Goal: Task Accomplishment & Management: Use online tool/utility

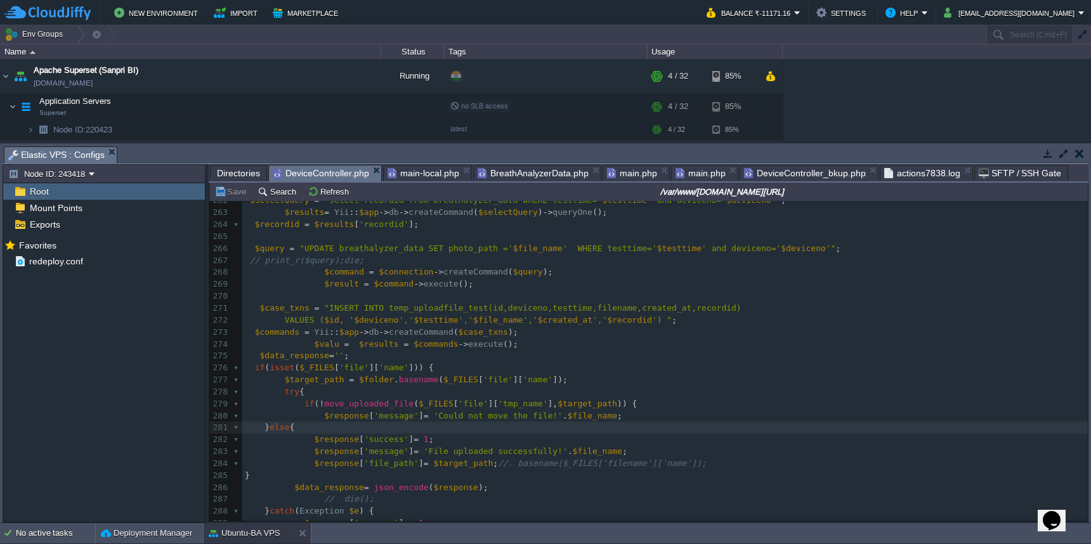
click at [242, 170] on span "Directories" at bounding box center [238, 173] width 43 height 15
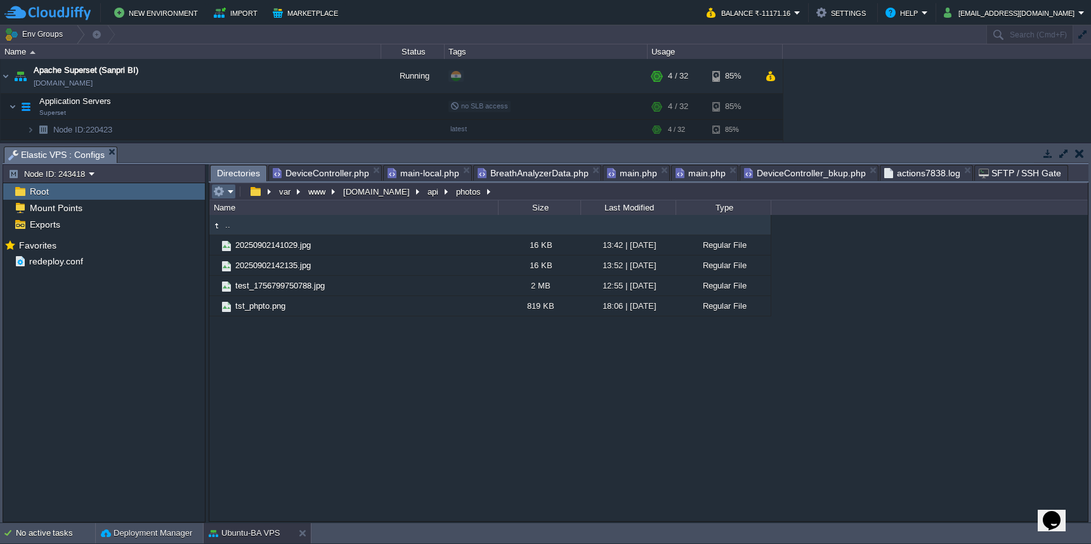
click at [232, 192] on em at bounding box center [223, 191] width 21 height 11
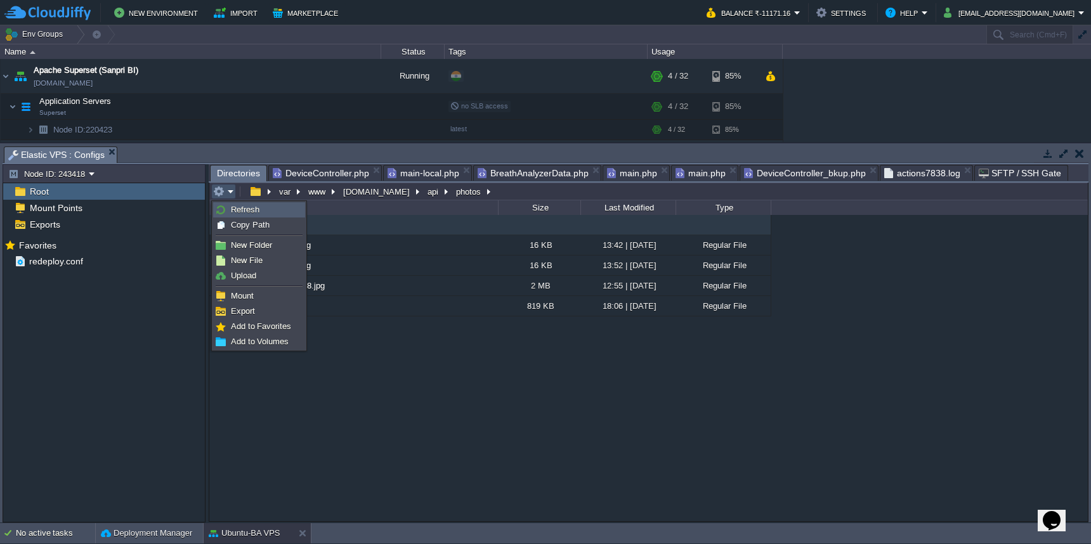
click at [232, 207] on span "Refresh" at bounding box center [245, 210] width 29 height 10
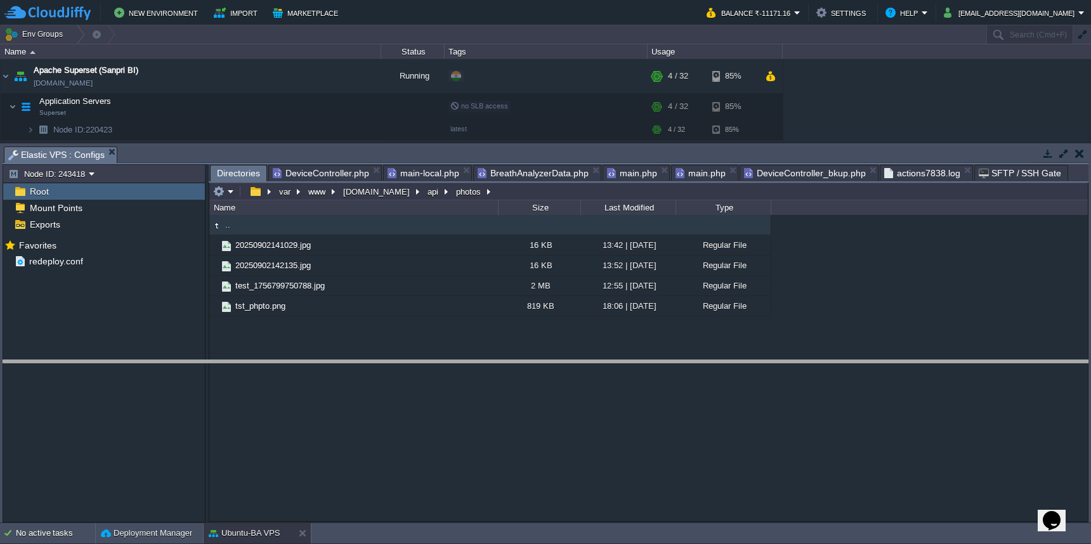
drag, startPoint x: 228, startPoint y: 147, endPoint x: 229, endPoint y: 361, distance: 213.8
click at [229, 361] on body "New Environment Import Marketplace Bonus ₹0.00 Upgrade Account Balance ₹-11171.…" at bounding box center [545, 272] width 1091 height 544
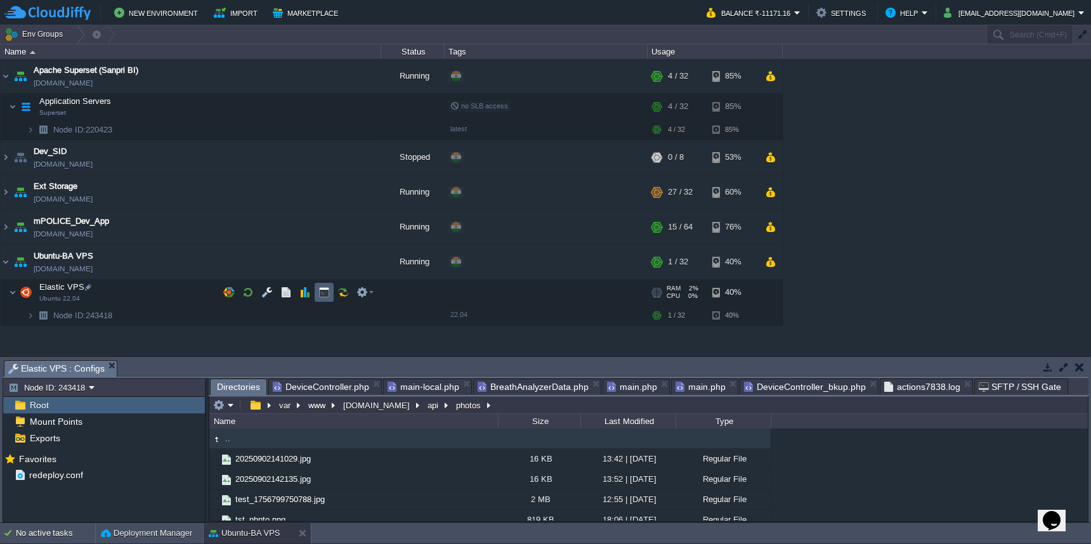
click at [325, 288] on button "button" at bounding box center [323, 292] width 11 height 11
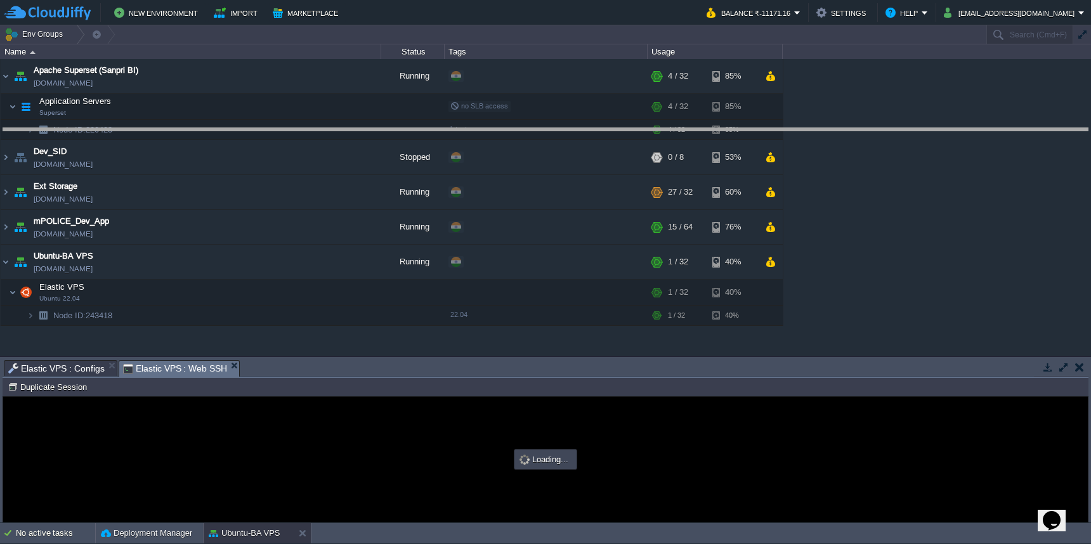
drag, startPoint x: 408, startPoint y: 368, endPoint x: 416, endPoint y: 136, distance: 232.4
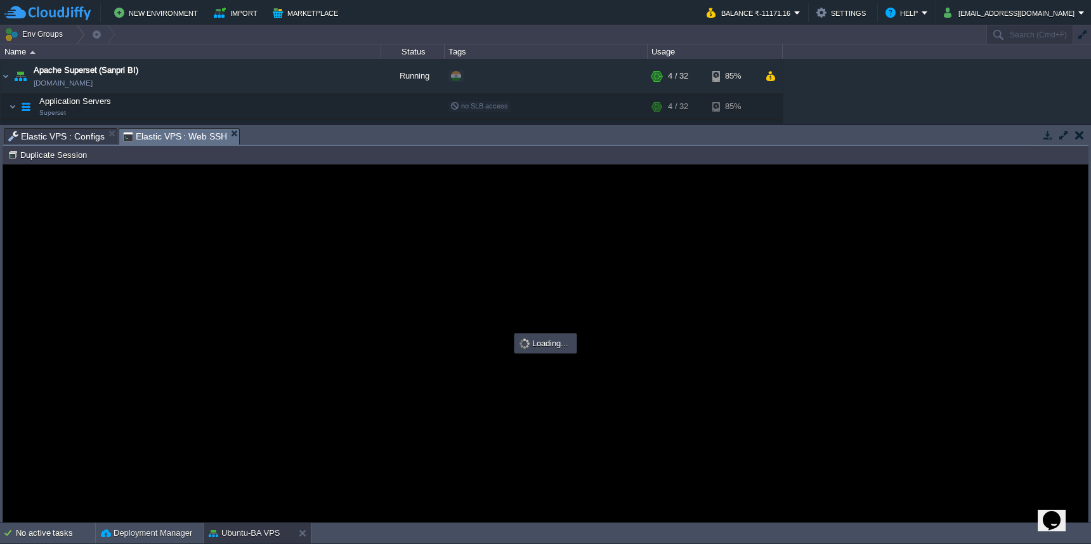
type input "#000000"
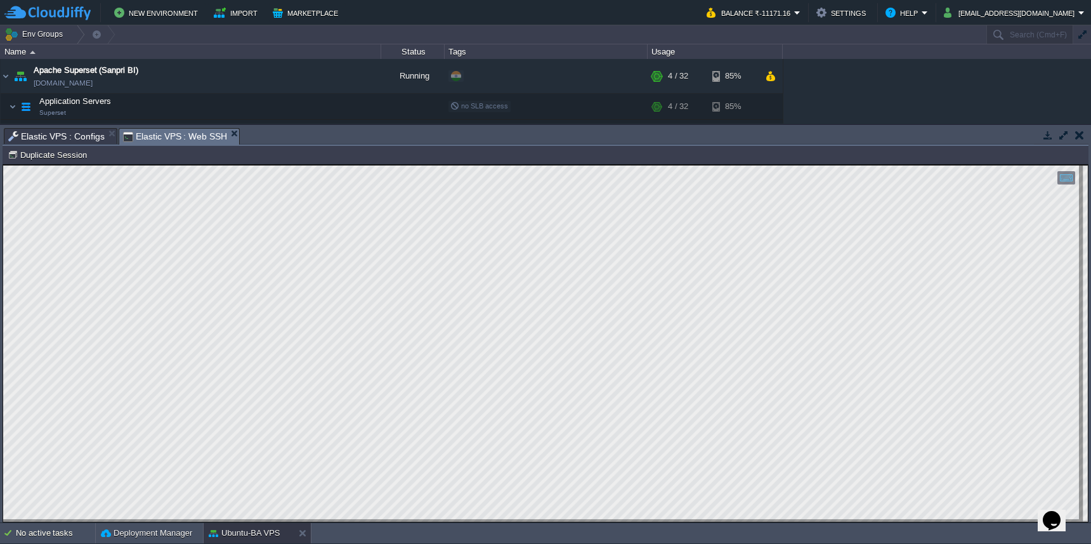
click at [81, 136] on span "Elastic VPS : Configs" at bounding box center [56, 136] width 96 height 15
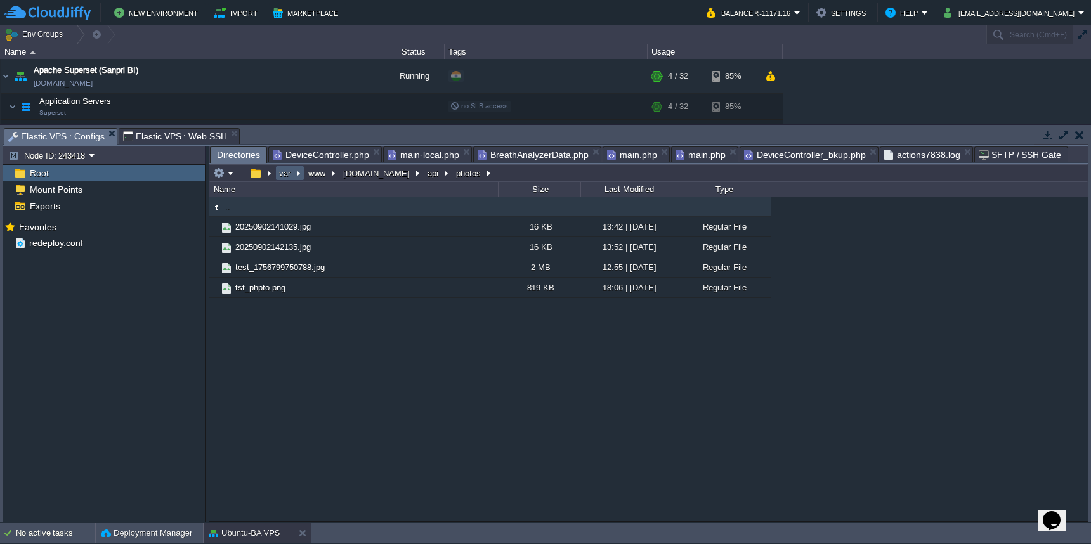
click at [282, 176] on button "var" at bounding box center [285, 172] width 16 height 11
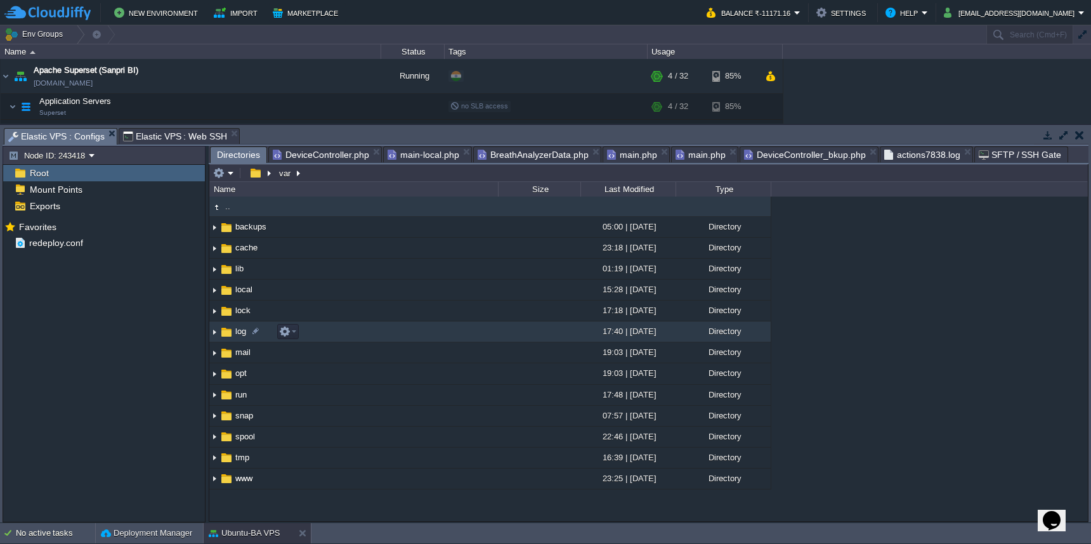
click at [372, 338] on td "log" at bounding box center [353, 332] width 289 height 21
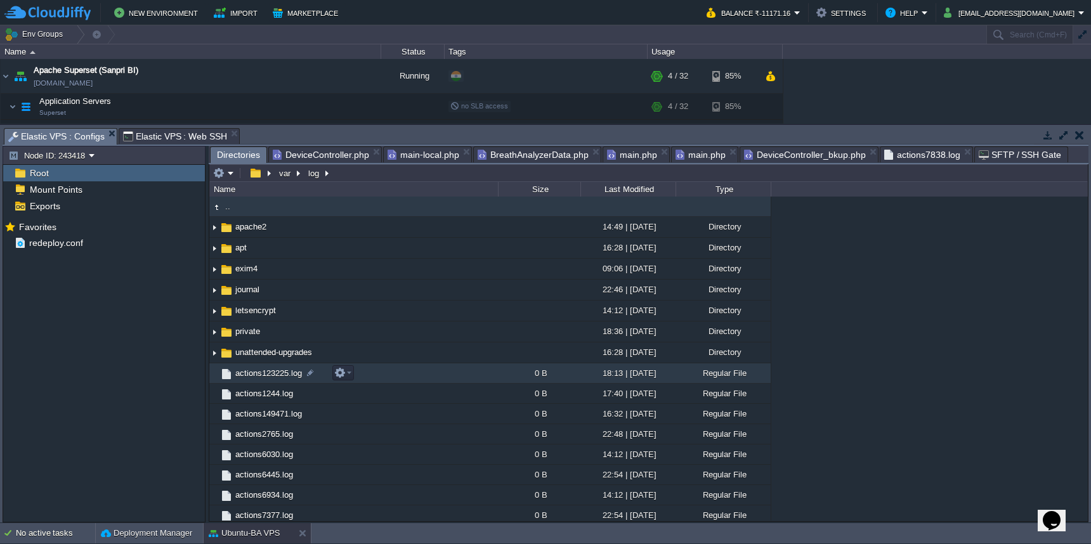
click at [457, 383] on td "actions123225.log" at bounding box center [353, 374] width 289 height 20
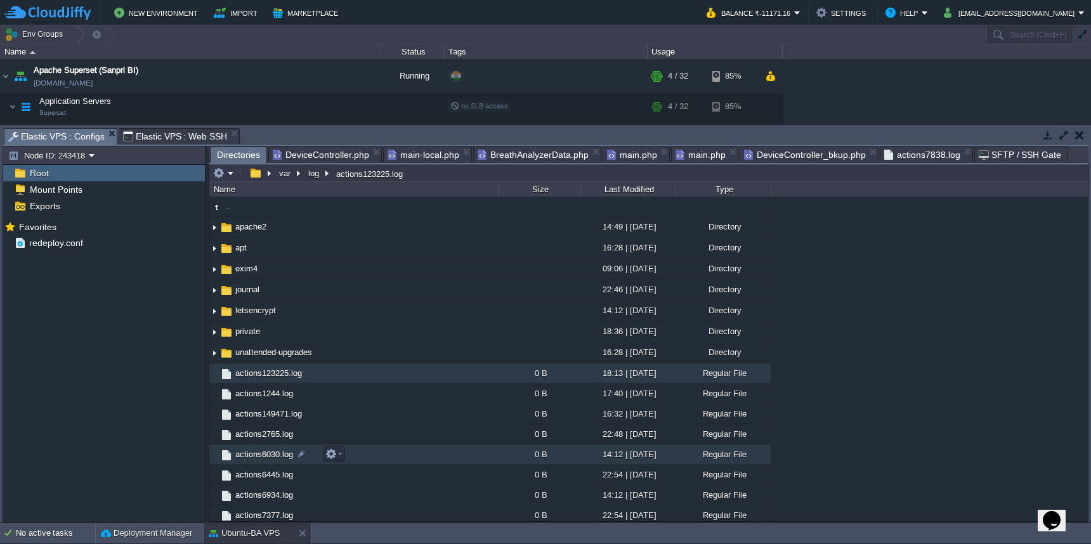
click at [413, 452] on td "actions6030.log" at bounding box center [353, 455] width 289 height 20
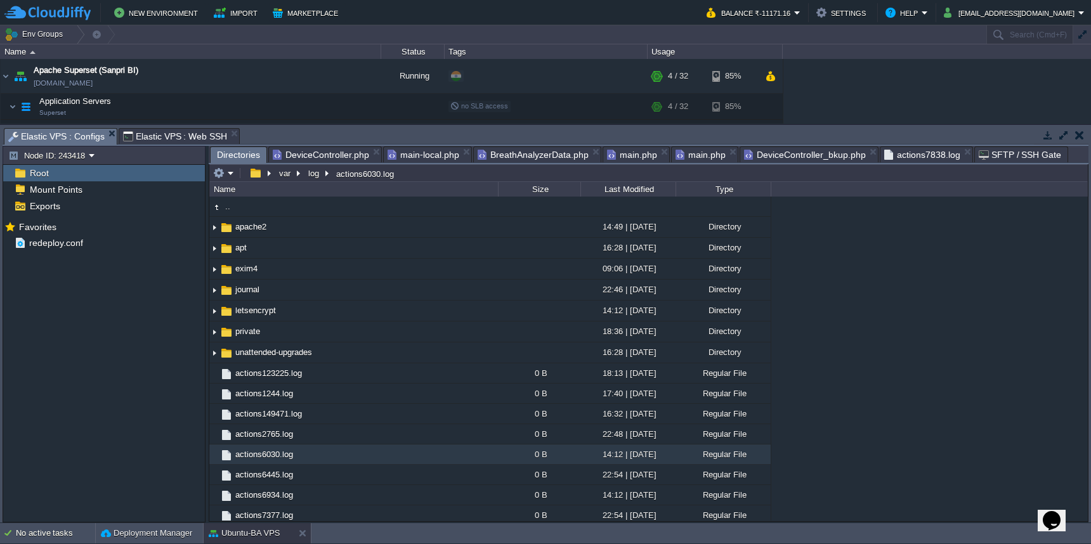
click at [902, 161] on span "actions7838.log" at bounding box center [922, 154] width 76 height 15
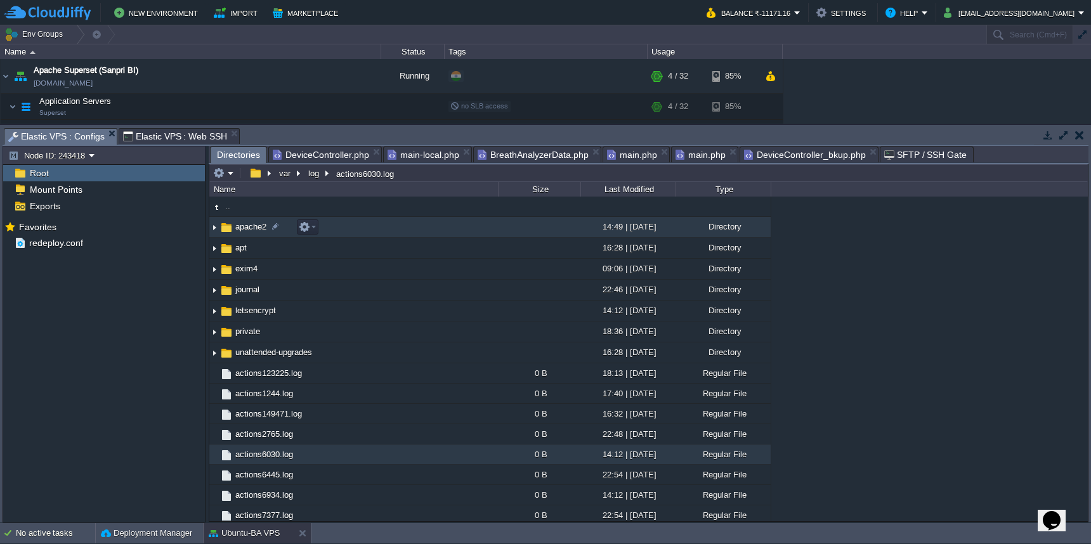
click at [381, 233] on td "apache2" at bounding box center [353, 227] width 289 height 21
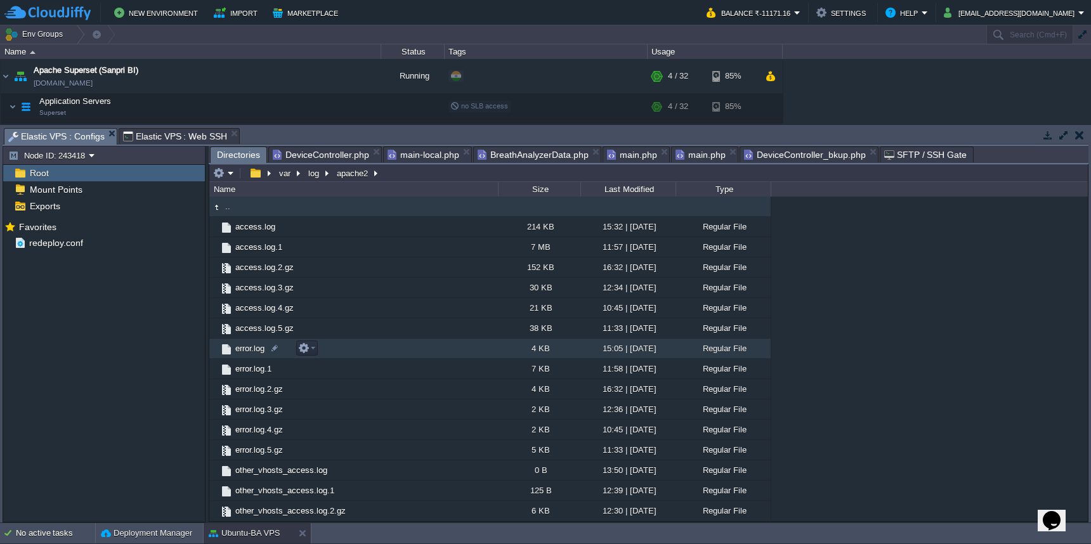
click at [345, 355] on td "error.log" at bounding box center [353, 349] width 289 height 20
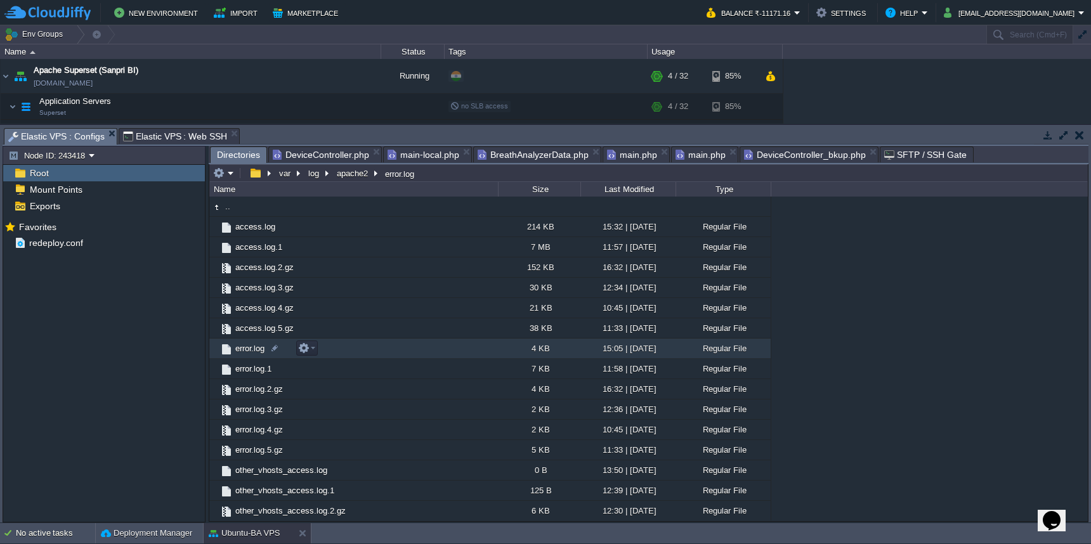
click at [345, 355] on td "error.log" at bounding box center [353, 349] width 289 height 20
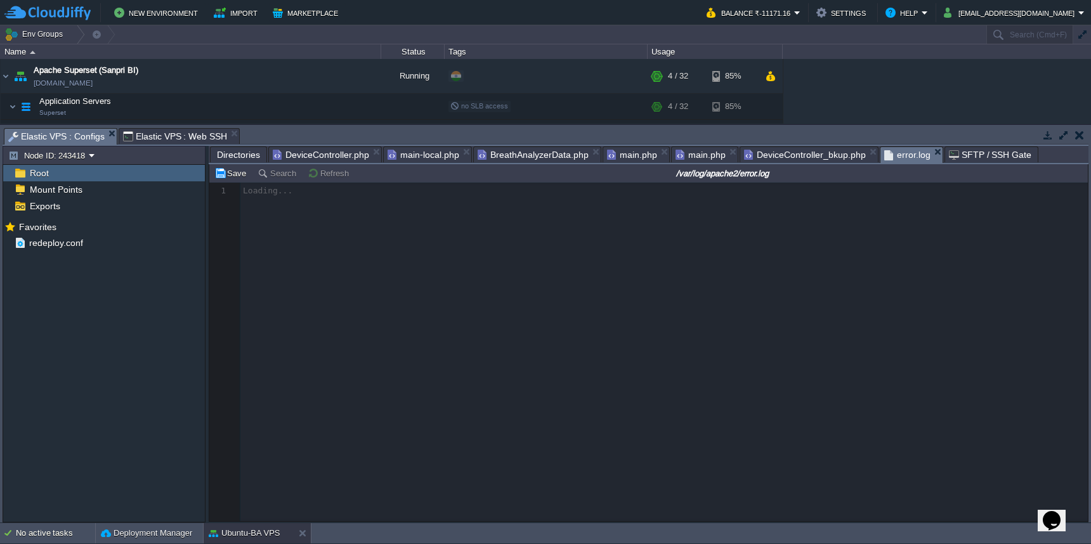
click at [246, 153] on span "Directories" at bounding box center [238, 154] width 43 height 15
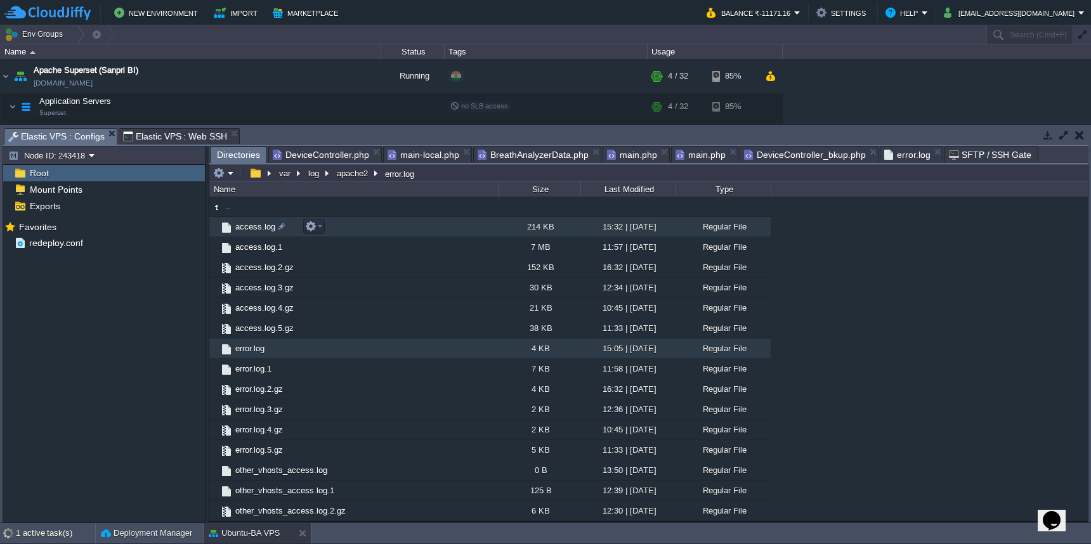
click at [351, 232] on td "access.log" at bounding box center [353, 227] width 289 height 20
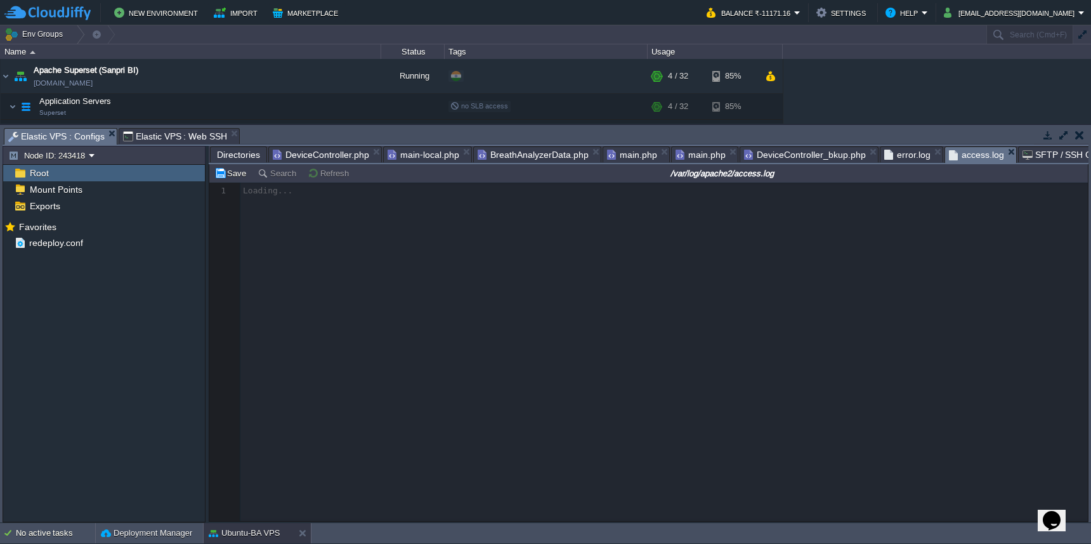
click at [895, 162] on span "error.log" at bounding box center [907, 154] width 46 height 15
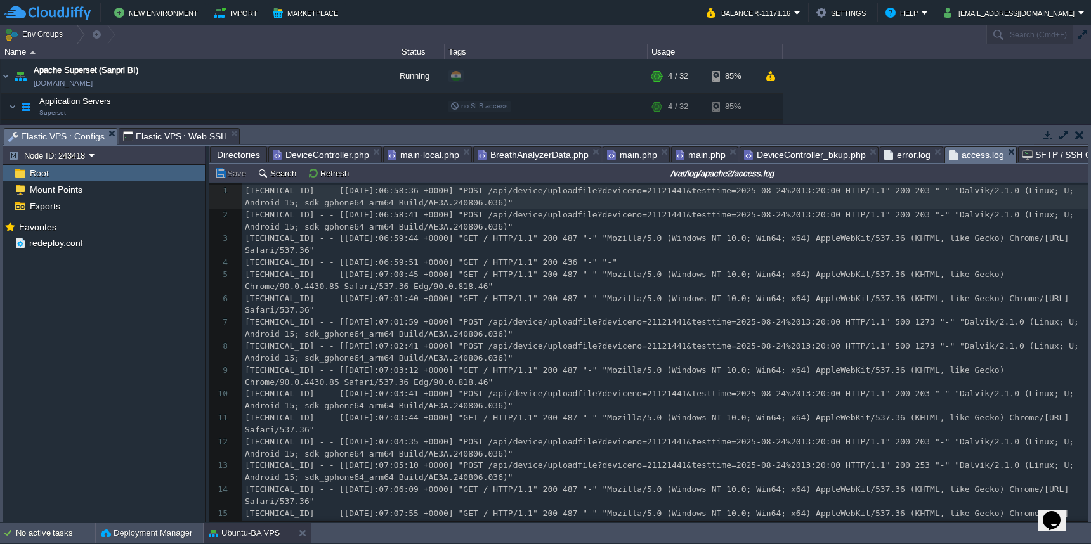
click at [963, 160] on span "access.log" at bounding box center [976, 155] width 55 height 16
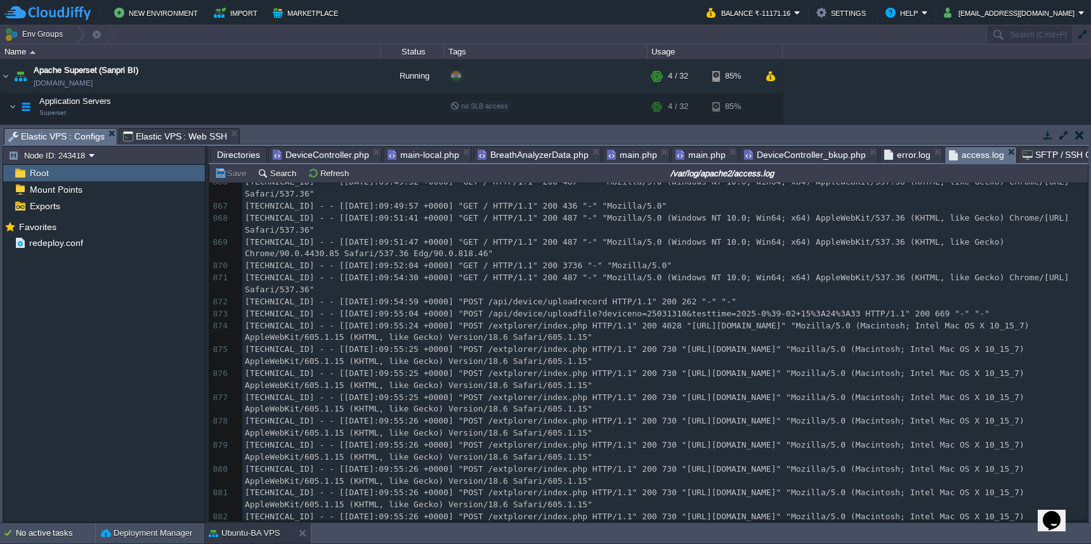
scroll to position [19366, 0]
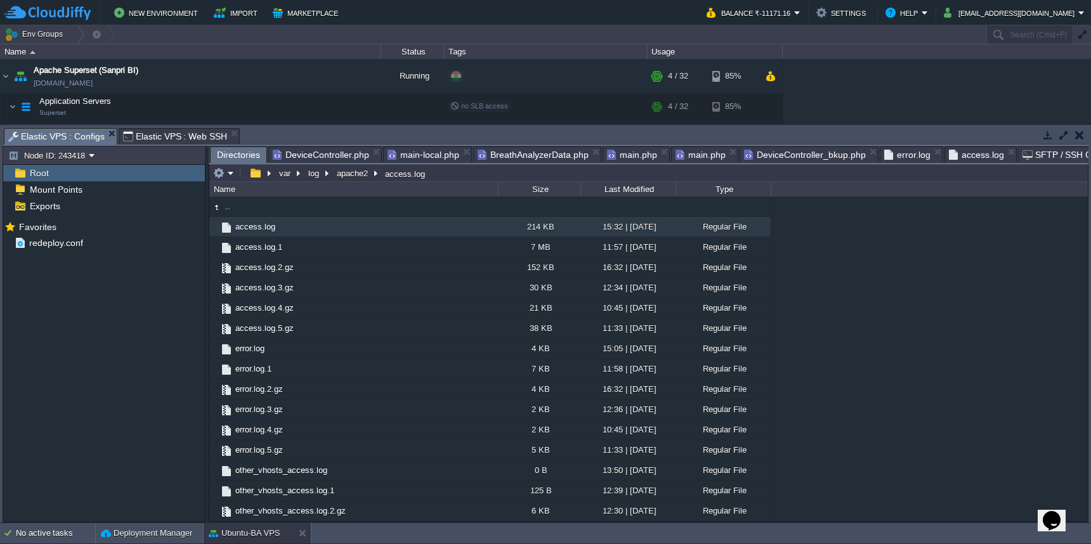
click at [231, 154] on span "Directories" at bounding box center [238, 155] width 43 height 16
click at [282, 176] on button "var" at bounding box center [285, 172] width 16 height 11
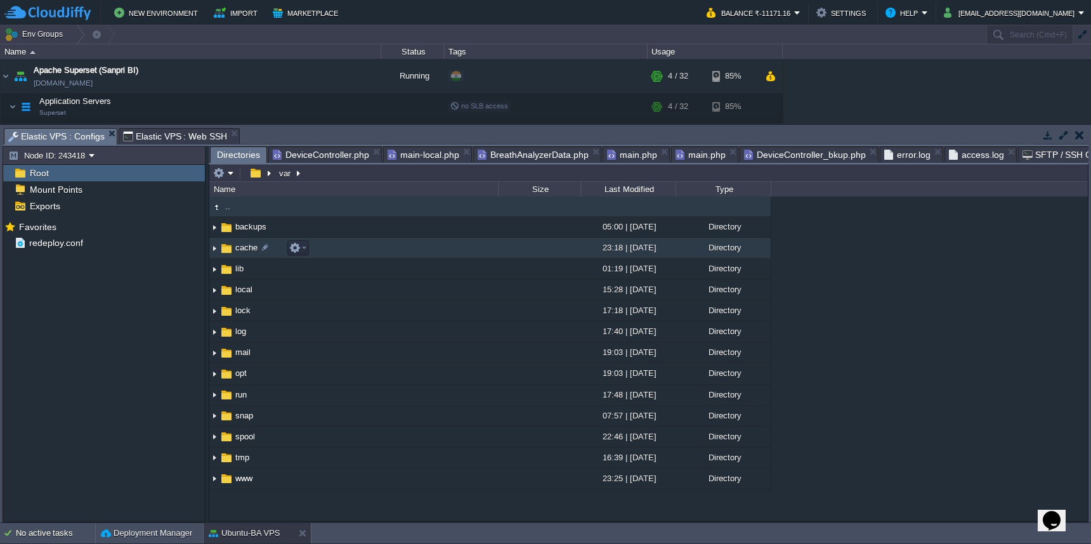
click at [379, 251] on td "cache" at bounding box center [353, 248] width 289 height 21
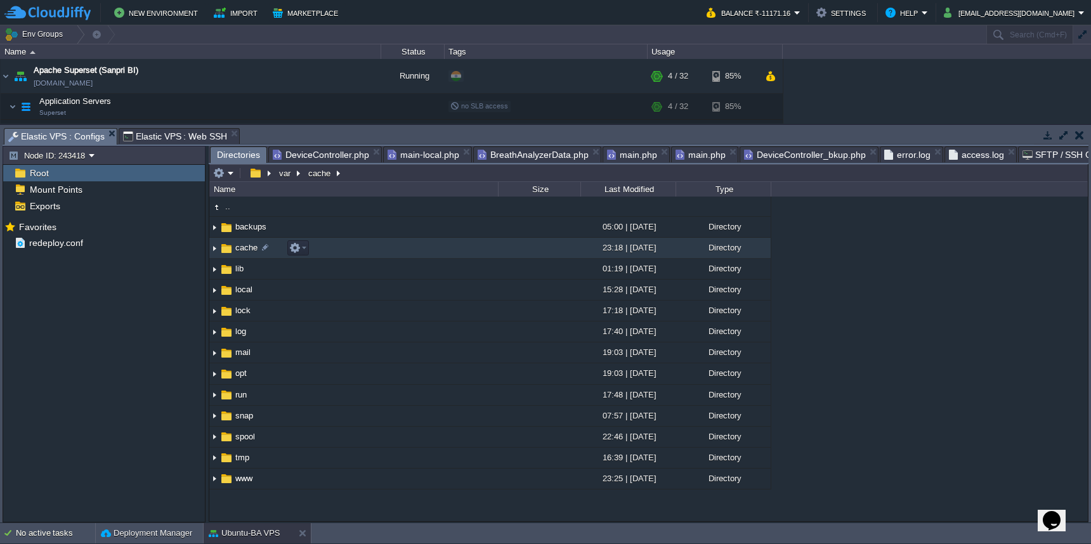
click at [379, 251] on td "cache" at bounding box center [353, 248] width 289 height 21
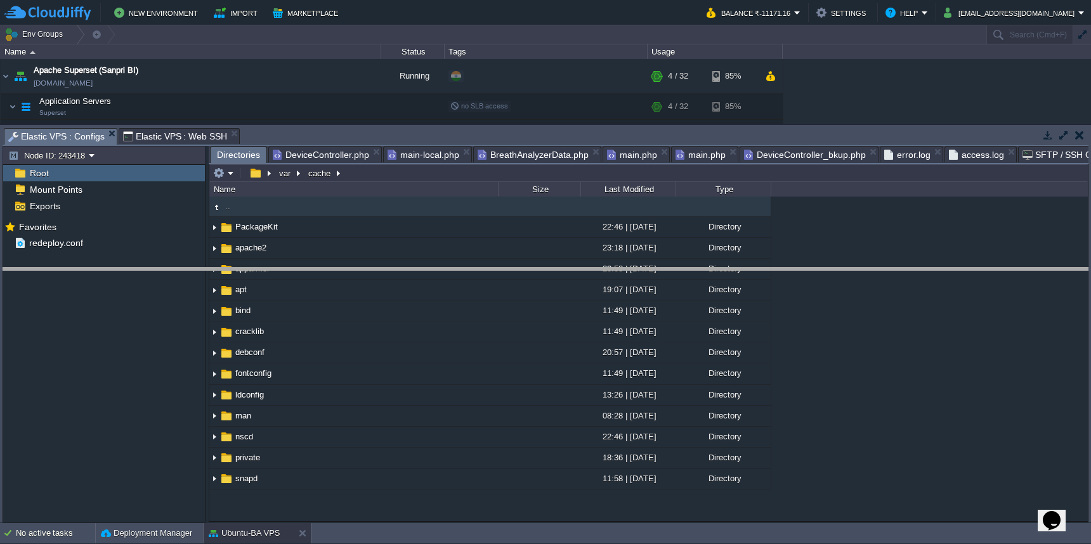
drag, startPoint x: 886, startPoint y: 128, endPoint x: 895, endPoint y: 267, distance: 139.8
click at [895, 267] on body "New Environment Import Marketplace Bonus ₹0.00 Upgrade Account Balance ₹-11171.…" at bounding box center [545, 272] width 1091 height 544
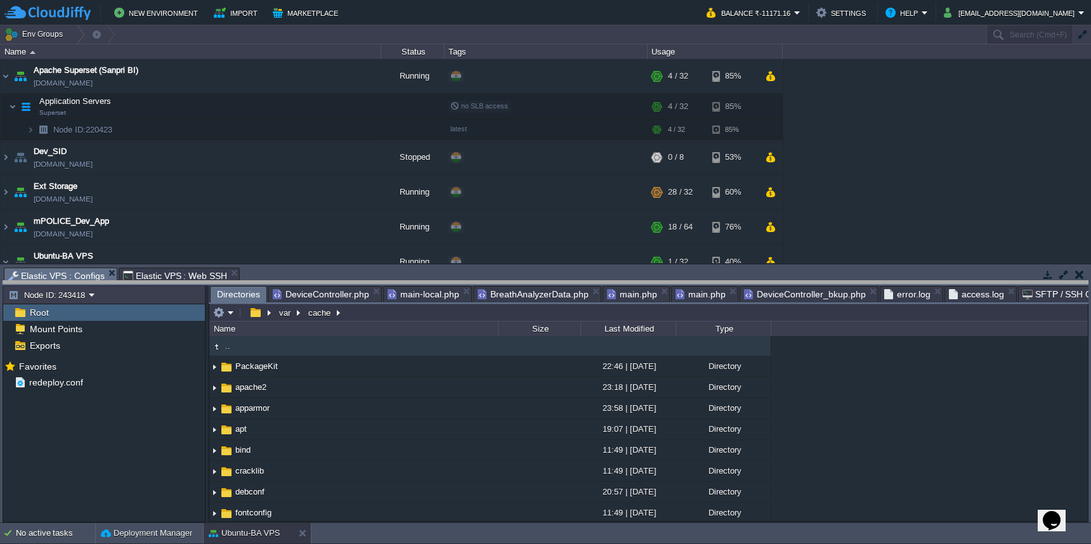
drag, startPoint x: 363, startPoint y: 272, endPoint x: 363, endPoint y: 364, distance: 91.4
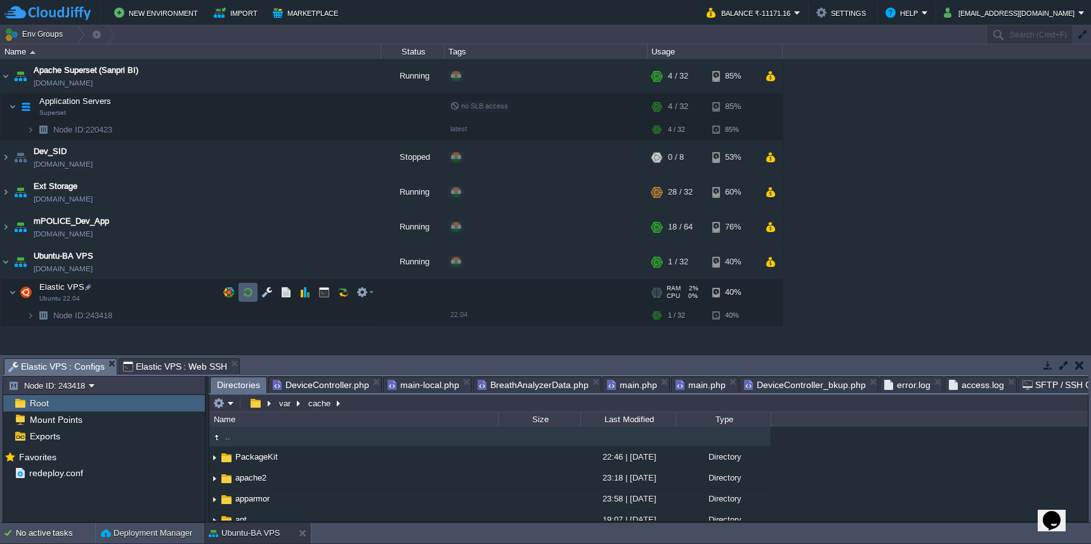
click at [251, 294] on button "button" at bounding box center [247, 292] width 11 height 11
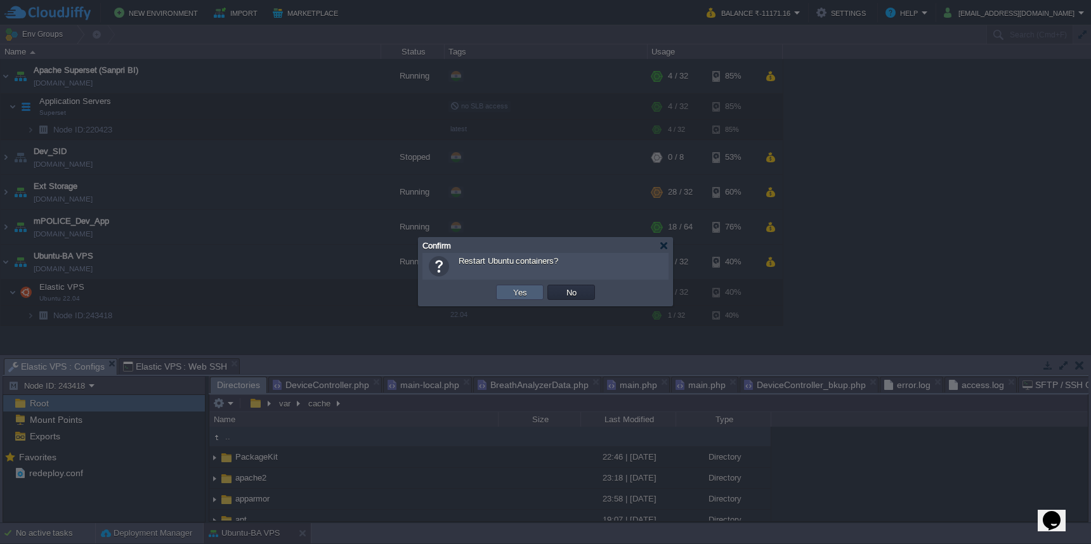
click at [522, 298] on button "Yes" at bounding box center [520, 292] width 22 height 11
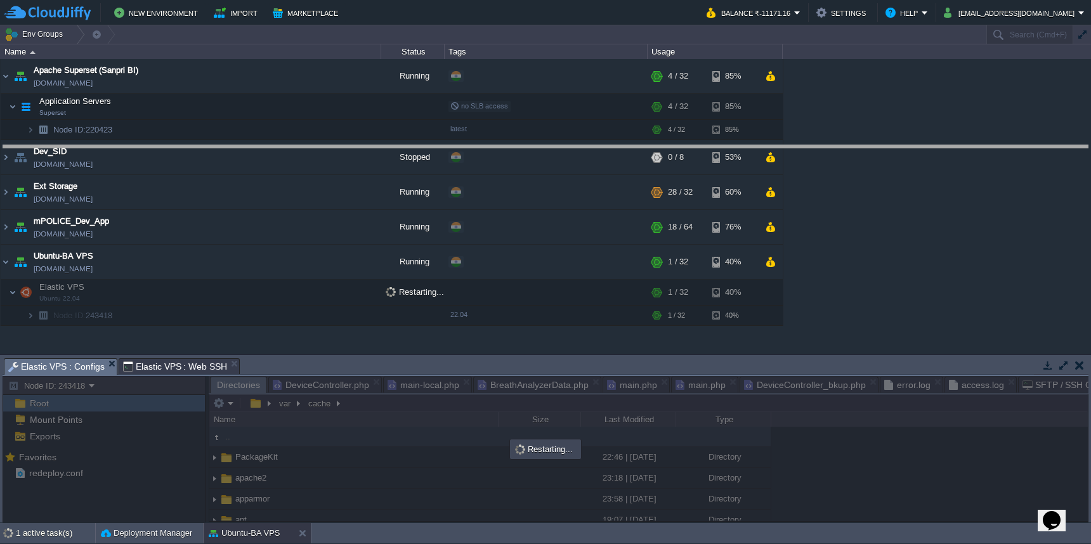
drag, startPoint x: 525, startPoint y: 365, endPoint x: 530, endPoint y: 152, distance: 213.3
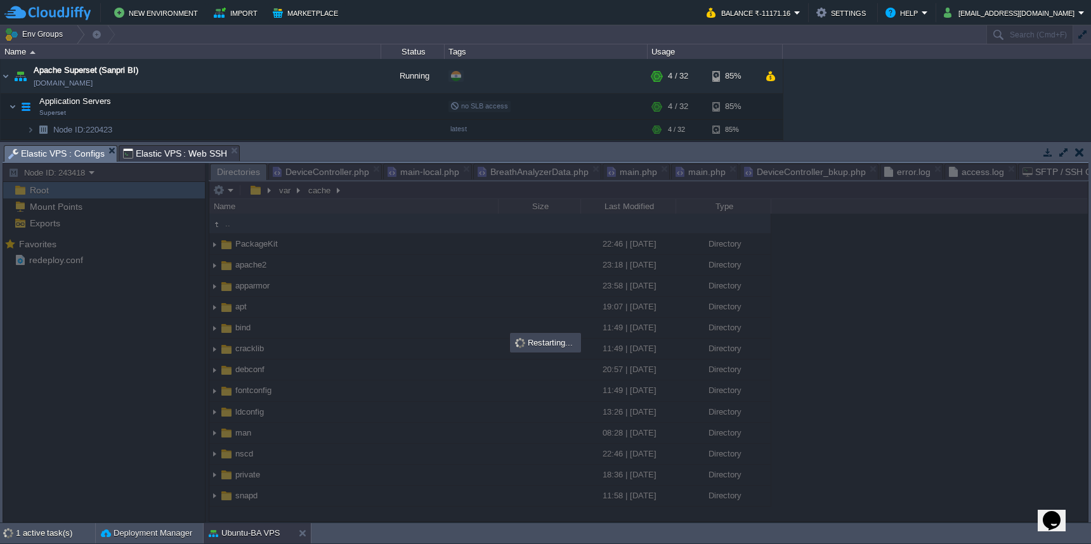
scroll to position [152, 0]
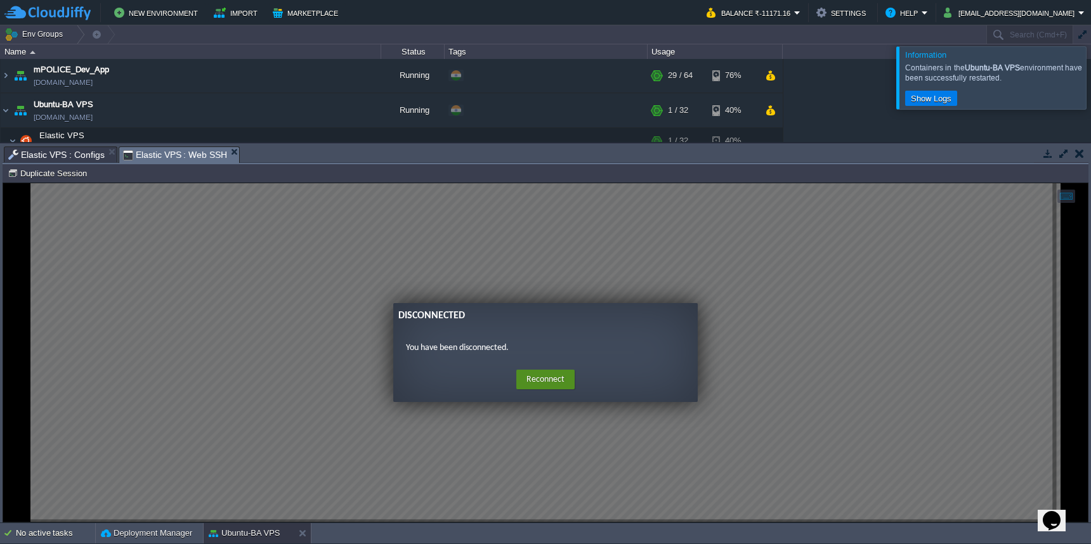
click at [548, 381] on button "Reconnect" at bounding box center [545, 380] width 58 height 20
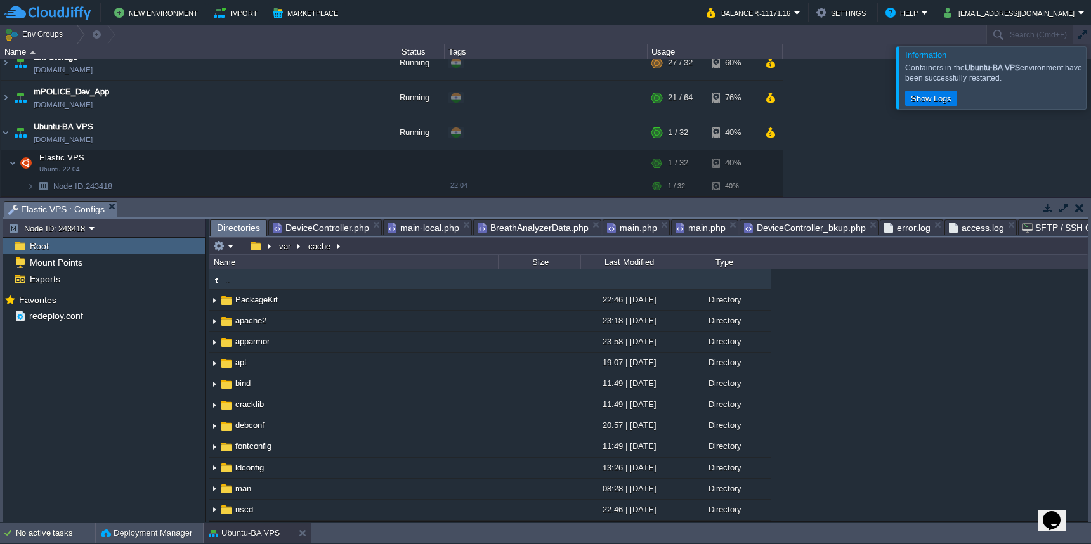
scroll to position [129, 0]
click at [319, 161] on button "button" at bounding box center [323, 162] width 11 height 11
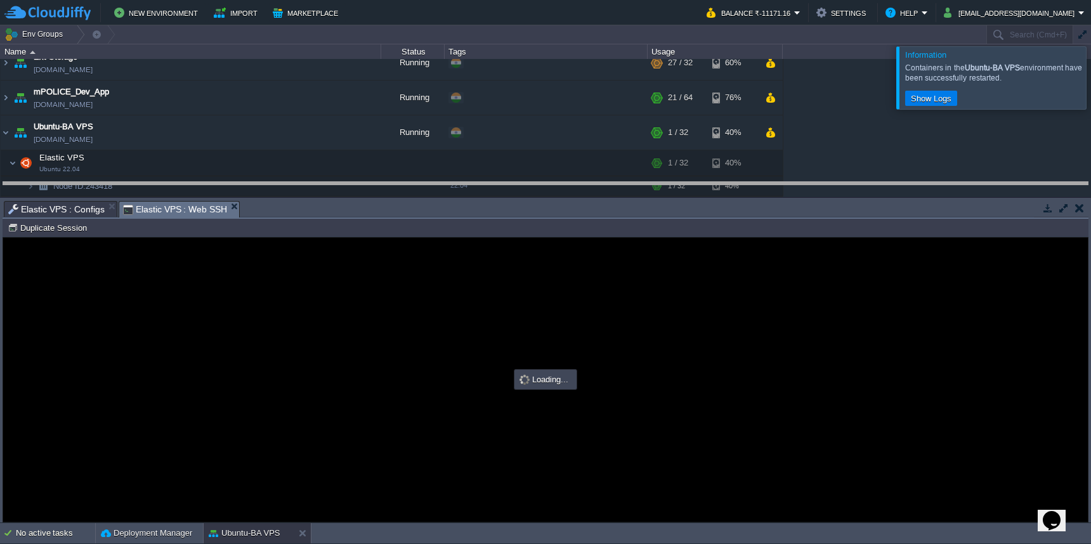
drag, startPoint x: 350, startPoint y: 202, endPoint x: 359, endPoint y: 138, distance: 64.7
click at [358, 138] on body "New Environment Import Marketplace Bonus ₹0.00 Upgrade Account Balance ₹-11171.…" at bounding box center [545, 272] width 1091 height 544
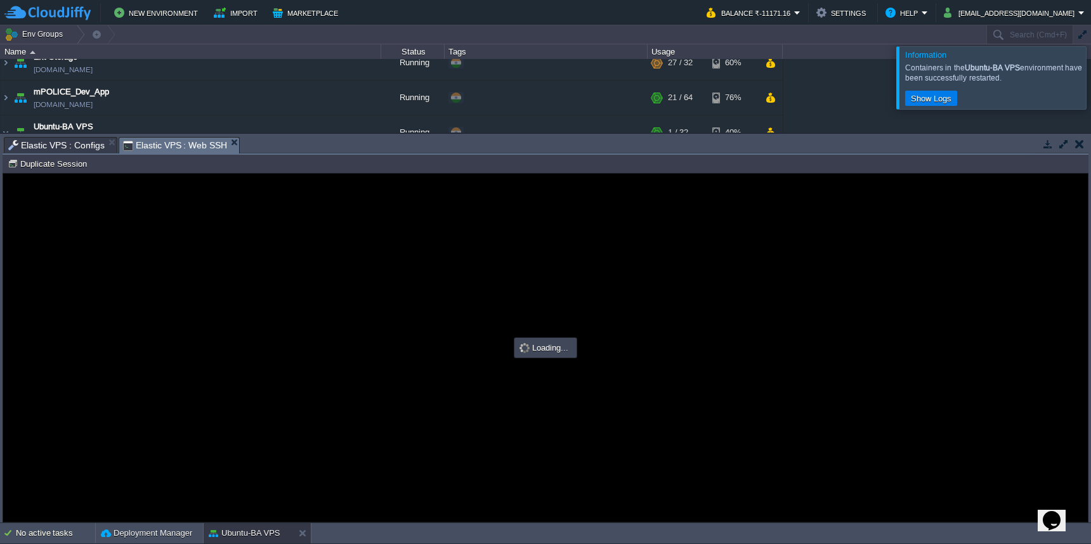
scroll to position [0, 0]
type input "#000000"
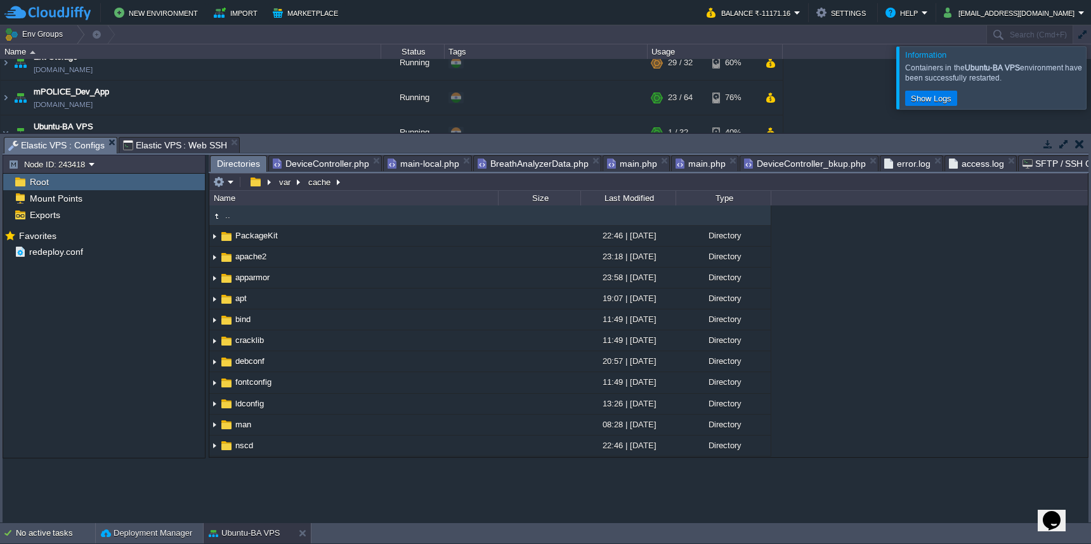
click at [81, 148] on span "Elastic VPS : Configs" at bounding box center [56, 146] width 96 height 16
click at [283, 185] on button "var" at bounding box center [285, 181] width 16 height 11
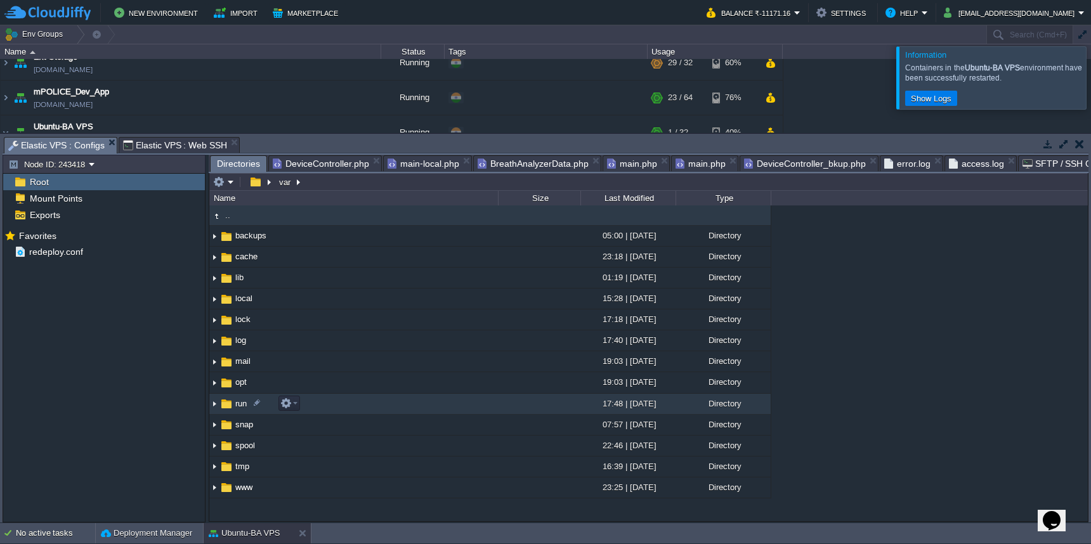
click at [390, 405] on td "run" at bounding box center [353, 404] width 289 height 21
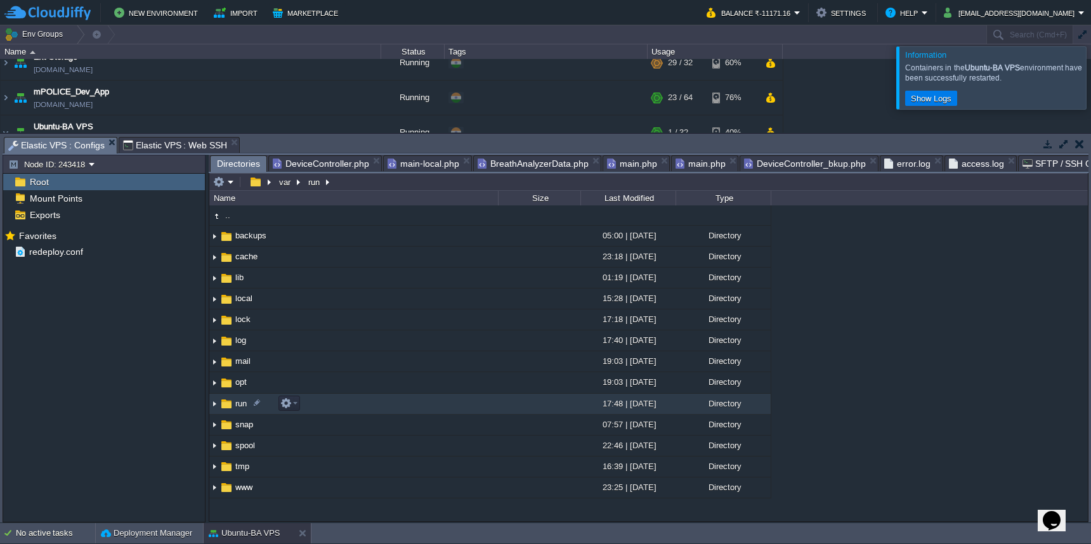
click at [390, 405] on td "run" at bounding box center [353, 404] width 289 height 21
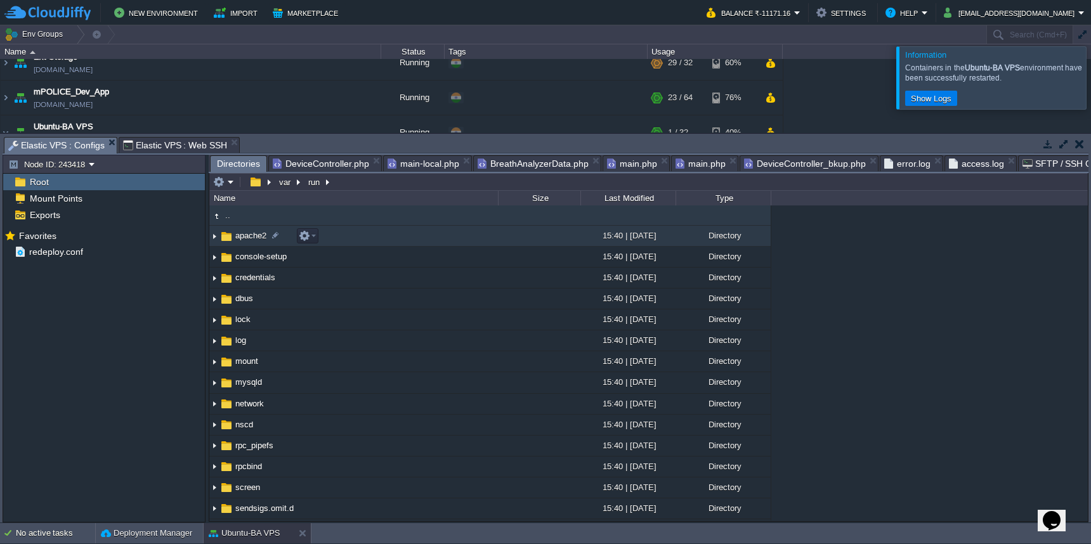
click at [433, 242] on td "apache2" at bounding box center [353, 236] width 289 height 21
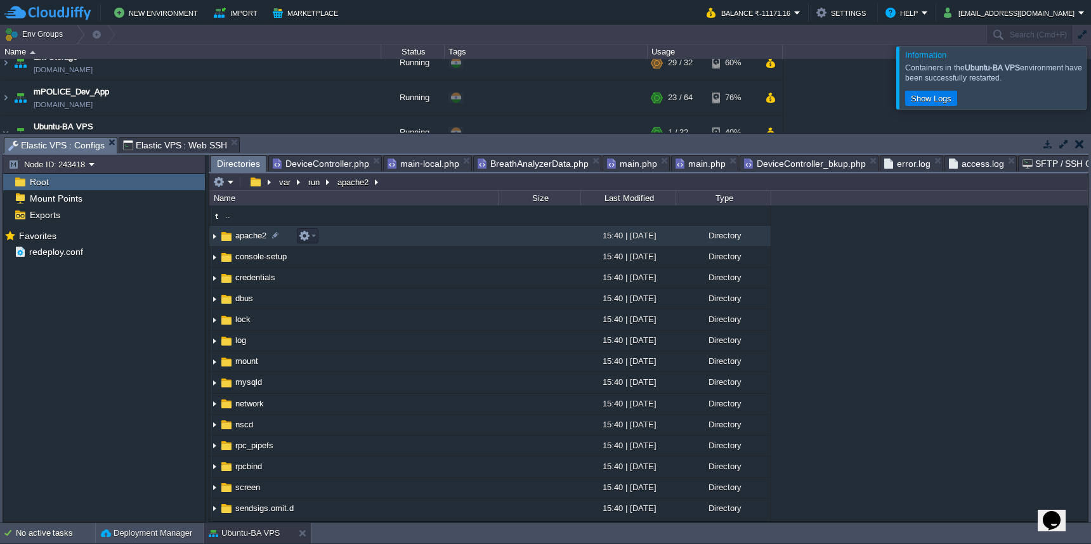
click at [433, 242] on td "apache2" at bounding box center [353, 236] width 289 height 21
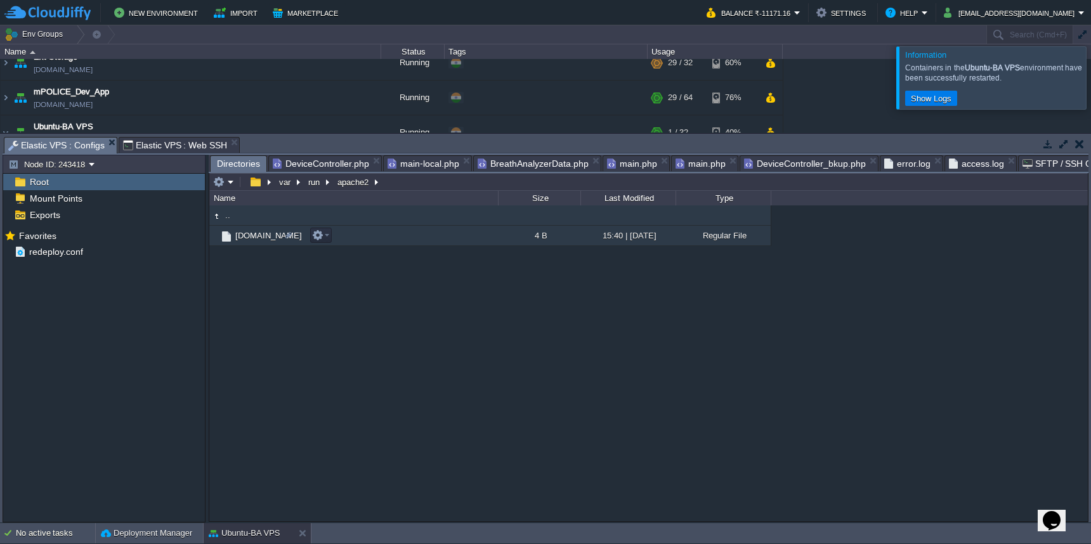
click at [386, 245] on td "[DOMAIN_NAME]" at bounding box center [353, 236] width 289 height 20
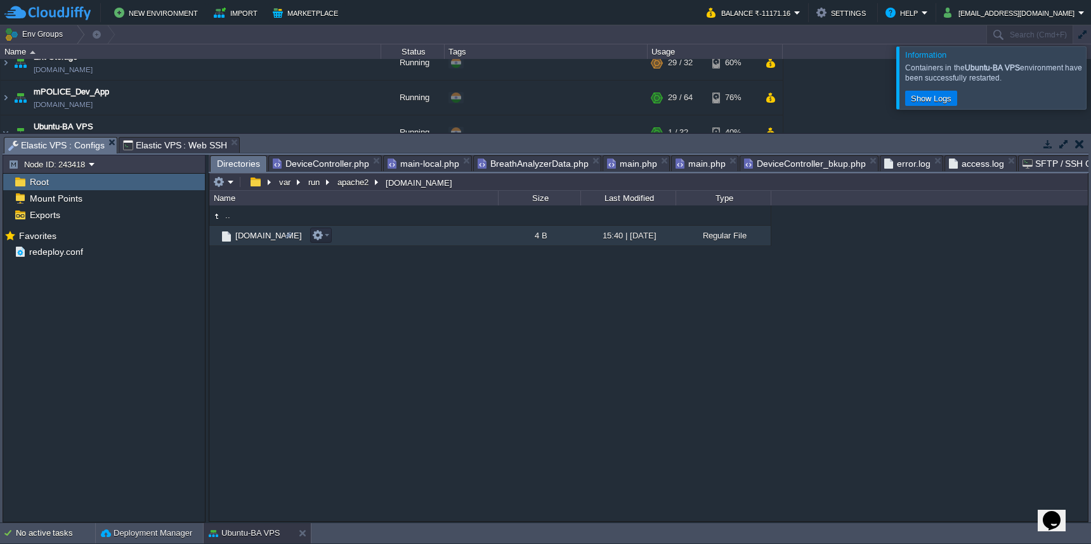
click at [386, 245] on td "[DOMAIN_NAME]" at bounding box center [353, 236] width 289 height 20
click at [284, 187] on button "var" at bounding box center [285, 181] width 16 height 11
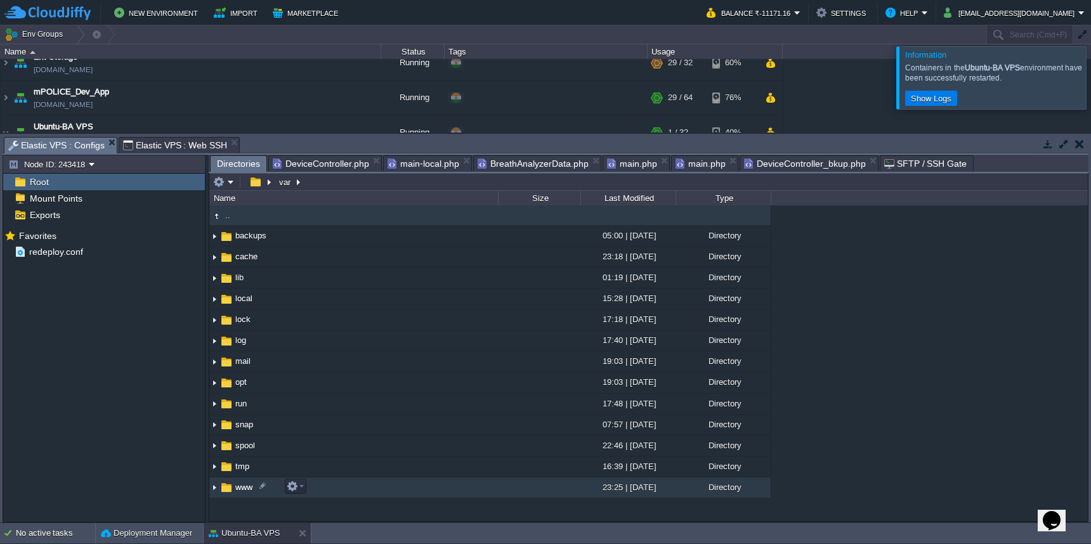
click at [325, 484] on td "www" at bounding box center [353, 488] width 289 height 21
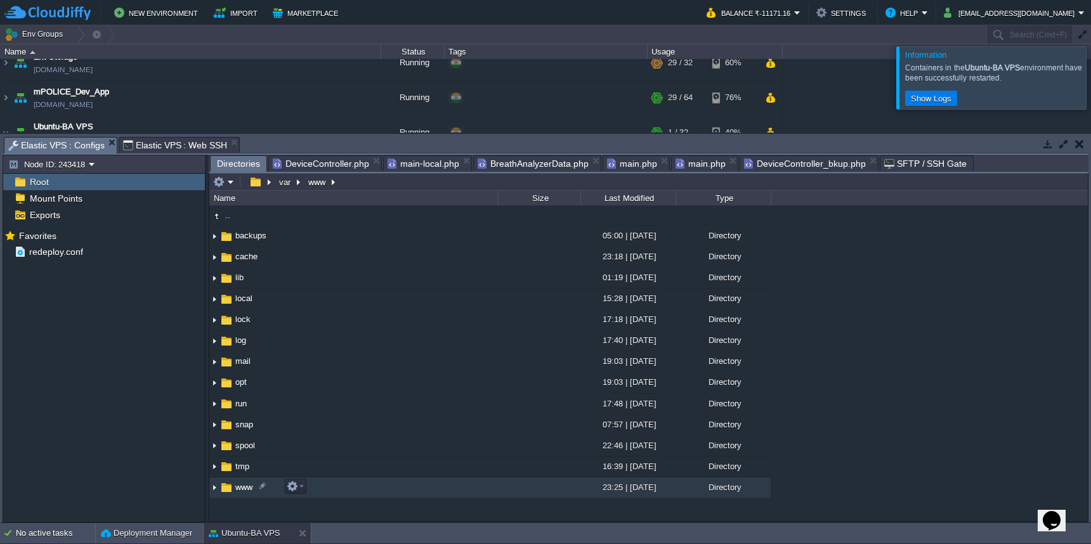
click at [325, 484] on td "www" at bounding box center [353, 488] width 289 height 21
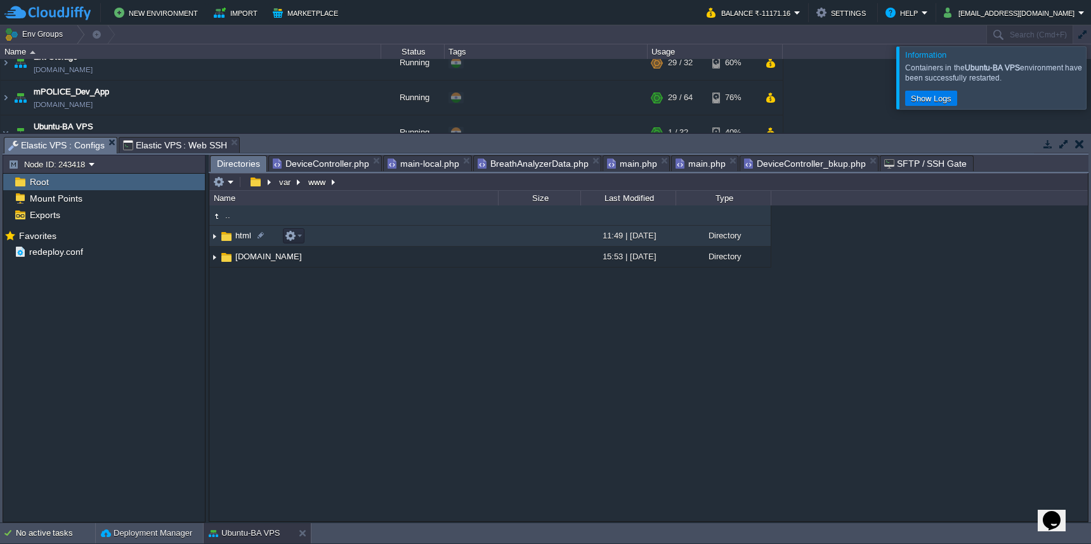
click at [366, 240] on td "html" at bounding box center [353, 236] width 289 height 21
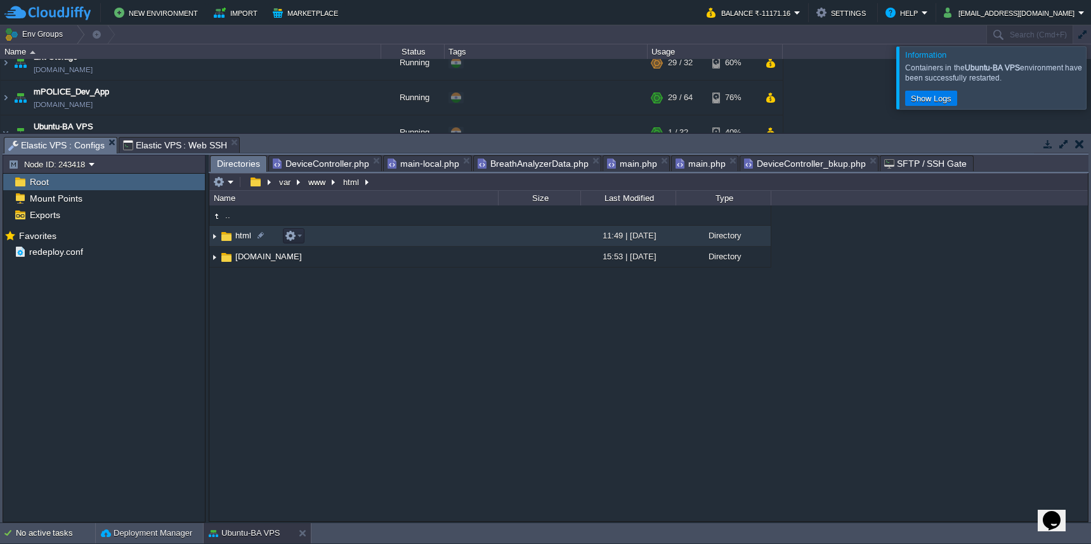
click at [366, 240] on td "html" at bounding box center [353, 236] width 289 height 21
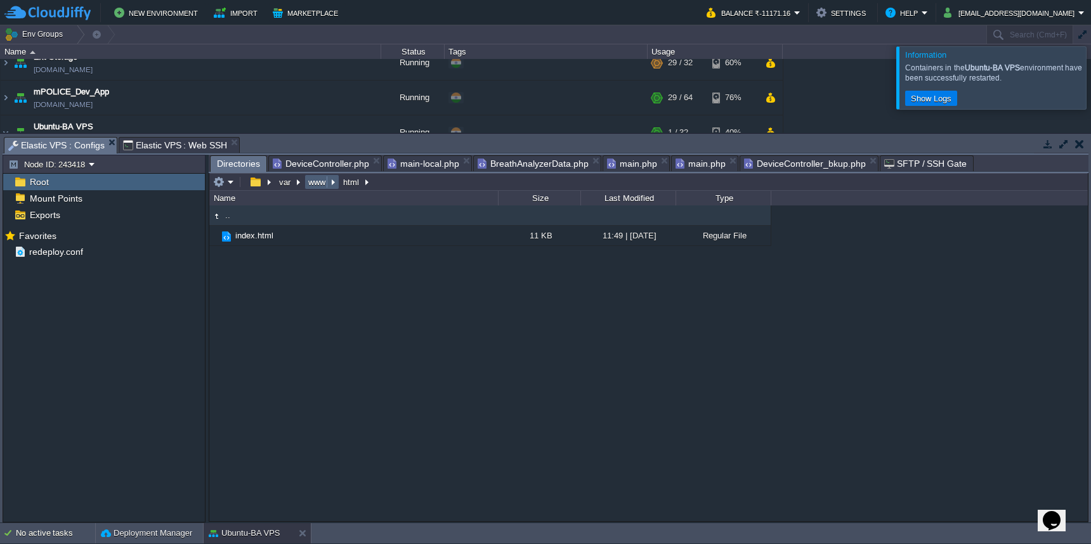
click at [315, 188] on button "www" at bounding box center [317, 181] width 22 height 11
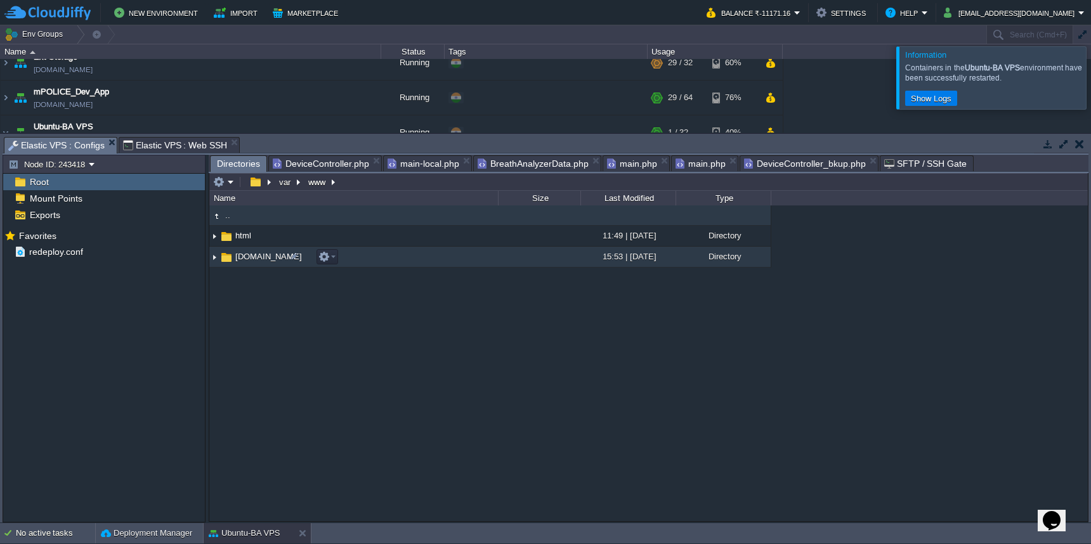
click at [403, 266] on td "[DOMAIN_NAME]" at bounding box center [353, 257] width 289 height 21
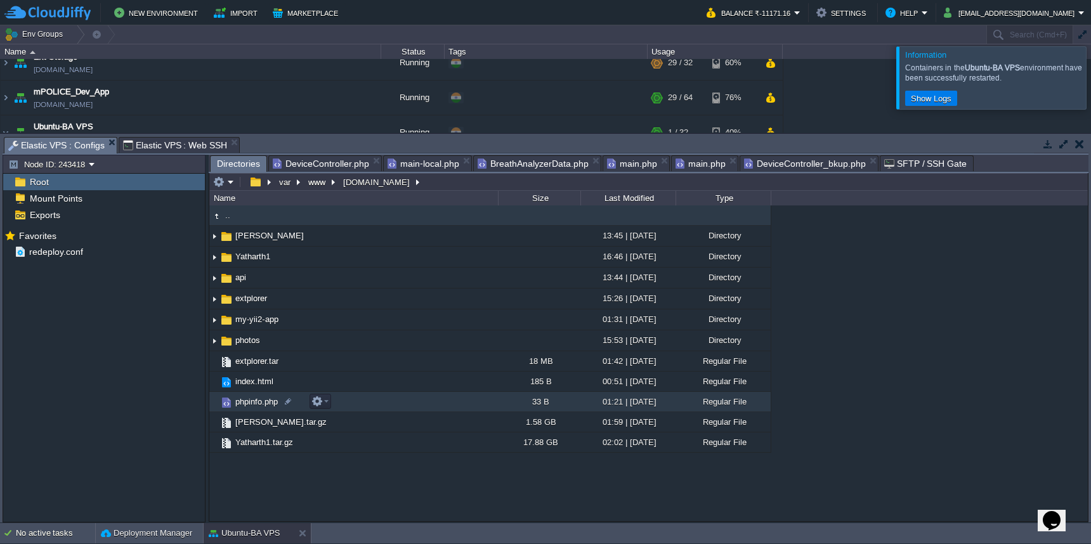
click at [364, 410] on td "phpinfo.php" at bounding box center [353, 402] width 289 height 20
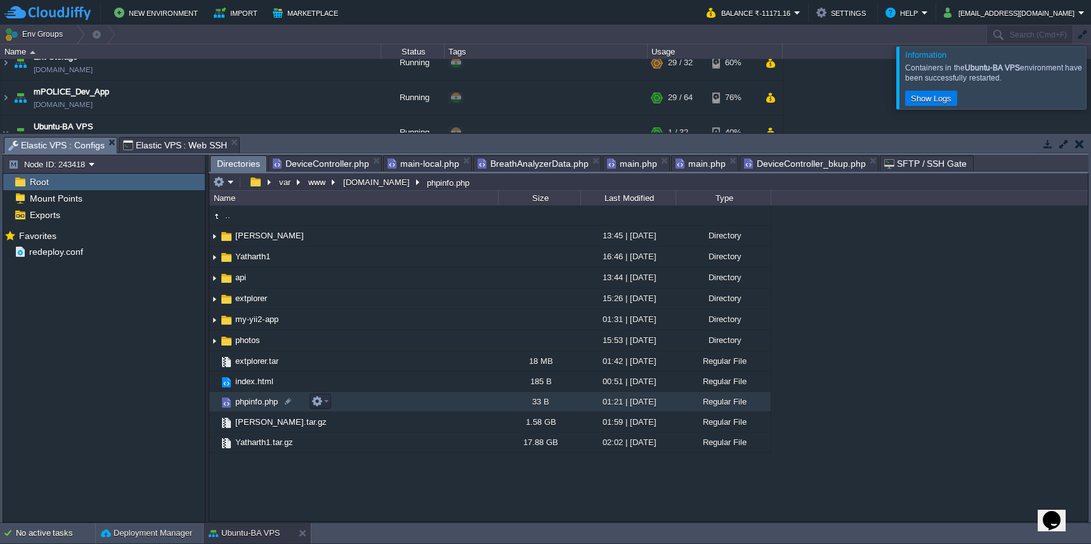
click at [364, 410] on td "phpinfo.php" at bounding box center [353, 402] width 289 height 20
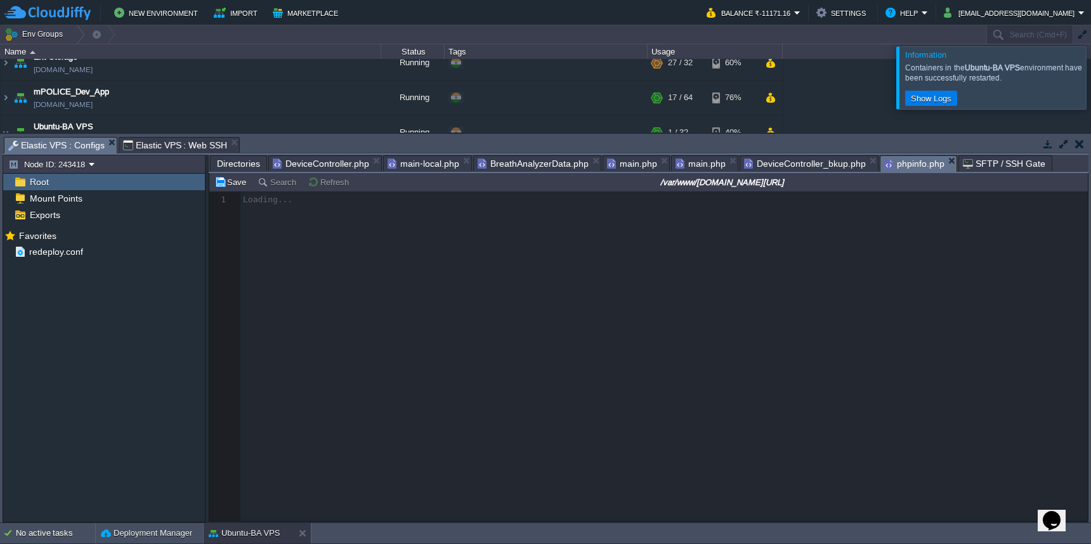
scroll to position [5, 0]
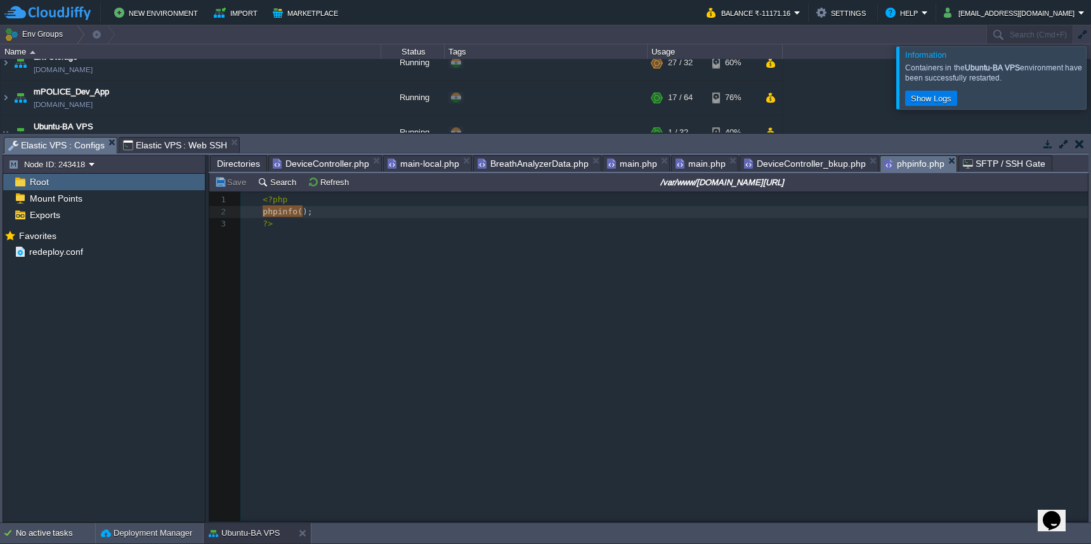
type textarea "phpinfo()"
drag, startPoint x: 263, startPoint y: 214, endPoint x: 305, endPoint y: 216, distance: 41.9
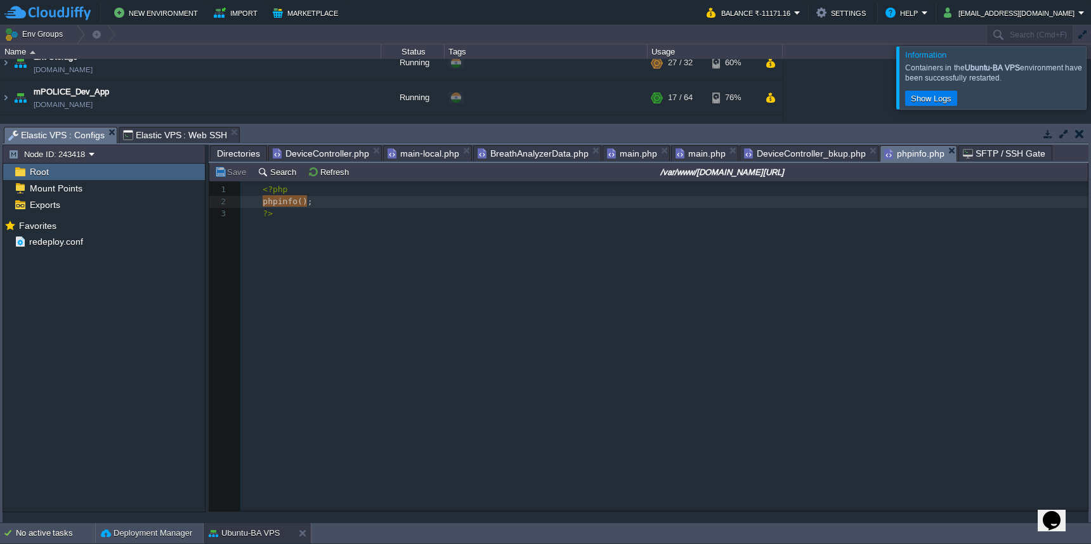
click at [84, 135] on span "Elastic VPS : Configs" at bounding box center [56, 136] width 96 height 16
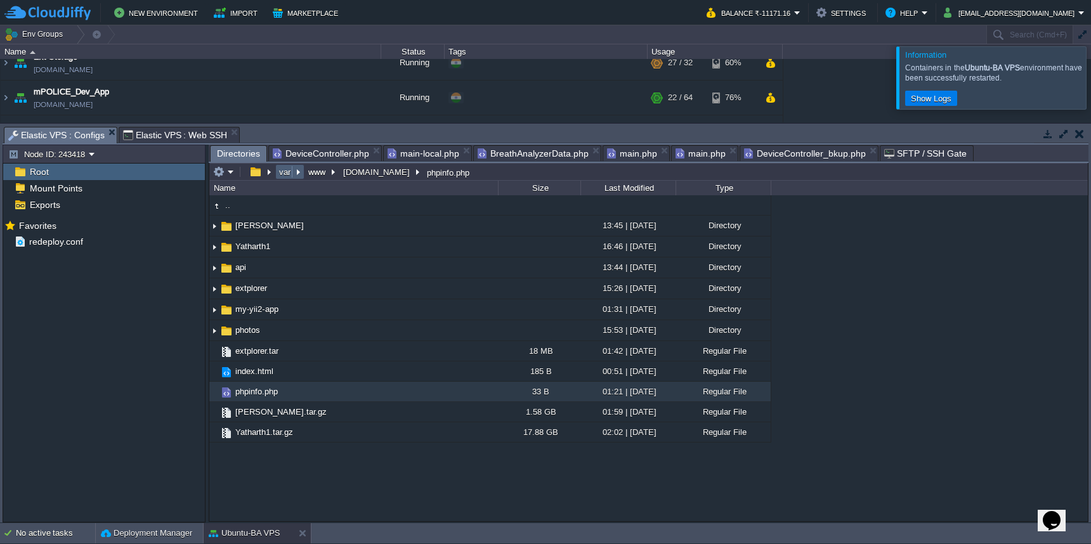
click at [282, 174] on button "var" at bounding box center [285, 171] width 16 height 11
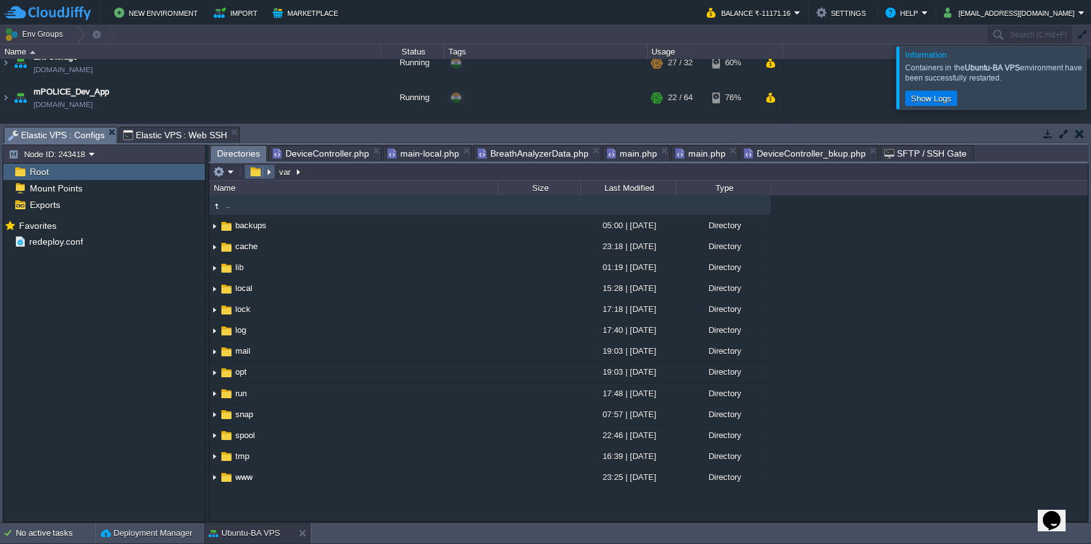
click at [255, 176] on button "button" at bounding box center [255, 171] width 18 height 11
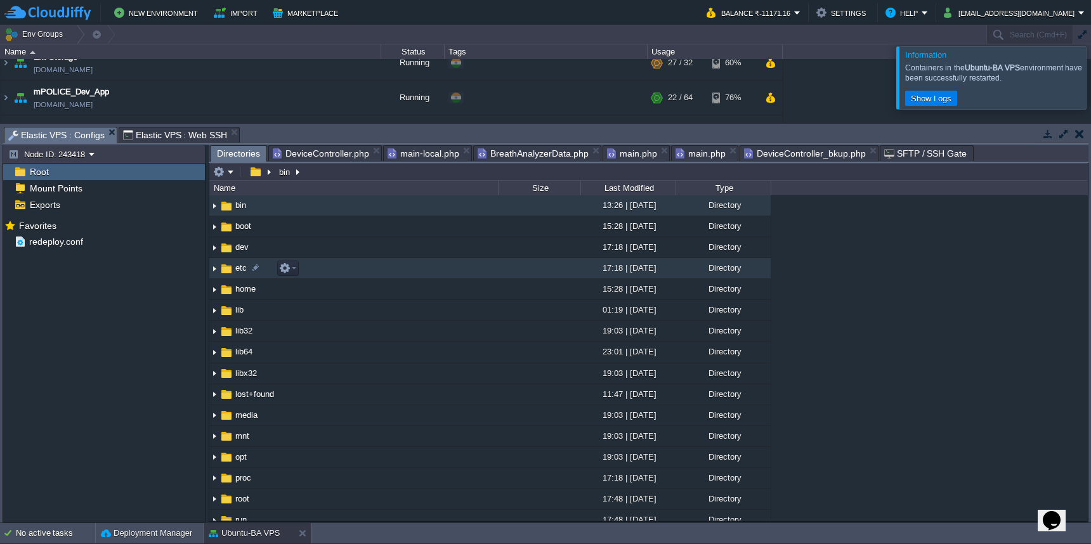
click at [334, 272] on td "etc" at bounding box center [353, 268] width 289 height 21
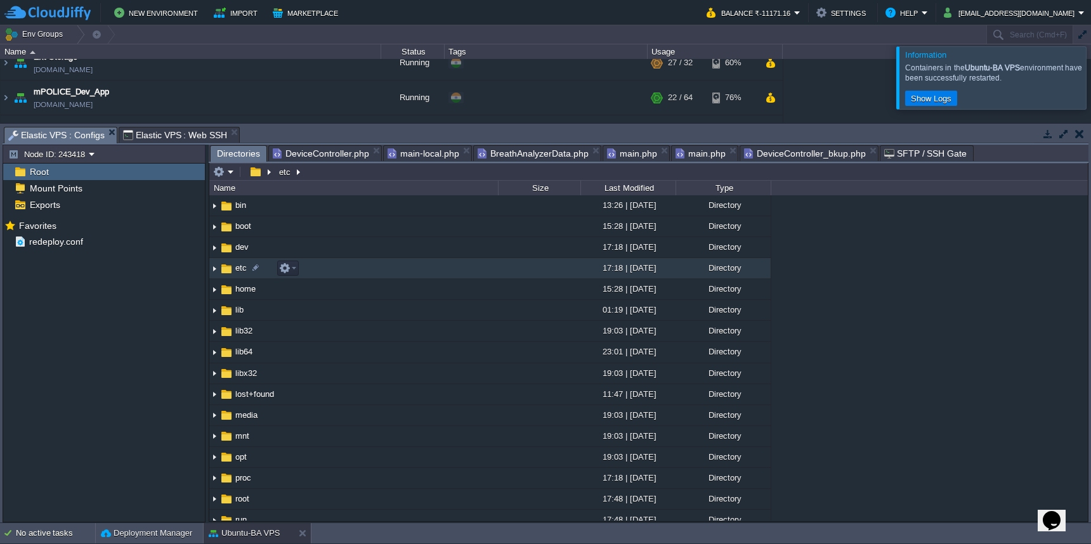
click at [334, 272] on td "etc" at bounding box center [353, 268] width 289 height 21
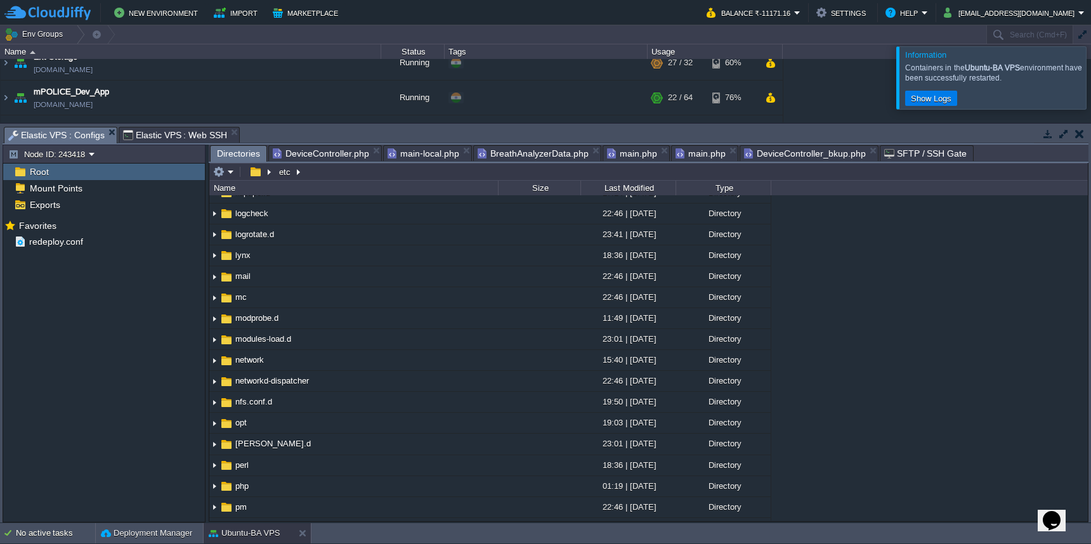
scroll to position [1023, 0]
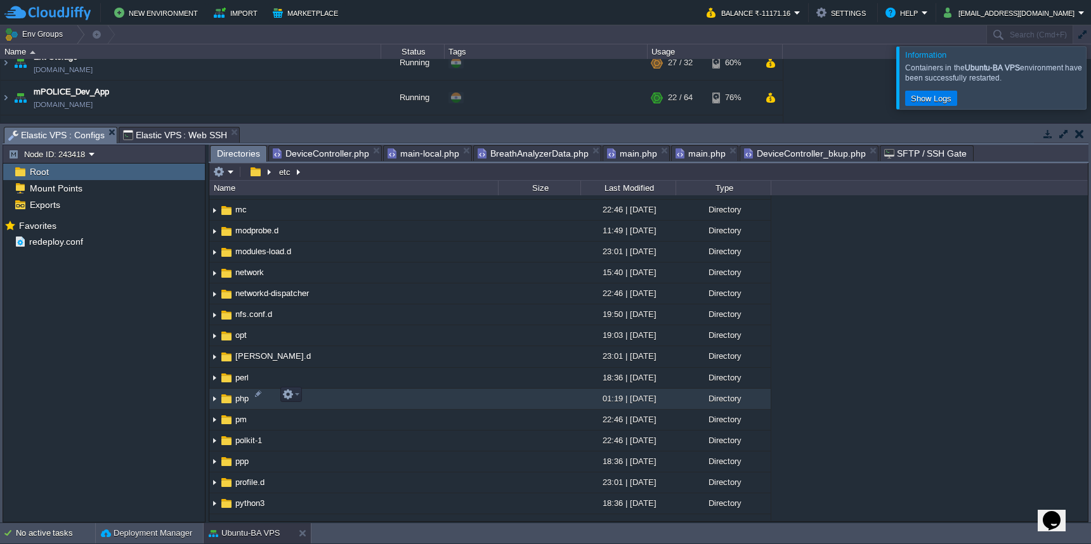
click at [462, 391] on td "php" at bounding box center [353, 399] width 289 height 21
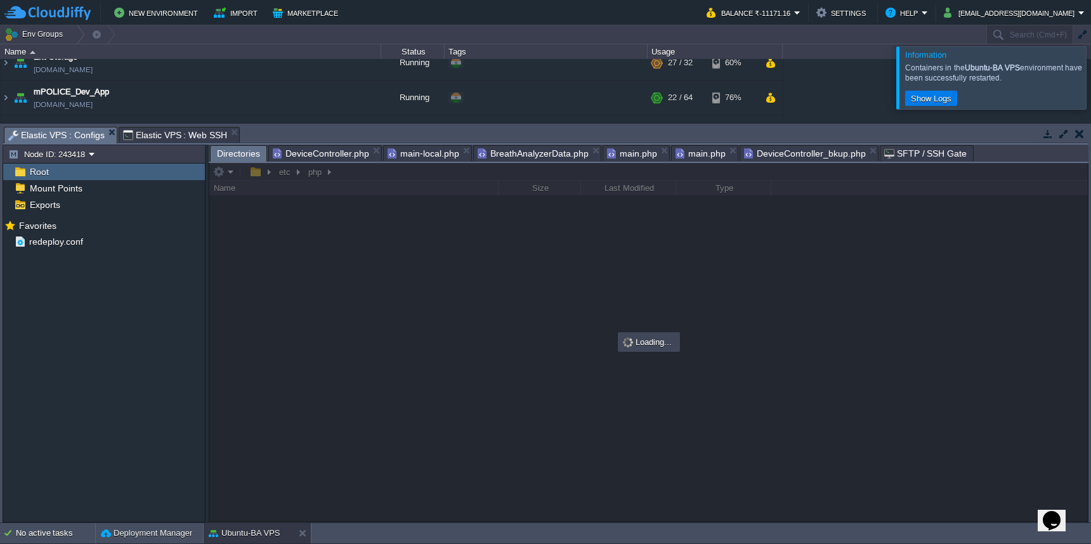
scroll to position [0, 0]
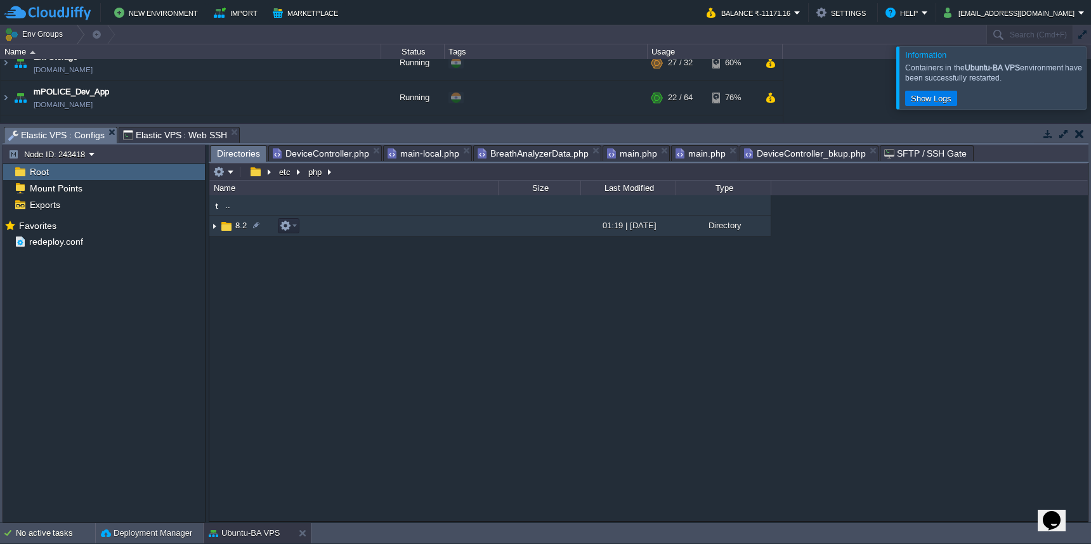
click at [464, 235] on td "8.2" at bounding box center [353, 226] width 289 height 21
click at [428, 226] on td "apache2" at bounding box center [353, 226] width 289 height 21
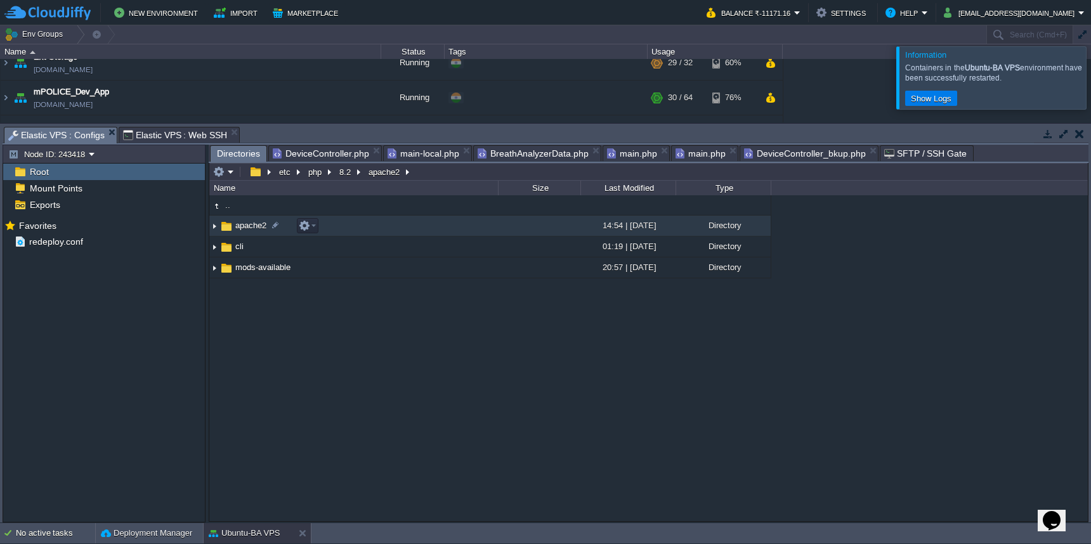
click at [428, 226] on td "apache2" at bounding box center [353, 226] width 289 height 21
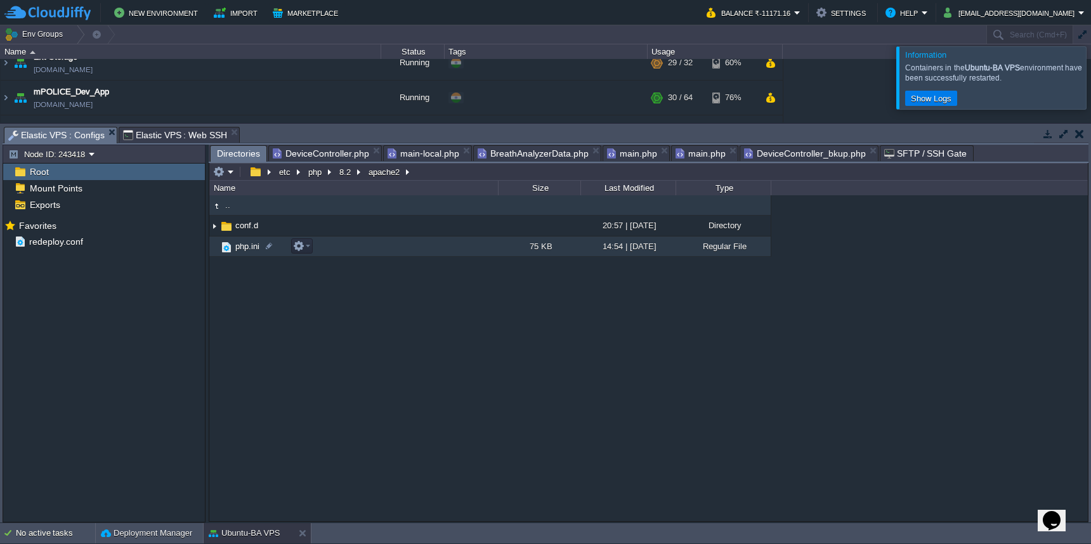
click at [416, 246] on td "php.ini" at bounding box center [353, 247] width 289 height 20
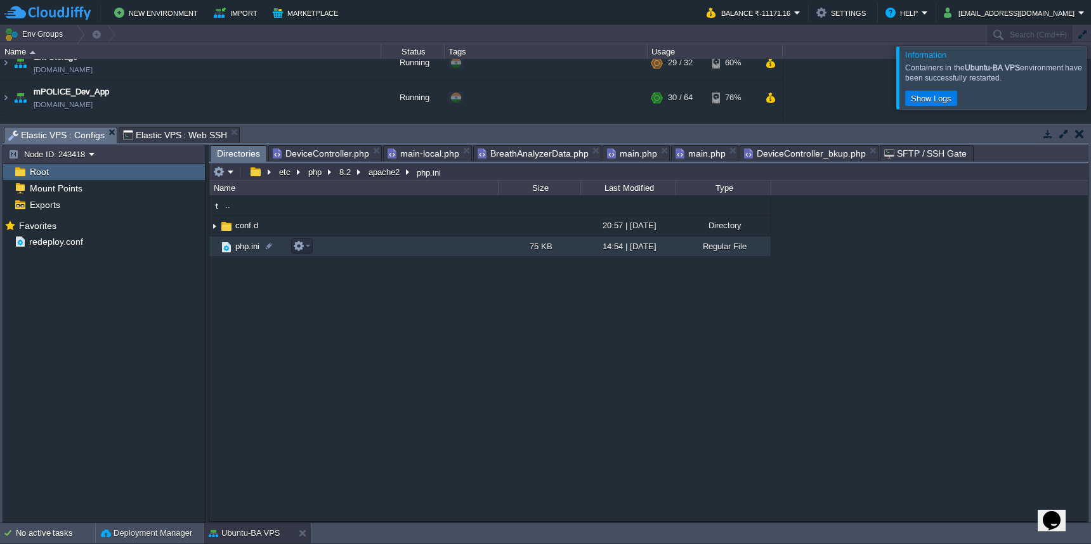
click at [416, 246] on td "php.ini" at bounding box center [353, 247] width 289 height 20
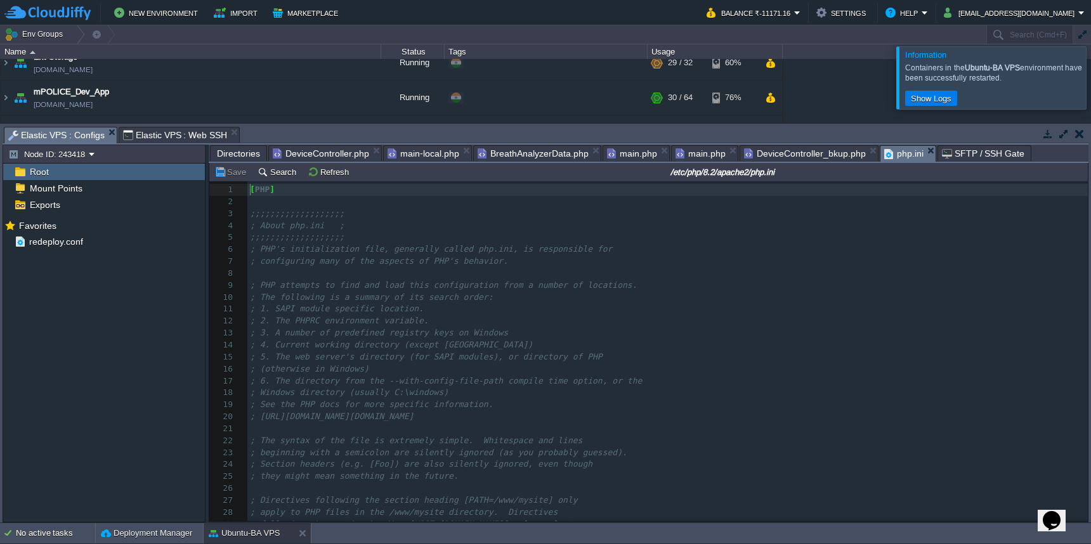
scroll to position [5, 0]
click at [737, 251] on pre "; PHP's initialization file, generally called php.ini, is responsible for" at bounding box center [667, 250] width 841 height 12
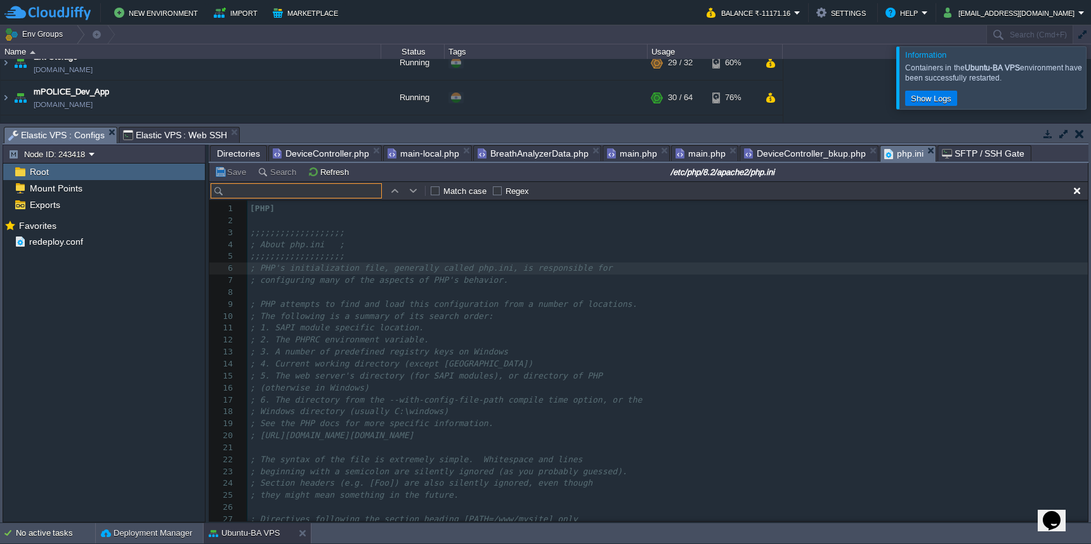
scroll to position [19, 0]
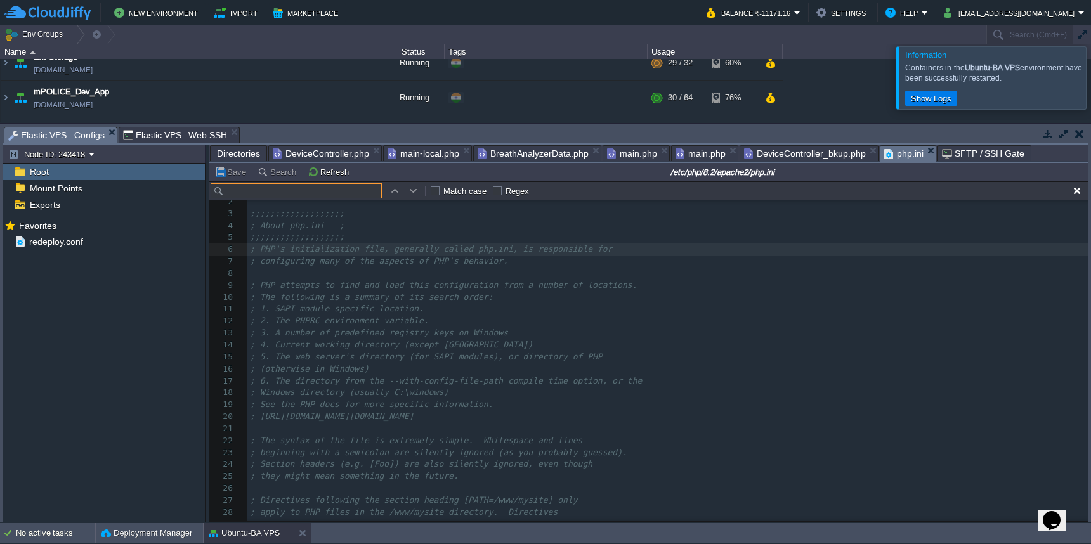
type input "phpinfo()"
paste input "set_time_limit"
type input "set_time_limit"
paste input "memory_limit"
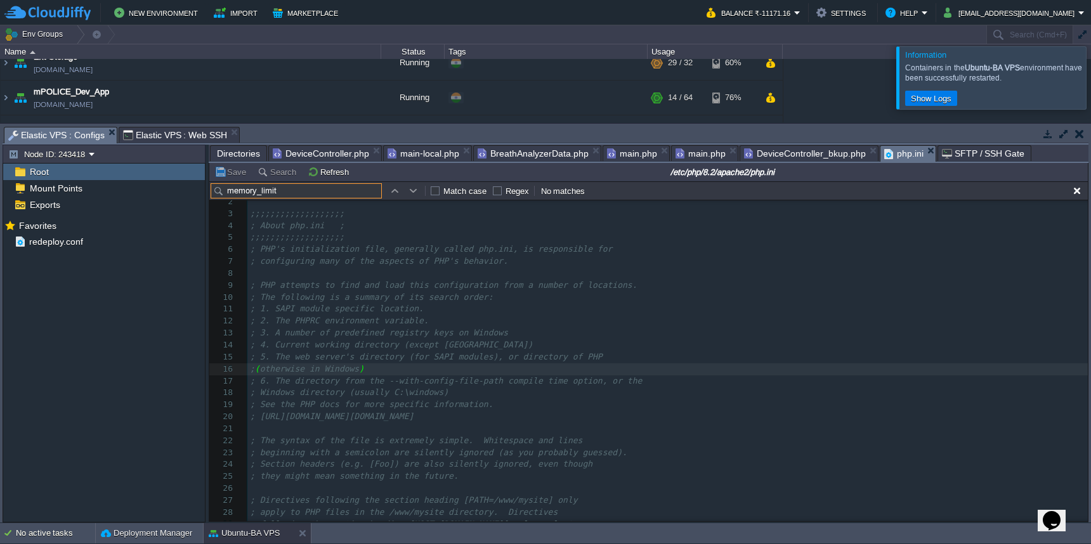
scroll to position [4662, 0]
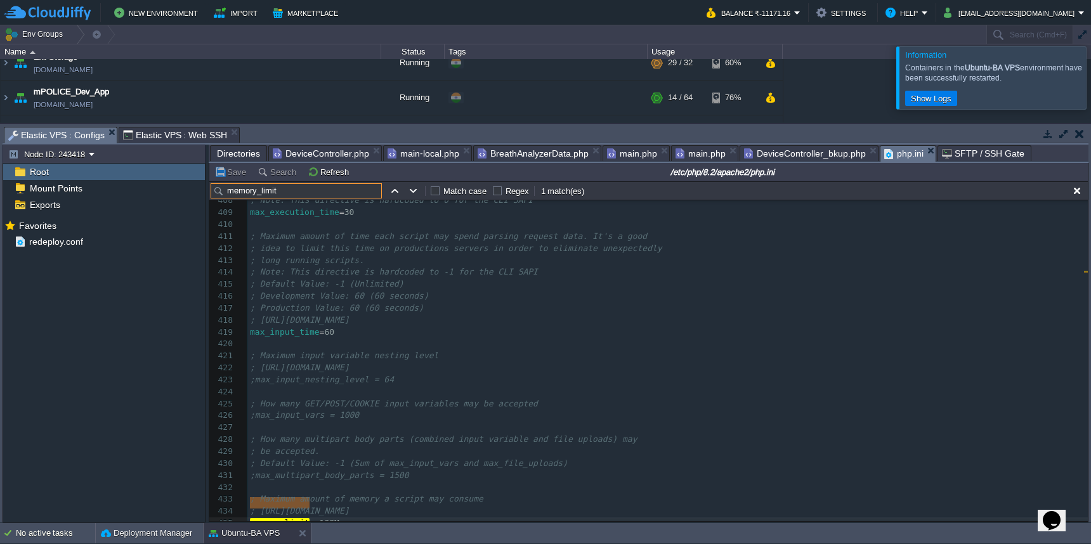
type input "memory_limit"
click at [556, 386] on pre "​" at bounding box center [667, 392] width 841 height 12
type input "execute"
click at [680, 387] on pre "​" at bounding box center [667, 393] width 841 height 12
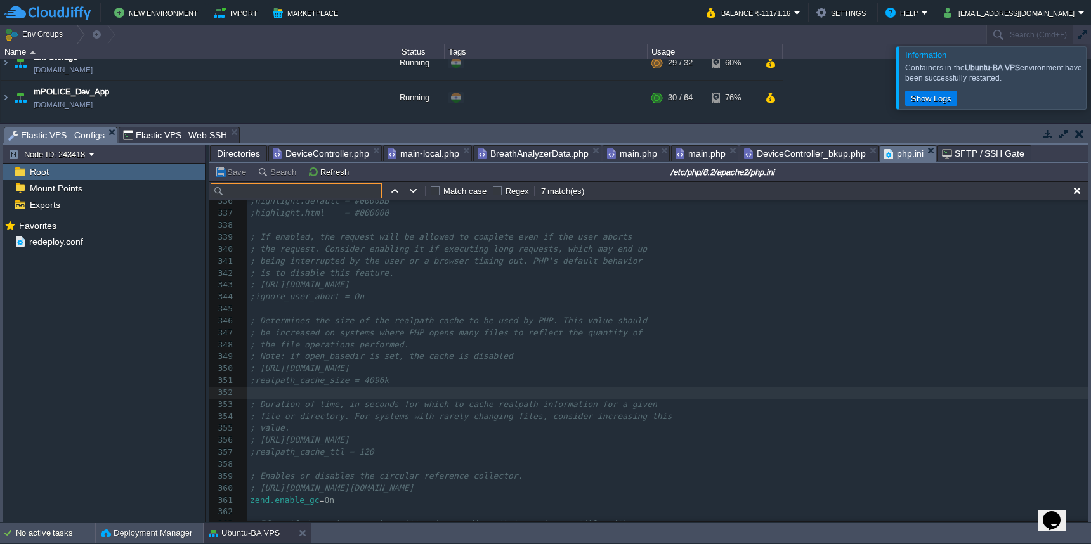
paste input "max_execution_time"
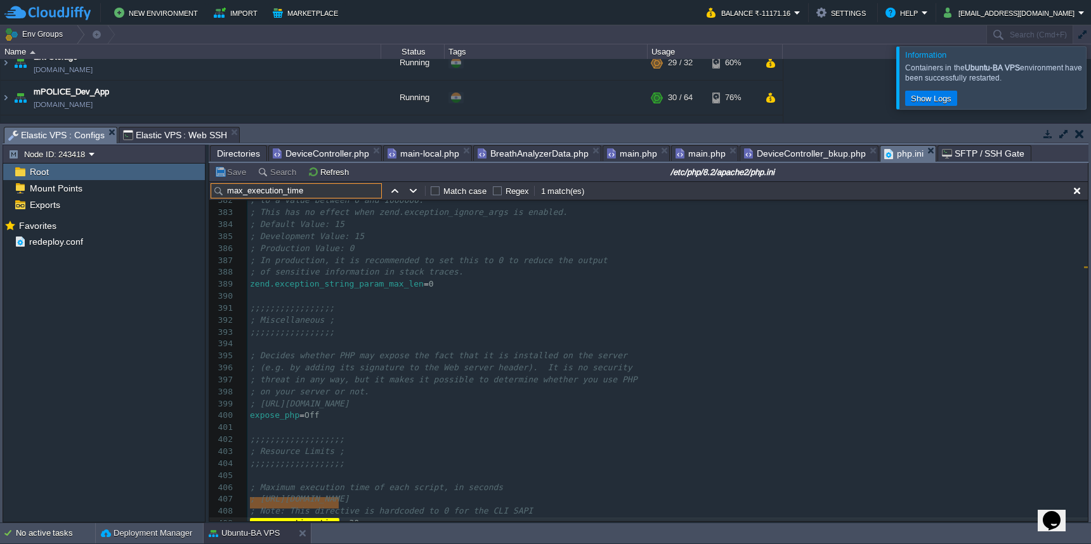
type input "max_execution_time"
type textarea "9"
click at [239, 178] on button "Save" at bounding box center [232, 171] width 36 height 11
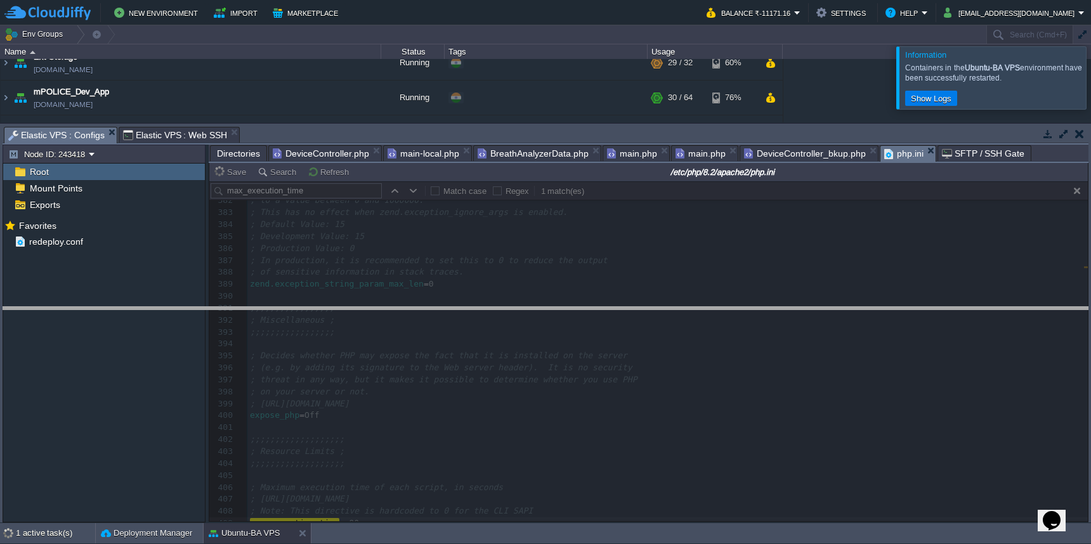
drag, startPoint x: 660, startPoint y: 138, endPoint x: 659, endPoint y: 317, distance: 178.9
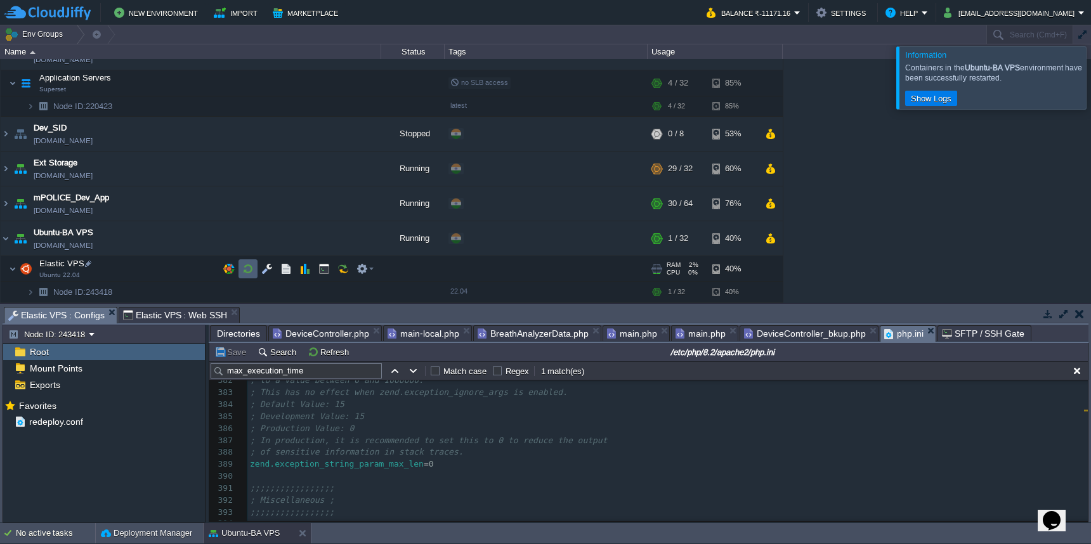
click at [249, 272] on button "button" at bounding box center [247, 268] width 11 height 11
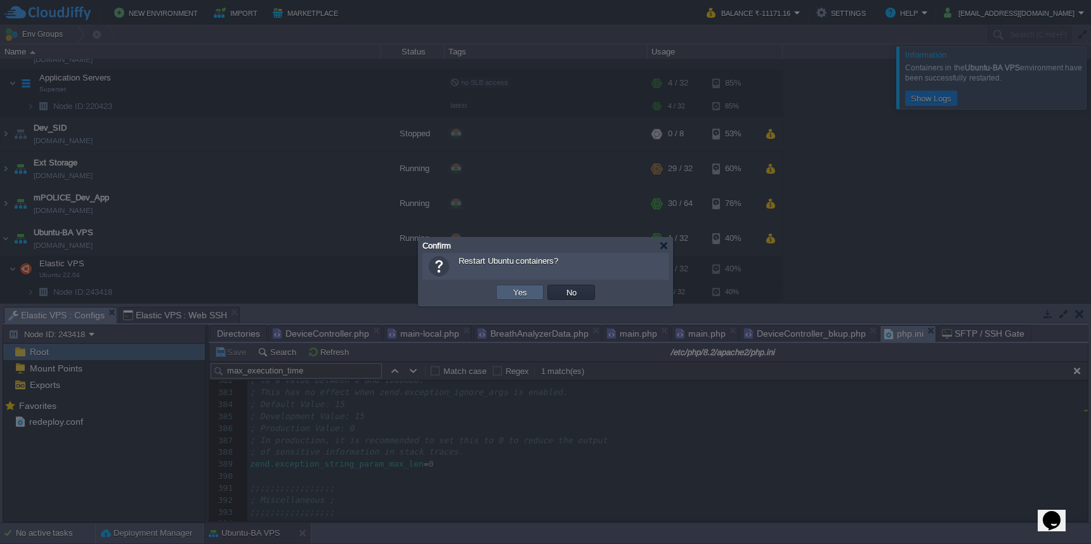
click at [518, 299] on td "Yes" at bounding box center [520, 292] width 48 height 15
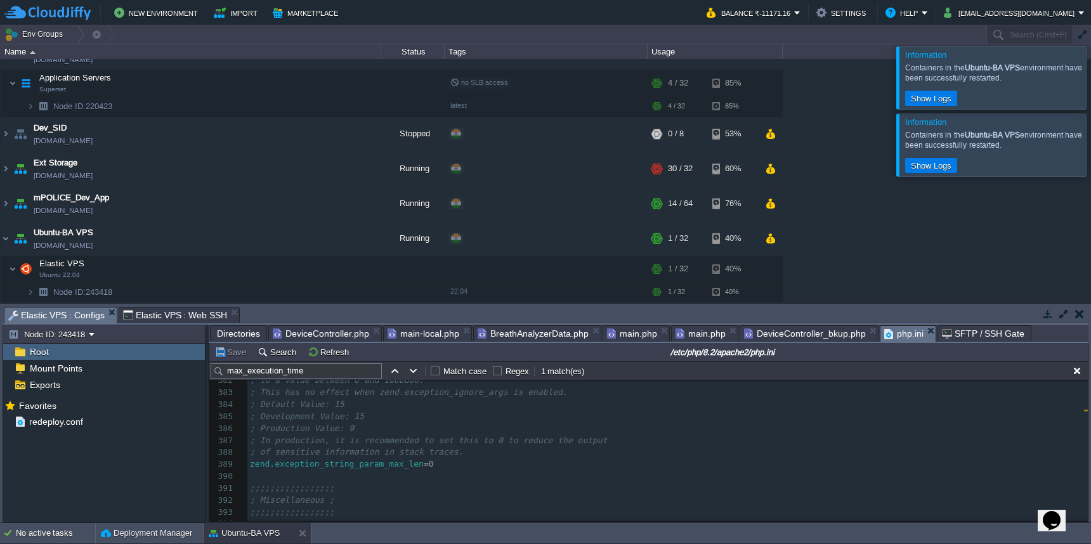
click at [1091, 76] on div at bounding box center [1106, 77] width 0 height 62
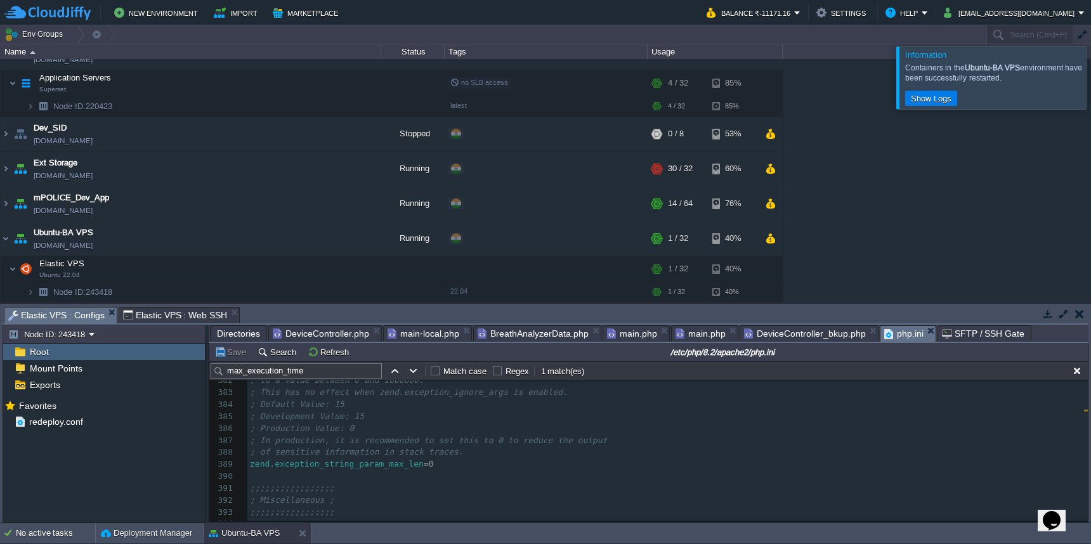
click at [1091, 82] on div at bounding box center [1106, 77] width 0 height 62
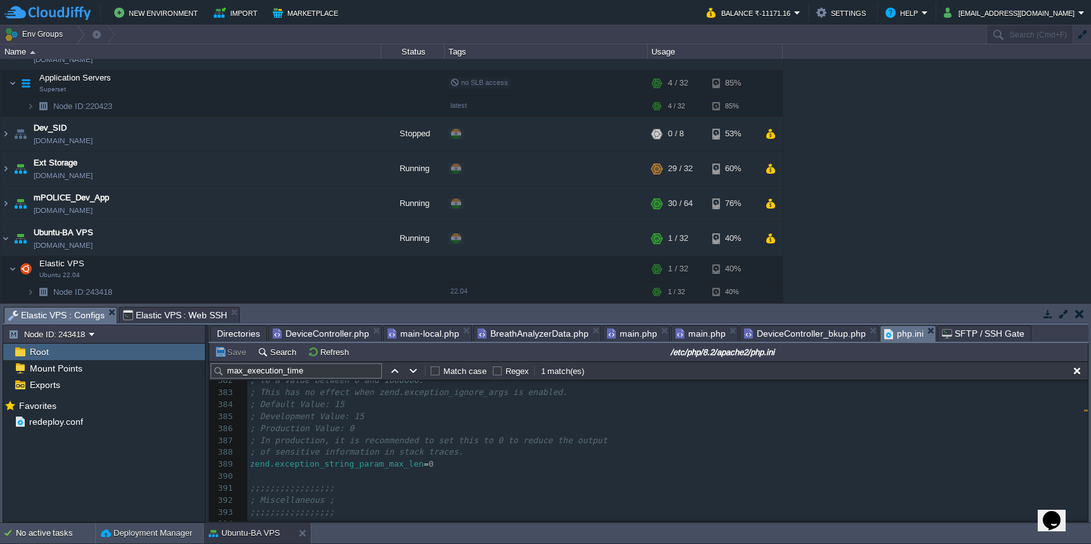
click at [240, 336] on span "Directories" at bounding box center [238, 333] width 43 height 15
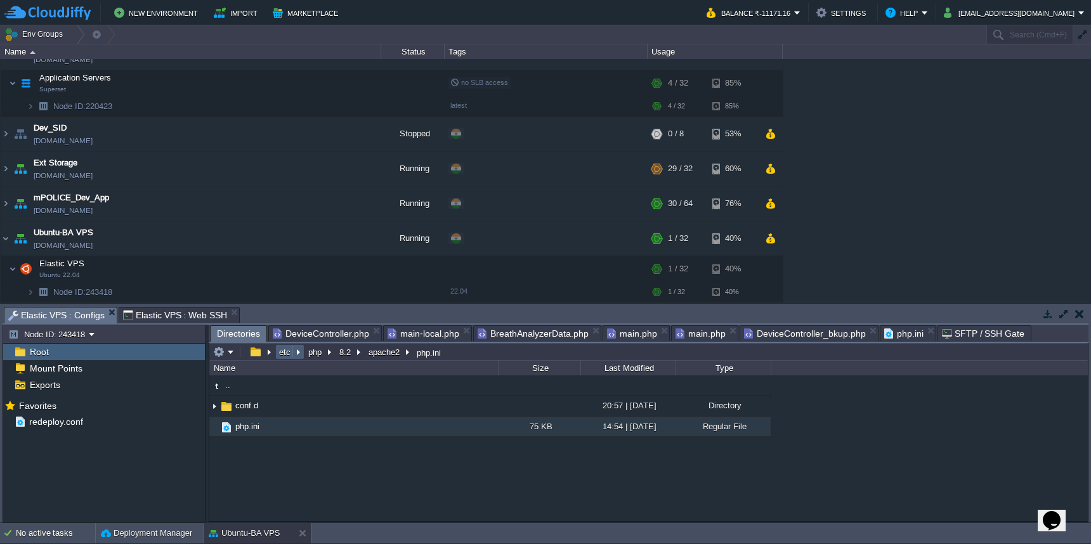
click at [282, 353] on button "etc" at bounding box center [285, 351] width 16 height 11
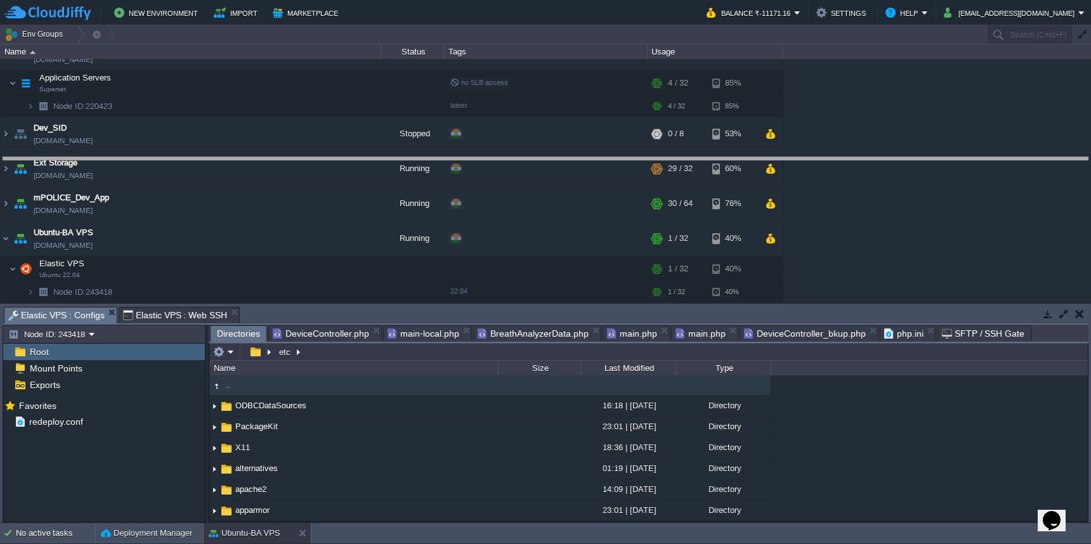
drag, startPoint x: 547, startPoint y: 312, endPoint x: 548, endPoint y: 138, distance: 173.8
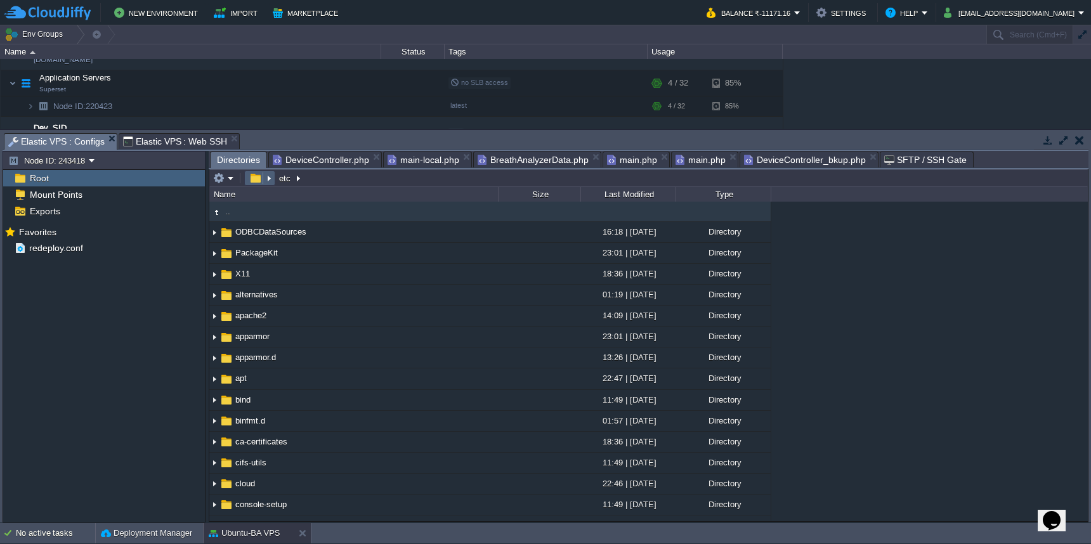
click at [251, 182] on button "button" at bounding box center [255, 178] width 18 height 11
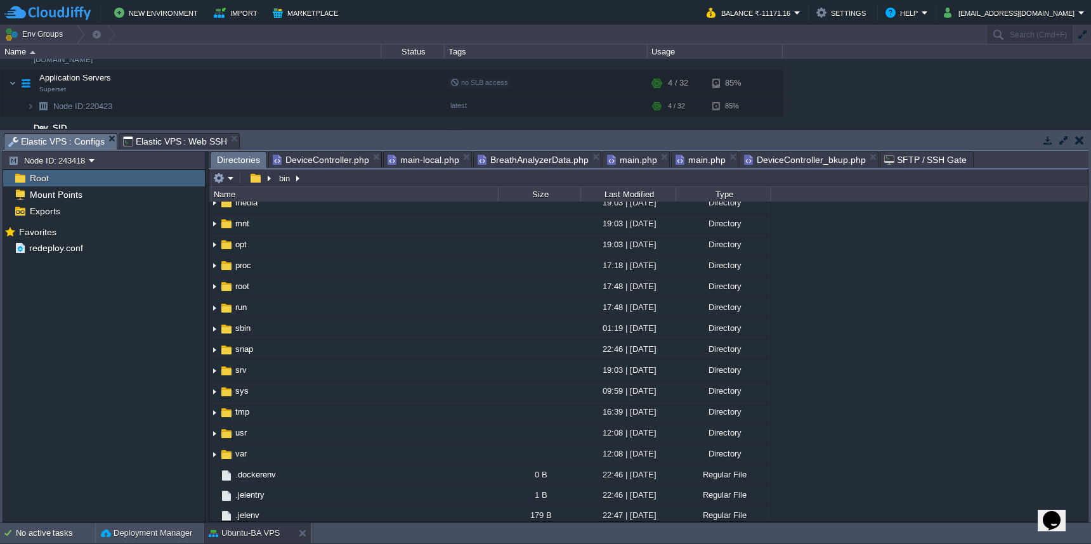
scroll to position [223, 0]
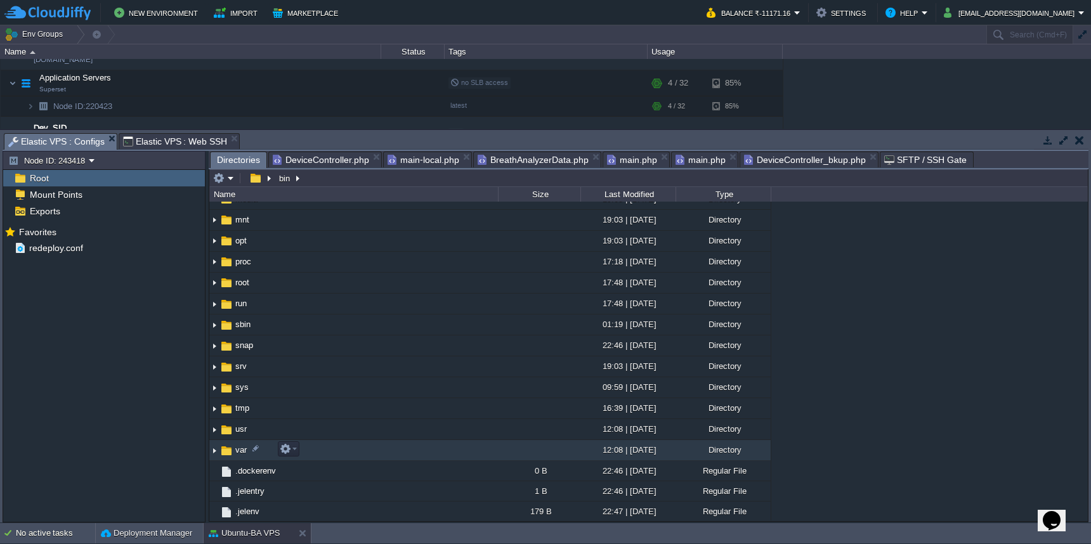
click at [397, 449] on td "var" at bounding box center [353, 450] width 289 height 21
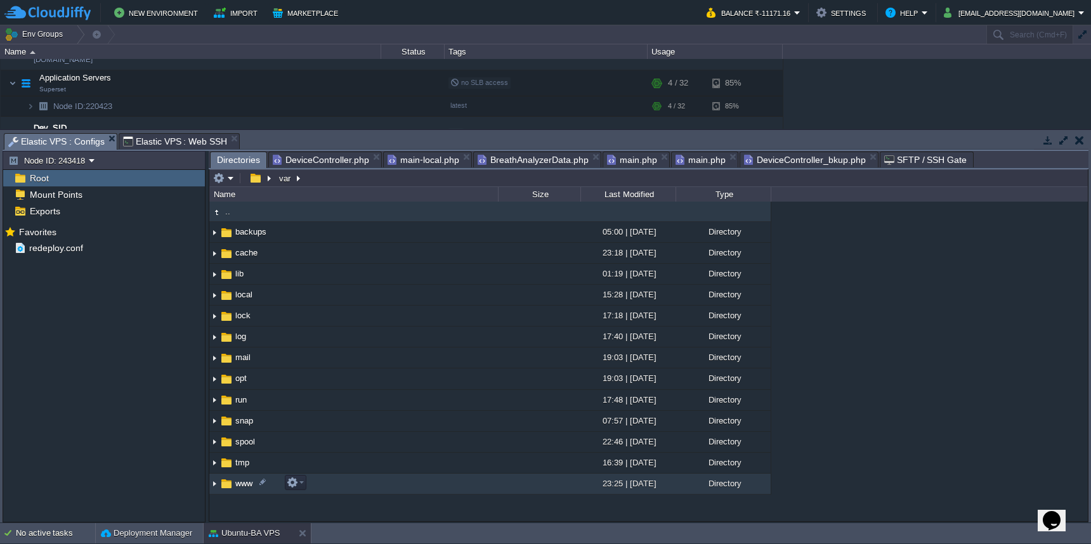
click at [383, 482] on td "www" at bounding box center [353, 484] width 289 height 21
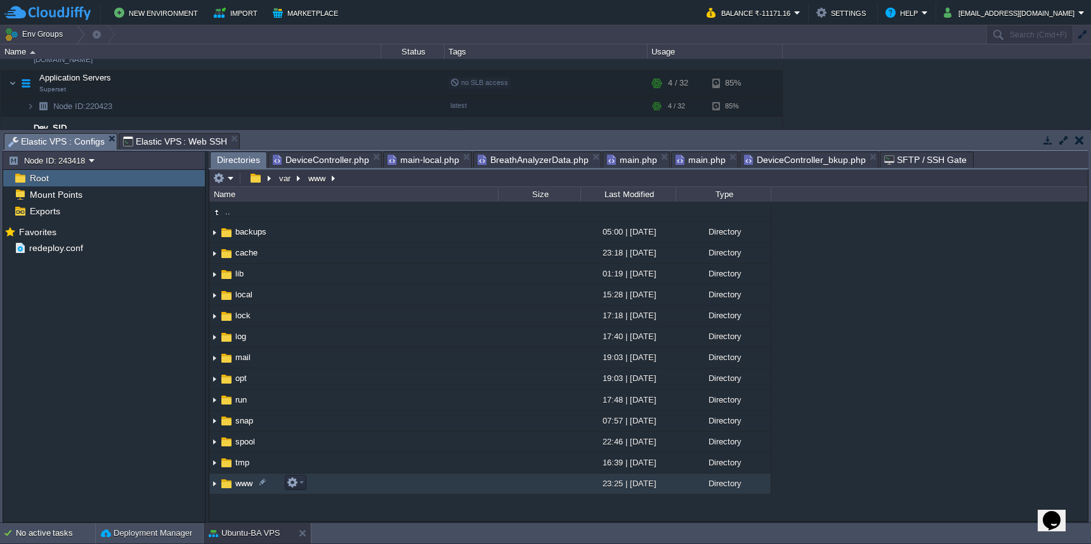
click at [383, 482] on td "www" at bounding box center [353, 484] width 289 height 21
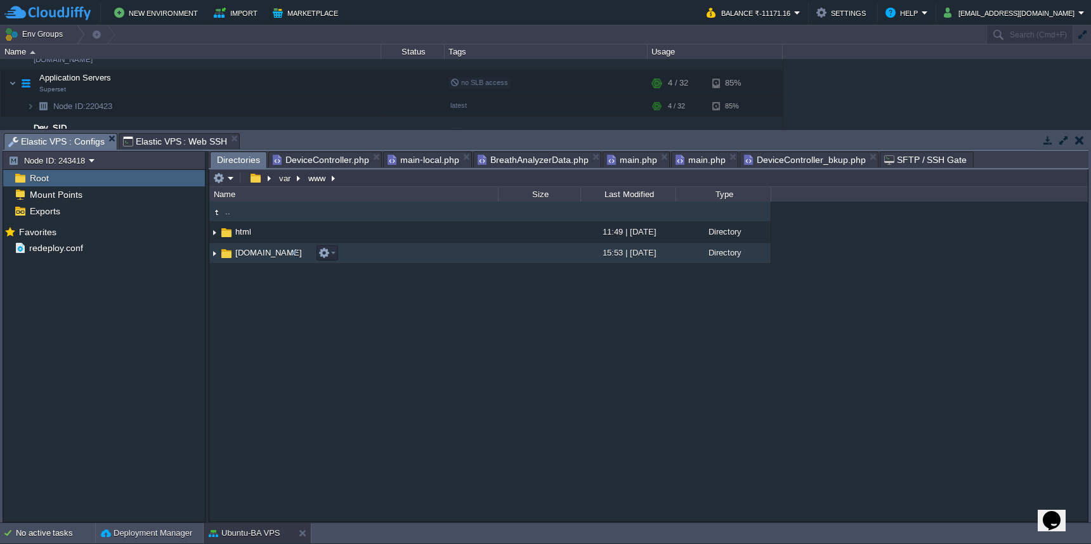
click at [401, 262] on td "[DOMAIN_NAME]" at bounding box center [353, 253] width 289 height 21
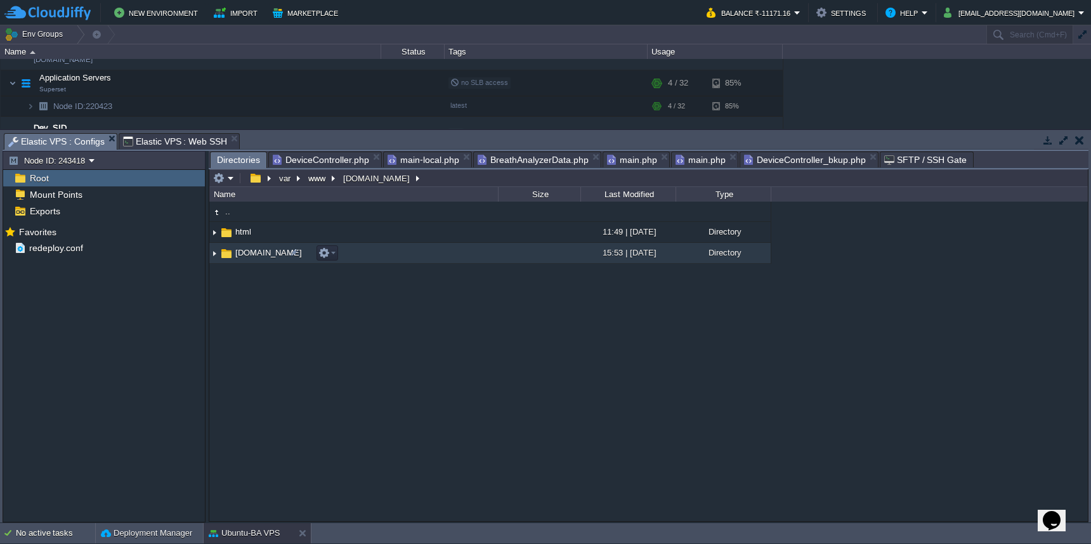
click at [401, 262] on td "[DOMAIN_NAME]" at bounding box center [353, 253] width 289 height 21
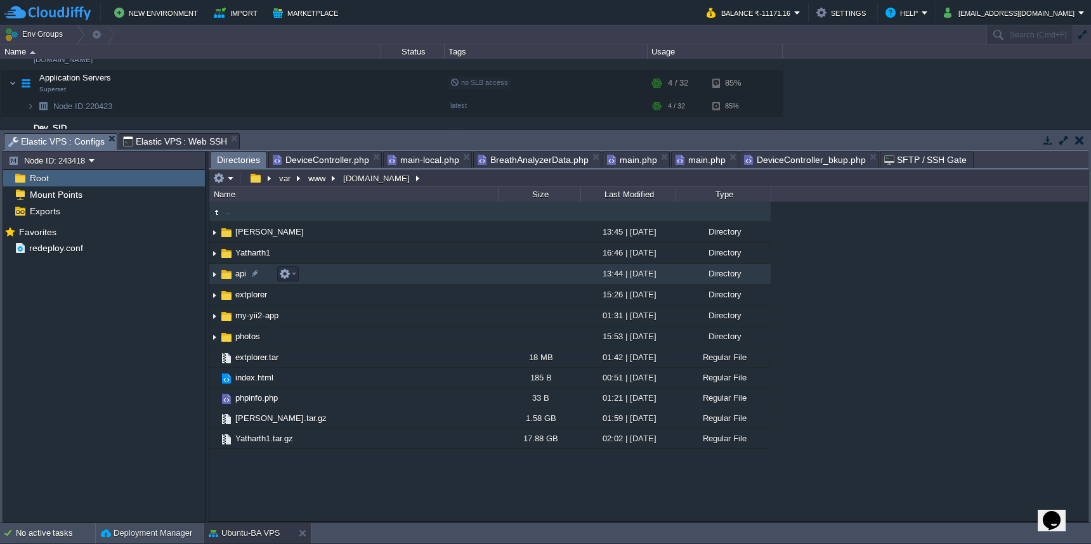
click at [398, 272] on td "api" at bounding box center [353, 274] width 289 height 21
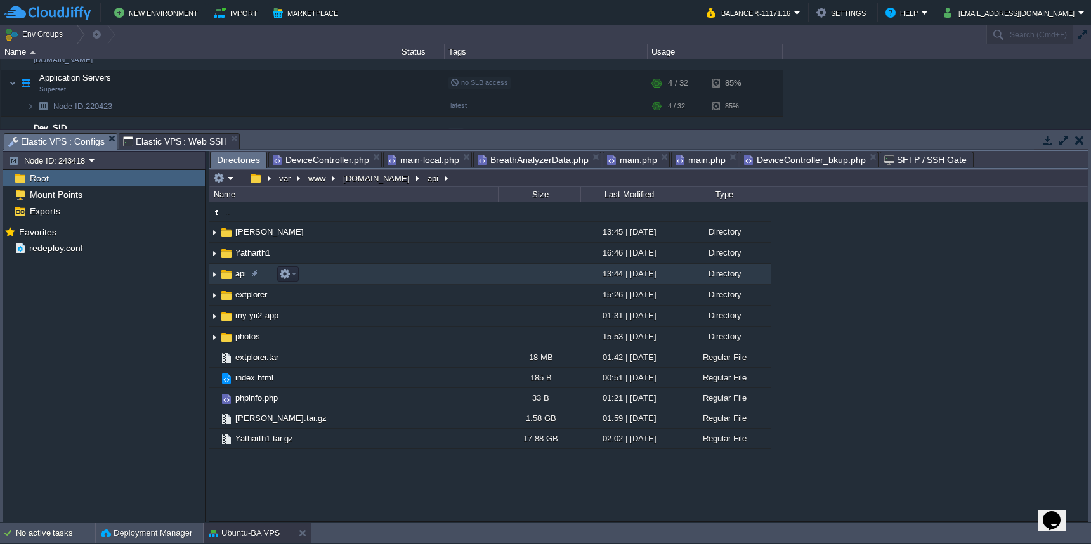
click at [398, 272] on td "api" at bounding box center [353, 274] width 289 height 21
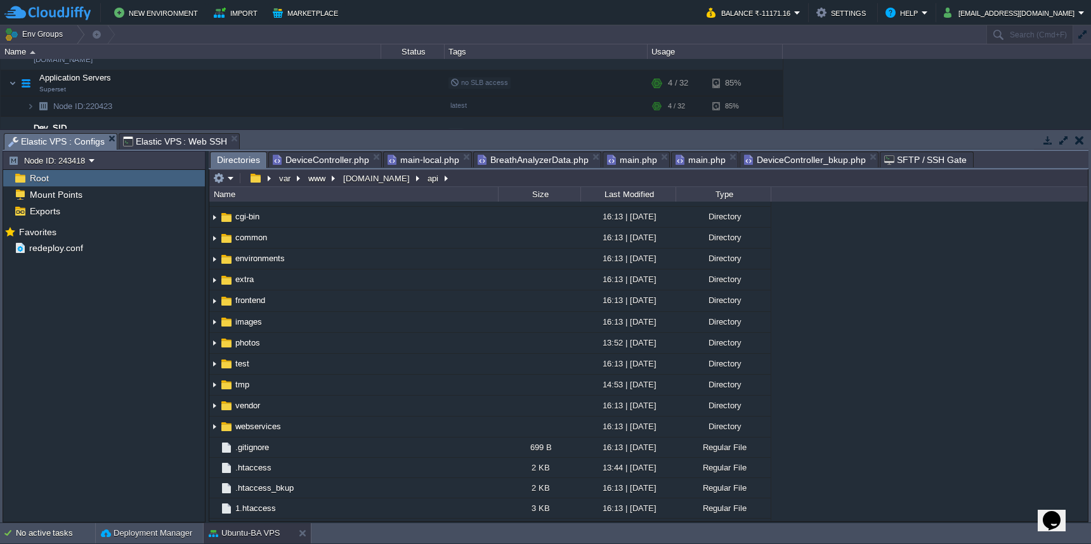
scroll to position [79, 0]
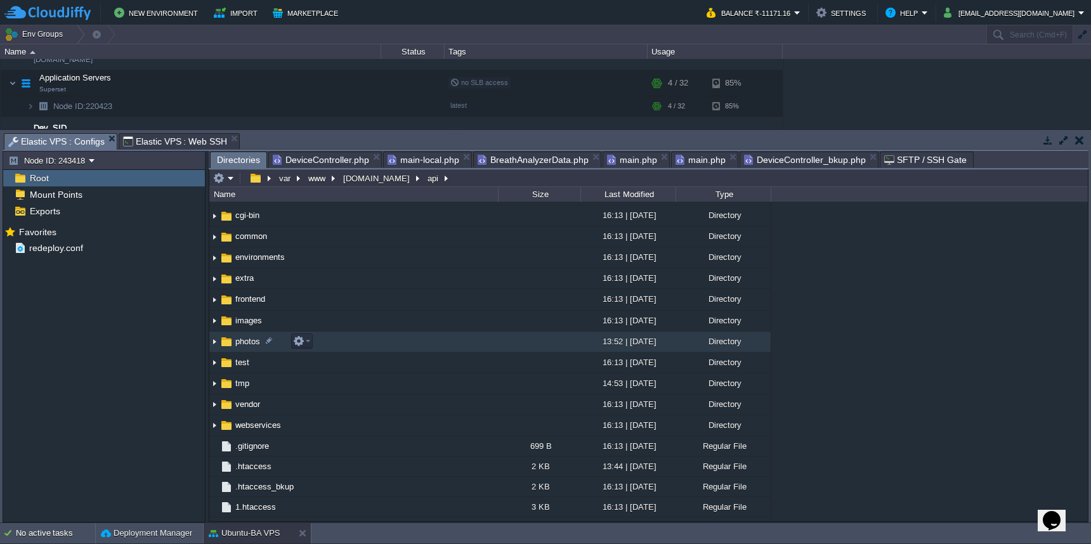
click at [543, 346] on td at bounding box center [539, 342] width 82 height 21
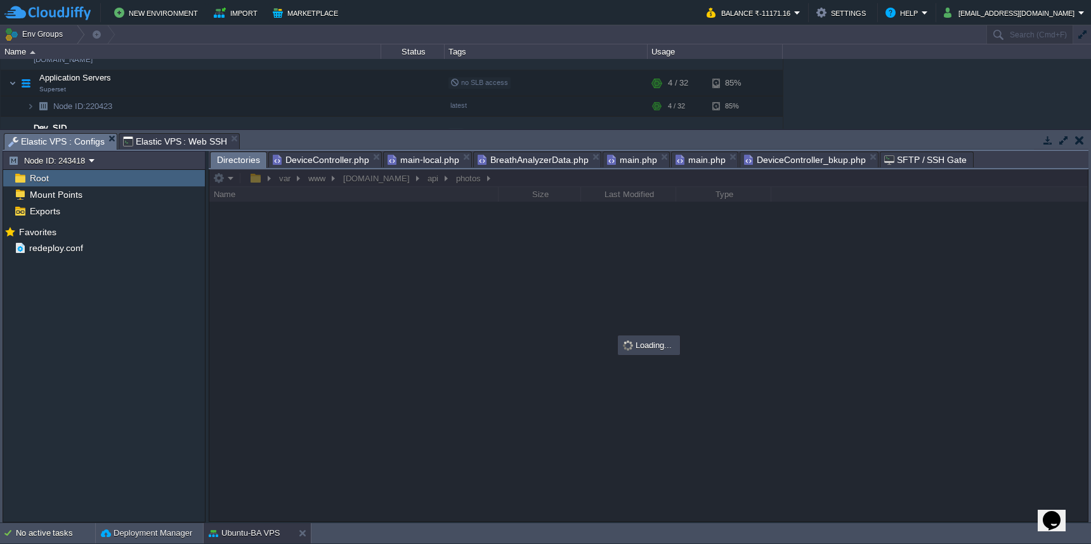
scroll to position [0, 0]
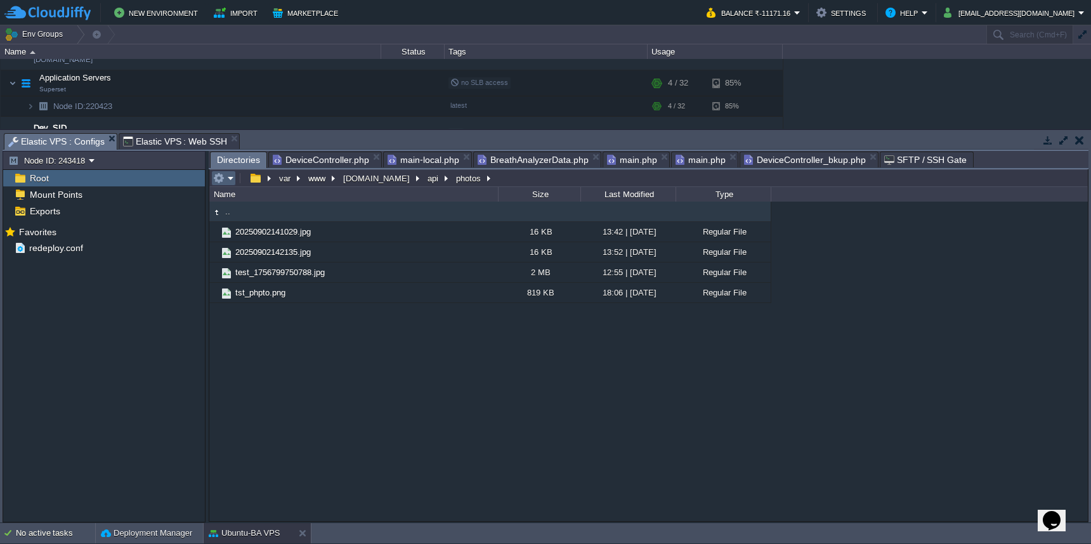
click at [230, 180] on em at bounding box center [223, 178] width 21 height 11
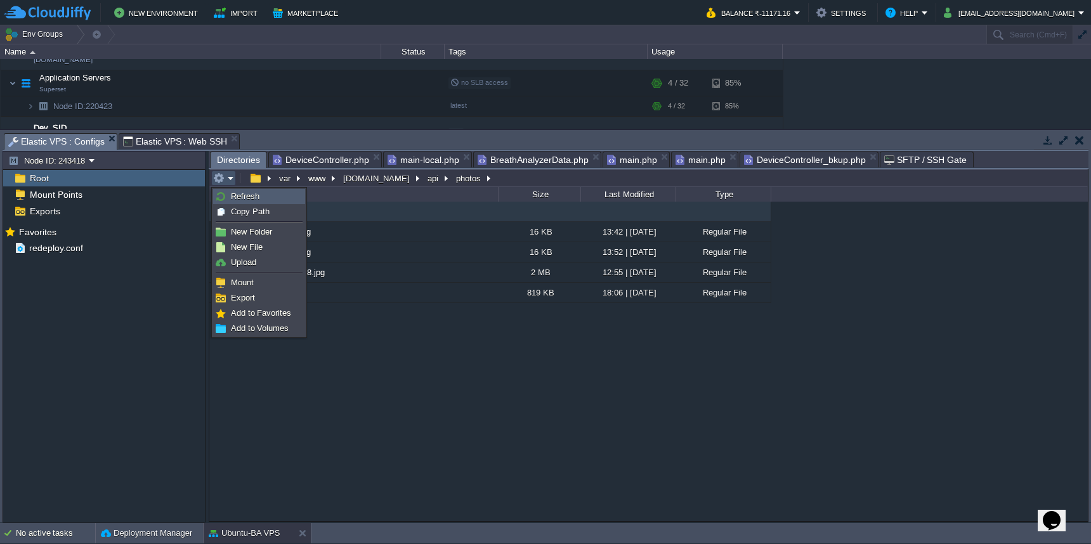
click at [231, 191] on link "Refresh" at bounding box center [259, 197] width 91 height 14
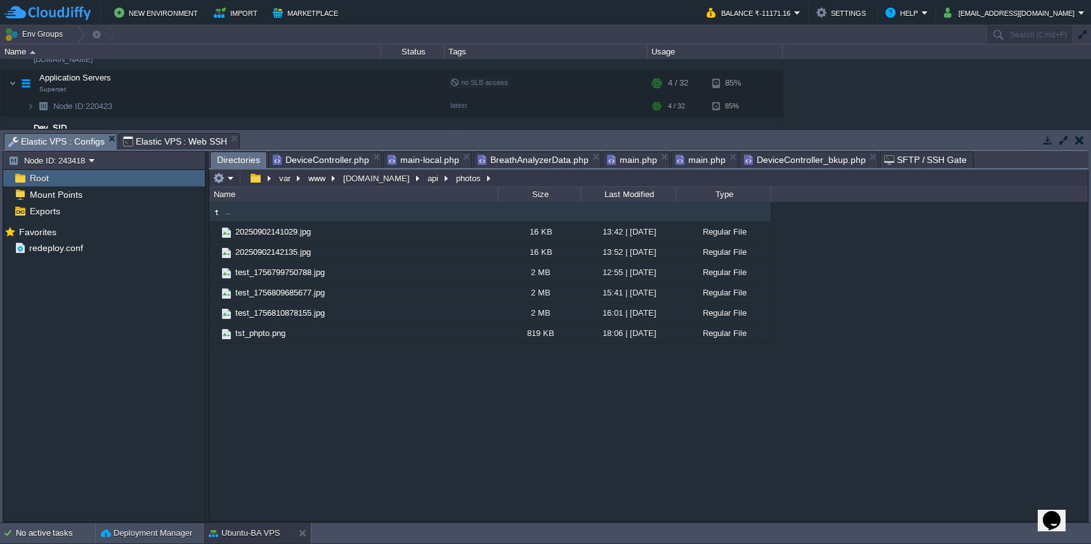
click at [328, 157] on span "DeviceController.php" at bounding box center [321, 159] width 96 height 15
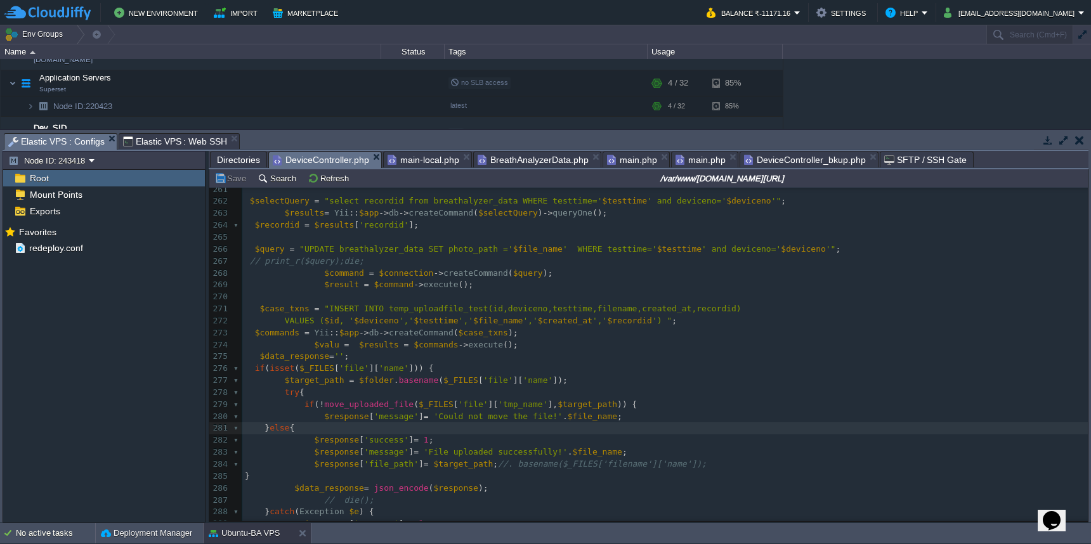
scroll to position [5, 0]
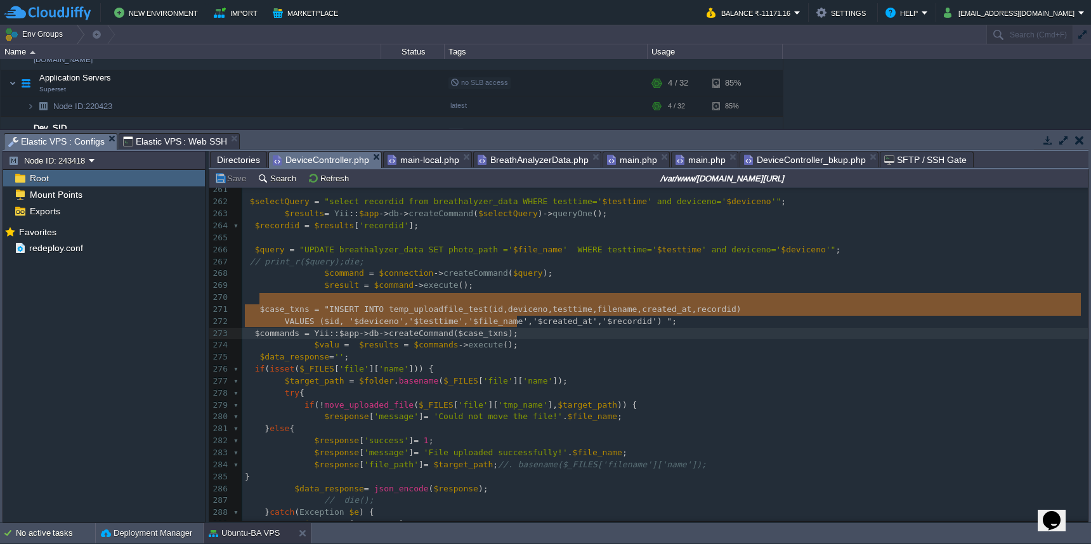
type textarea "$case_txns = "INSERT INTO temp_uploadfile_test(id,deviceno,testtime,filename,cr…"
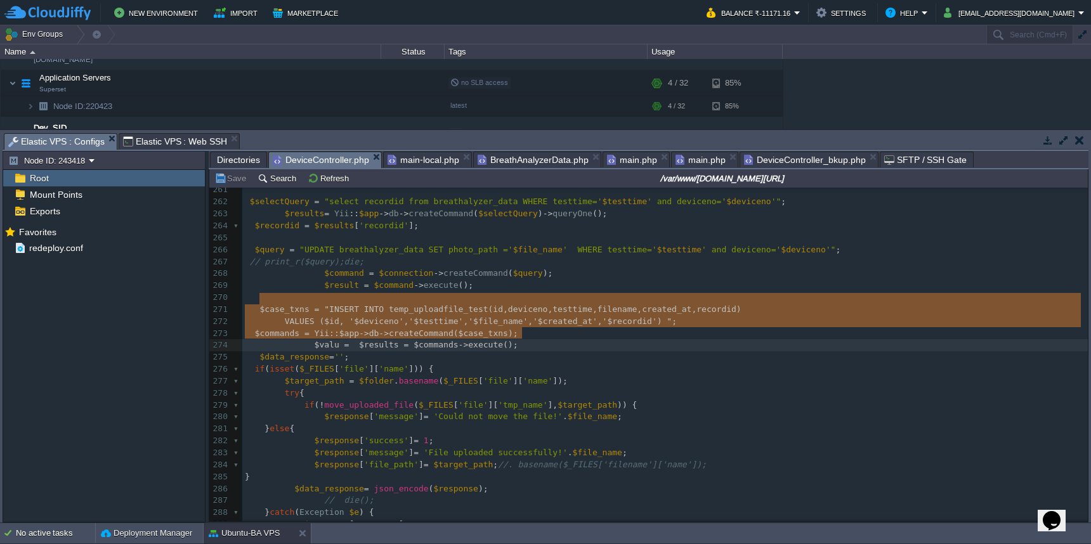
drag, startPoint x: 258, startPoint y: 299, endPoint x: 545, endPoint y: 329, distance: 288.3
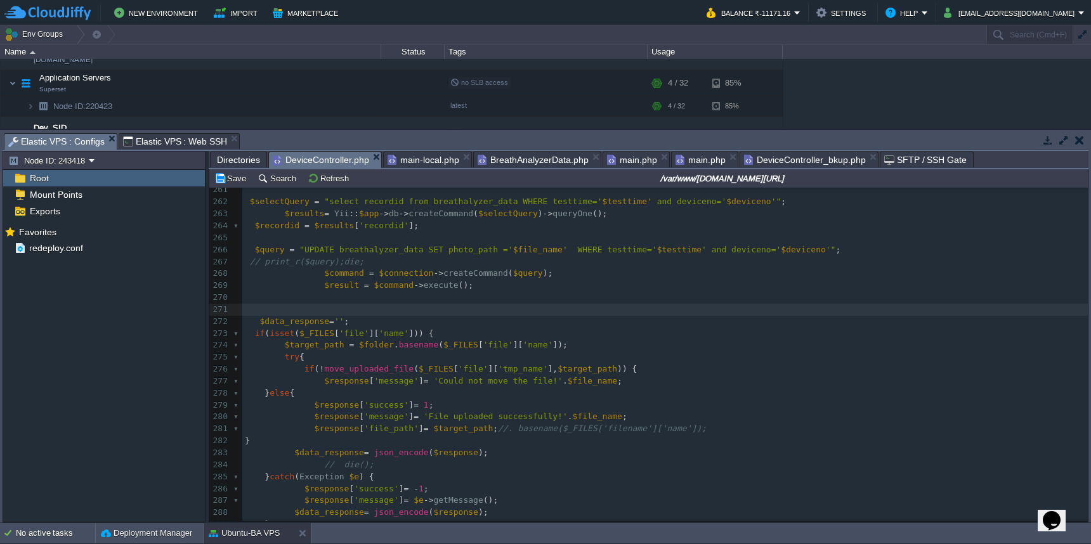
click at [565, 507] on pre "$data_response = json_encode ( $response );" at bounding box center [665, 513] width 846 height 12
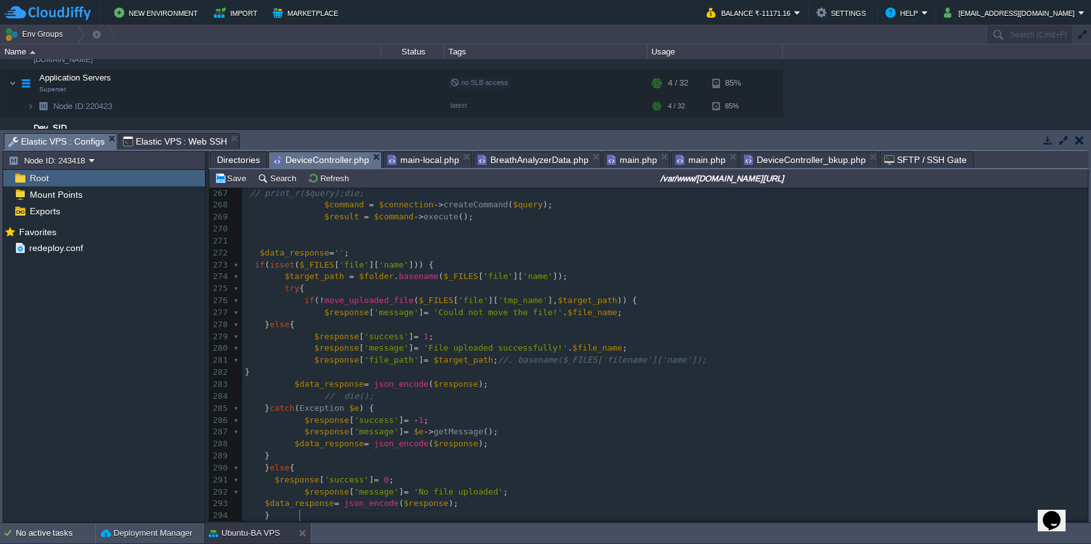
scroll to position [0, 0]
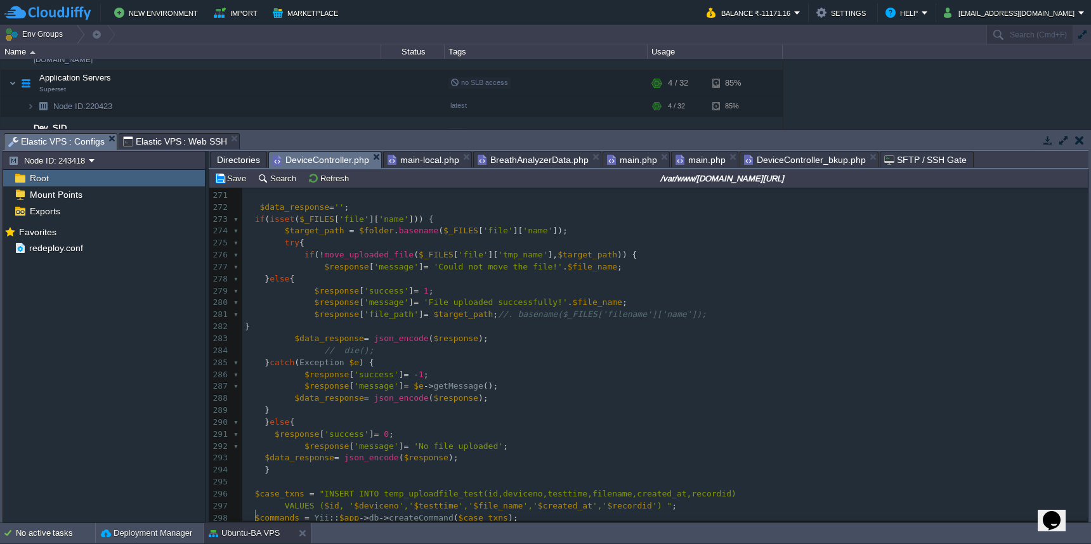
click at [497, 202] on pre "$data_response = '' ;" at bounding box center [665, 208] width 846 height 12
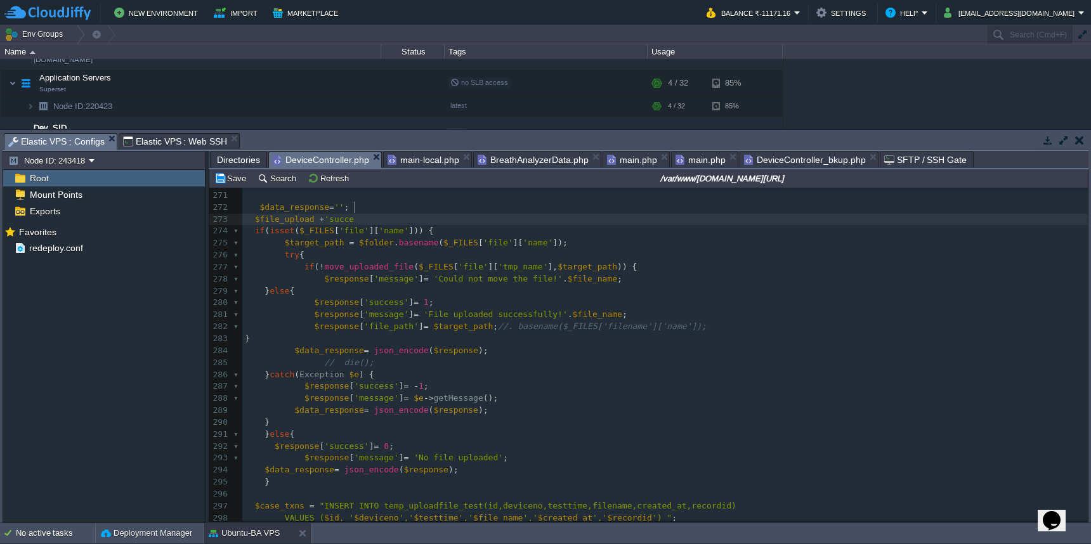
type textarea "$file_upload +'succes"
type textarea "= 'success';"
click at [296, 206] on div "xxxxxxxxxx 251 252 $selectQuery = "select max(id) from temp_uploadfile_test" ; …" at bounding box center [665, 381] width 846 height 861
type textarea "$file_upload"
click at [658, 273] on pre "$response [ 'message' ] = 'Could not move the file!' . $file_name ;" at bounding box center [665, 279] width 846 height 12
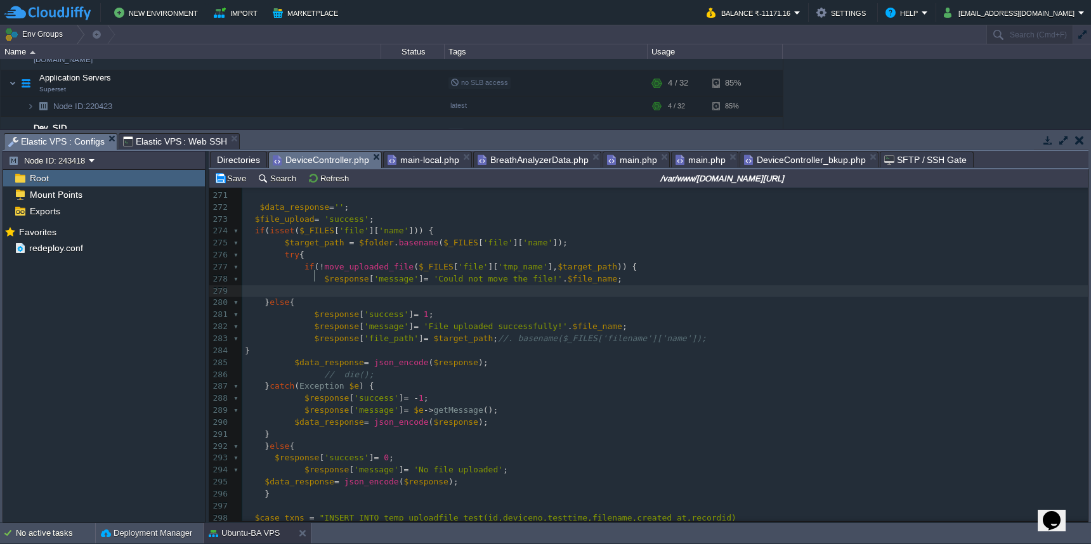
paste textarea
type textarea "$file_upload = 'fail';"
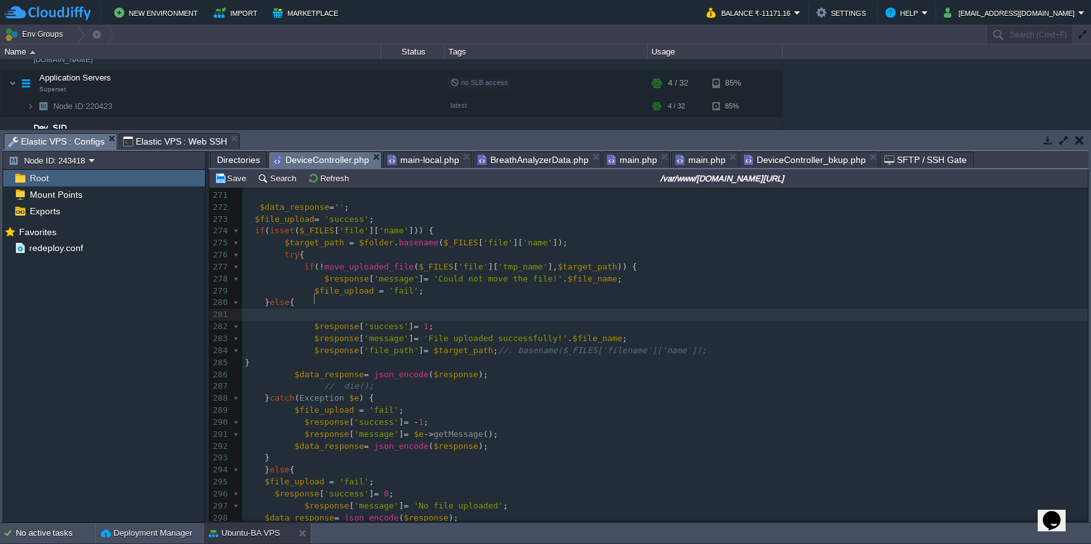
paste textarea "fail"
click at [404, 299] on div "xxxxxxxxxx 251 252 $selectQuery = "select max(id) from temp_uploadfile_test" ; …" at bounding box center [665, 405] width 846 height 909
type textarea "success"
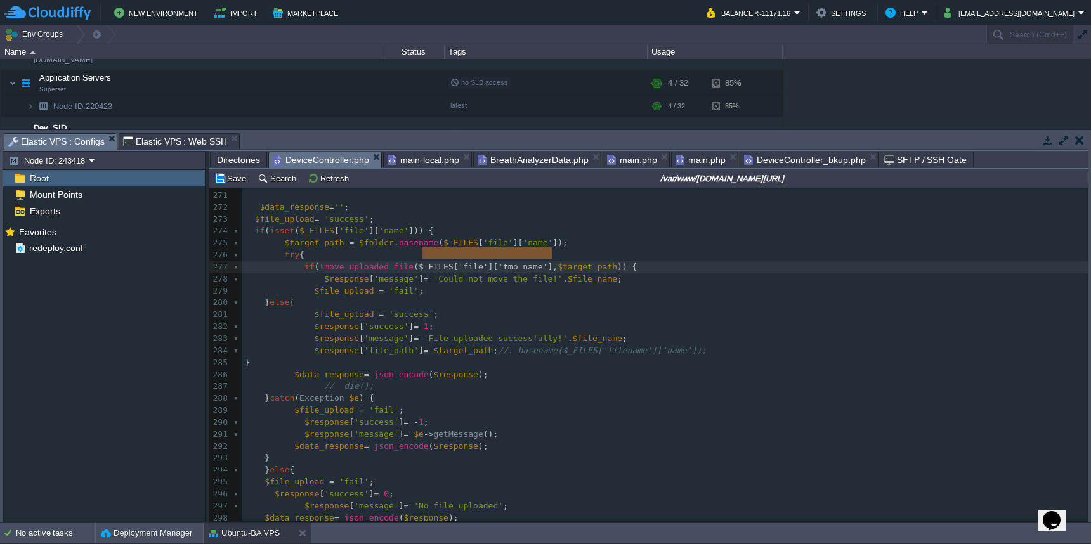
type textarea "$_FILES['file']['tmp_name']"
drag, startPoint x: 424, startPoint y: 256, endPoint x: 556, endPoint y: 253, distance: 132.6
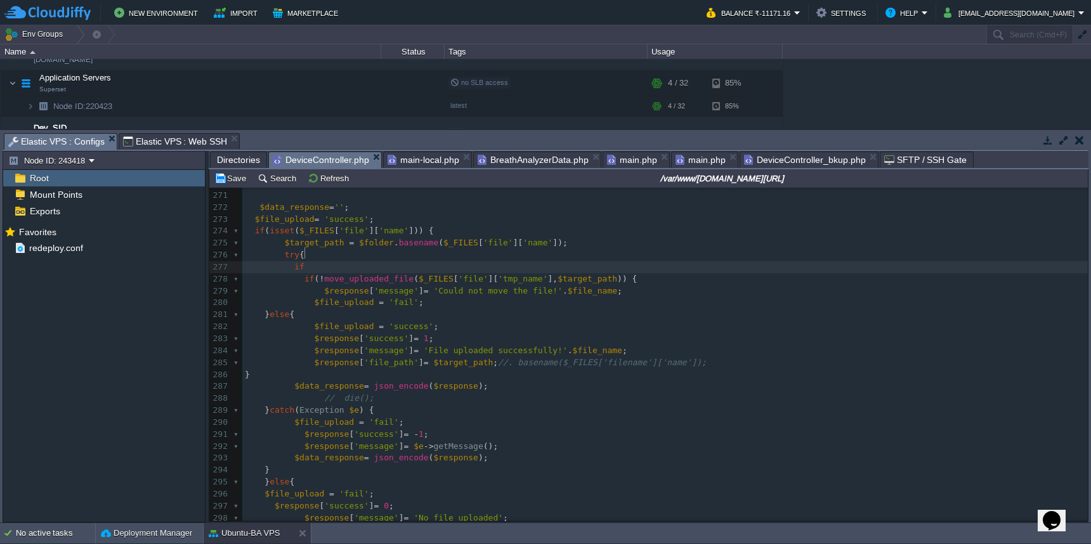
type textarea "if("
paste textarea
paste textarea ")"
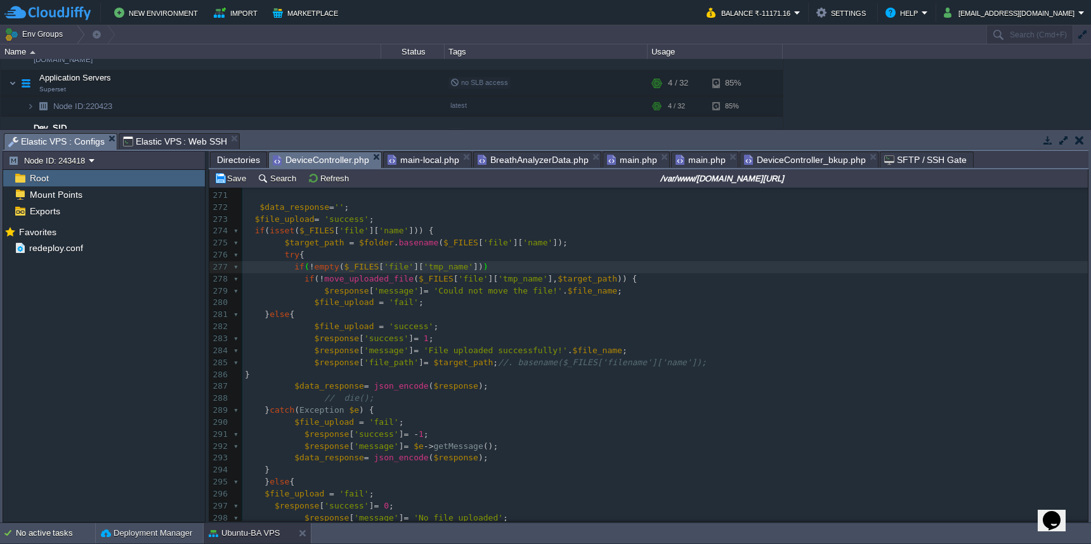
type textarea "!empty()){"
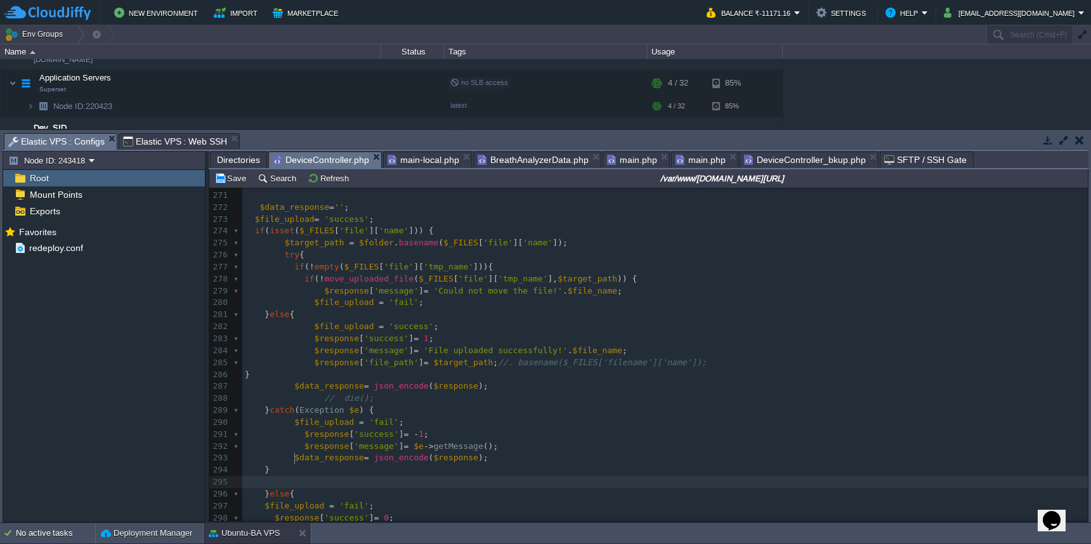
type textarea "}"
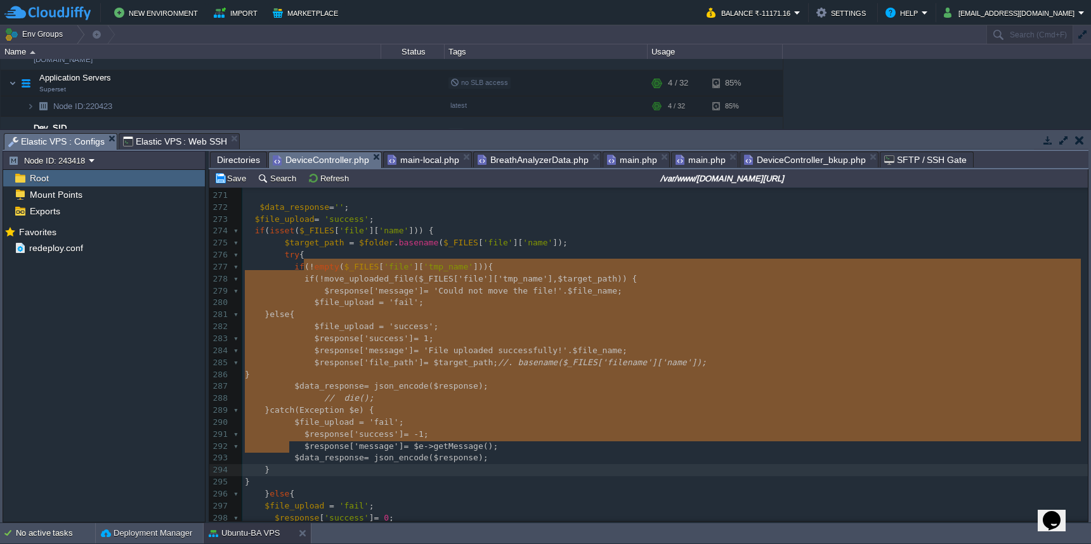
drag, startPoint x: 305, startPoint y: 266, endPoint x: 325, endPoint y: 443, distance: 177.5
type textarea "if (!move_uploaded_file($_FILES['file']['tmp_name'], $target_path)) { $response…"
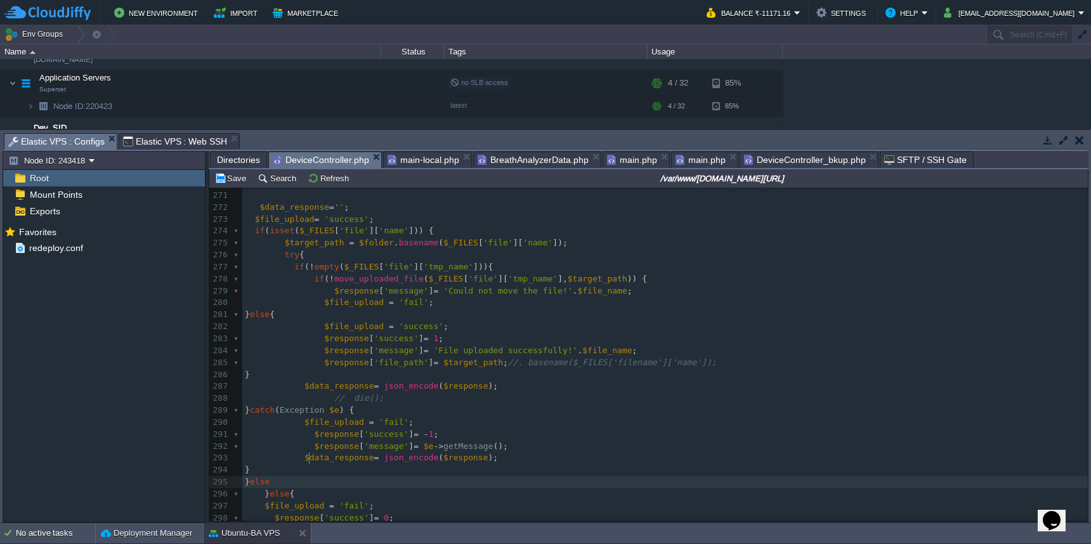
type textarea "else{"
type textarea "}"
type textarea "$file_upload = 'success'; $response['success'] = 1;"
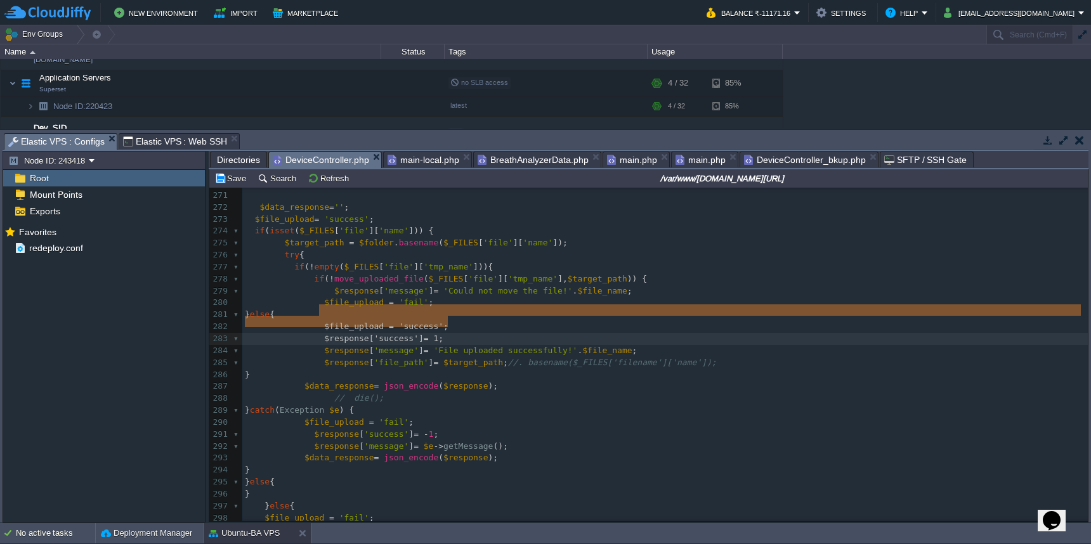
drag, startPoint x: 320, startPoint y: 312, endPoint x: 672, endPoint y: 320, distance: 352.2
click at [606, 381] on pre "$data_response = json_encode ( $response );" at bounding box center [665, 387] width 846 height 12
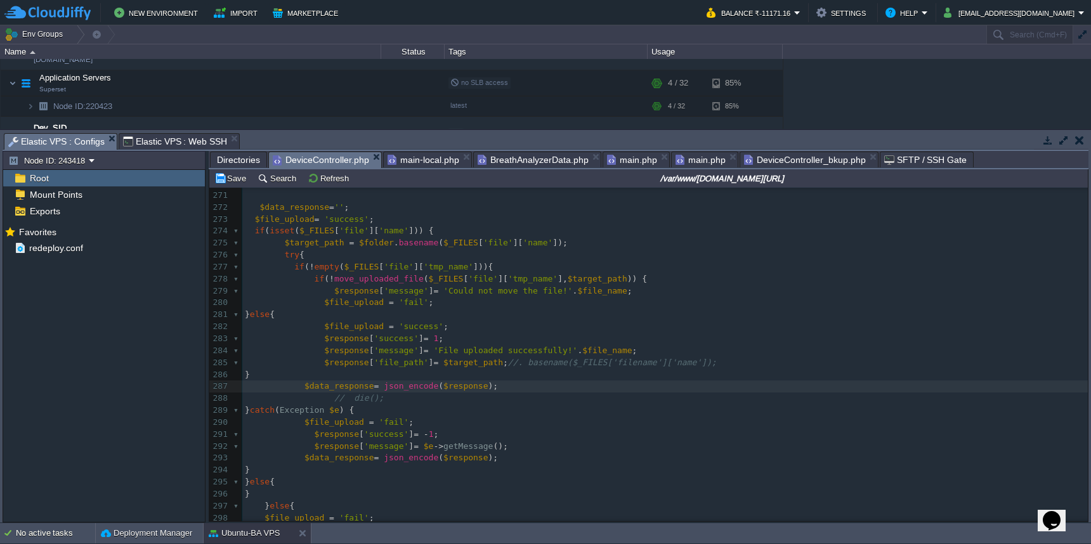
click at [259, 513] on span at bounding box center [255, 518] width 20 height 10
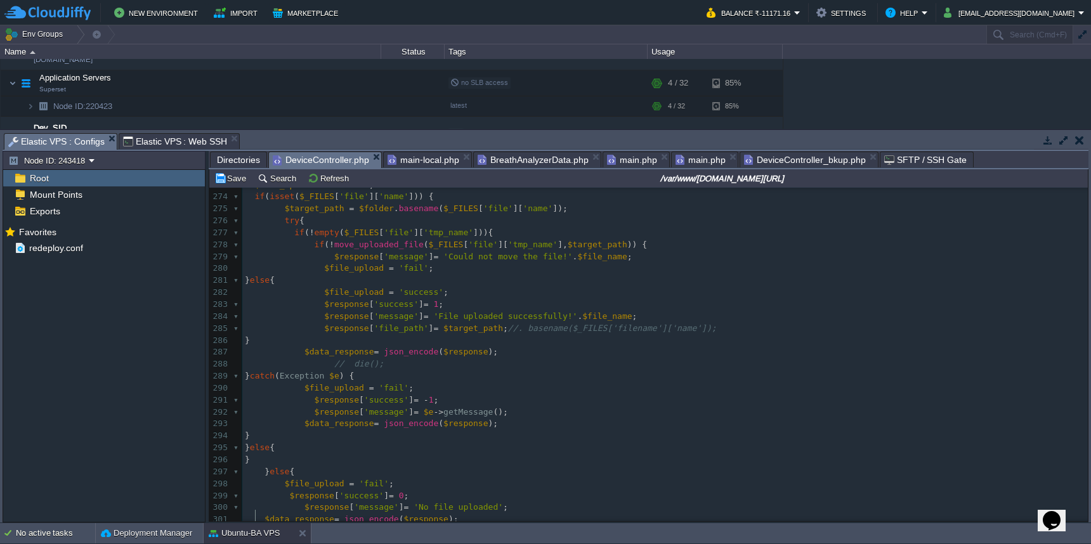
scroll to position [3141, 0]
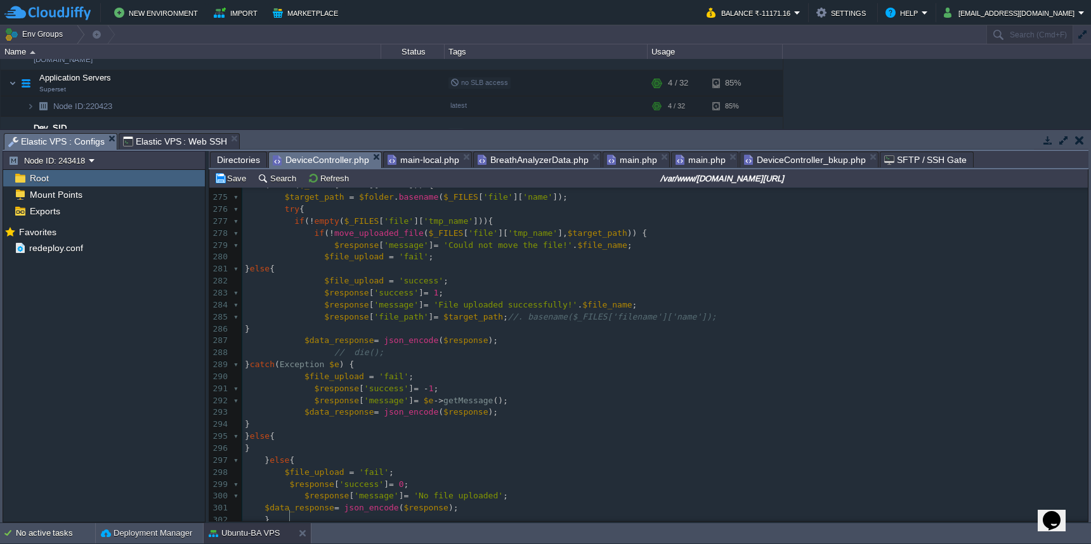
click at [261, 480] on div "xxxxxxxxxx 251 252 $selectQuery = "select max(id) from temp_uploadfile_test" ; …" at bounding box center [665, 377] width 846 height 945
click at [279, 449] on div "xxxxxxxxxx 251 252 $selectQuery = "select max(id) from temp_uploadfile_test" ; …" at bounding box center [665, 377] width 846 height 945
type textarea "$file_upload = 'fail'; $response['success'] = 0; $response['message'] = 'No fil…"
click at [400, 425] on div "xxxxxxxxxx 251 252 $selectQuery = "select max(id) from temp_uploadfile_test" ; …" at bounding box center [665, 401] width 846 height 992
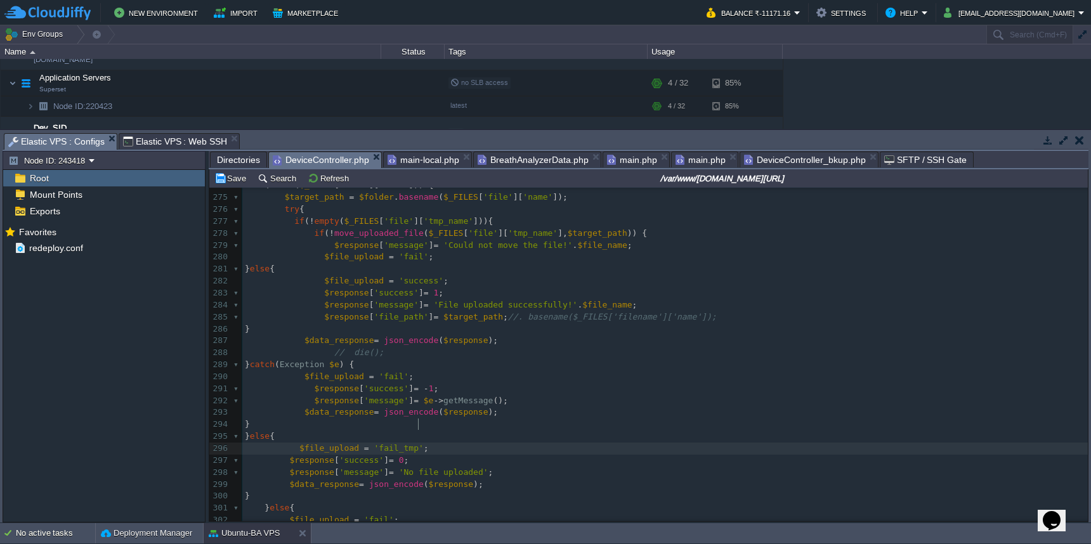
scroll to position [5, 17]
type textarea "_tmp_name empty"
click at [404, 426] on div "xxxxxxxxxx 251 252 $selectQuery = "select max(id) from temp_uploadfile_test" ; …" at bounding box center [665, 401] width 846 height 992
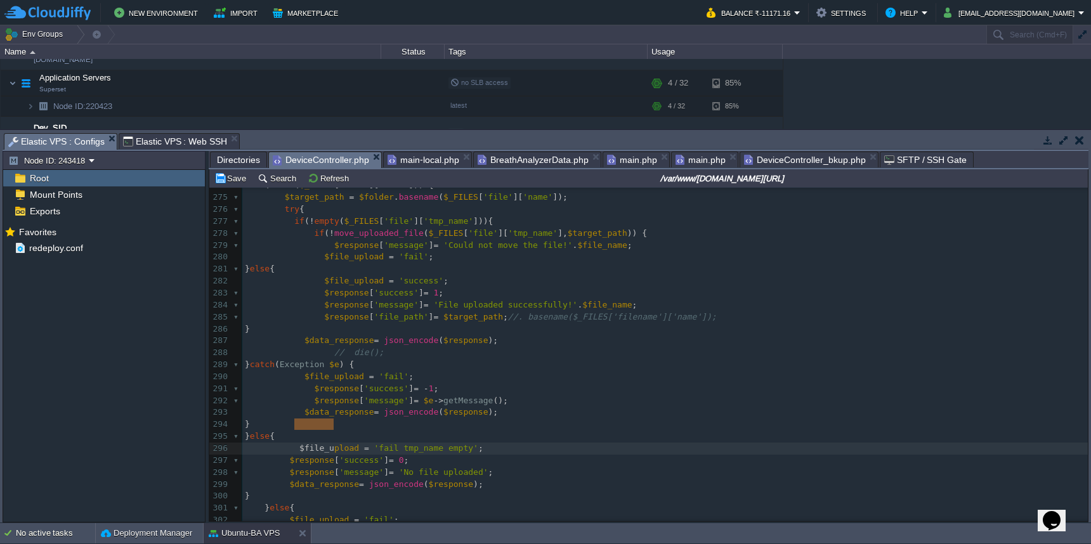
type textarea "$file_upload = 'fail tmp_name empty';"
drag, startPoint x: 293, startPoint y: 428, endPoint x: 525, endPoint y: 428, distance: 231.6
type textarea "$file_upload = 'fail';"
drag, startPoint x: 321, startPoint y: 244, endPoint x: 445, endPoint y: 242, distance: 124.4
paste textarea
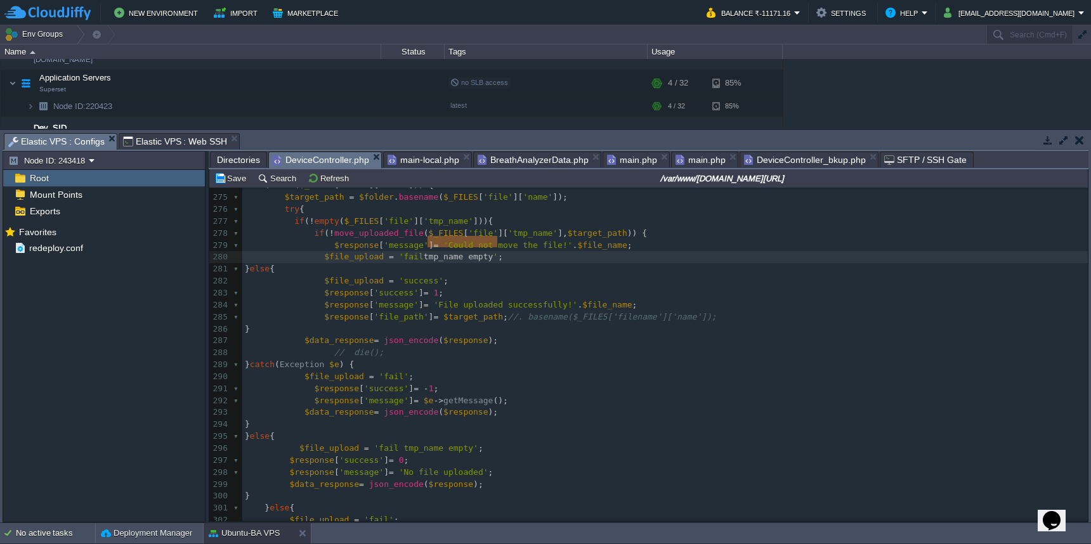
drag, startPoint x: 430, startPoint y: 244, endPoint x: 497, endPoint y: 244, distance: 67.3
type textarea "cant save file"
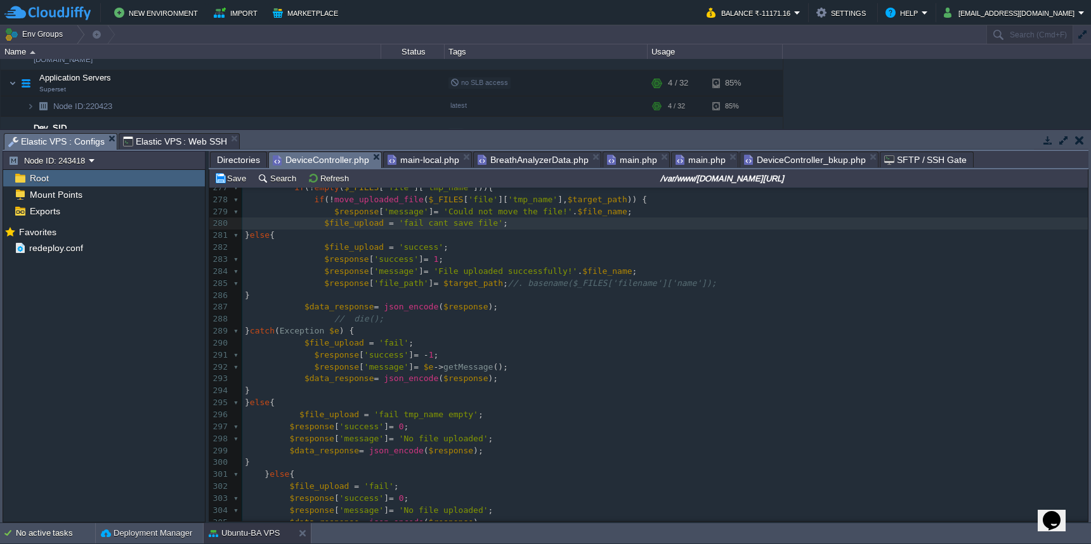
scroll to position [3233, 0]
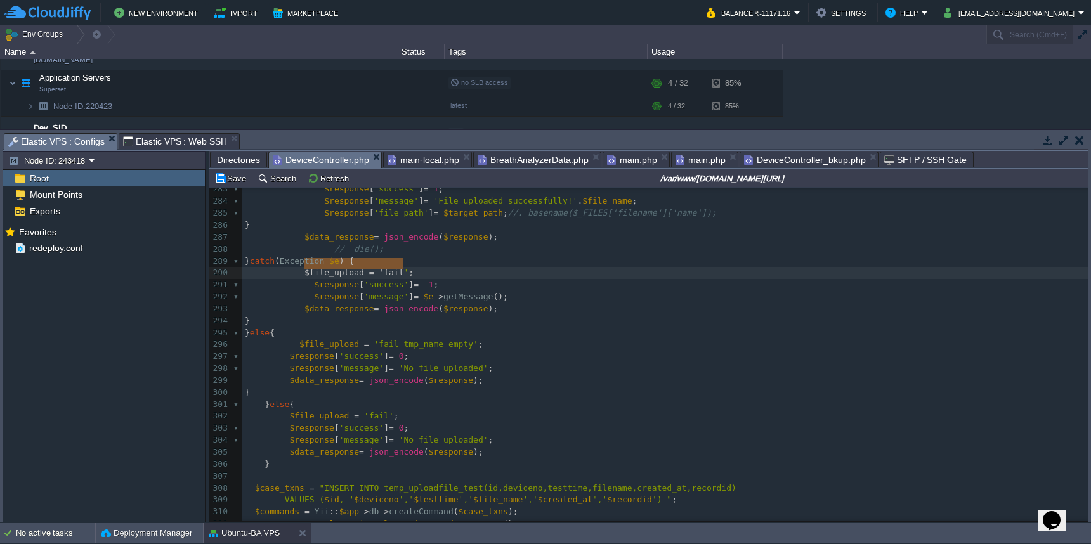
type textarea "$file_upload = 'fail';"
drag, startPoint x: 302, startPoint y: 266, endPoint x: 417, endPoint y: 268, distance: 115.5
paste textarea
click at [418, 268] on div "xxxxxxxxxx 273 $file_upload = 'success' ; 274 if ( isset ( $_FILES [ 'file' ][ …" at bounding box center [665, 428] width 846 height 729
type textarea "exception"
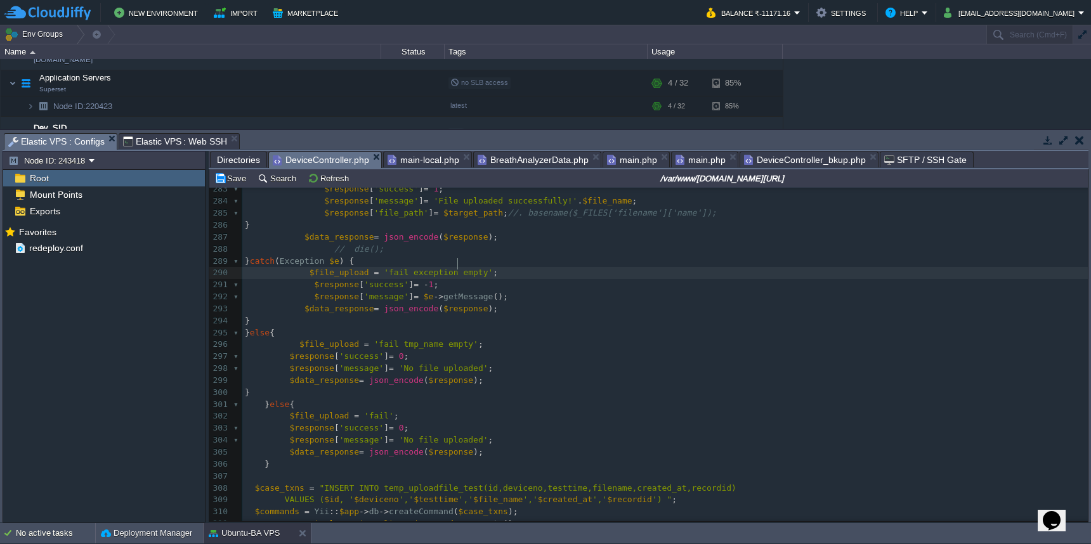
scroll to position [5, 32]
click at [475, 265] on div "xxxxxxxxxx 273 $file_upload = 'success' ; 274 if ( isset ( $_FILES [ 'file' ][ …" at bounding box center [665, 428] width 846 height 729
type textarea "occured"
type textarea "$file_upload = 'fail';"
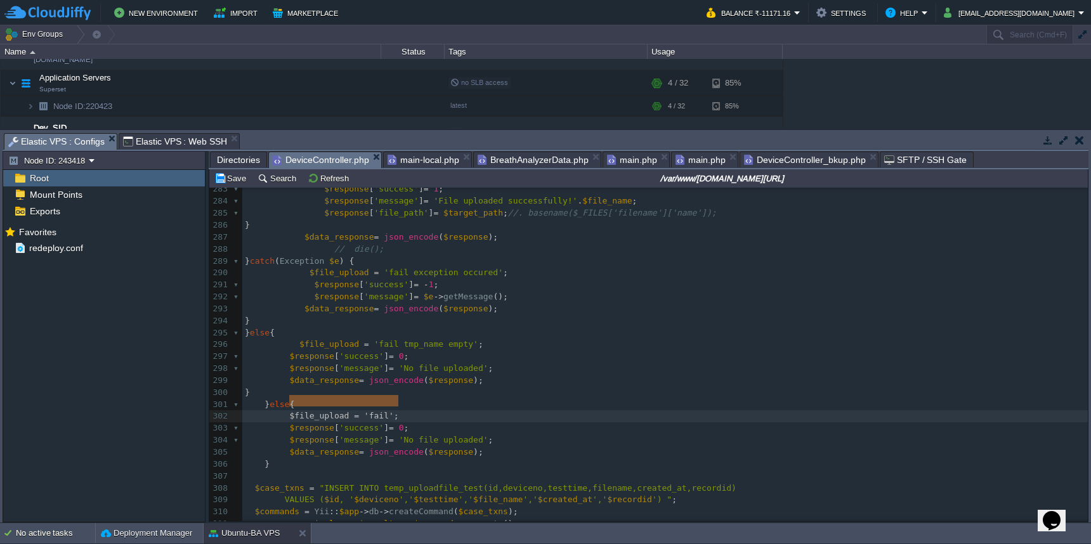
drag, startPoint x: 289, startPoint y: 404, endPoint x: 337, endPoint y: 404, distance: 48.2
paste textarea
drag, startPoint x: 399, startPoint y: 402, endPoint x: 470, endPoint y: 403, distance: 70.4
type textarea "file did recieved"
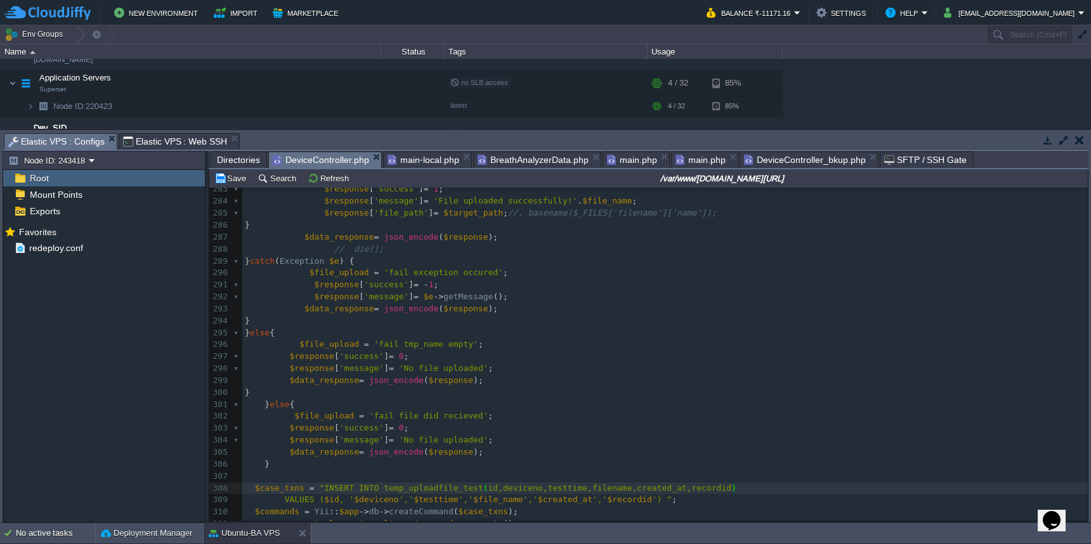
scroll to position [5, 3]
type textarea ",file_status"
click at [308, 411] on span "$file_upload" at bounding box center [324, 416] width 60 height 10
type textarea "$file_upload"
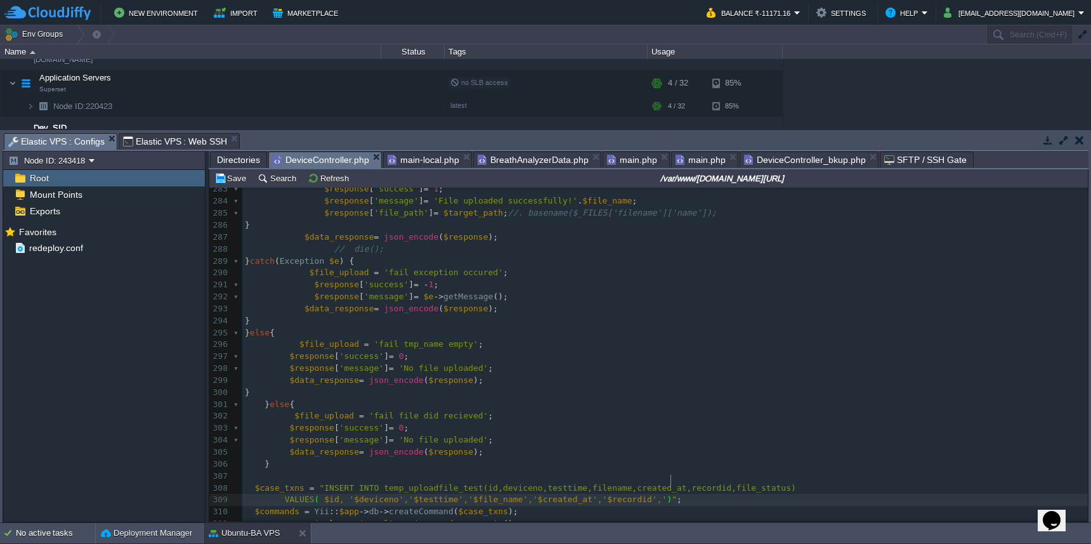
paste textarea "'"
type textarea ",''"
click at [449, 471] on div "xxxxxxxxxx 273 $file_upload = 'success' ; 274 if ( isset ( $_FILES [ 'file' ][ …" at bounding box center [665, 428] width 846 height 729
type textarea "temp_uploadfile_test"
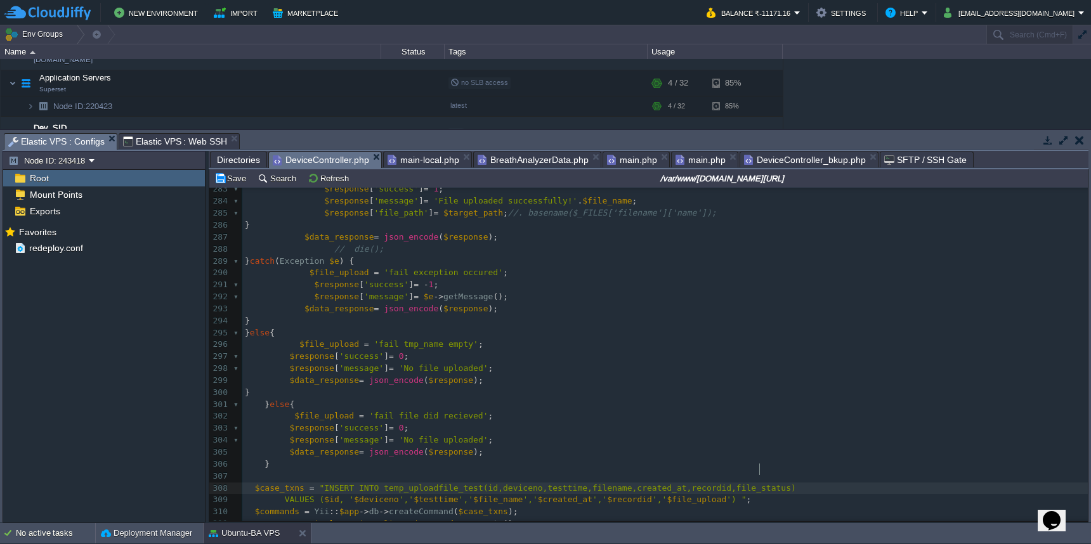
type textarea "file_status"
click at [237, 173] on td "Save" at bounding box center [232, 178] width 39 height 15
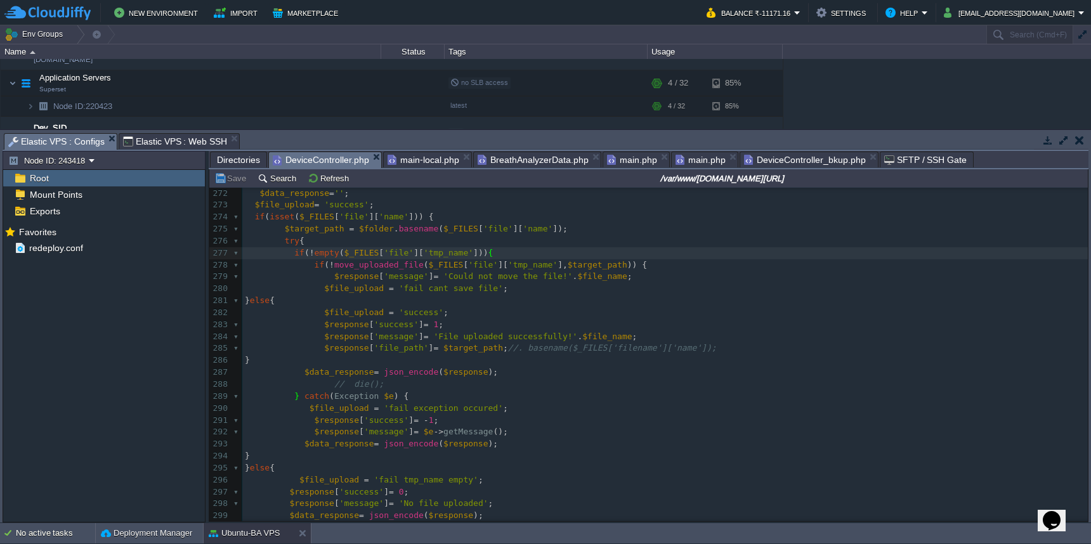
scroll to position [3106, 0]
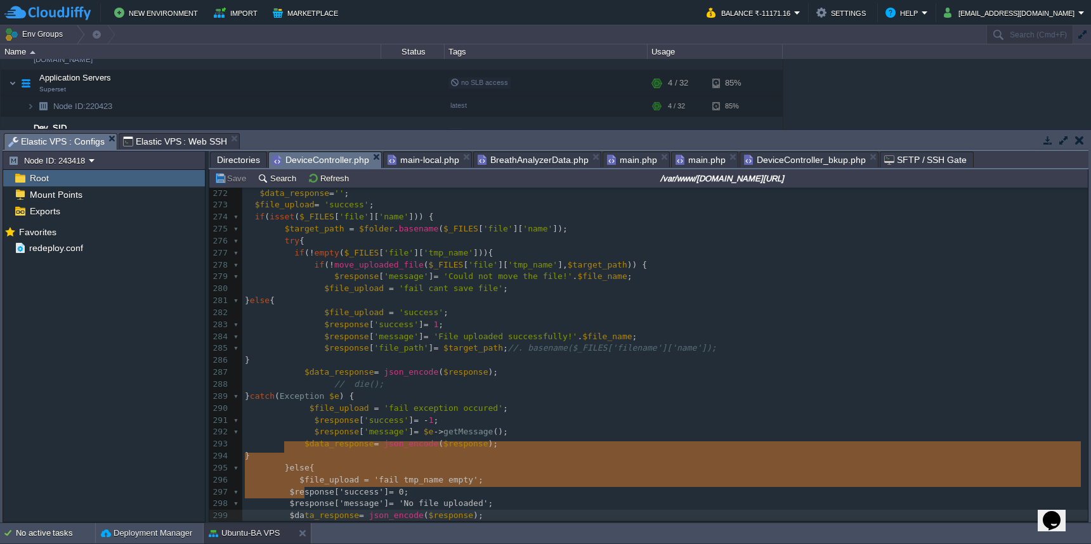
type textarea "}else{ $file_upload = 'fail tmp_name empty'; $response['success'] = 0; $respons…"
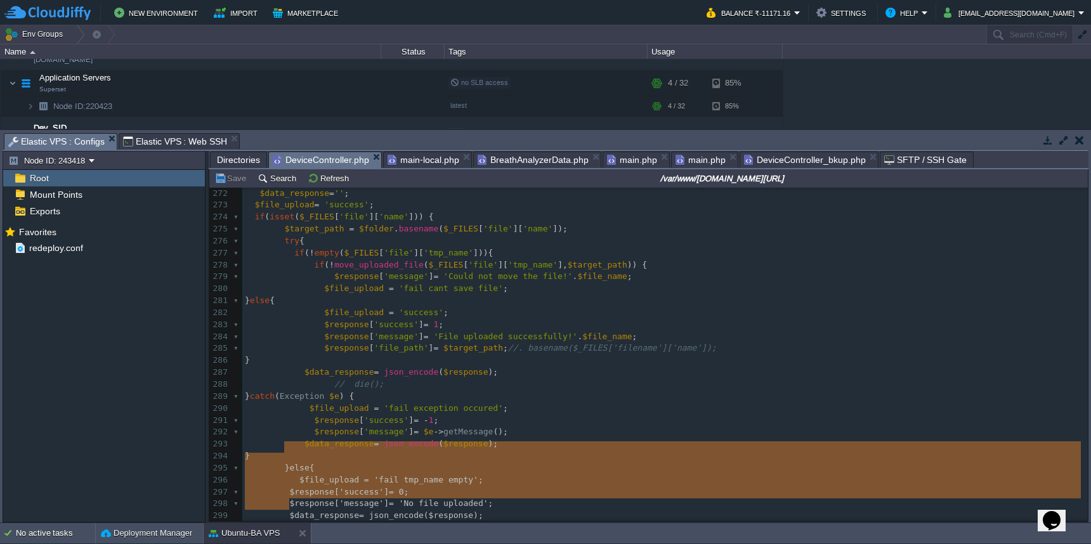
drag, startPoint x: 282, startPoint y: 450, endPoint x: 303, endPoint y: 500, distance: 54.3
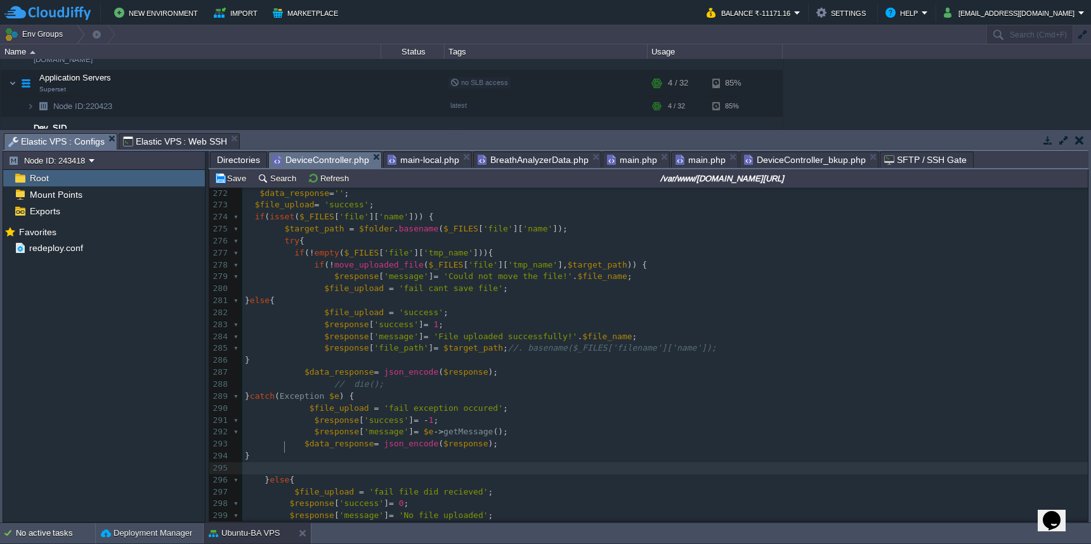
click at [392, 379] on pre "// die();" at bounding box center [665, 385] width 846 height 12
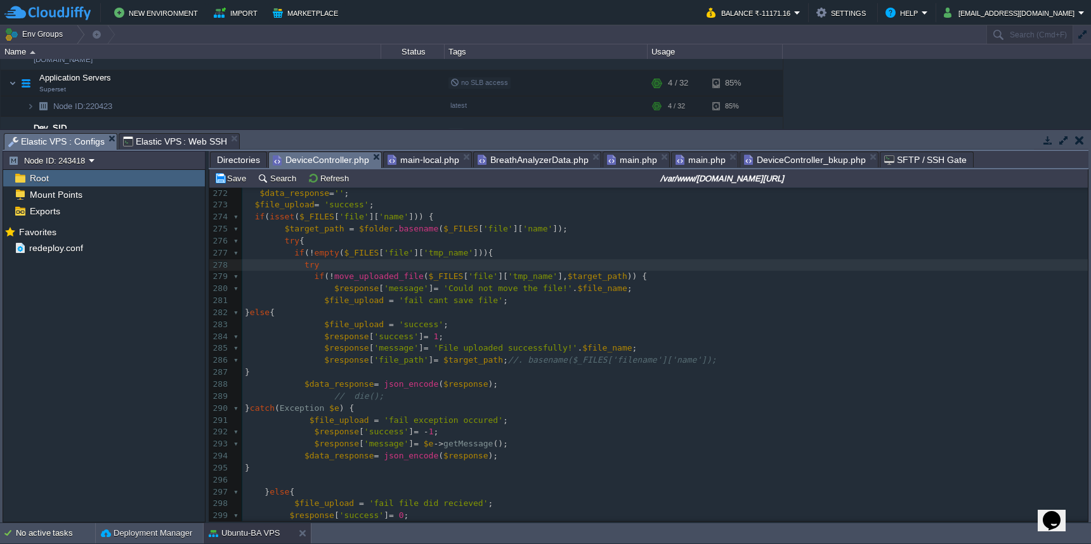
type textarea "try{"
click at [343, 475] on pre at bounding box center [665, 481] width 846 height 12
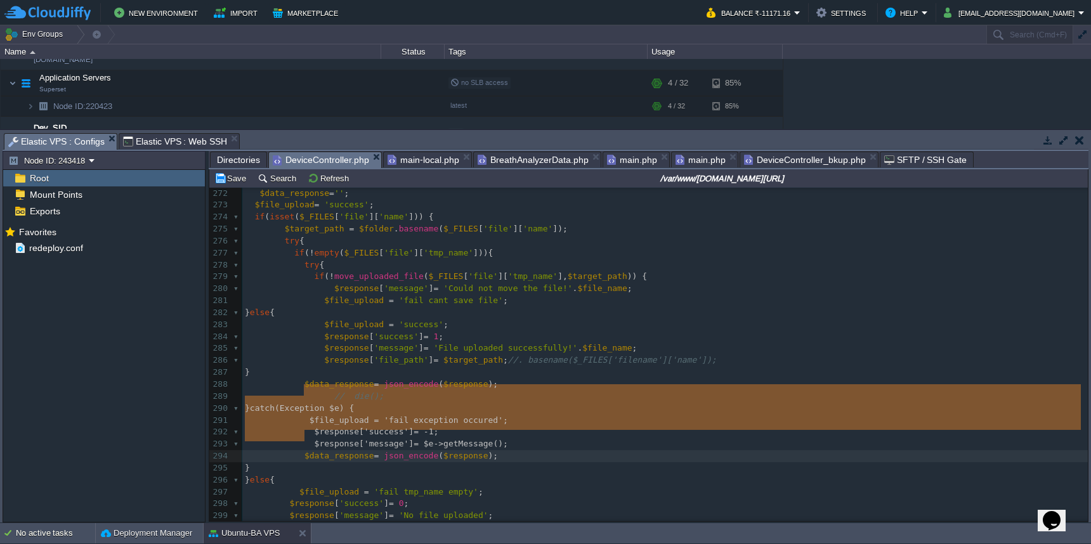
type textarea "catch (Exception $e) { $file_upload = 'fail exception occured'; $response['succ…"
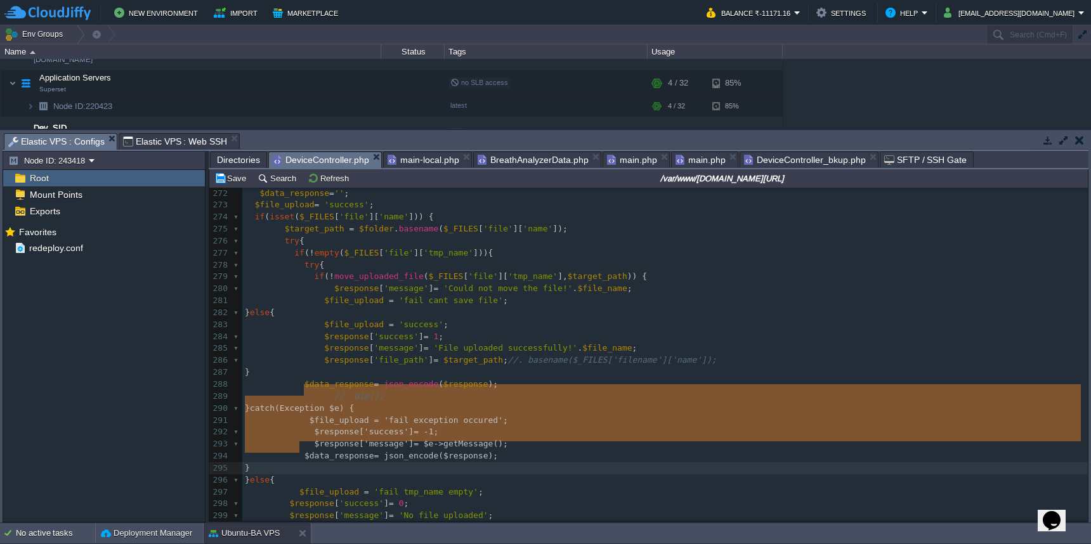
drag, startPoint x: 303, startPoint y: 392, endPoint x: 306, endPoint y: 447, distance: 54.7
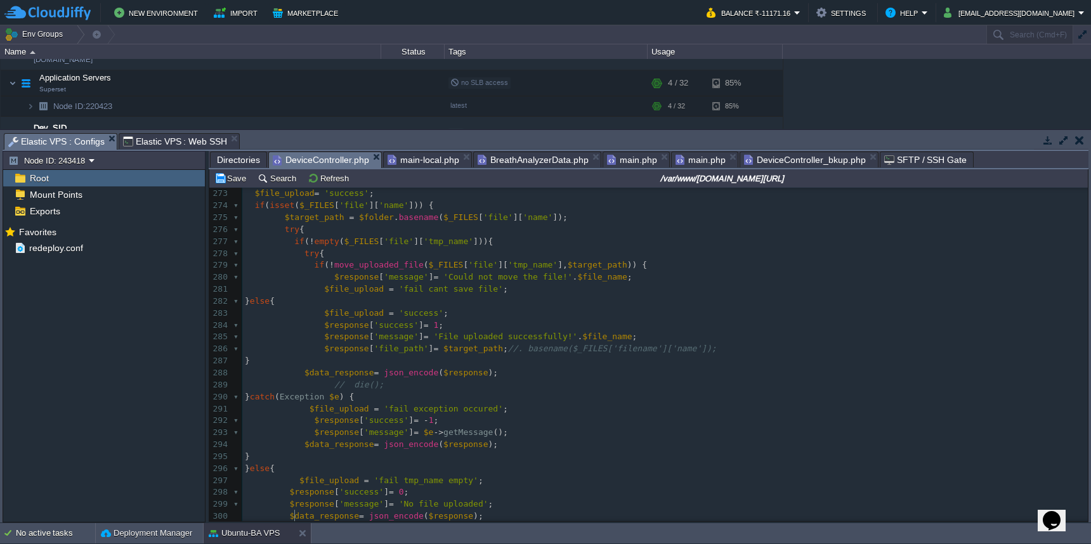
scroll to position [3175, 0]
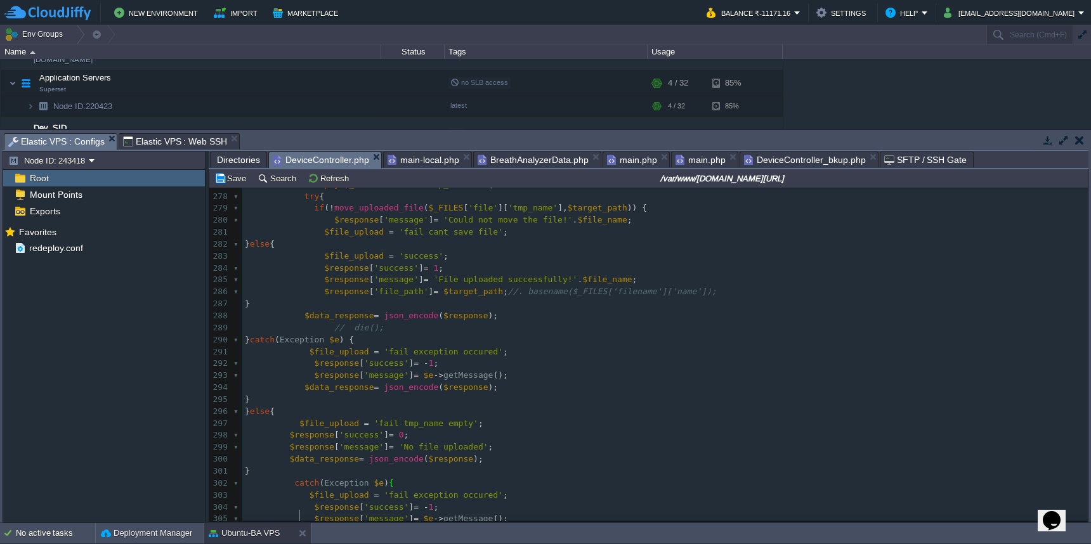
click at [497, 334] on div "xxxxxxxxxx 256 $id = $results [ 'max' ]; 257 $id = $id + 1 ; 258 } 259 260 261 …" at bounding box center [665, 334] width 846 height 813
type textarea "fiel save"
click at [509, 333] on div "xxxxxxxxxx 256 $id = $results [ 'max' ]; 257 $id = $id + 1 ; 258 } 259 260 261 …" at bounding box center [665, 334] width 846 height 813
type textarea "file"
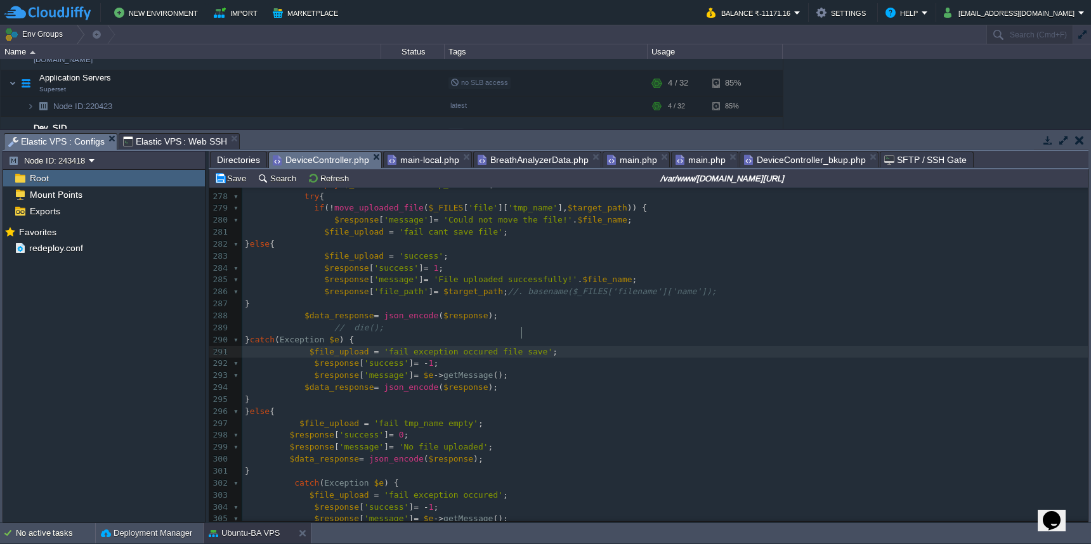
scroll to position [5, 10]
click at [508, 336] on div "xxxxxxxxxx 256 $id = $results [ 'max' ]; 257 $id = $id + 1 ; 258 } 259 260 261 …" at bounding box center [665, 334] width 846 height 813
type textarea "in file"
click at [231, 183] on button "Save" at bounding box center [232, 178] width 36 height 11
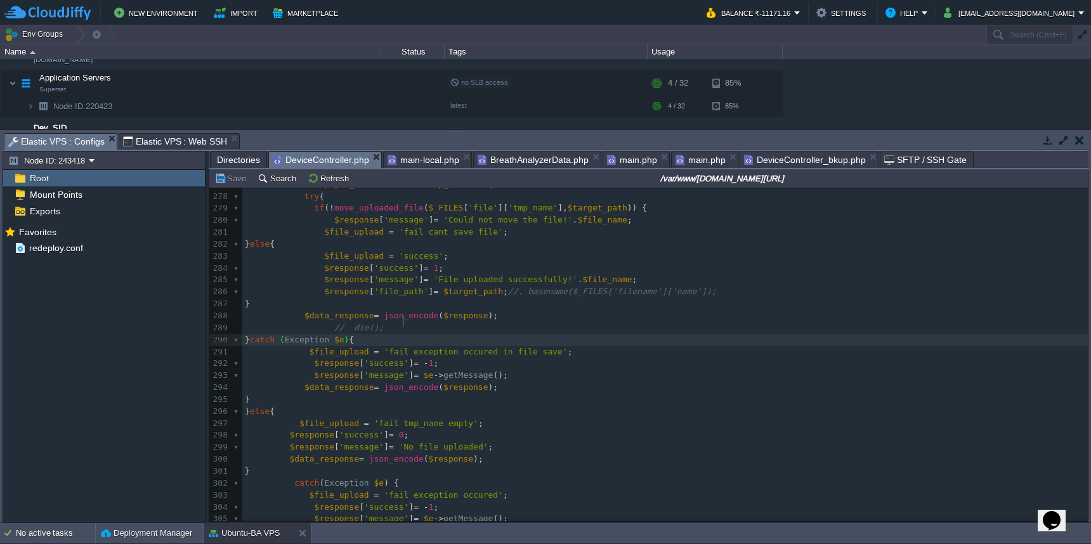
type textarea "x"
click at [722, 370] on pre "$response [ 'message' ] = $e -> getMessage ();" at bounding box center [665, 376] width 846 height 12
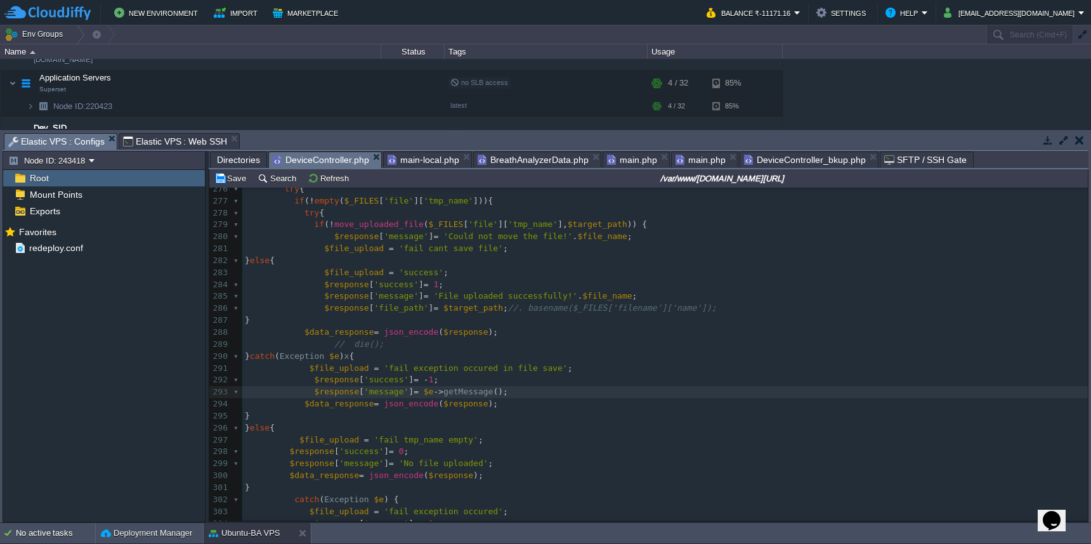
click at [410, 341] on div "xxxxxxxxxx 256 $id = $results [ 'max' ]; 257 $id = $id + 1 ; 258 } 259 260 261 …" at bounding box center [665, 350] width 846 height 813
type textarea "x"
click at [764, 291] on pre "$response [ 'message' ] = 'File uploaded successfully!' . $file_name ;" at bounding box center [665, 297] width 846 height 12
click at [292, 476] on div "xxxxxxxxxx 256 $id = $results [ 'max' ]; 257 $id = $id + 1 ; 258 } 259 260 261 …" at bounding box center [665, 350] width 846 height 813
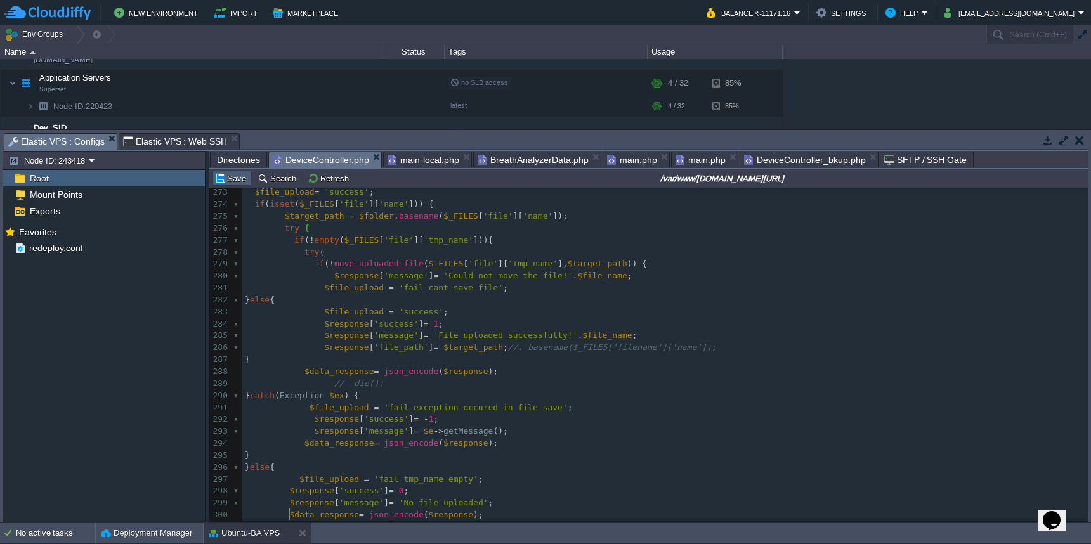
type textarea "}"
click at [232, 178] on button "Save" at bounding box center [232, 178] width 36 height 11
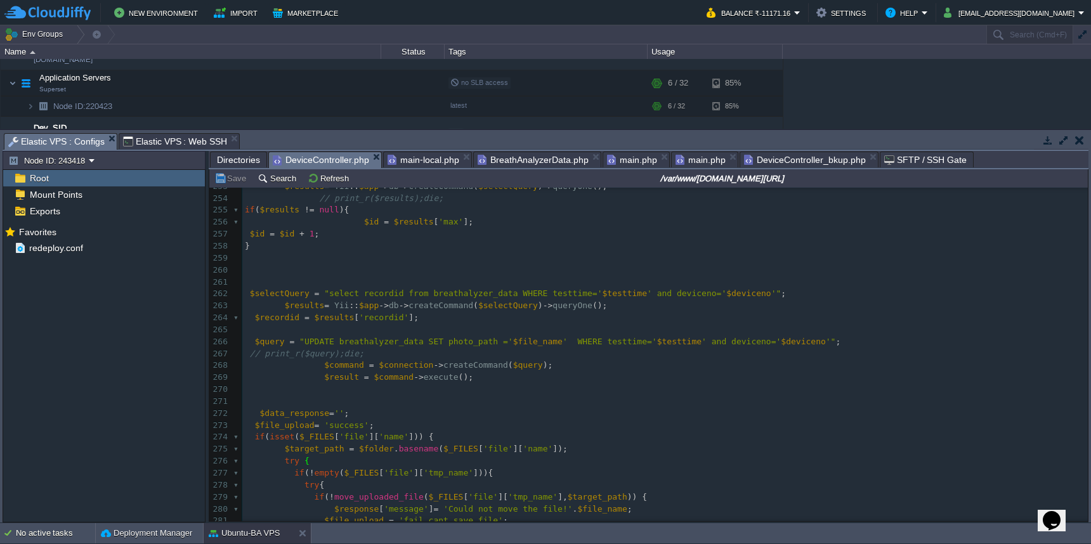
scroll to position [2872, 0]
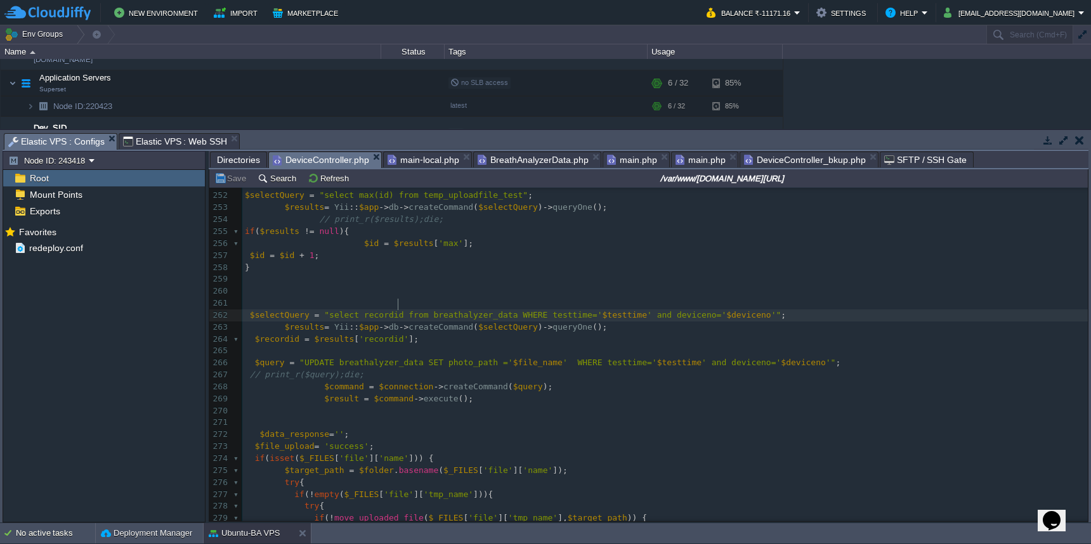
click at [396, 310] on span ""select recordid from breathalyzer_data WHERE testtime='" at bounding box center [463, 315] width 278 height 10
type textarea "recordid"
click at [309, 345] on pre at bounding box center [665, 351] width 846 height 12
type textarea "if("
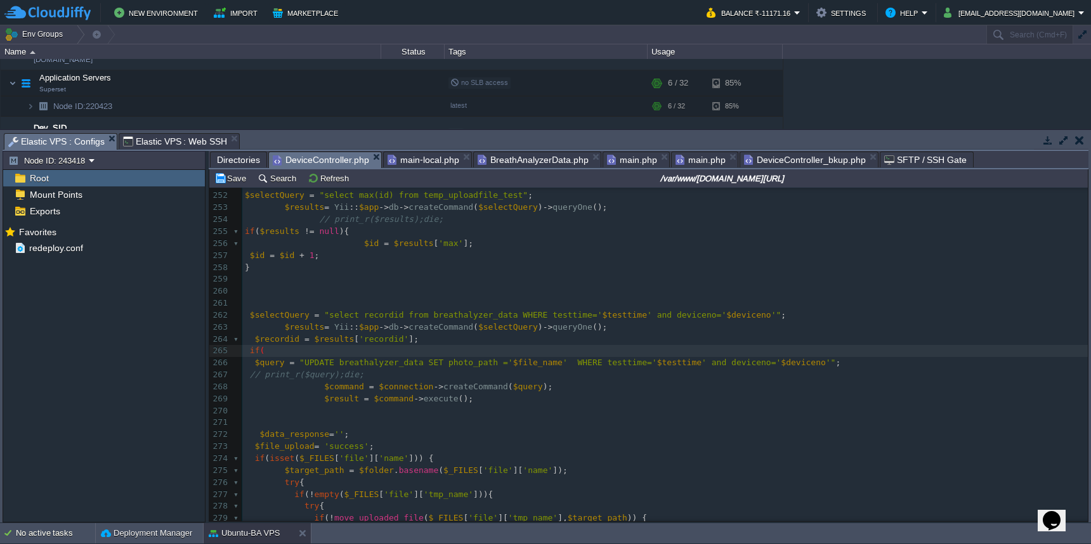
click at [283, 334] on span "$recordid" at bounding box center [277, 339] width 44 height 10
type textarea "$recordid"
paste textarea ")"
type textarea "empty()){"
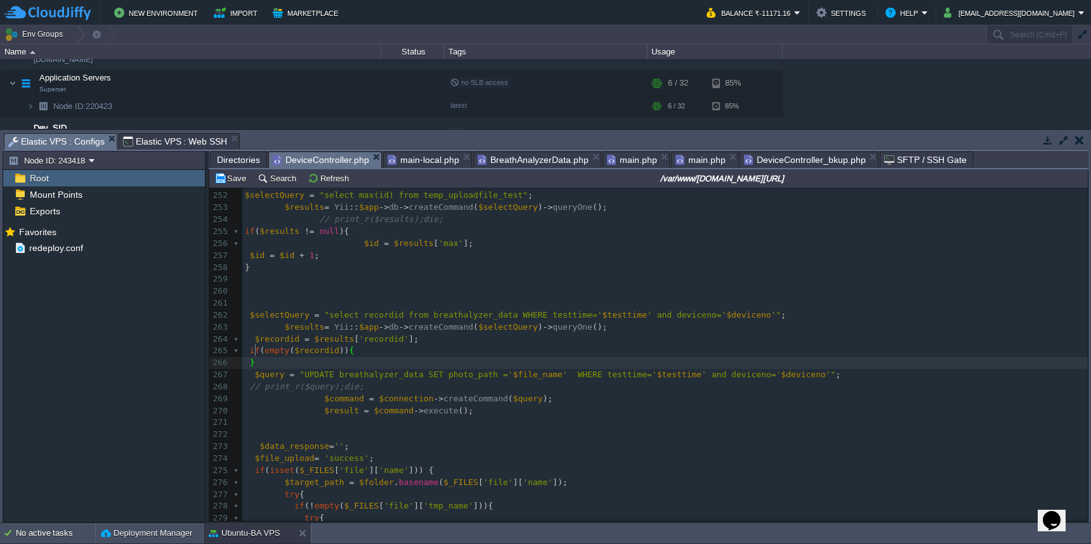
type textarea "}"
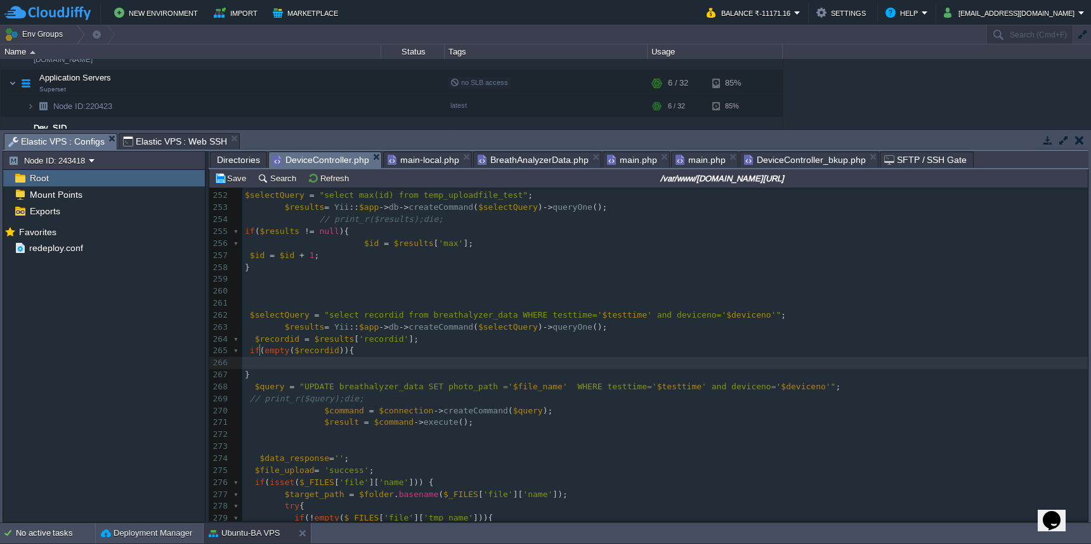
paste textarea
type textarea "= 'no id';"
click at [232, 180] on button "Save" at bounding box center [232, 178] width 36 height 11
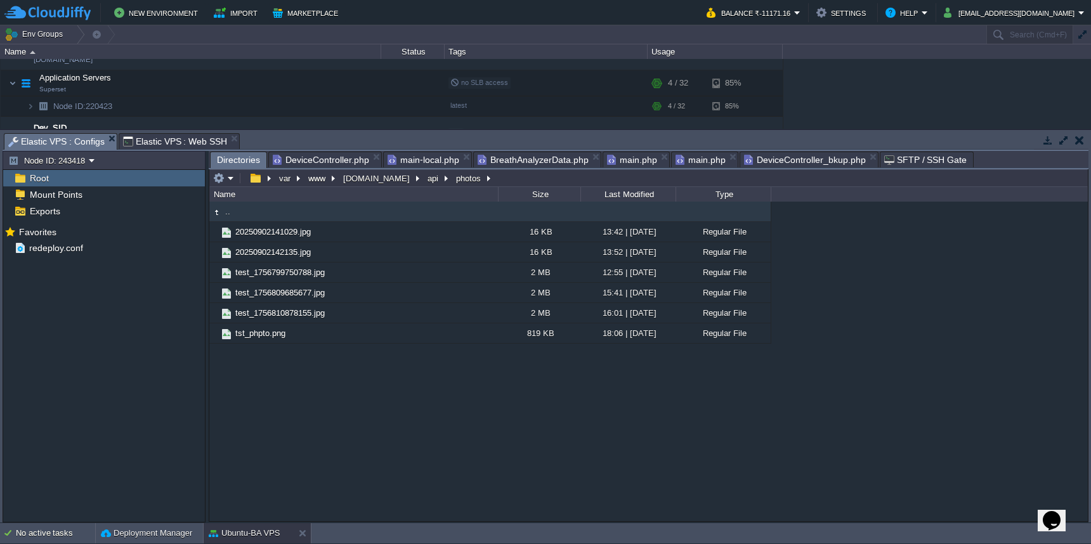
click at [240, 161] on span "Directories" at bounding box center [238, 160] width 43 height 16
click at [373, 316] on em at bounding box center [367, 312] width 17 height 11
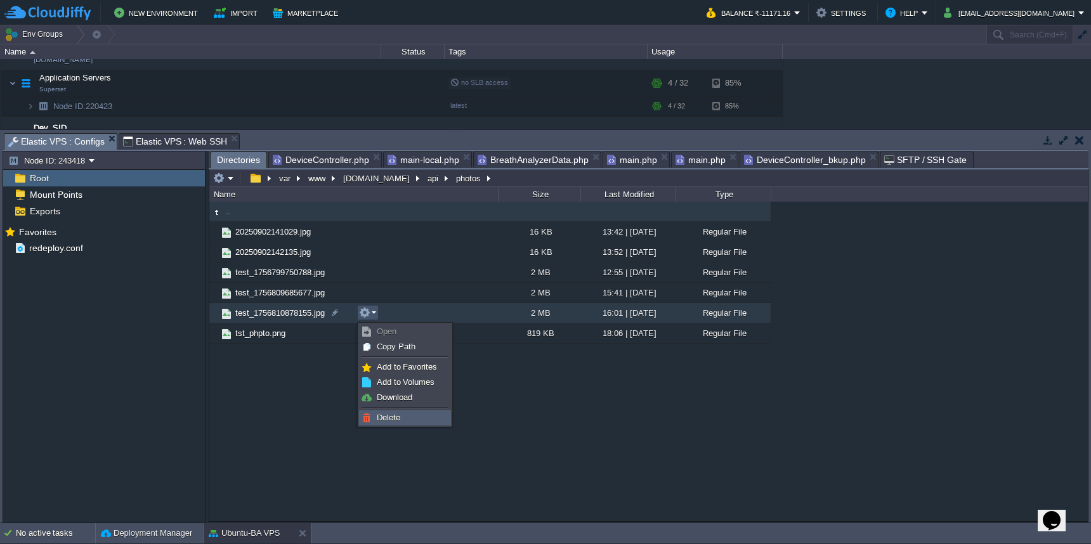
click at [380, 413] on span "Delete" at bounding box center [388, 418] width 23 height 10
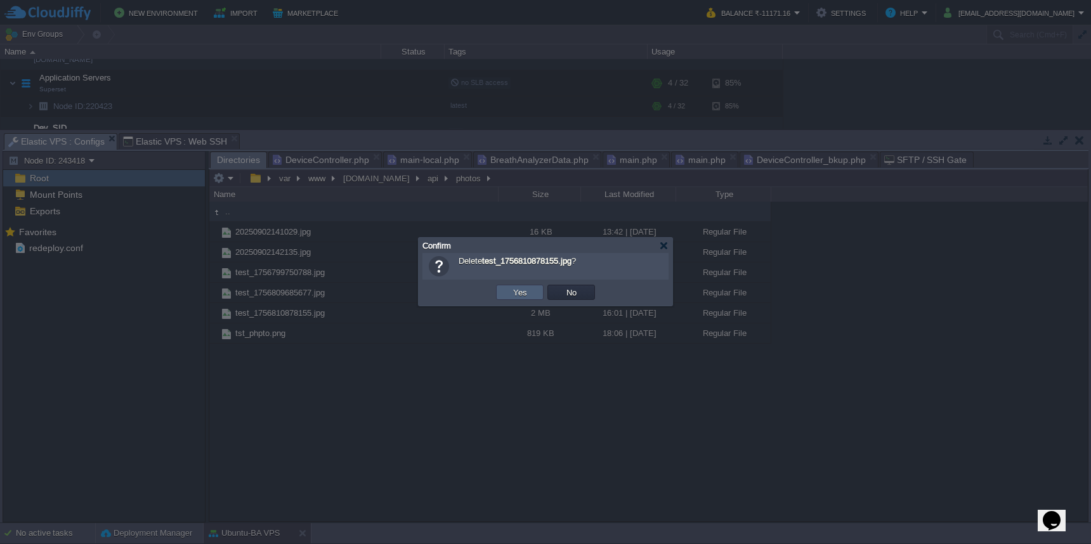
click at [509, 291] on td "Yes" at bounding box center [520, 292] width 48 height 15
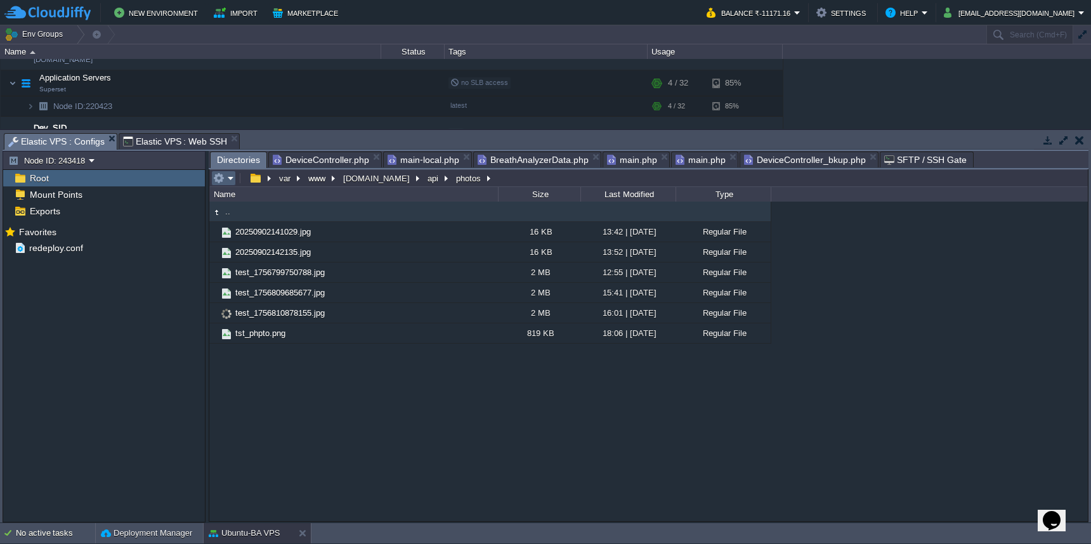
click at [222, 182] on button "button" at bounding box center [218, 178] width 11 height 11
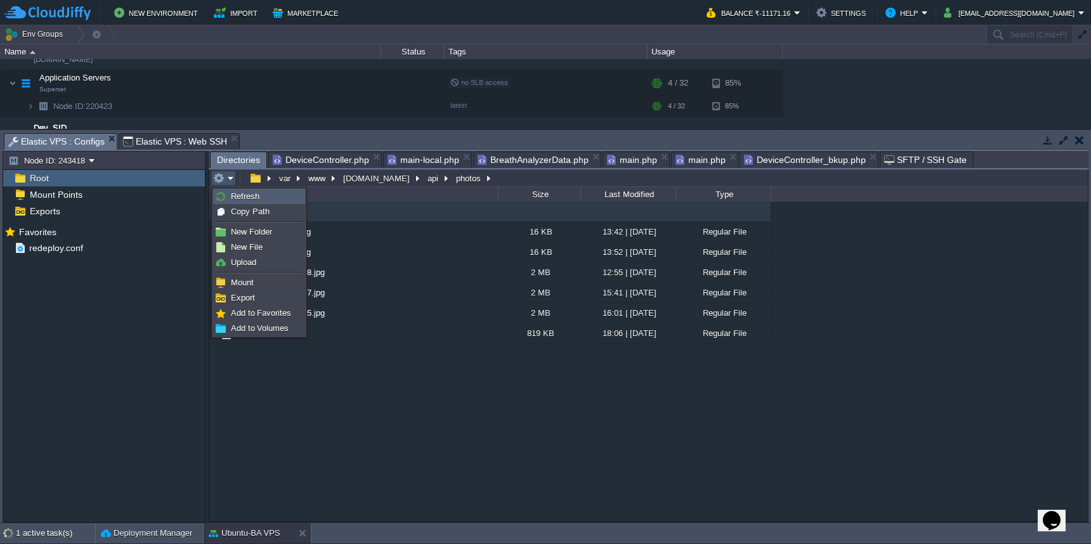
click at [223, 193] on img at bounding box center [221, 197] width 10 height 10
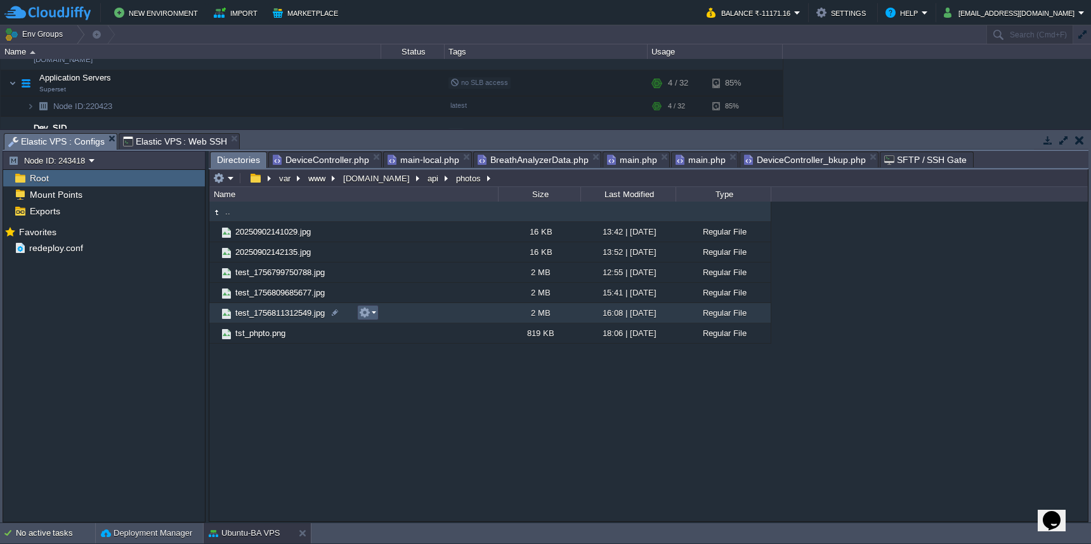
click at [376, 315] on em at bounding box center [367, 312] width 17 height 11
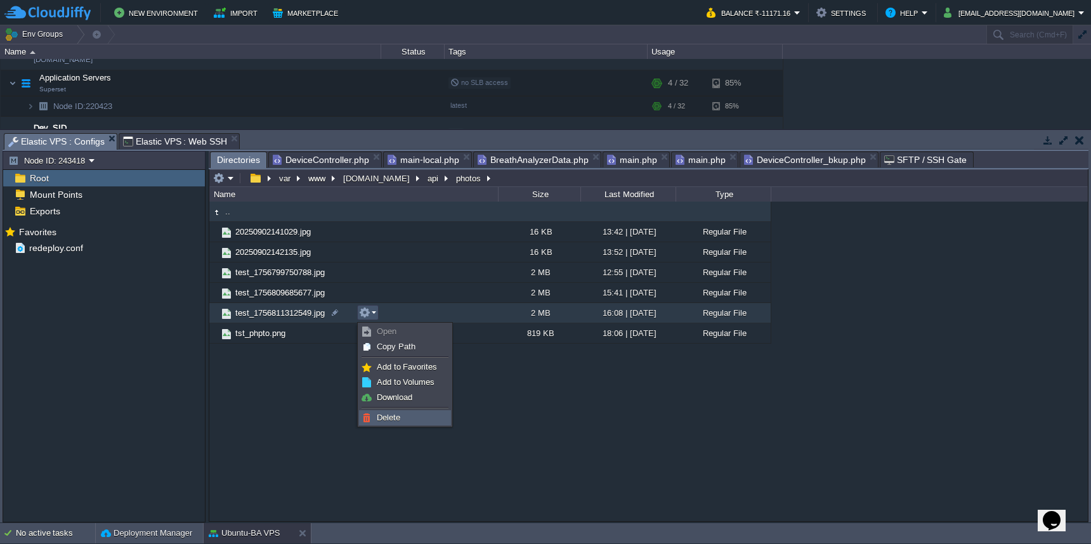
click at [393, 421] on span "Delete" at bounding box center [388, 418] width 23 height 10
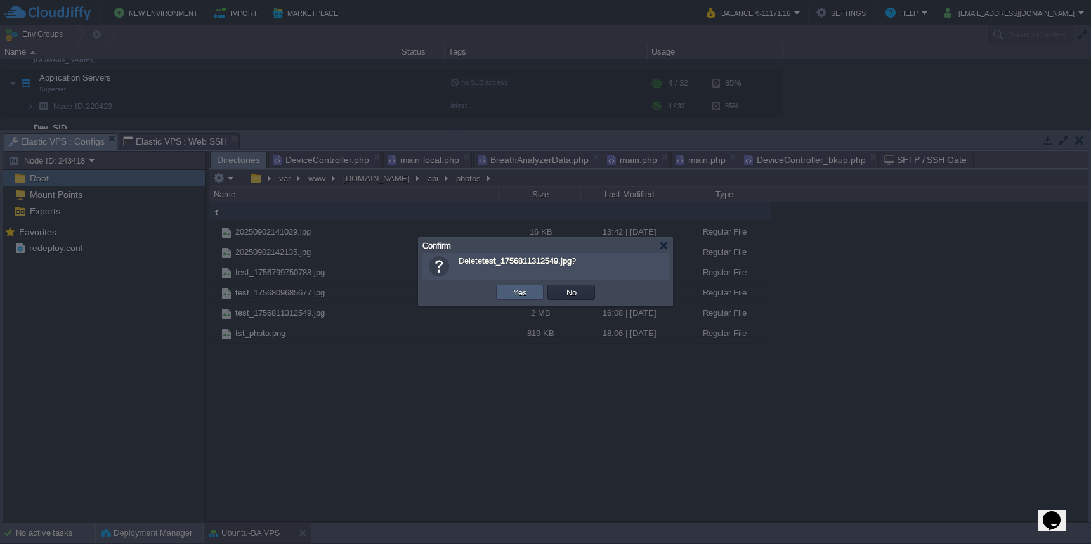
click at [504, 293] on td "Yes" at bounding box center [520, 292] width 48 height 15
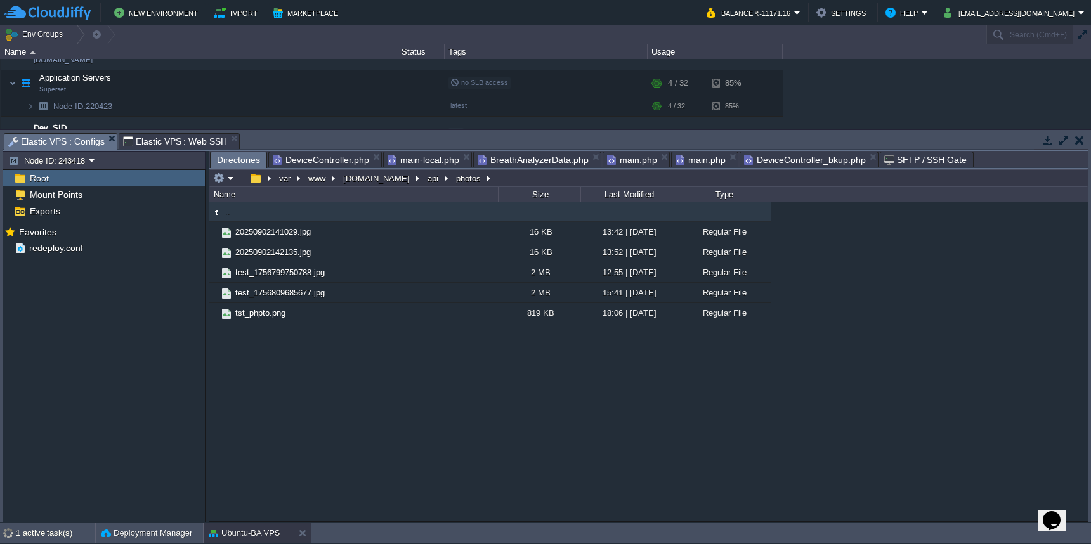
click at [335, 158] on span "DeviceController.php" at bounding box center [321, 159] width 96 height 15
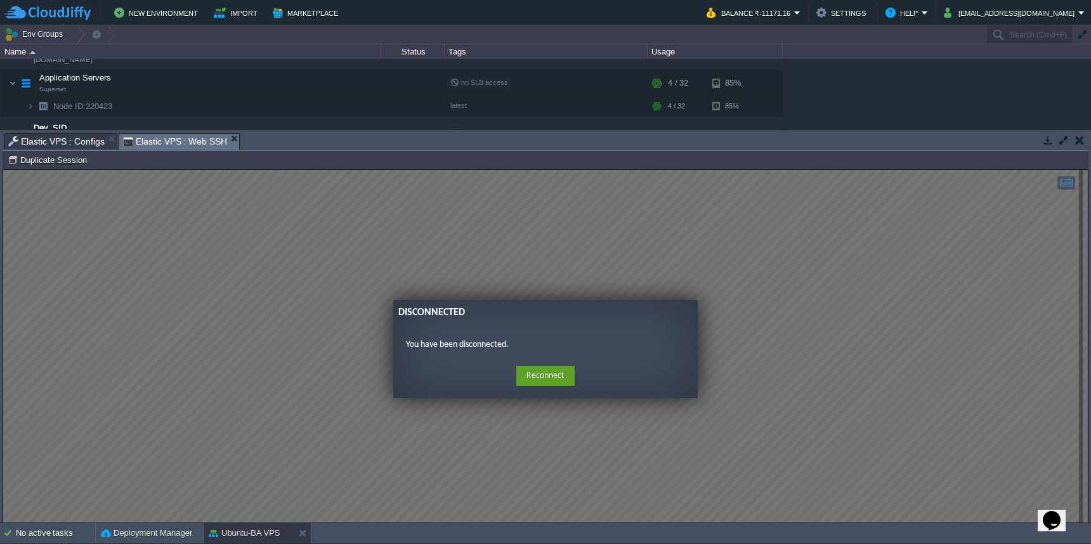
scroll to position [0, 0]
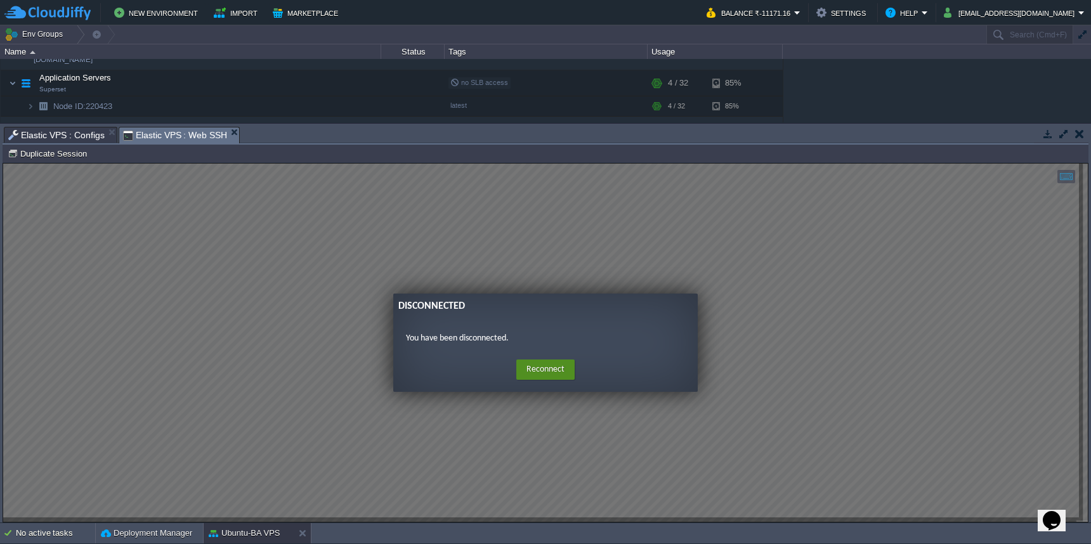
click at [549, 362] on button "Reconnect" at bounding box center [545, 370] width 58 height 20
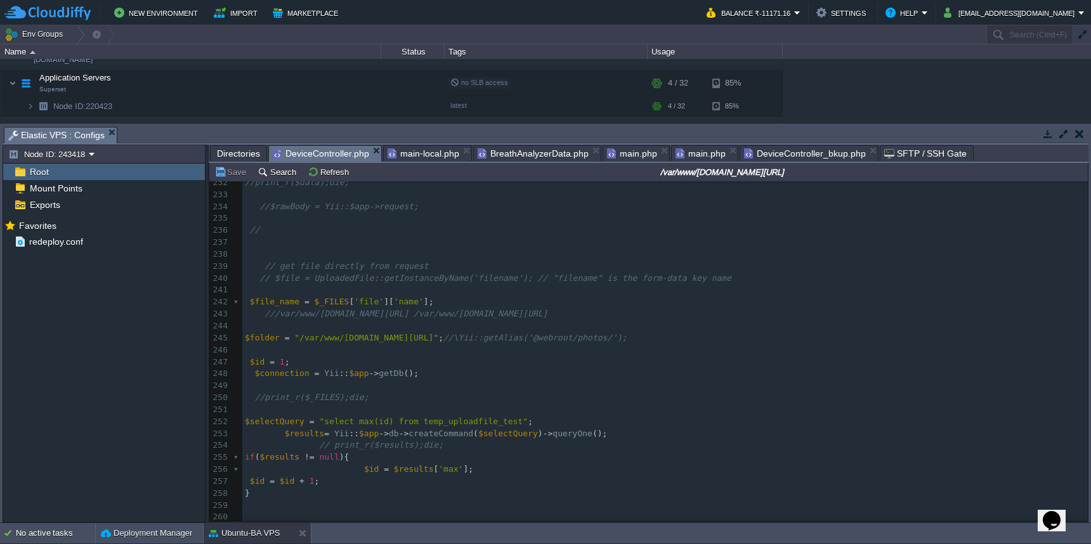
scroll to position [2636, 0]
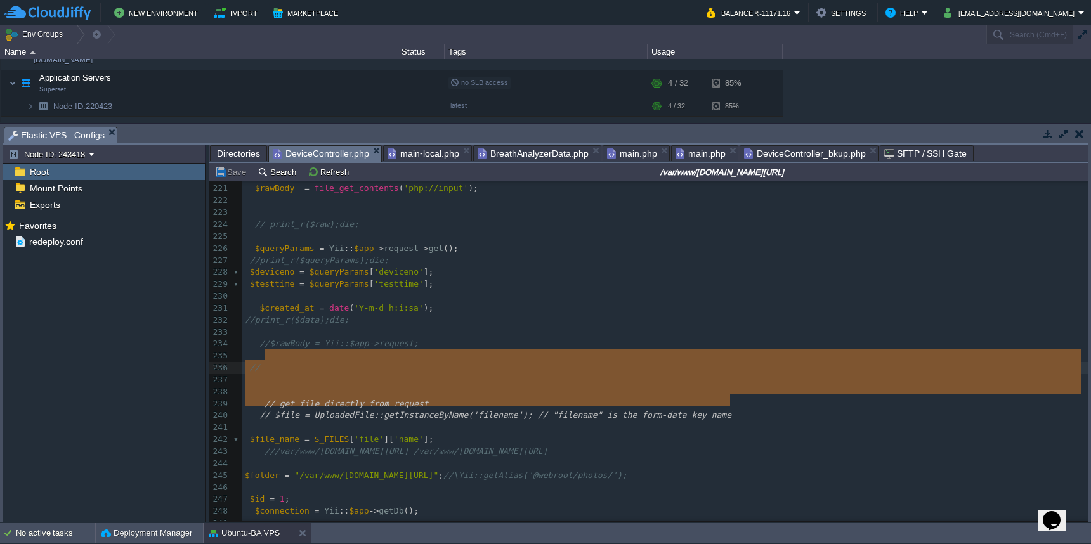
type textarea "// // get file directly from request // $file = UploadedFile::getInstanceByName…"
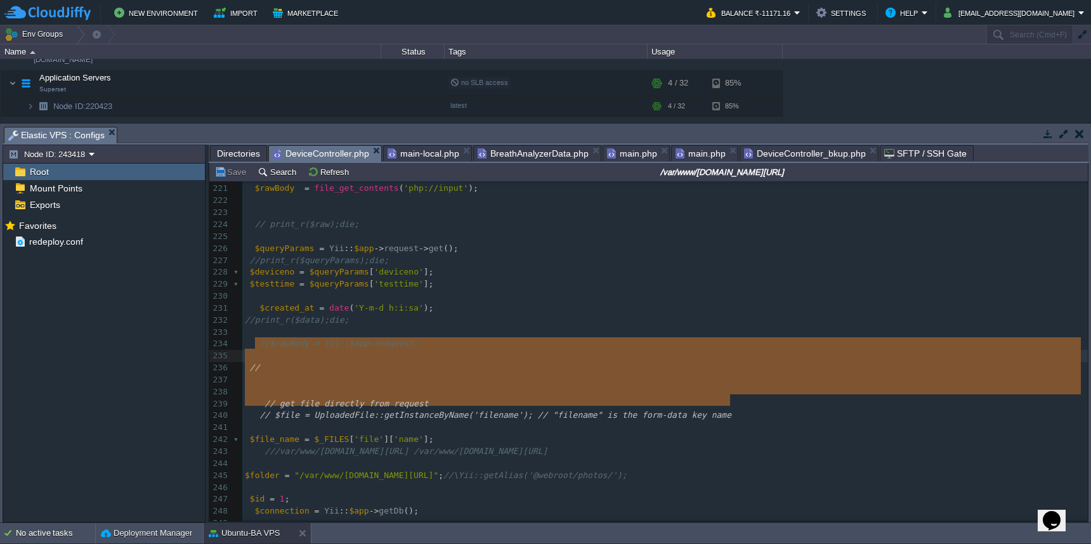
drag, startPoint x: 757, startPoint y: 404, endPoint x: 746, endPoint y: 343, distance: 61.9
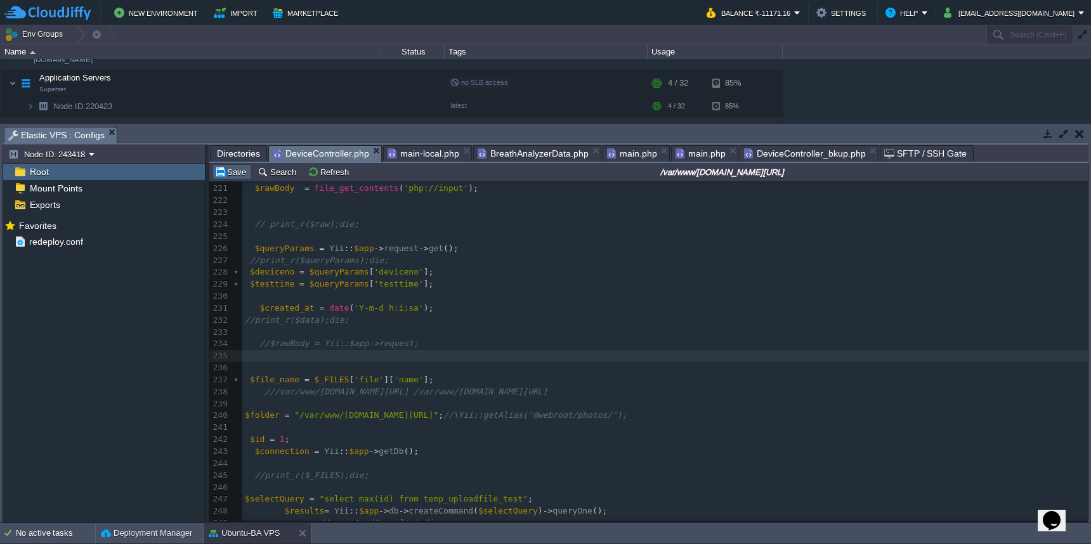
click at [220, 171] on button "Save" at bounding box center [232, 171] width 36 height 11
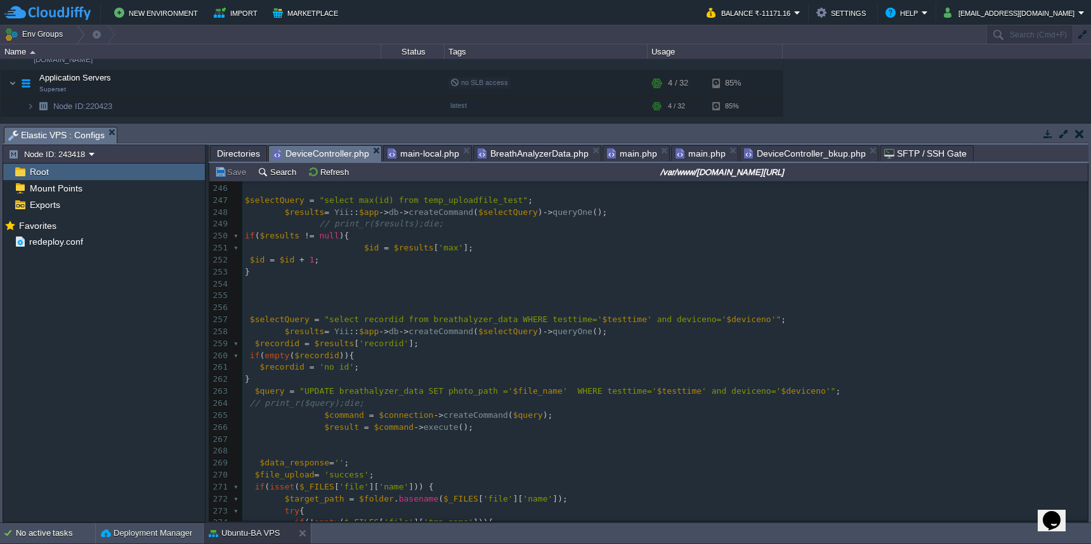
scroll to position [2816, 0]
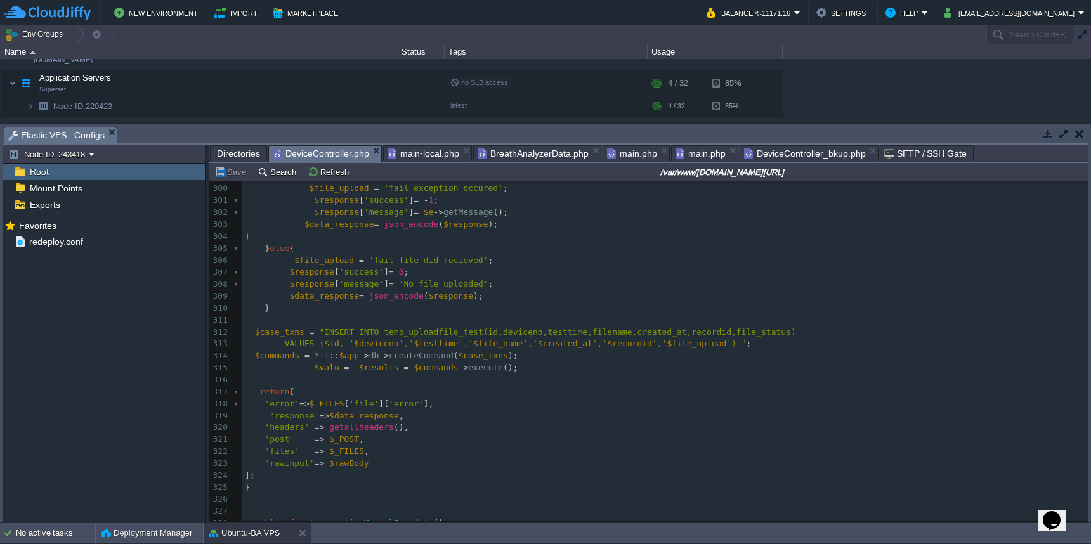
click at [245, 153] on span "Directories" at bounding box center [238, 153] width 43 height 15
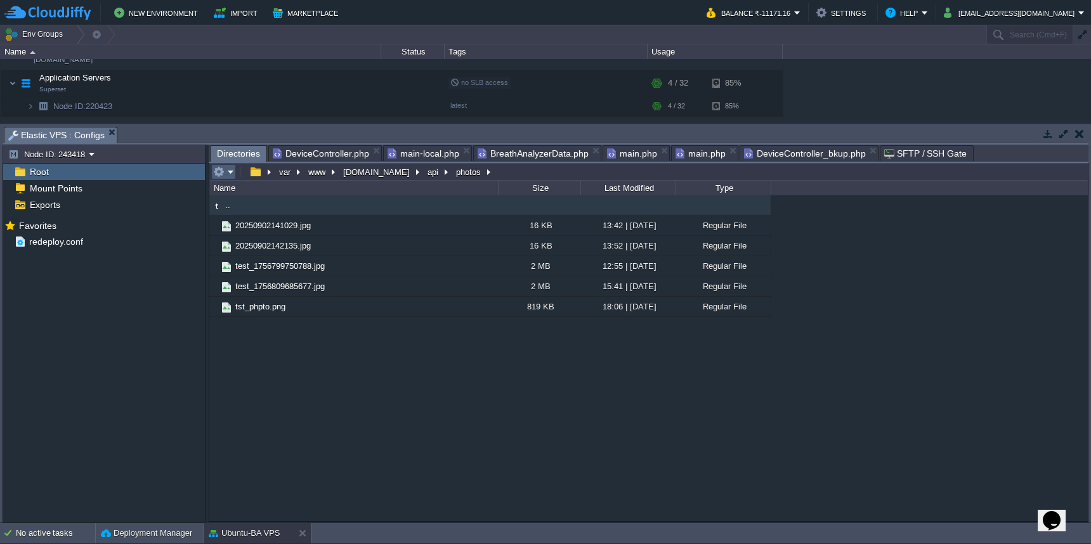
click at [223, 174] on button "button" at bounding box center [218, 171] width 11 height 11
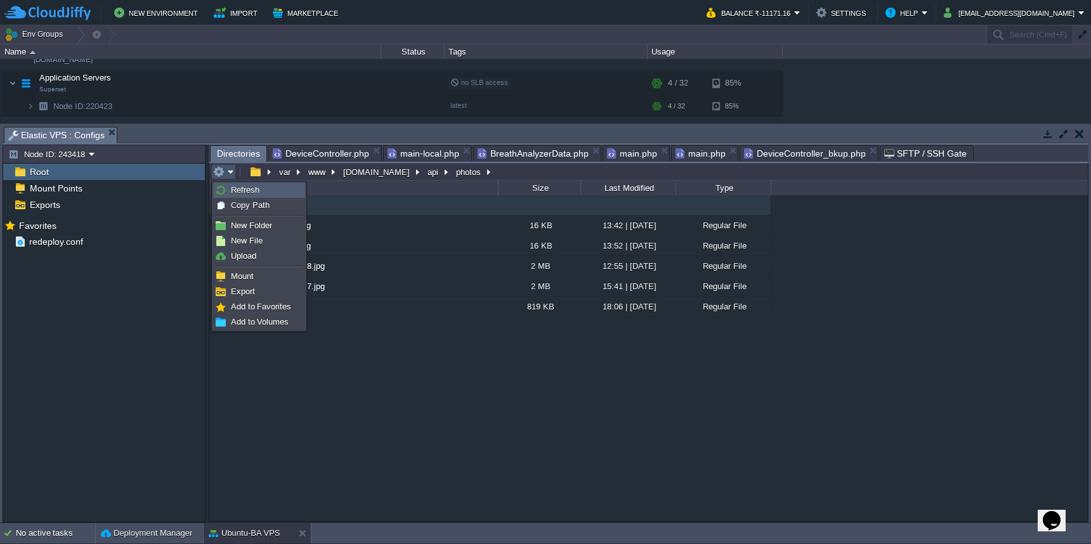
click at [223, 187] on img at bounding box center [221, 190] width 10 height 10
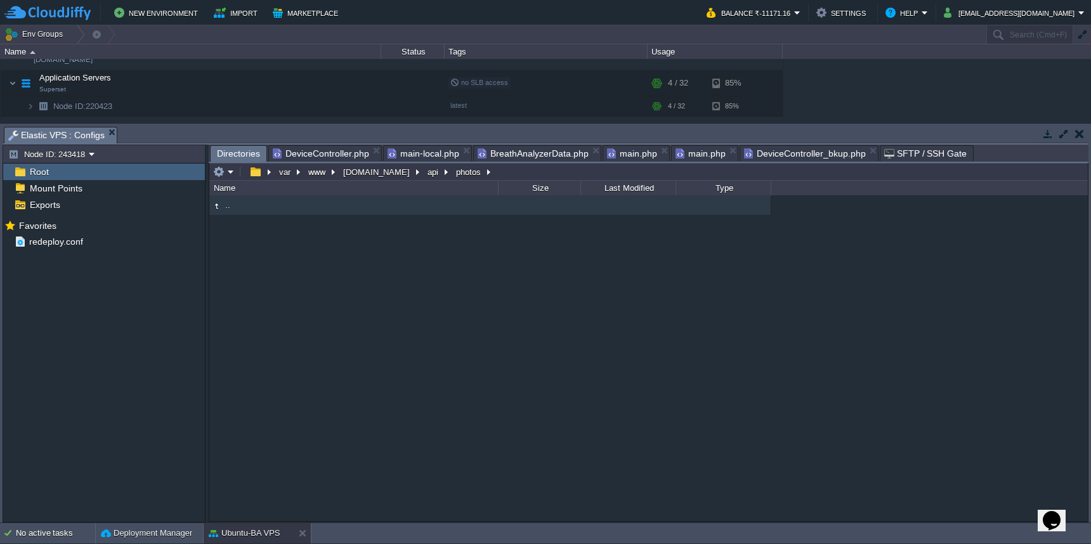
click at [313, 157] on span "DeviceController.php" at bounding box center [321, 153] width 96 height 15
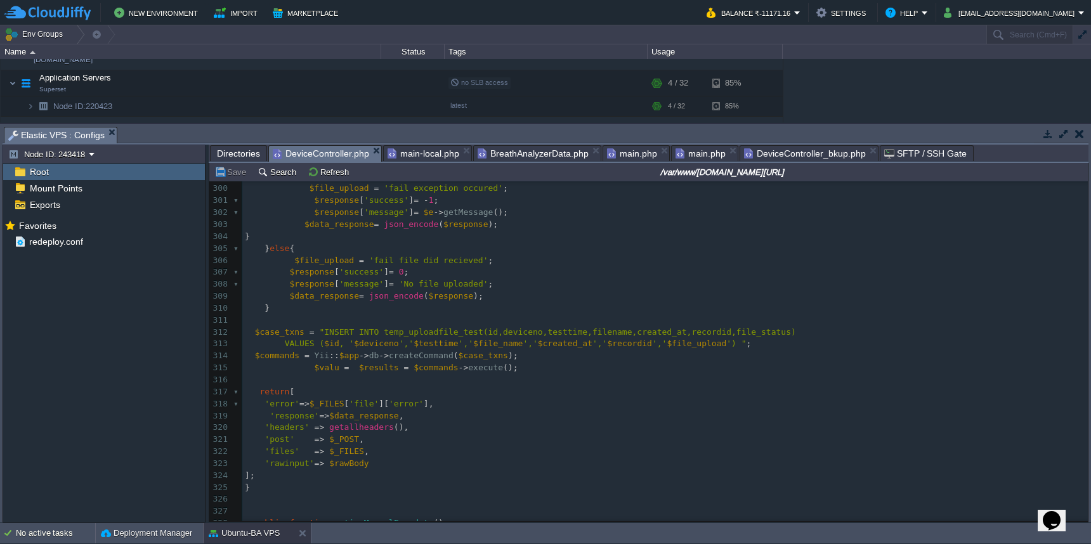
click at [692, 279] on pre "$response [ 'message' ] = 'No file uploaded' ;" at bounding box center [665, 285] width 846 height 12
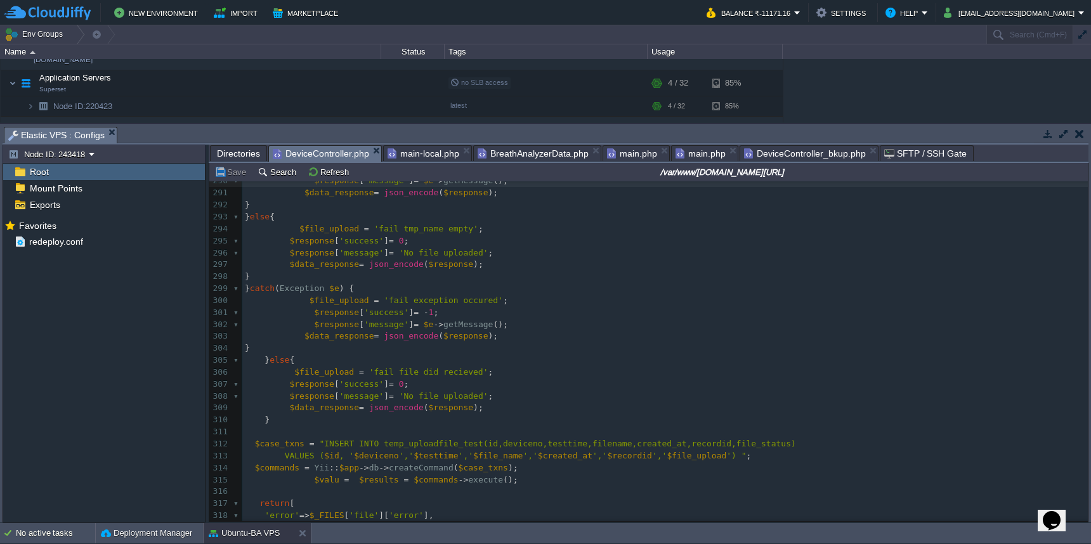
scroll to position [3303, 0]
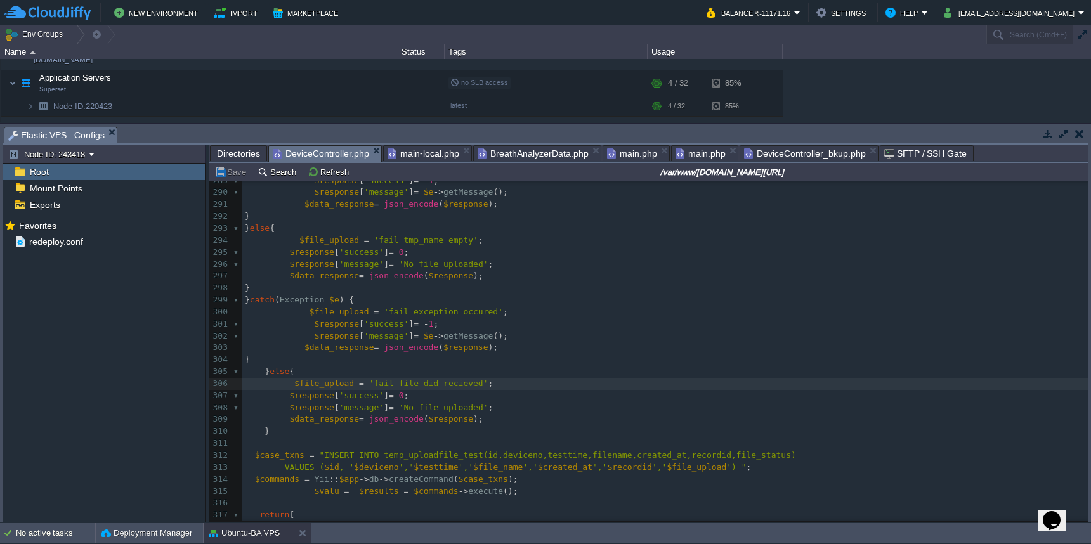
click at [443, 372] on div "xxxxxxxxxx if ( ! empty ( $_FILES [ 'file' ][ 'tmp_name' ])) { 280 $file_upload…" at bounding box center [665, 401] width 846 height 669
type textarea "not"
click at [227, 171] on button "Save" at bounding box center [232, 171] width 36 height 11
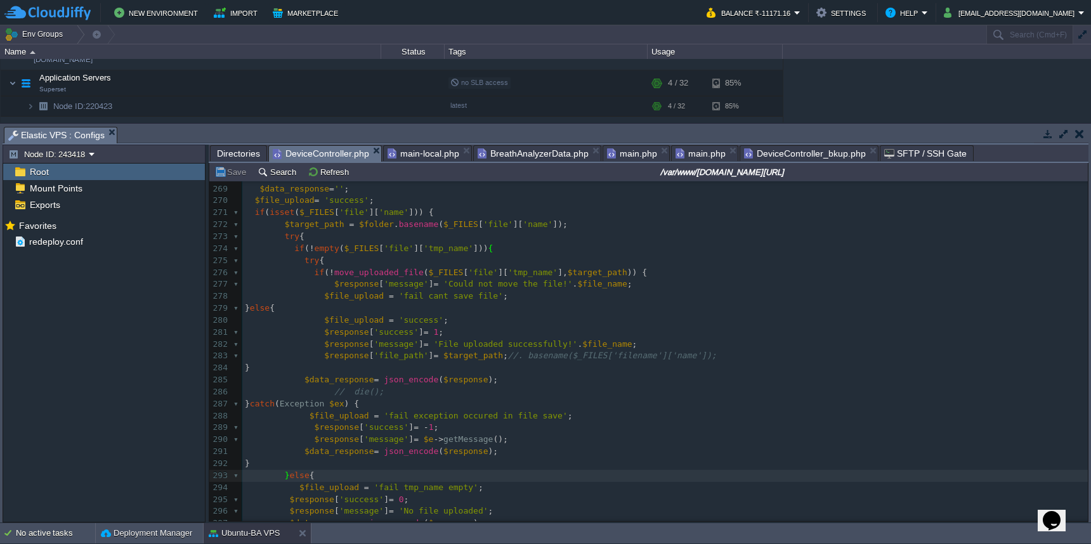
scroll to position [3057, 0]
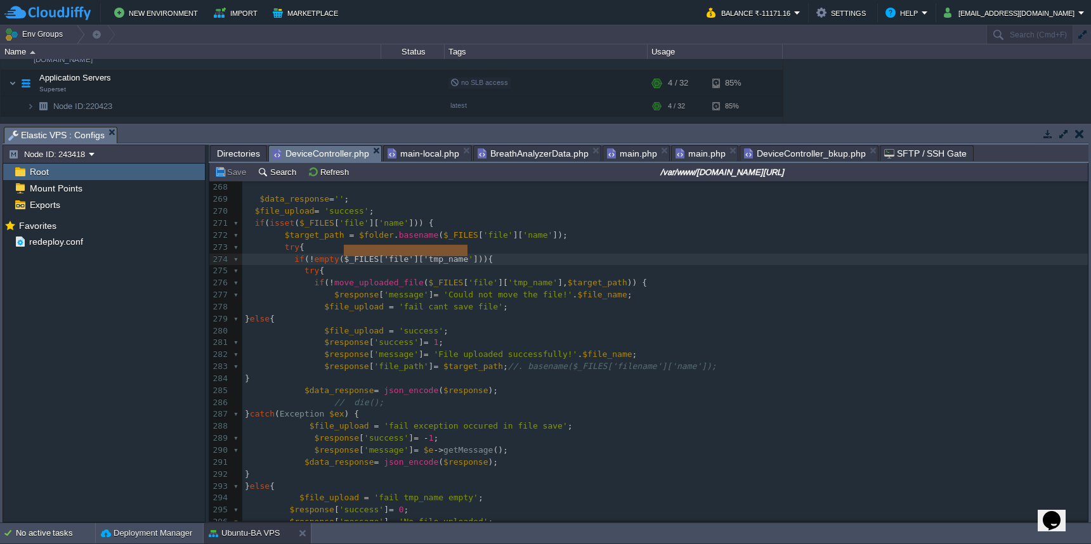
type textarea "$_FILES['file']['tmp_name']"
drag, startPoint x: 343, startPoint y: 253, endPoint x: 477, endPoint y: 252, distance: 134.5
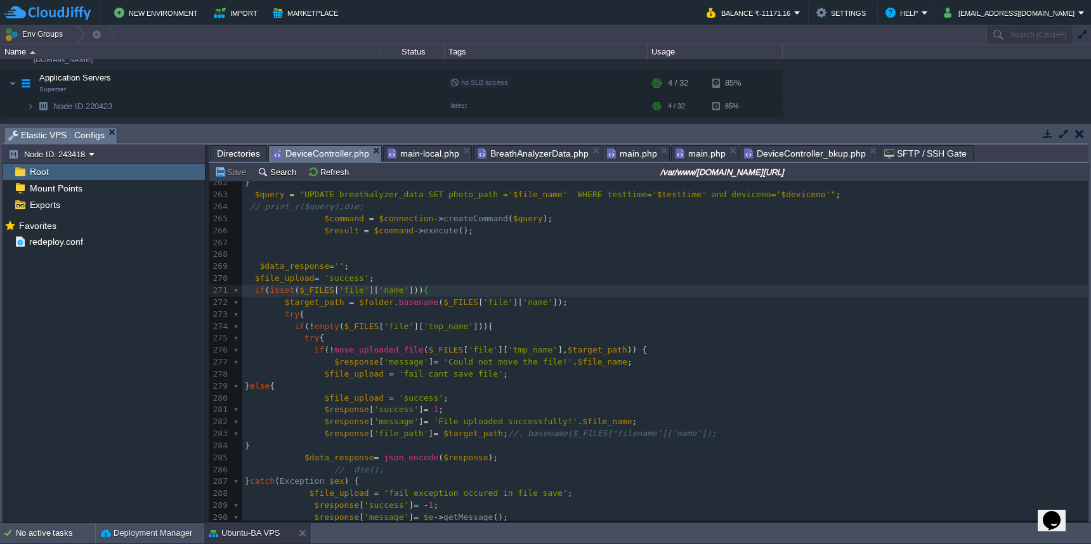
scroll to position [2960, 0]
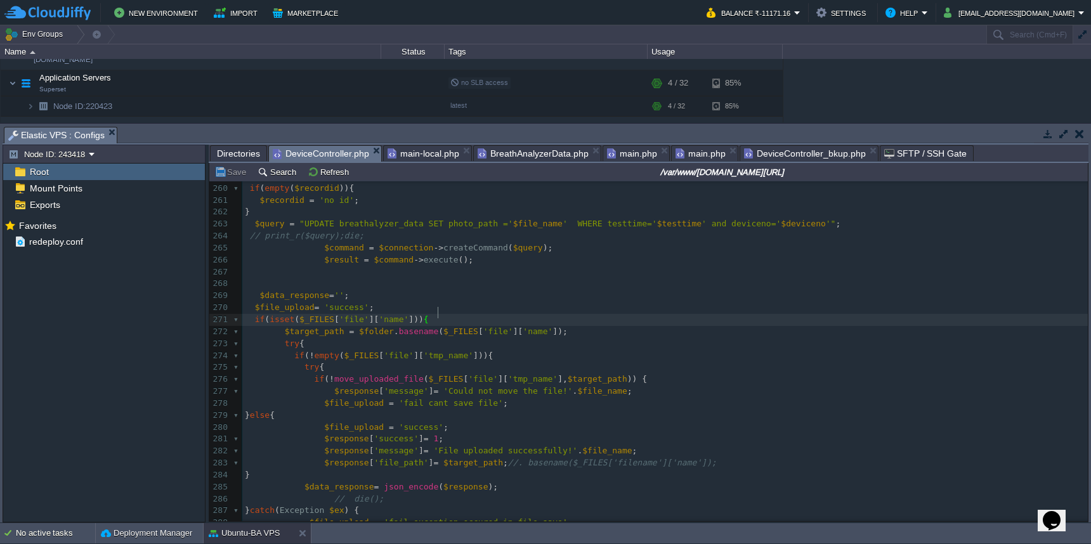
click at [505, 222] on span ""UPDATE breathalyzer_data SET photo_path ='" at bounding box center [406, 224] width 214 height 10
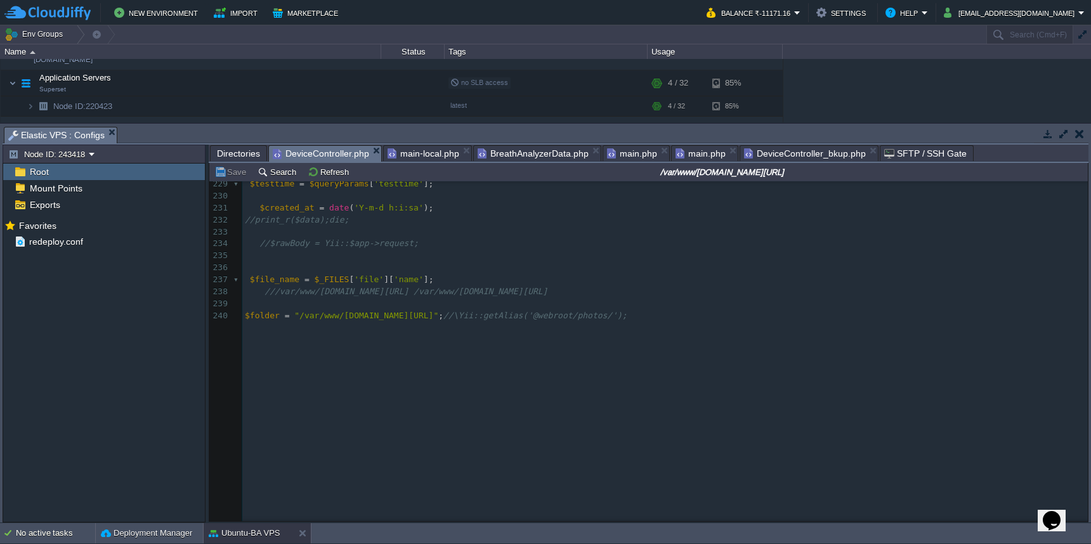
scroll to position [2298, 0]
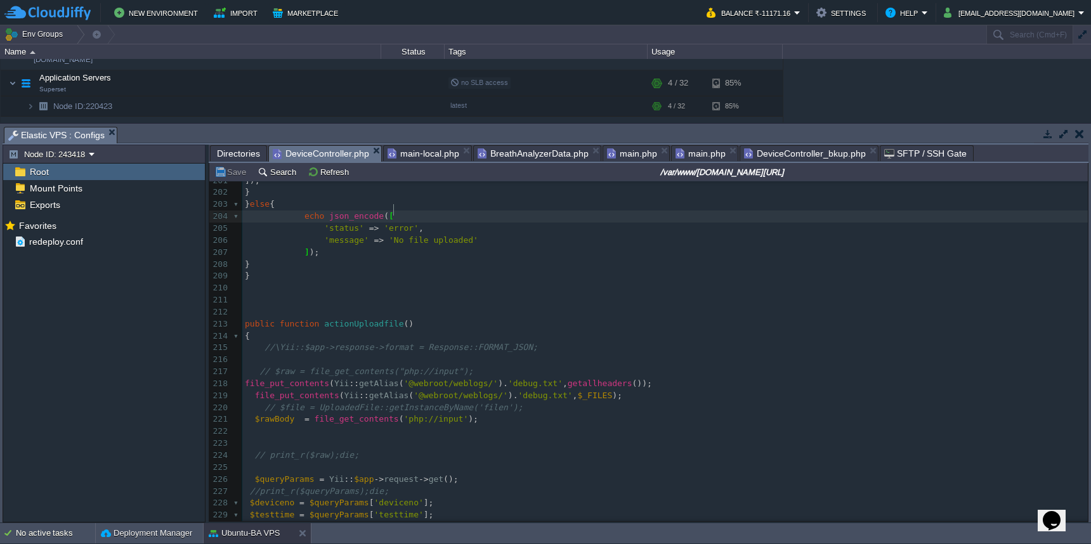
click at [481, 438] on pre at bounding box center [665, 444] width 846 height 12
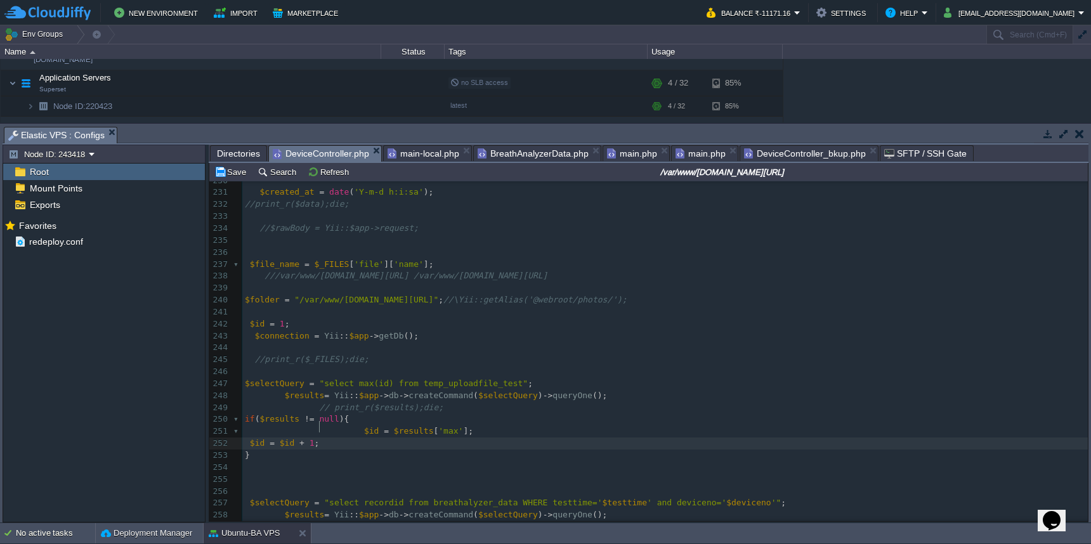
scroll to position [2960, 0]
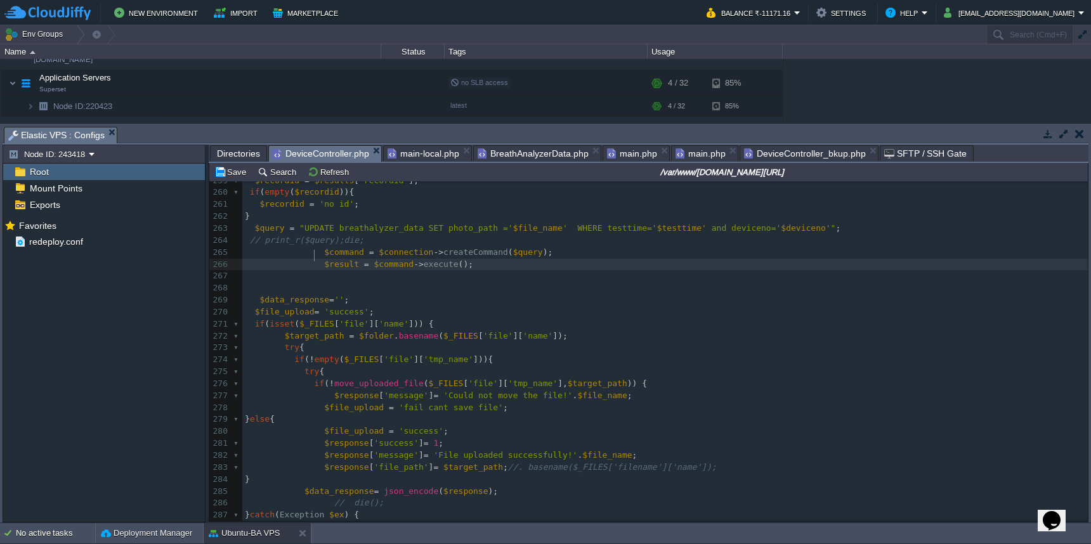
click at [313, 259] on span at bounding box center [284, 264] width 79 height 10
click at [228, 176] on button "Save" at bounding box center [232, 171] width 36 height 11
click at [620, 282] on pre at bounding box center [665, 288] width 846 height 12
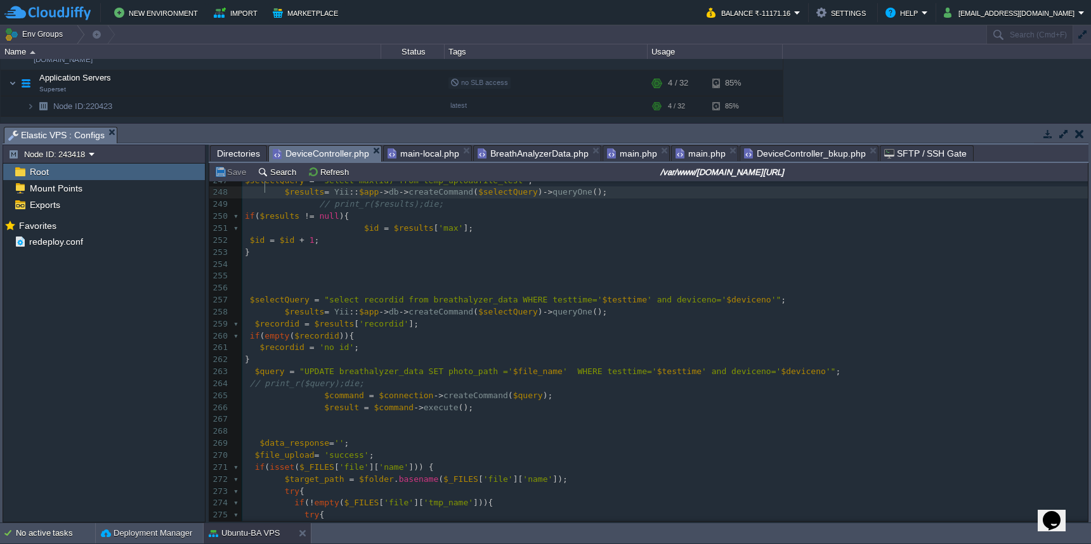
scroll to position [2801, 0]
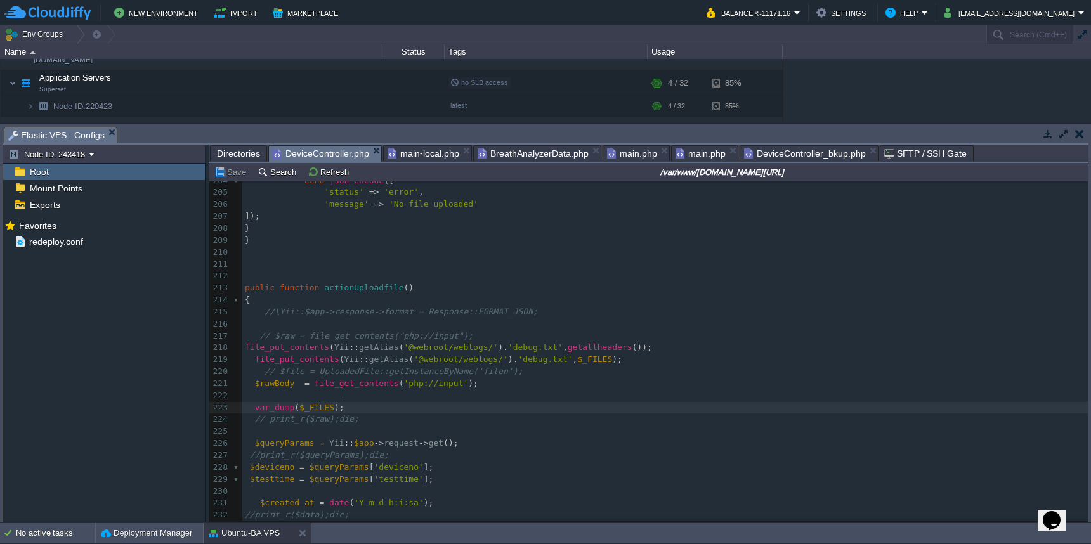
click at [352, 402] on pre "var_dump ( $_FILES );" at bounding box center [665, 408] width 846 height 12
type textarea "print_"
click at [227, 176] on button "Save" at bounding box center [232, 171] width 36 height 11
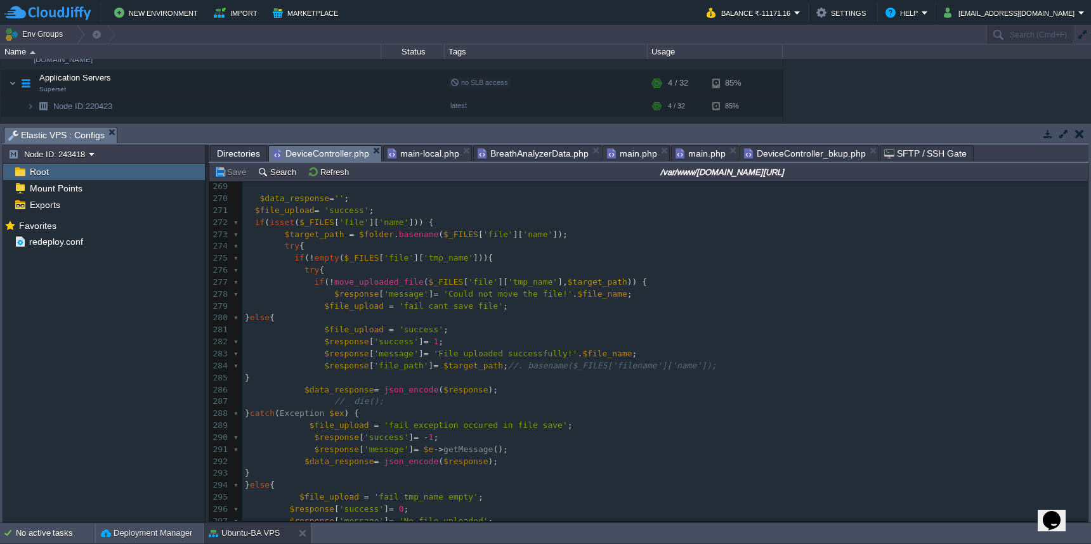
scroll to position [3083, 0]
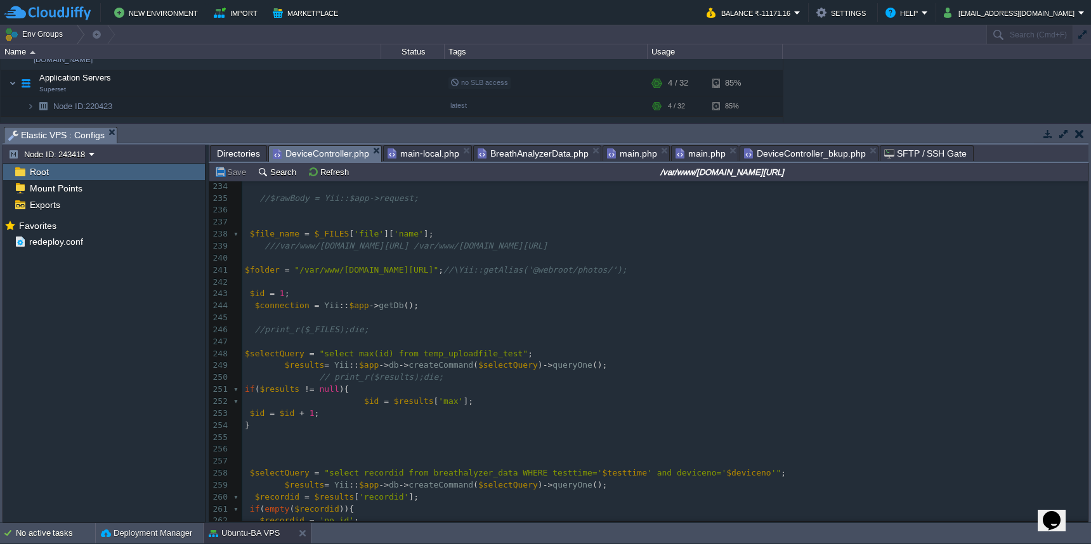
click at [804, 152] on span "DeviceController_bkup.php" at bounding box center [805, 153] width 122 height 15
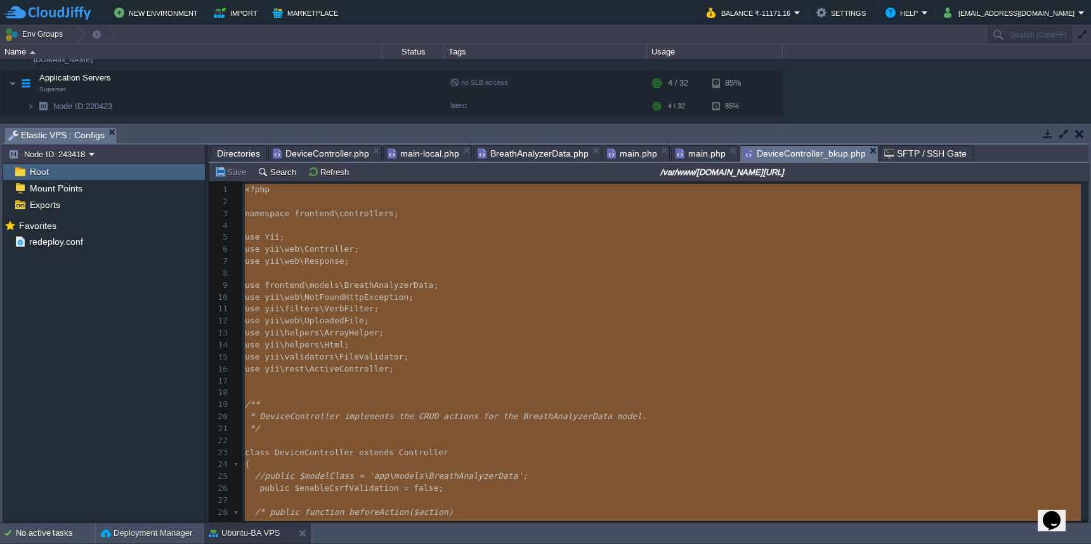
type textarea "-"
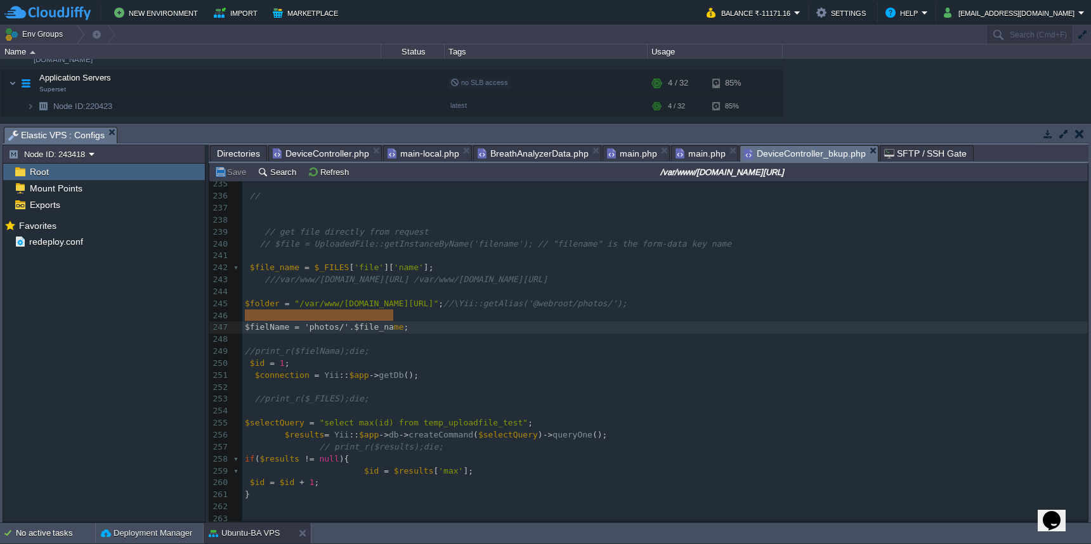
type textarea "$fielName = 'photos/'.$file_name;"
drag, startPoint x: 243, startPoint y: 318, endPoint x: 417, endPoint y: 319, distance: 173.8
click at [420, 334] on pre "​" at bounding box center [665, 340] width 846 height 12
click at [284, 262] on div "x }*/ 224 // print_r($raw);die; 225 226 $queryParams = Yii :: $app -> request -…" at bounding box center [665, 352] width 846 height 610
type textarea "$file_name"
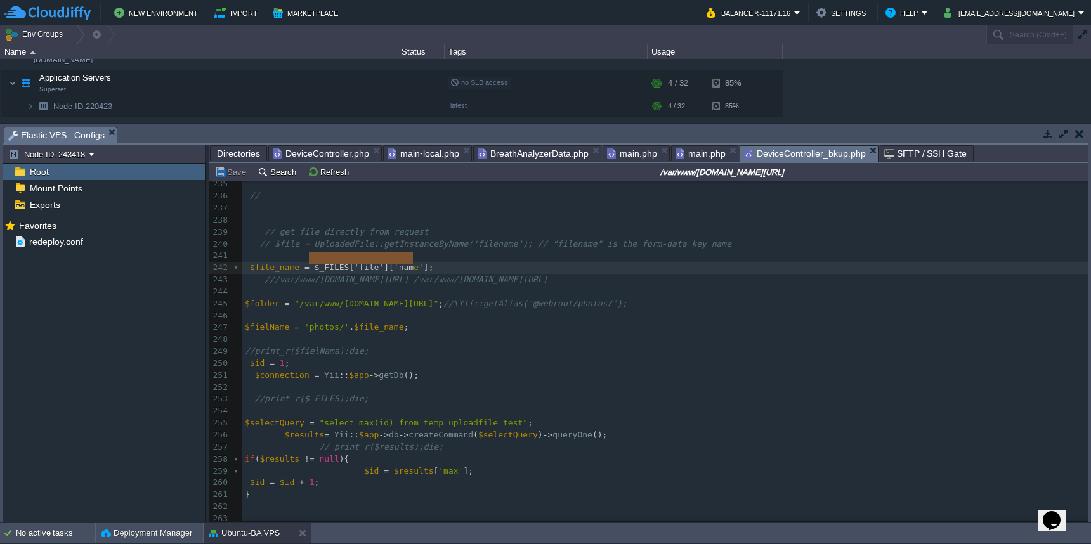
type textarea "$_FILES['file']['name']"
drag, startPoint x: 312, startPoint y: 259, endPoint x: 430, endPoint y: 258, distance: 118.0
click at [280, 259] on div "x }*/ 224 // print_r($raw);die; 225 226 $queryParams = Yii :: $app -> request -…" at bounding box center [665, 352] width 846 height 610
type textarea "$file_name"
click at [276, 317] on div "x }*/ 224 // print_r($raw);die; 225 226 $queryParams = Yii :: $app -> request -…" at bounding box center [665, 352] width 846 height 610
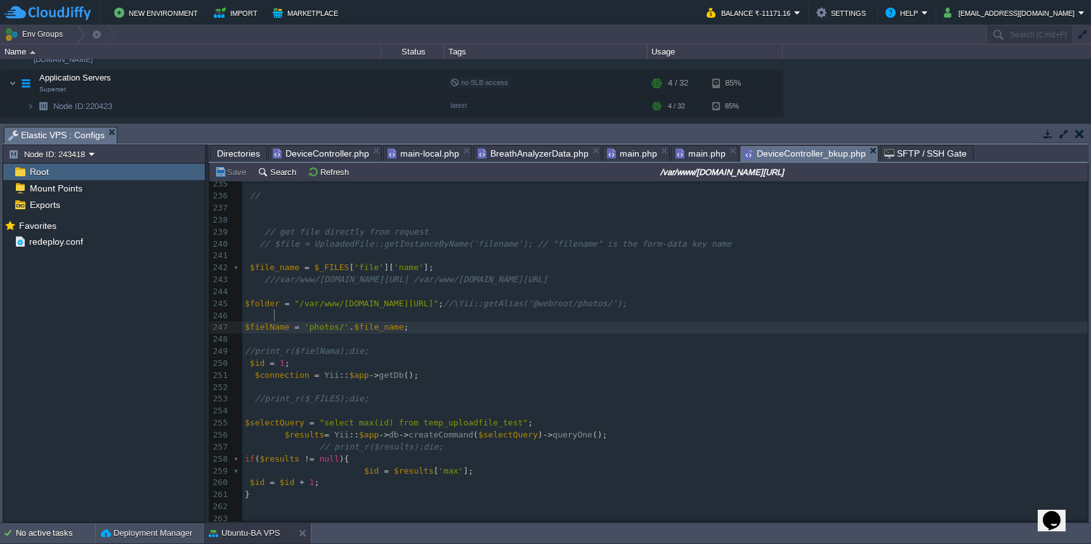
type textarea "$fielName"
click at [316, 286] on pre at bounding box center [665, 292] width 846 height 12
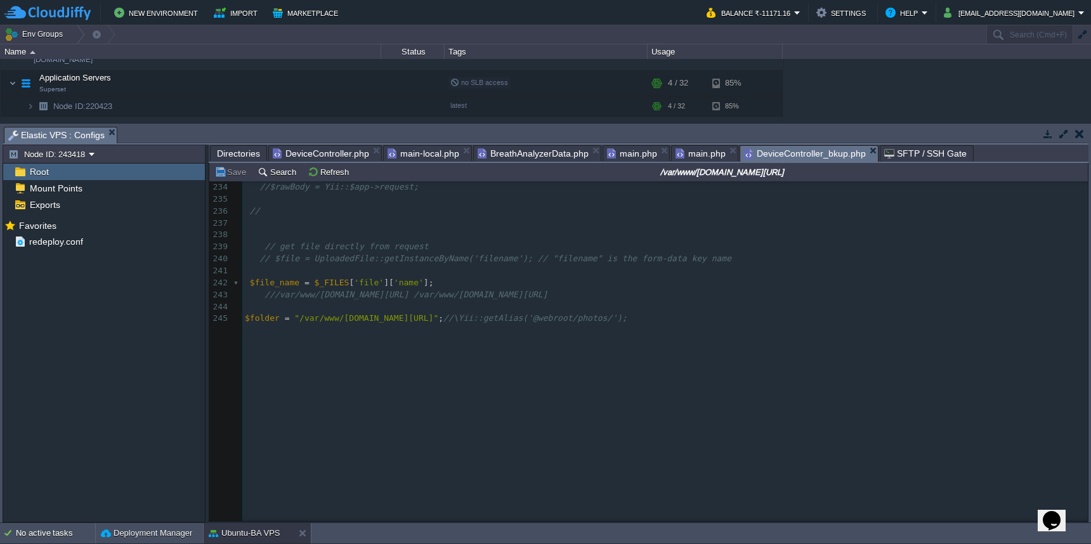
scroll to position [2353, 0]
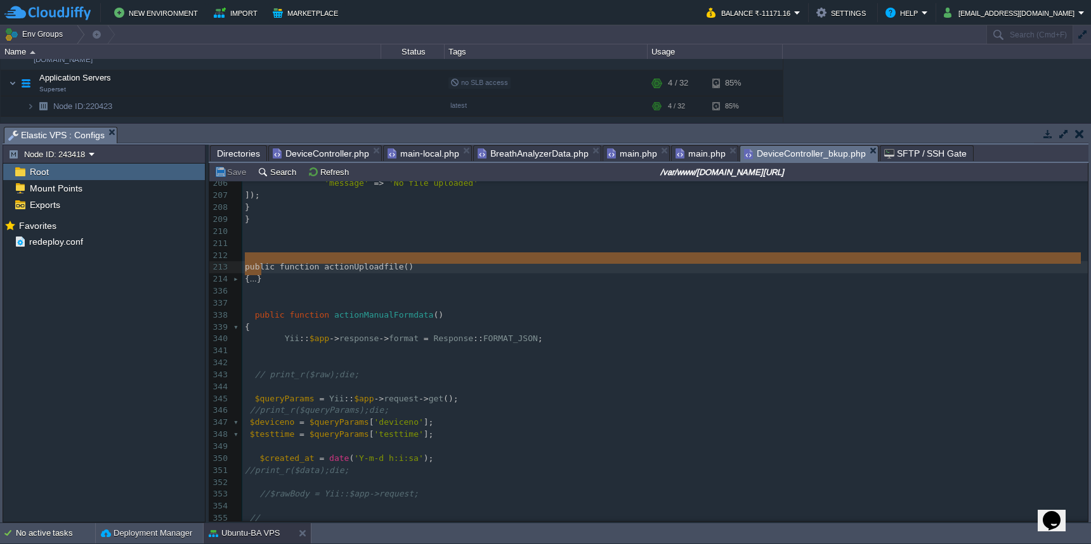
drag, startPoint x: 287, startPoint y: 274, endPoint x: 243, endPoint y: 265, distance: 44.8
type textarea "public function actionUploadfile() { //\Yii::$app->response->format = Response:…"
click at [329, 154] on span "DeviceController.php" at bounding box center [321, 153] width 96 height 15
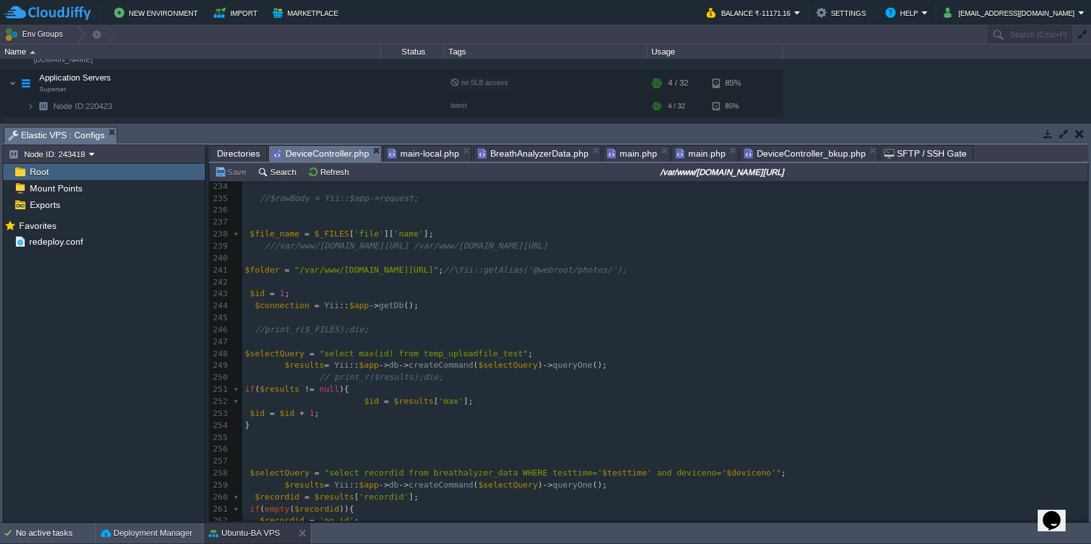
type textarea "*/ public function behaviors() { $behaviors = parent::behaviors(); // Example: …"
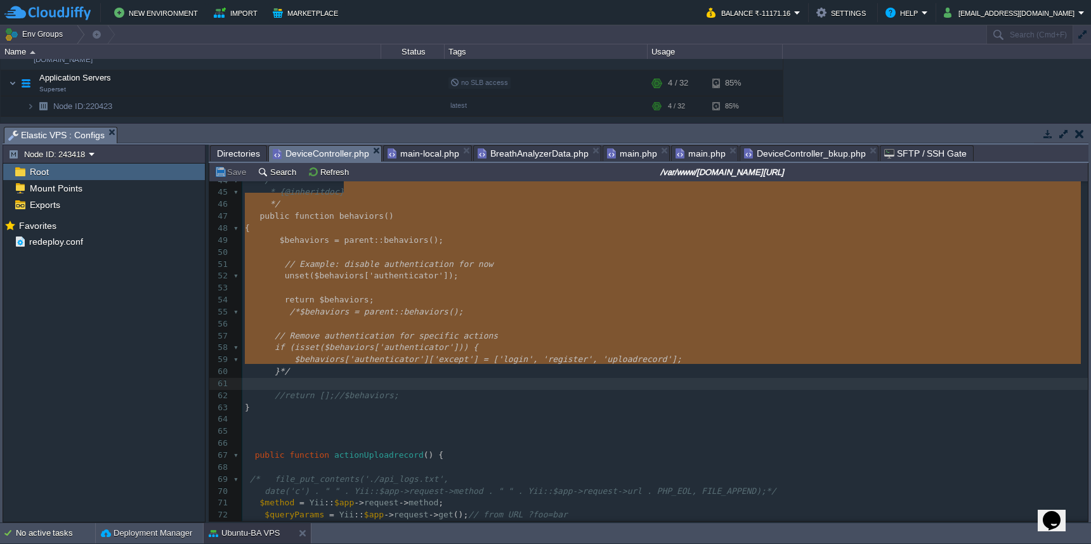
click at [440, 438] on pre at bounding box center [665, 444] width 846 height 12
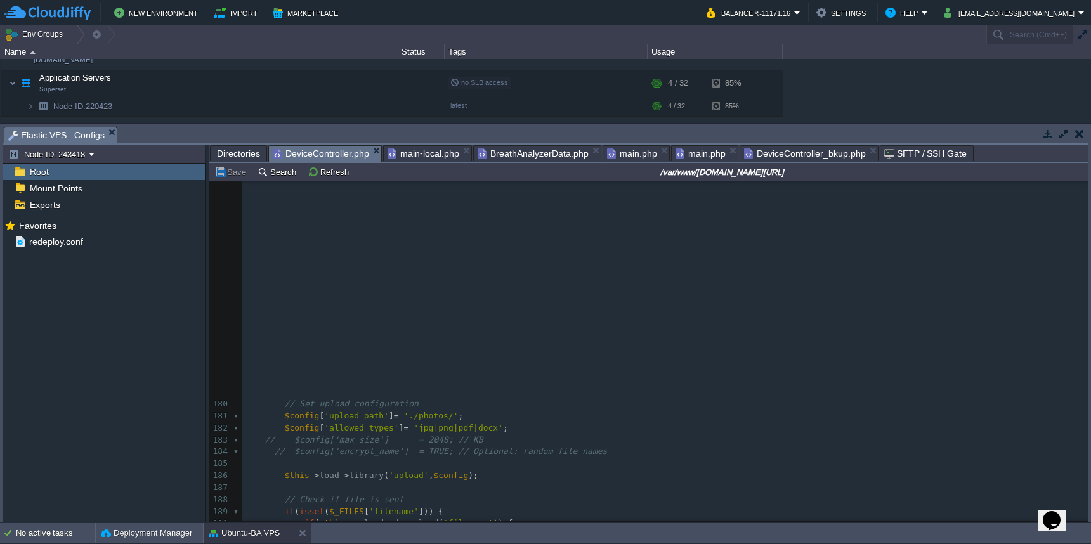
scroll to position [2161, 0]
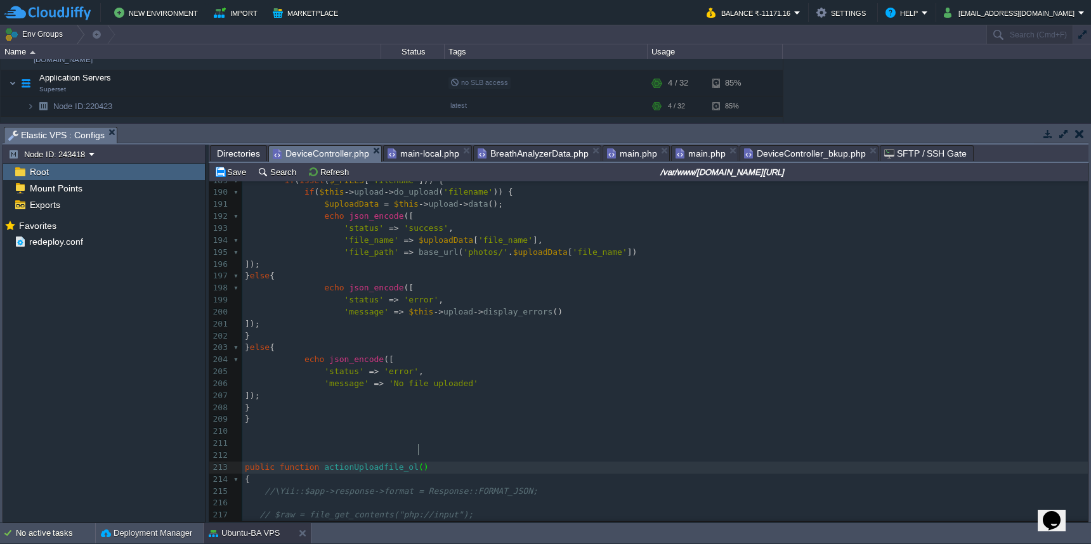
type textarea "_old"
click at [484, 450] on pre "​" at bounding box center [665, 456] width 846 height 12
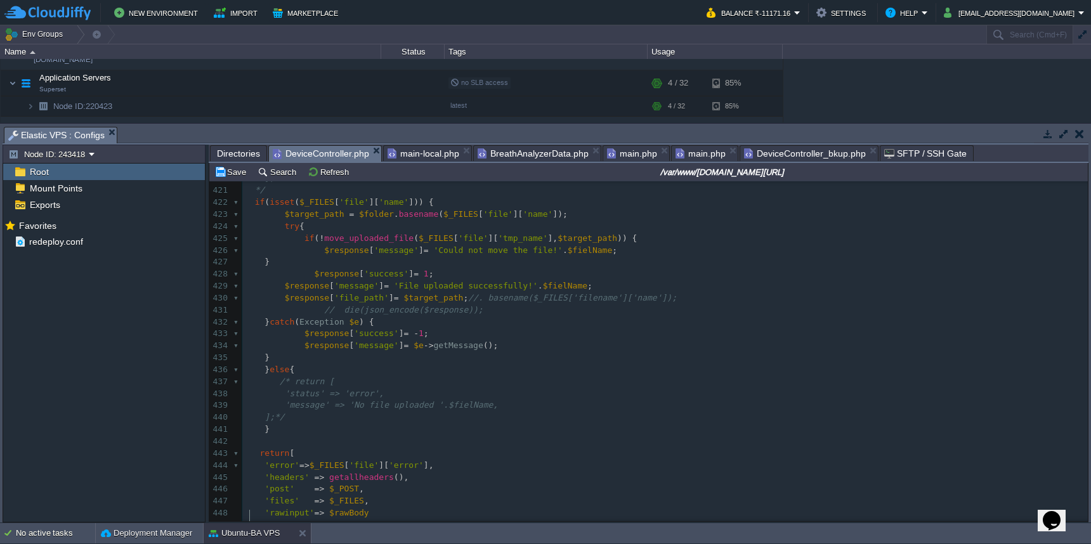
scroll to position [4813, 0]
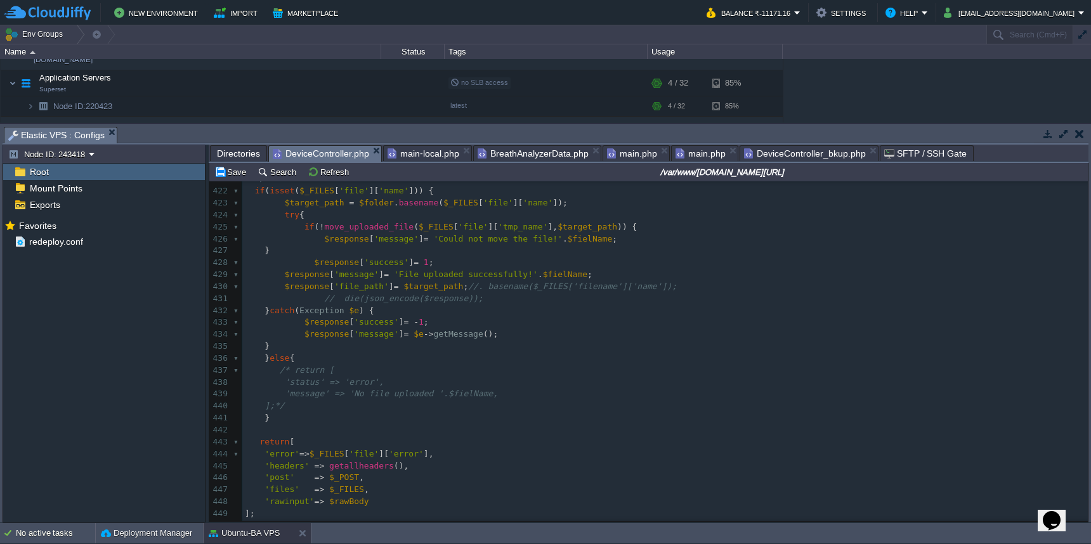
click at [475, 424] on pre at bounding box center [665, 430] width 846 height 12
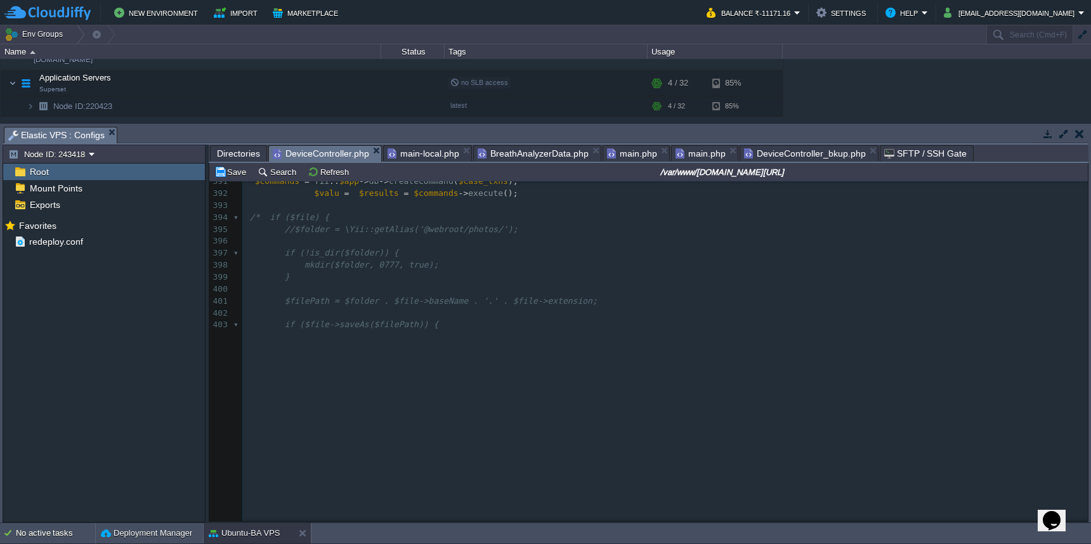
scroll to position [4151, 0]
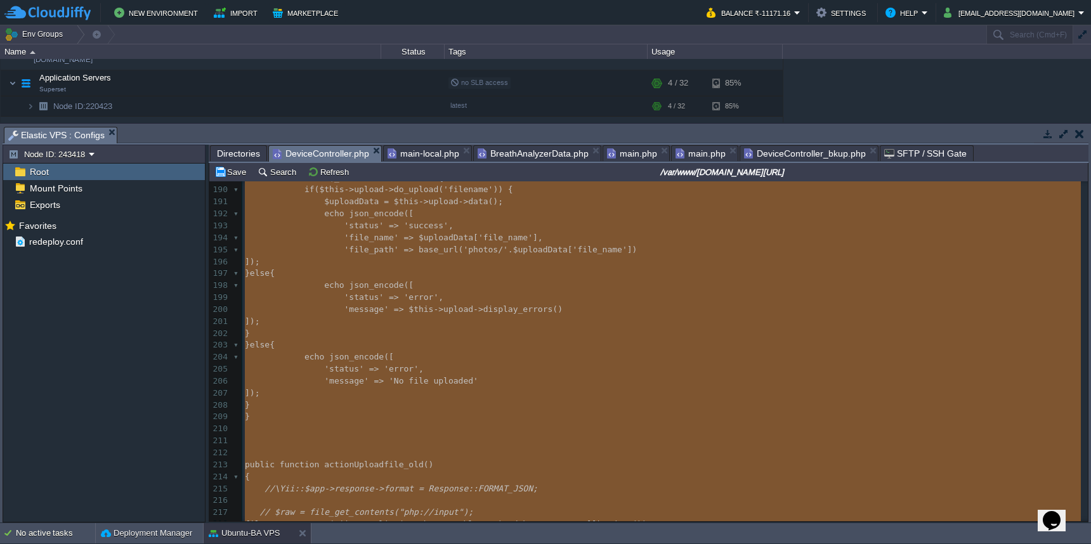
type textarea "<?php namespace frontend\controllers; use Yii; use yii\web\Controller; use yii\…"
click at [242, 154] on span "Directories" at bounding box center [238, 153] width 43 height 15
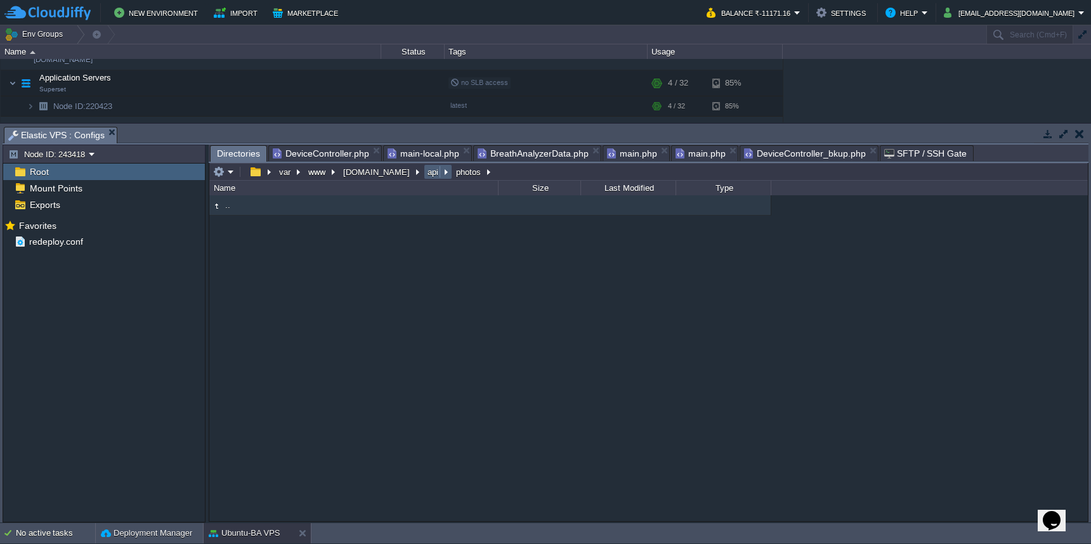
click at [426, 177] on button "api" at bounding box center [434, 171] width 16 height 11
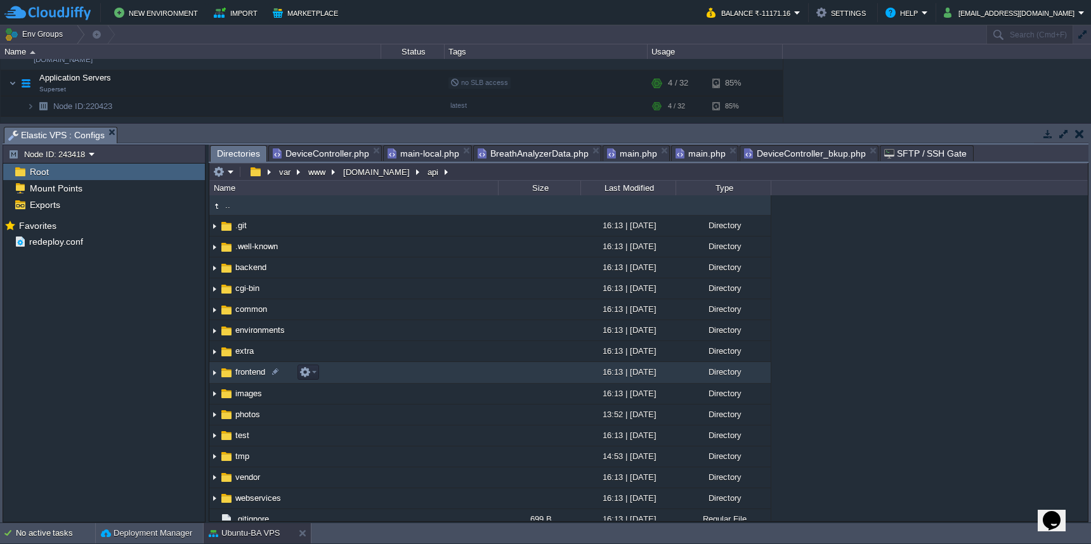
click at [390, 369] on td "frontend" at bounding box center [353, 372] width 289 height 21
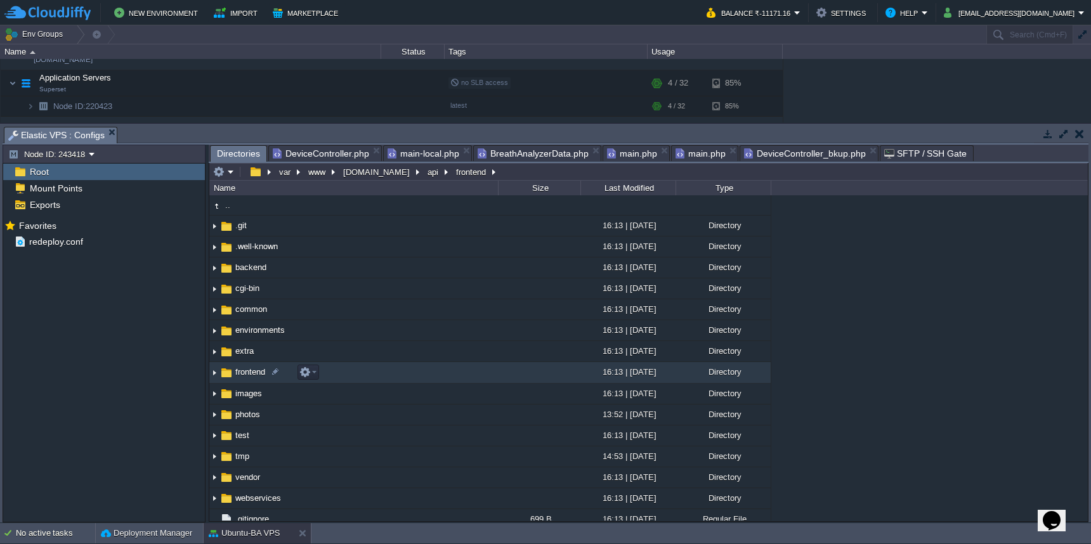
click at [390, 369] on td "frontend" at bounding box center [353, 372] width 289 height 21
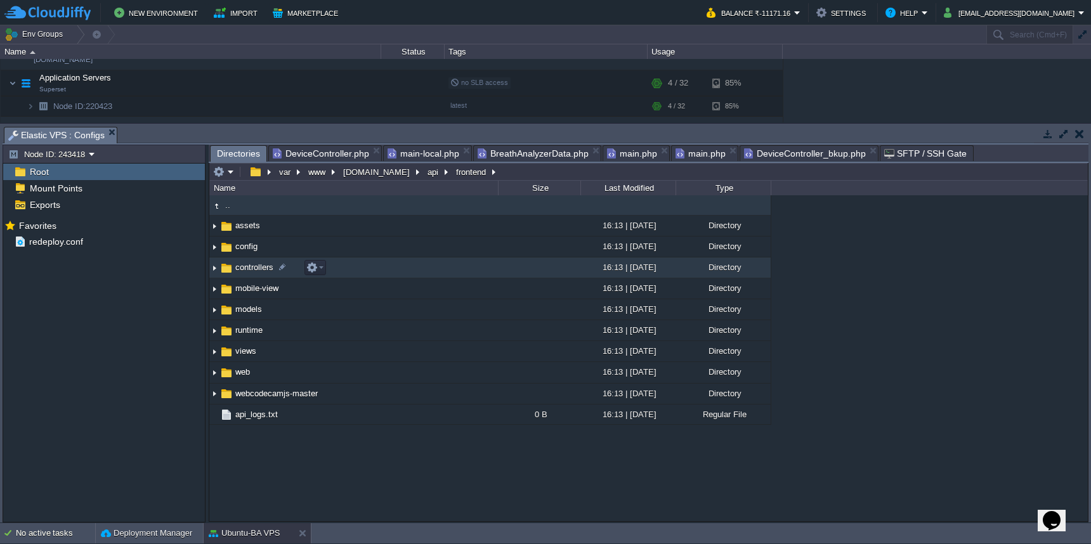
click at [428, 272] on td "controllers" at bounding box center [353, 268] width 289 height 21
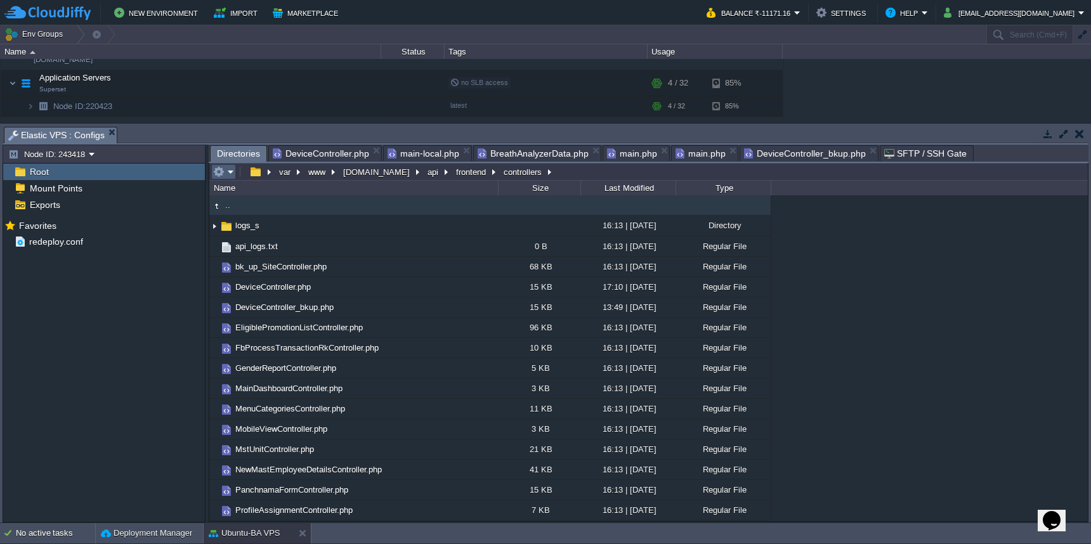
click at [224, 174] on button "button" at bounding box center [218, 171] width 11 height 11
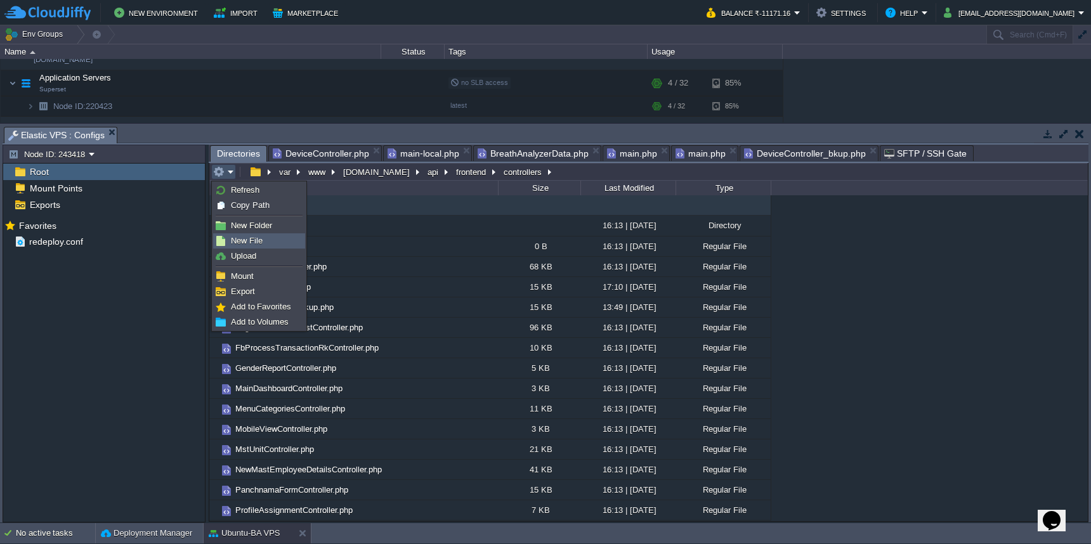
click at [240, 236] on span "New File" at bounding box center [247, 241] width 32 height 10
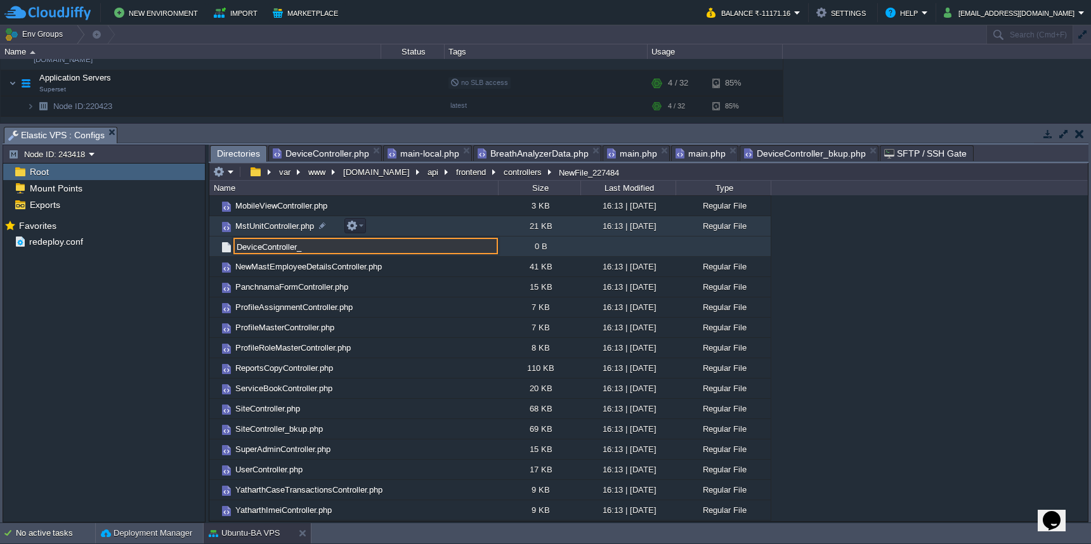
type input "NewFile_227484"
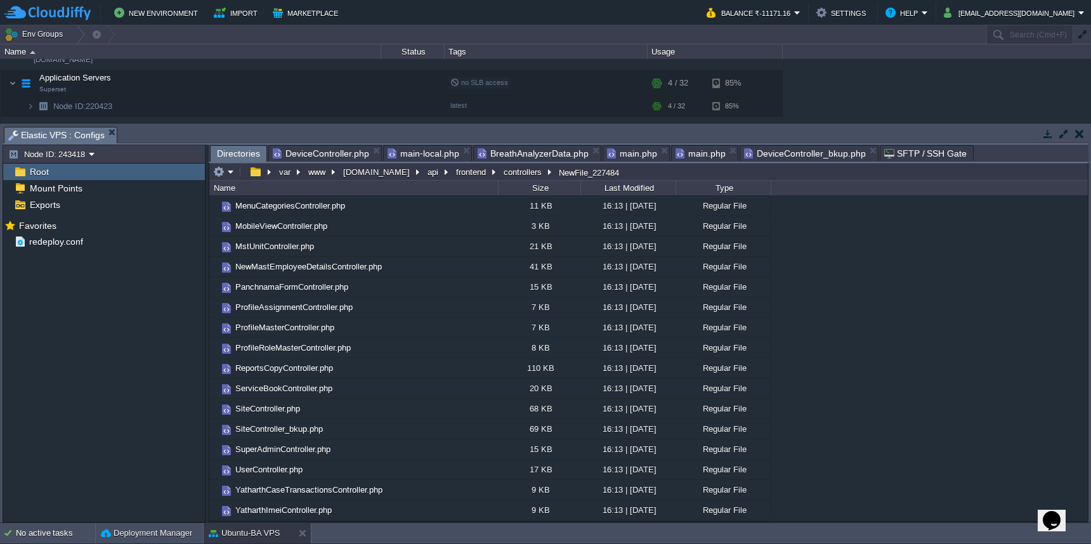
click at [318, 157] on span "DeviceController.php" at bounding box center [321, 153] width 96 height 15
click at [238, 158] on span "Directories" at bounding box center [238, 154] width 43 height 16
click at [328, 155] on span "DeviceController.php" at bounding box center [321, 153] width 96 height 15
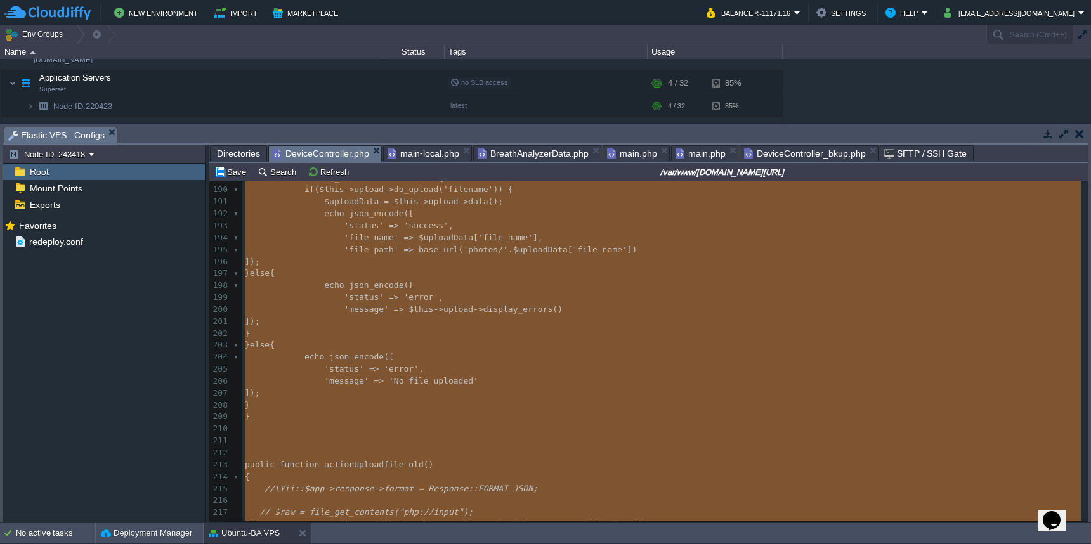
type textarea "-"
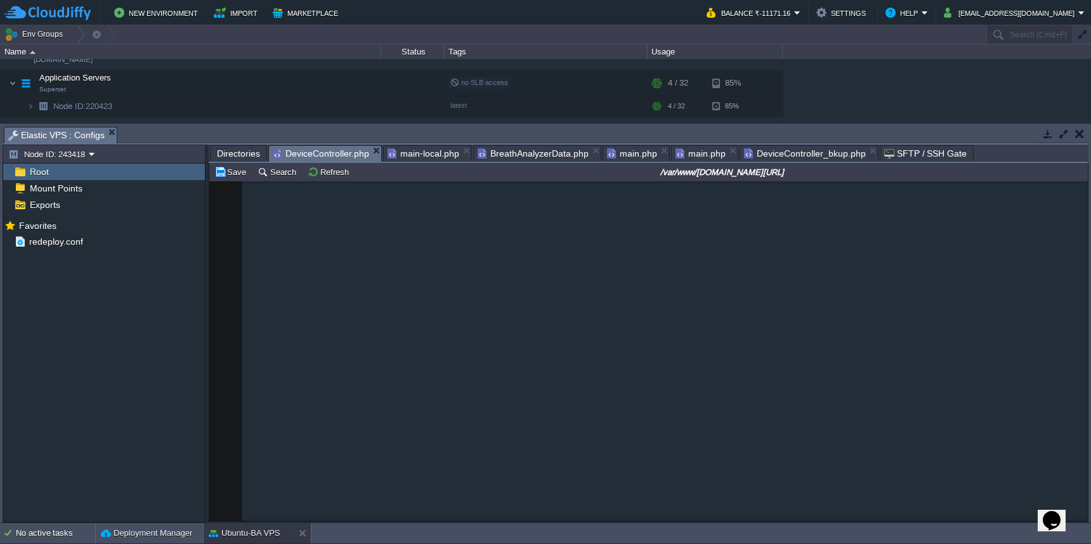
scroll to position [4802, 0]
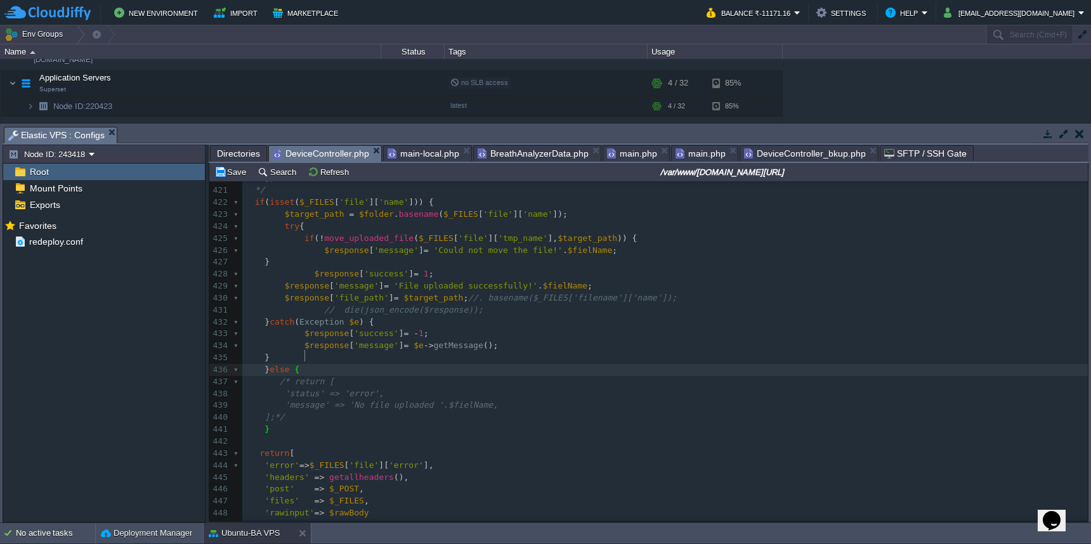
click at [370, 150] on body "New Environment Import Marketplace Bonus ₹0.00 Upgrade Account Balance ₹-11171.…" at bounding box center [545, 272] width 1091 height 544
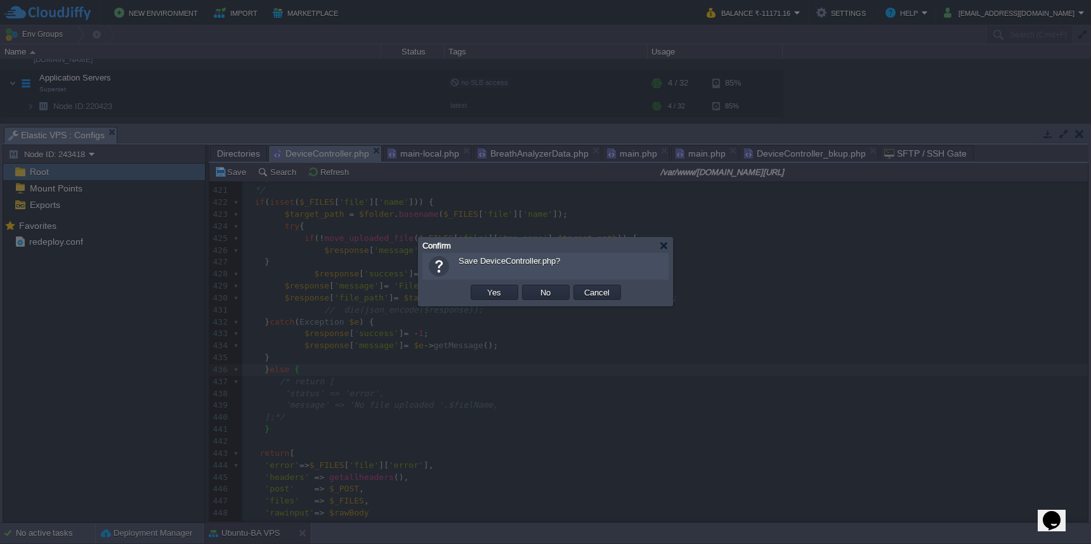
click at [544, 299] on td "No" at bounding box center [546, 292] width 48 height 15
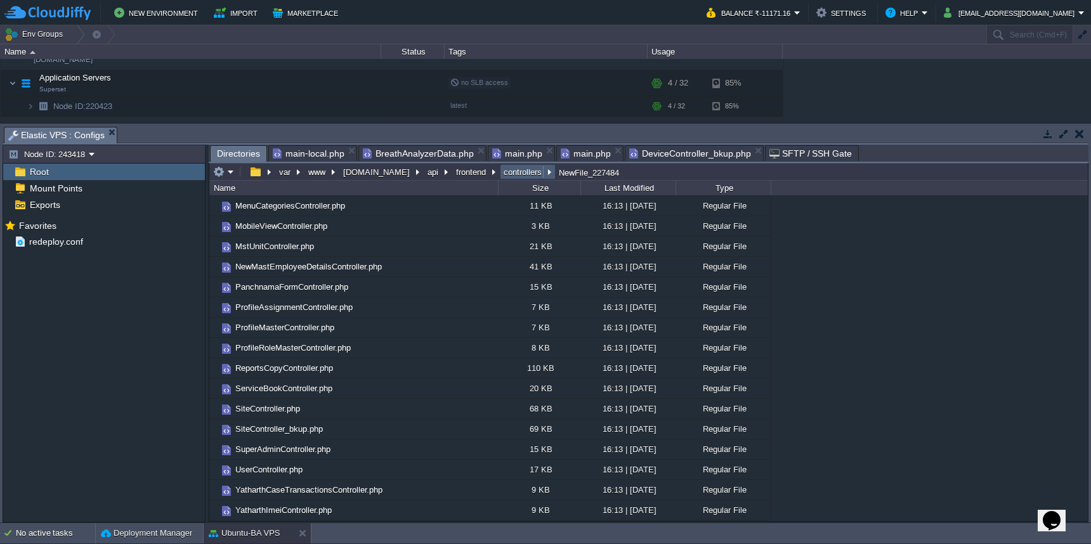
click at [512, 174] on button "controllers" at bounding box center [523, 171] width 43 height 11
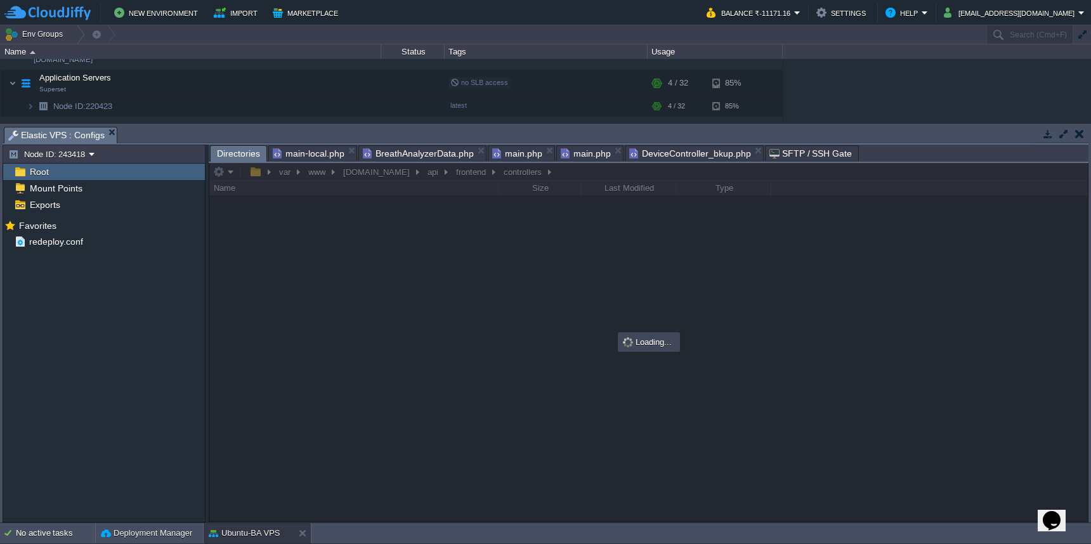
scroll to position [0, 0]
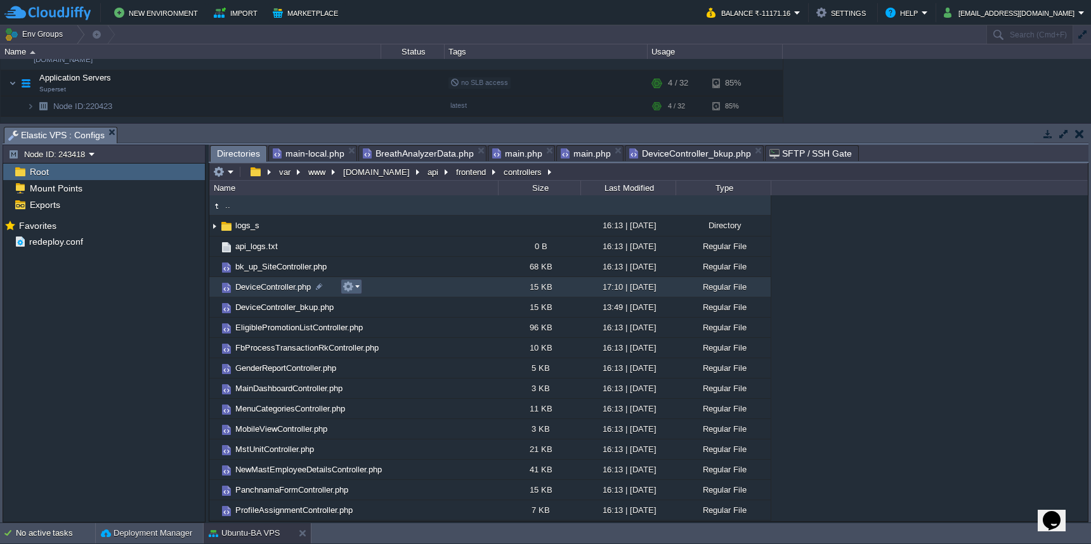
click at [358, 285] on em at bounding box center [351, 286] width 17 height 11
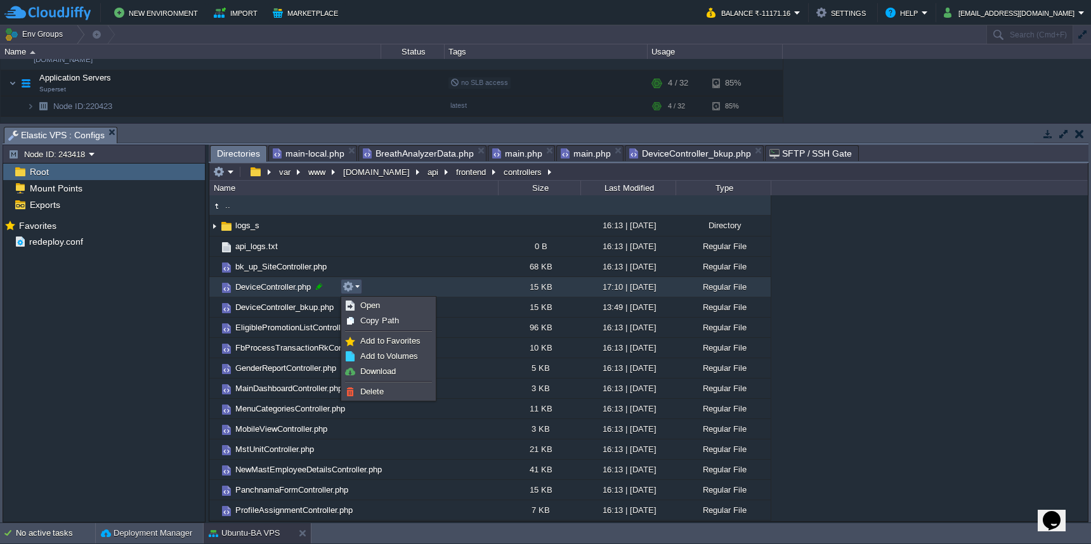
click at [317, 286] on div at bounding box center [318, 286] width 11 height 11
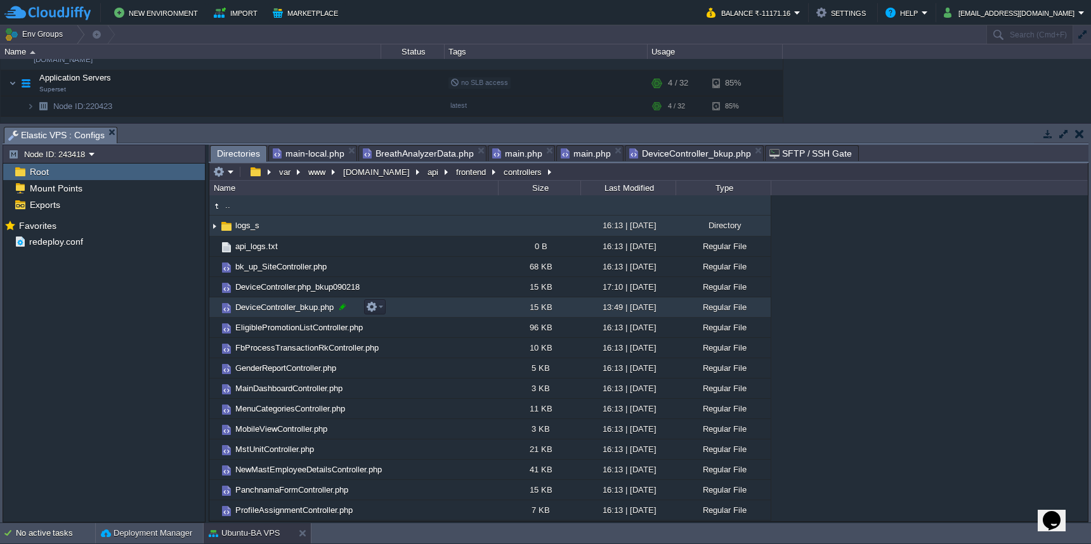
click at [342, 310] on div at bounding box center [342, 306] width 11 height 11
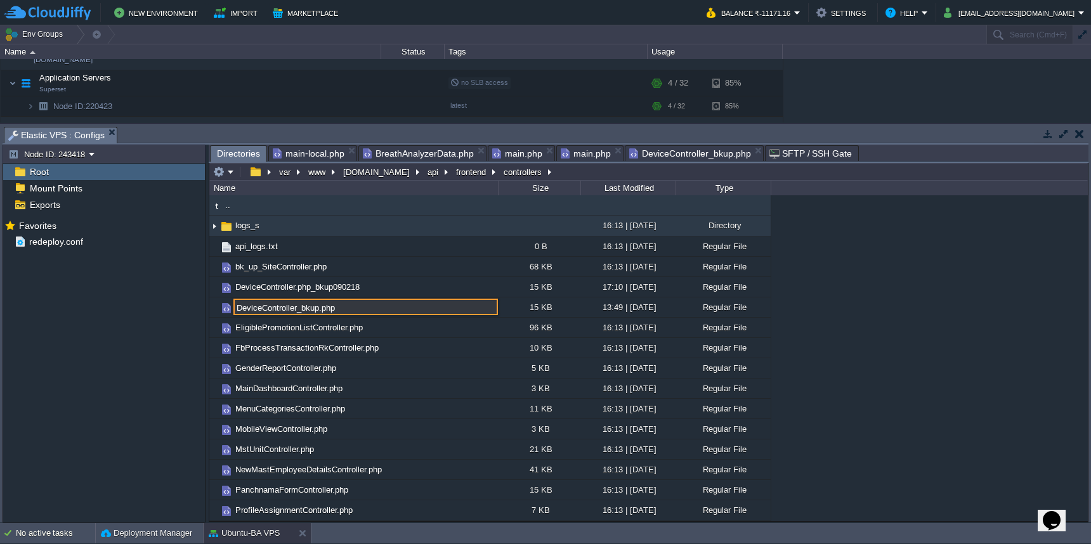
click at [319, 311] on input "DeviceController_bkup.php" at bounding box center [365, 307] width 265 height 16
type input "DeviceController.php"
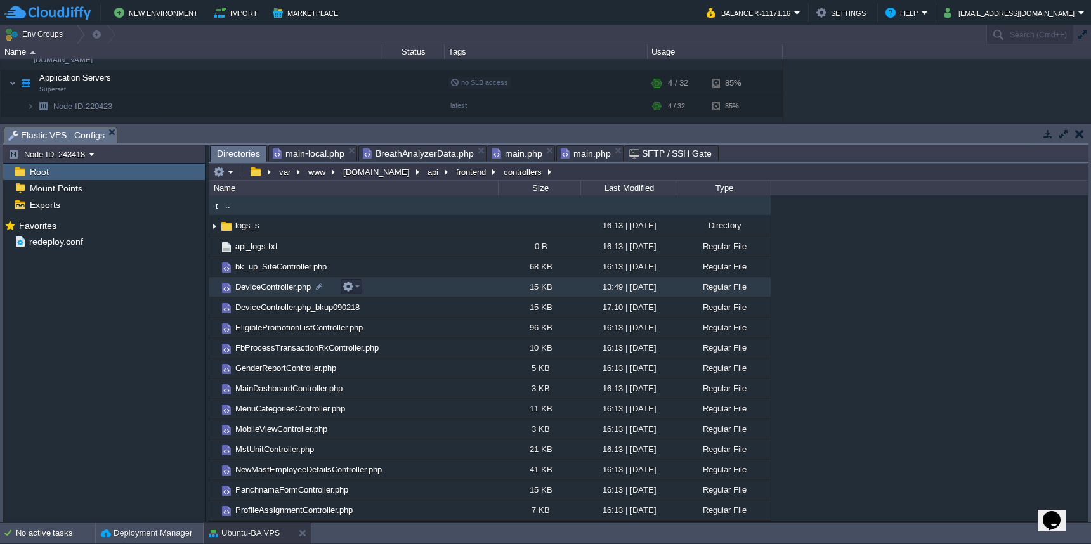
click at [261, 291] on span "DeviceController.php" at bounding box center [272, 287] width 79 height 11
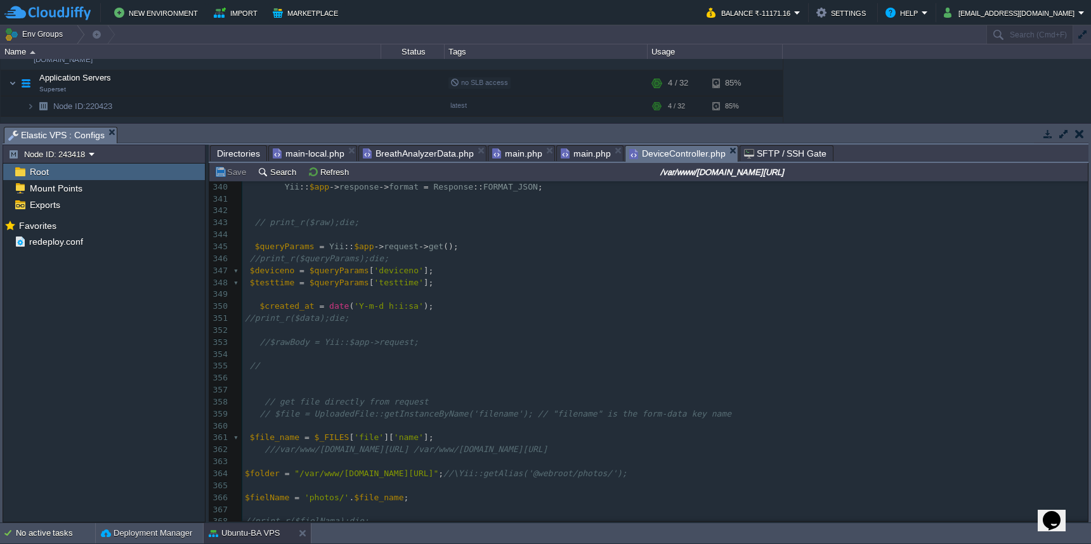
scroll to position [3859, 0]
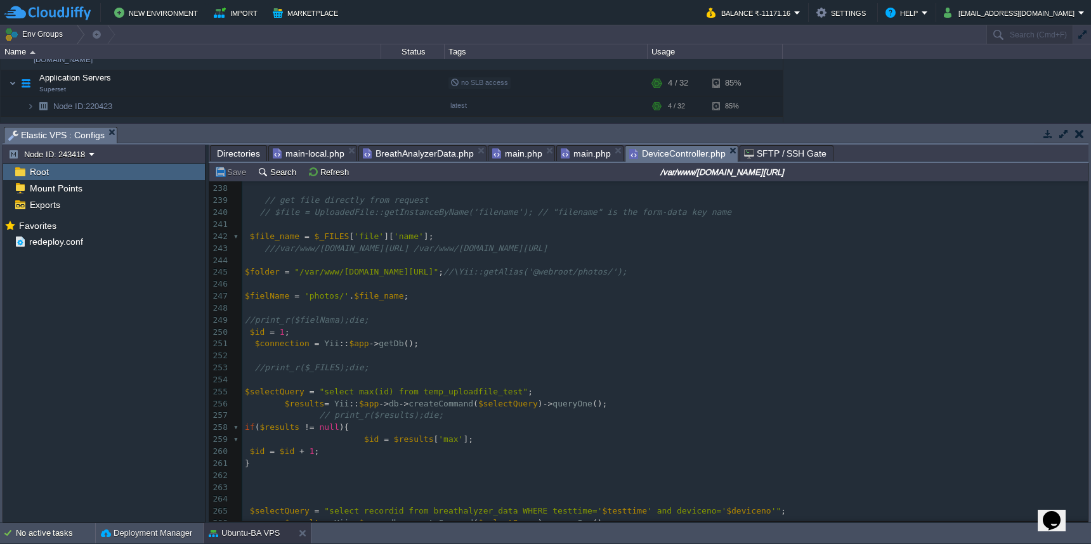
click at [237, 155] on span "Directories" at bounding box center [238, 153] width 43 height 15
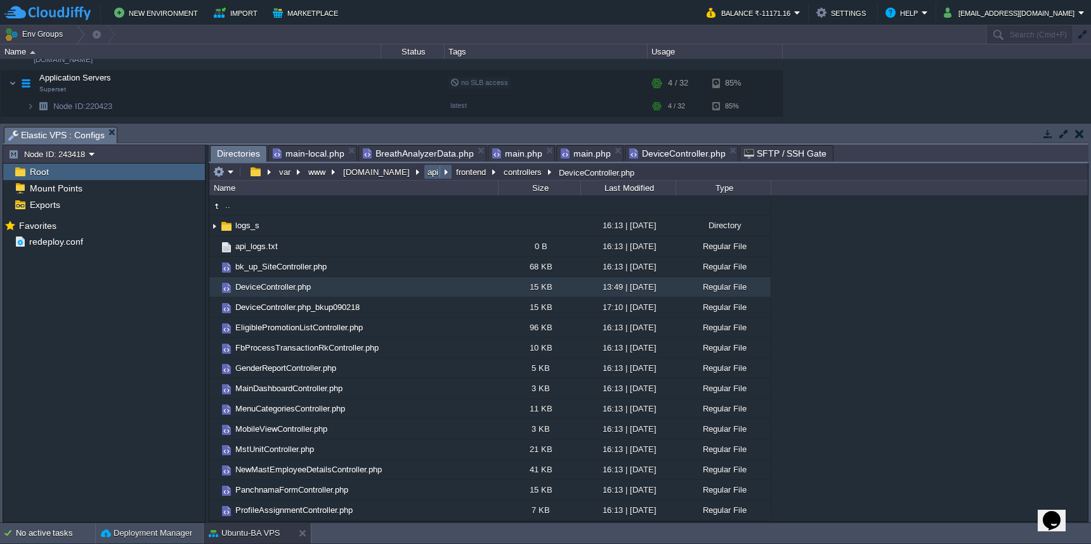
click at [426, 176] on button "api" at bounding box center [434, 171] width 16 height 11
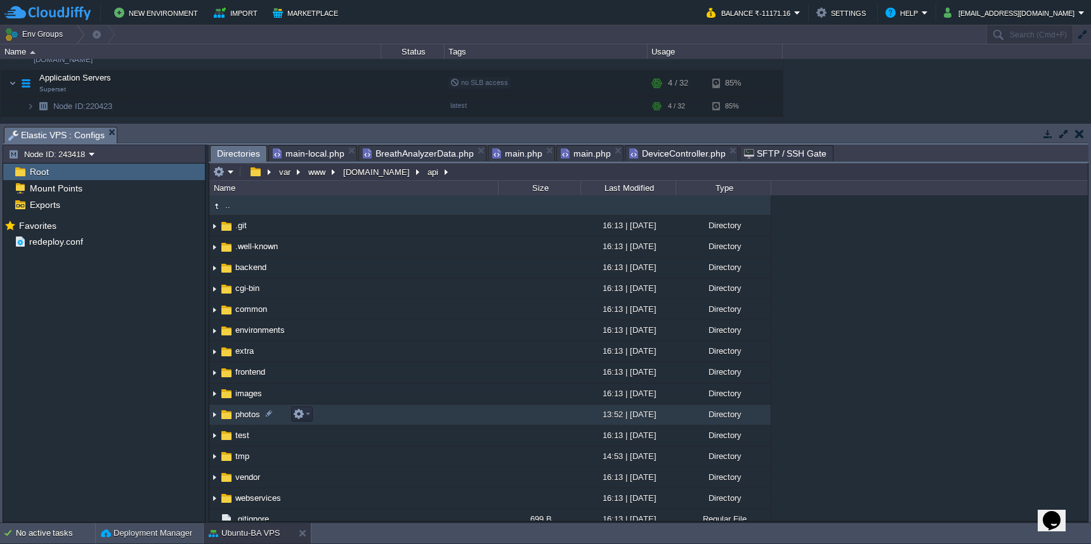
click at [386, 416] on td "photos" at bounding box center [353, 415] width 289 height 21
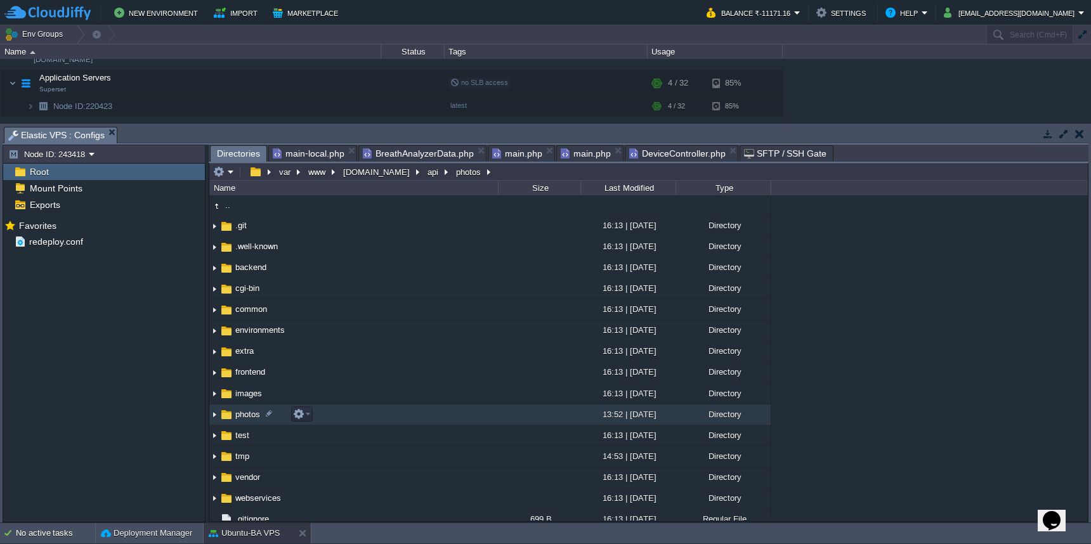
click at [386, 416] on td "photos" at bounding box center [353, 415] width 289 height 21
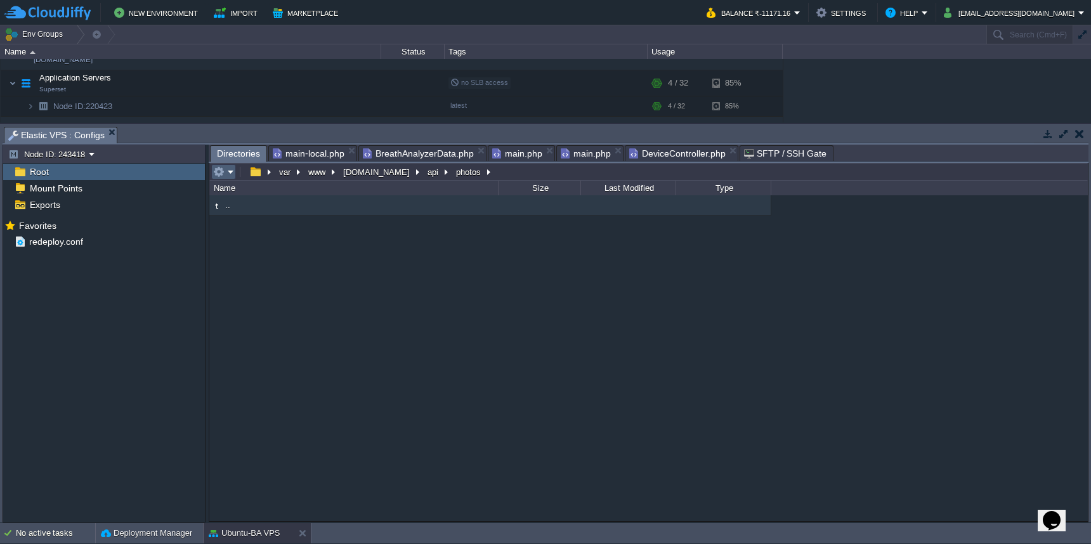
click at [230, 173] on em at bounding box center [223, 171] width 21 height 11
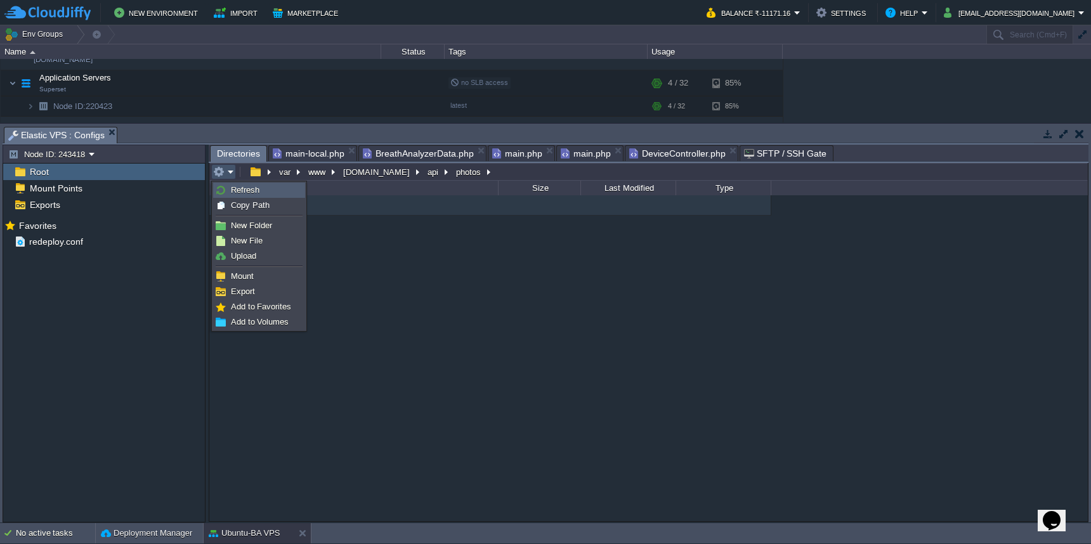
click at [235, 196] on link "Refresh" at bounding box center [259, 190] width 91 height 14
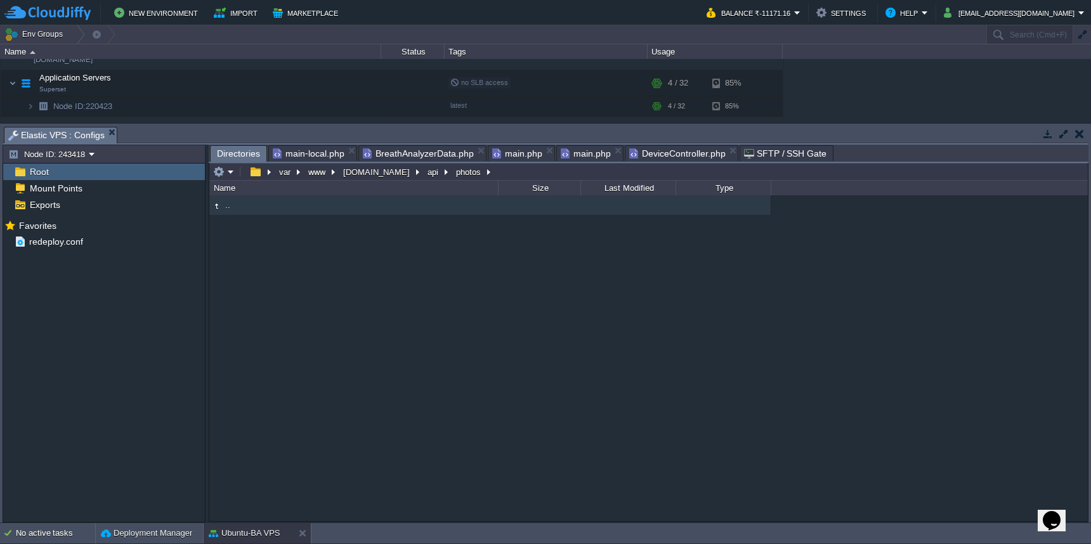
click at [679, 153] on span "DeviceController.php" at bounding box center [677, 153] width 96 height 15
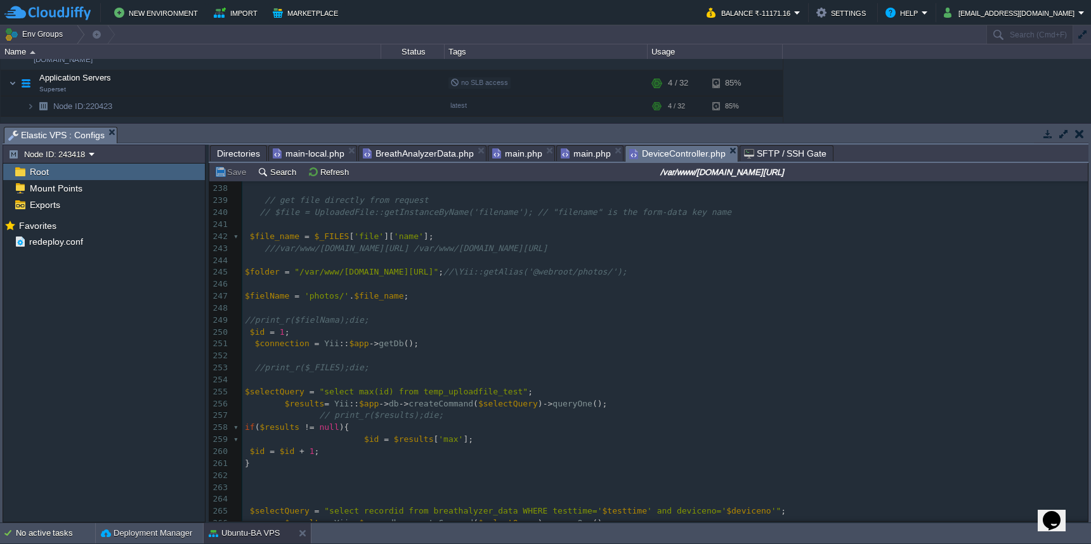
click at [596, 327] on pre "$id = 1 ;" at bounding box center [665, 333] width 846 height 12
click at [577, 292] on pre "$fielName = 'photos/' . $file_name ;" at bounding box center [665, 297] width 846 height 12
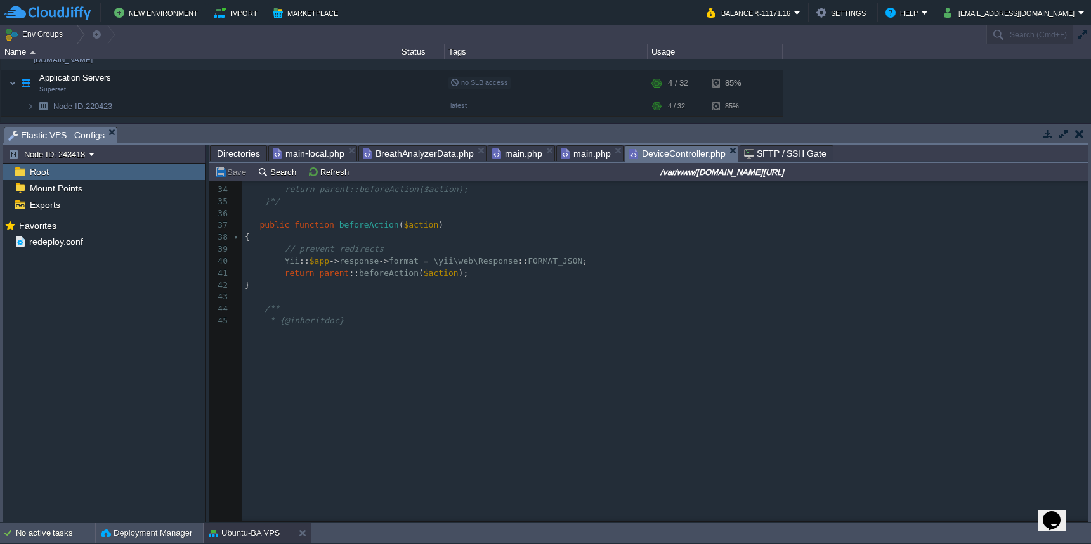
scroll to position [0, 0]
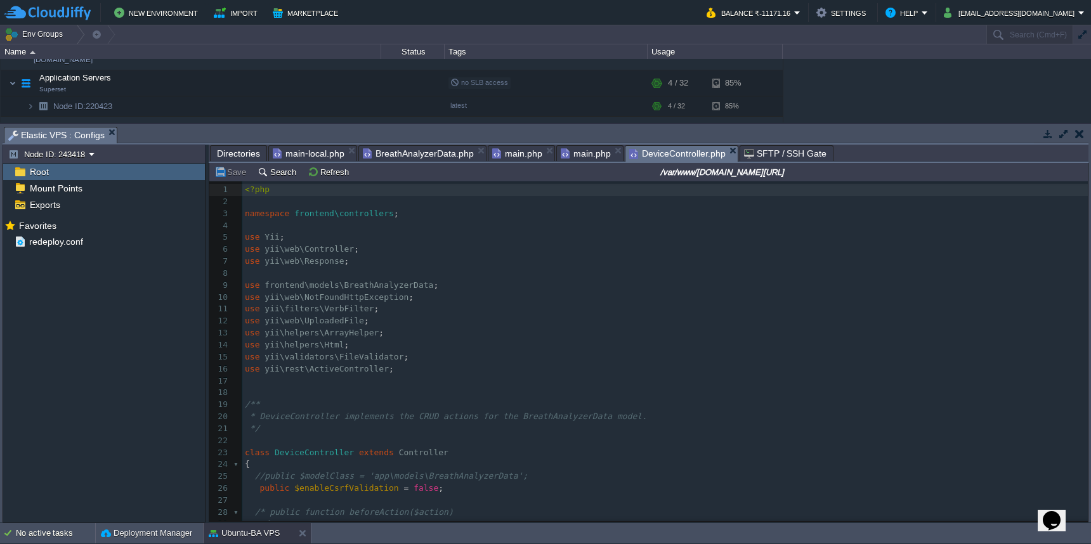
click at [315, 445] on div "459 use yii\validators\FileValidator ; 1 <?php 2 ​ 3 namespace frontend\control…" at bounding box center [665, 453] width 846 height 538
type textarea "DeviceController"
click at [239, 153] on span "Directories" at bounding box center [238, 153] width 43 height 15
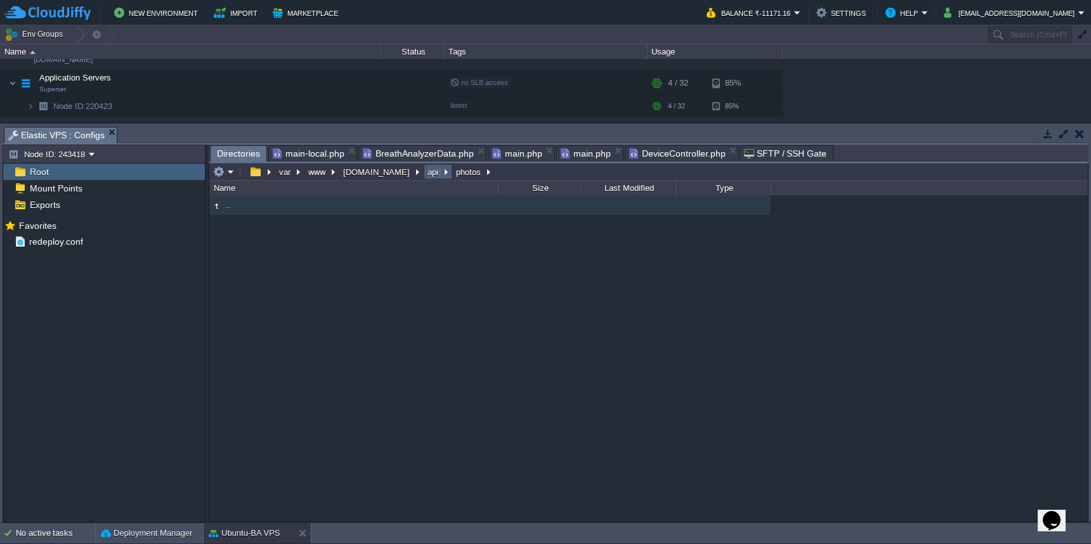
click at [426, 177] on button "api" at bounding box center [434, 171] width 16 height 11
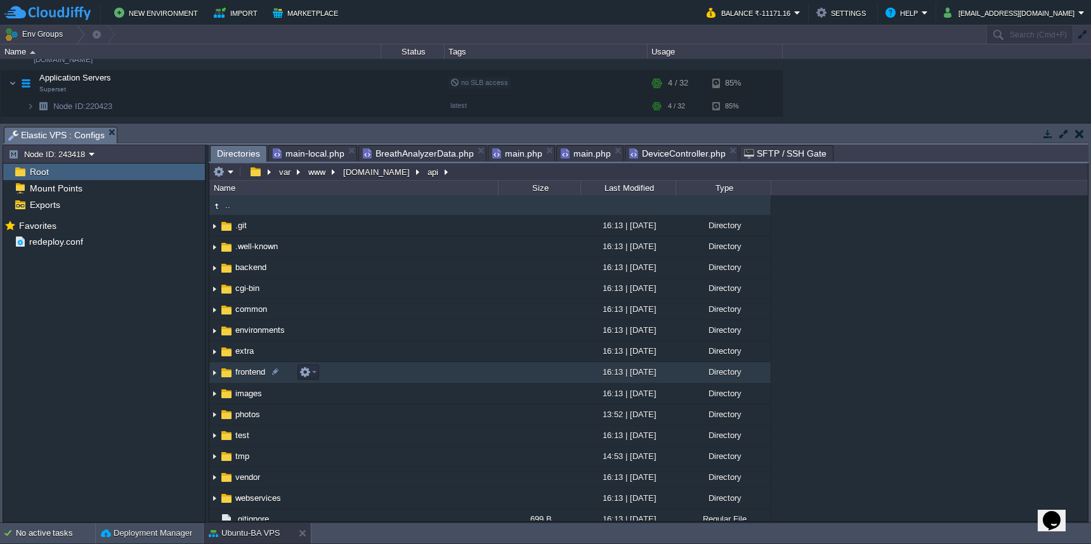
click at [419, 367] on td "frontend" at bounding box center [353, 372] width 289 height 21
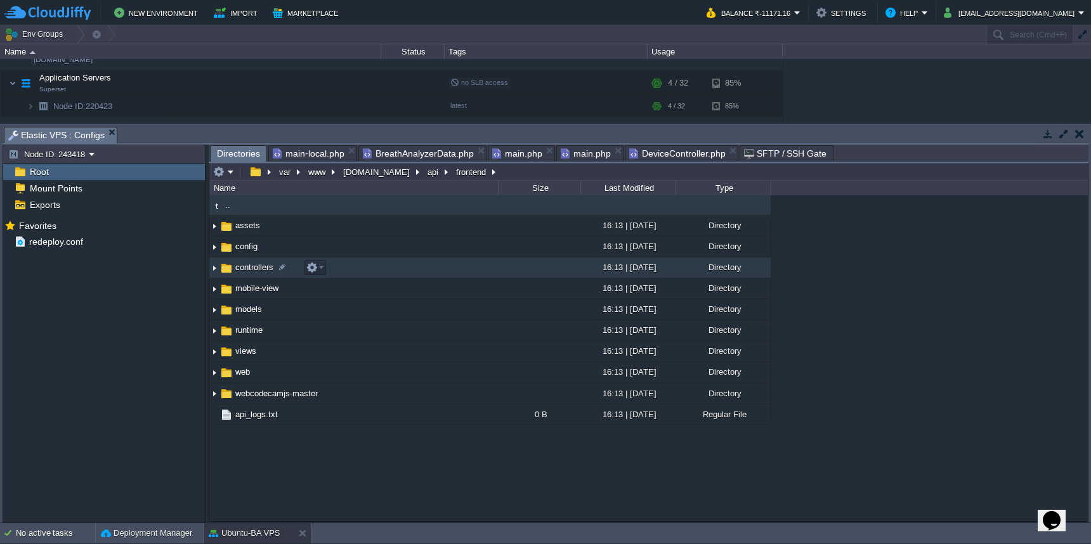
click at [438, 270] on td "controllers" at bounding box center [353, 268] width 289 height 21
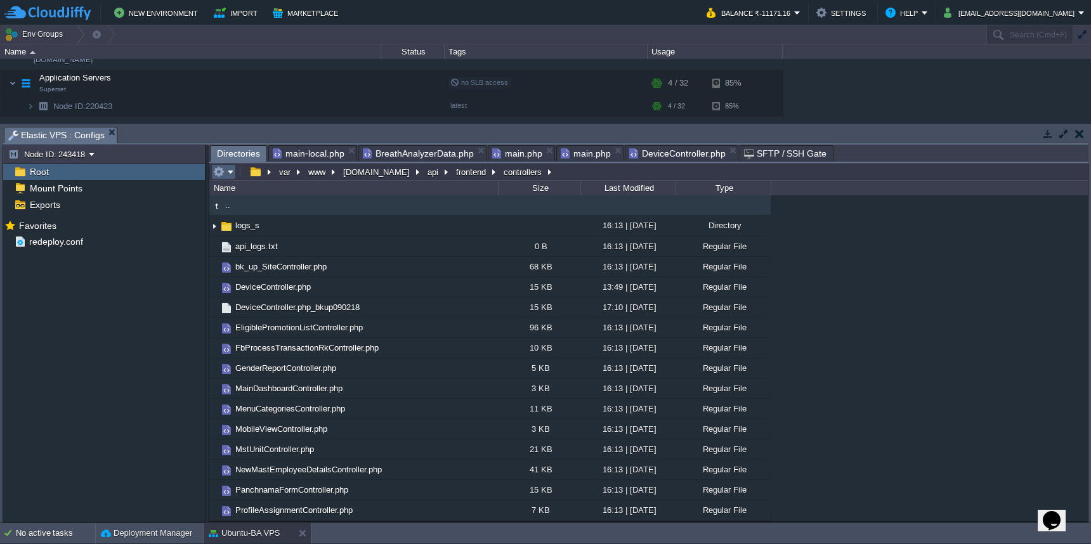
click at [224, 175] on button "button" at bounding box center [218, 171] width 11 height 11
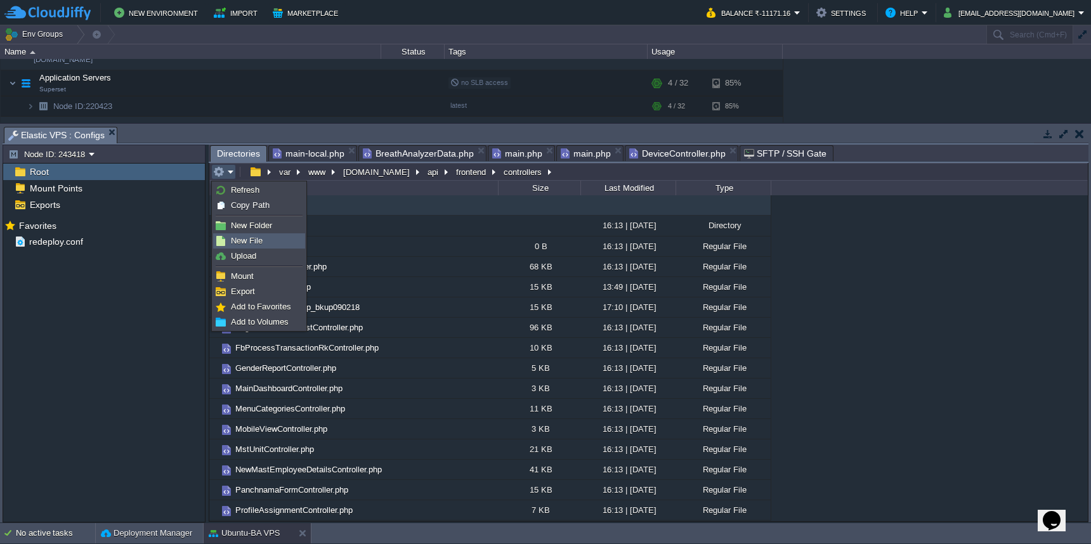
click at [237, 235] on link "New File" at bounding box center [259, 241] width 91 height 14
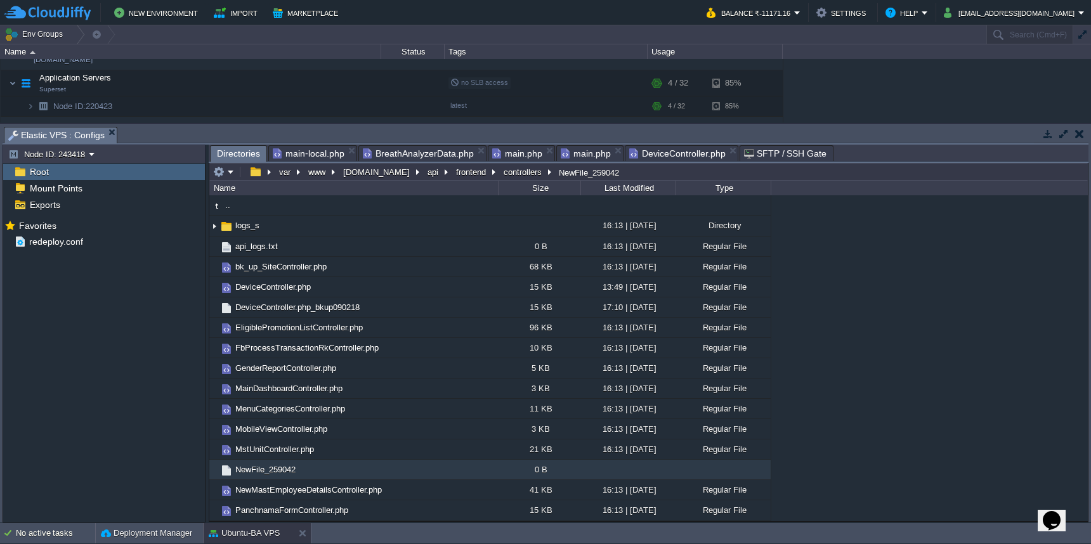
scroll to position [223, 0]
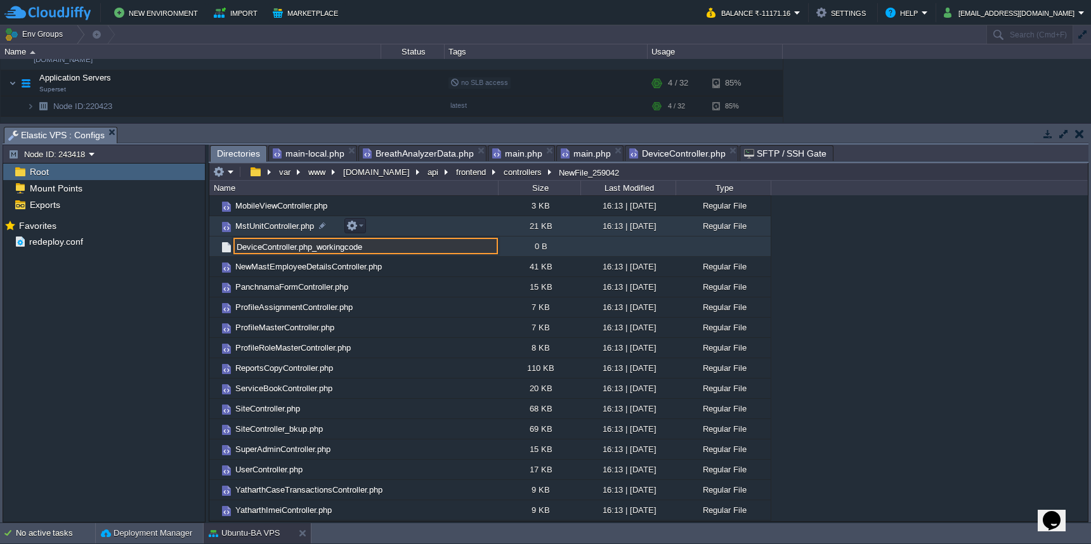
type input "DeviceController.php_workingcode"
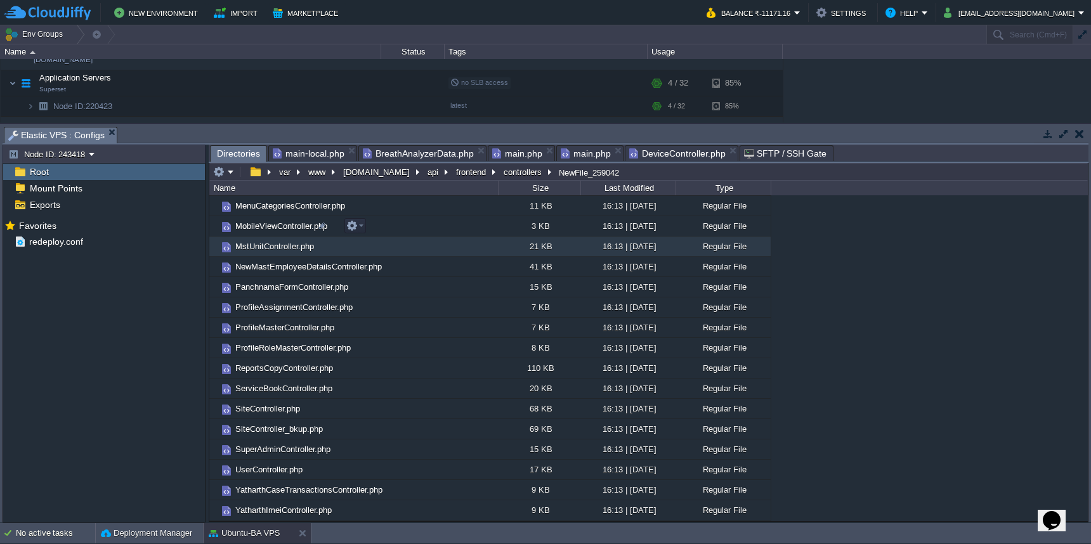
scroll to position [0, 0]
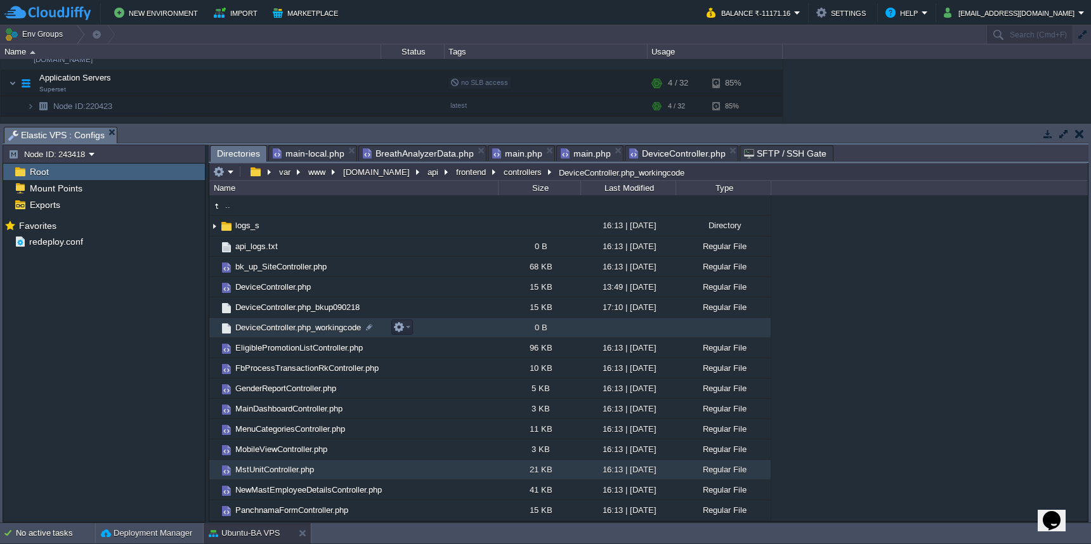
click at [241, 327] on span "DeviceController.php_workingcode" at bounding box center [297, 327] width 129 height 11
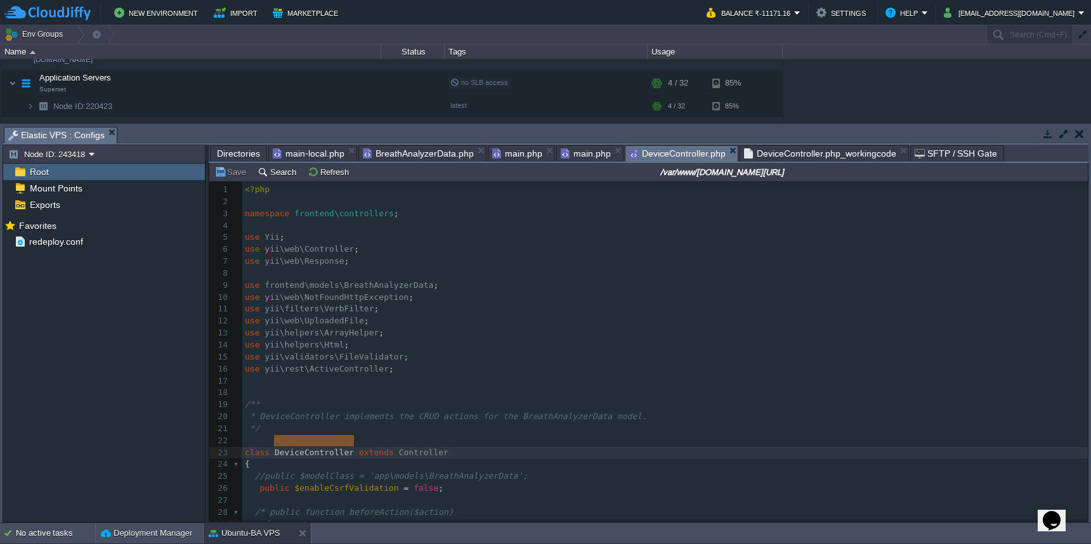
click at [668, 160] on span "DeviceController.php" at bounding box center [677, 154] width 96 height 16
click at [586, 280] on pre "use frontend\models\BreathAnalyzerData ;" at bounding box center [665, 286] width 846 height 12
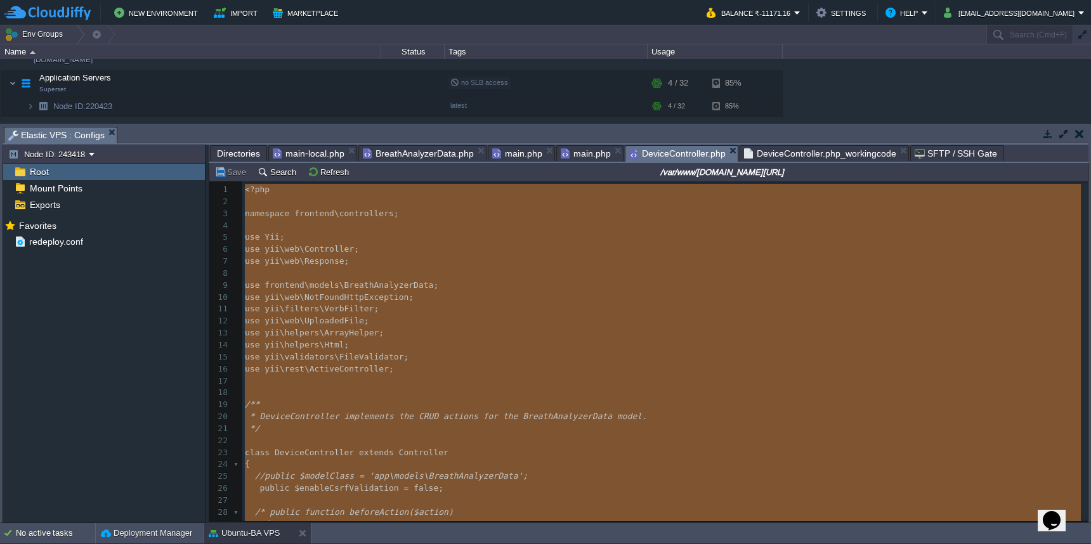
click at [777, 157] on span "DeviceController.php_workingcode" at bounding box center [820, 153] width 152 height 15
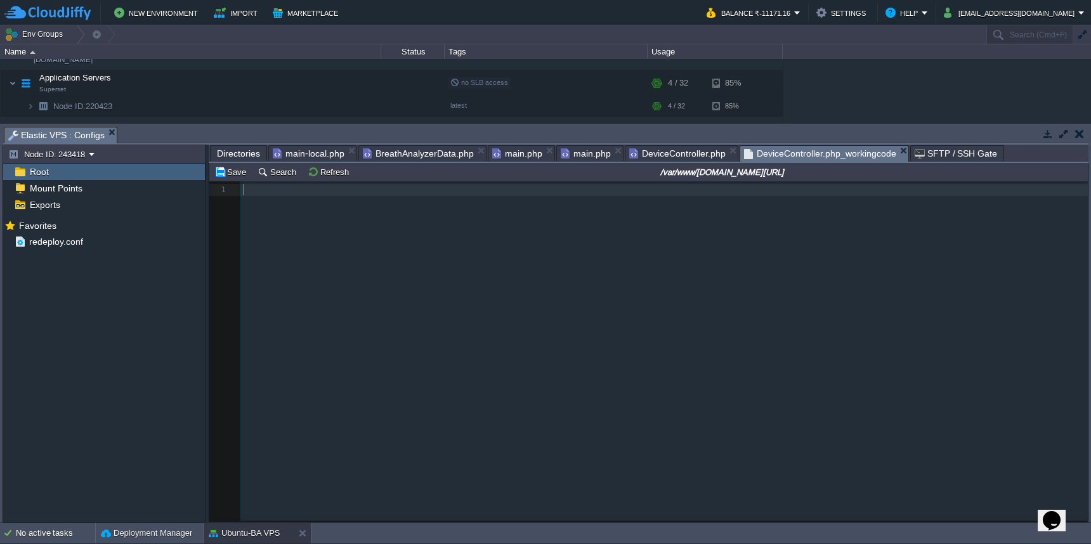
scroll to position [4907, 0]
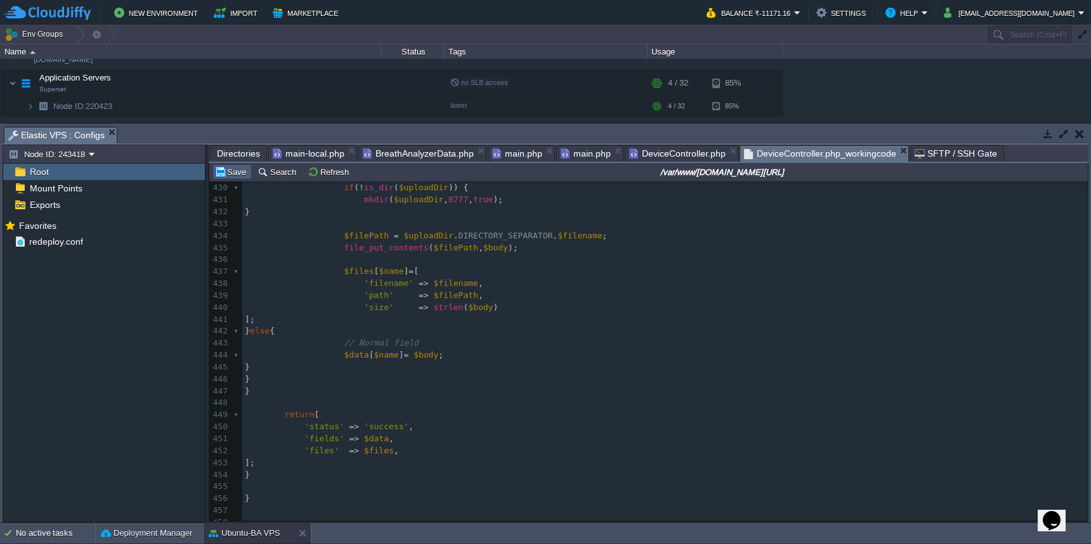
click at [227, 176] on button "Save" at bounding box center [232, 171] width 36 height 11
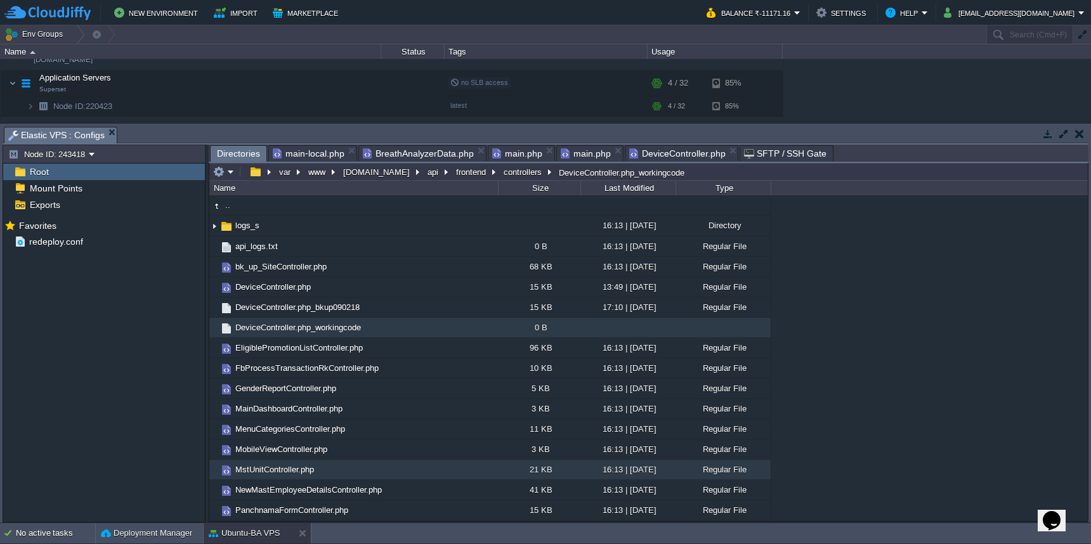
click at [662, 152] on span "DeviceController.php" at bounding box center [677, 153] width 96 height 15
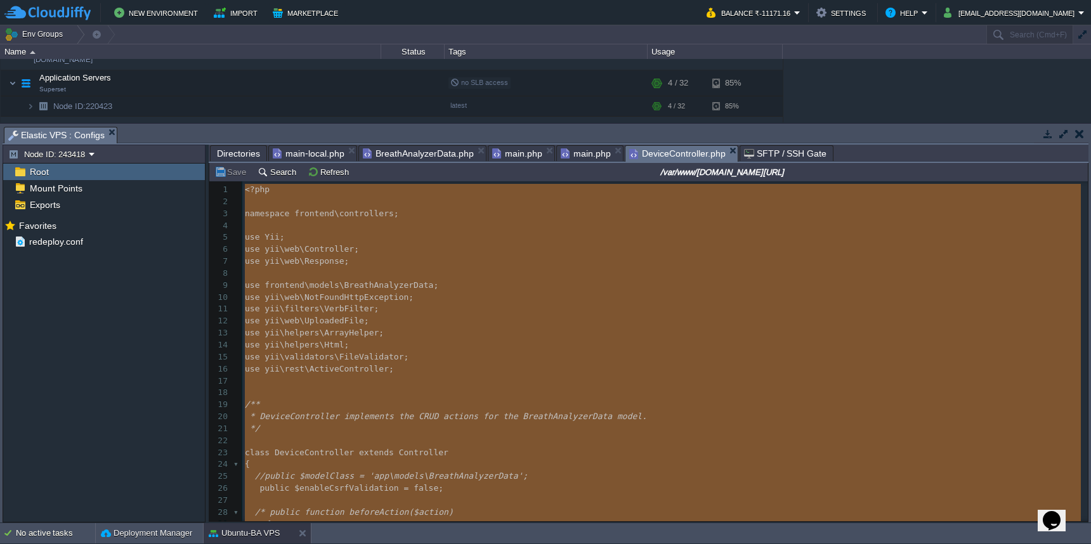
type textarea "-"
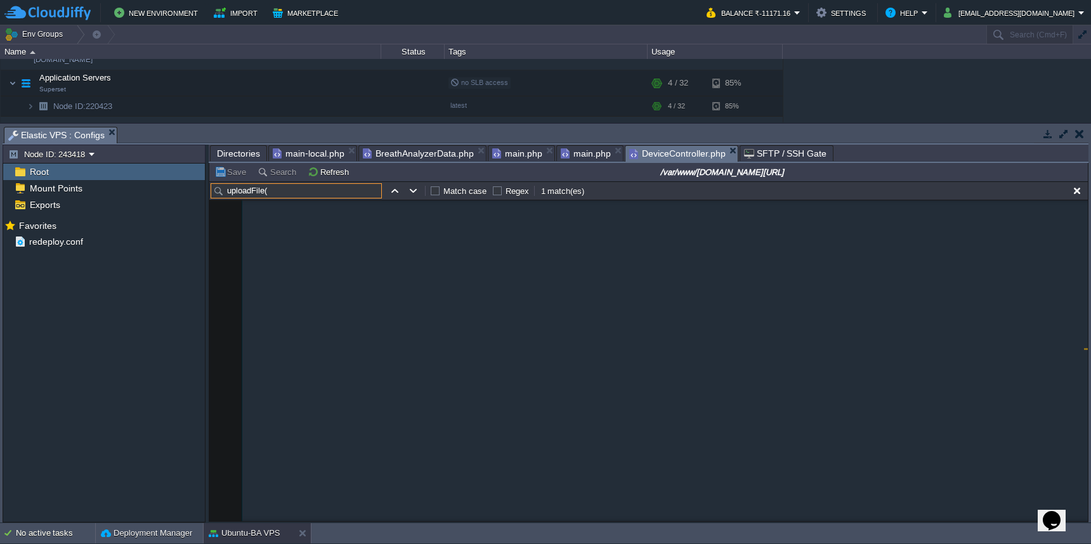
scroll to position [2127, 0]
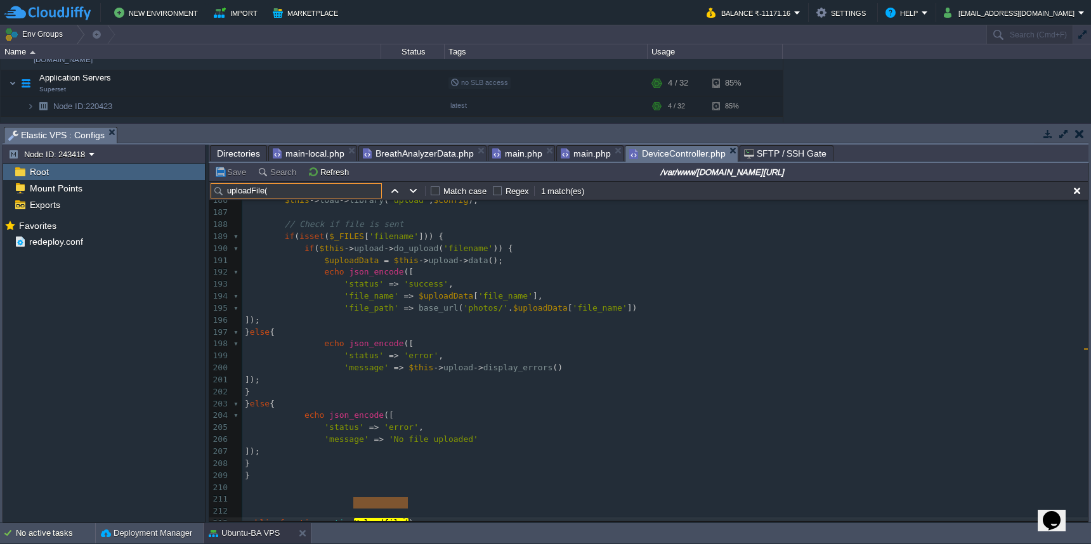
type input "uploadFile("
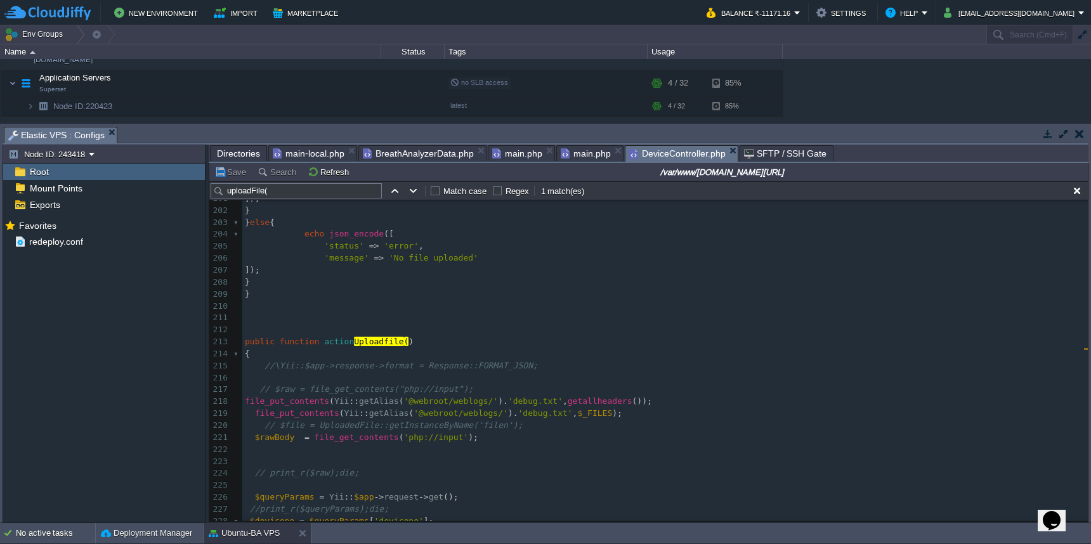
scroll to position [2331, 0]
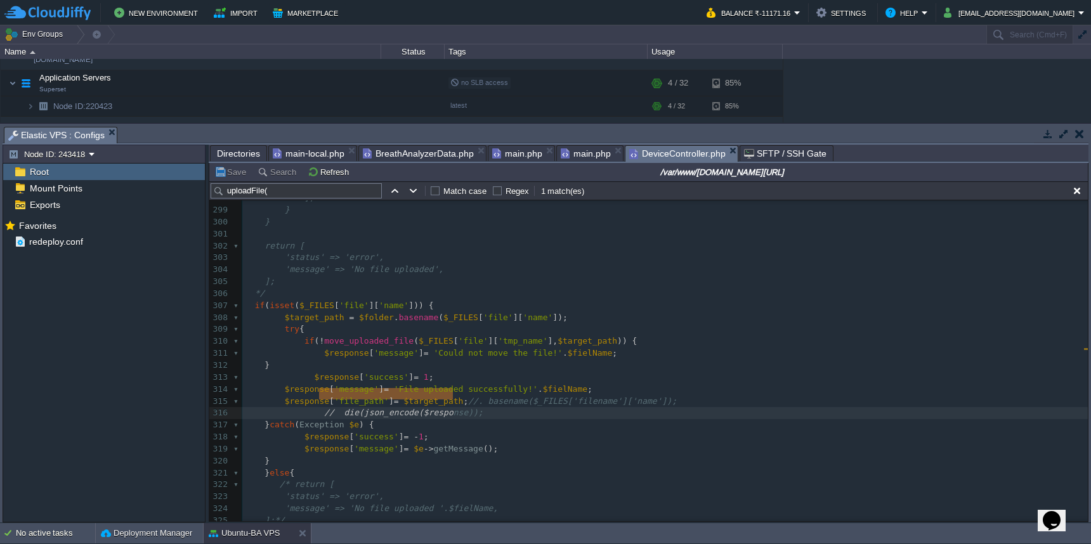
type textarea "// die(json_encode($response));"
drag, startPoint x: 319, startPoint y: 397, endPoint x: 520, endPoint y: 395, distance: 201.1
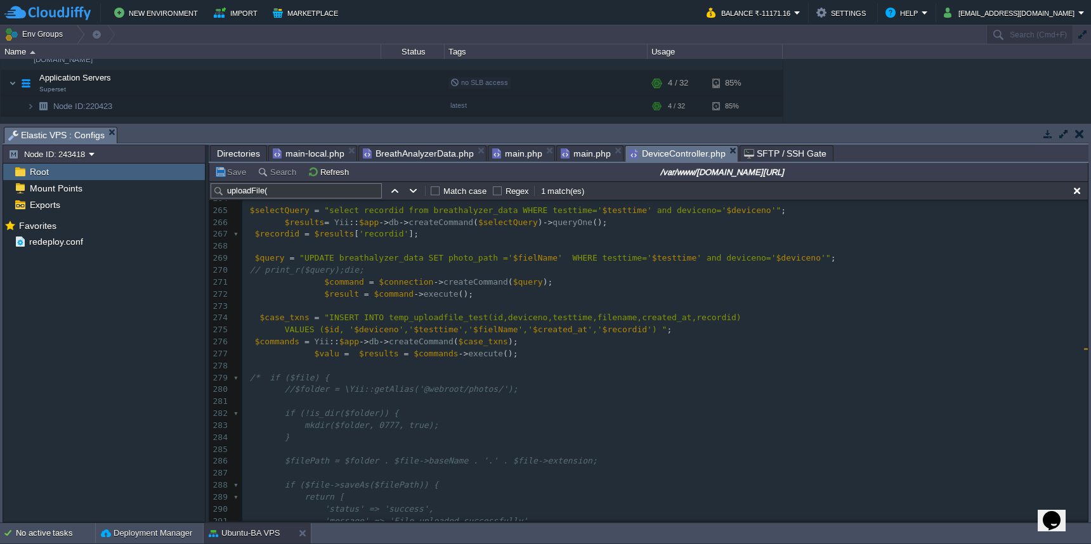
scroll to position [3028, 0]
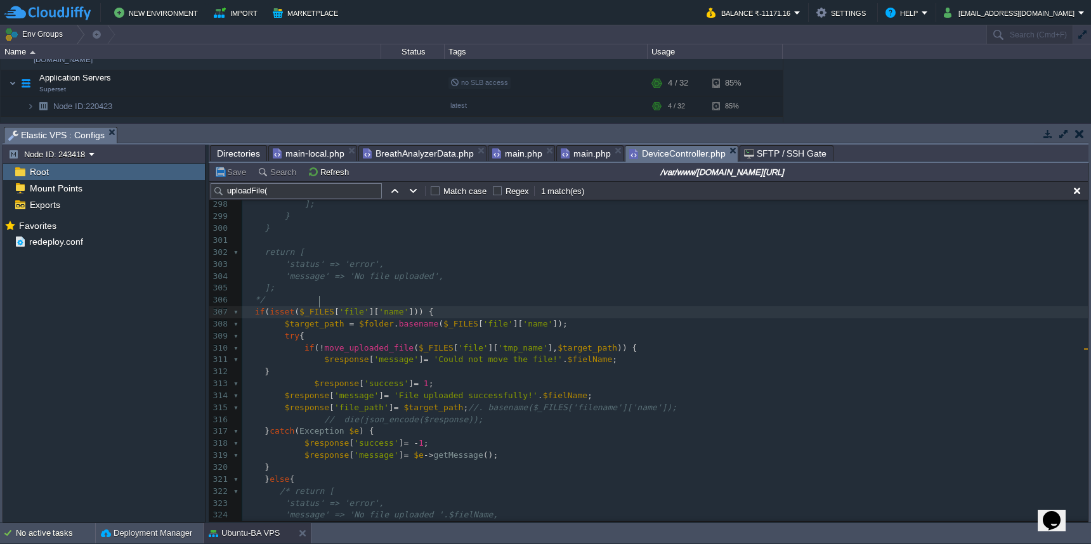
click at [320, 301] on div "x 288 if ($file->saveAs($filePath)) { 289 return [ 290 'status' => 'success', 2…" at bounding box center [665, 390] width 846 height 622
type textarea "$_FILES"
type textarea "file"
click at [532, 339] on div "x 288 if ($file->saveAs($filePath)) { 289 return [ 290 'status' => 'success', 2…" at bounding box center [665, 390] width 846 height 622
type textarea "tmp_name"
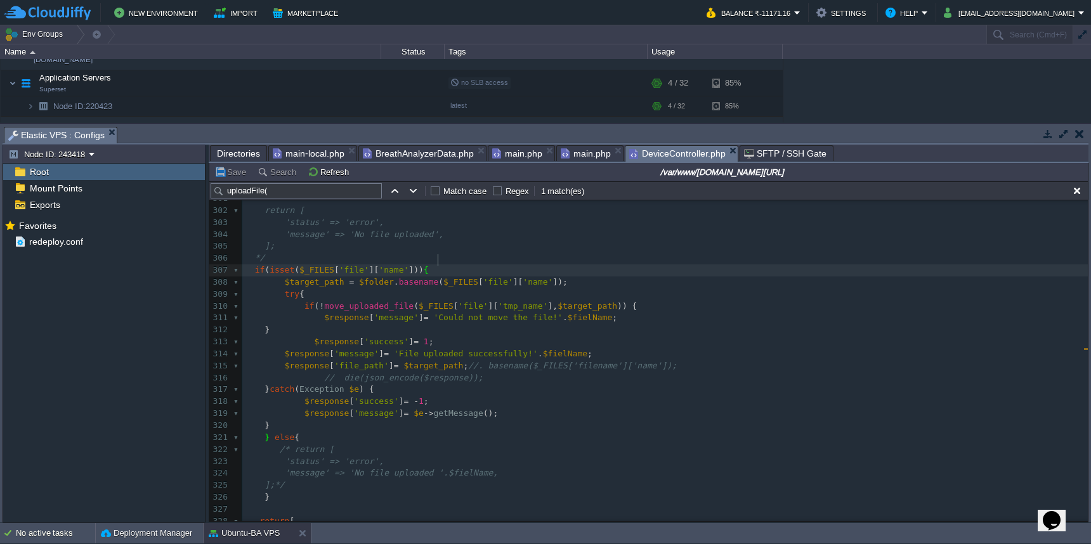
scroll to position [3432, 0]
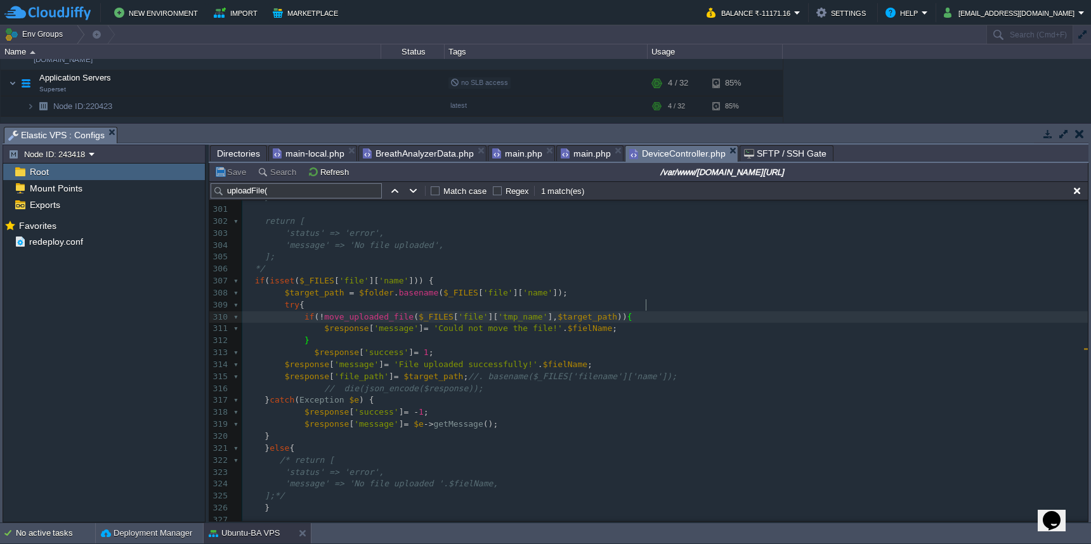
click at [553, 240] on pre "'message' => 'No file uploaded'," at bounding box center [665, 246] width 846 height 12
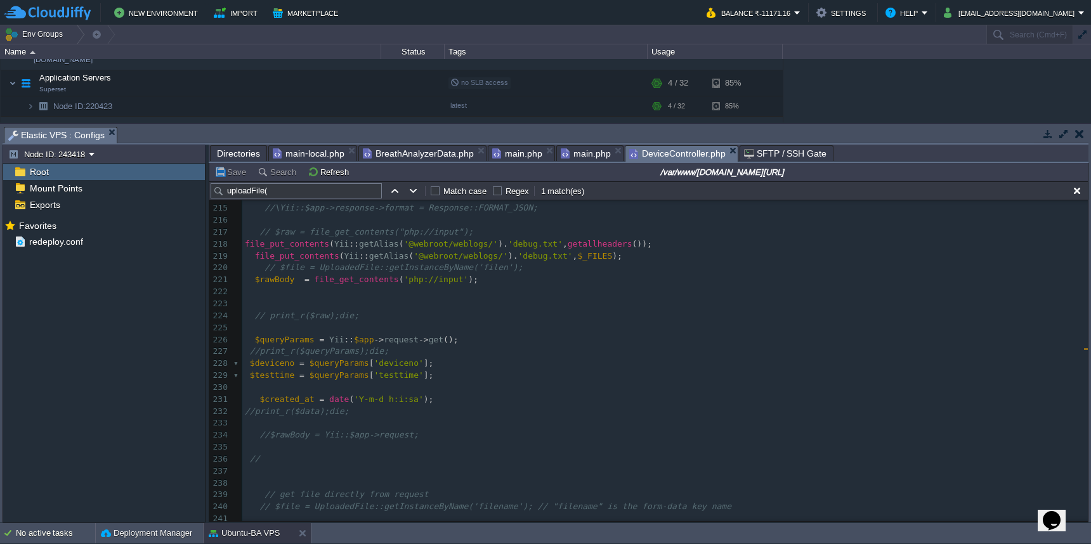
scroll to position [2416, 0]
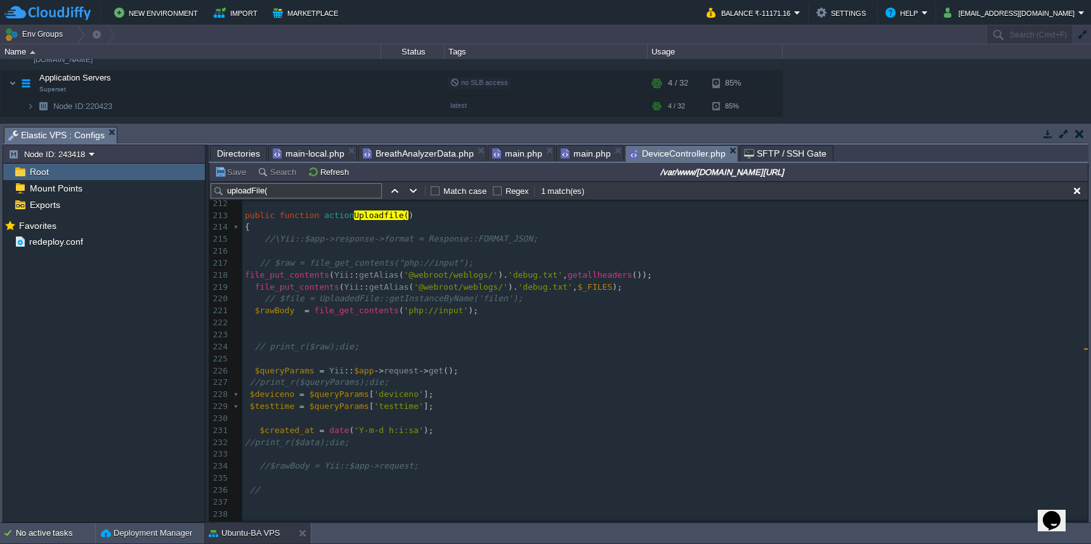
click at [236, 155] on span "Directories" at bounding box center [238, 153] width 43 height 15
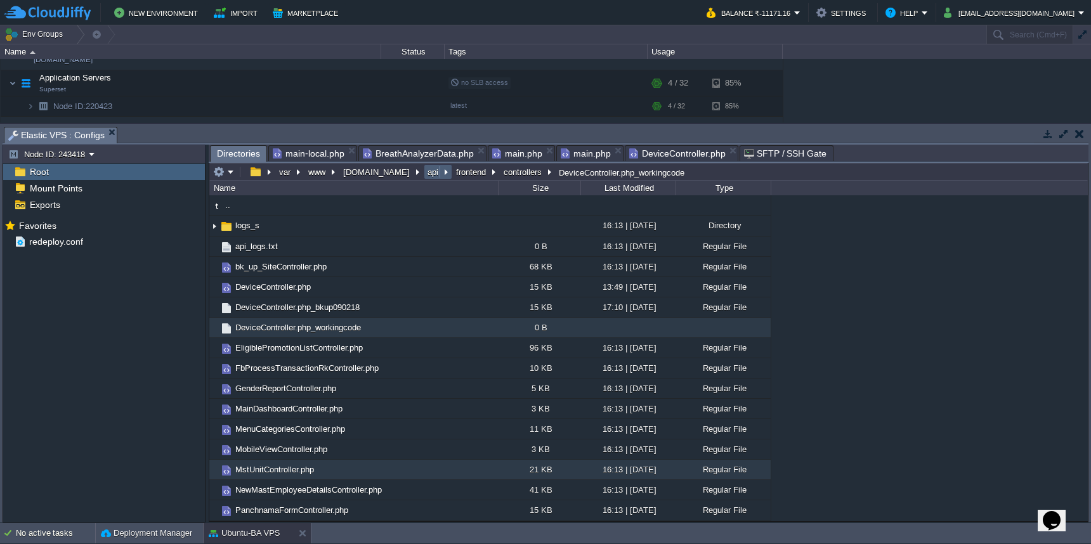
click at [426, 176] on button "api" at bounding box center [434, 171] width 16 height 11
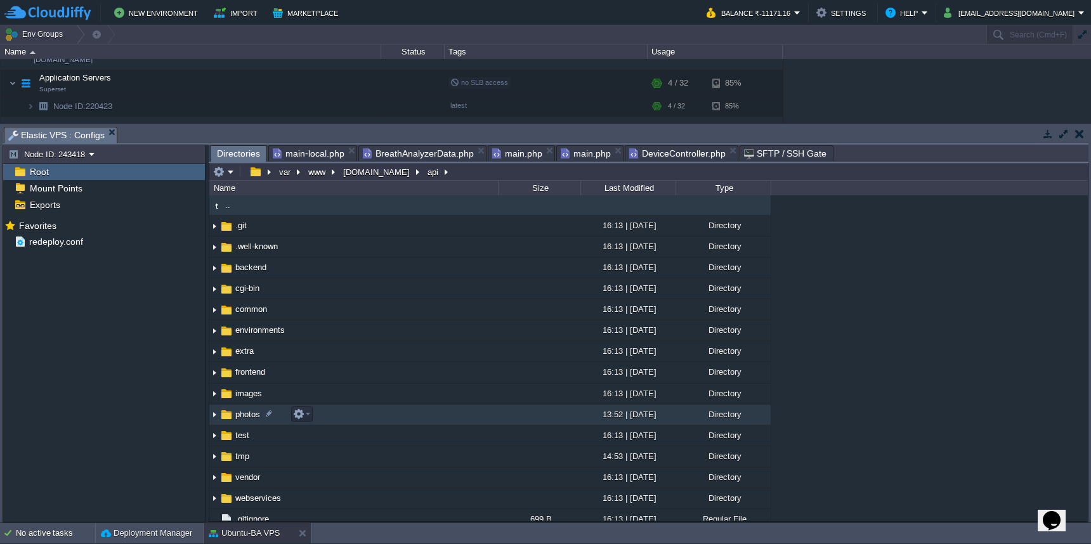
click at [401, 416] on td "photos" at bounding box center [353, 415] width 289 height 21
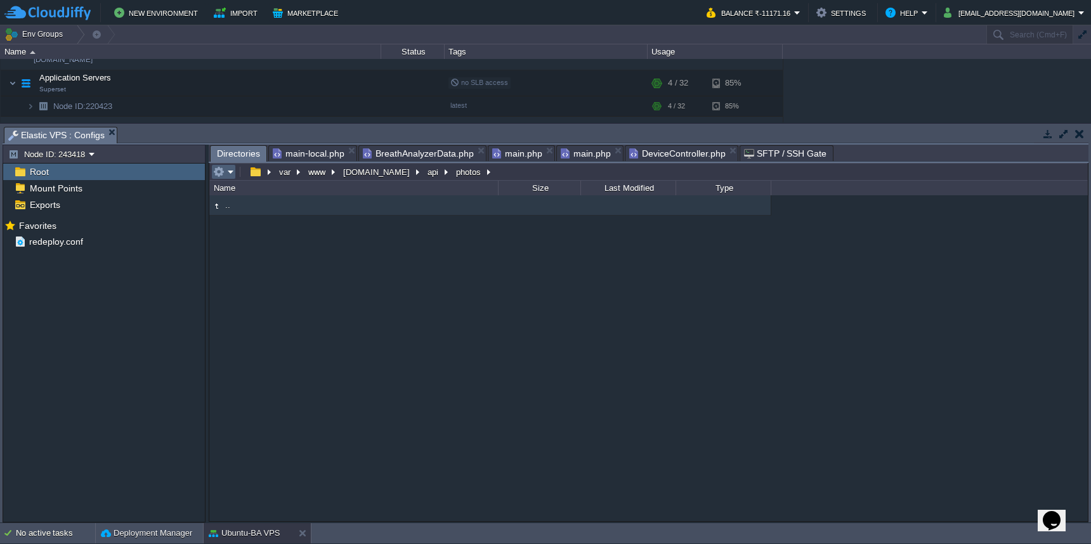
click at [226, 171] on em at bounding box center [223, 171] width 21 height 11
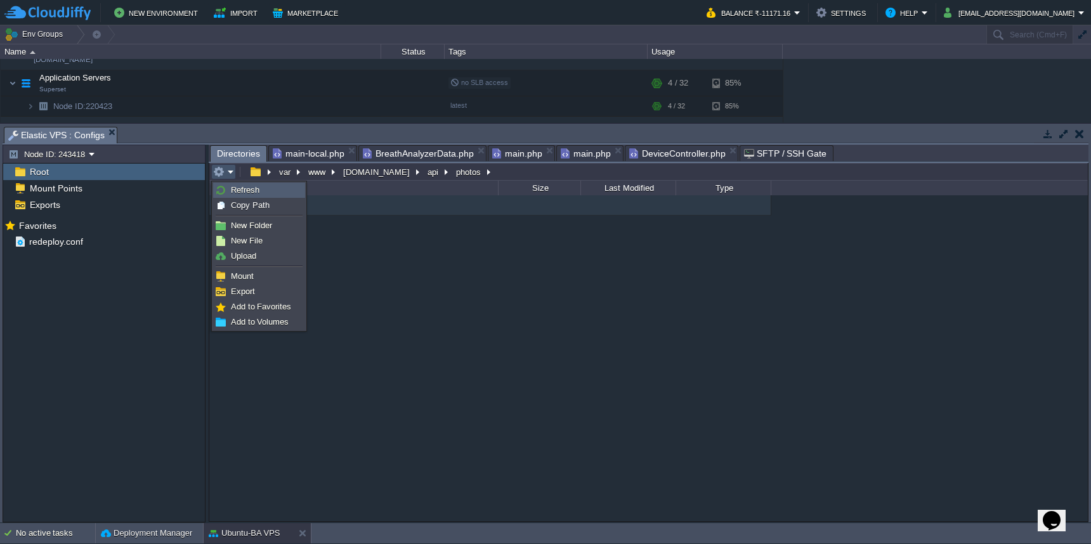
click at [226, 192] on link "Refresh" at bounding box center [259, 190] width 91 height 14
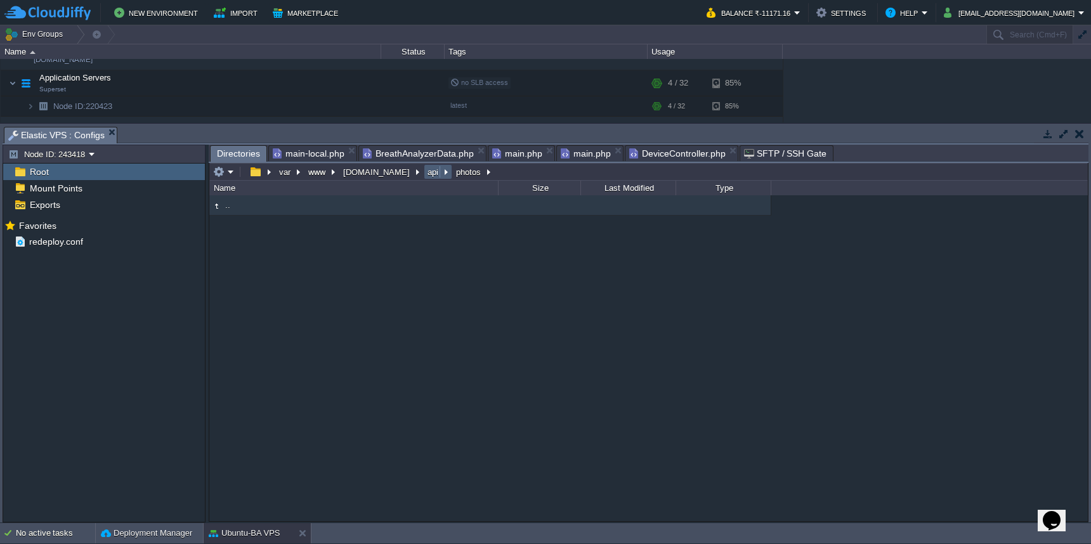
click at [426, 178] on button "api" at bounding box center [434, 171] width 16 height 11
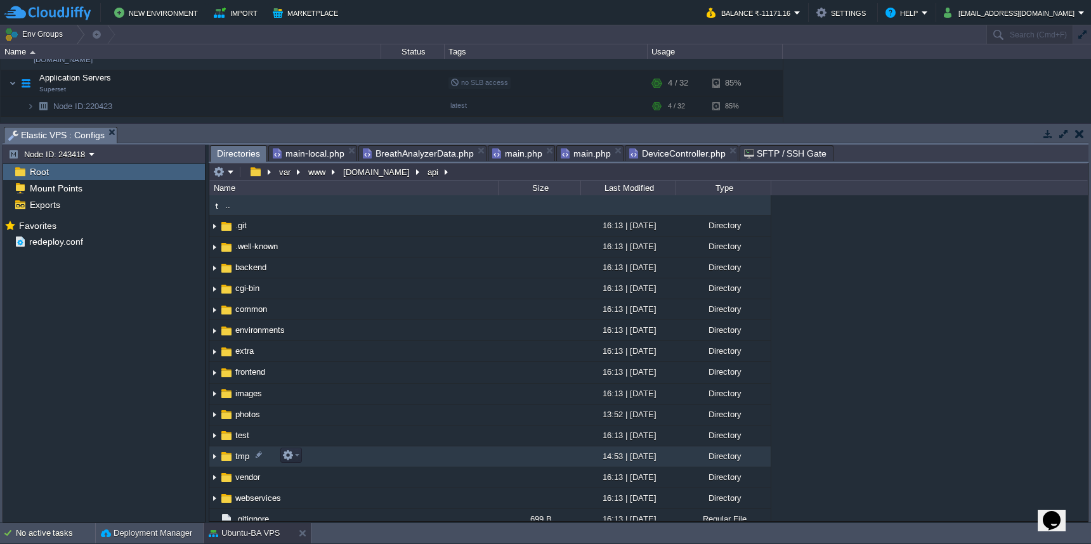
click at [415, 453] on td "tmp" at bounding box center [353, 457] width 289 height 21
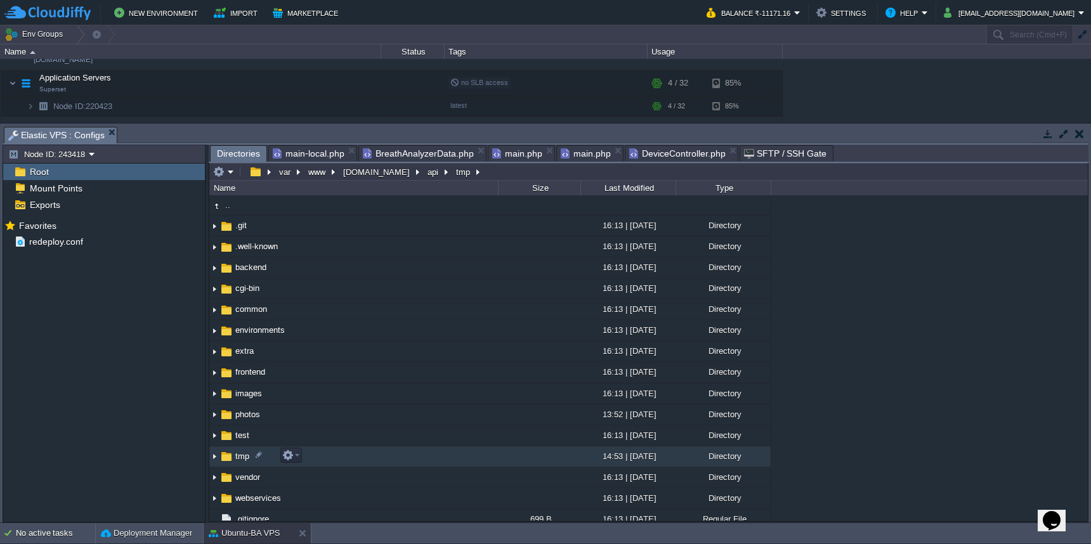
click at [415, 453] on td "tmp" at bounding box center [353, 457] width 289 height 21
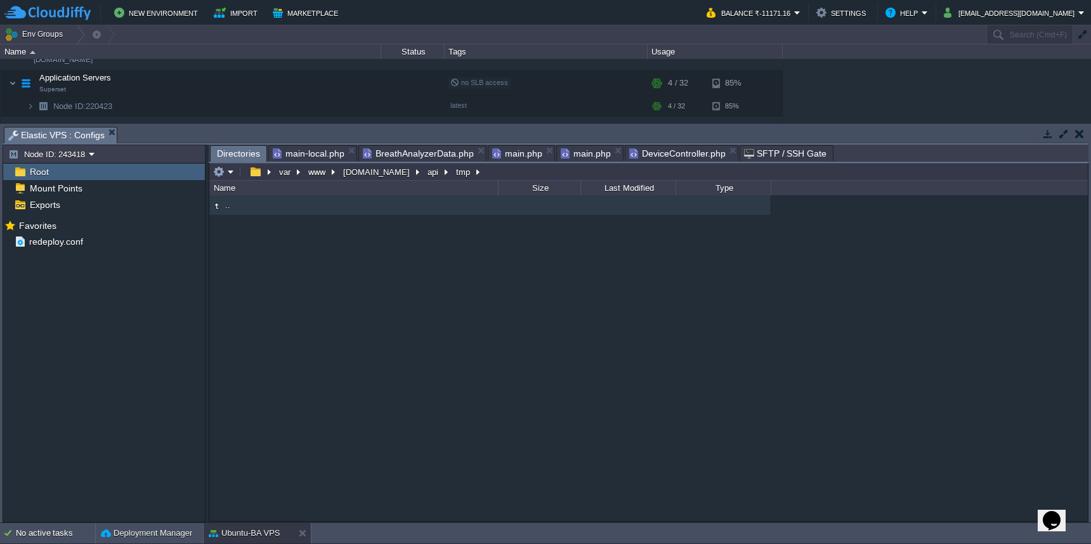
click at [423, 159] on span "BreathAnalyzerData.php" at bounding box center [418, 153] width 111 height 15
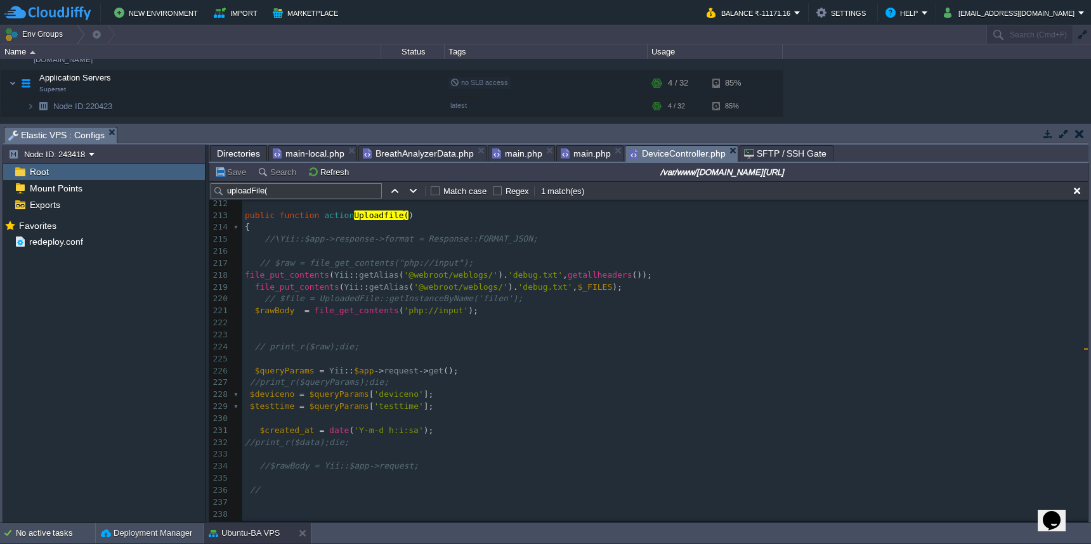
click at [653, 157] on span "DeviceController.php" at bounding box center [677, 154] width 96 height 16
click at [684, 341] on pre "// print_r($raw);die;" at bounding box center [665, 347] width 846 height 12
click at [551, 381] on pre "//print_r($queryParams);die;" at bounding box center [665, 387] width 846 height 12
click at [645, 369] on pre "$queryParams = Yii :: $app -> request -> get ();" at bounding box center [665, 375] width 846 height 12
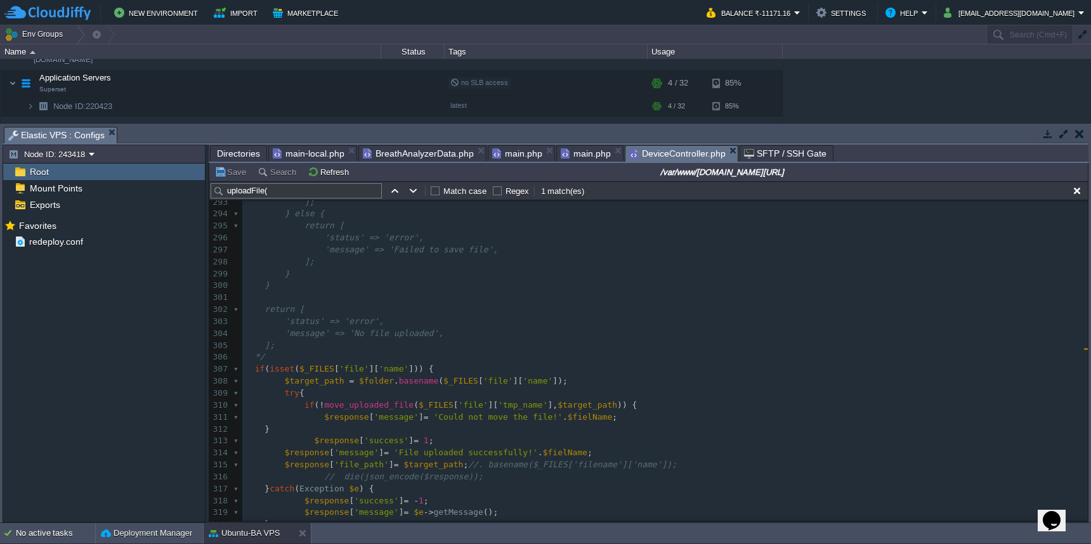
scroll to position [3381, 0]
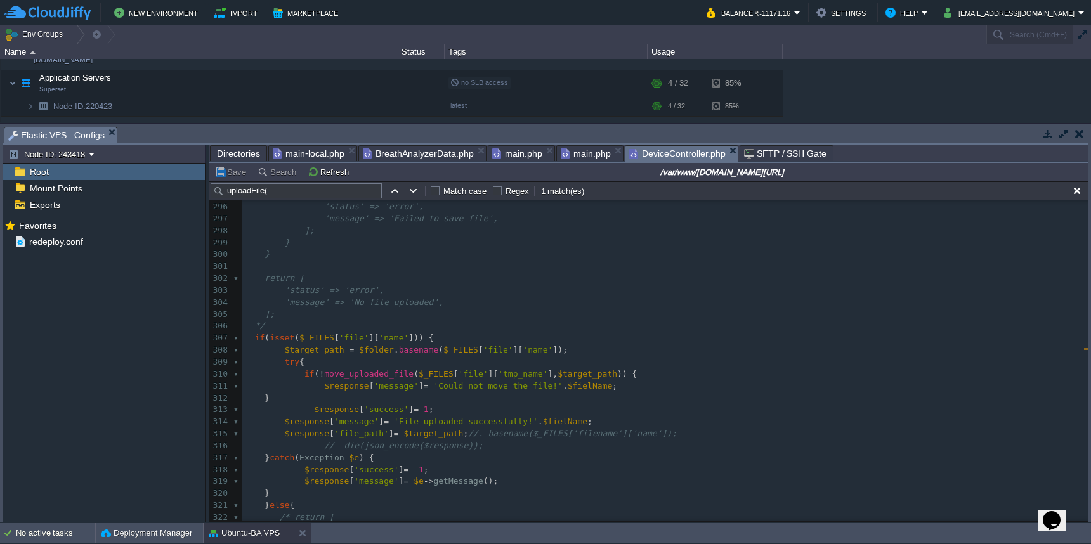
click at [242, 157] on span "Directories" at bounding box center [238, 153] width 43 height 15
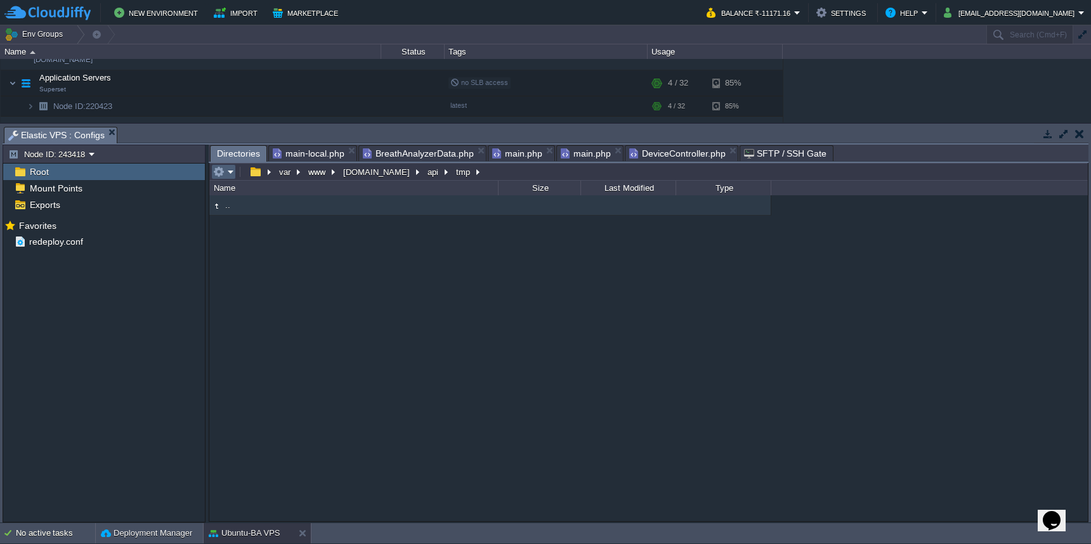
click at [231, 176] on em at bounding box center [223, 171] width 21 height 11
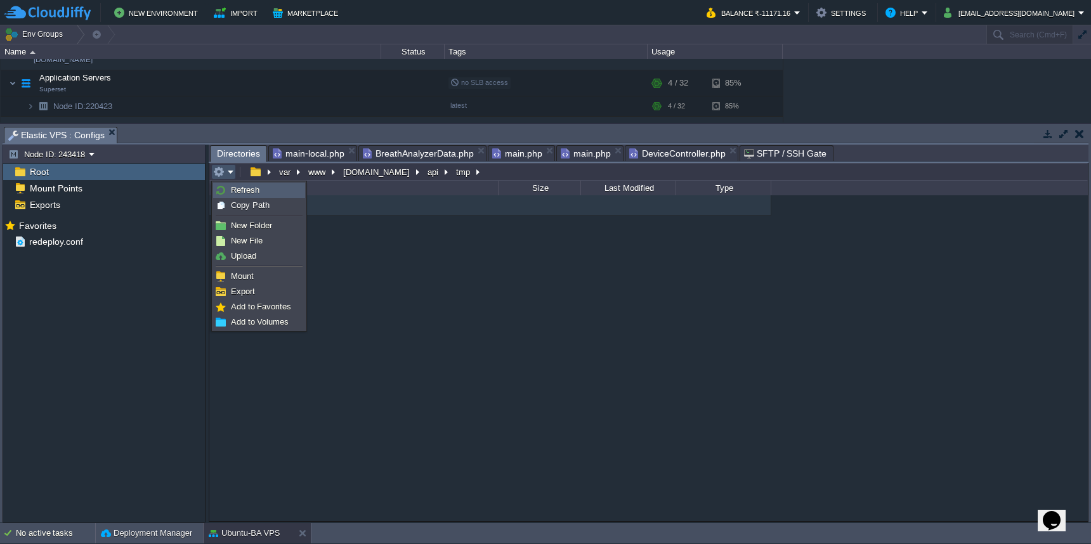
click at [231, 192] on span "Refresh" at bounding box center [245, 190] width 29 height 10
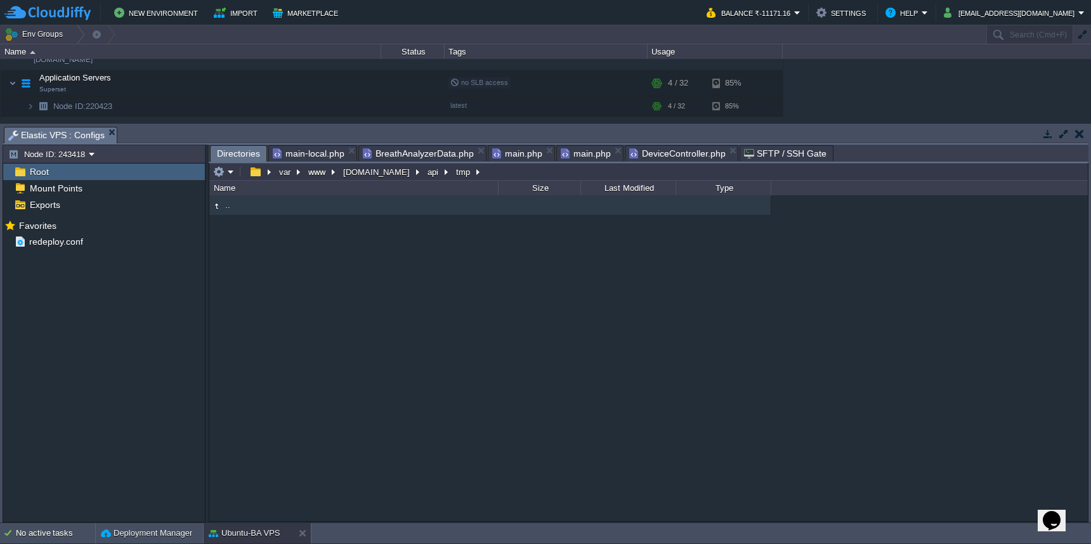
click at [659, 157] on span "DeviceController.php" at bounding box center [677, 153] width 96 height 15
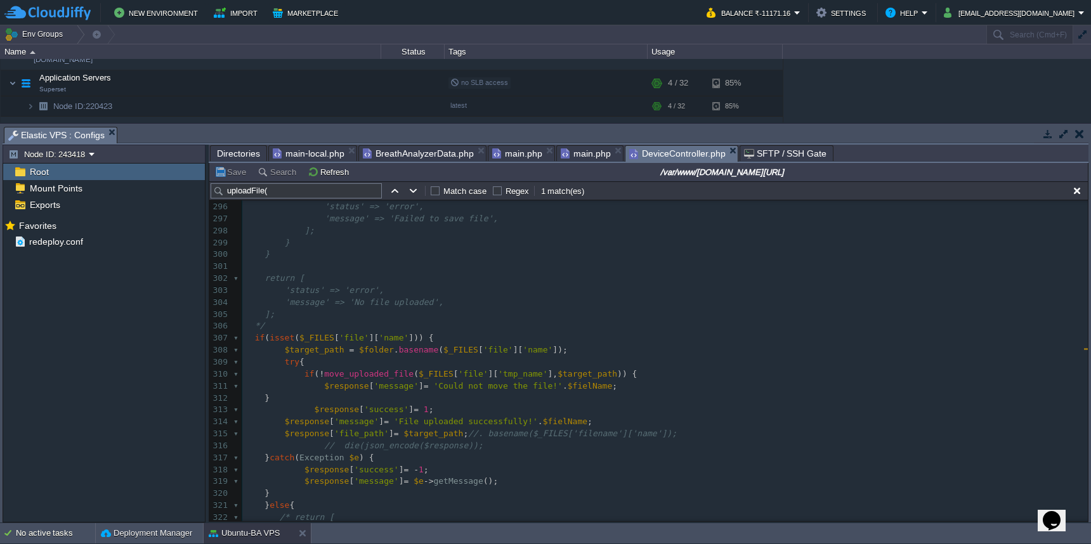
click at [225, 159] on span "Directories" at bounding box center [238, 153] width 43 height 15
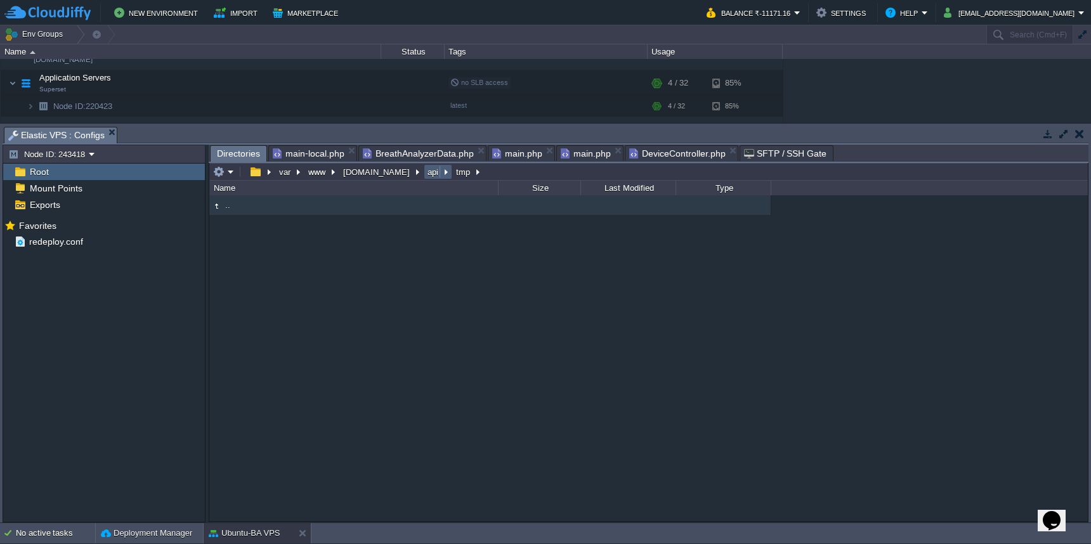
click at [426, 176] on button "api" at bounding box center [434, 171] width 16 height 11
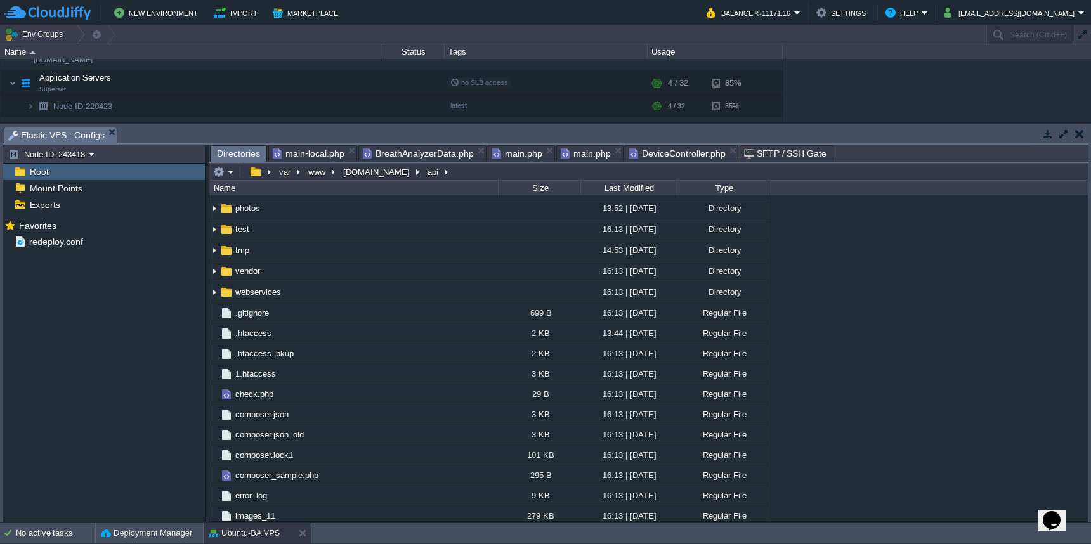
scroll to position [214, 0]
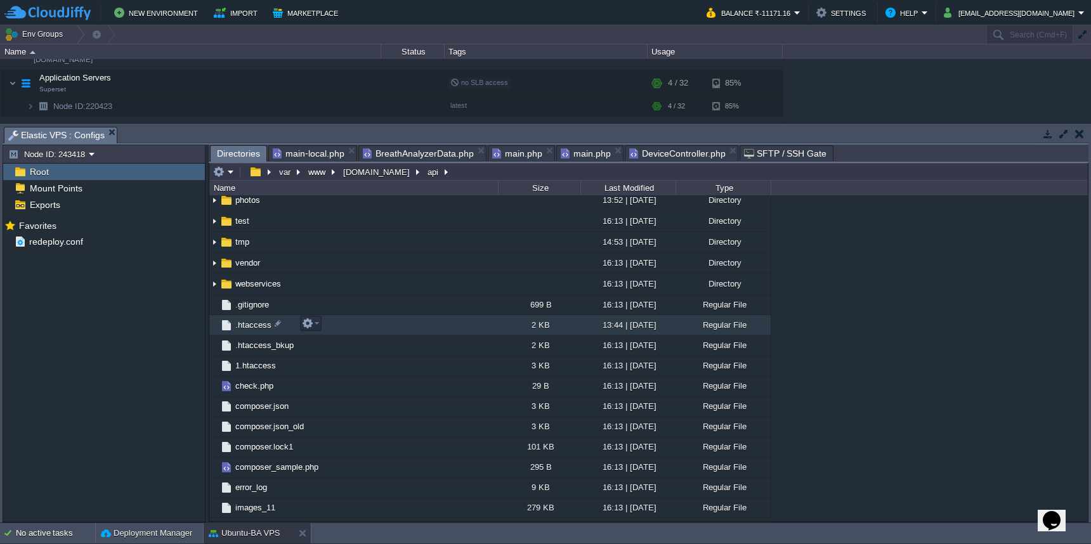
click at [366, 321] on td ".htaccess" at bounding box center [353, 325] width 289 height 20
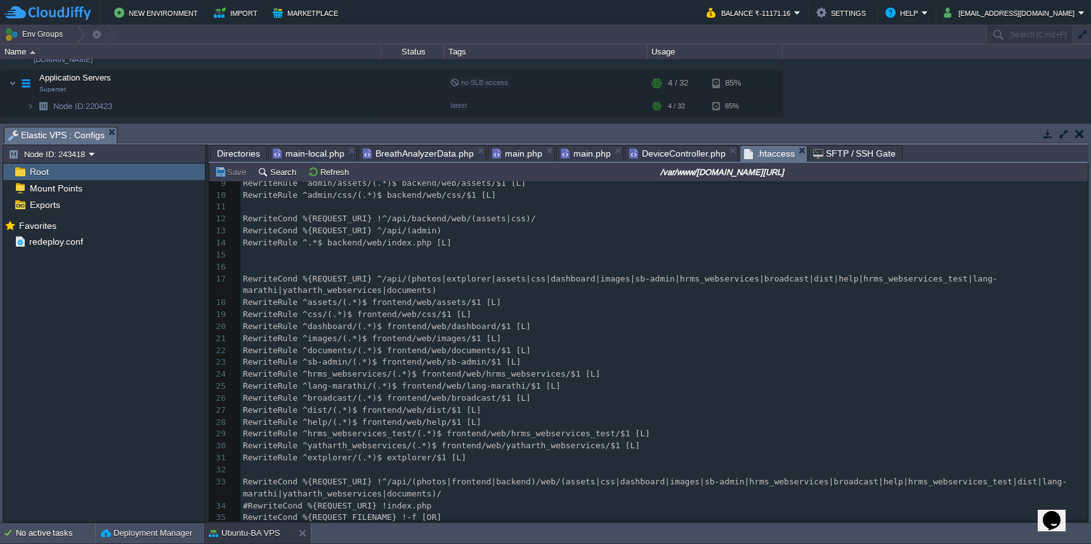
scroll to position [190, 0]
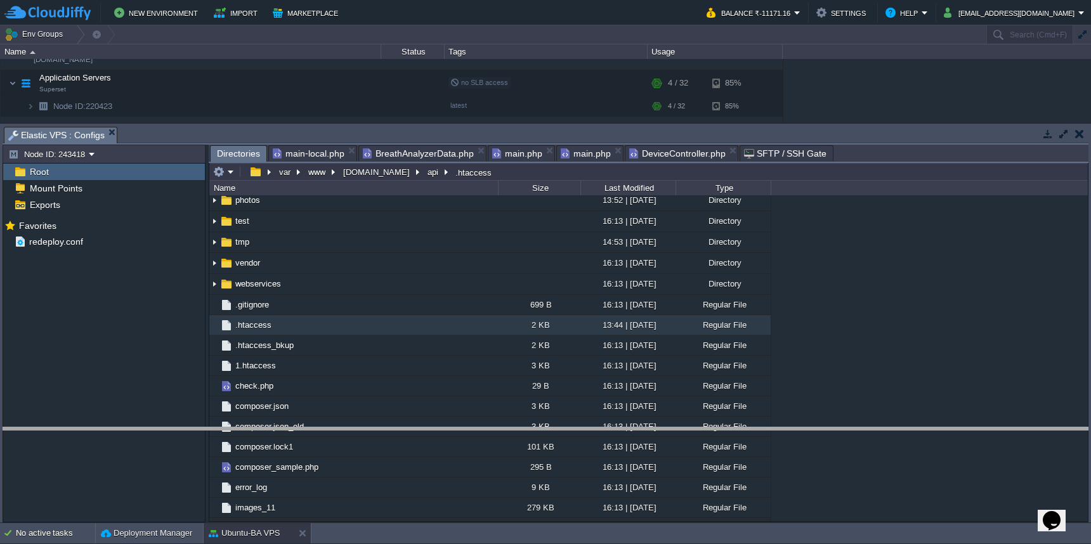
drag, startPoint x: 329, startPoint y: 133, endPoint x: 344, endPoint y: 434, distance: 301.8
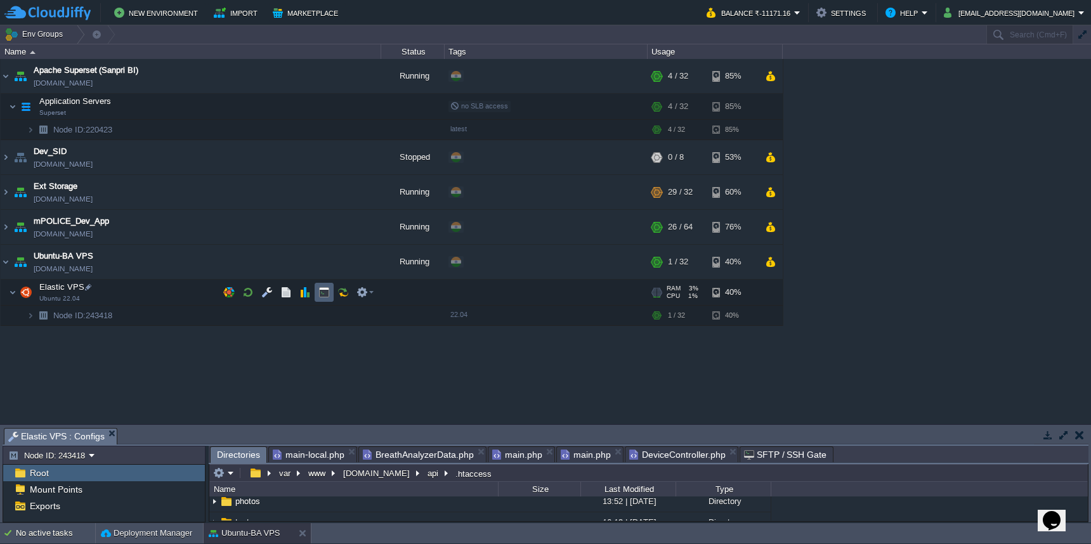
click at [325, 298] on button "button" at bounding box center [323, 292] width 11 height 11
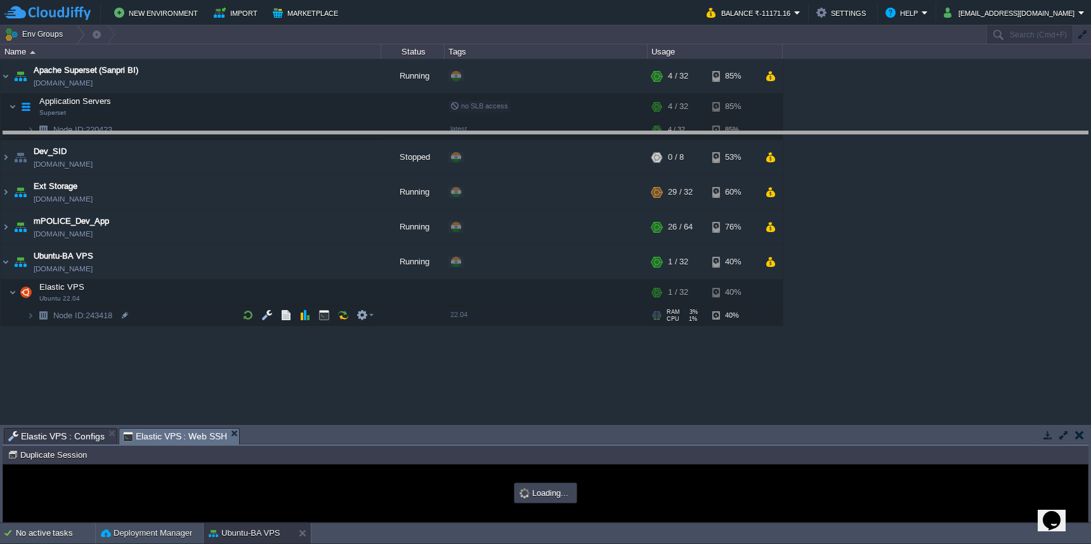
drag, startPoint x: 455, startPoint y: 431, endPoint x: 473, endPoint y: 122, distance: 308.9
click at [473, 122] on body "New Environment Import Marketplace Bonus ₹0.00 Upgrade Account Balance ₹-11171.…" at bounding box center [545, 272] width 1091 height 544
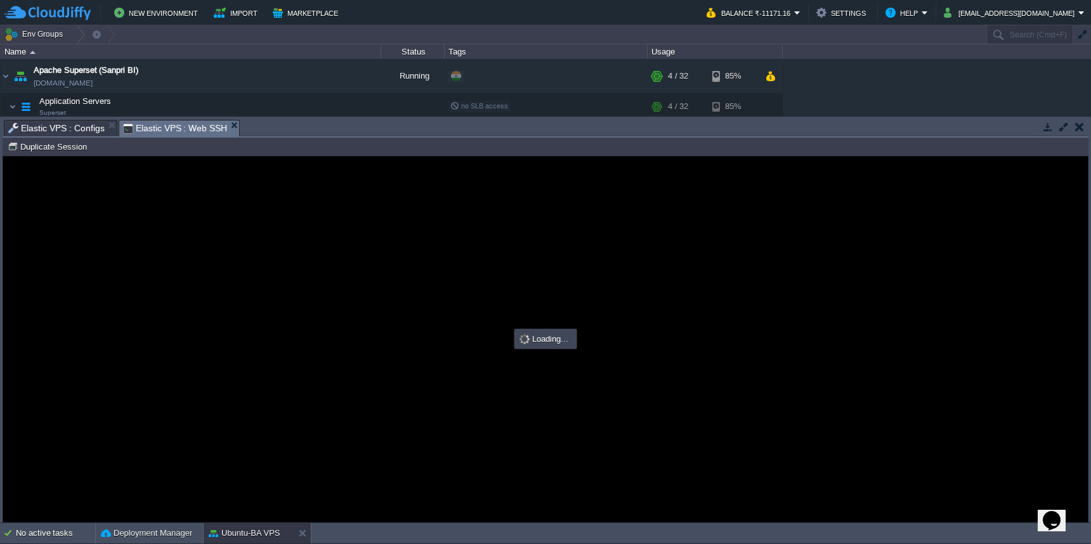
type input "#000000"
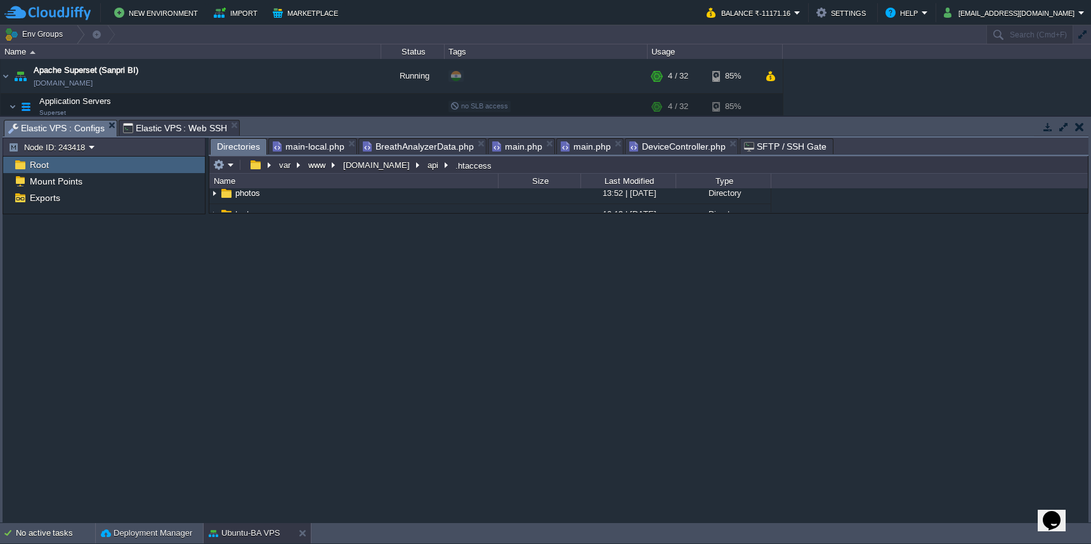
click at [56, 127] on span "Elastic VPS : Configs" at bounding box center [56, 129] width 96 height 16
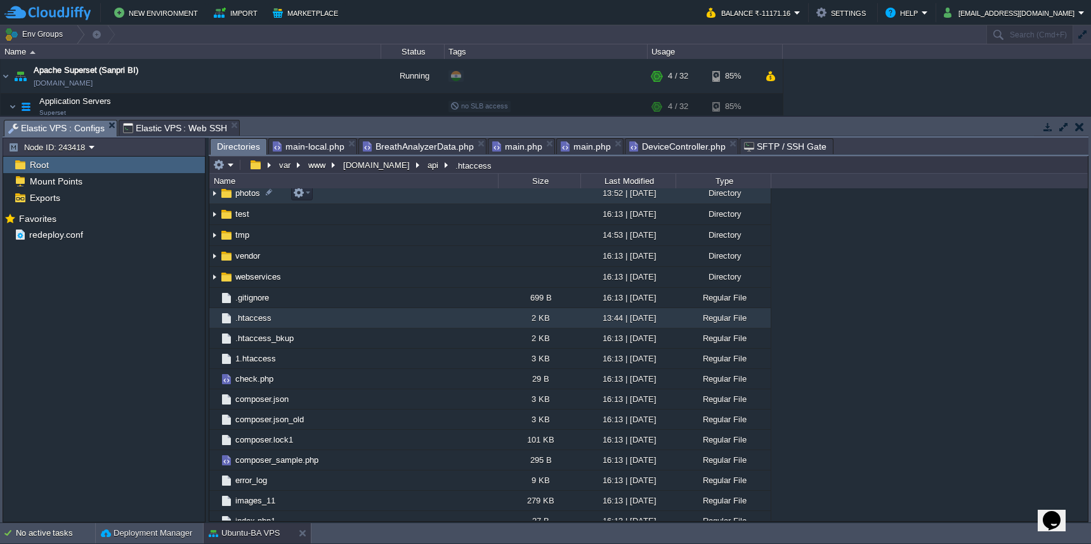
click at [367, 199] on td "photos" at bounding box center [353, 193] width 289 height 21
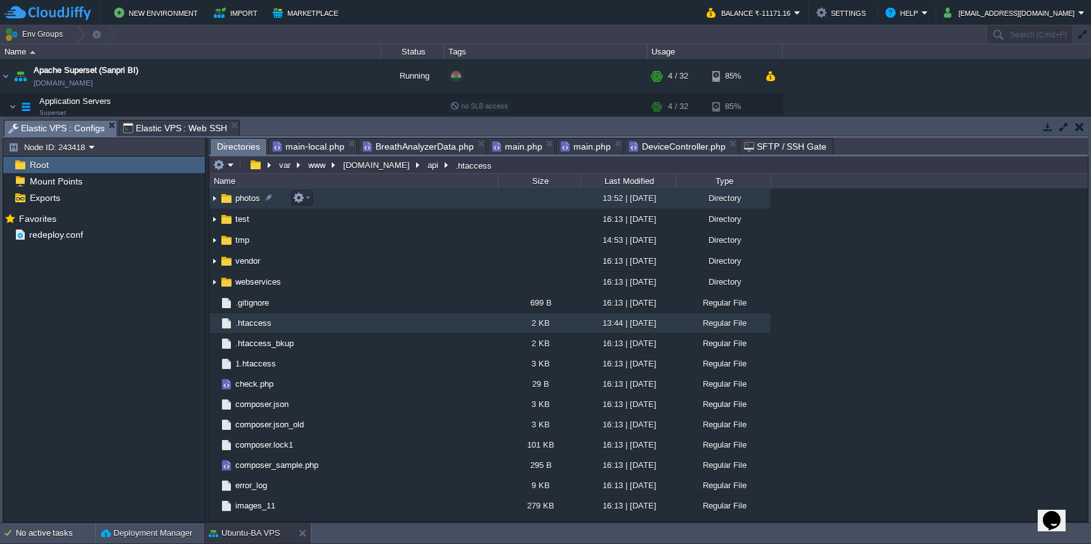
click at [367, 199] on td "photos" at bounding box center [353, 198] width 289 height 21
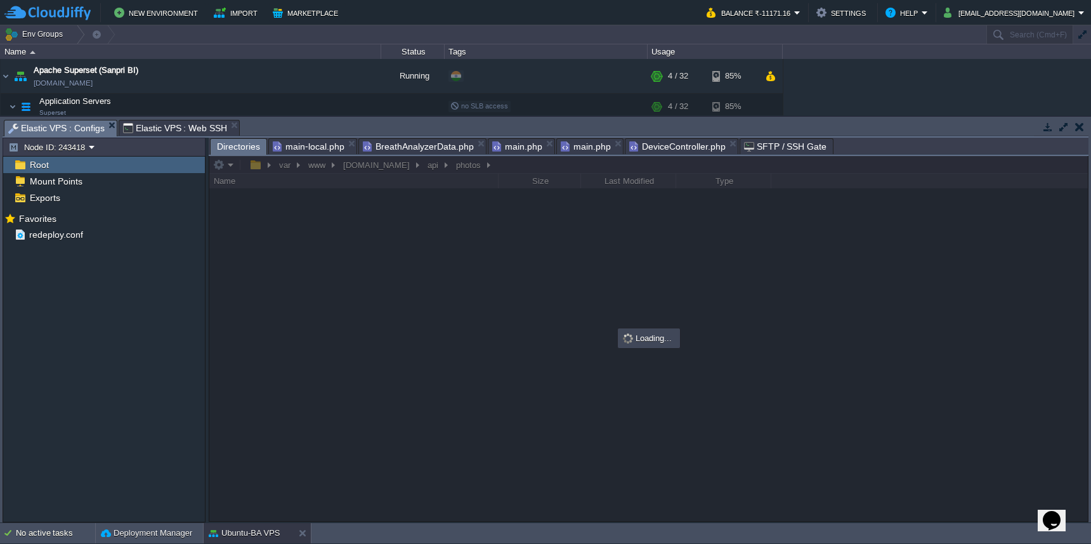
scroll to position [0, 0]
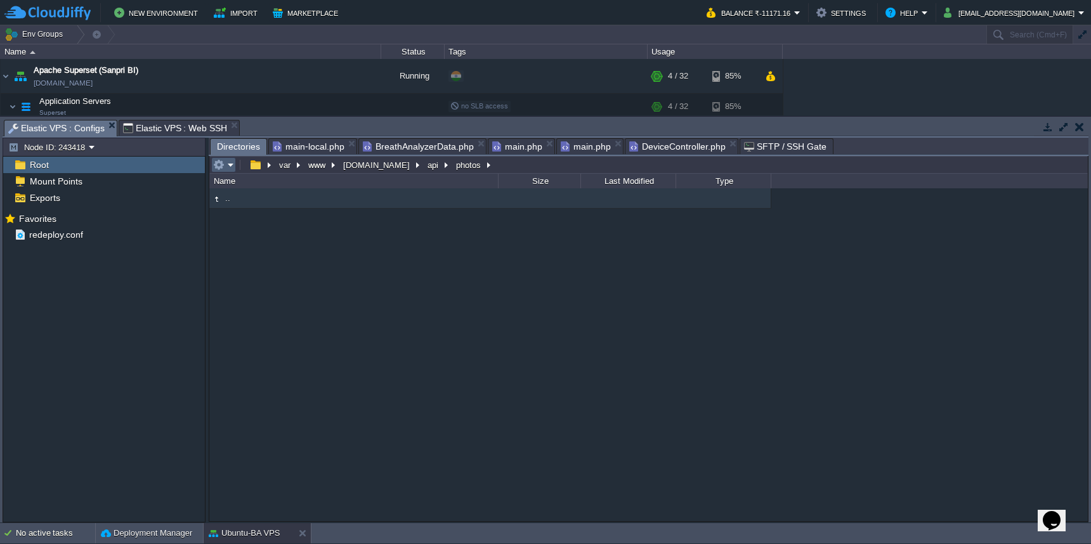
click at [230, 168] on em at bounding box center [223, 164] width 21 height 11
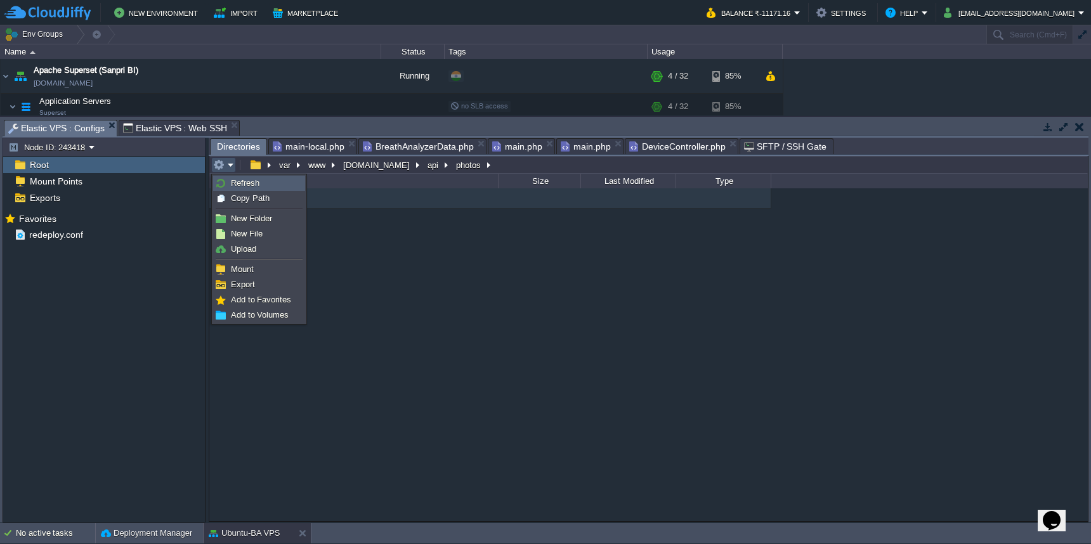
click at [230, 190] on li "Refresh" at bounding box center [259, 183] width 92 height 15
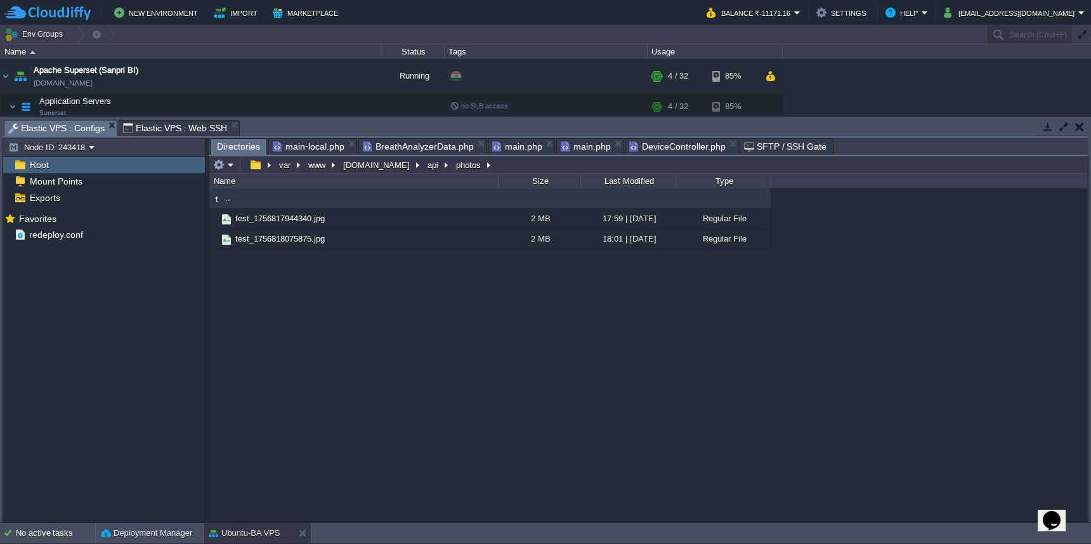
click at [226, 162] on em at bounding box center [223, 164] width 21 height 11
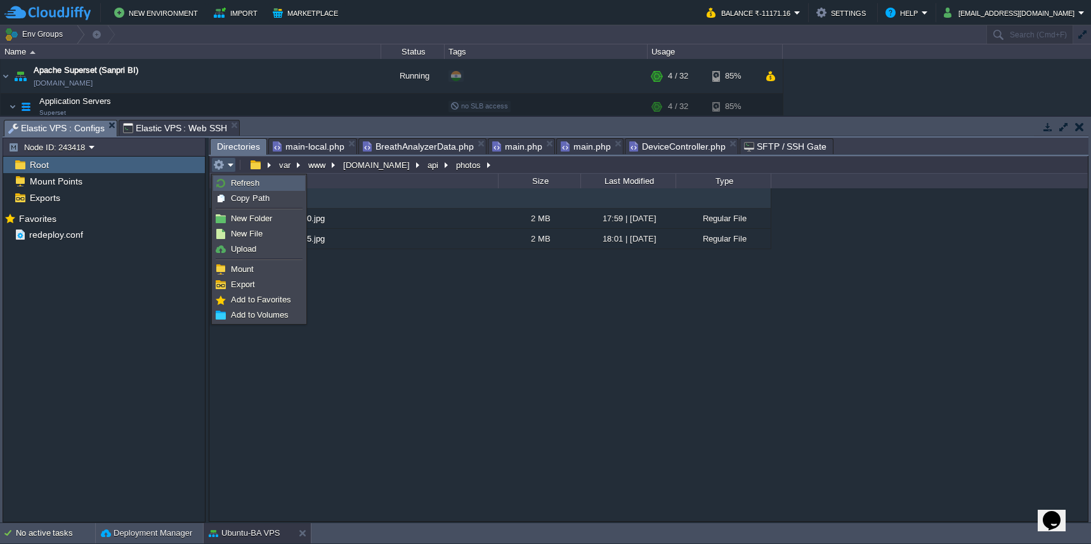
click at [226, 181] on link "Refresh" at bounding box center [259, 183] width 91 height 14
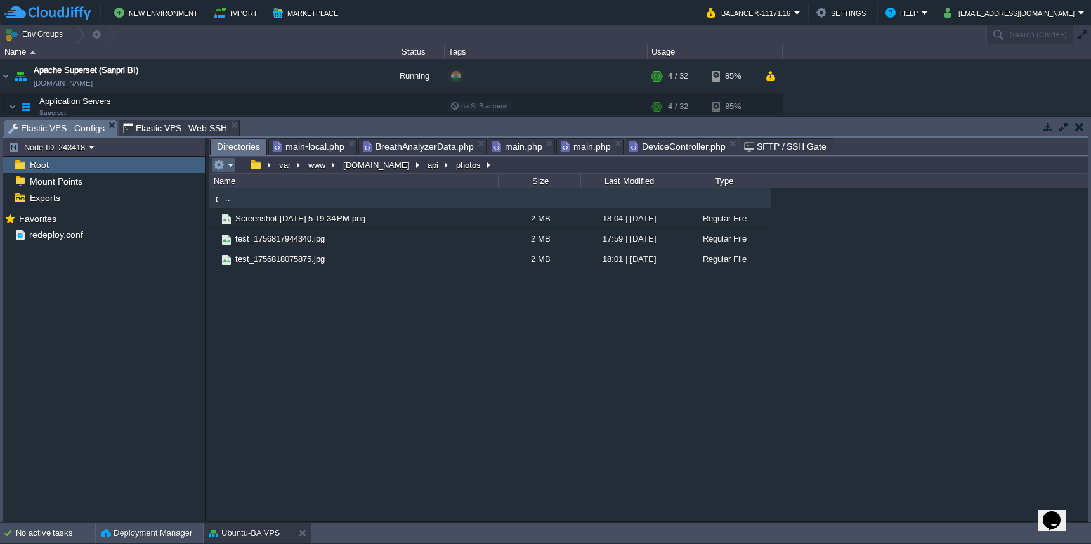
click at [223, 167] on button "button" at bounding box center [218, 164] width 11 height 11
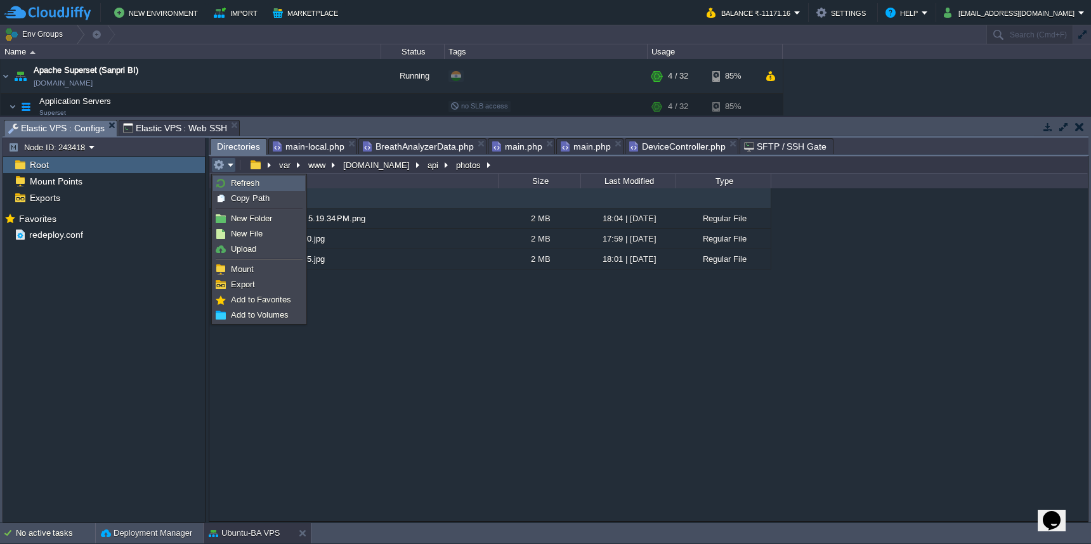
click at [223, 185] on img at bounding box center [221, 183] width 10 height 10
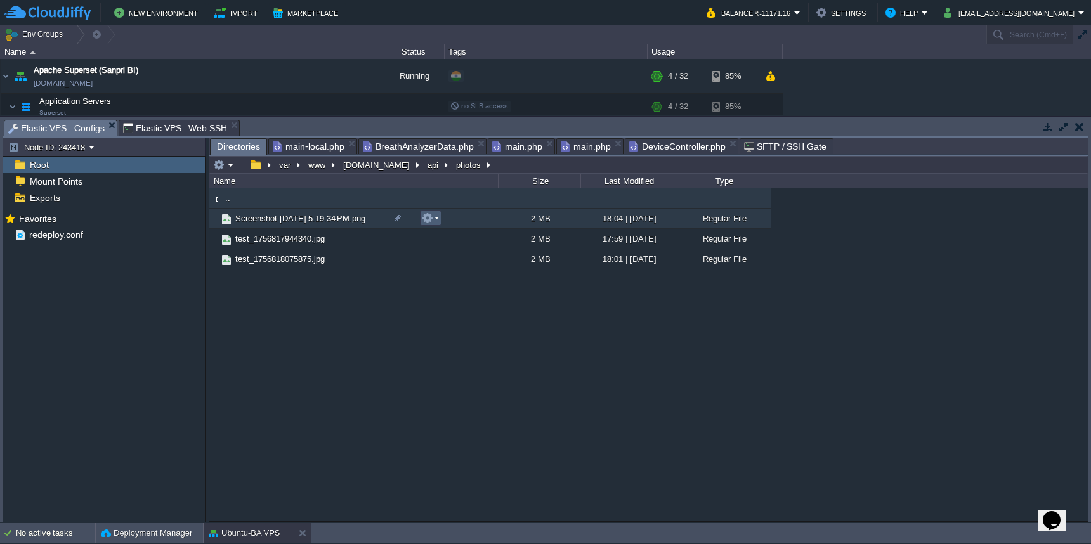
click at [433, 221] on em at bounding box center [430, 218] width 17 height 11
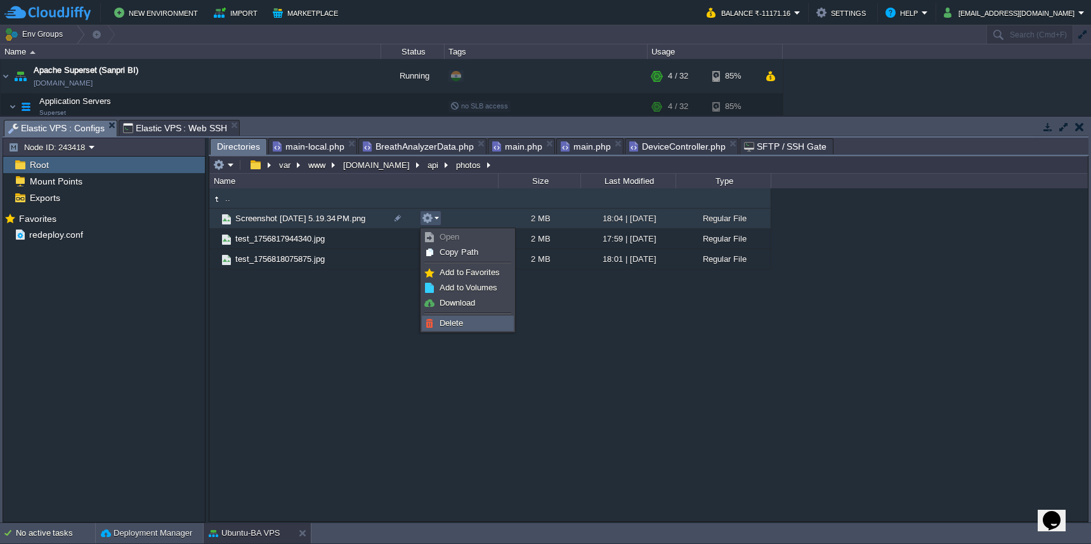
click at [449, 324] on span "Delete" at bounding box center [451, 323] width 23 height 10
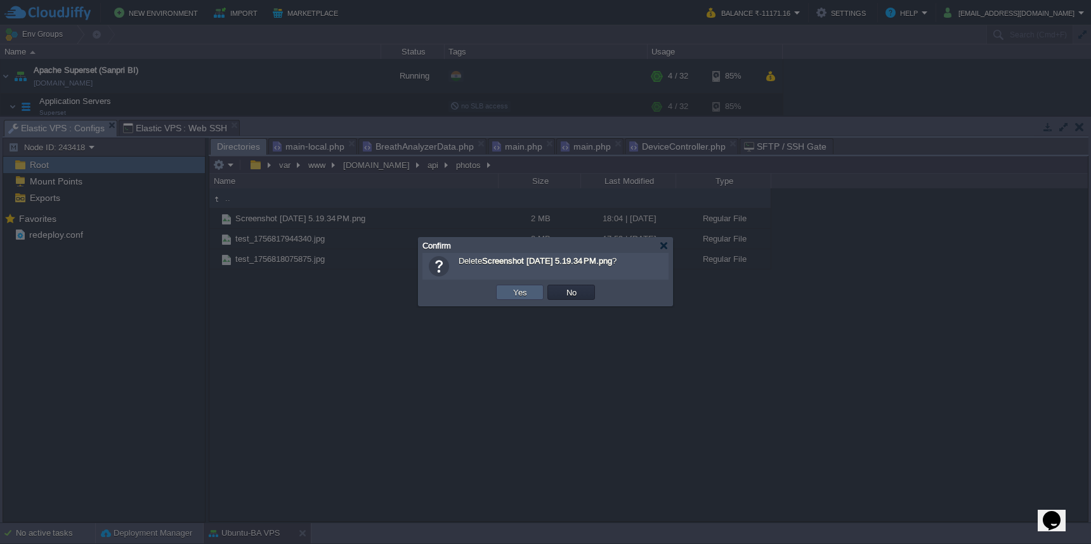
click at [513, 297] on button "Yes" at bounding box center [520, 292] width 22 height 11
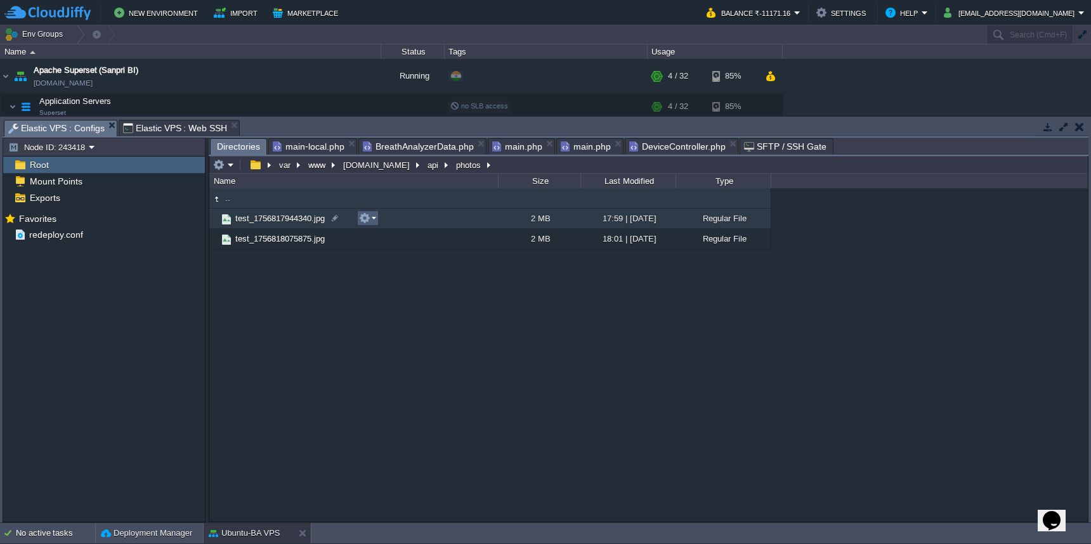
click at [373, 218] on em at bounding box center [367, 218] width 17 height 11
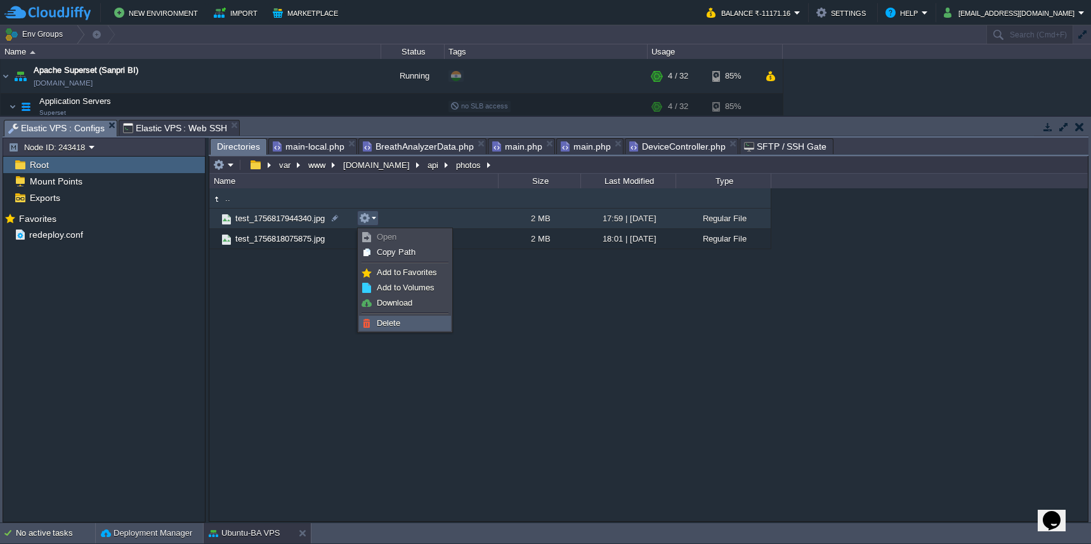
click at [396, 320] on span "Delete" at bounding box center [388, 323] width 23 height 10
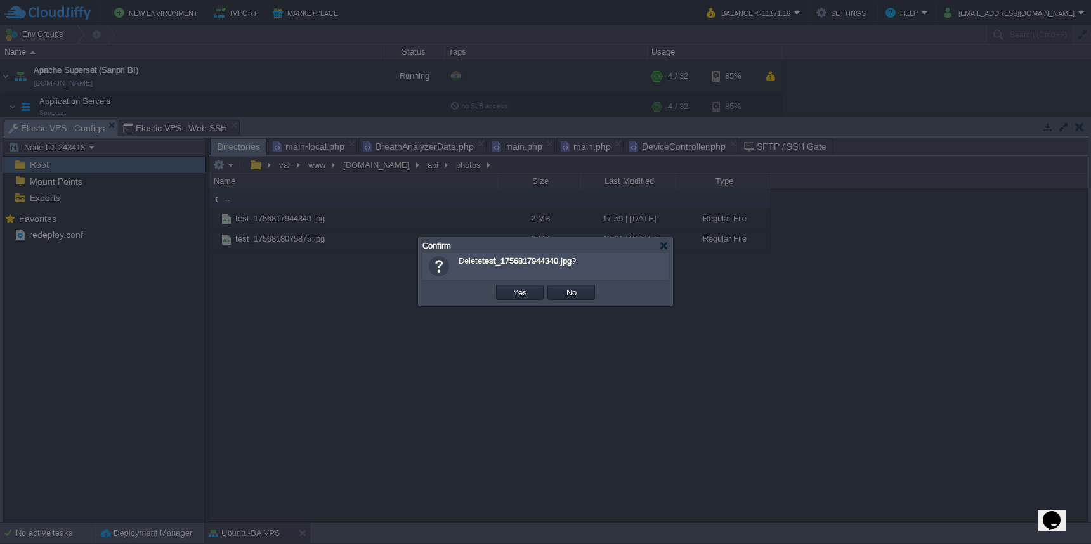
click at [518, 298] on button "Yes" at bounding box center [520, 292] width 22 height 11
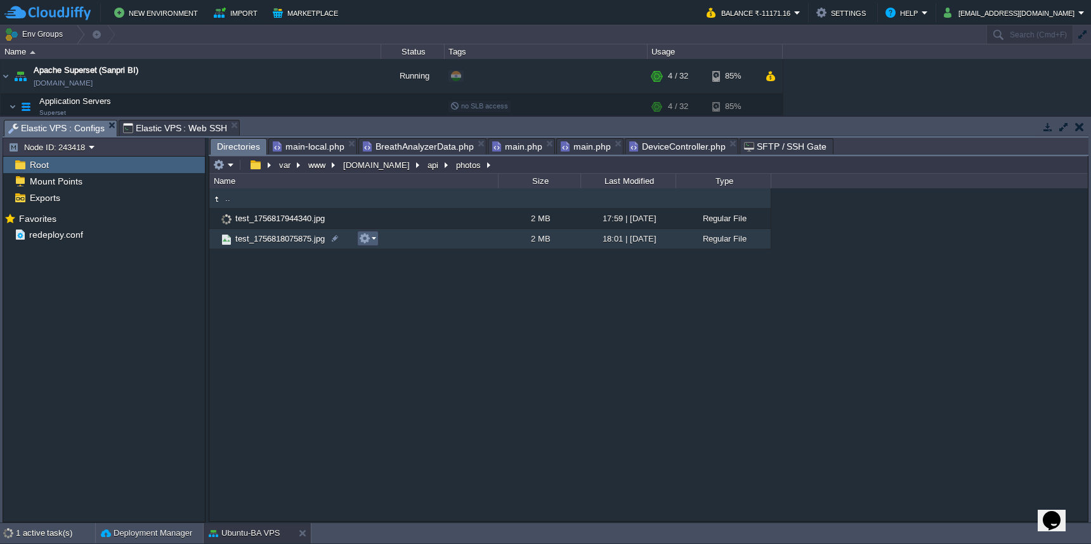
click at [374, 242] on em at bounding box center [367, 238] width 17 height 11
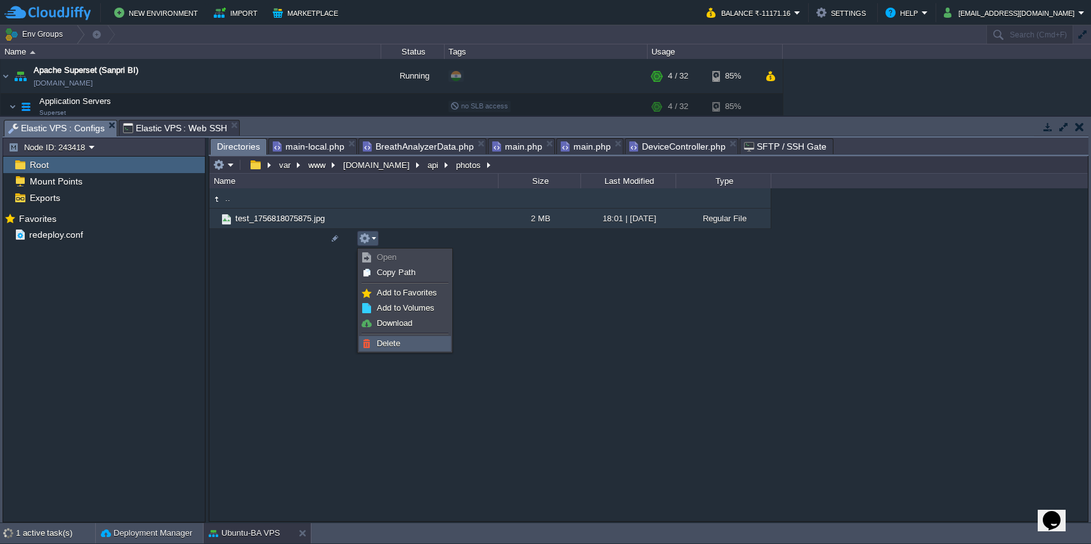
click at [374, 341] on link "Delete" at bounding box center [405, 344] width 91 height 14
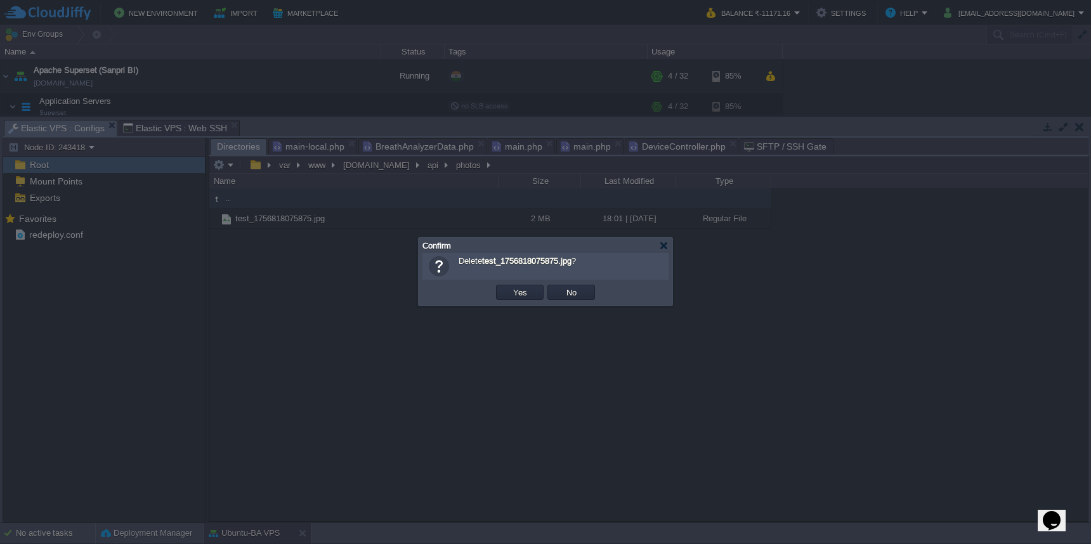
click at [524, 294] on button "Yes" at bounding box center [520, 292] width 22 height 11
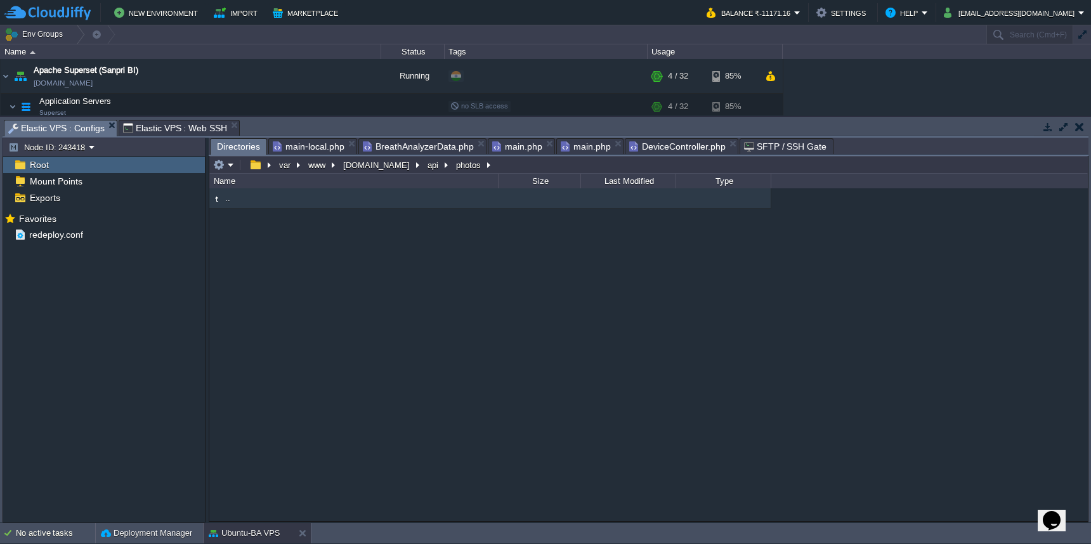
click at [445, 148] on span "BreathAnalyzerData.php" at bounding box center [418, 146] width 111 height 15
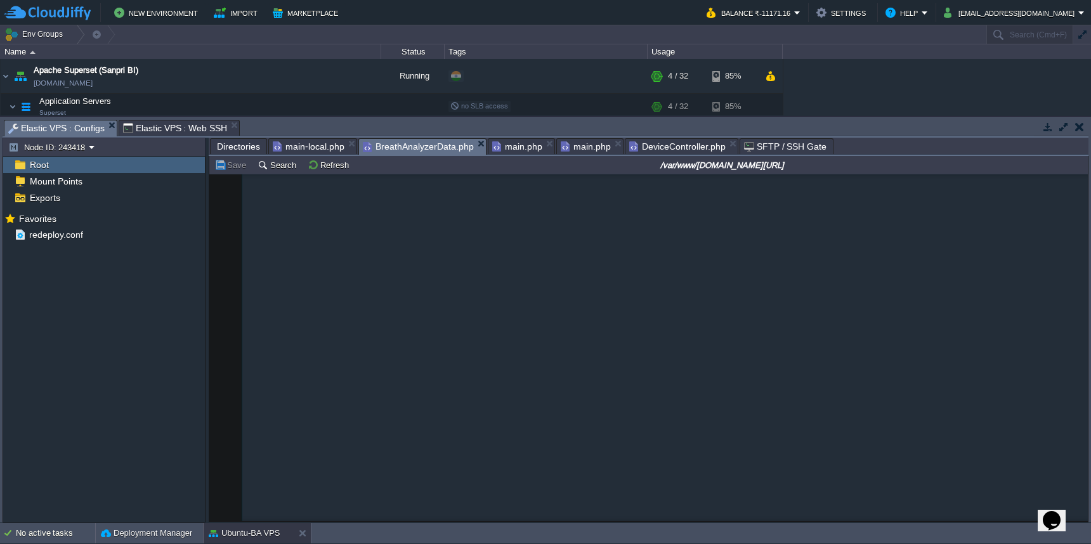
click at [700, 147] on span "DeviceController.php" at bounding box center [677, 146] width 96 height 15
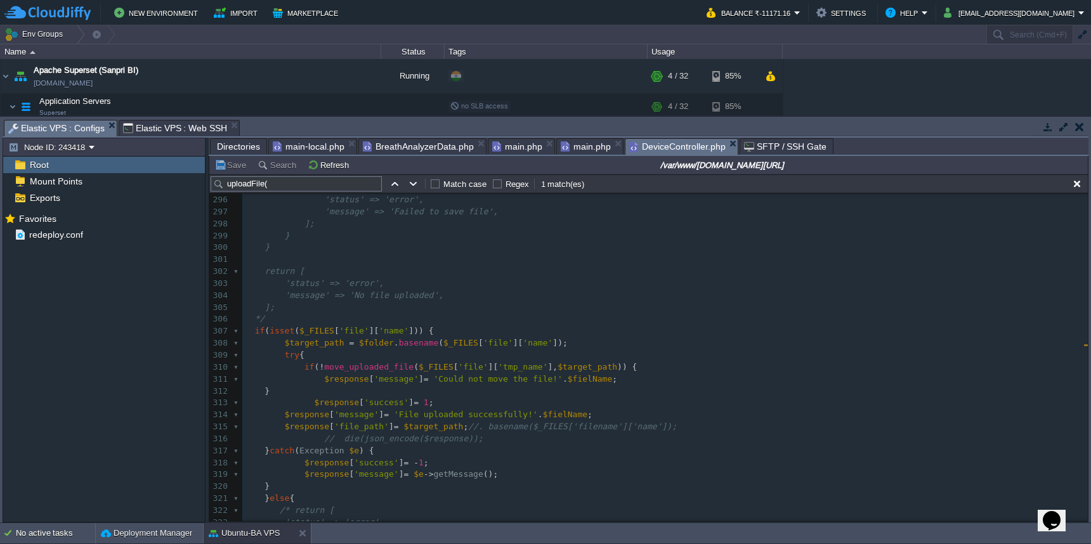
click at [706, 409] on pre "$response [ 'message' ] = 'File uploaded successfully!' . $fielName ;" at bounding box center [665, 415] width 846 height 12
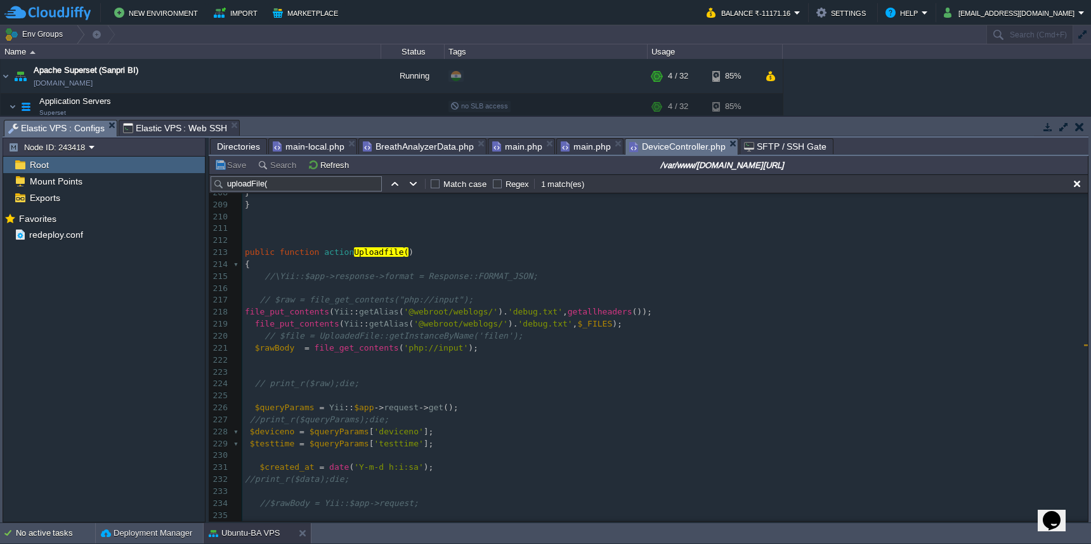
scroll to position [2384, 0]
click at [247, 346] on div "x $response [ 'message' ] = 'File uploaded successfully!' . $fielName ; 207 ]);…" at bounding box center [665, 539] width 846 height 729
type textarea "//"
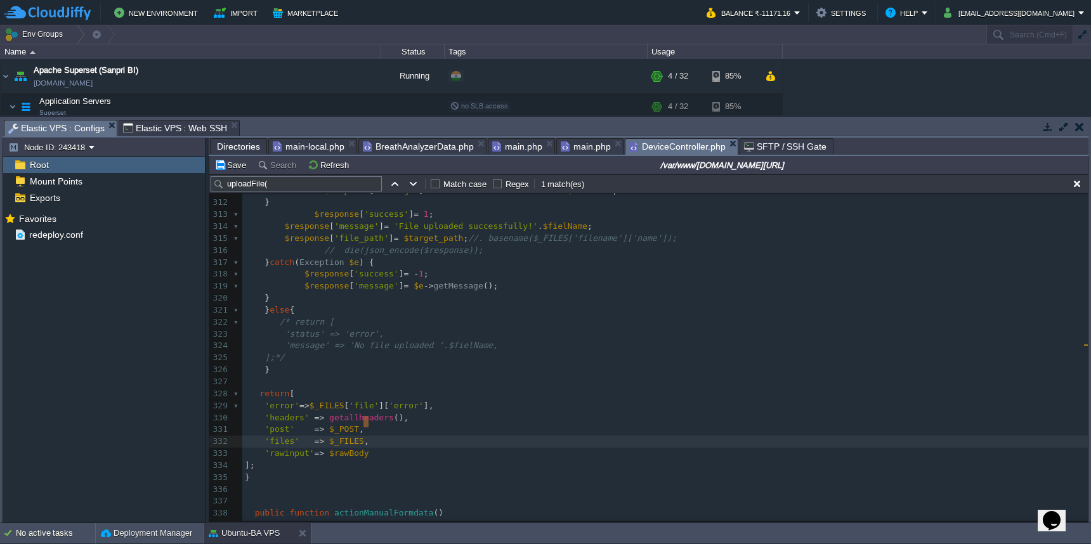
type textarea ", 'rawinput'=> $rawBody"
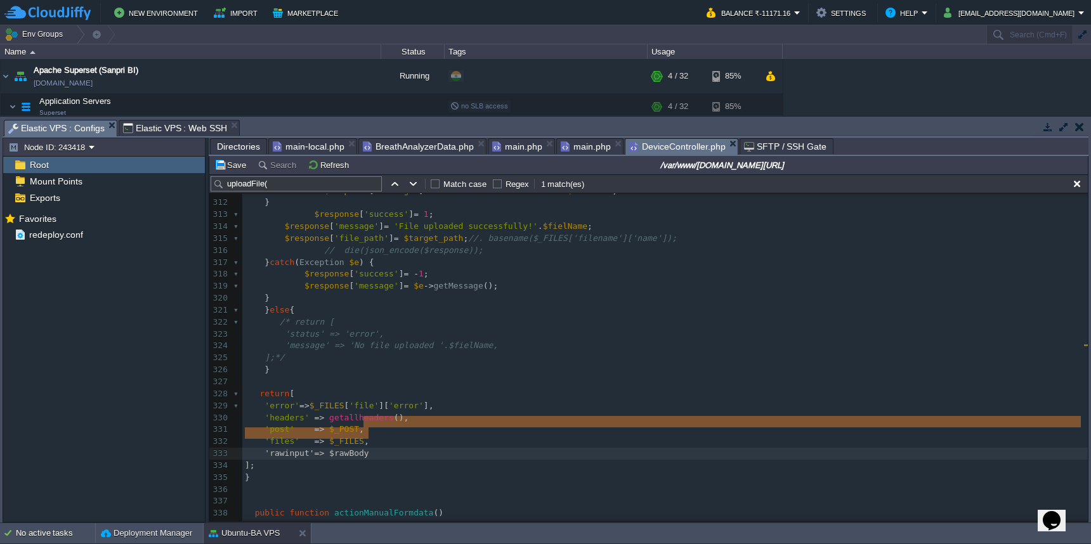
drag, startPoint x: 364, startPoint y: 427, endPoint x: 371, endPoint y: 434, distance: 9.9
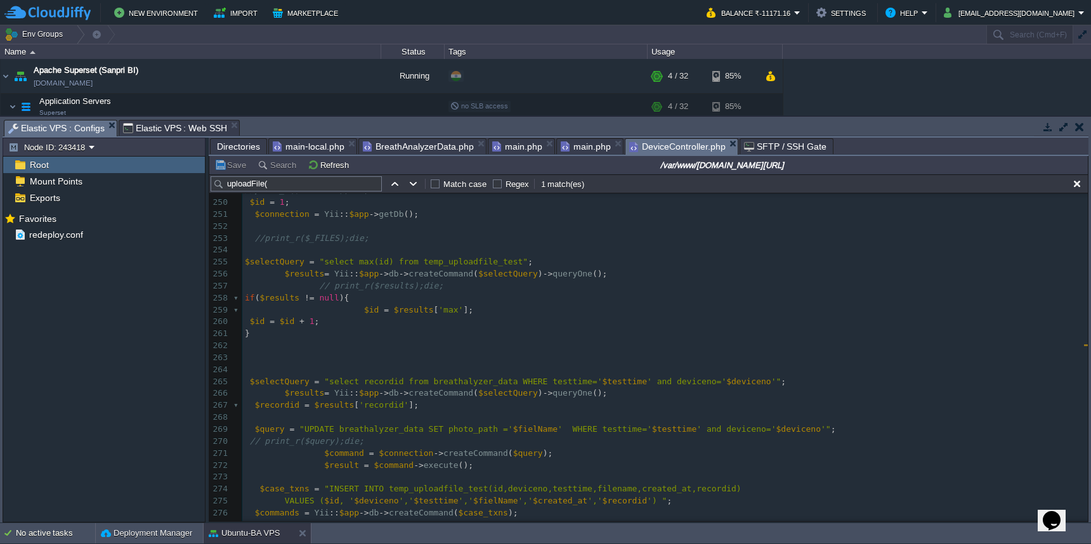
scroll to position [2870, 0]
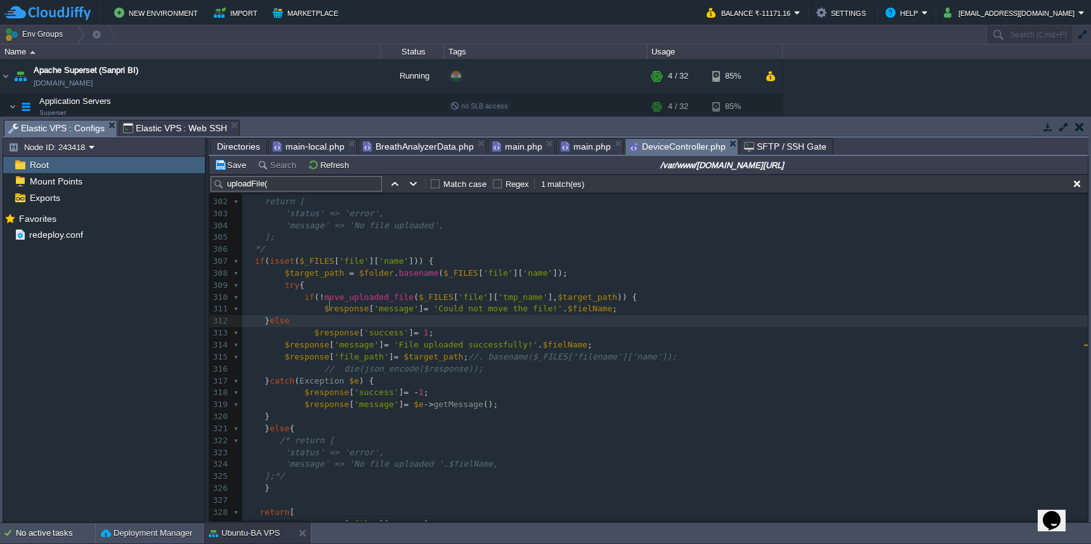
type textarea "else{"
click at [609, 339] on pre "$response [ 'message' ] = 'File uploaded successfully!' . $fielName ;" at bounding box center [665, 345] width 846 height 12
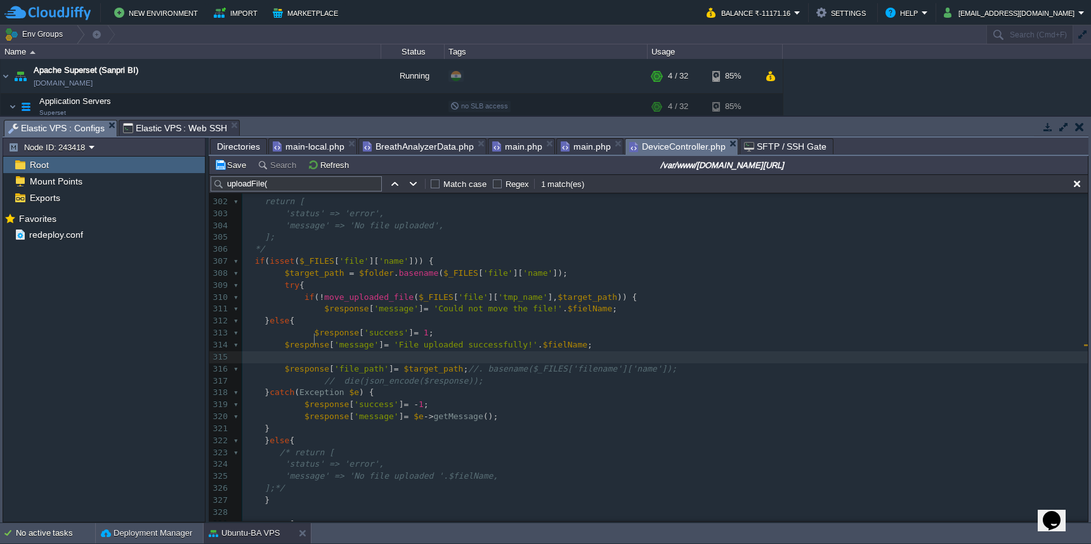
type textarea "}"
type textarea "json_encode($response)"
drag, startPoint x: 366, startPoint y: 364, endPoint x: 473, endPoint y: 364, distance: 106.6
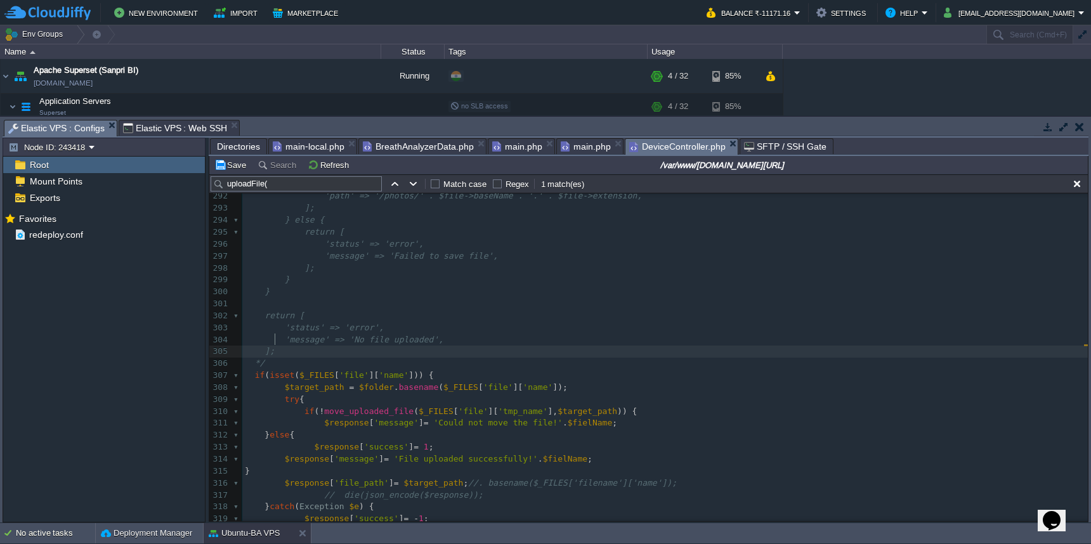
click at [573, 346] on pre "];" at bounding box center [665, 352] width 846 height 12
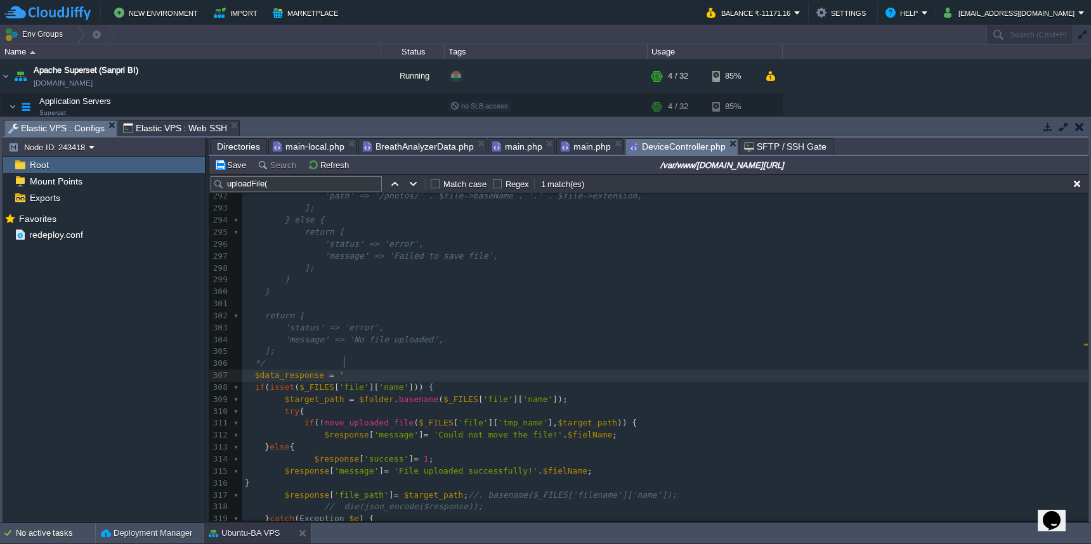
type textarea "$data_response = '';"
click at [284, 466] on span at bounding box center [265, 471] width 40 height 10
click at [283, 490] on span at bounding box center [265, 495] width 40 height 10
click at [510, 501] on pre "// die(json_encode($response));" at bounding box center [665, 507] width 846 height 12
paste textarea ";"
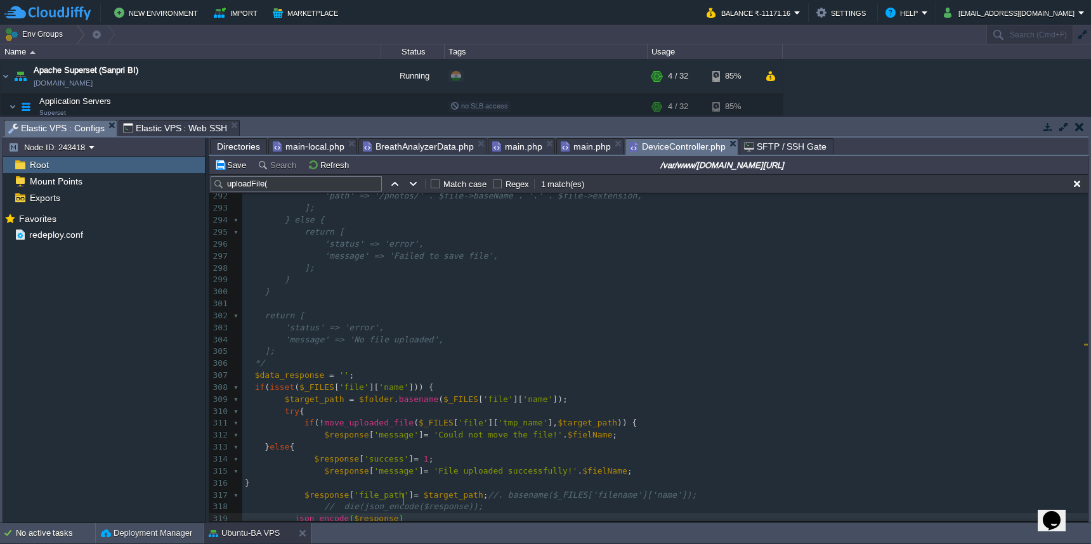
type textarea ";"
click at [312, 365] on div "xxxxxxxxxx $rawBody = file_get_contents ( 'php://input' ); 282 if (!is_dir($fol…" at bounding box center [665, 441] width 846 height 741
type textarea "$data_response"
click at [292, 514] on span at bounding box center [269, 519] width 49 height 10
paste textarea
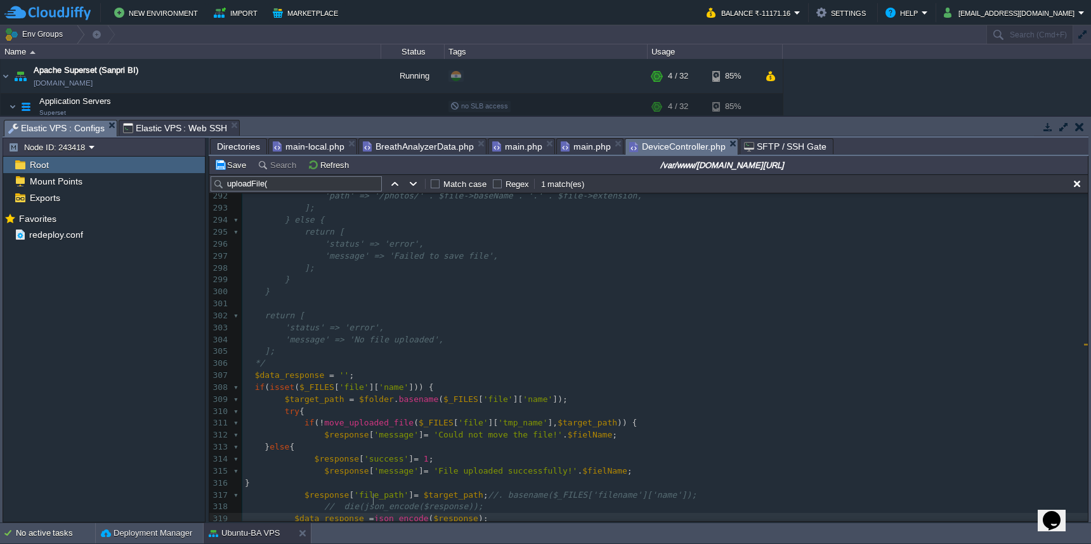
type textarea "="
type textarea "$data_response = json_encode($response);"
drag, startPoint x: 293, startPoint y: 499, endPoint x: 490, endPoint y: 500, distance: 197.3
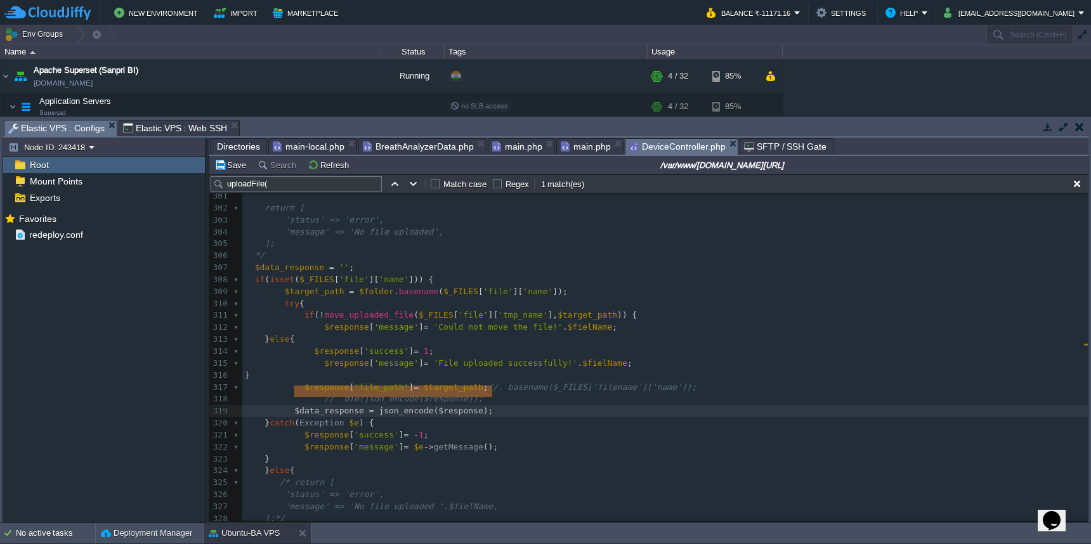
scroll to position [3472, 0]
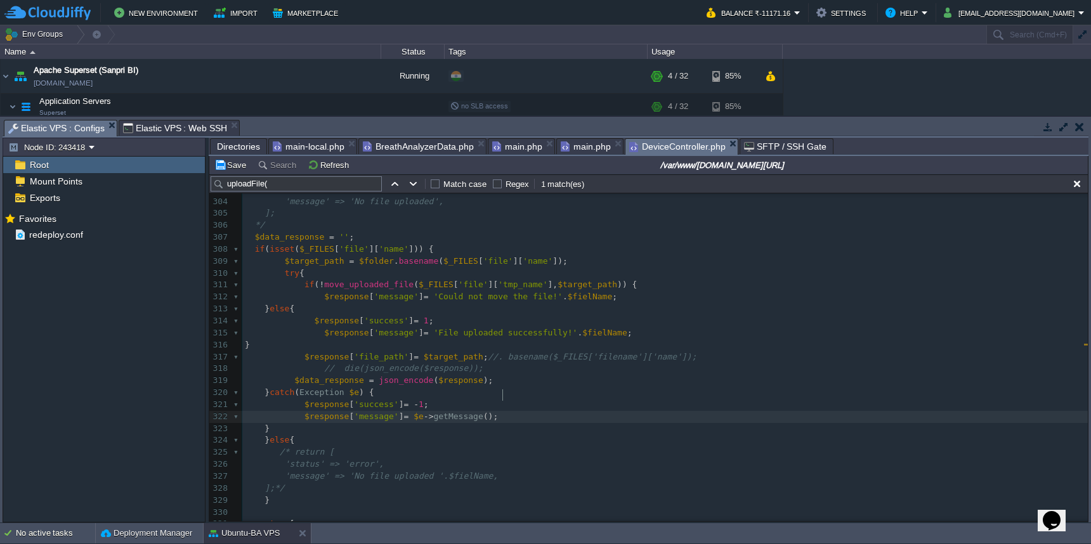
click at [596, 411] on pre "$response [ 'message' ] = $e -> getMessage ();" at bounding box center [665, 417] width 846 height 12
paste textarea
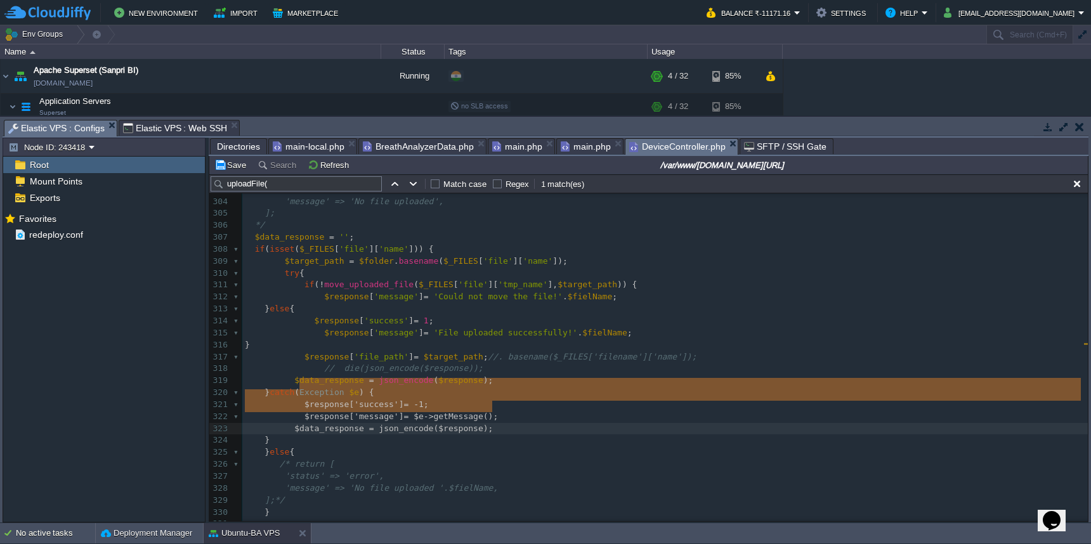
type textarea "$response['success'] = -1; $response['message'] = $e->getMessage(); $data_respo…"
drag, startPoint x: 300, startPoint y: 386, endPoint x: 567, endPoint y: 404, distance: 267.0
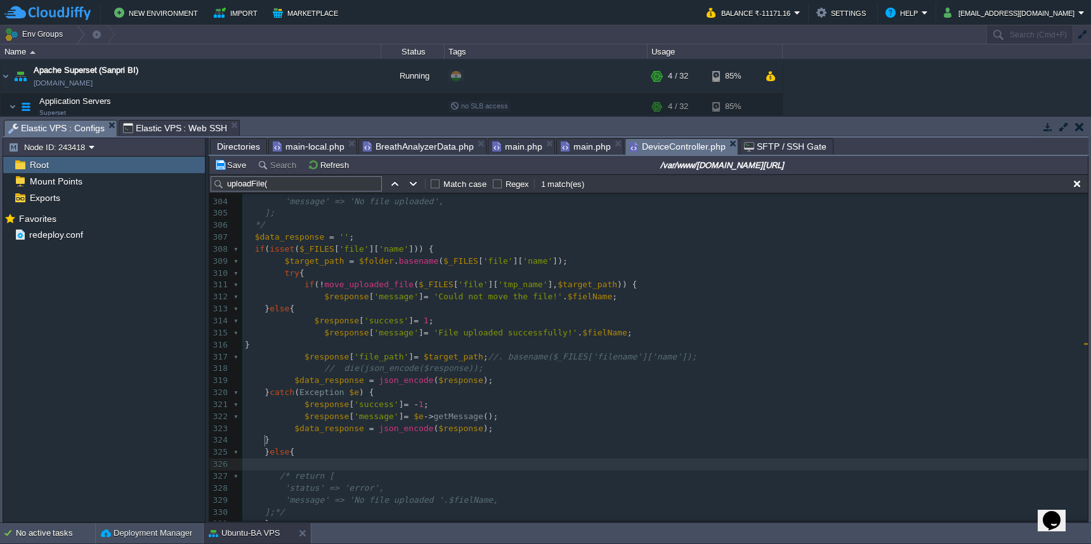
paste textarea "$"
type textarea "$e->getMessage()"
drag, startPoint x: 418, startPoint y: 454, endPoint x: 498, endPoint y: 452, distance: 80.0
type textarea "''"
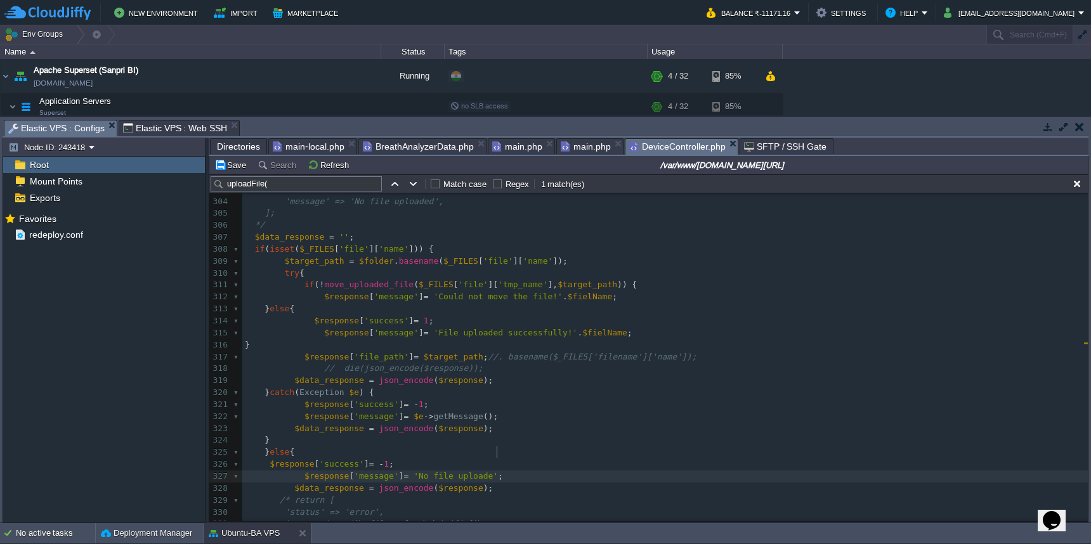
type textarea "No file uploaded"
click at [394, 442] on div "xxxxxxxxxx $rawBody = file_get_contents ( 'php://input' ); 282 if (!is_dir($fol…" at bounding box center [665, 327] width 846 height 789
type textarea "0"
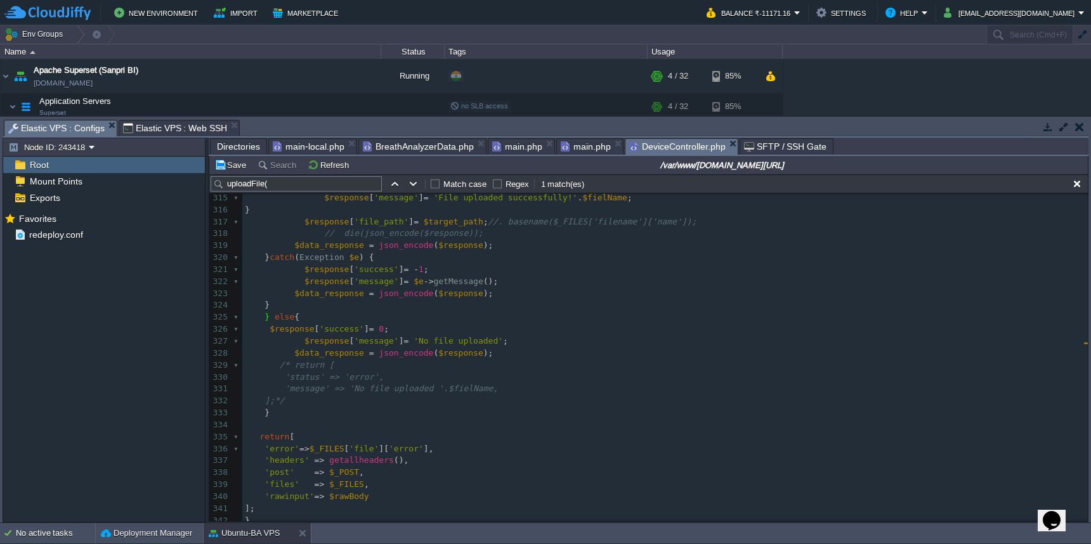
scroll to position [3597, 0]
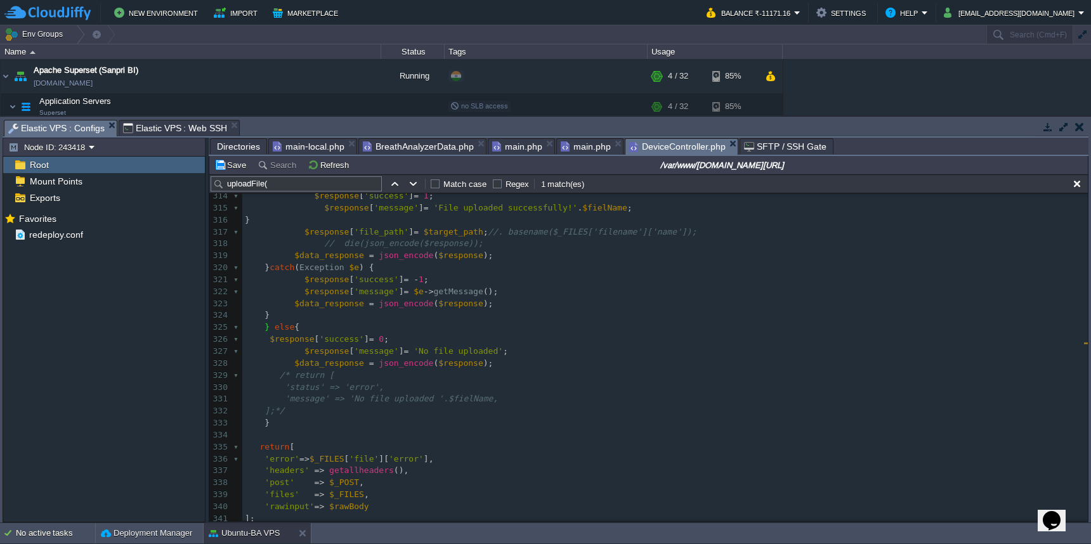
click at [418, 489] on pre "'files' => $_FILES ," at bounding box center [665, 495] width 846 height 12
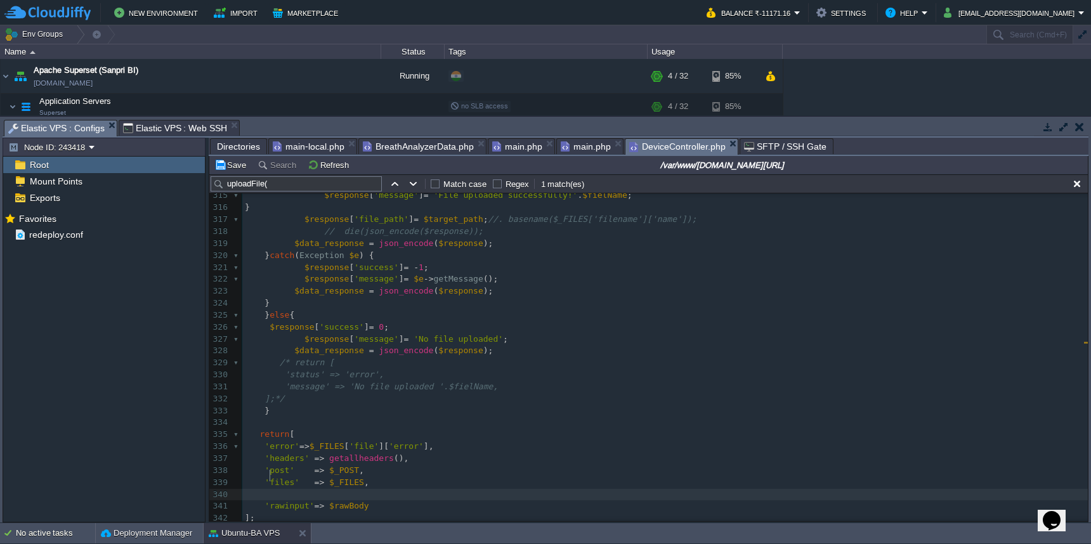
click at [329, 340] on div "xxxxxxxxxx $rawBody = file_get_contents ( 'php://input' ); 305 ]; 306 */ 307 $d…" at bounding box center [665, 369] width 846 height 598
type textarea "$data_response"
click at [327, 489] on pre at bounding box center [665, 495] width 846 height 12
paste textarea ","
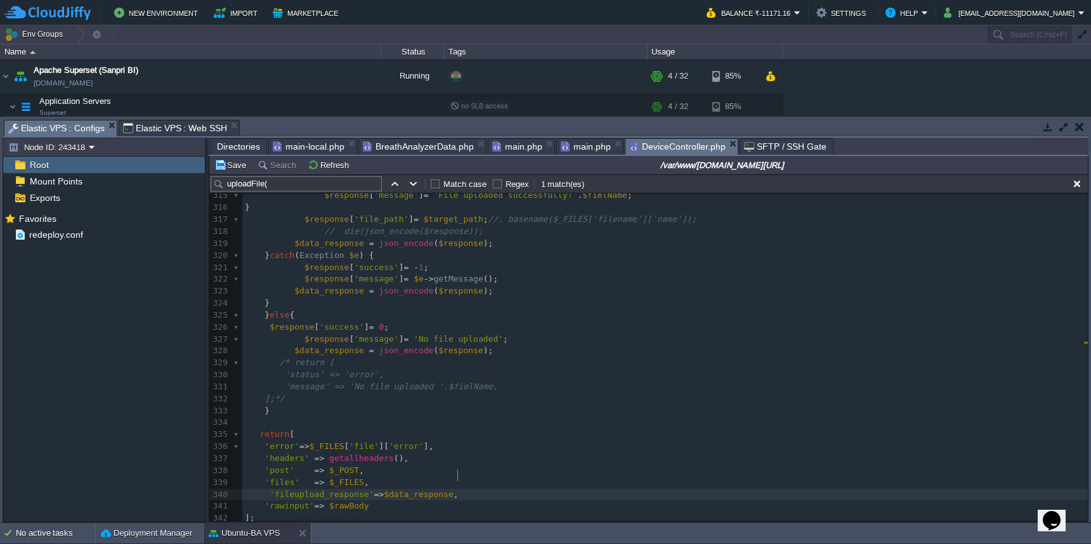
scroll to position [5, 83]
type textarea "'fileupload_response'=>,"
click at [233, 170] on button "Save" at bounding box center [232, 164] width 36 height 11
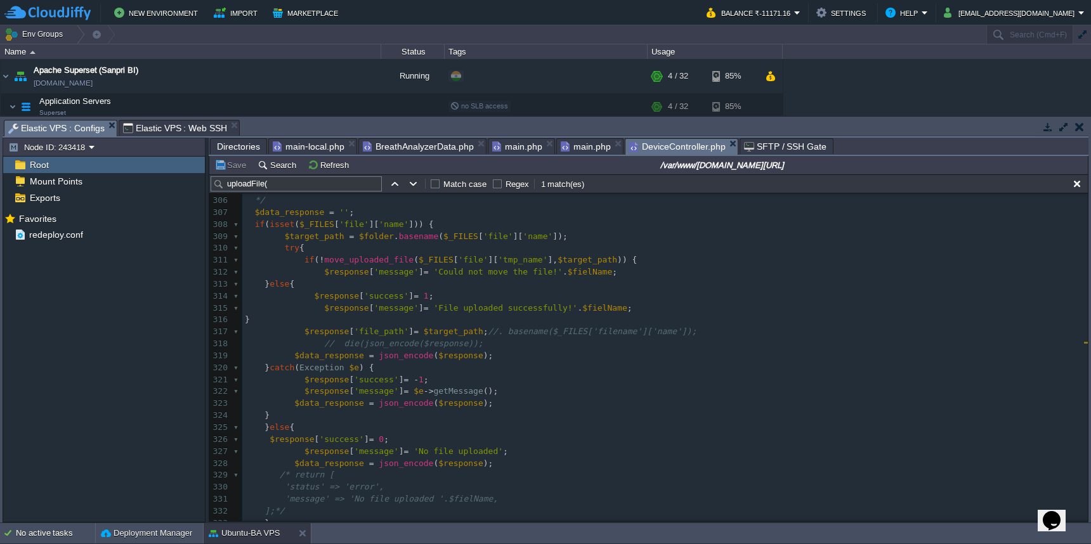
scroll to position [3491, 0]
click at [235, 147] on span "Directories" at bounding box center [238, 146] width 43 height 15
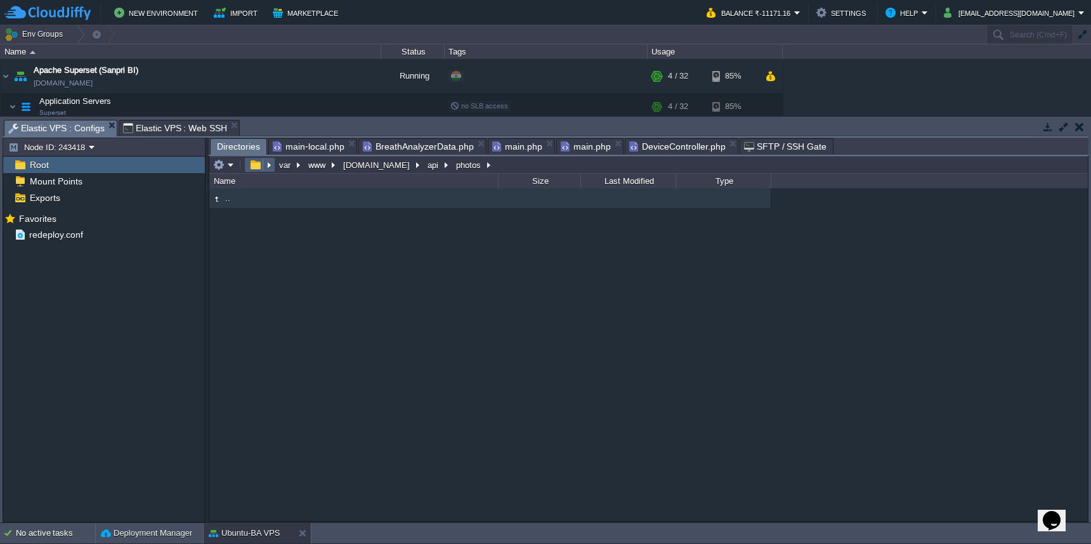
click at [257, 167] on button "button" at bounding box center [255, 164] width 18 height 11
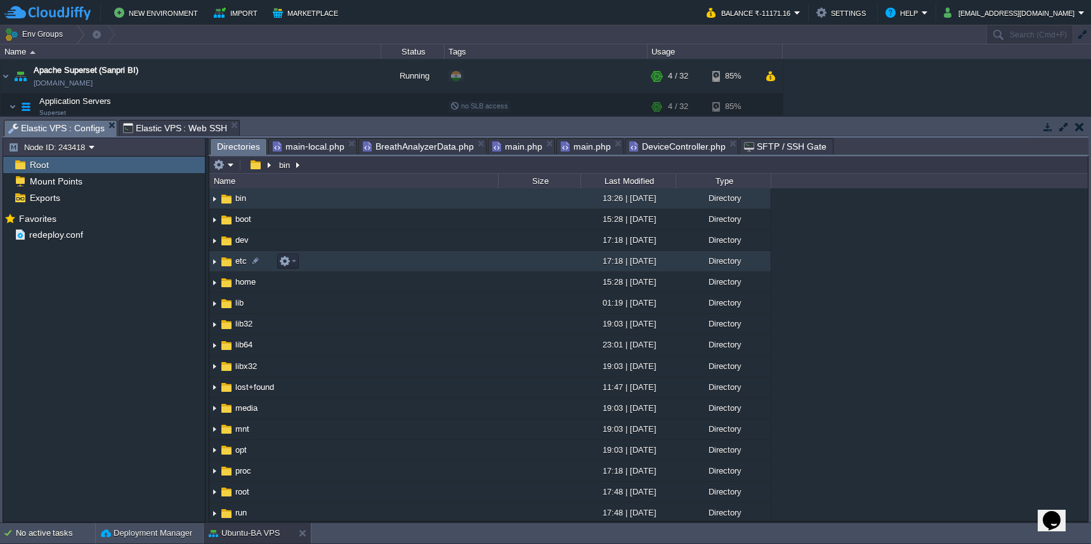
click at [333, 266] on td "etc" at bounding box center [353, 261] width 289 height 21
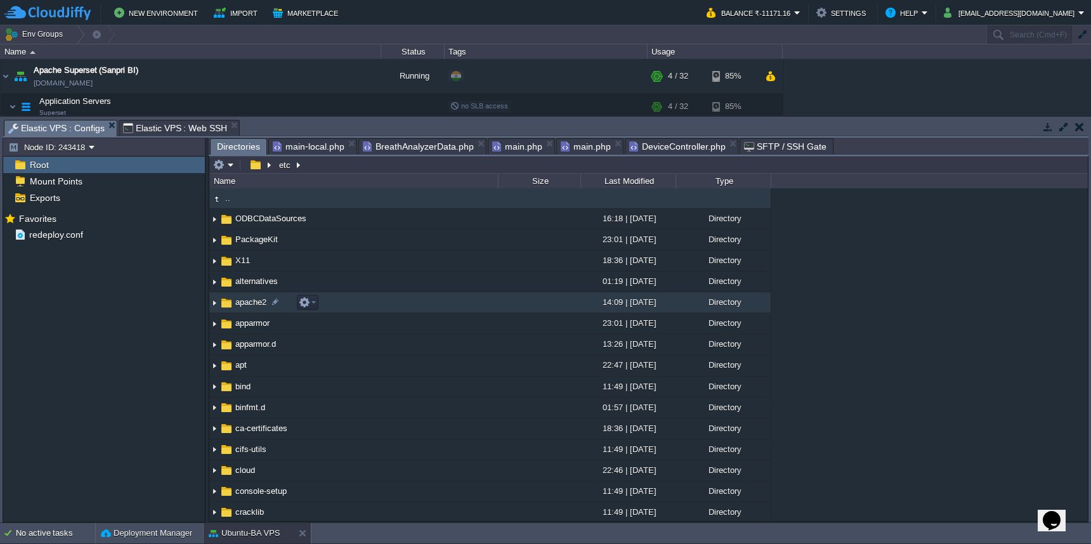
click at [348, 306] on td "apache2" at bounding box center [353, 302] width 289 height 21
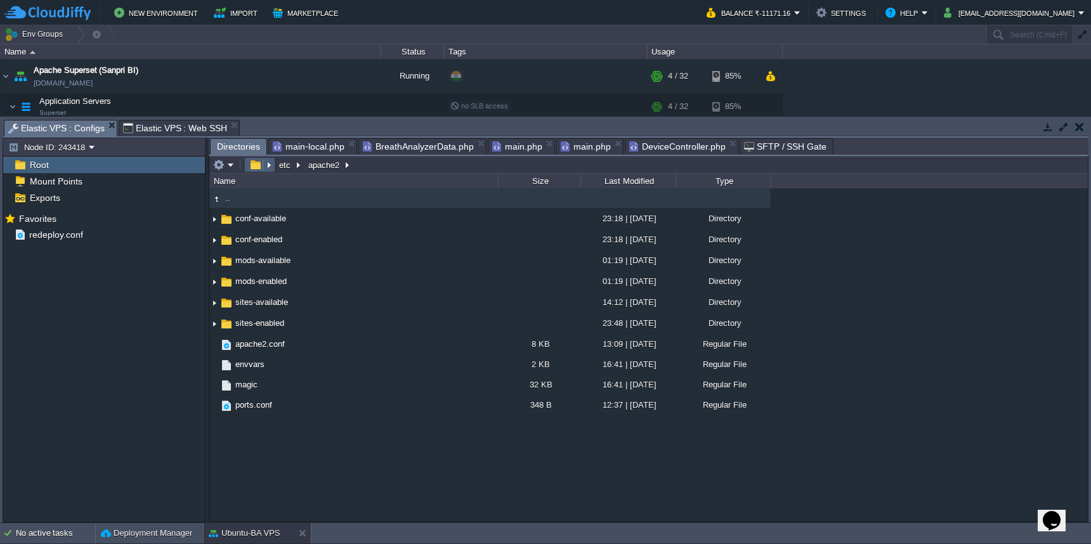
click at [256, 167] on button "button" at bounding box center [255, 164] width 18 height 11
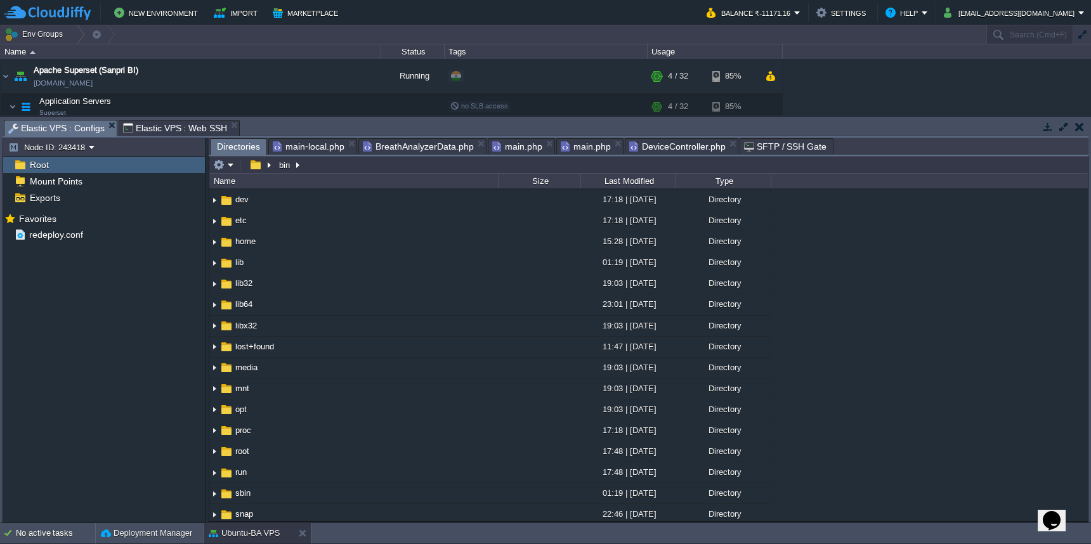
scroll to position [0, 0]
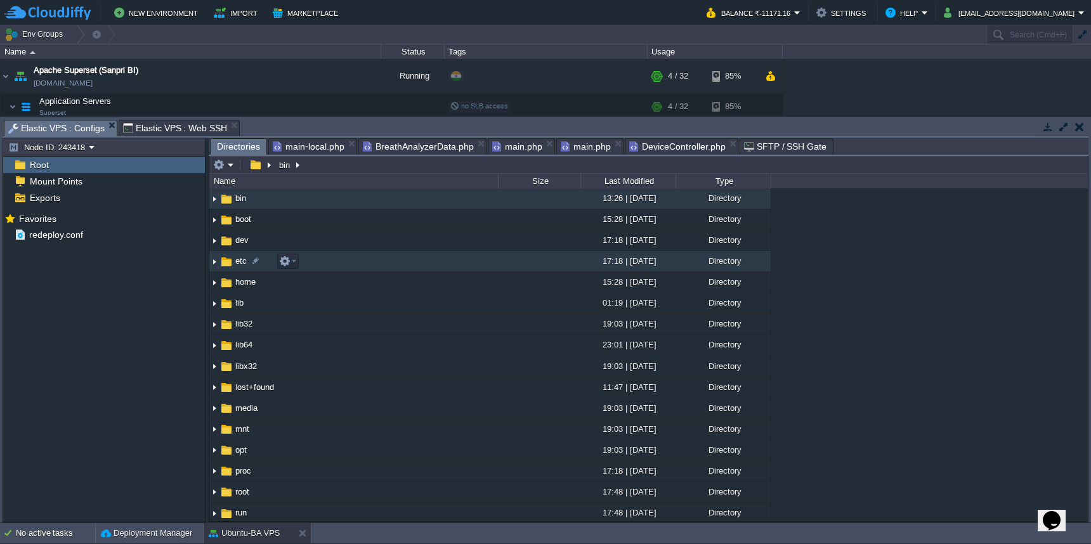
click at [351, 270] on td "etc" at bounding box center [353, 261] width 289 height 21
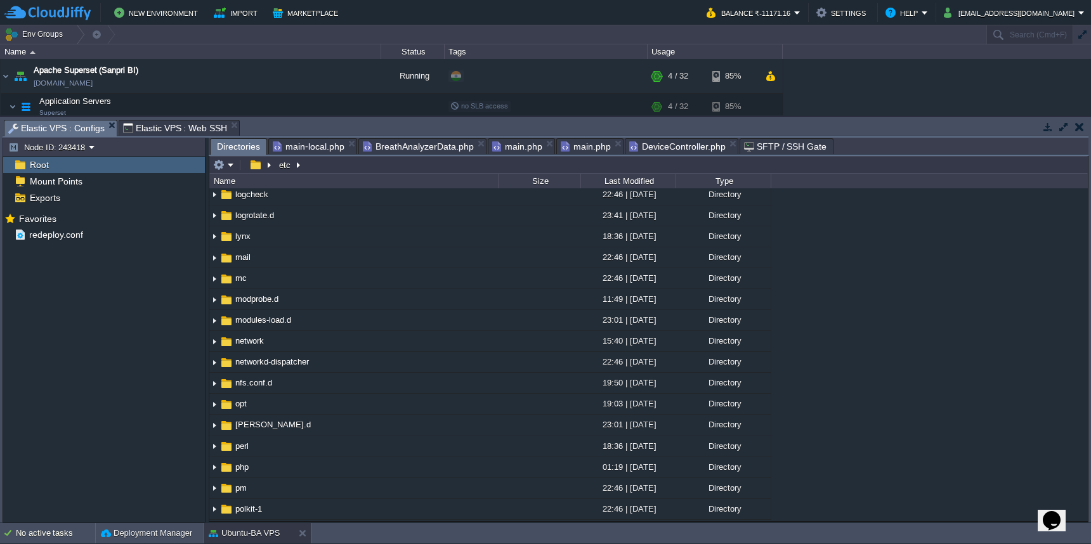
scroll to position [978, 0]
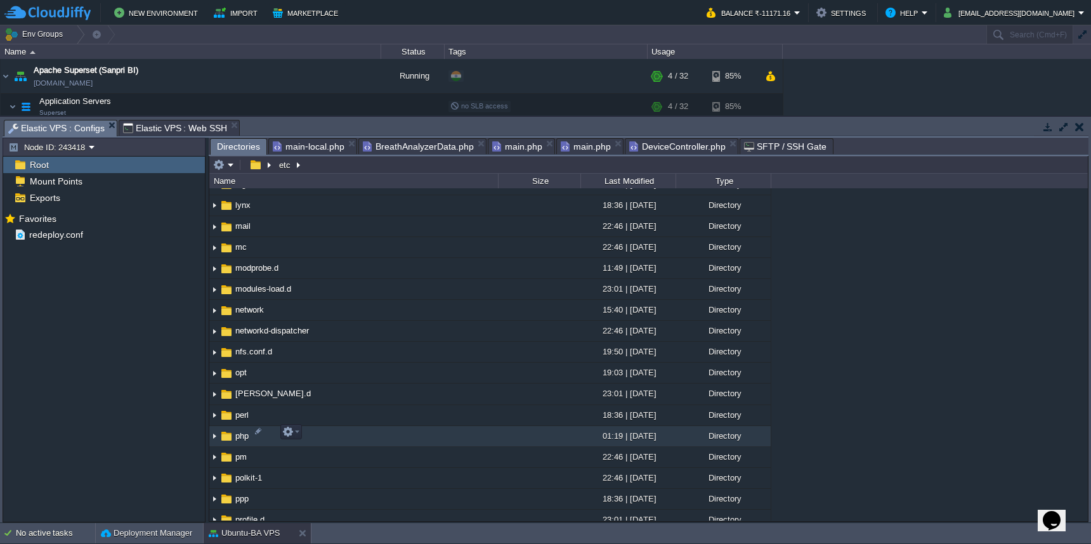
click at [384, 438] on td "php" at bounding box center [353, 436] width 289 height 21
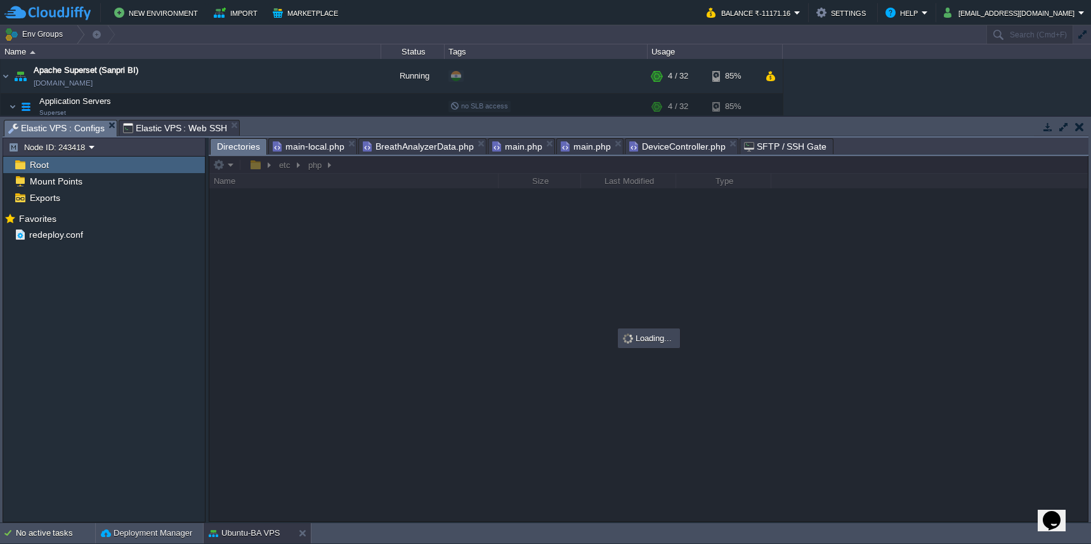
scroll to position [0, 0]
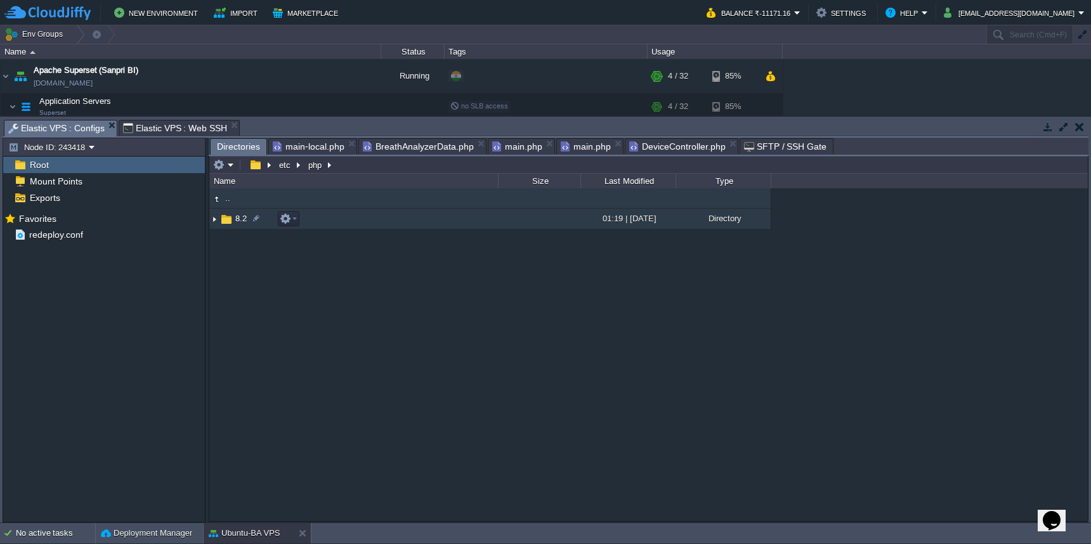
click at [397, 228] on td "8.2" at bounding box center [353, 219] width 289 height 21
click at [398, 220] on td "apache2" at bounding box center [353, 219] width 289 height 21
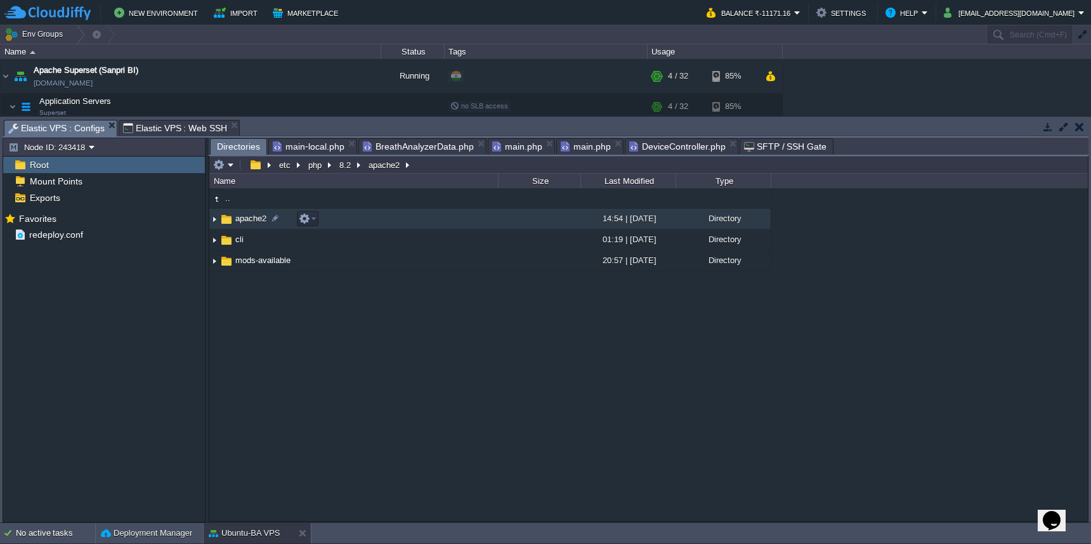
click at [398, 220] on td "apache2" at bounding box center [353, 219] width 289 height 21
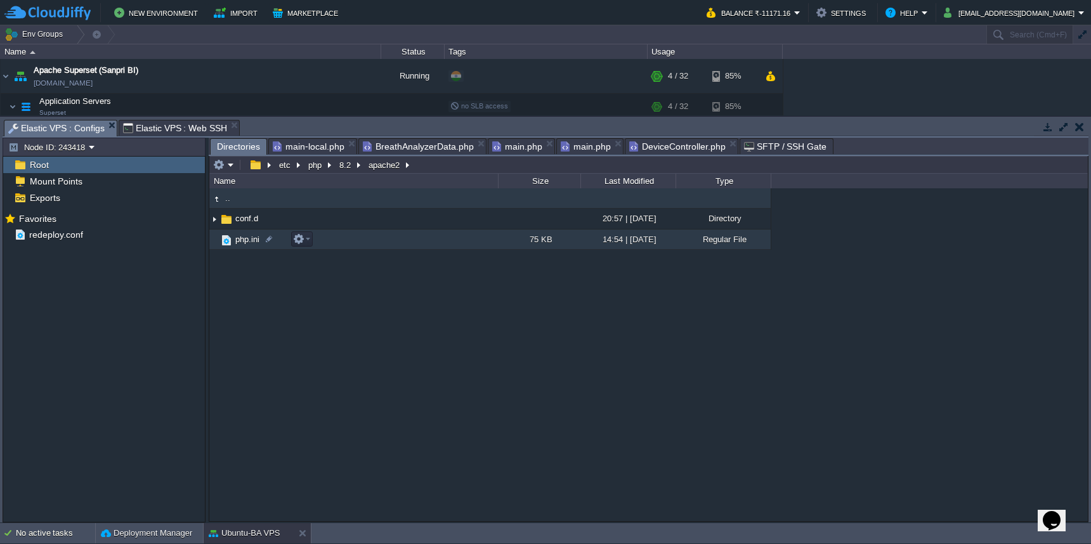
click at [387, 240] on td "php.ini" at bounding box center [353, 240] width 289 height 20
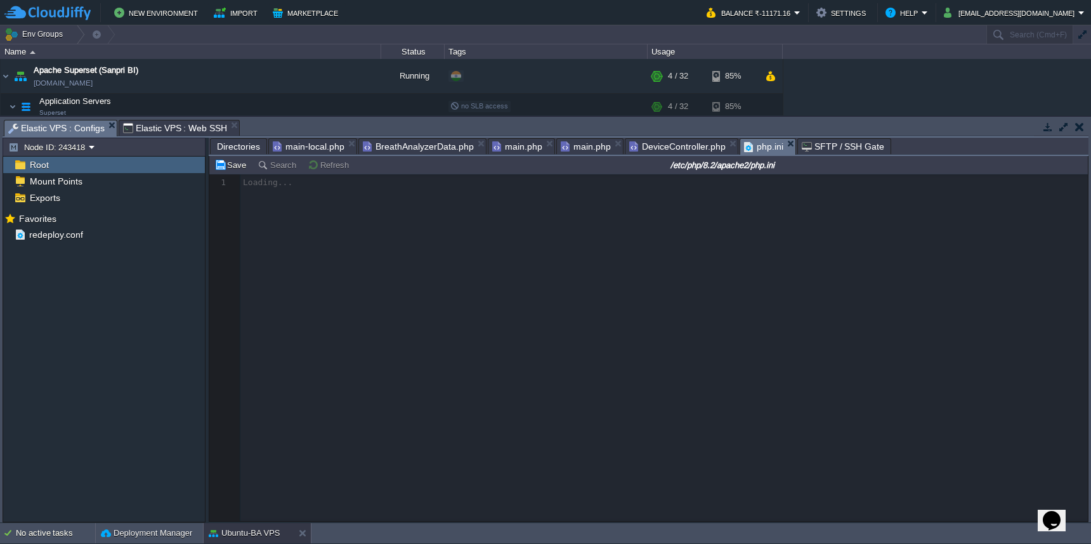
scroll to position [5, 0]
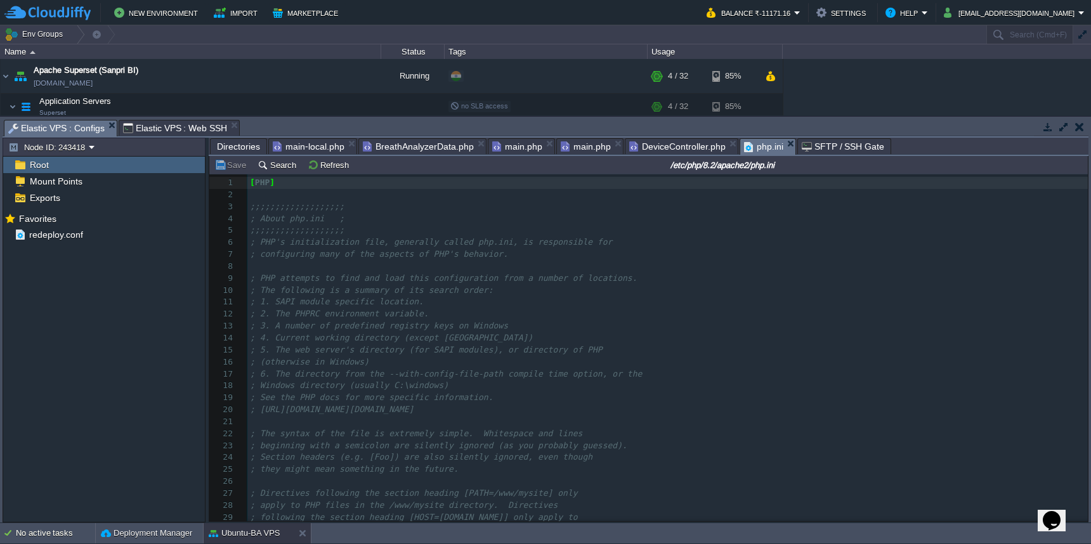
click at [676, 150] on span "DeviceController.php" at bounding box center [677, 146] width 96 height 15
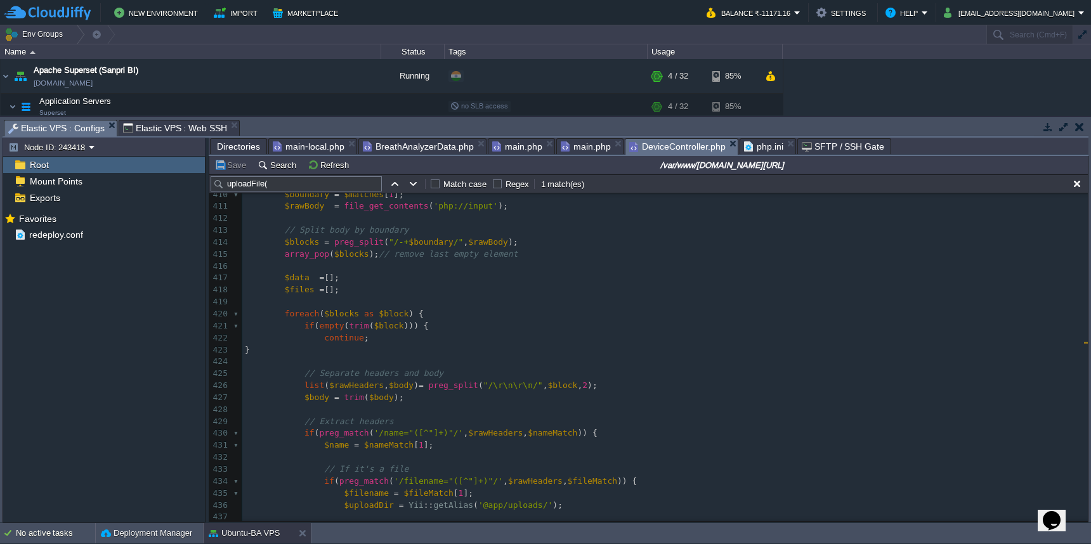
scroll to position [4670, 0]
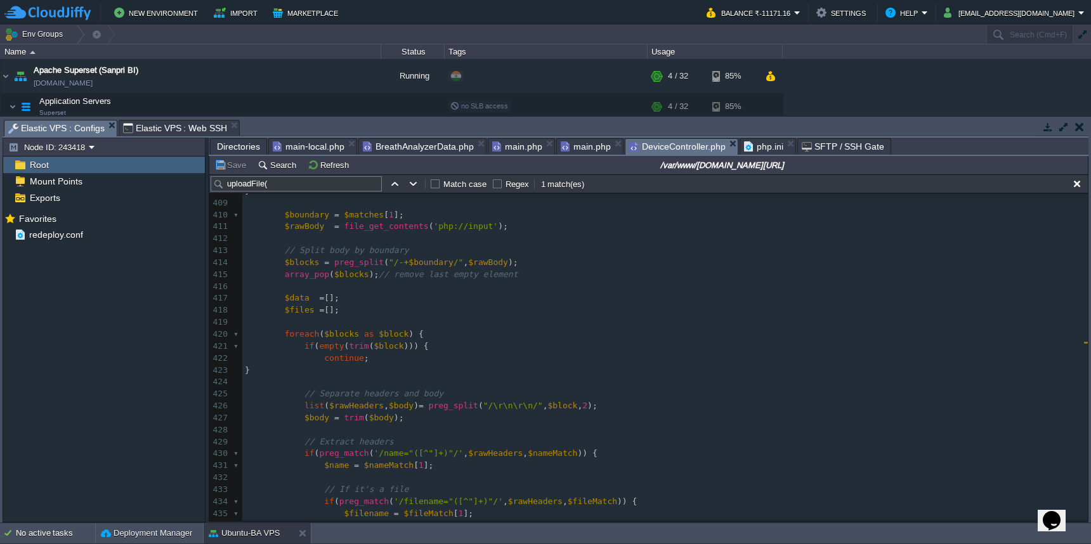
click at [508, 424] on pre "​" at bounding box center [665, 430] width 846 height 12
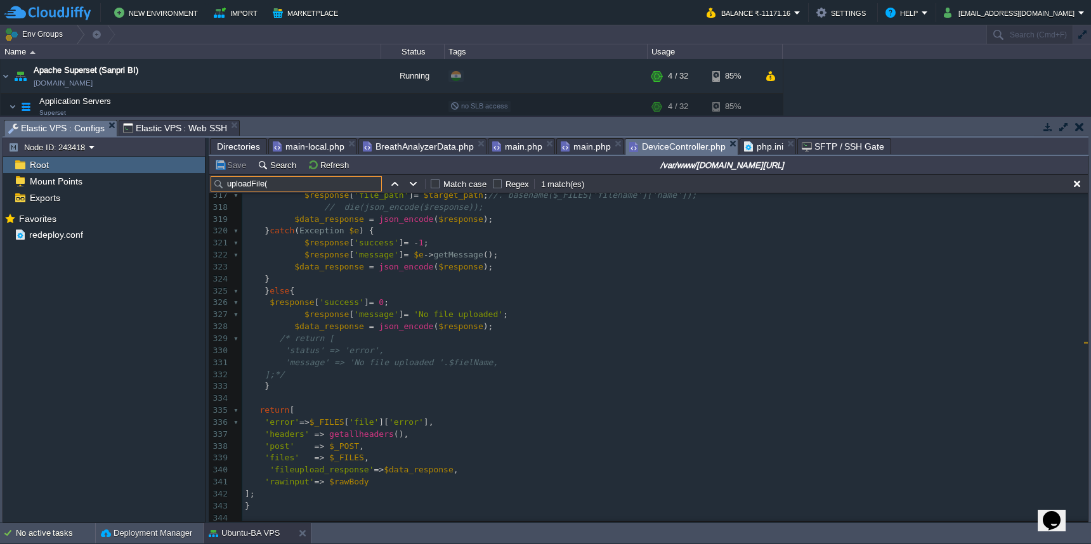
drag, startPoint x: 273, startPoint y: 182, endPoint x: 213, endPoint y: 189, distance: 61.3
click at [213, 189] on input "uploadFile(" at bounding box center [296, 183] width 171 height 15
paste input "app/uploads"
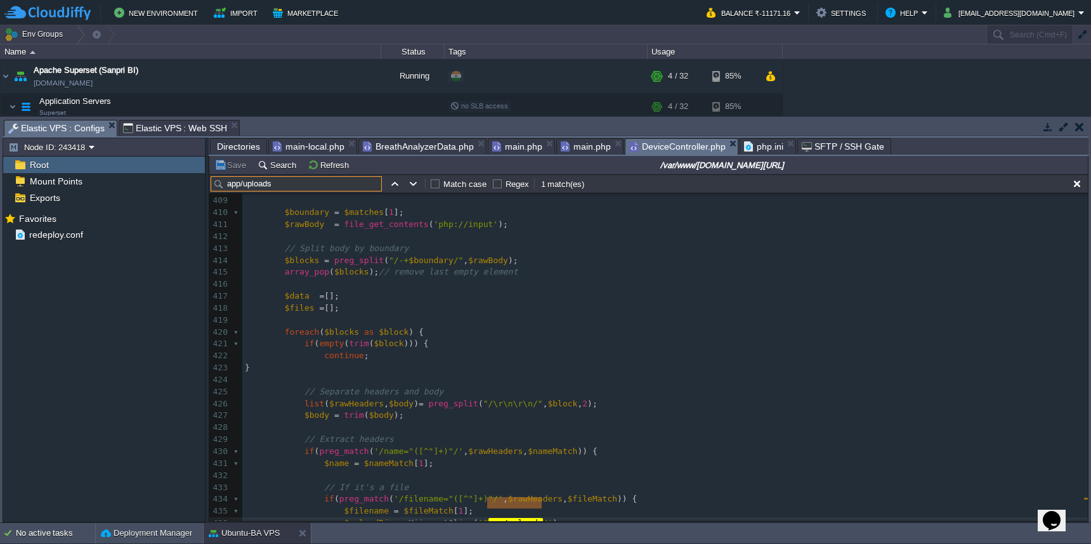
type input "app/uploads"
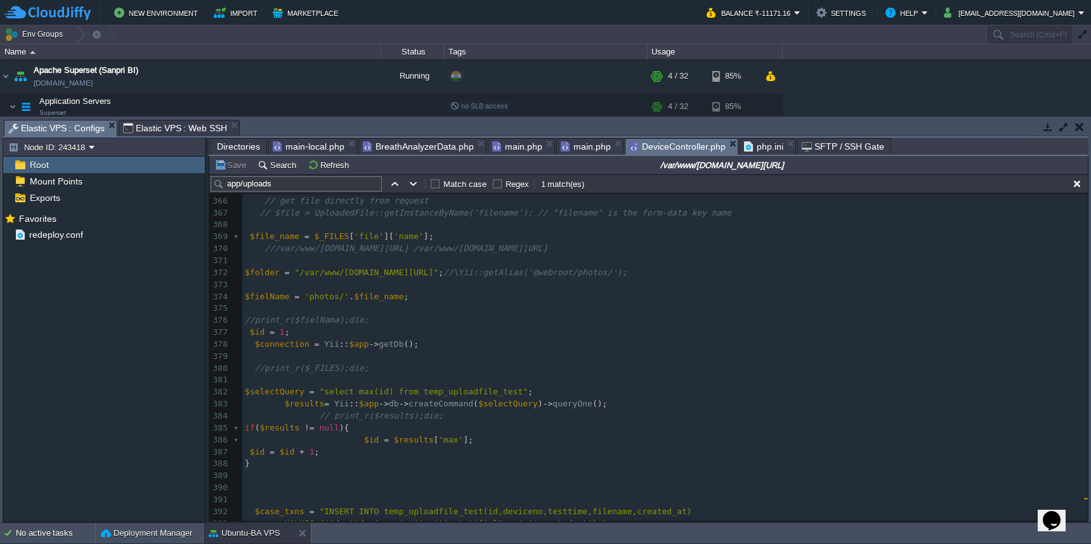
scroll to position [4194, 0]
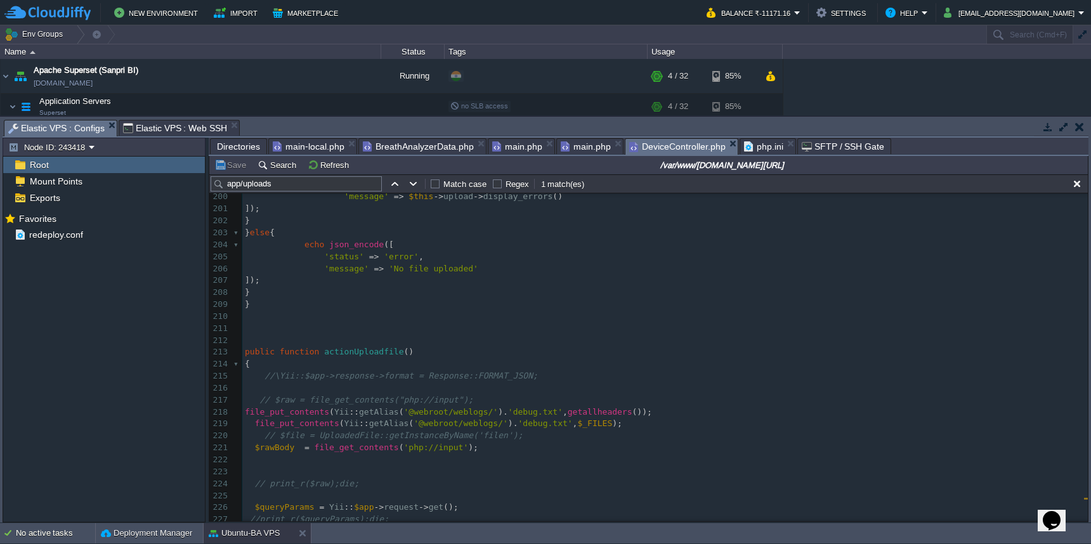
click at [364, 343] on div "xxxxxxxxxx $uploadDir = Yii :: getAlias ( '@ app/uploads /' ); 190 if ( $this -…" at bounding box center [665, 454] width 846 height 765
type textarea "actionUploadfile"
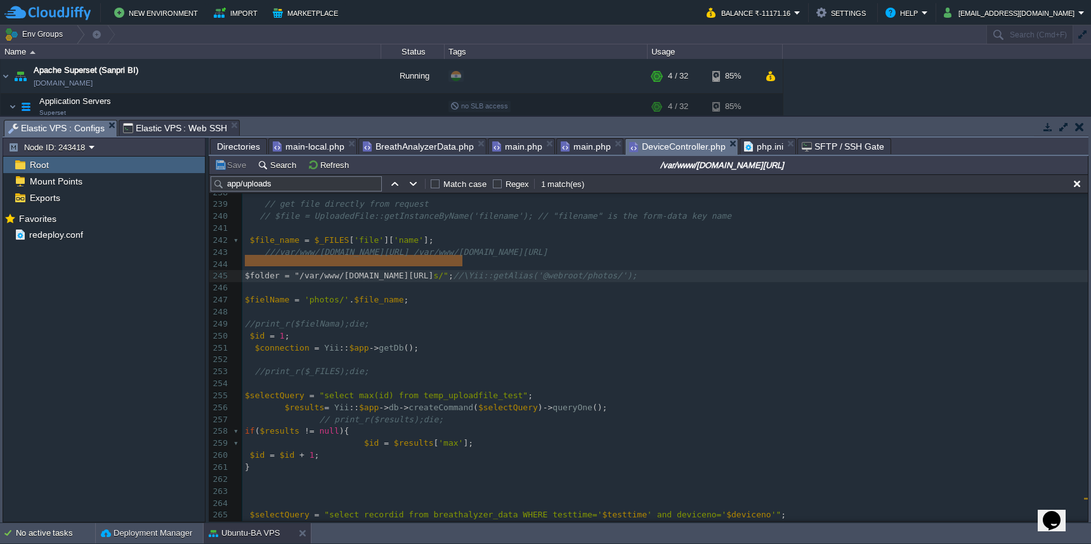
type textarea "$folder = "/var/www/[DOMAIN_NAME][URL]";"
drag, startPoint x: 244, startPoint y: 262, endPoint x: 489, endPoint y: 260, distance: 245.5
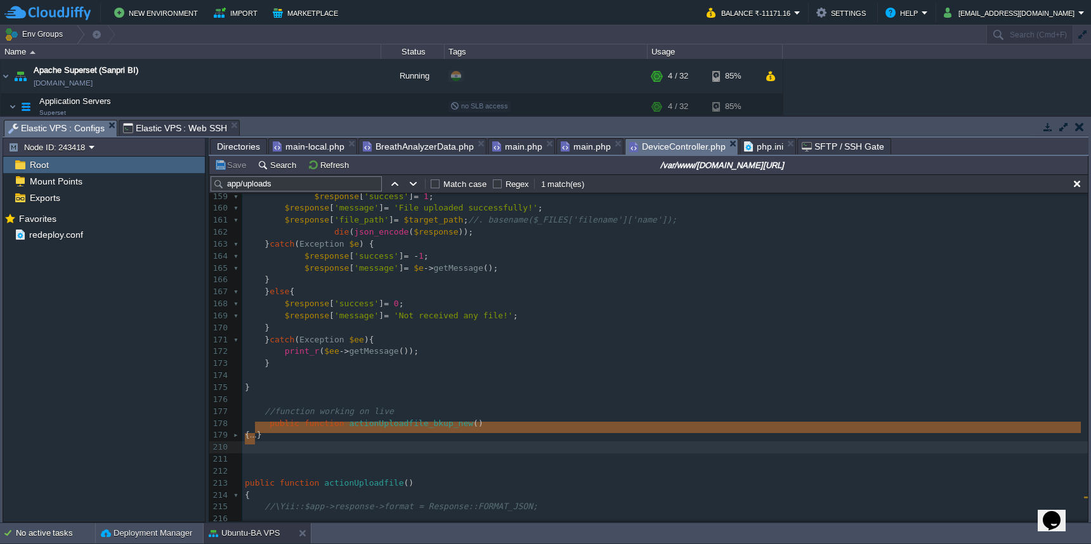
type textarea "-"
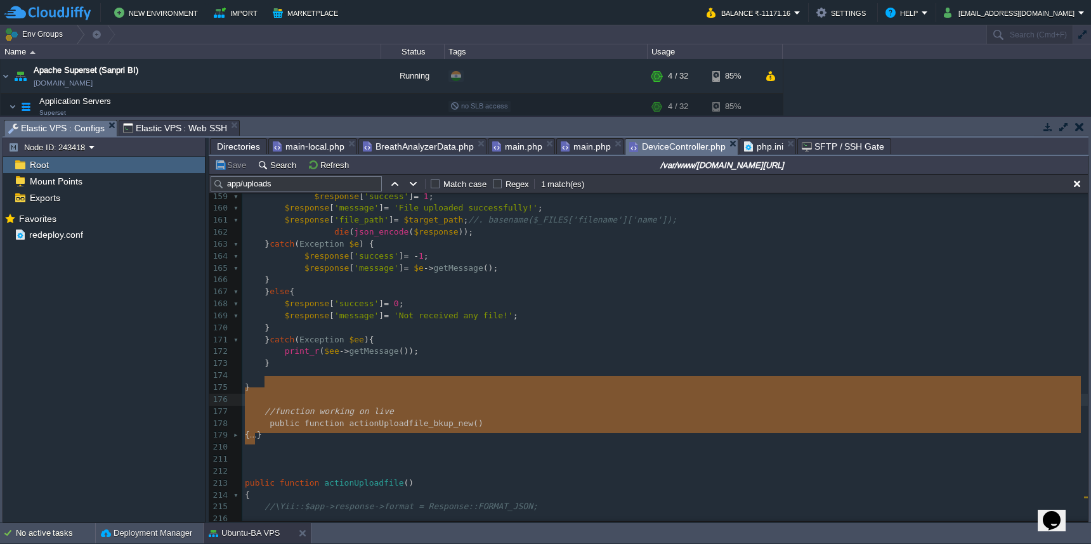
drag, startPoint x: 348, startPoint y: 437, endPoint x: 345, endPoint y: 386, distance: 50.8
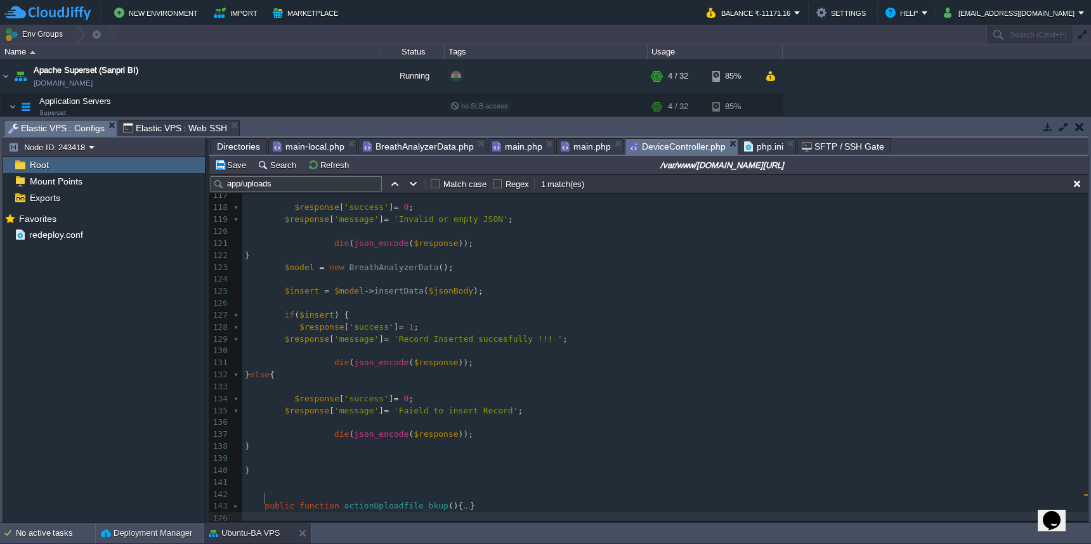
type textarea "-"
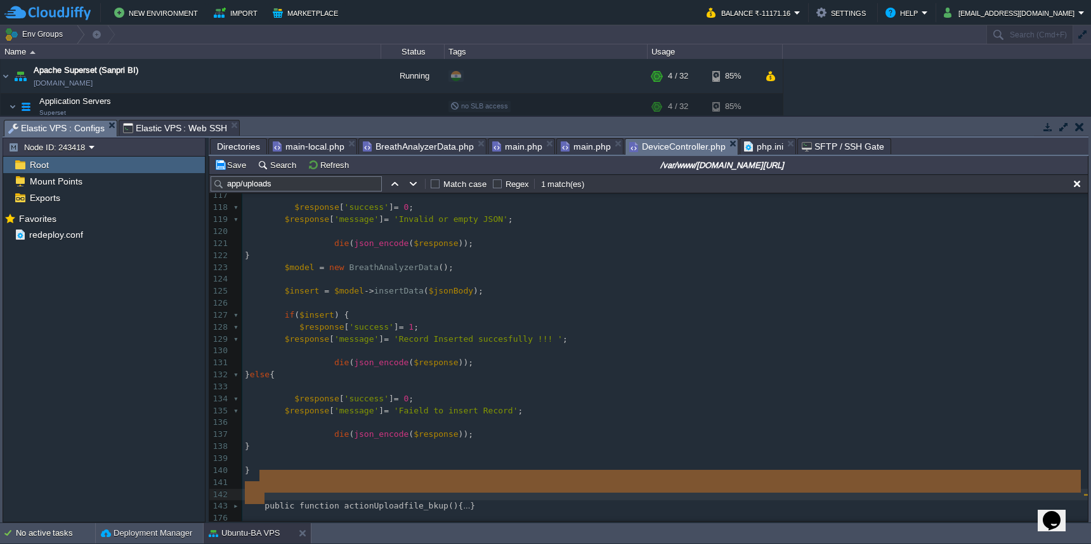
drag, startPoint x: 329, startPoint y: 504, endPoint x: 325, endPoint y: 481, distance: 23.7
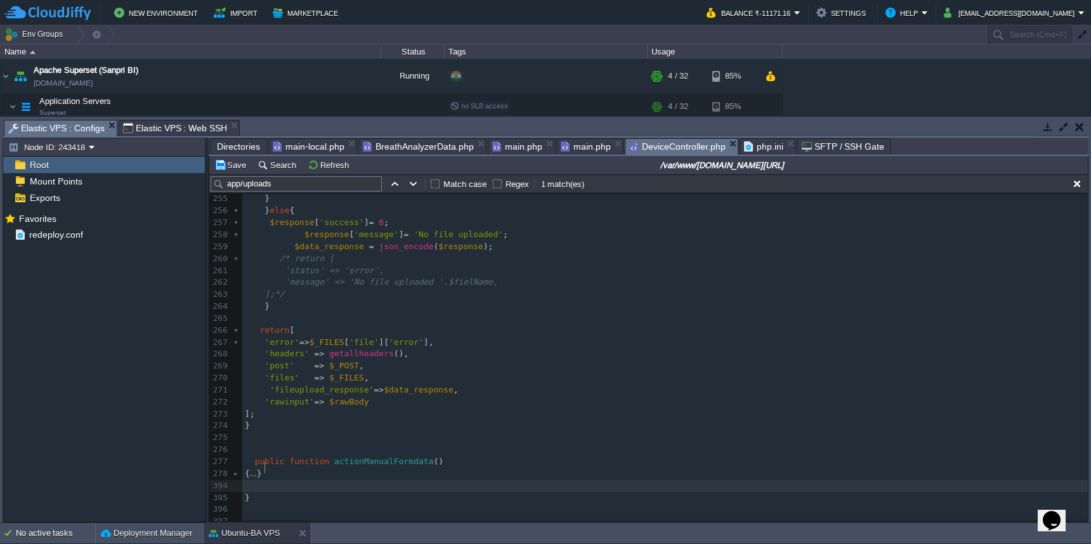
type textarea "-"
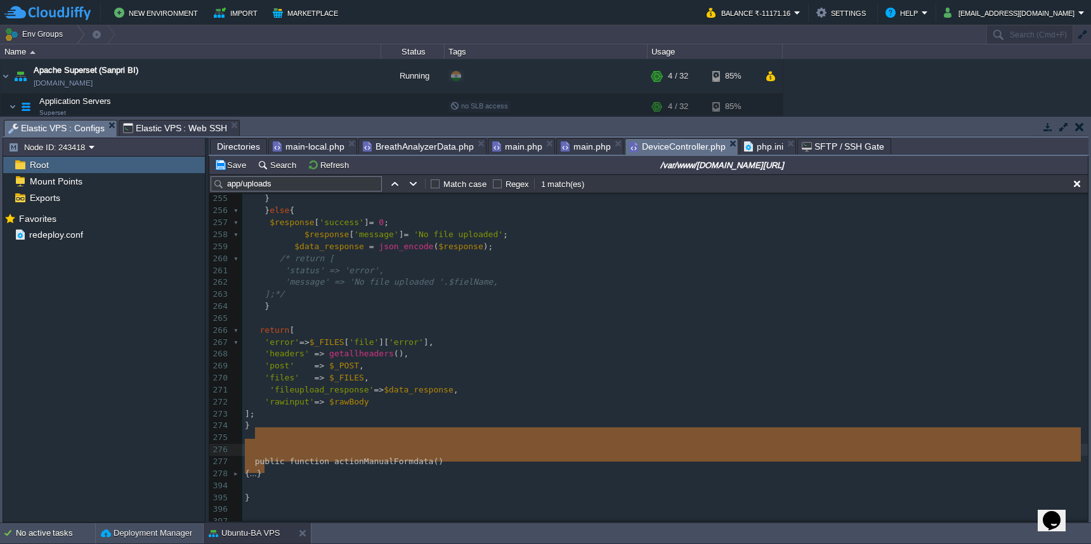
drag, startPoint x: 332, startPoint y: 464, endPoint x: 331, endPoint y: 440, distance: 24.1
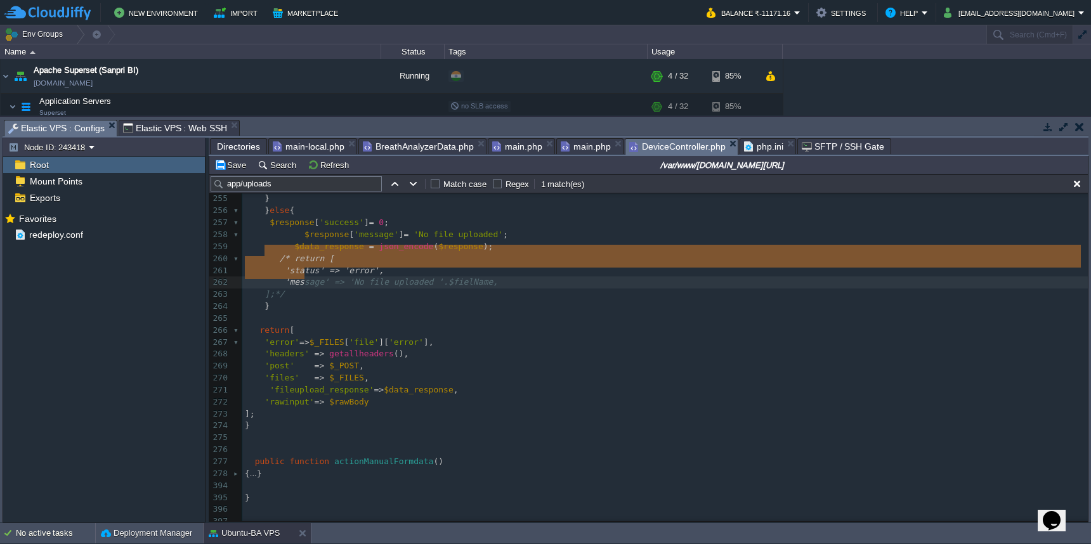
type textarea "/* return [ 'status' => 'error', 'message' => 'No file uploaded '.$fielName, ];…"
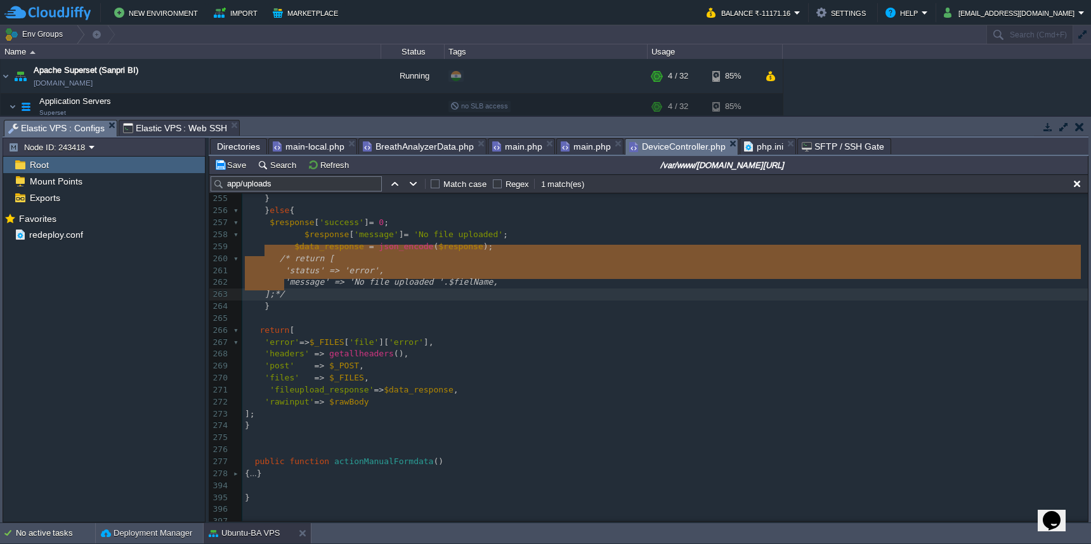
drag, startPoint x: 265, startPoint y: 251, endPoint x: 306, endPoint y: 282, distance: 51.6
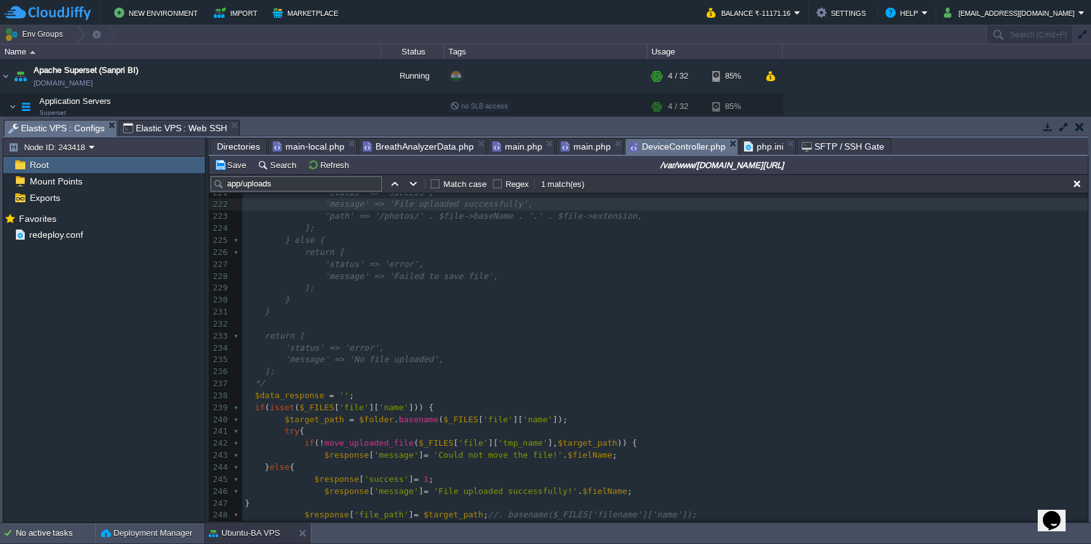
click at [277, 378] on pre "*/" at bounding box center [665, 384] width 846 height 12
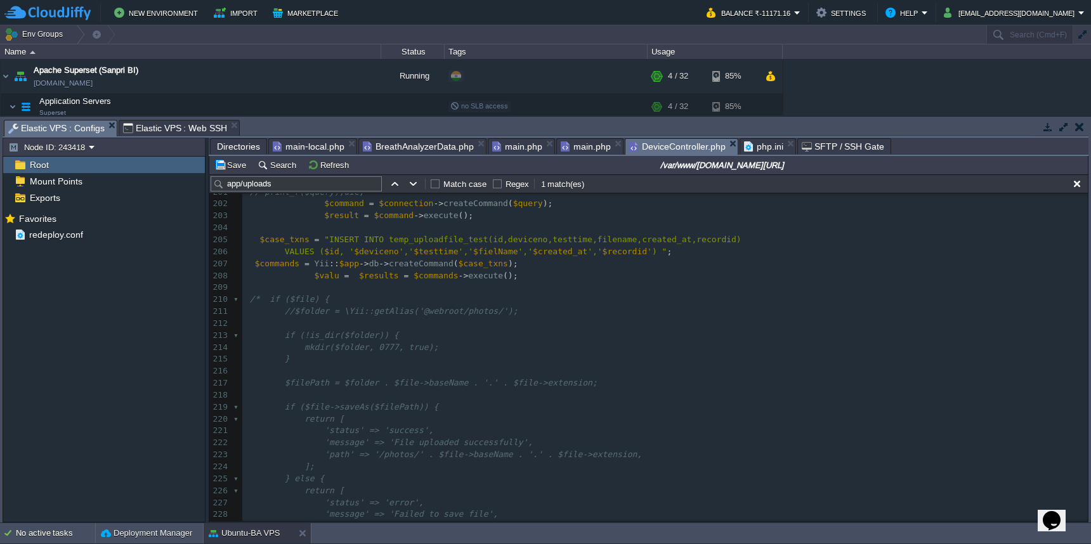
type textarea "/* if ($file) { //$folder = \Yii::getAlias('@webroot/photos/'); if (!is_dir($fo…"
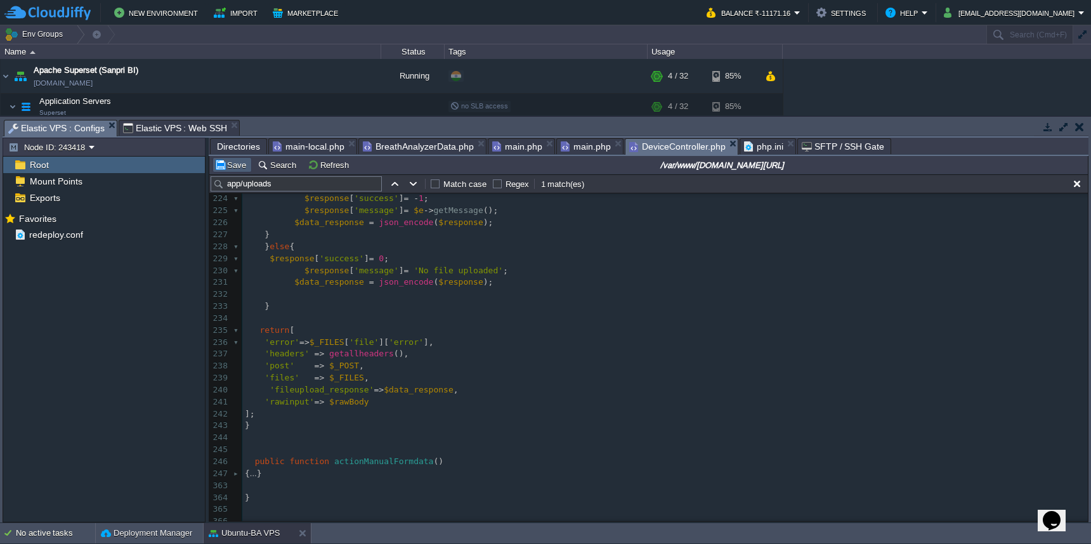
click at [231, 168] on button "Save" at bounding box center [232, 164] width 36 height 11
click at [590, 277] on pre "$data_response = json_encode ( $response );" at bounding box center [665, 283] width 846 height 12
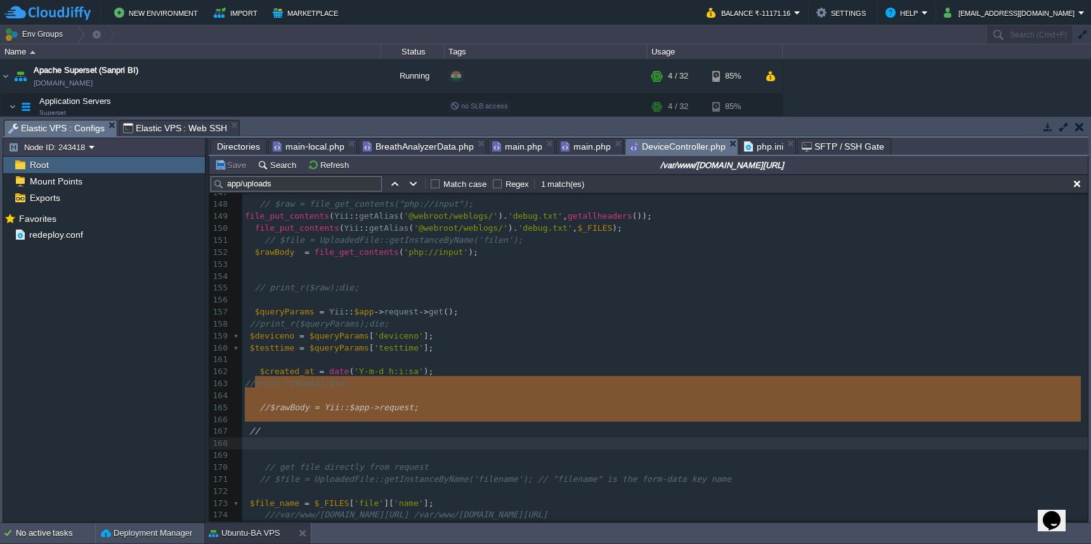
type textarea "//$rawBody = Yii::$app->request; //"
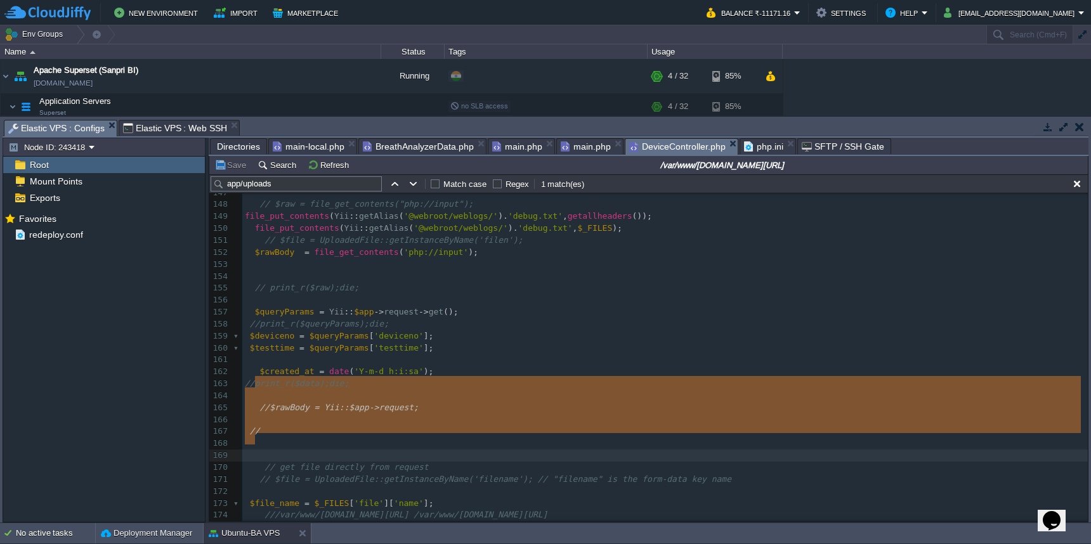
drag, startPoint x: 388, startPoint y: 378, endPoint x: 420, endPoint y: 438, distance: 68.4
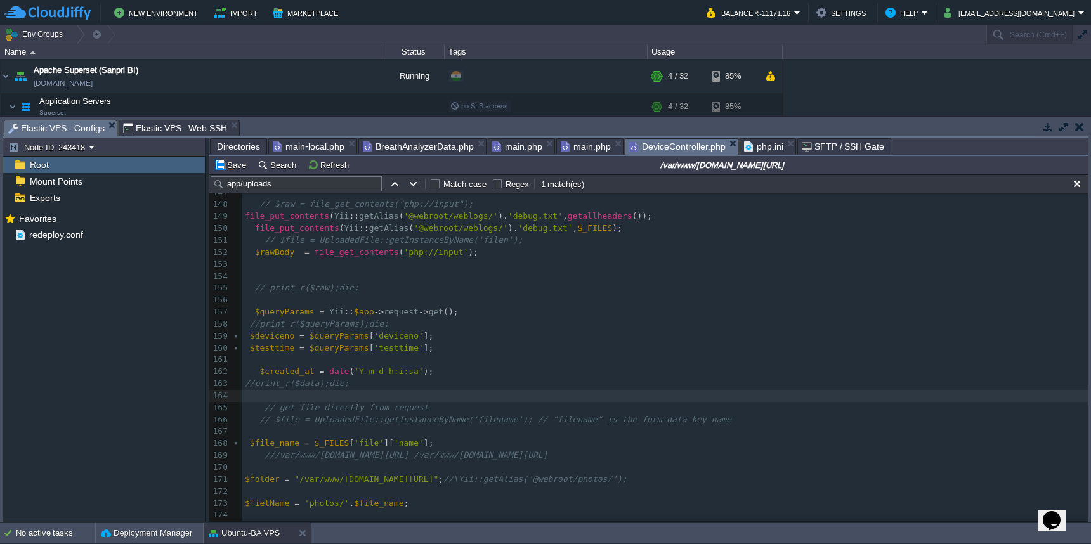
type textarea "// get file directly from request // $file = UploadedFile::getInstanceByName('f…"
type textarea ";"
click at [230, 167] on button "Save" at bounding box center [232, 164] width 36 height 11
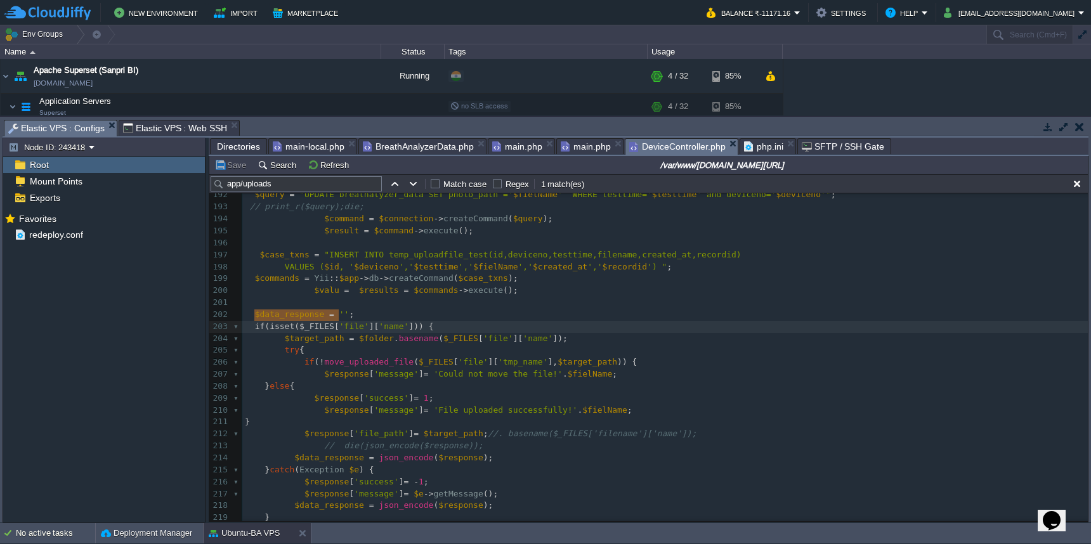
type textarea "if (isset($_FILES['file']['name'])) {"
drag, startPoint x: 253, startPoint y: 318, endPoint x: 464, endPoint y: 317, distance: 211.3
click at [375, 325] on div "xxxxxxxxxx //print_r($data);die; 182 $id = $results [ 'max' ]; 183 $id = $id + …" at bounding box center [665, 363] width 846 height 586
type textarea "$folder"
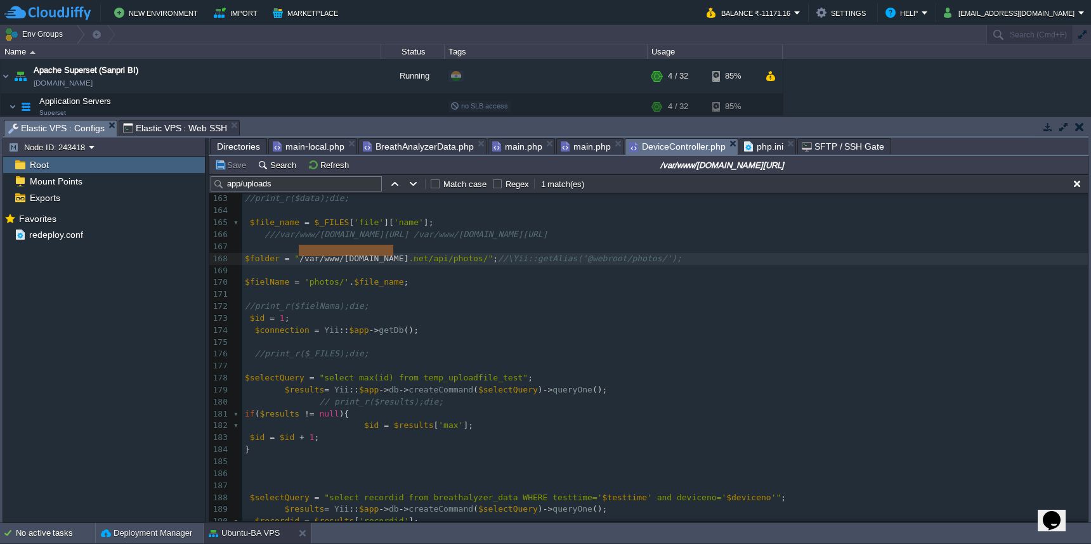
type textarea "/var/www/[DOMAIN_NAME][URL]""
drag, startPoint x: 298, startPoint y: 254, endPoint x: 477, endPoint y: 256, distance: 178.9
click at [521, 348] on pre "//print_r($_FILES);die;" at bounding box center [665, 354] width 846 height 12
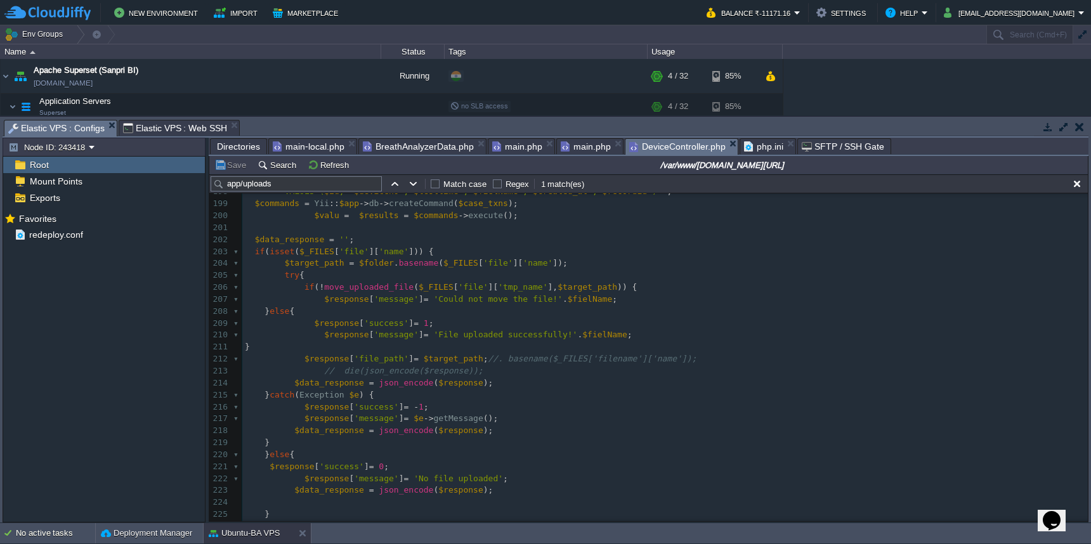
click at [371, 254] on div "xxxxxxxxxx //print_r($_FILES);die; 181 if ( $results != null ){ 182 $id = $resu…" at bounding box center [665, 276] width 846 height 586
type textarea "$folder"
type textarea "$_FILES['file']['name'"
drag, startPoint x: 454, startPoint y: 254, endPoint x: 560, endPoint y: 253, distance: 106.0
type textarea "basename"
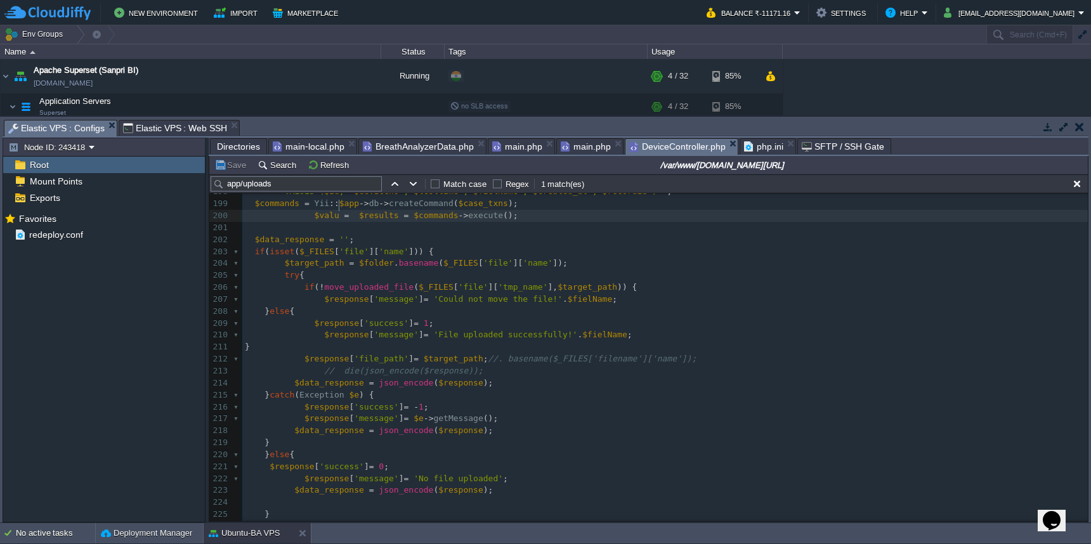
click at [338, 211] on span "$valu" at bounding box center [327, 216] width 25 height 10
type textarea "2"
type textarea "e"
click at [506, 258] on pre "$target_path = $folder . basename ( $_FILES [ 'file' ][ 'name' ]);" at bounding box center [665, 264] width 846 height 12
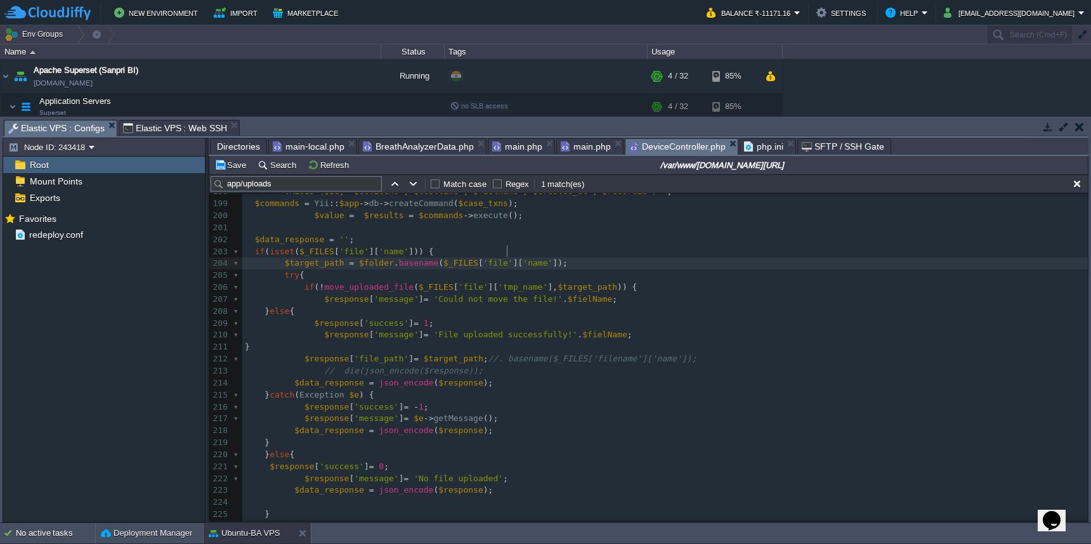
scroll to position [5, 0]
drag, startPoint x: 1083, startPoint y: 476, endPoint x: 1084, endPoint y: 456, distance: 20.3
click at [1087, 456] on div at bounding box center [1087, 358] width 1 height 328
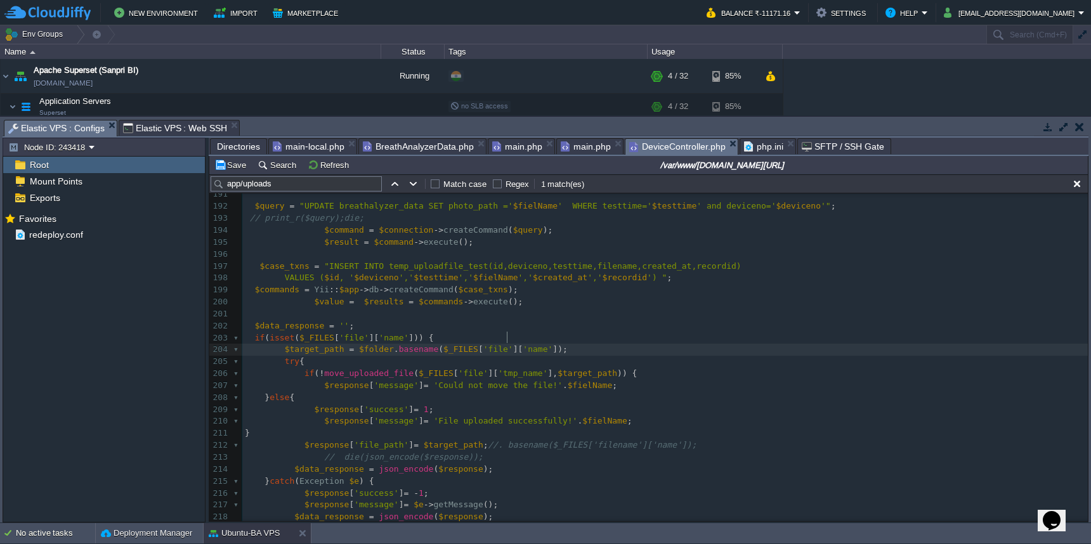
scroll to position [2172, 0]
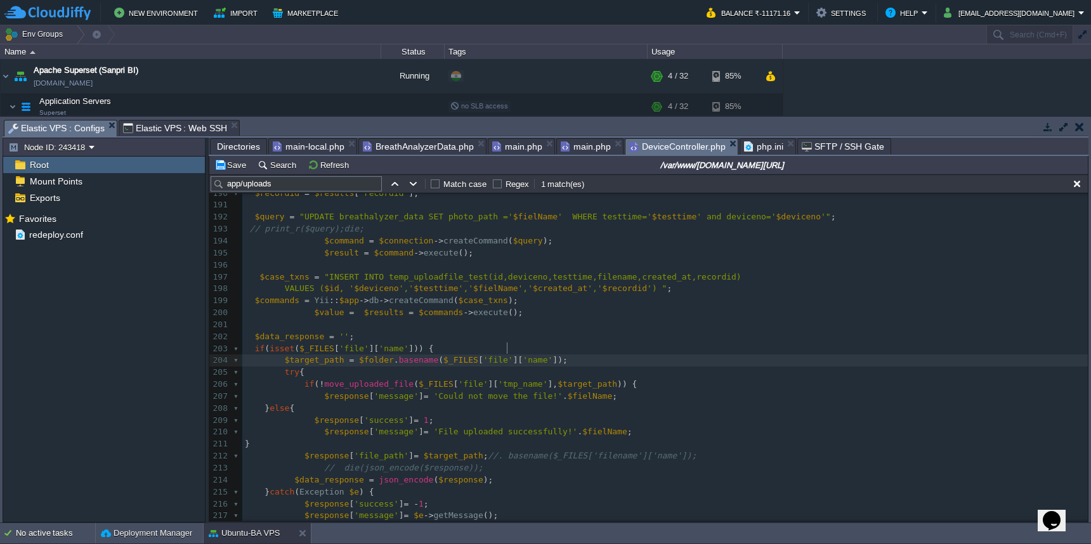
click at [243, 145] on span "Directories" at bounding box center [238, 146] width 43 height 15
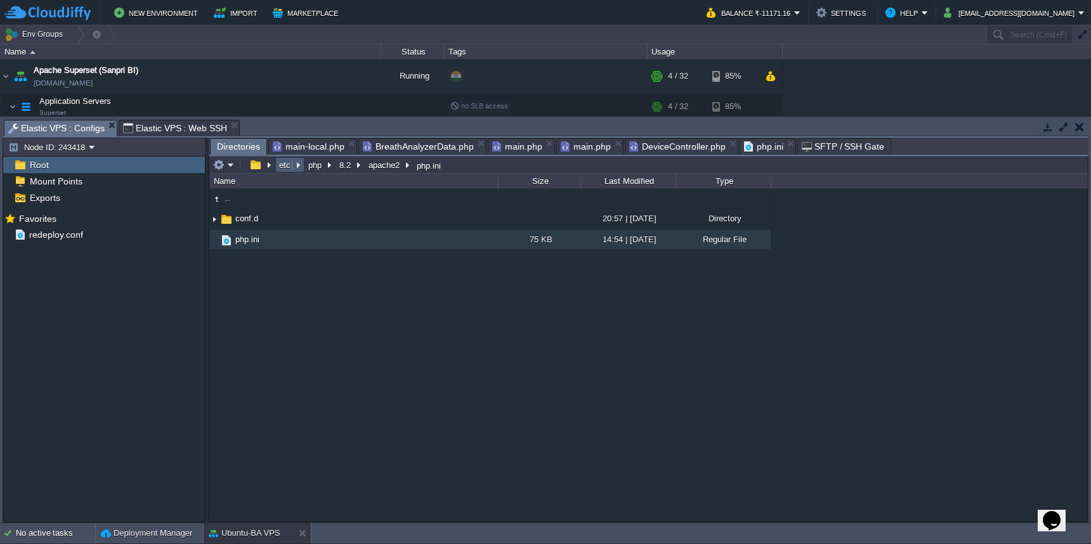
click at [284, 169] on button "etc" at bounding box center [285, 164] width 16 height 11
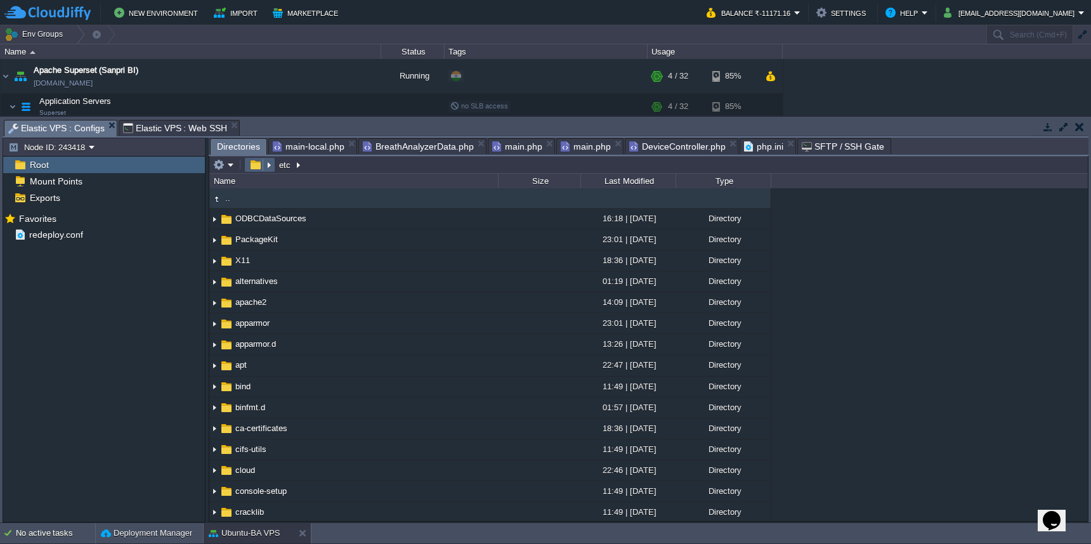
click at [254, 168] on button "button" at bounding box center [255, 164] width 18 height 11
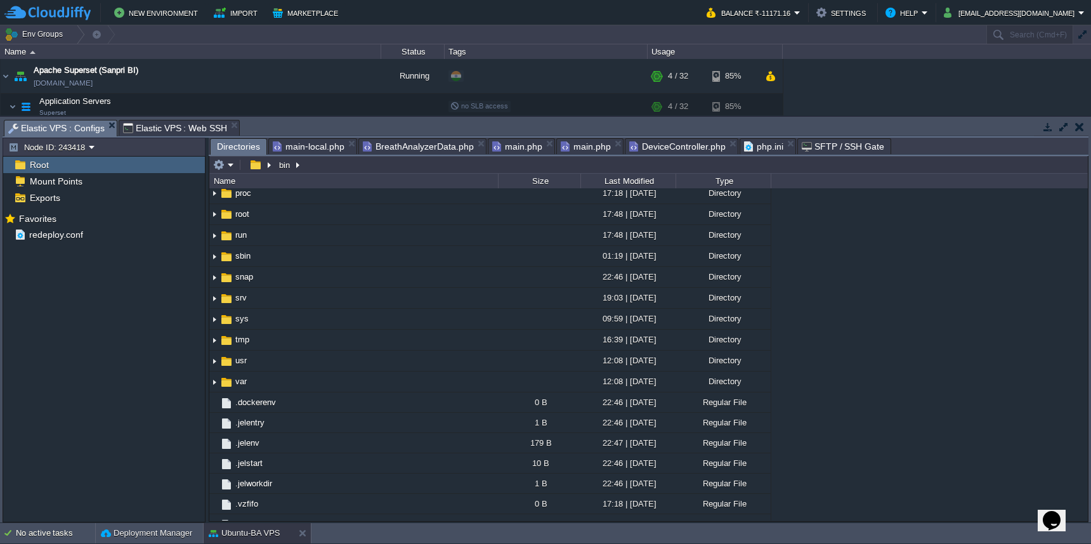
scroll to position [295, 0]
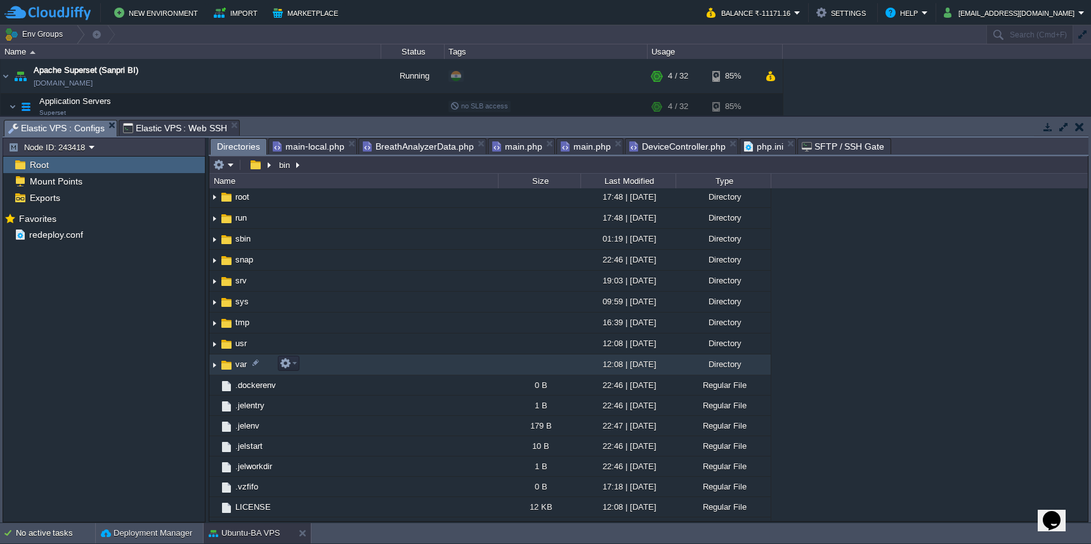
click at [427, 368] on td "var" at bounding box center [353, 365] width 289 height 21
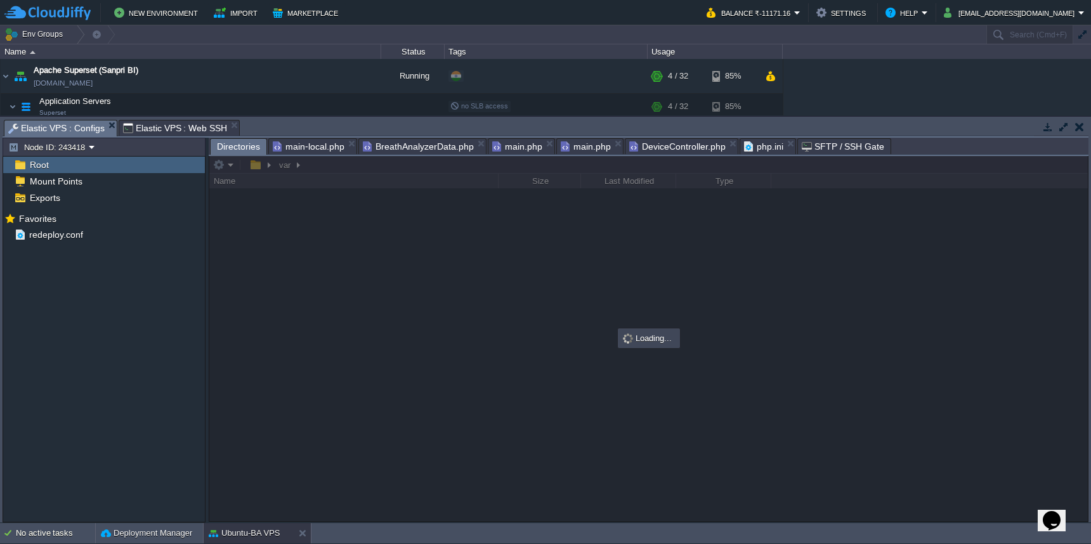
scroll to position [0, 0]
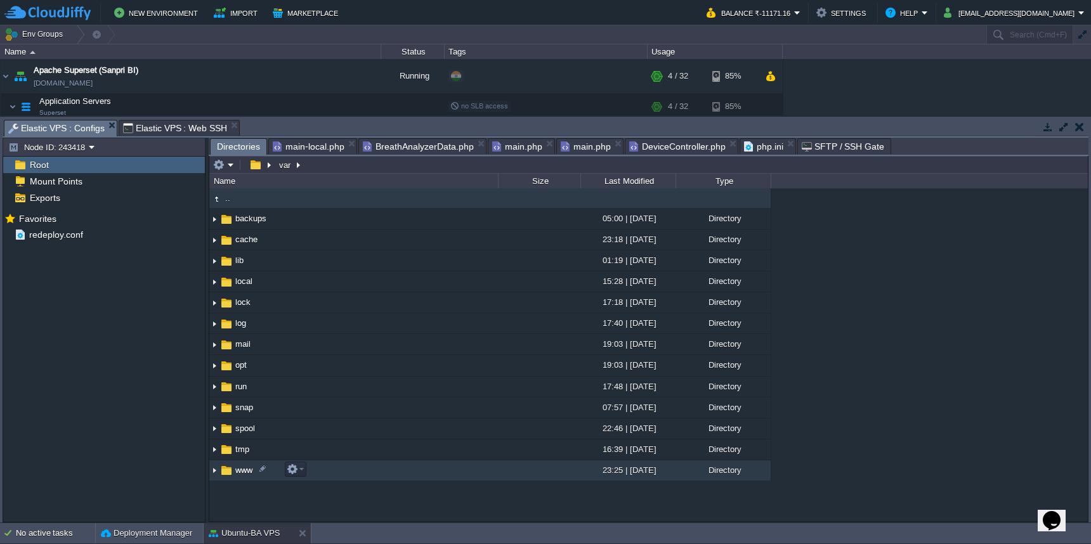
click at [409, 474] on td "www" at bounding box center [353, 471] width 289 height 21
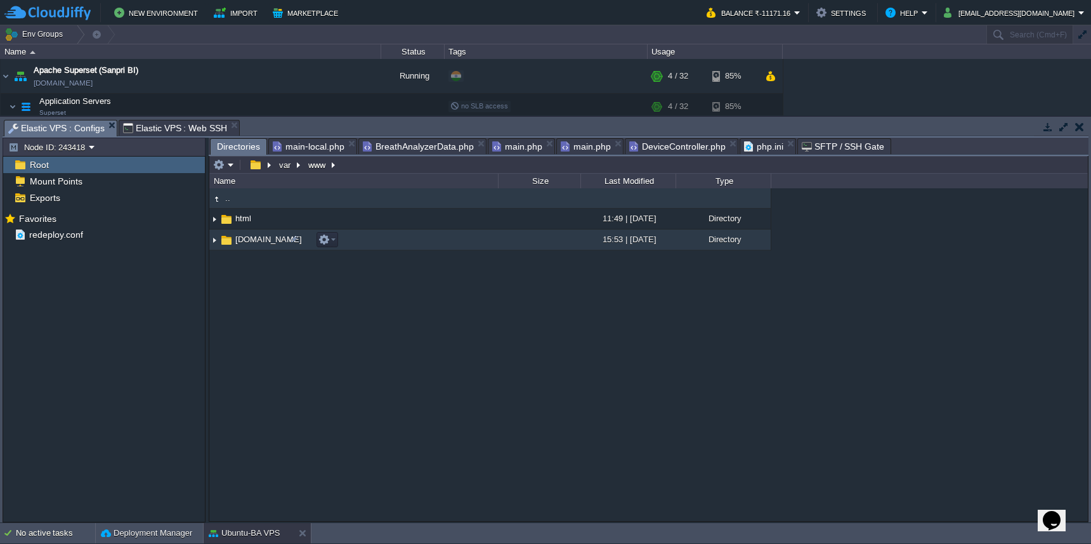
click at [419, 244] on td "[DOMAIN_NAME]" at bounding box center [353, 240] width 289 height 21
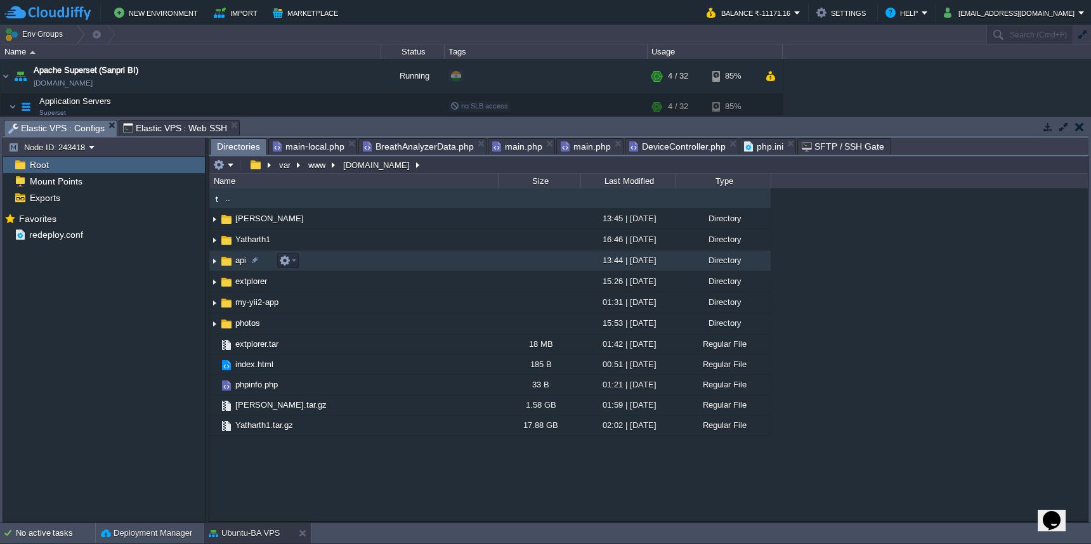
click at [412, 262] on td "api" at bounding box center [353, 261] width 289 height 21
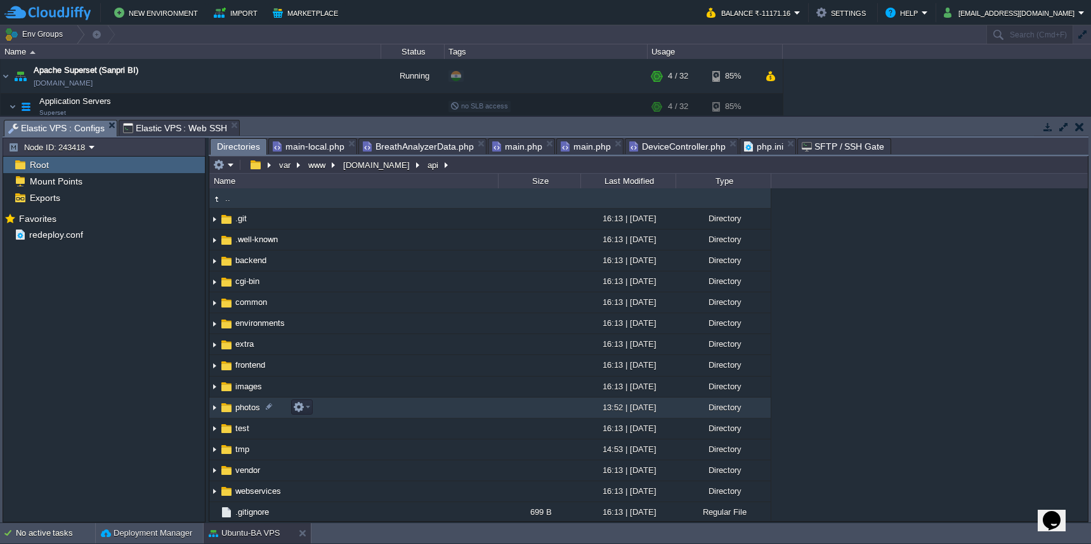
click at [455, 410] on td "photos" at bounding box center [353, 408] width 289 height 21
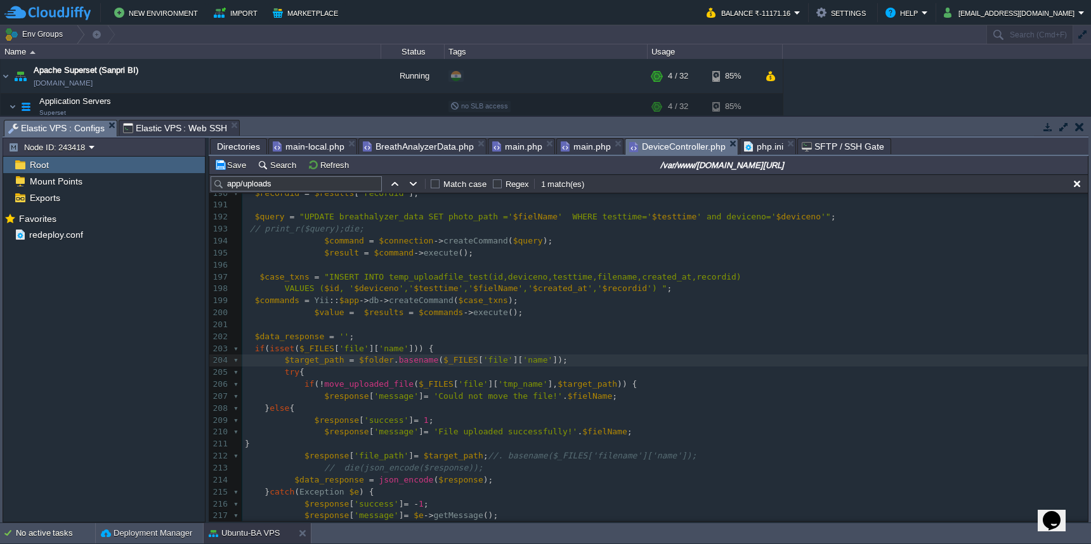
click at [682, 147] on span "DeviceController.php" at bounding box center [677, 147] width 96 height 16
click at [231, 164] on button "Save" at bounding box center [232, 164] width 36 height 11
click at [753, 145] on span "php.ini" at bounding box center [763, 146] width 39 height 15
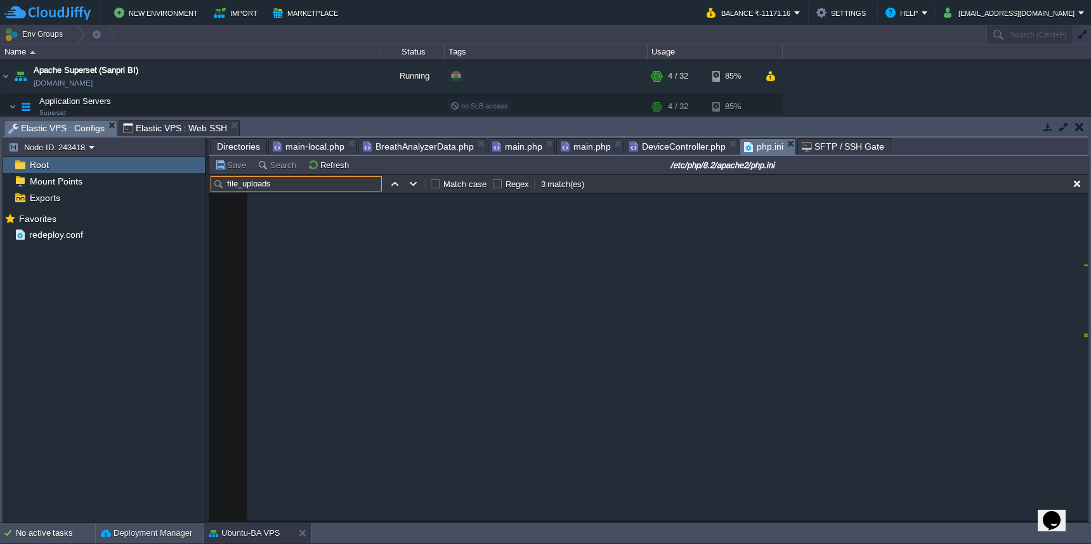
scroll to position [9349, 0]
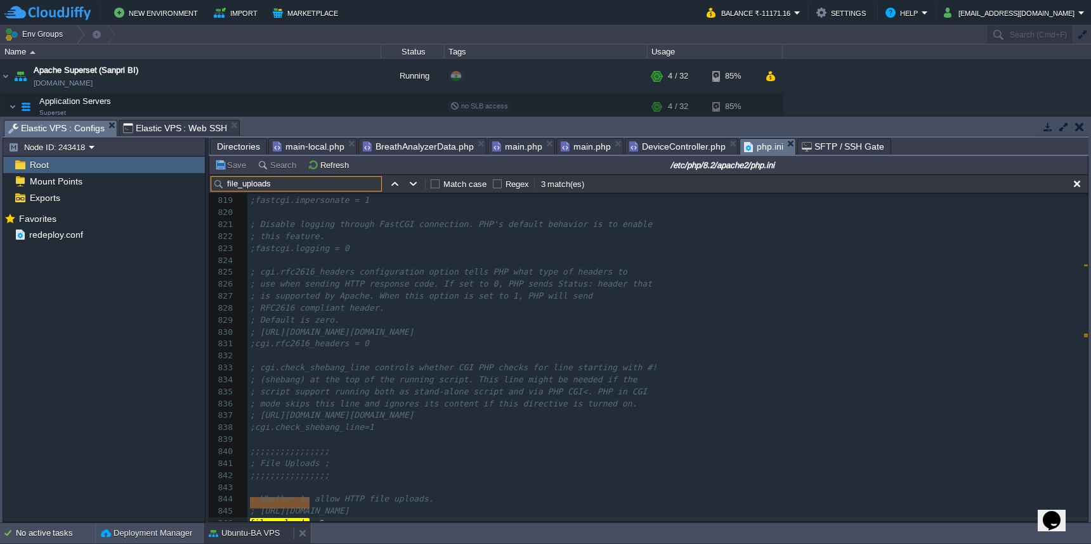
type input "file_uploads"
click at [516, 458] on pre "; File Uploads ;" at bounding box center [667, 464] width 841 height 12
type input "tmp"
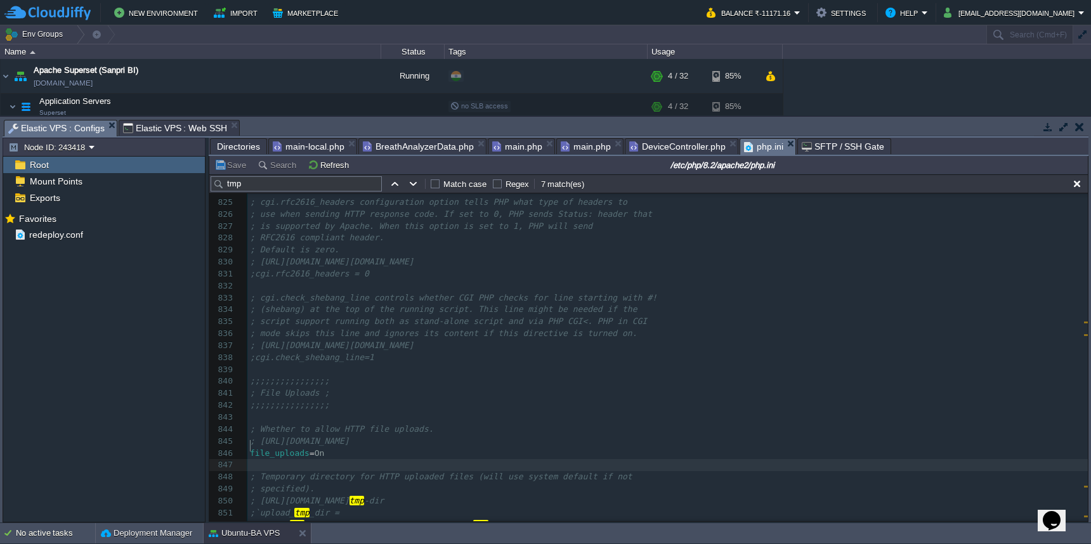
click at [863, 459] on pre "​" at bounding box center [667, 465] width 841 height 12
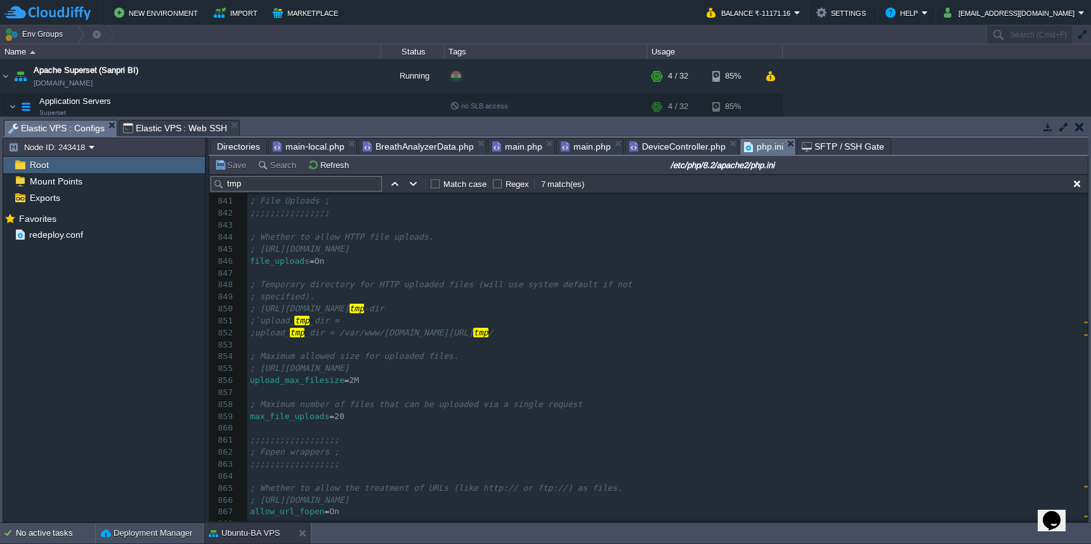
click at [364, 369] on div "x 831 ;cgi.rfc2616_headers = 0 832 ​ 833 ; cgi.check_shebang_line controls whet…" at bounding box center [667, 369] width 841 height 586
click at [240, 142] on span "Directories" at bounding box center [238, 146] width 43 height 15
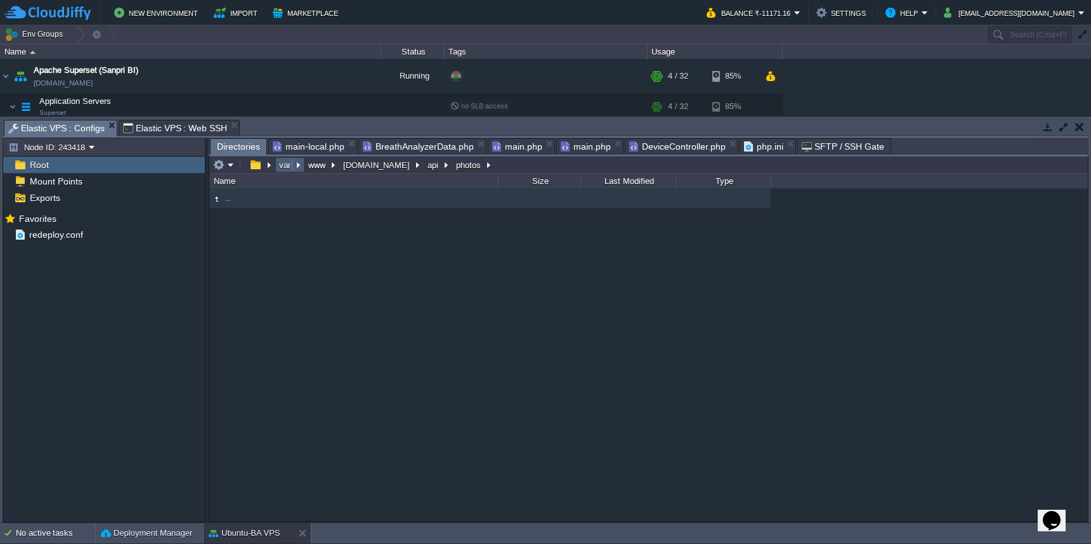
click at [280, 170] on button "var" at bounding box center [285, 164] width 16 height 11
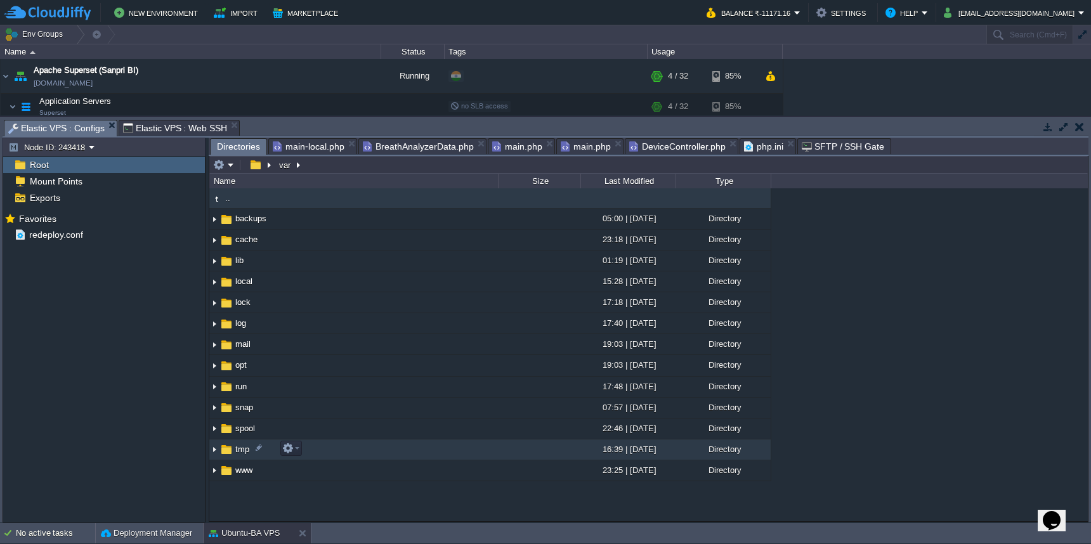
click at [349, 451] on td "tmp" at bounding box center [353, 450] width 289 height 21
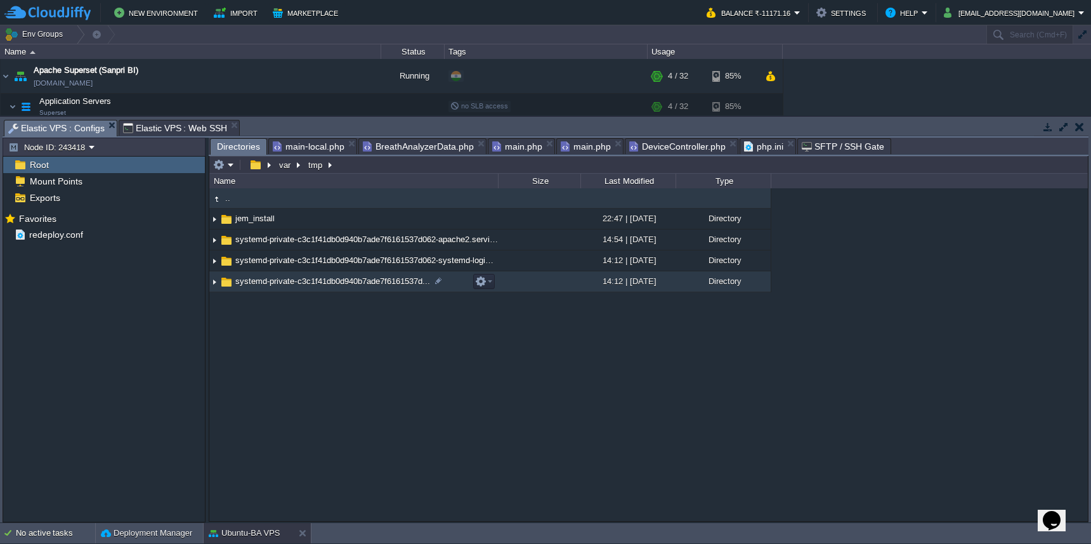
click at [216, 283] on img at bounding box center [214, 282] width 10 height 20
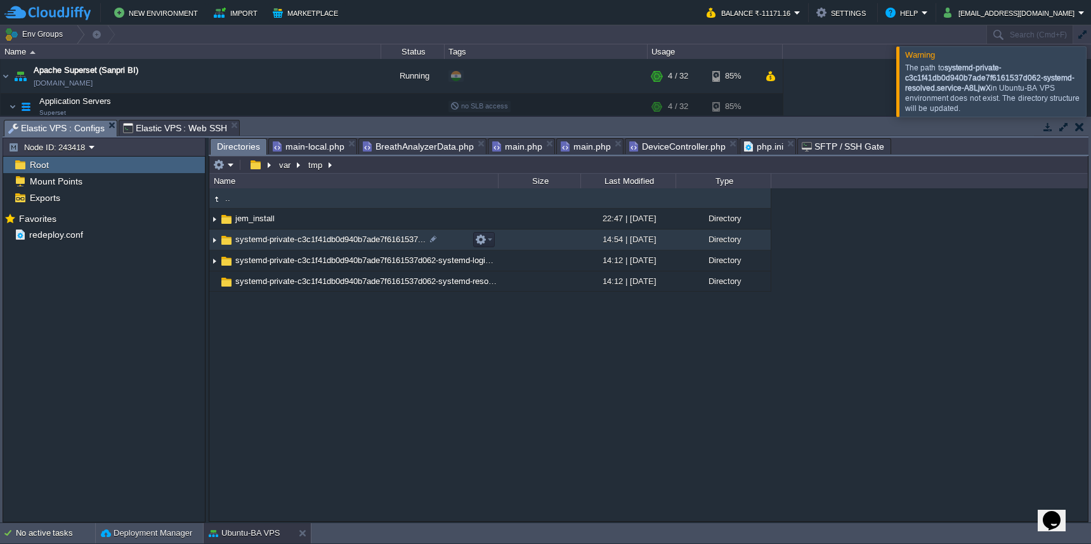
click at [397, 245] on span "systemd-private-c3c1f41db0d940b7ade7f6161537..." at bounding box center [330, 239] width 194 height 11
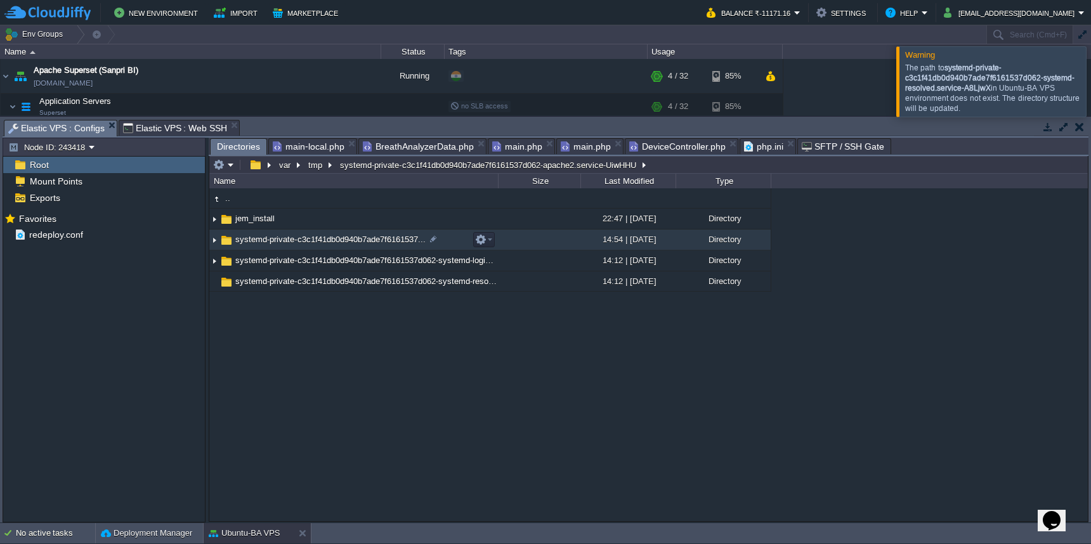
click at [397, 245] on span "systemd-private-c3c1f41db0d940b7ade7f6161537..." at bounding box center [330, 239] width 194 height 11
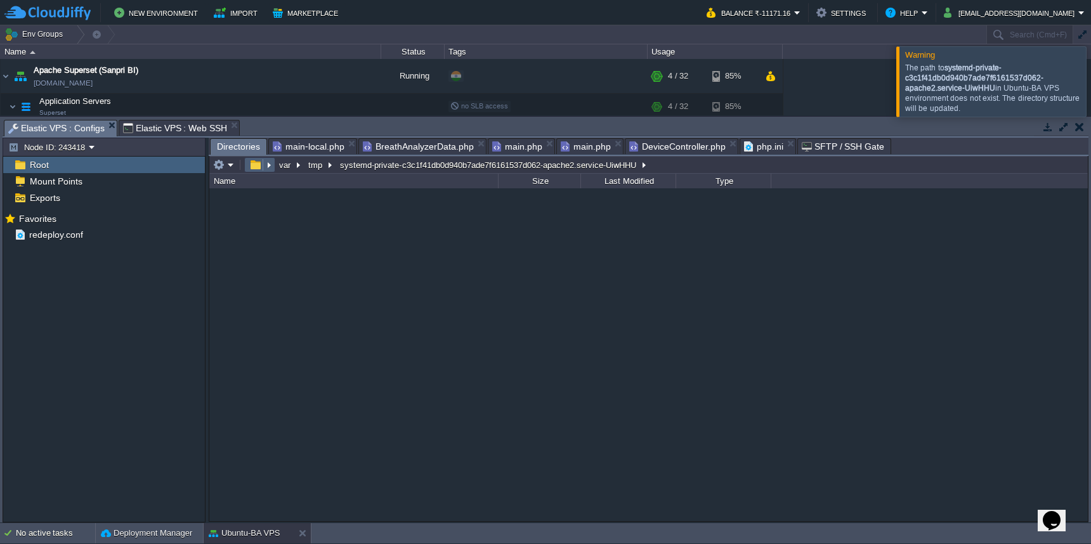
click at [258, 170] on button "button" at bounding box center [255, 164] width 18 height 11
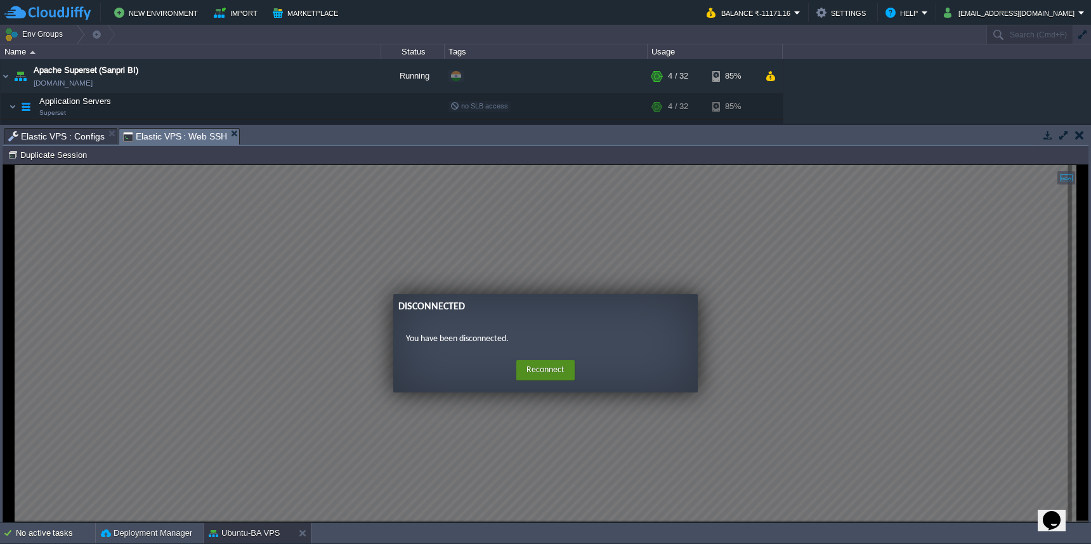
click at [541, 374] on button "Reconnect" at bounding box center [545, 370] width 58 height 20
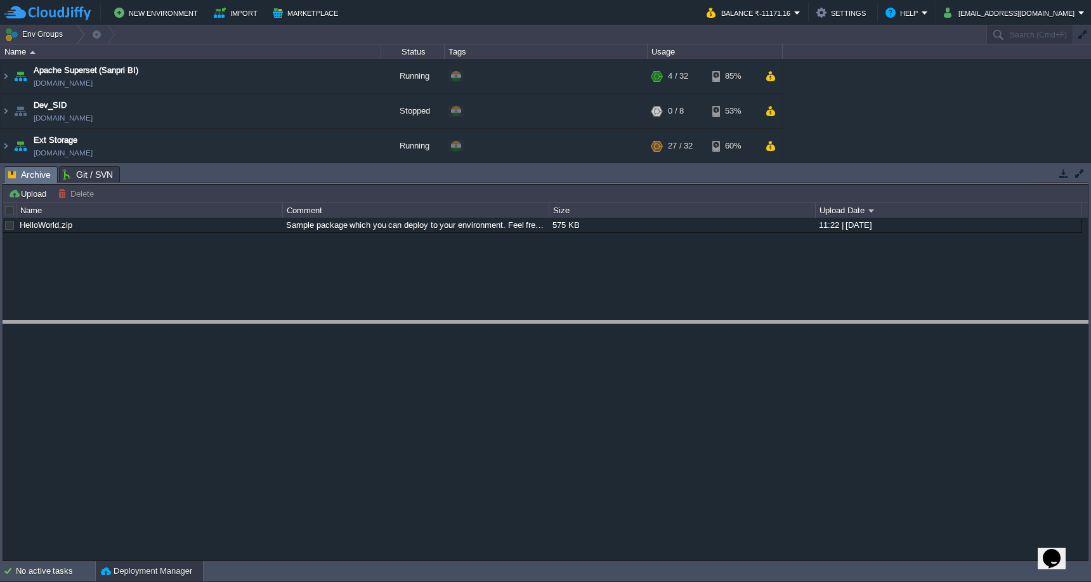
drag, startPoint x: 160, startPoint y: 172, endPoint x: 161, endPoint y: 333, distance: 161.2
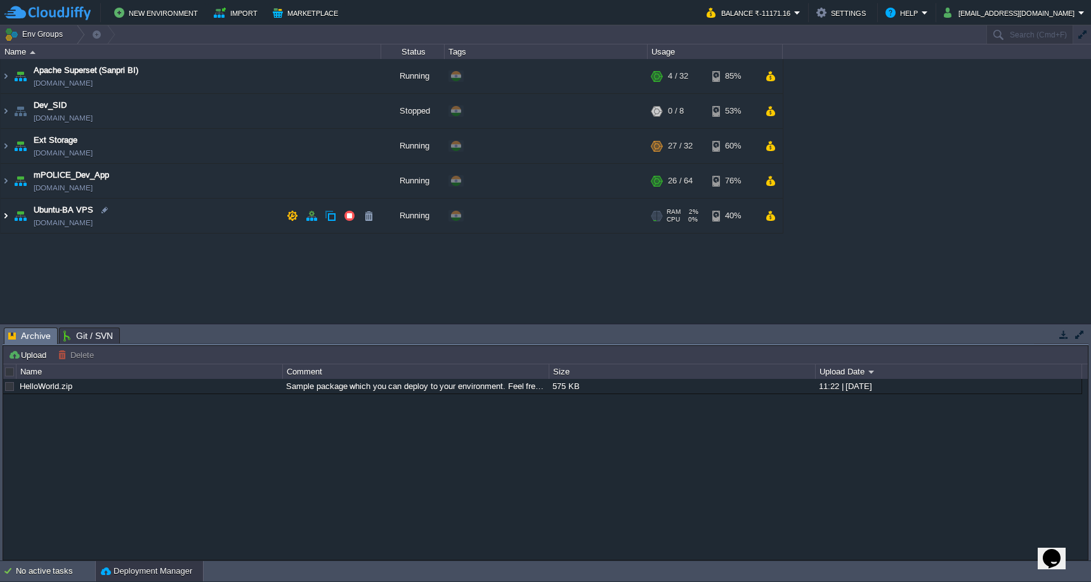
click at [5, 219] on img at bounding box center [6, 216] width 10 height 34
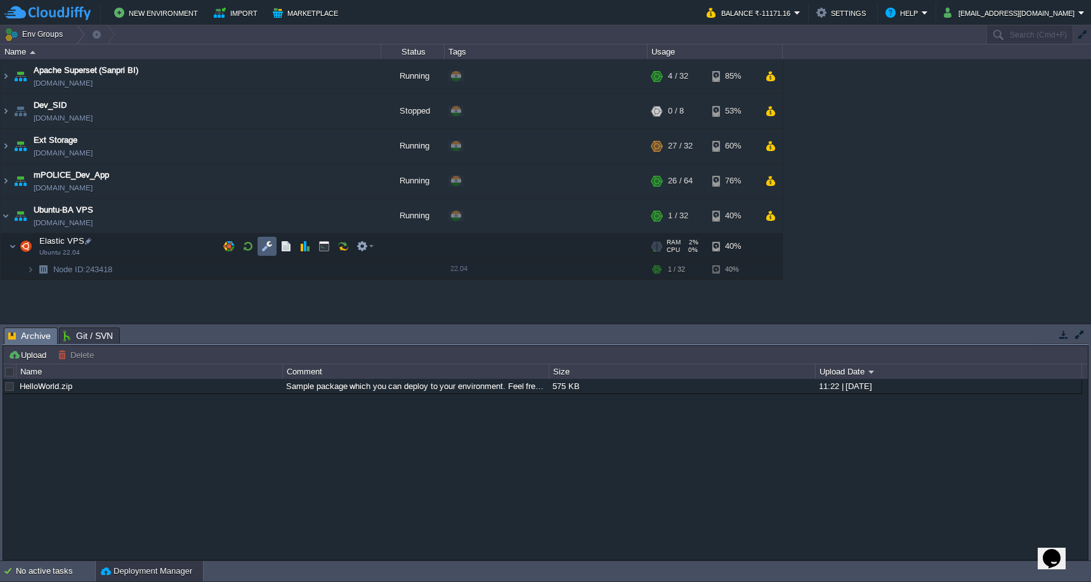
click at [263, 253] on td at bounding box center [267, 246] width 19 height 19
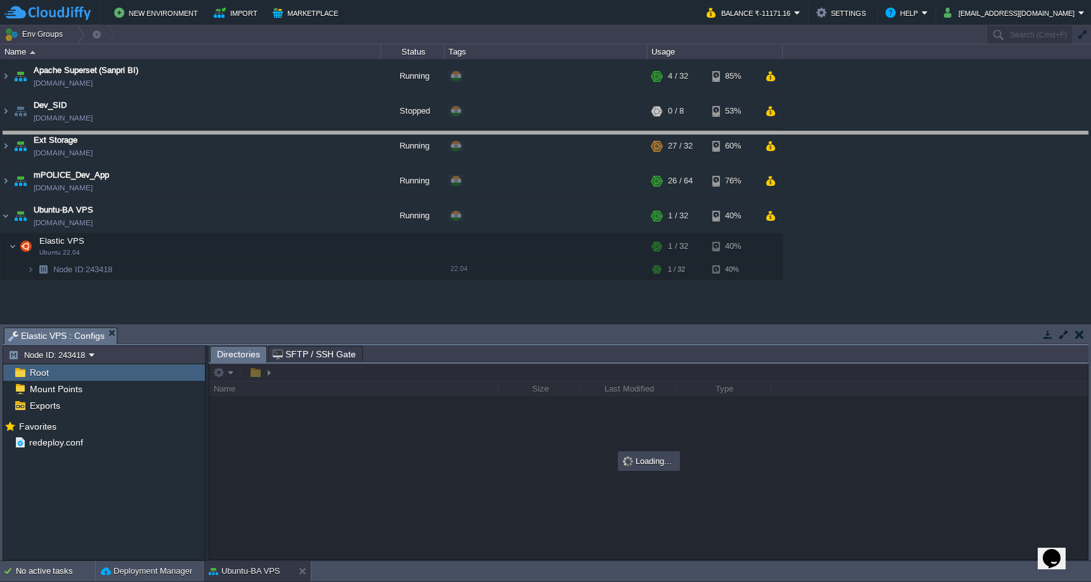
drag, startPoint x: 455, startPoint y: 333, endPoint x: 470, endPoint y: 137, distance: 196.6
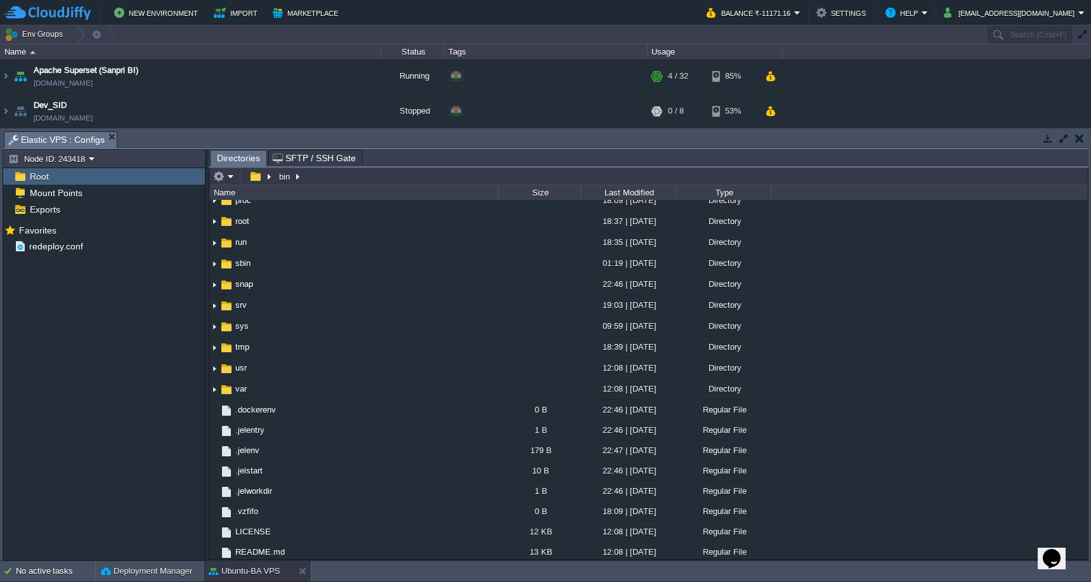
scroll to position [285, 0]
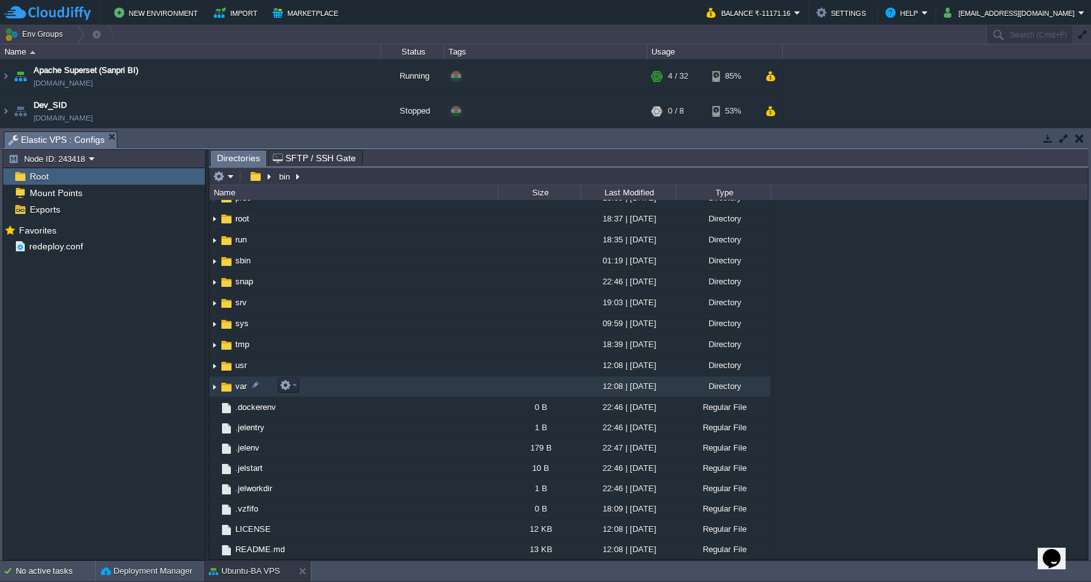
click at [410, 391] on td "var" at bounding box center [353, 386] width 289 height 21
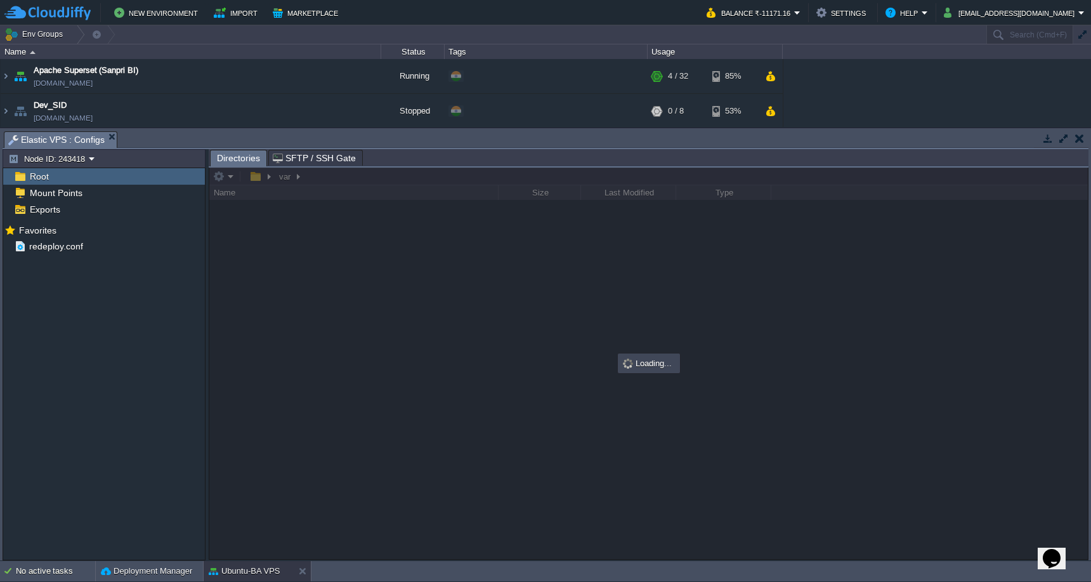
scroll to position [0, 0]
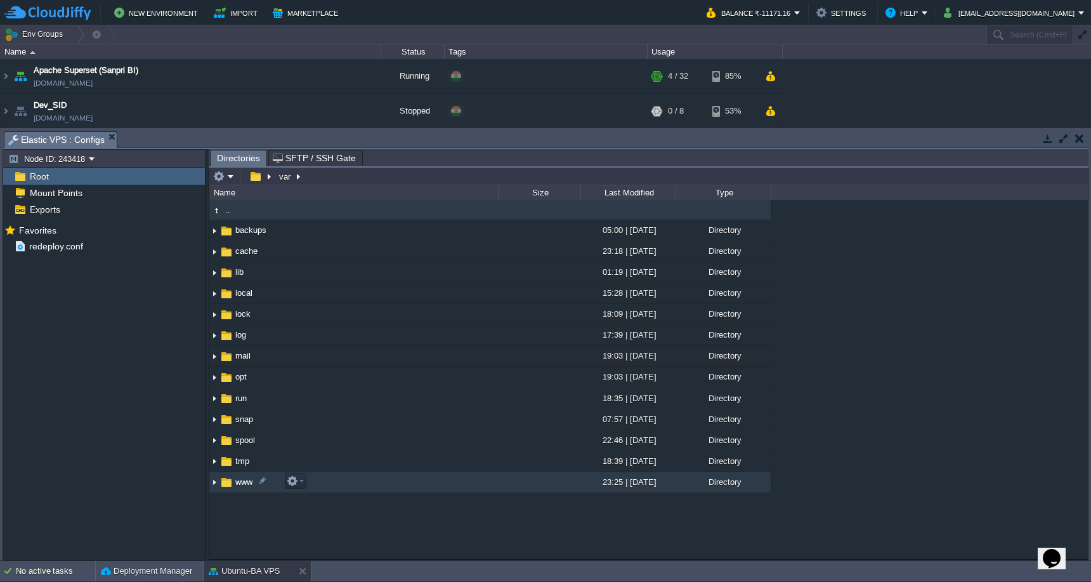
click at [380, 490] on td "www" at bounding box center [353, 482] width 289 height 21
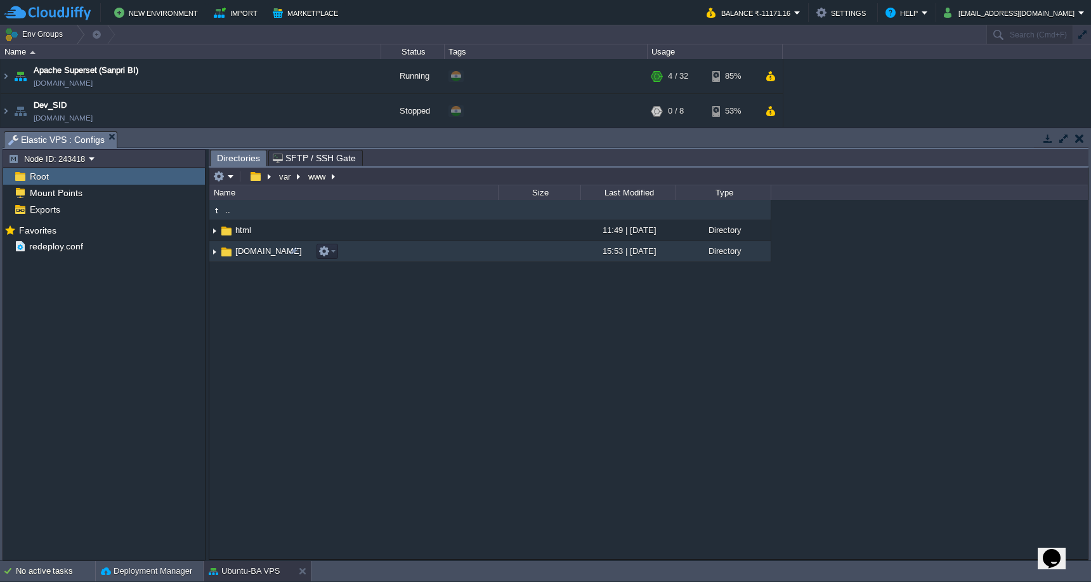
click at [415, 259] on td "[DOMAIN_NAME]" at bounding box center [353, 251] width 289 height 21
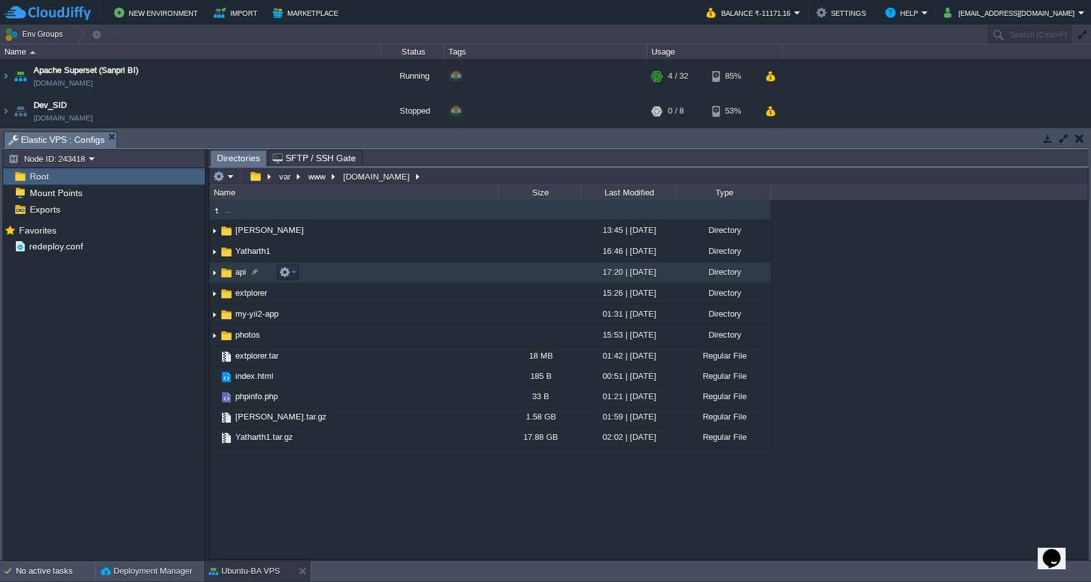
click at [402, 272] on td "api" at bounding box center [353, 272] width 289 height 21
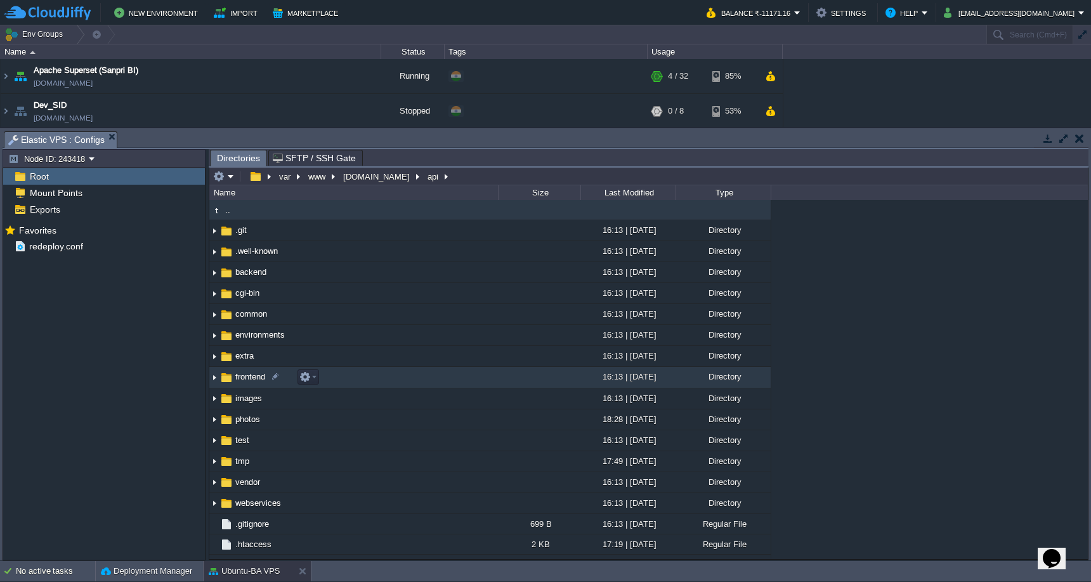
click at [401, 385] on td "frontend" at bounding box center [353, 377] width 289 height 21
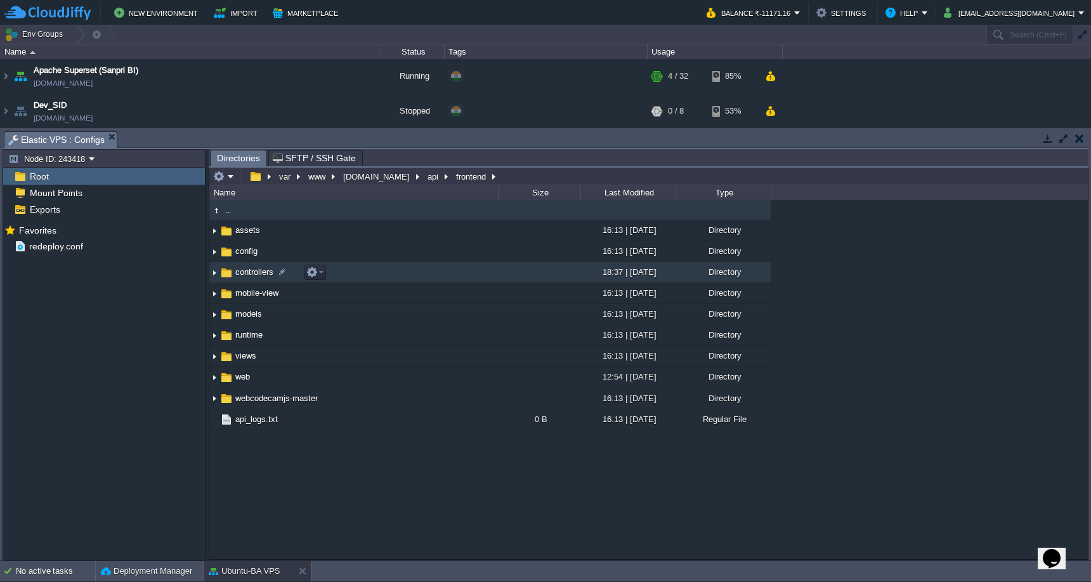
click at [414, 273] on td "controllers" at bounding box center [353, 272] width 289 height 21
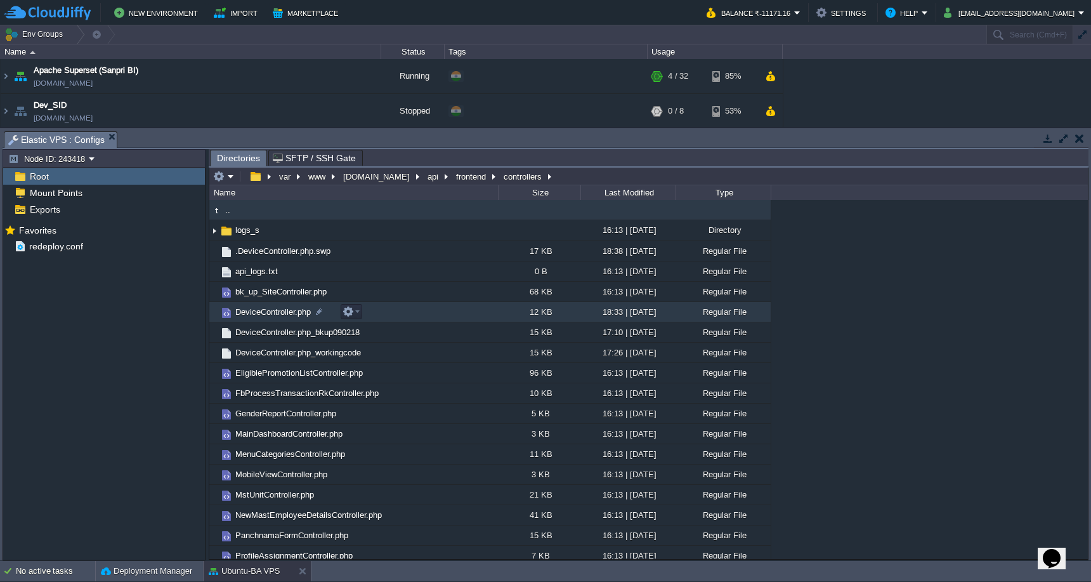
click at [409, 315] on td "DeviceController.php" at bounding box center [353, 312] width 289 height 20
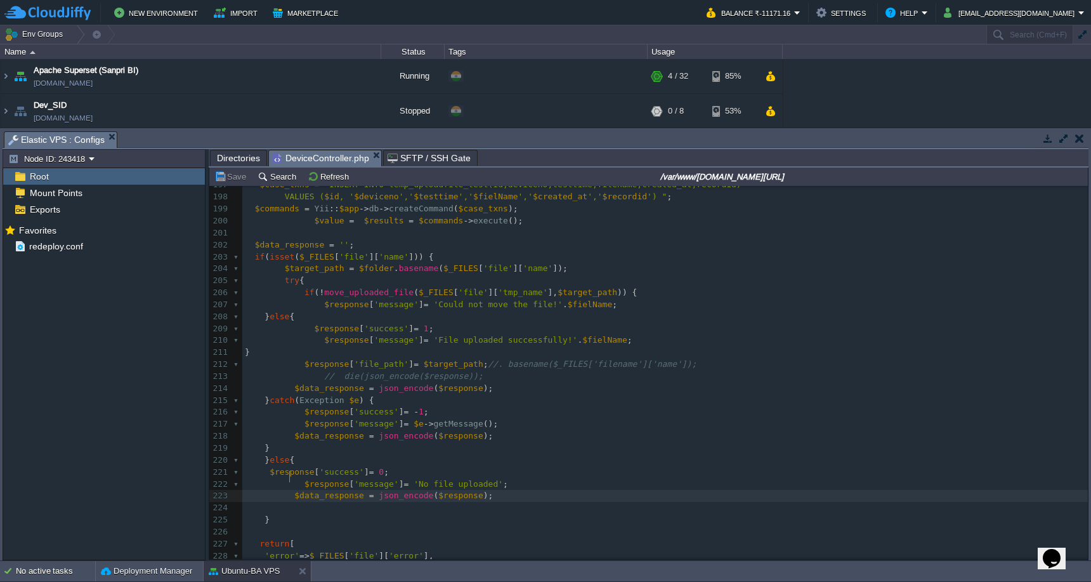
click at [290, 479] on div "359 <?php 187 ​ 188 $selectQuery = "select recordid from breathalyzer_data WHER…" at bounding box center [665, 442] width 846 height 765
type textarea "//"
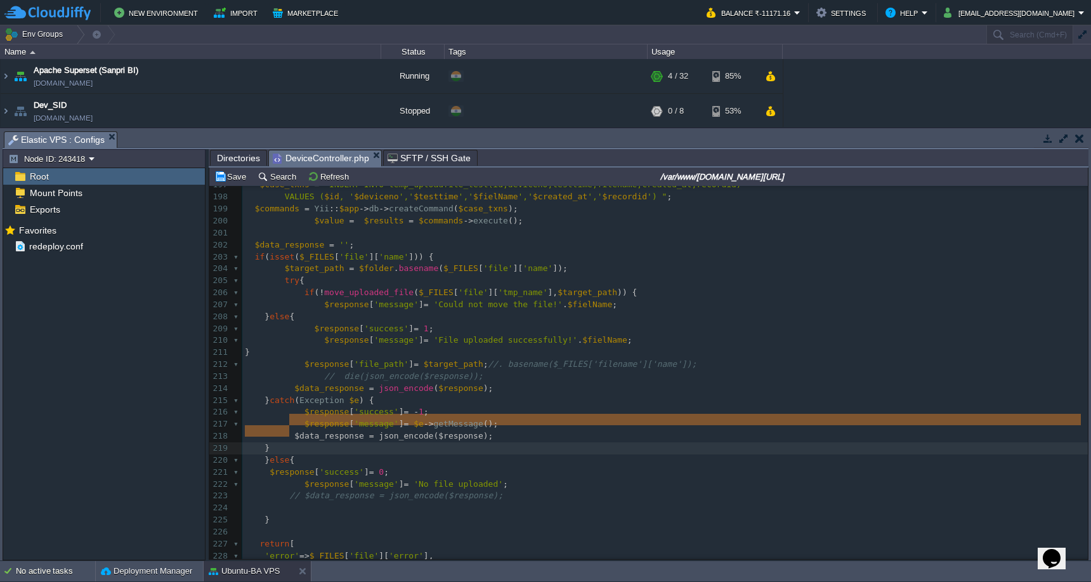
type textarea "$data_response = json_encode($response);"
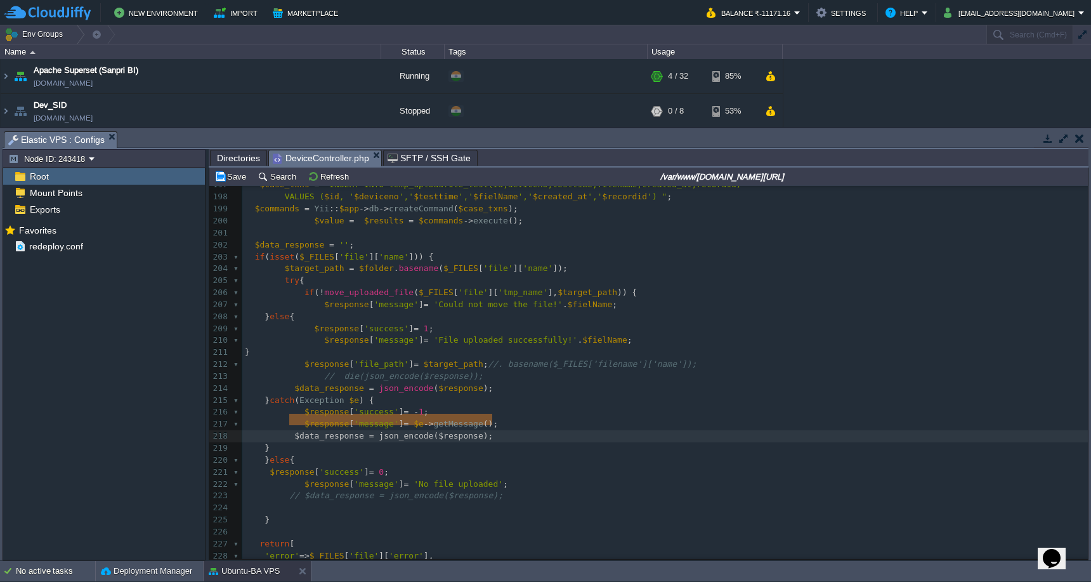
drag, startPoint x: 291, startPoint y: 420, endPoint x: 506, endPoint y: 422, distance: 214.5
type textarea "// $data_response = json_encode($response);"
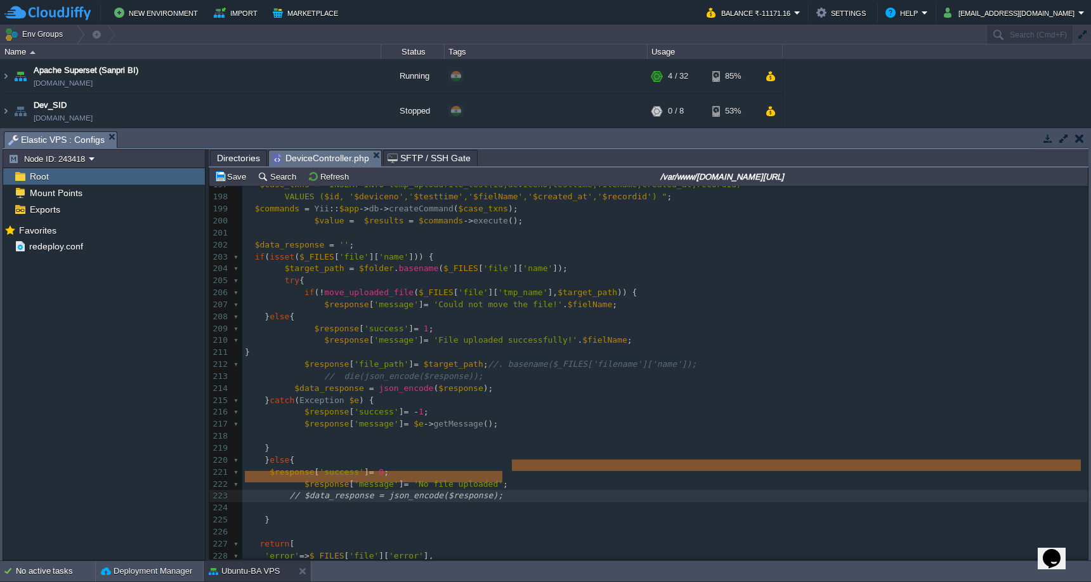
drag, startPoint x: 525, startPoint y: 470, endPoint x: 525, endPoint y: 476, distance: 6.4
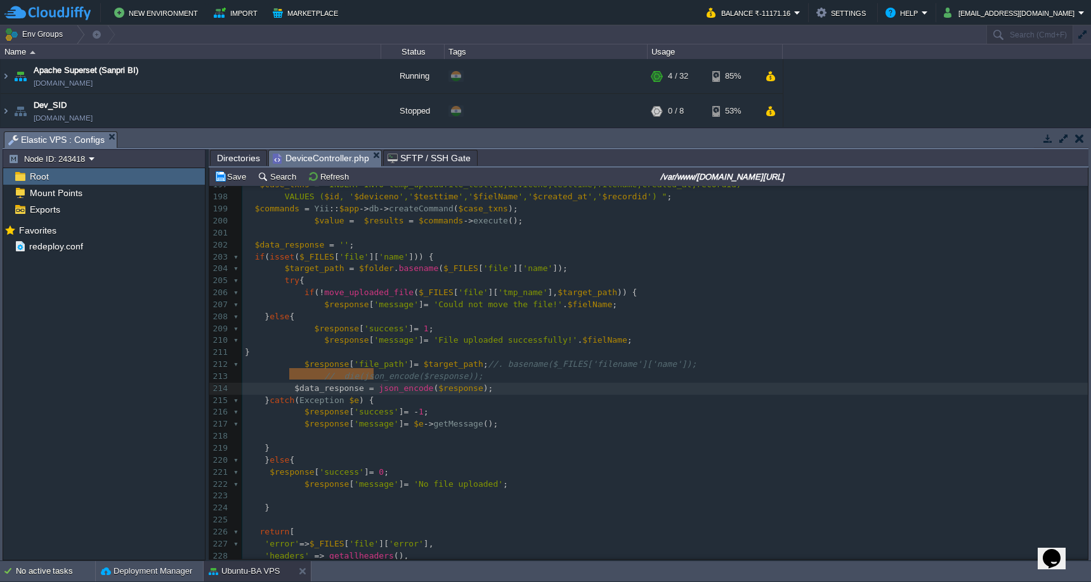
type textarea "$data_response = json_encode($response);"
drag, startPoint x: 289, startPoint y: 373, endPoint x: 517, endPoint y: 376, distance: 228.4
click at [1087, 400] on div at bounding box center [1087, 372] width 1 height 373
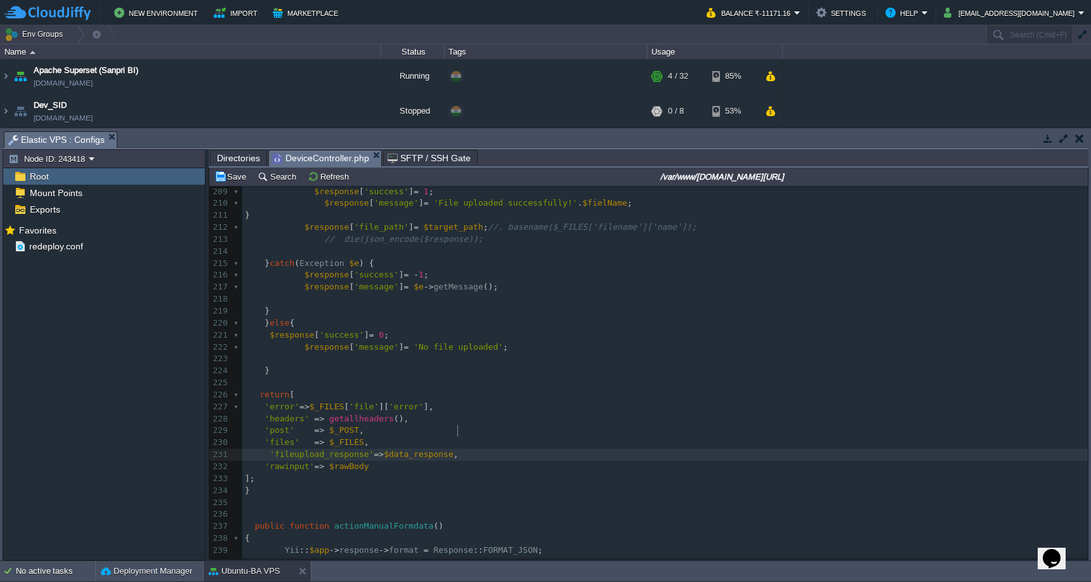
type textarea "'fileupload_response'=>$data_response,"
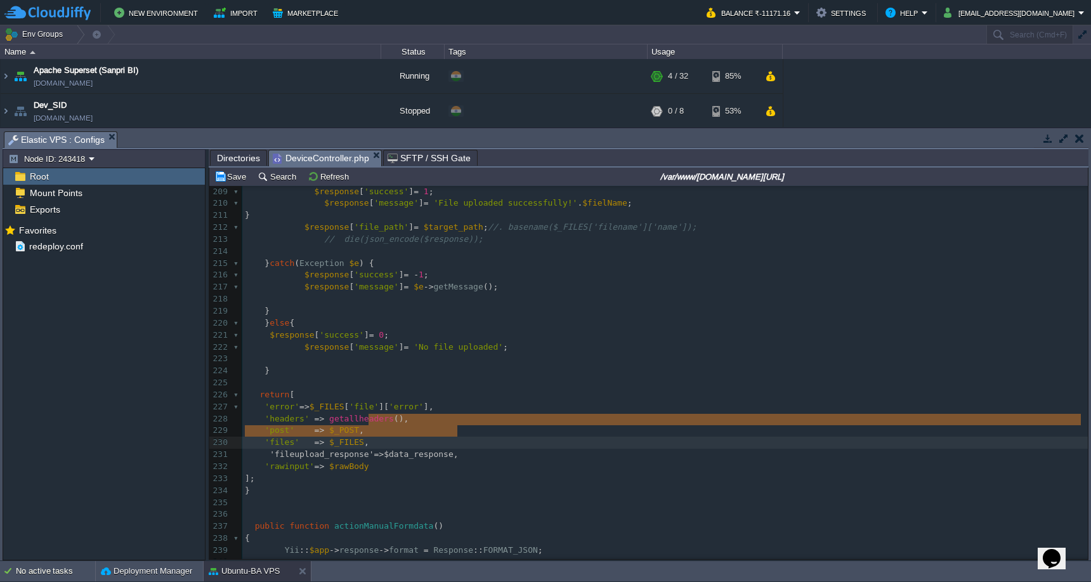
drag, startPoint x: 466, startPoint y: 435, endPoint x: 464, endPoint y: 425, distance: 10.5
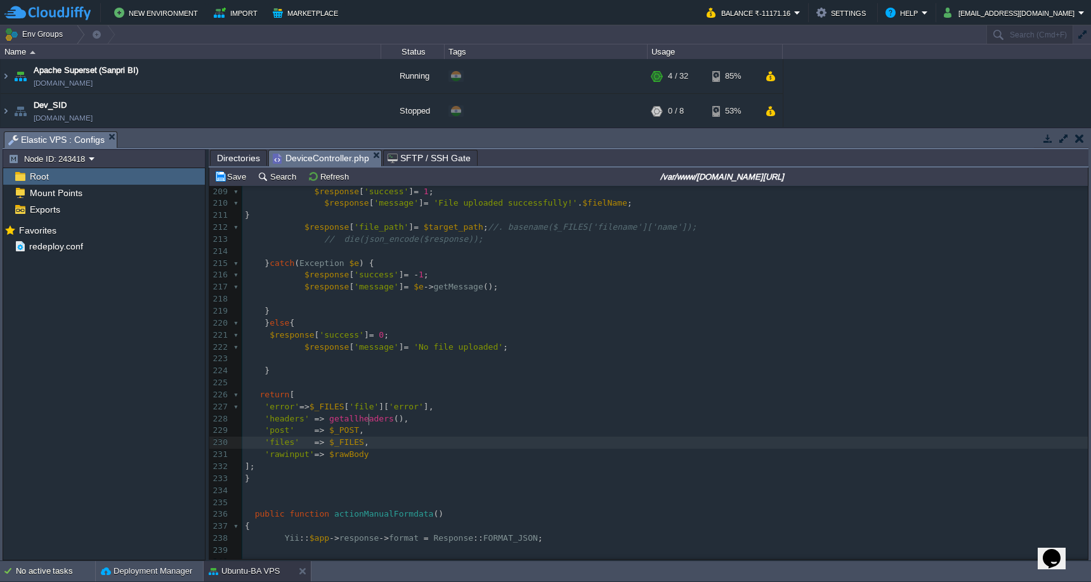
click at [230, 177] on button "Save" at bounding box center [232, 176] width 36 height 11
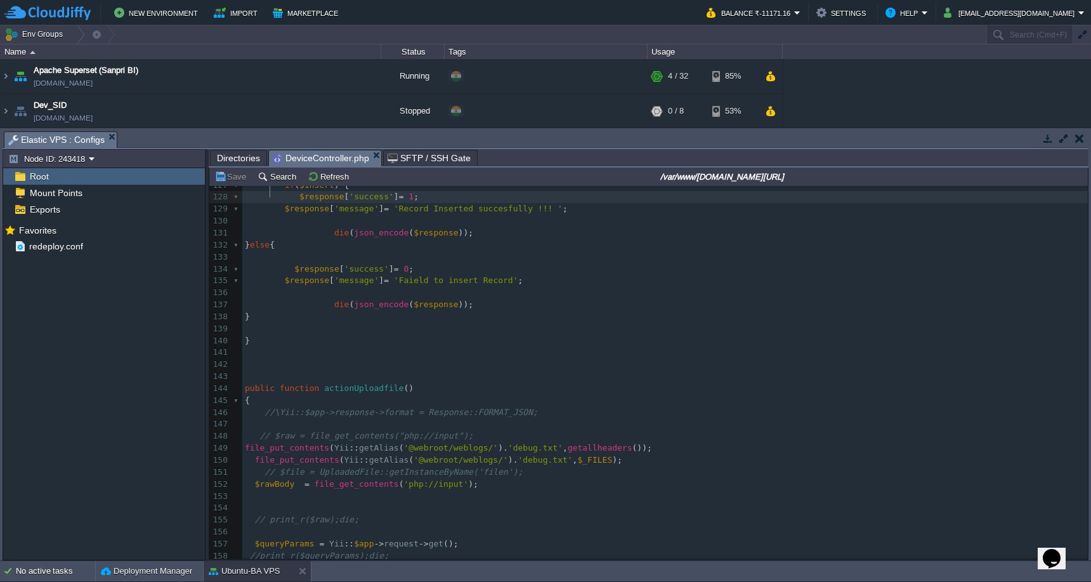
click at [488, 253] on pre at bounding box center [665, 257] width 846 height 12
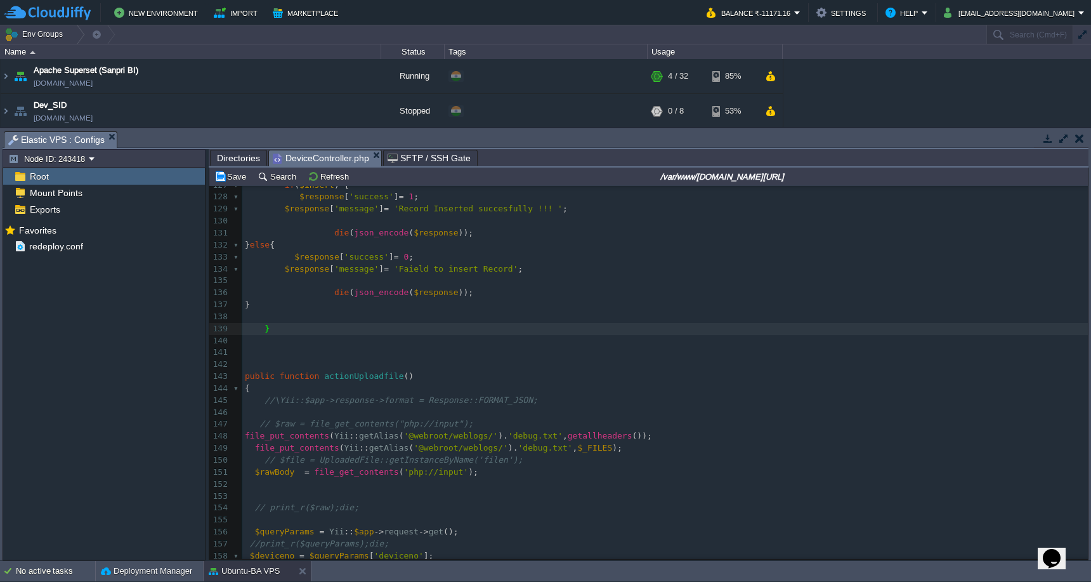
scroll to position [1233, 0]
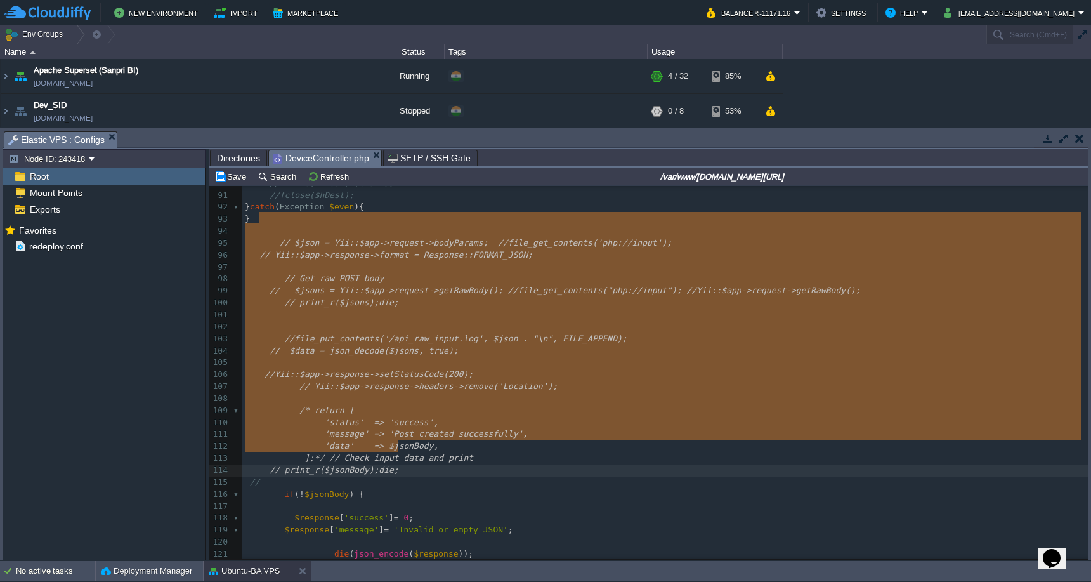
type textarea "// $json = Yii::$app->request->bodyParams; //file_get_contents('php://input'); …"
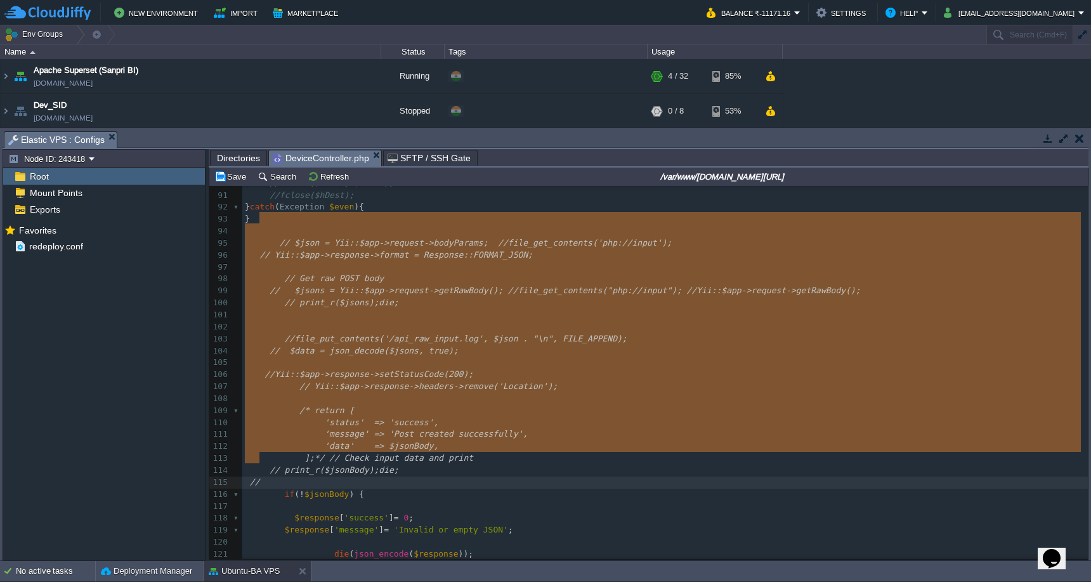
drag, startPoint x: 318, startPoint y: 217, endPoint x: 465, endPoint y: 454, distance: 278.7
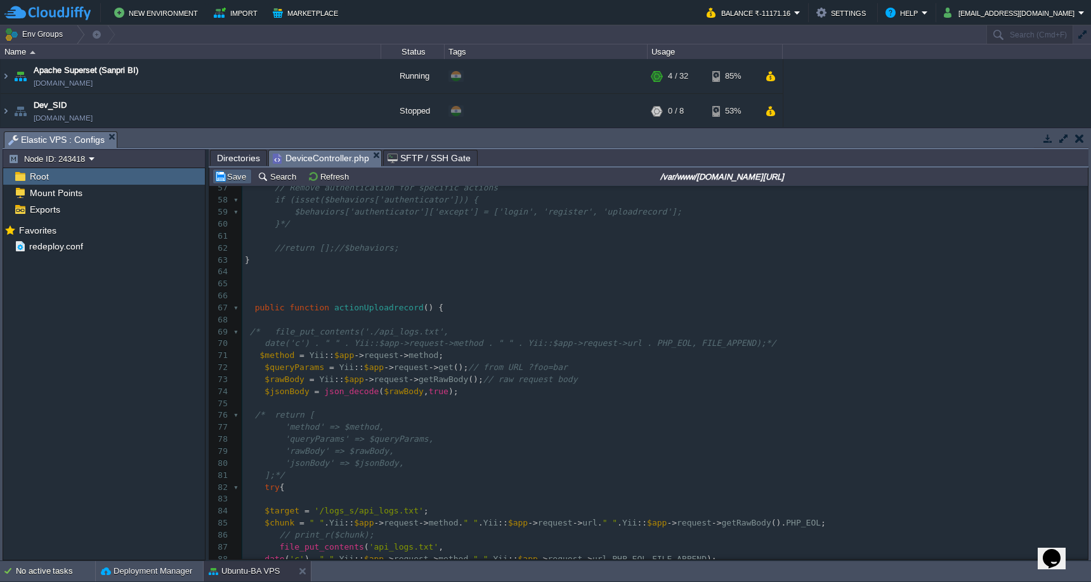
click at [233, 180] on button "Save" at bounding box center [232, 176] width 36 height 11
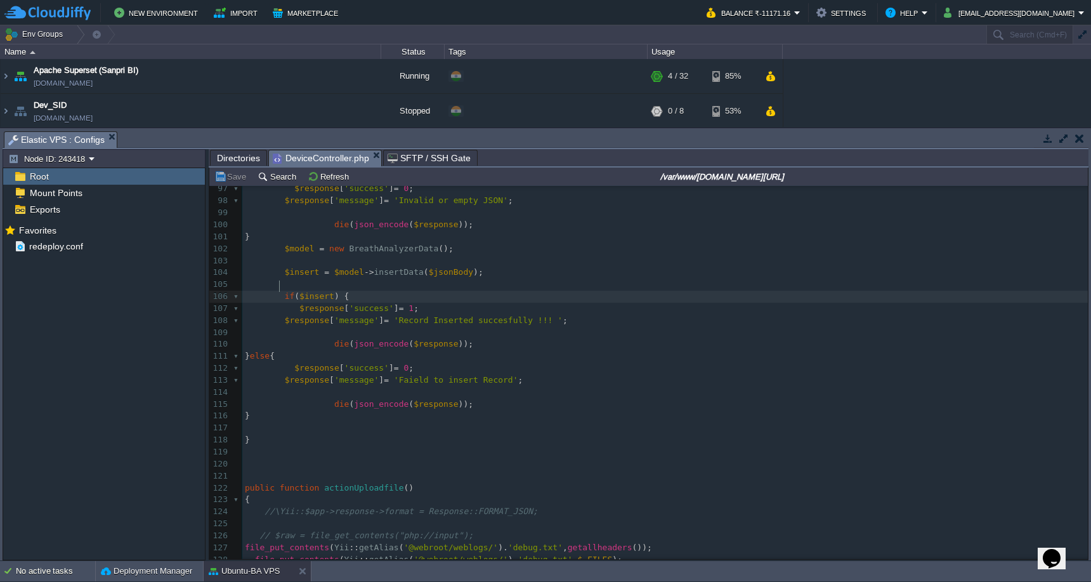
click at [282, 287] on div "x 87 file_put_contents ( 'api_logs.txt' , 88 date ( 'c' ) . " " . Yii :: $app -…" at bounding box center [665, 397] width 846 height 669
type textarea "/*"
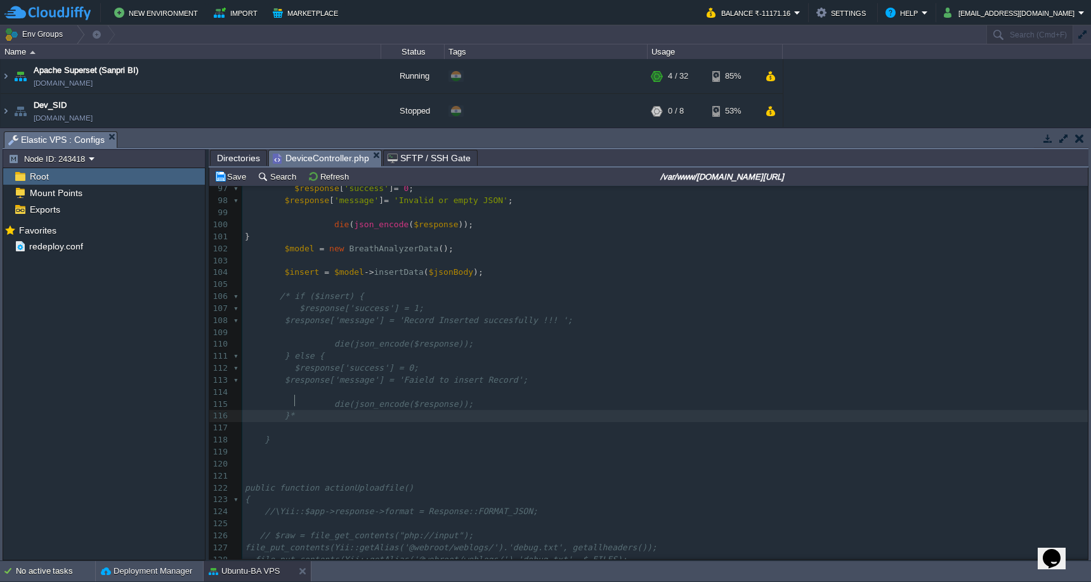
scroll to position [5, 5]
type textarea "*/"
click at [238, 177] on button "Save" at bounding box center [232, 176] width 36 height 11
click at [328, 220] on span at bounding box center [289, 225] width 89 height 10
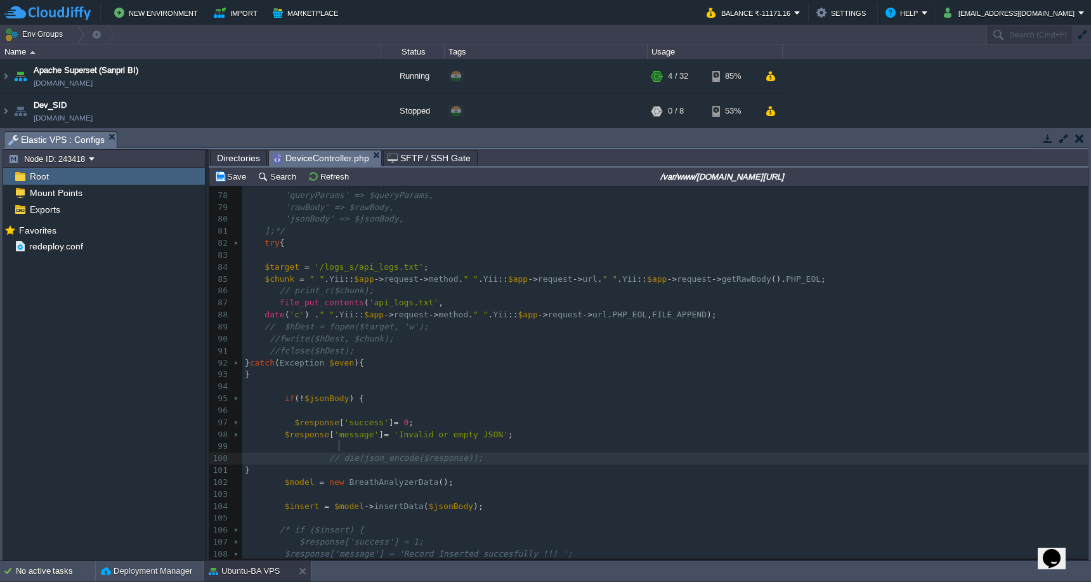
scroll to position [879, 0]
type textarea "//"
click at [219, 180] on button "Save" at bounding box center [232, 176] width 36 height 11
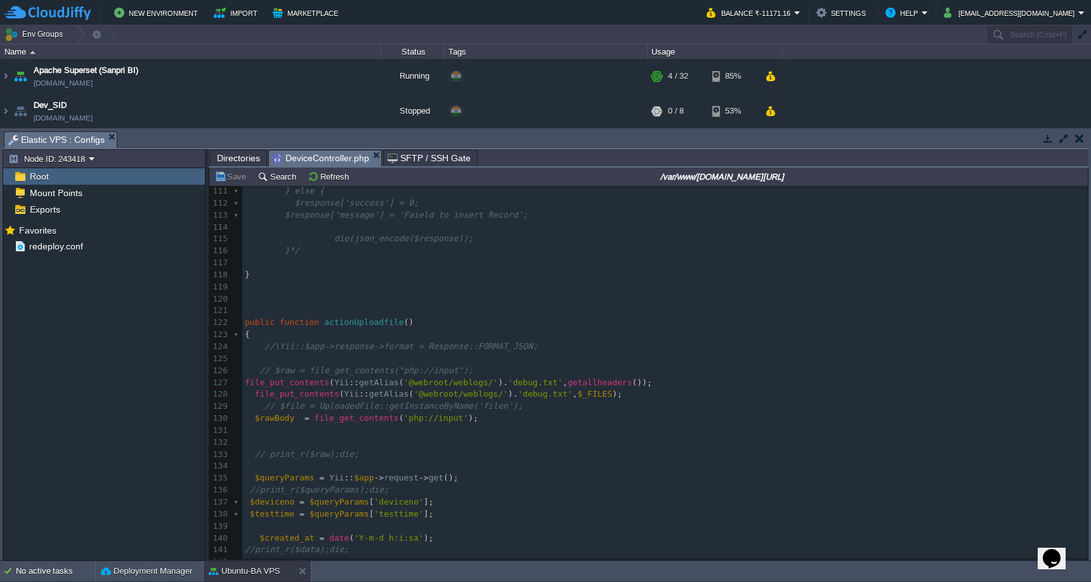
scroll to position [1159, 0]
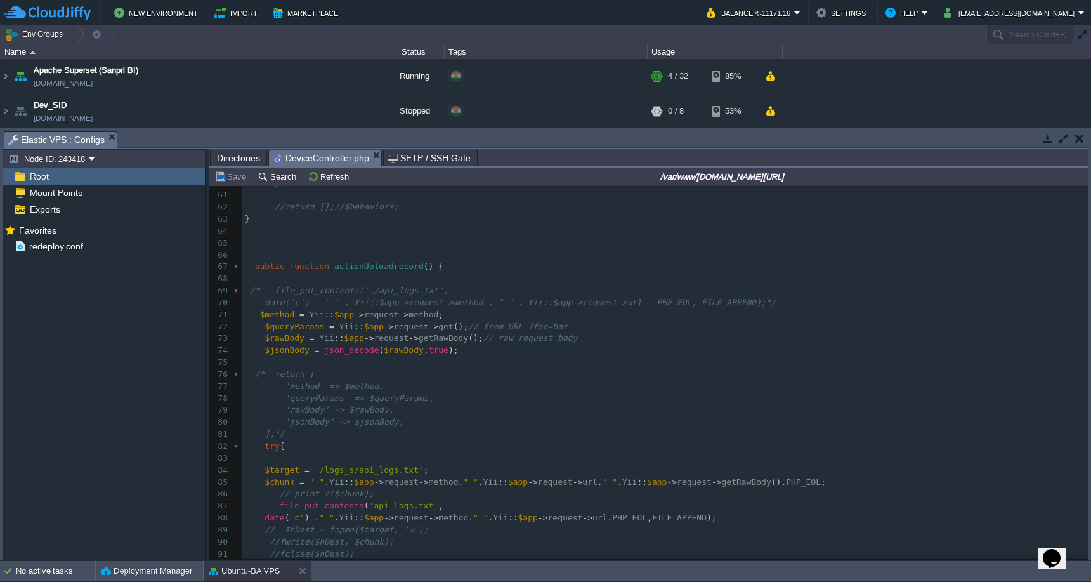
click at [251, 365] on div "x 50 ​ 51 // Example: disable authentication for now 52 unset ( $behaviors [ 'a…" at bounding box center [665, 488] width 846 height 861
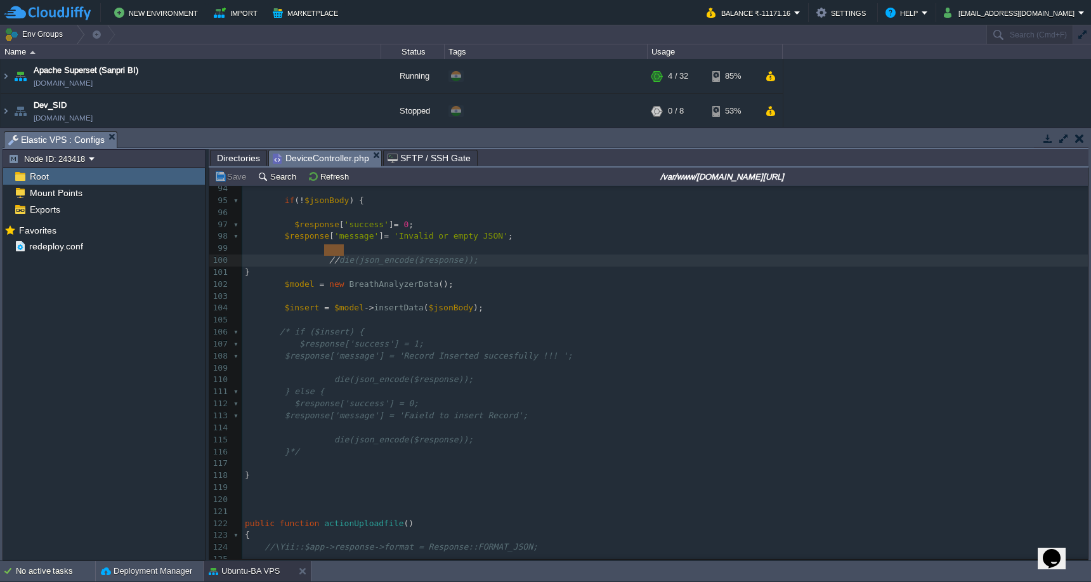
type textarea "// die(json_encode($response));"
drag, startPoint x: 324, startPoint y: 251, endPoint x: 527, endPoint y: 251, distance: 203.7
click at [817, 338] on pre "$response['success'] = 1;" at bounding box center [665, 344] width 846 height 12
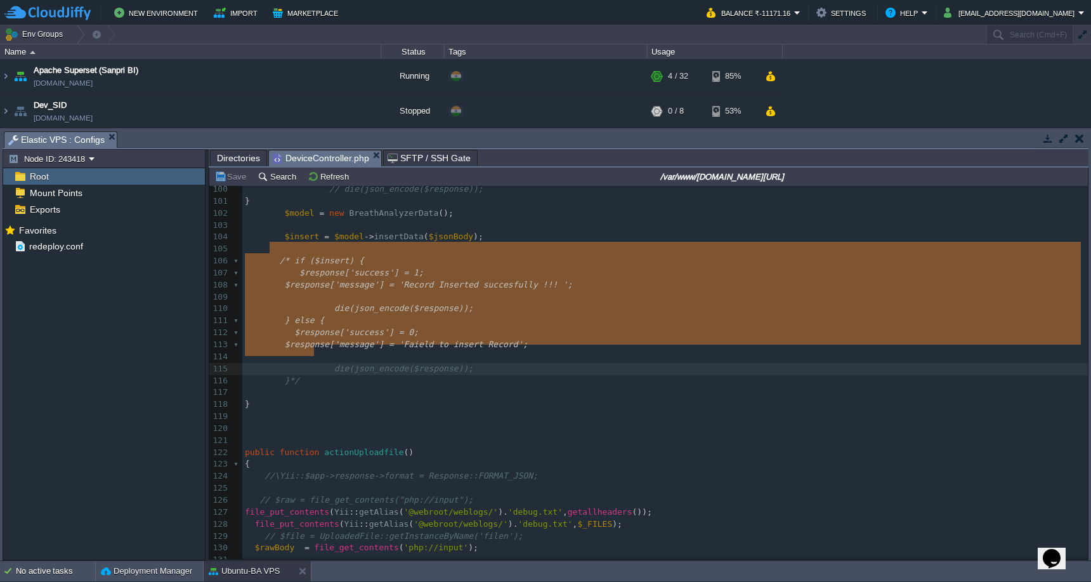
type textarea "/* if ($insert) { $response['success'] = 1; $response['message'] = 'Record Inse…"
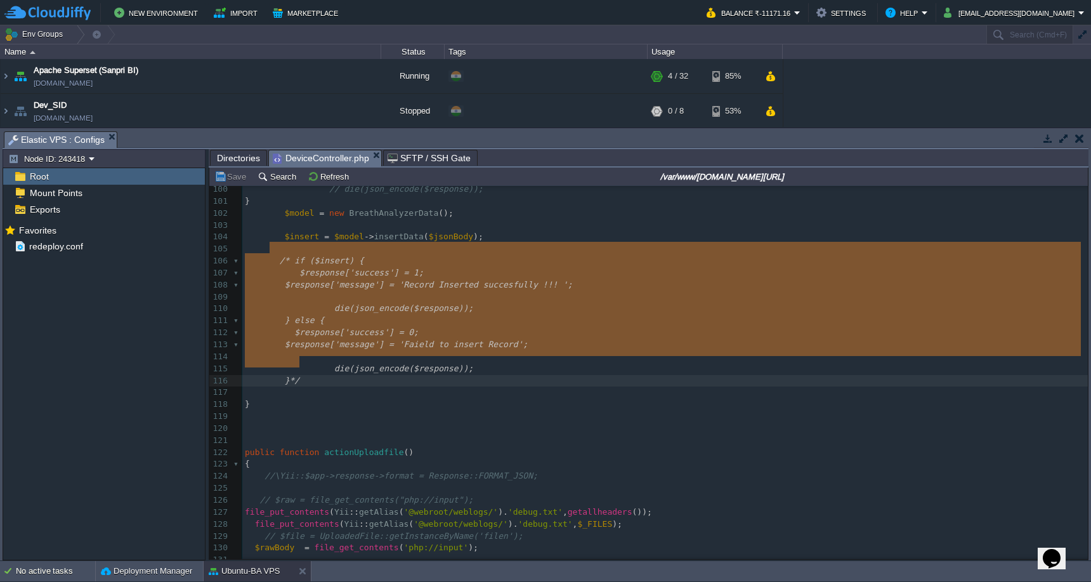
click at [379, 410] on pre at bounding box center [665, 416] width 846 height 12
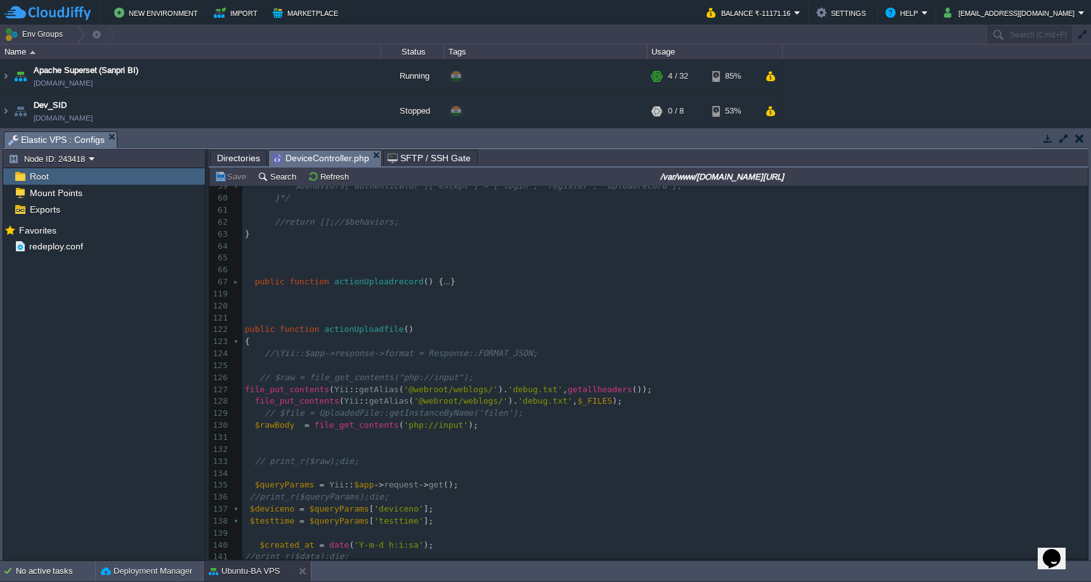
click at [512, 372] on pre "// $raw = file_get_contents("php://input");" at bounding box center [665, 378] width 846 height 12
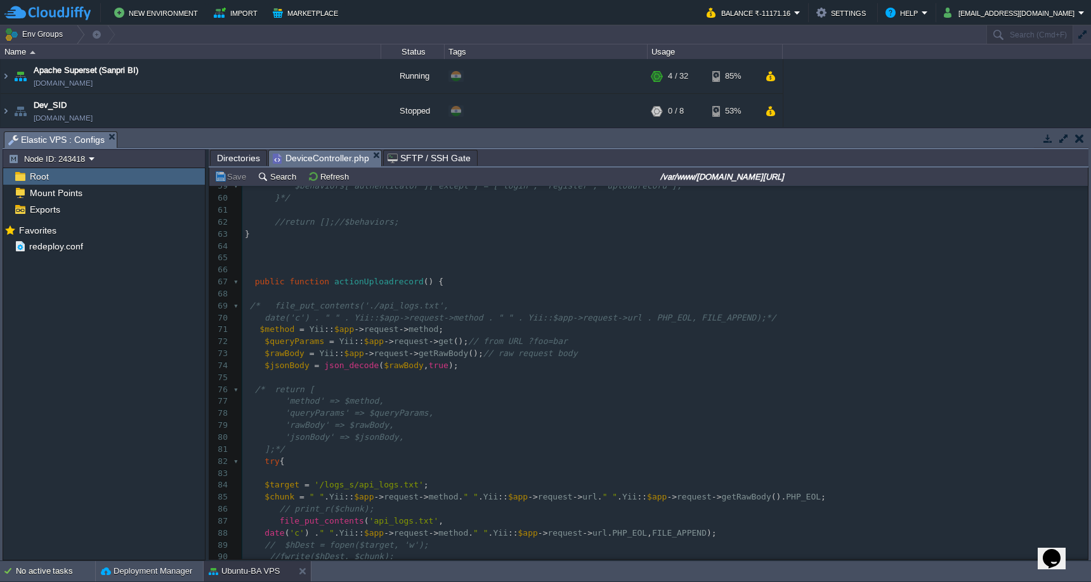
click at [645, 431] on pre "'jsonBody' => $jsonBody," at bounding box center [665, 437] width 846 height 12
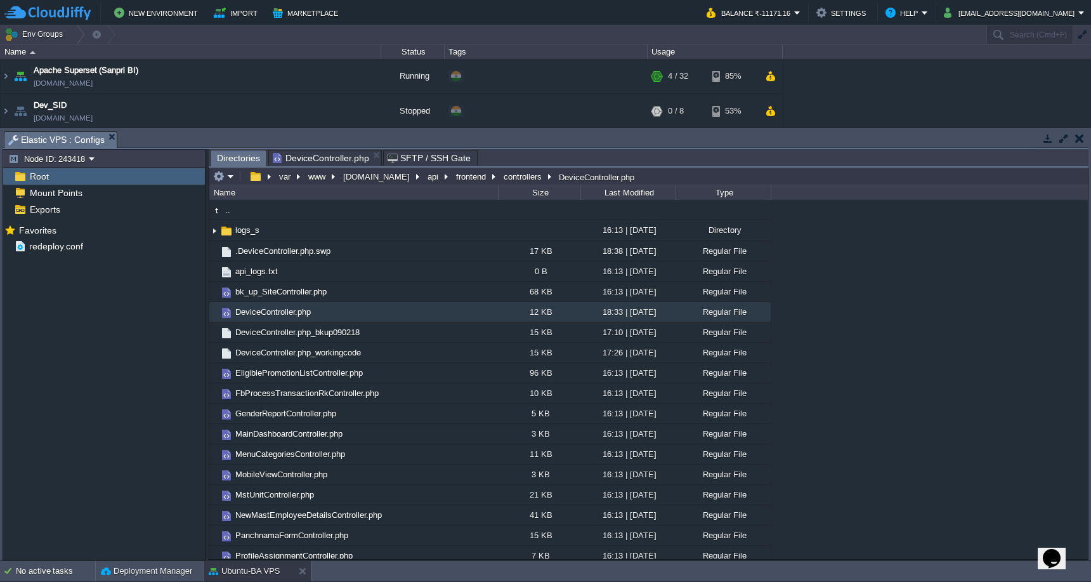
click at [240, 157] on span "Directories" at bounding box center [238, 158] width 43 height 16
click at [426, 181] on button "api" at bounding box center [434, 176] width 16 height 11
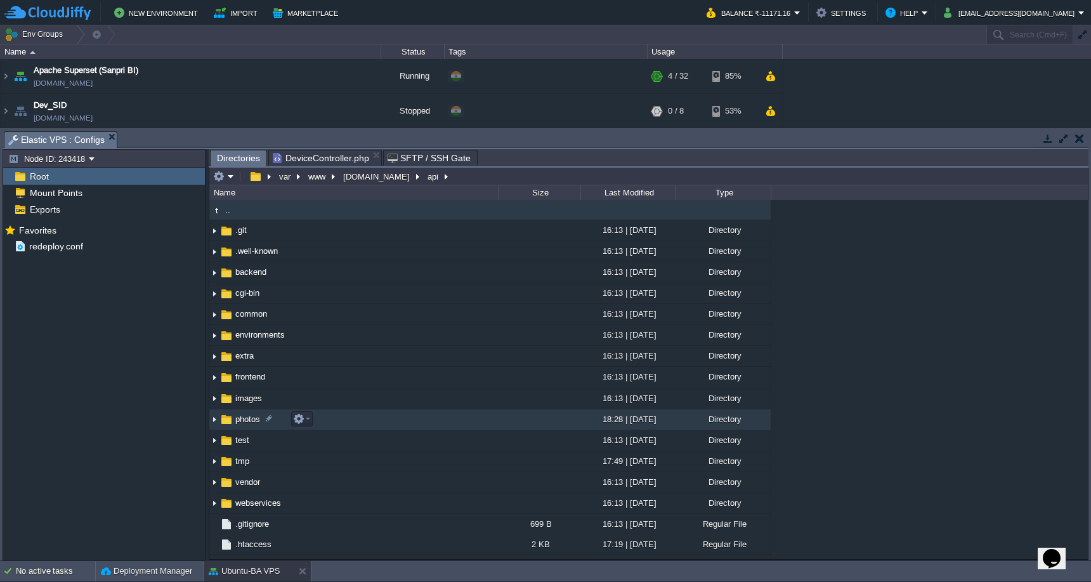
click at [433, 416] on td "photos" at bounding box center [353, 419] width 289 height 21
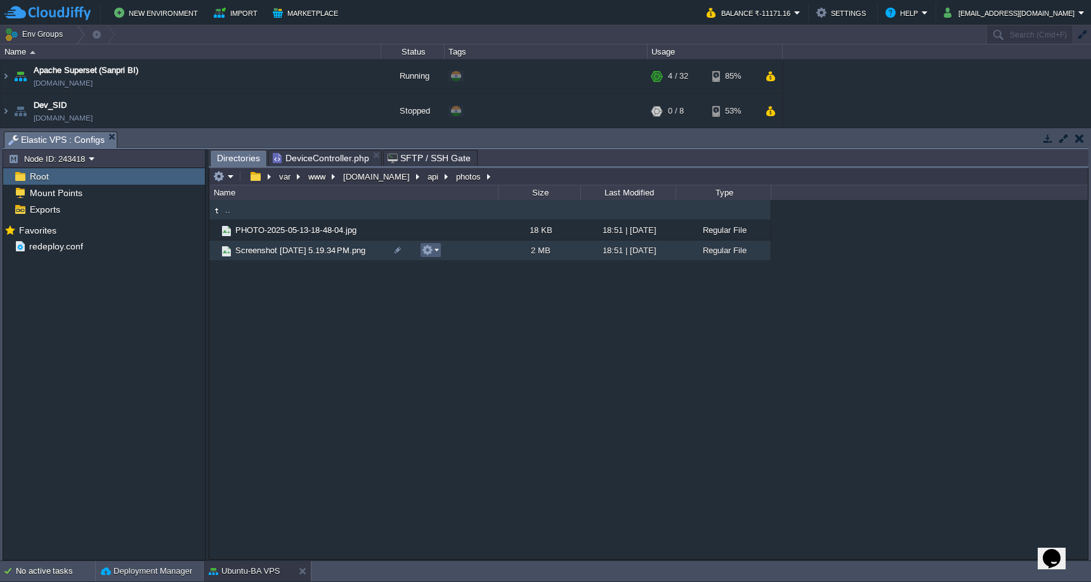
click at [431, 253] on button "button" at bounding box center [427, 249] width 11 height 11
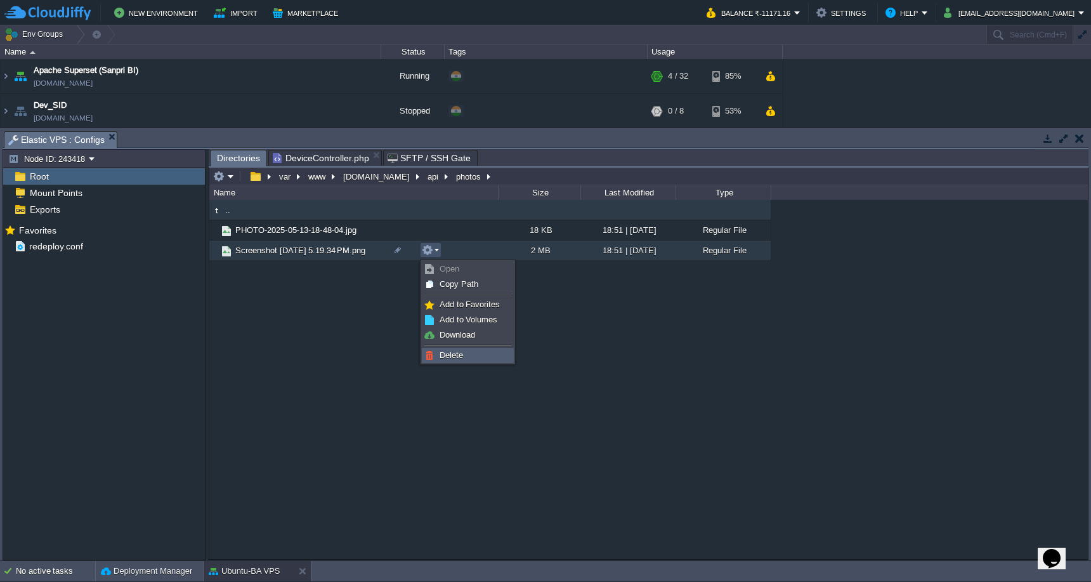
click at [450, 353] on span "Delete" at bounding box center [451, 355] width 23 height 10
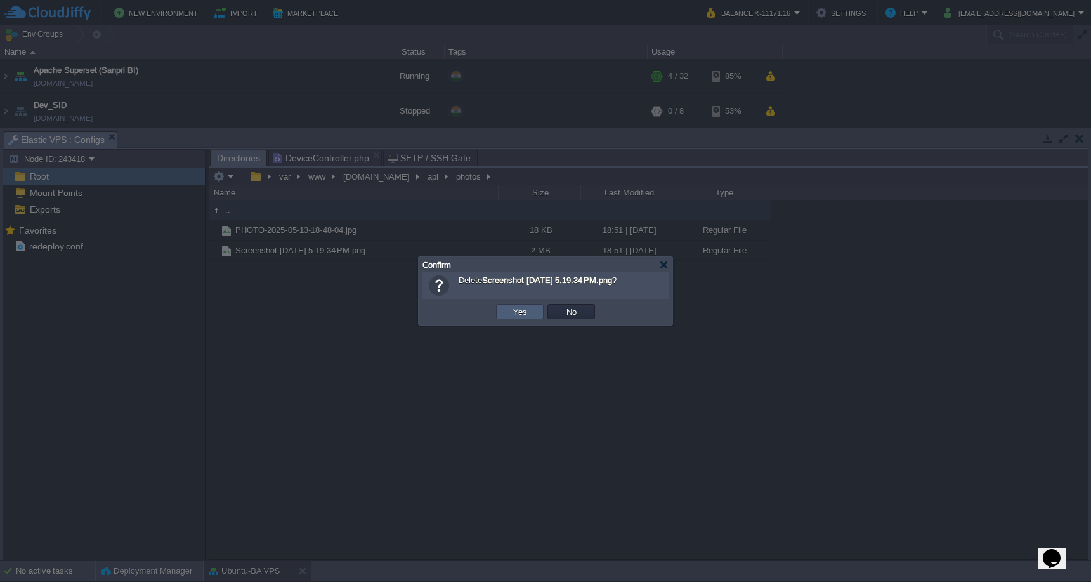
click at [523, 318] on td "Yes" at bounding box center [520, 311] width 48 height 15
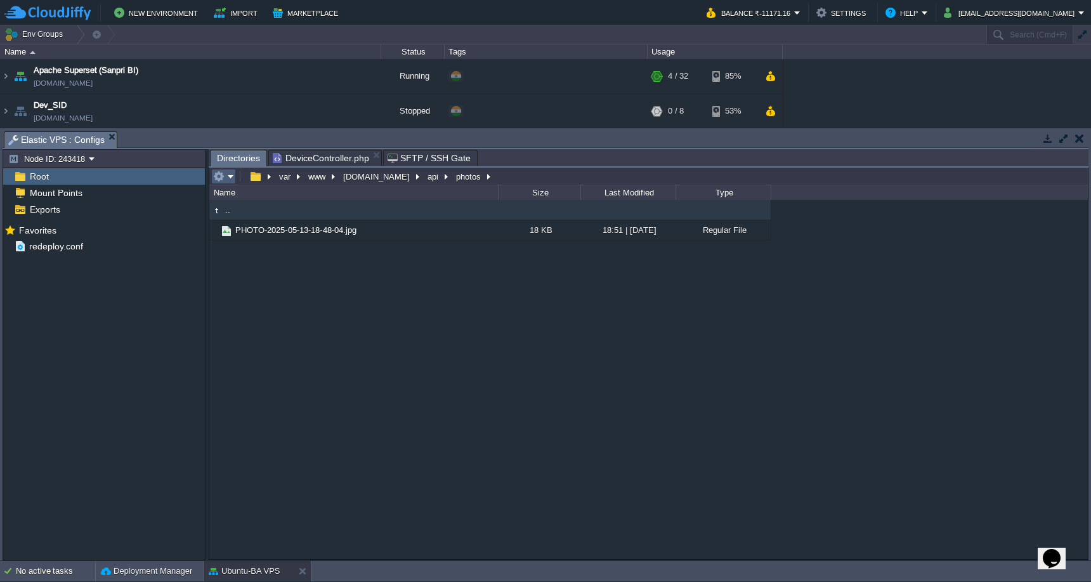
click at [216, 176] on button "button" at bounding box center [218, 176] width 11 height 11
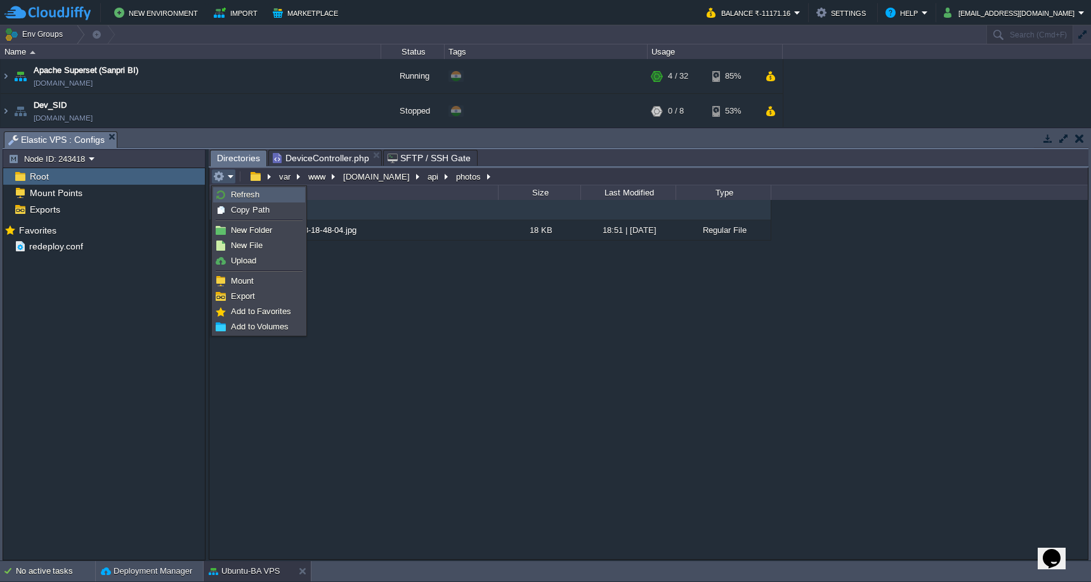
click at [226, 196] on link "Refresh" at bounding box center [259, 195] width 91 height 14
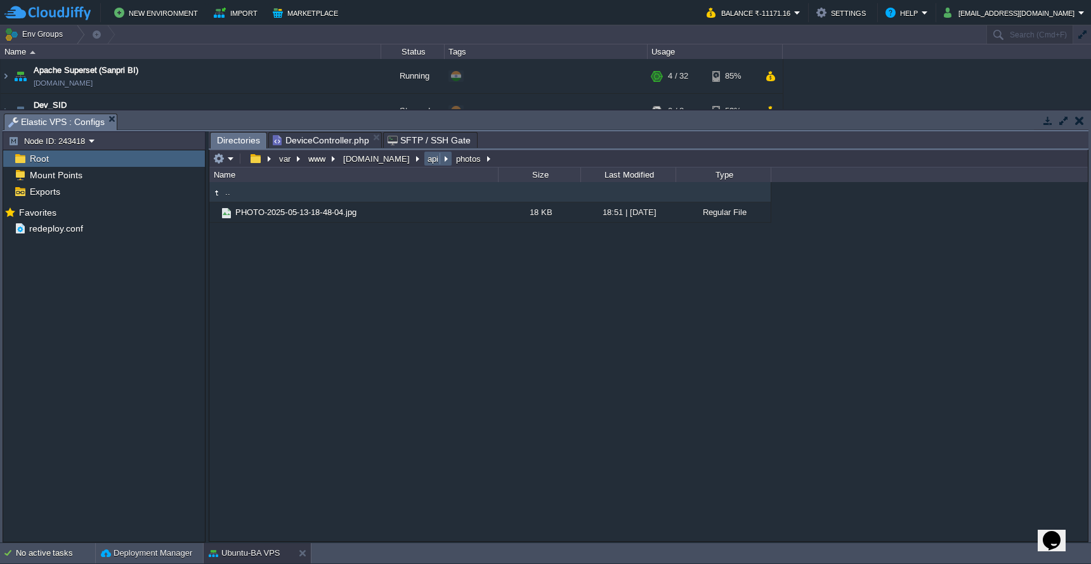
click at [424, 166] on td "api" at bounding box center [438, 158] width 29 height 15
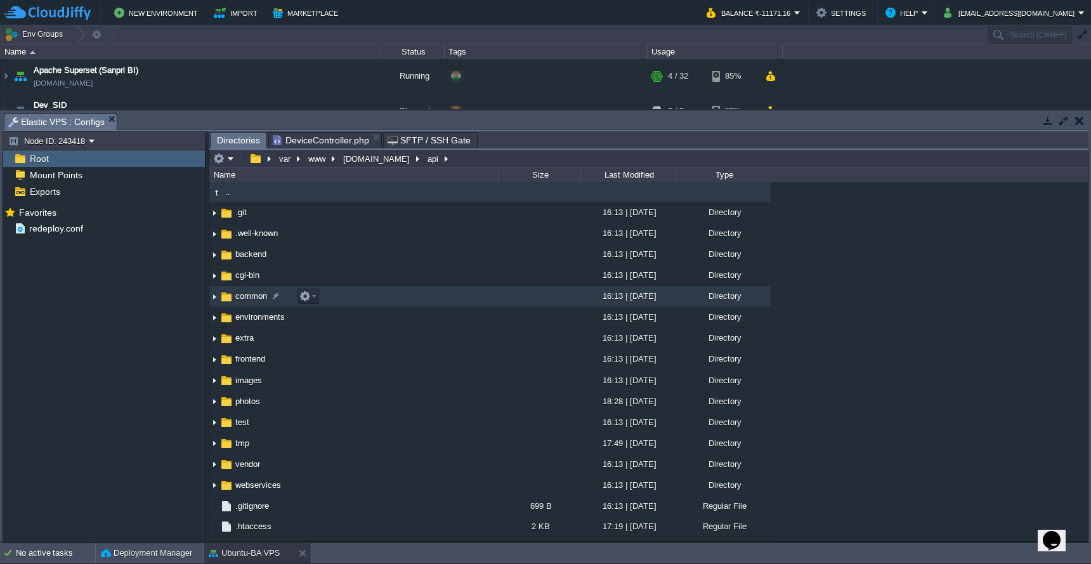
click at [399, 295] on td "common" at bounding box center [353, 296] width 289 height 21
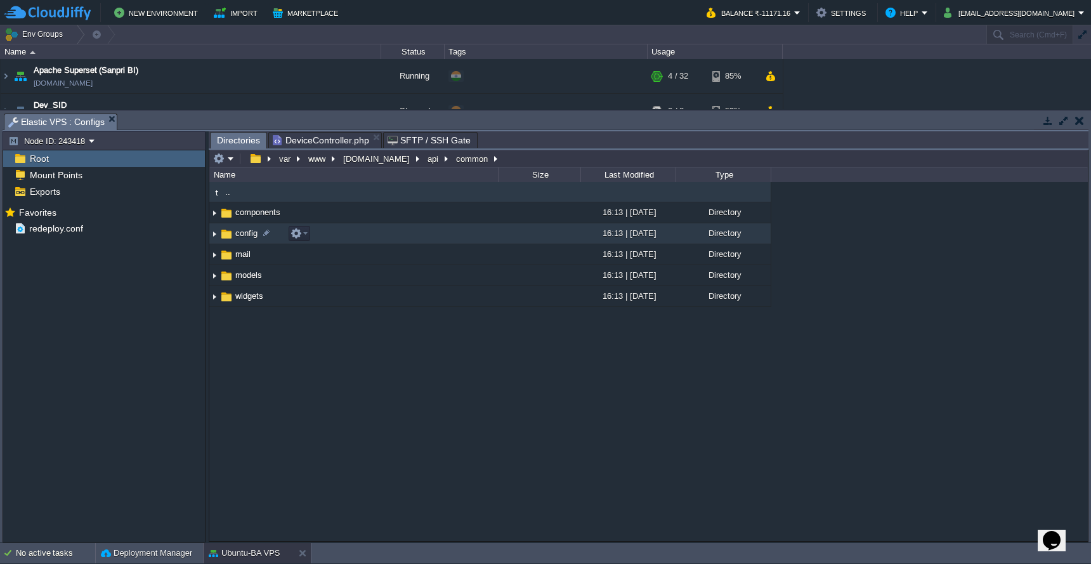
click at [456, 239] on td "config" at bounding box center [353, 233] width 289 height 21
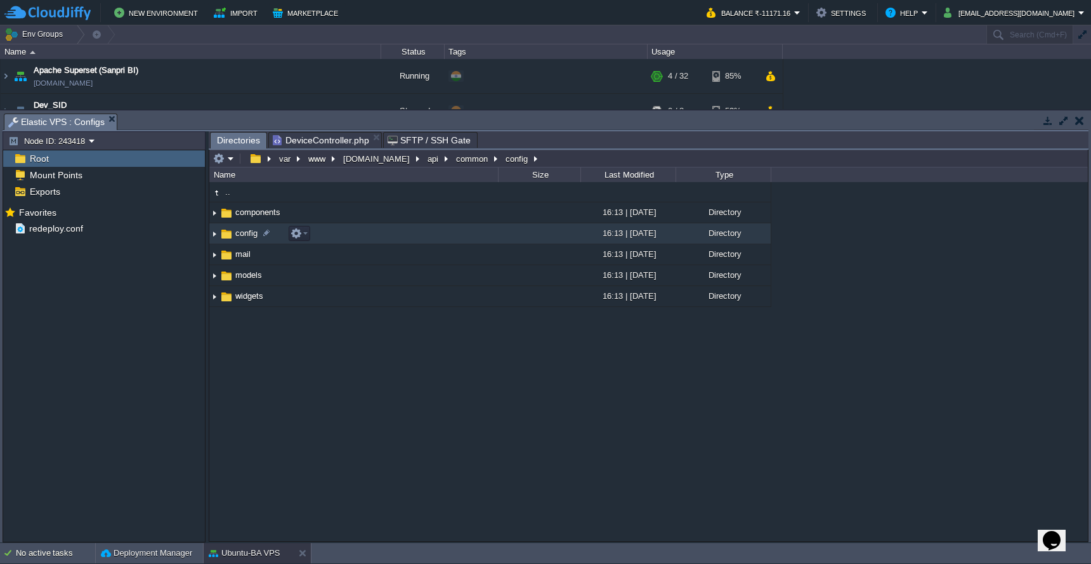
click at [456, 239] on td "config" at bounding box center [353, 233] width 289 height 21
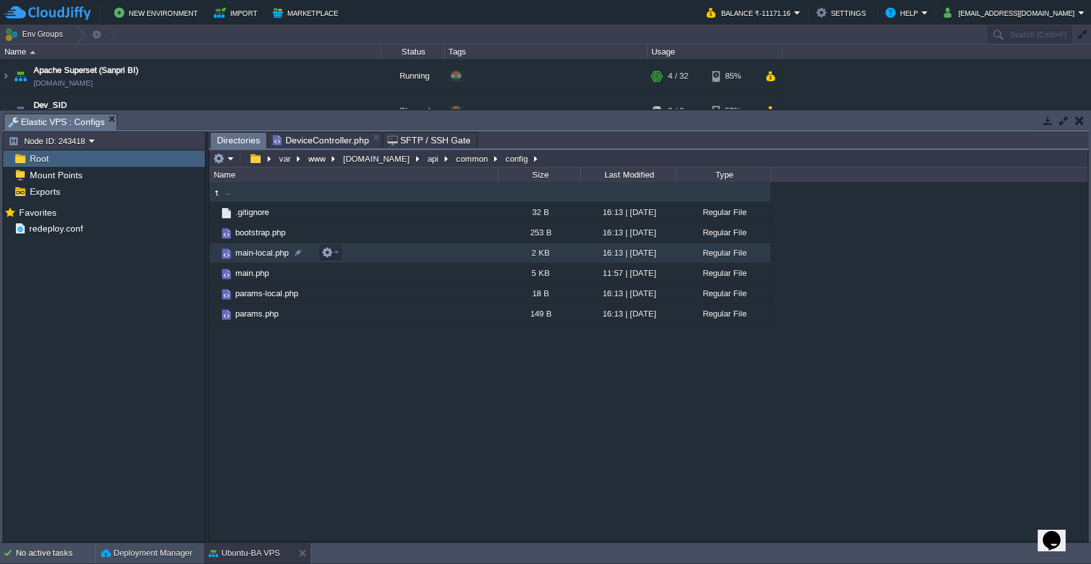
click at [430, 258] on td "main-local.php" at bounding box center [353, 253] width 289 height 20
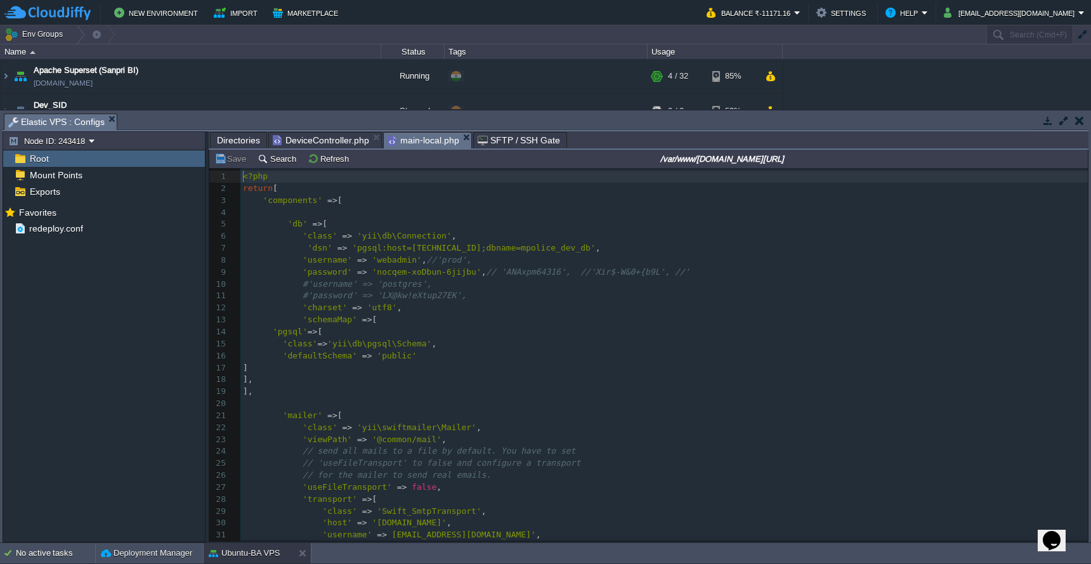
scroll to position [5, 0]
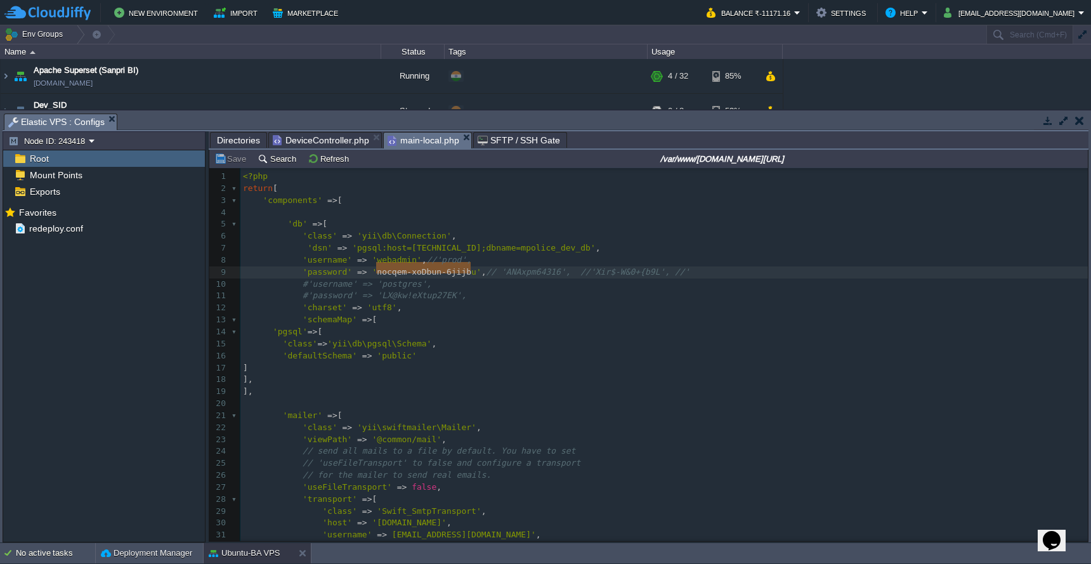
type textarea "nocqem-xoDbun-6jijbu"
drag, startPoint x: 376, startPoint y: 270, endPoint x: 473, endPoint y: 266, distance: 97.1
click at [242, 143] on span "Directories" at bounding box center [238, 140] width 43 height 15
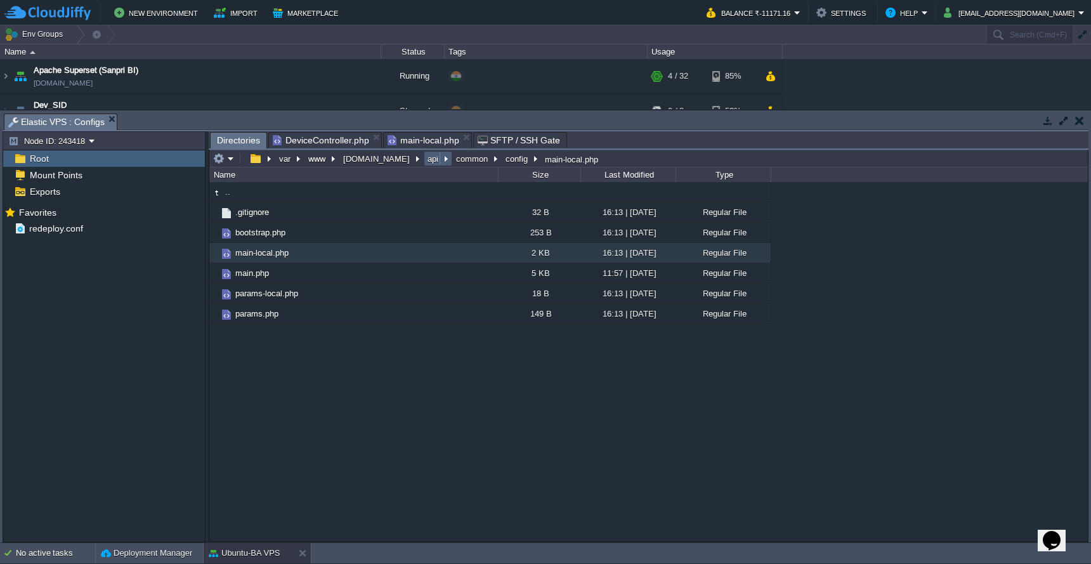
click at [426, 159] on button "api" at bounding box center [434, 158] width 16 height 11
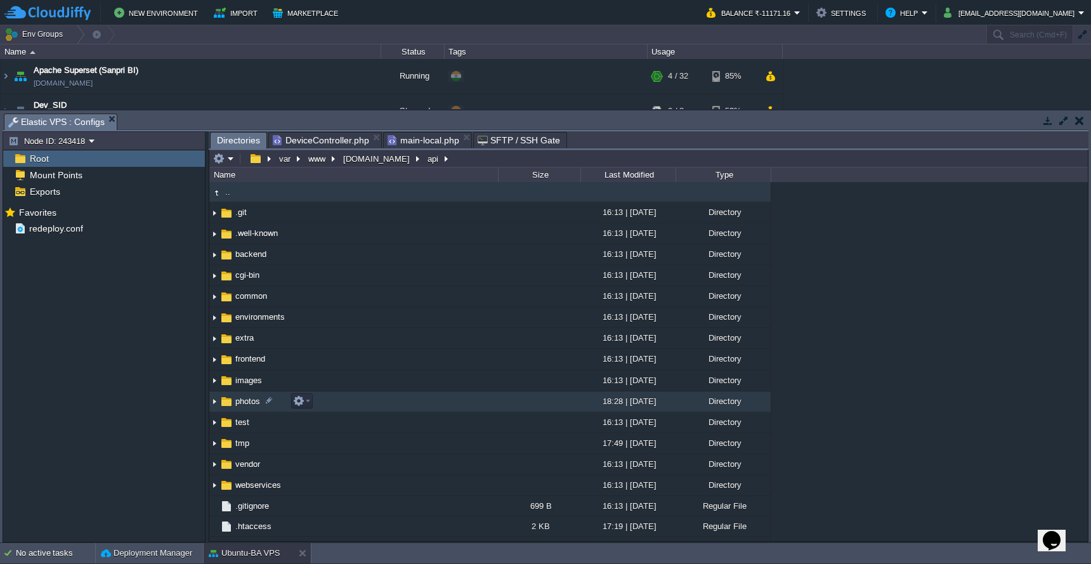
click at [383, 398] on td "photos" at bounding box center [353, 401] width 289 height 21
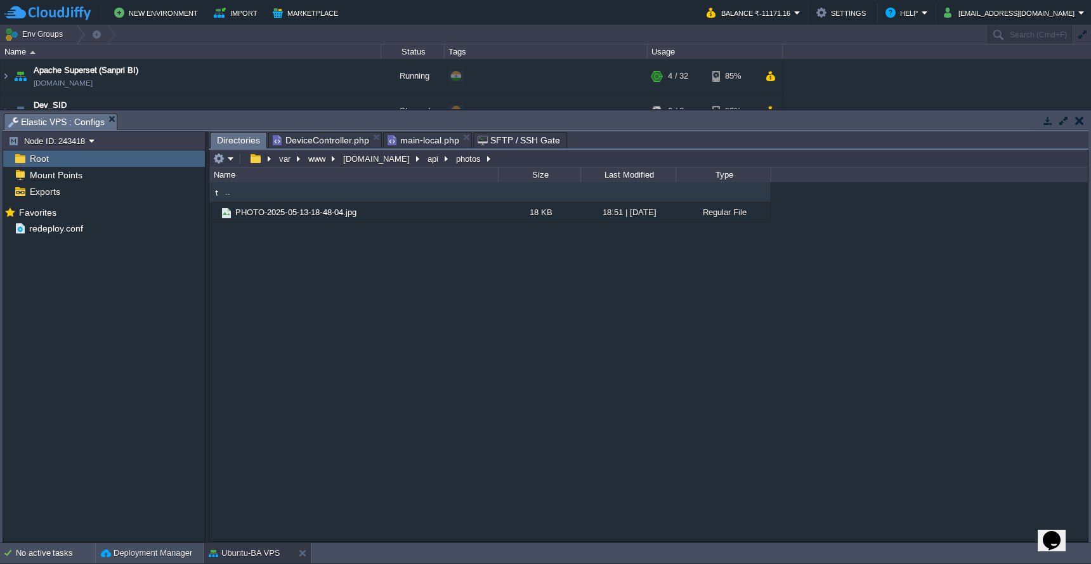
click at [391, 367] on div ".. PHOTO-2025-05-13-18-48-04.jpg 18 KB 18:51 | 02 Sep 2025 Regular File" at bounding box center [648, 361] width 879 height 358
click at [223, 161] on button "button" at bounding box center [218, 158] width 11 height 11
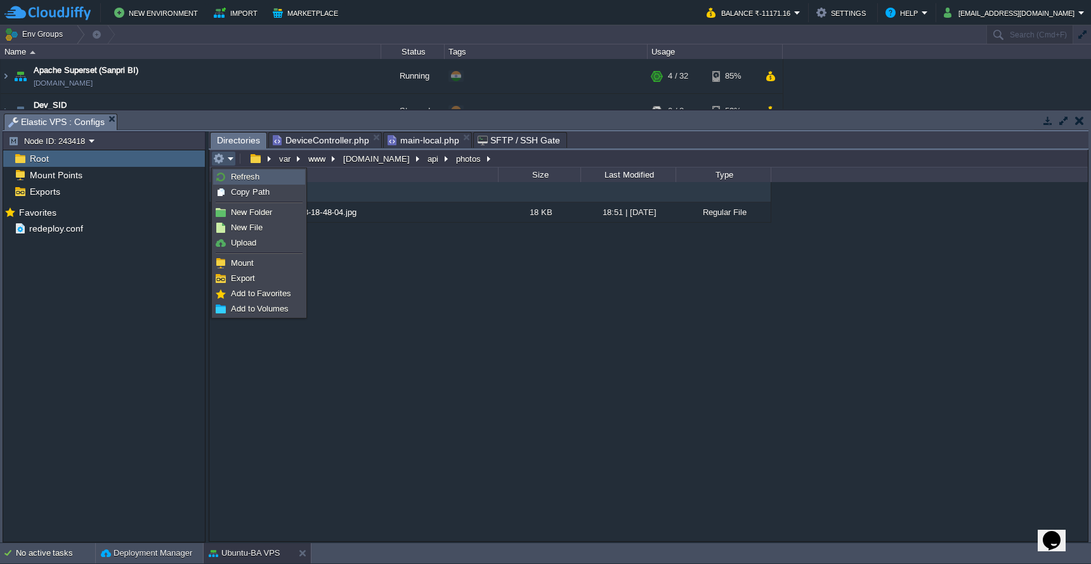
click at [223, 174] on img at bounding box center [221, 177] width 10 height 10
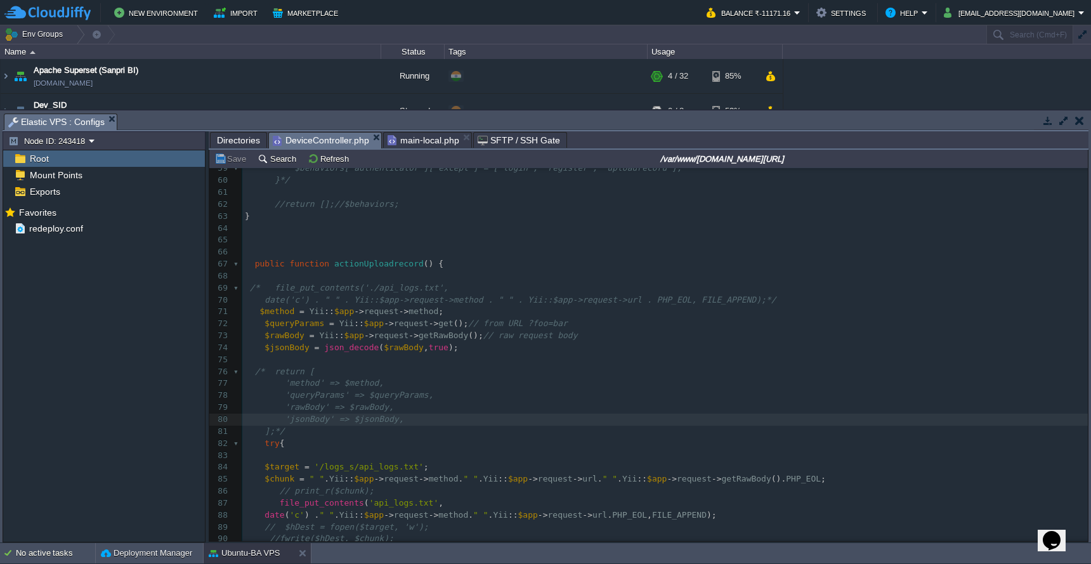
click at [337, 145] on span "DeviceController.php" at bounding box center [321, 141] width 96 height 16
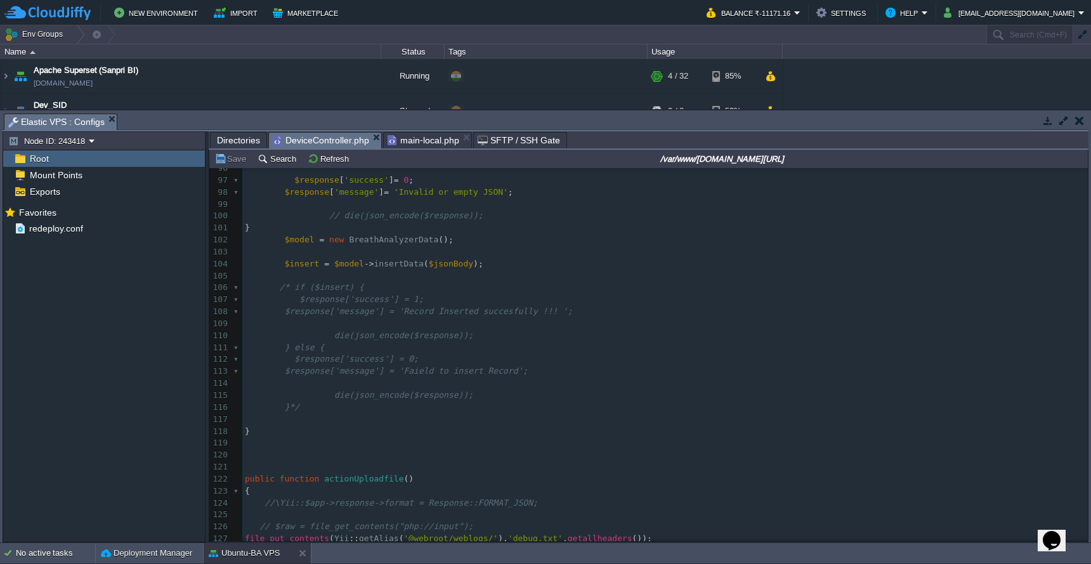
scroll to position [1117, 0]
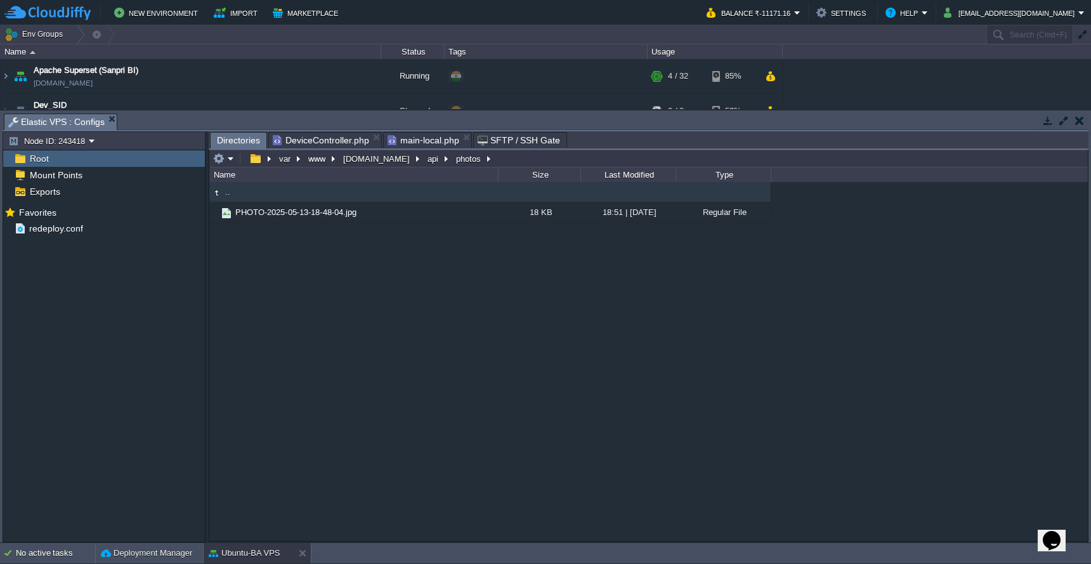
click at [237, 141] on span "Directories" at bounding box center [238, 141] width 43 height 16
click at [230, 162] on em at bounding box center [223, 158] width 21 height 11
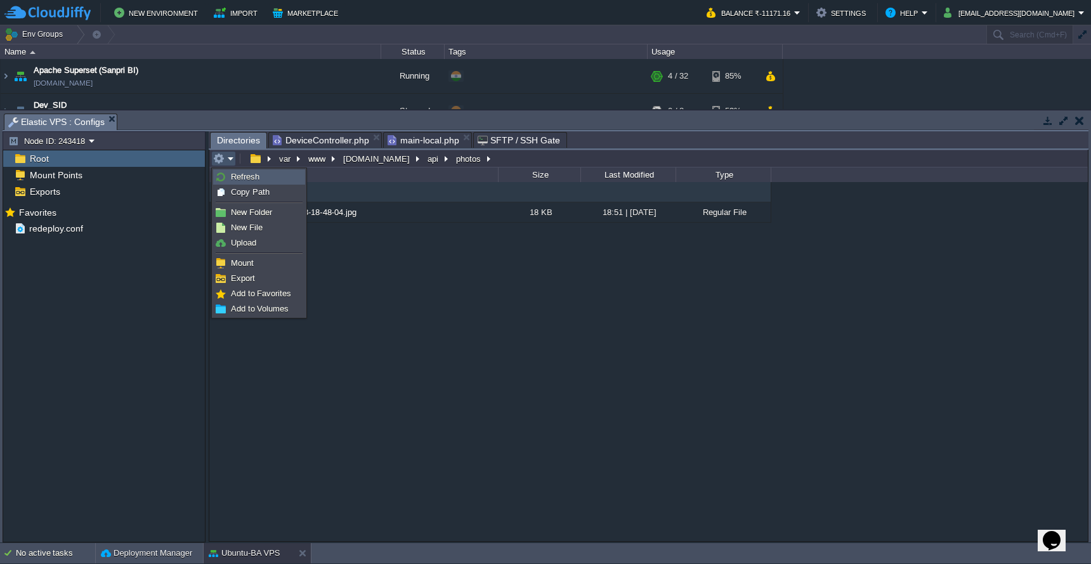
click at [230, 176] on link "Refresh" at bounding box center [259, 177] width 91 height 14
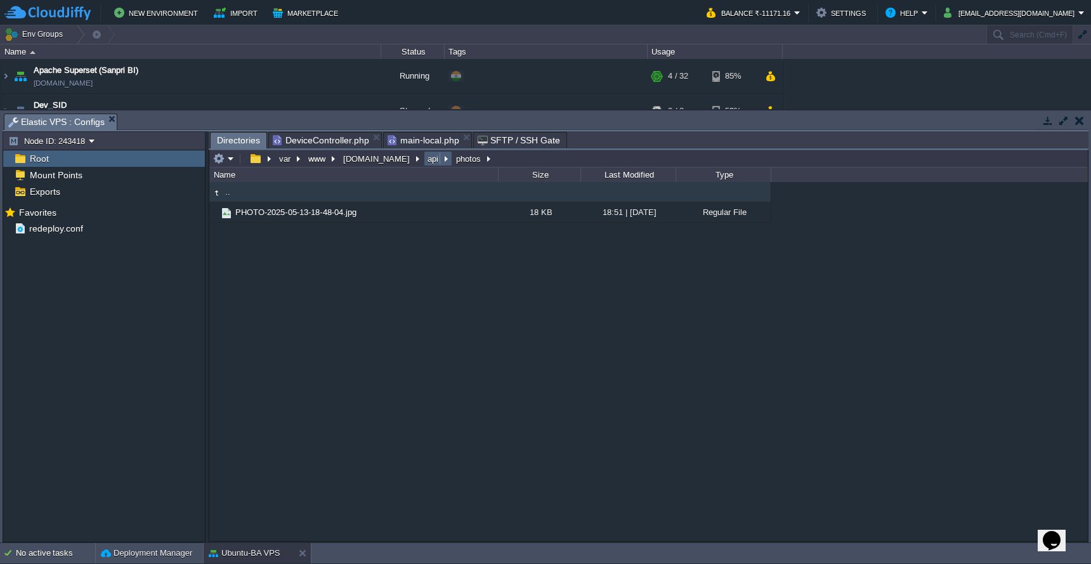
click at [426, 163] on button "api" at bounding box center [434, 158] width 16 height 11
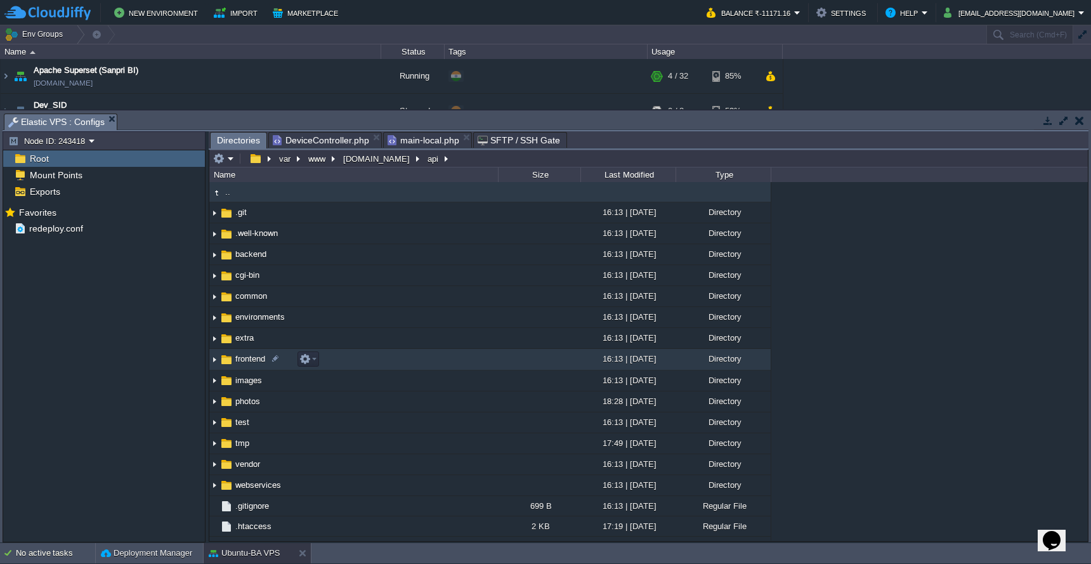
click at [384, 357] on td "frontend" at bounding box center [353, 359] width 289 height 21
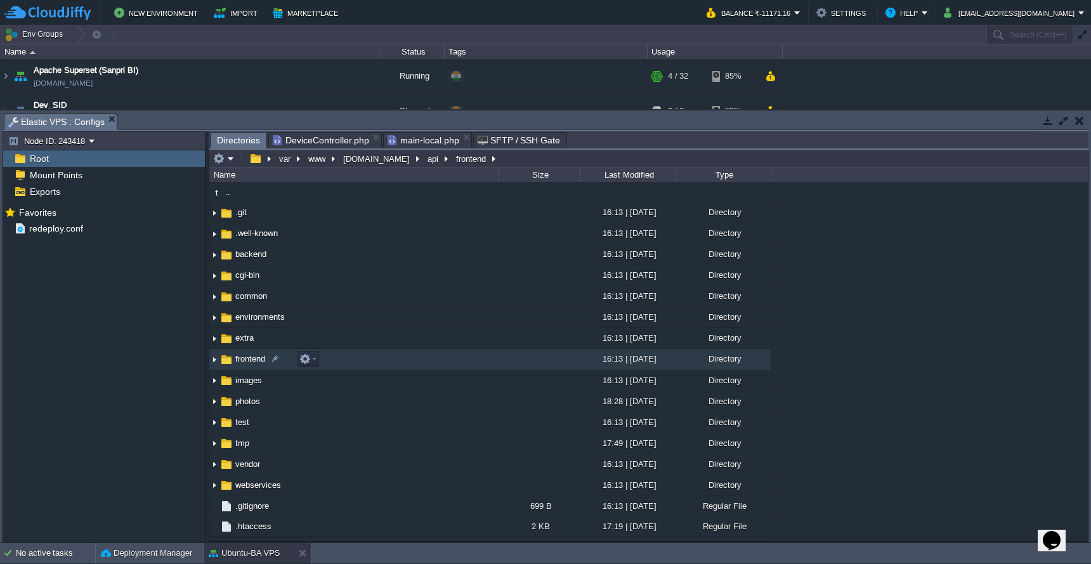
click at [384, 357] on td "frontend" at bounding box center [353, 359] width 289 height 21
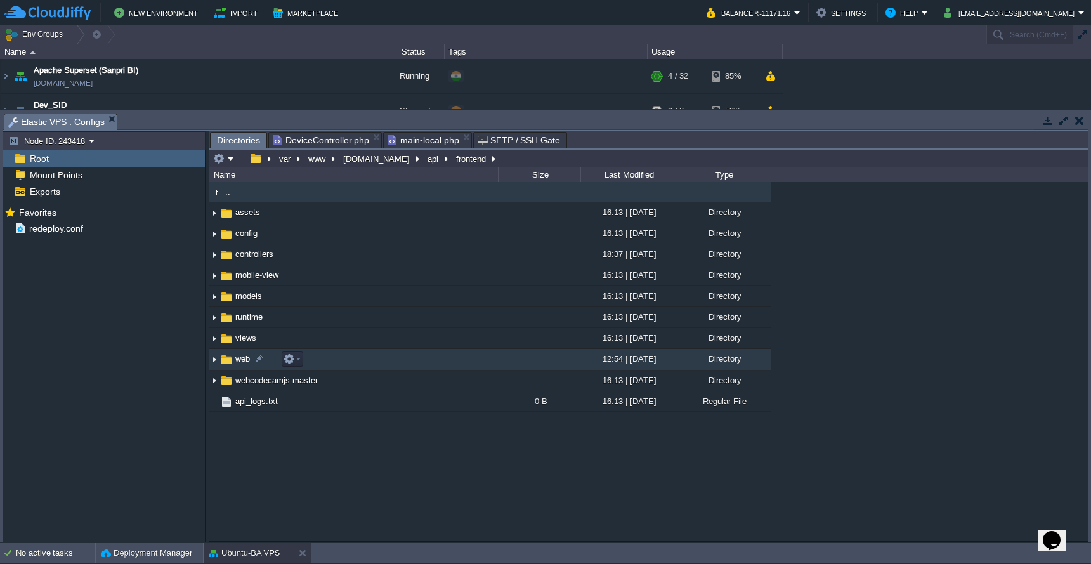
click at [402, 365] on td "web" at bounding box center [353, 359] width 289 height 21
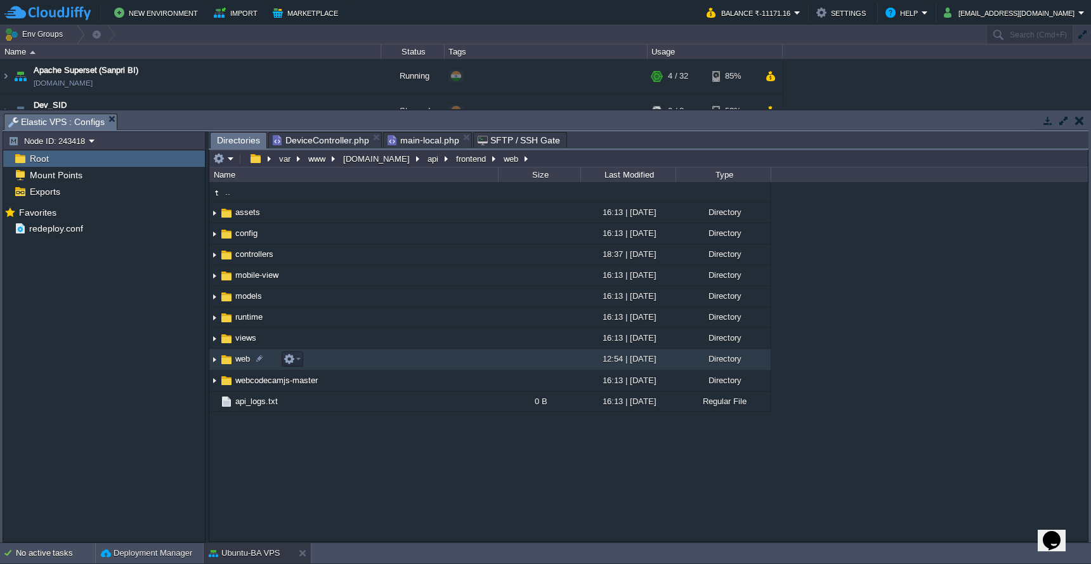
click at [402, 365] on td "web" at bounding box center [353, 359] width 289 height 21
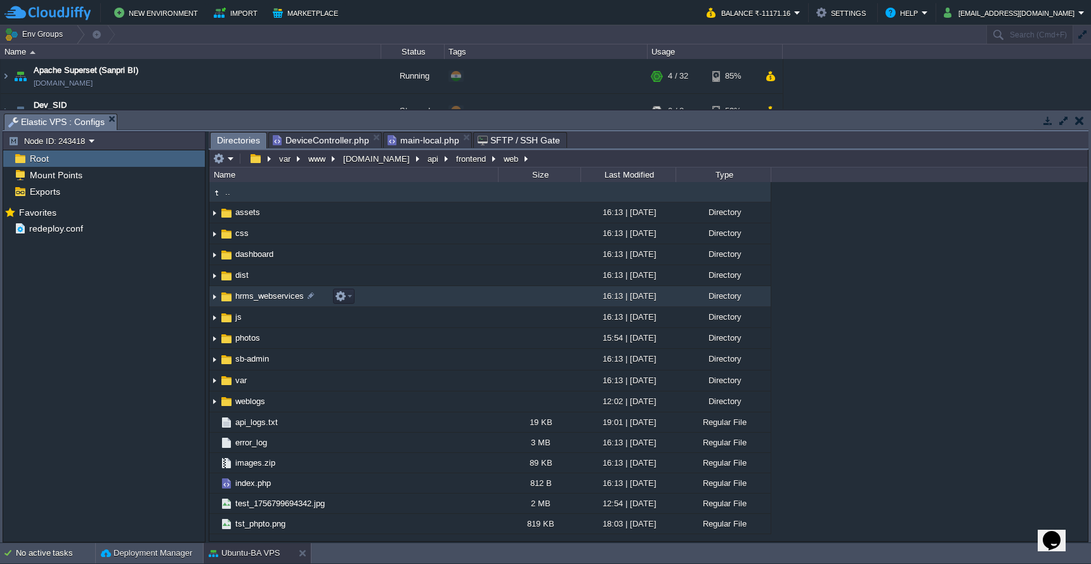
click at [403, 297] on td "hrms_webservices" at bounding box center [353, 296] width 289 height 21
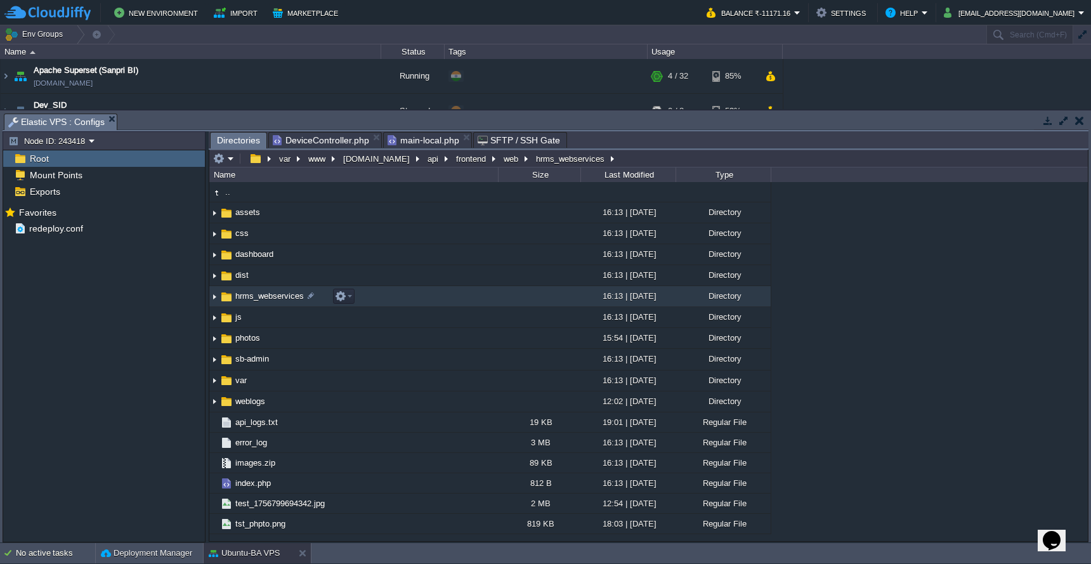
click at [403, 297] on td "hrms_webservices" at bounding box center [353, 296] width 289 height 21
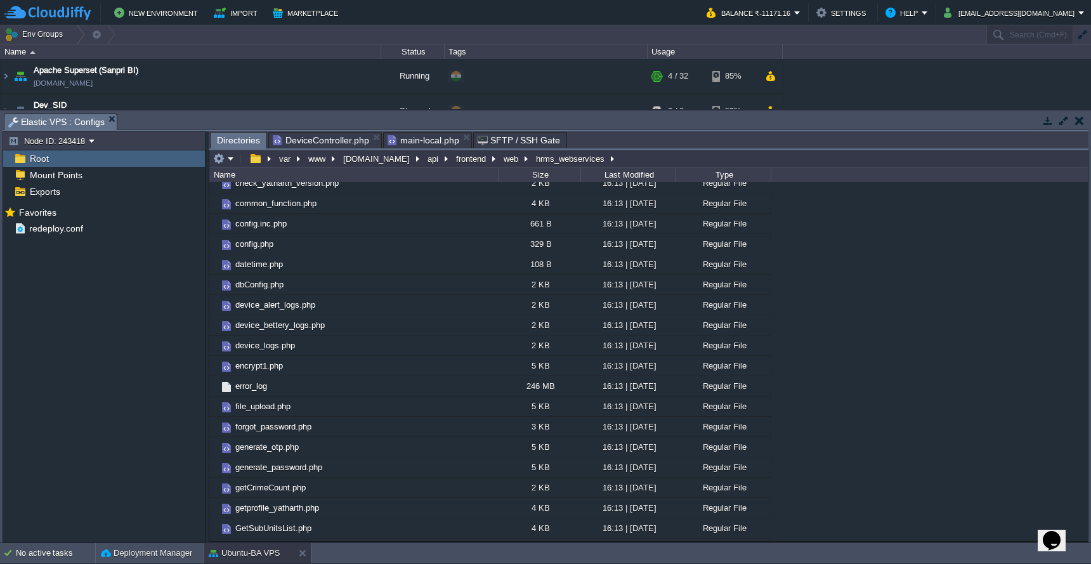
scroll to position [0, 0]
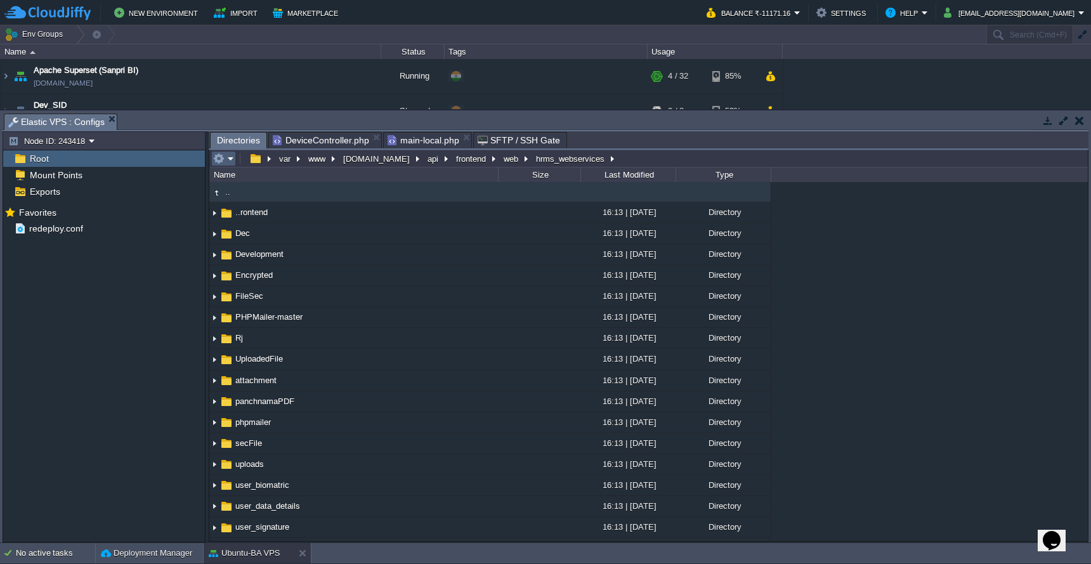
click at [226, 161] on em at bounding box center [223, 158] width 21 height 11
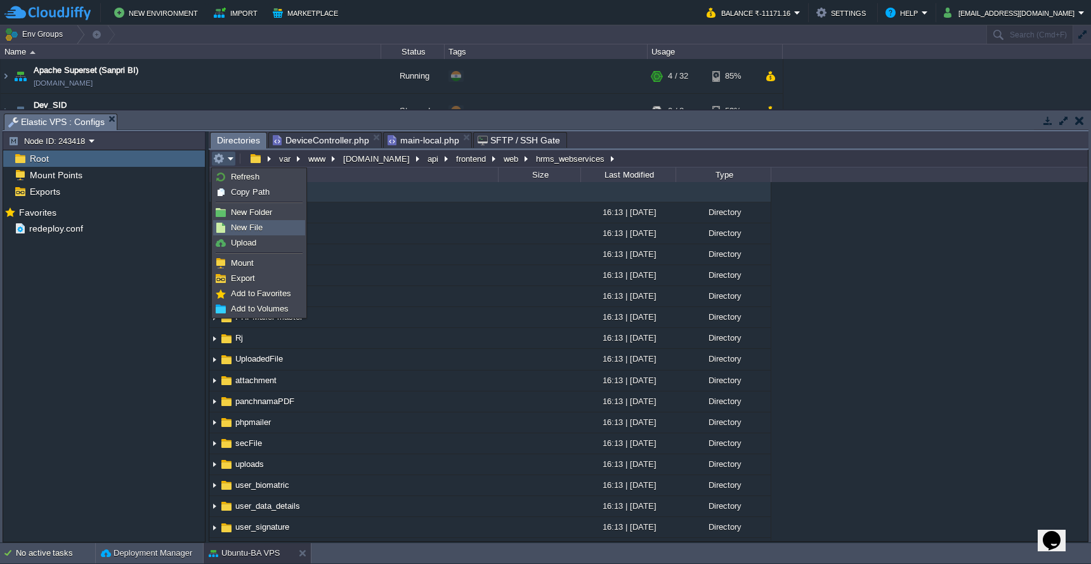
click at [241, 228] on span "New File" at bounding box center [247, 228] width 32 height 10
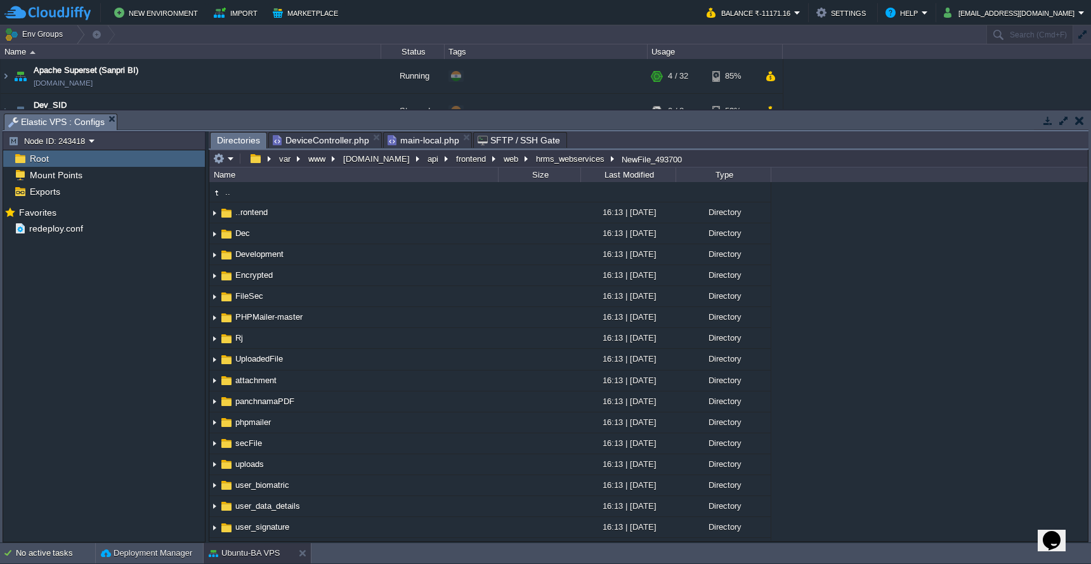
scroll to position [1167, 0]
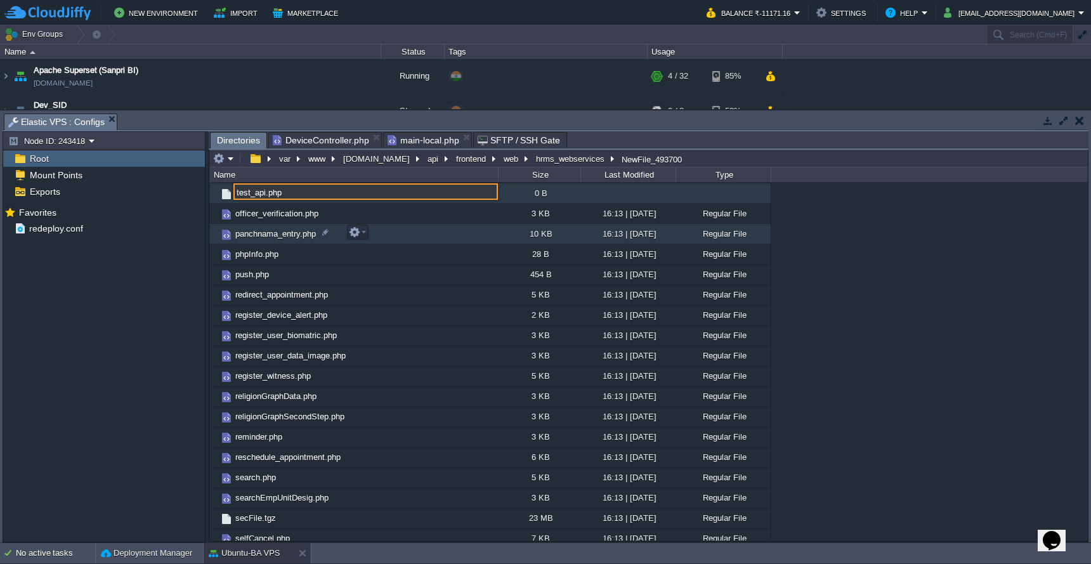
type input "test_api.php"
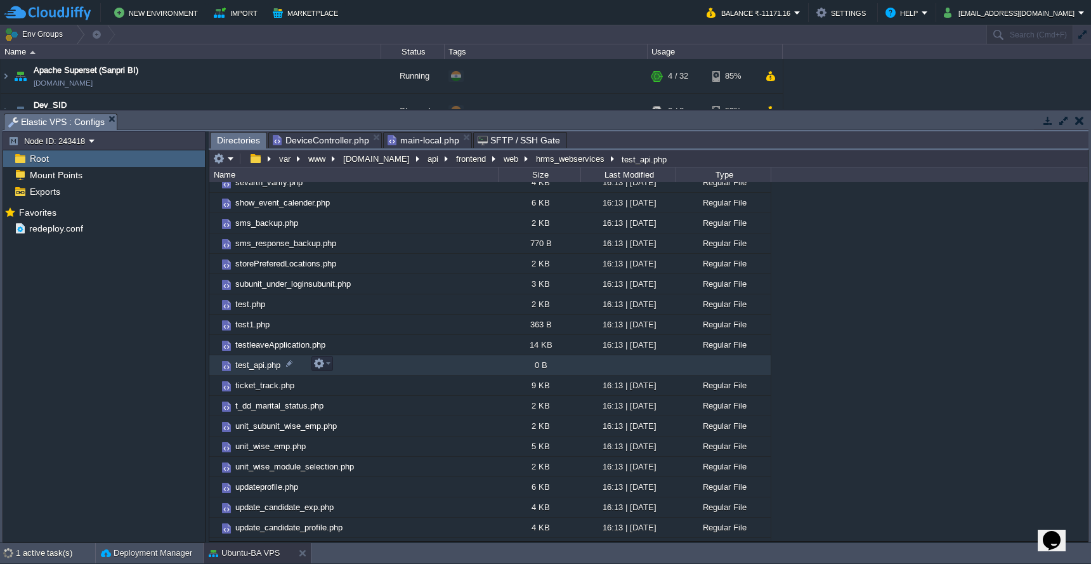
click at [259, 369] on span "test_api.php" at bounding box center [257, 365] width 49 height 11
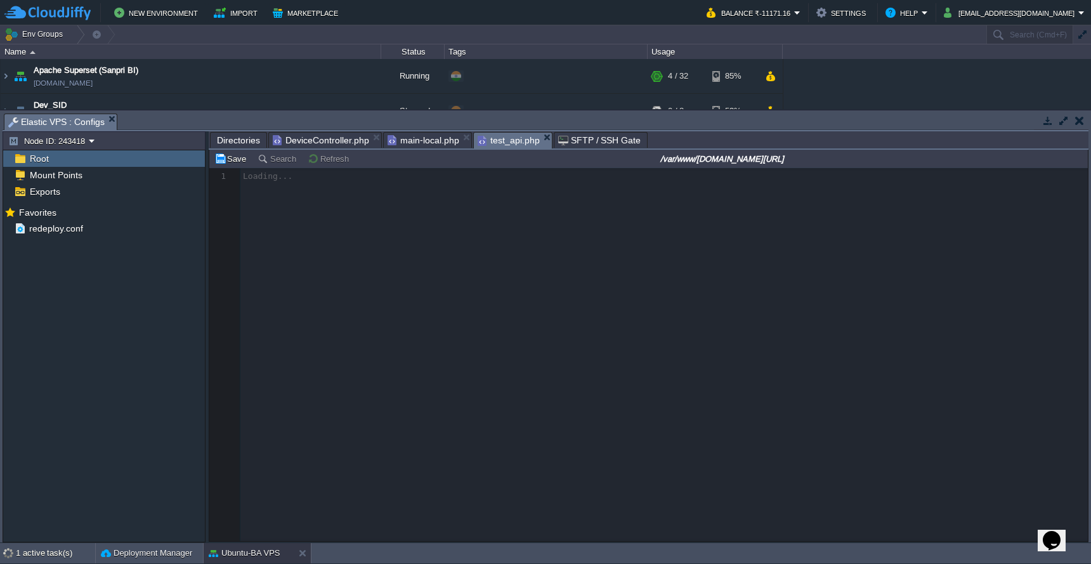
scroll to position [5, 0]
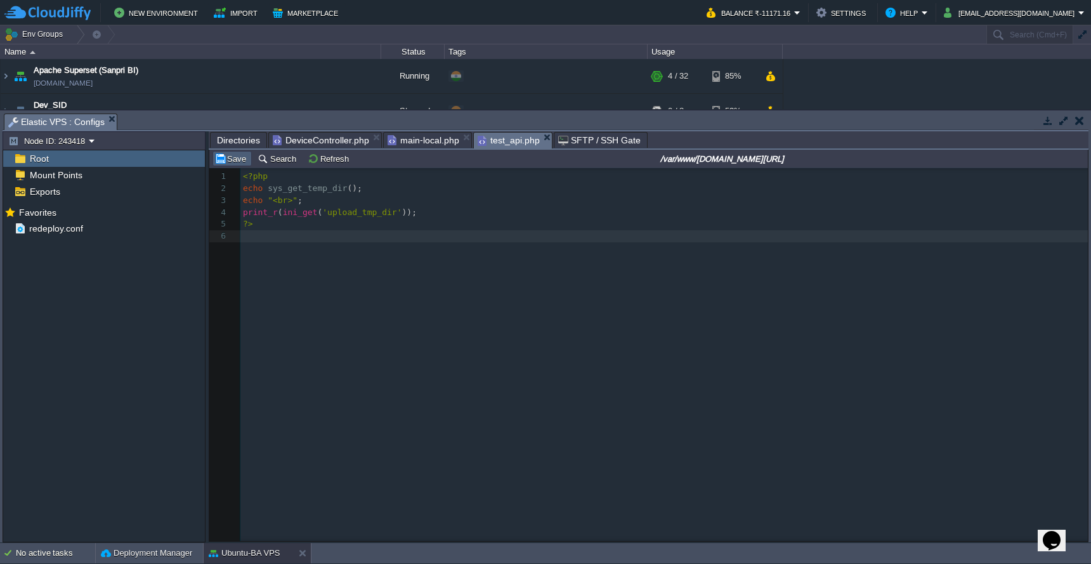
click at [230, 163] on button "Save" at bounding box center [232, 158] width 36 height 11
drag, startPoint x: 751, startPoint y: 159, endPoint x: 884, endPoint y: 156, distance: 133.9
click at [884, 156] on input "/var/www/sevarth.in.net/api/frontend/web/hrms_webservices/test_api.php" at bounding box center [722, 158] width 727 height 15
click at [285, 201] on div "xxxxxxxxxx 1 <?php 2 echo sys_get_temp_dir (); 3 echo "<br>" ; 4 print_r ( ini_…" at bounding box center [666, 207] width 852 height 72
type textarea "br"
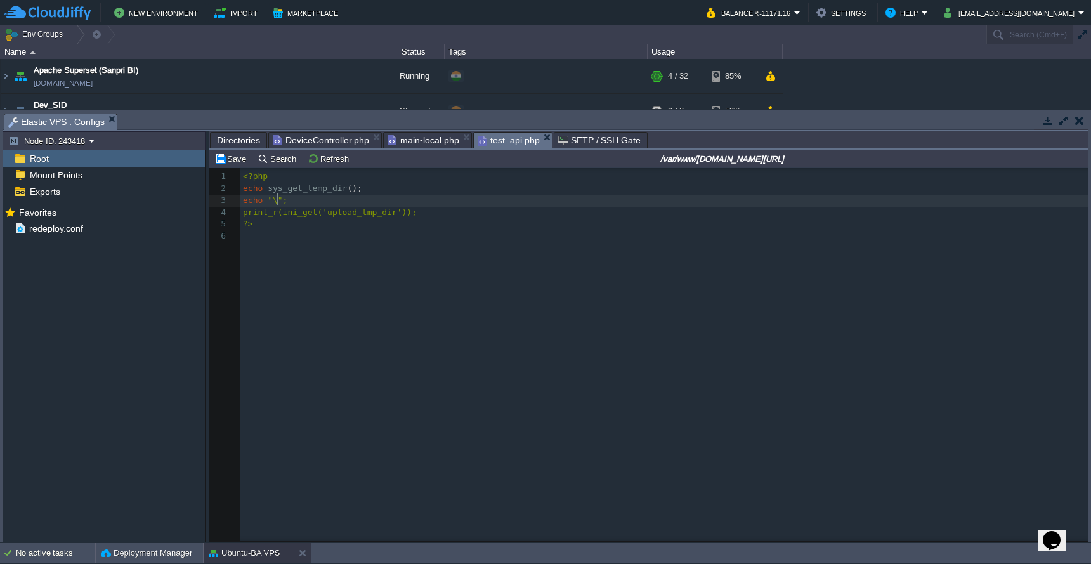
scroll to position [5, 6]
type textarea "\n"
click at [230, 164] on button "Save" at bounding box center [232, 158] width 36 height 11
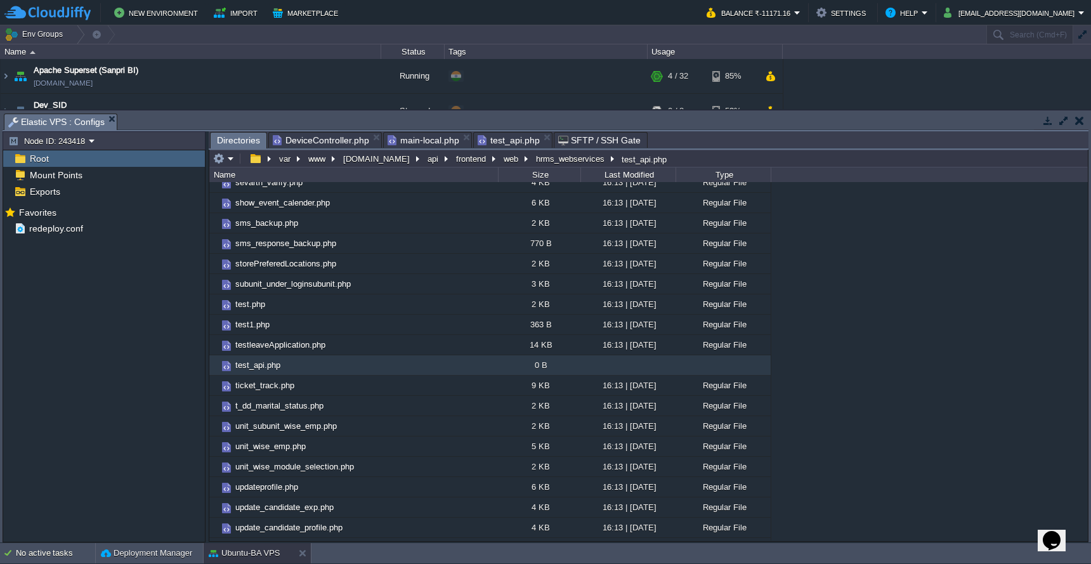
click at [240, 145] on span "Directories" at bounding box center [238, 141] width 43 height 16
click at [426, 163] on button "api" at bounding box center [434, 158] width 16 height 11
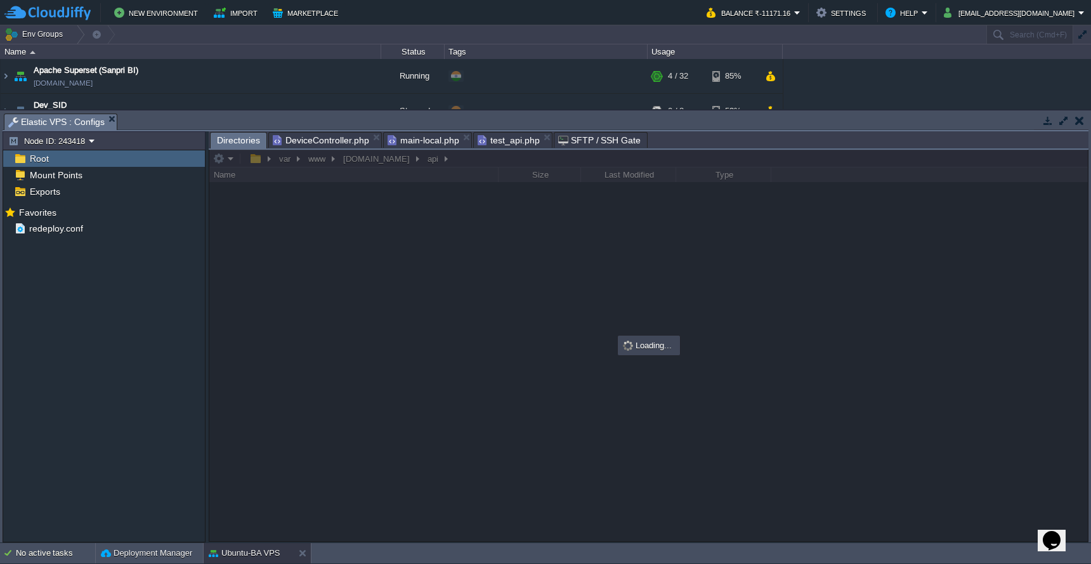
scroll to position [0, 0]
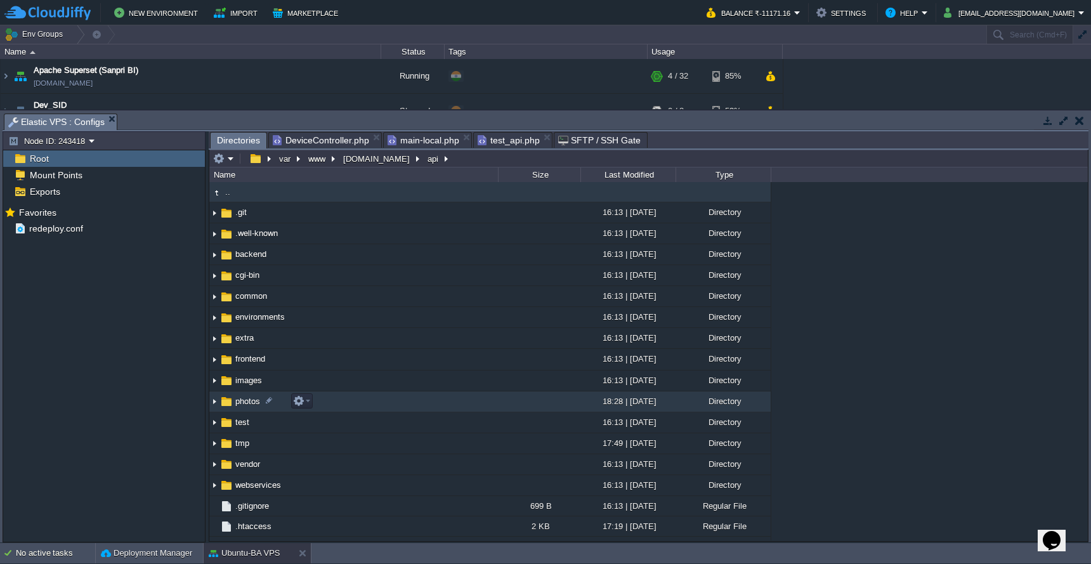
click at [408, 401] on td "photos" at bounding box center [353, 401] width 289 height 21
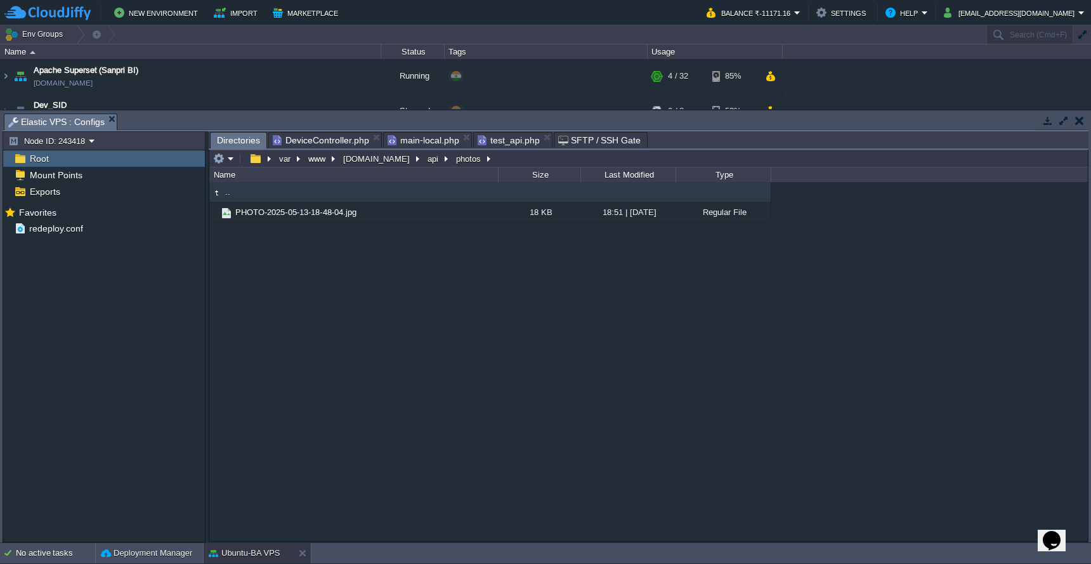
click at [230, 158] on em at bounding box center [223, 158] width 21 height 11
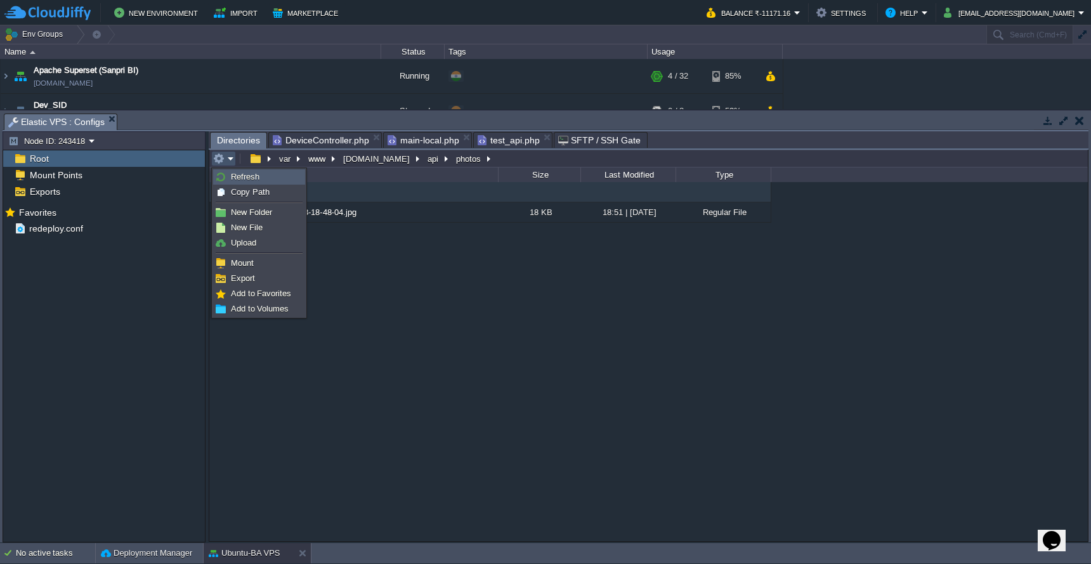
click at [230, 176] on link "Refresh" at bounding box center [259, 177] width 91 height 14
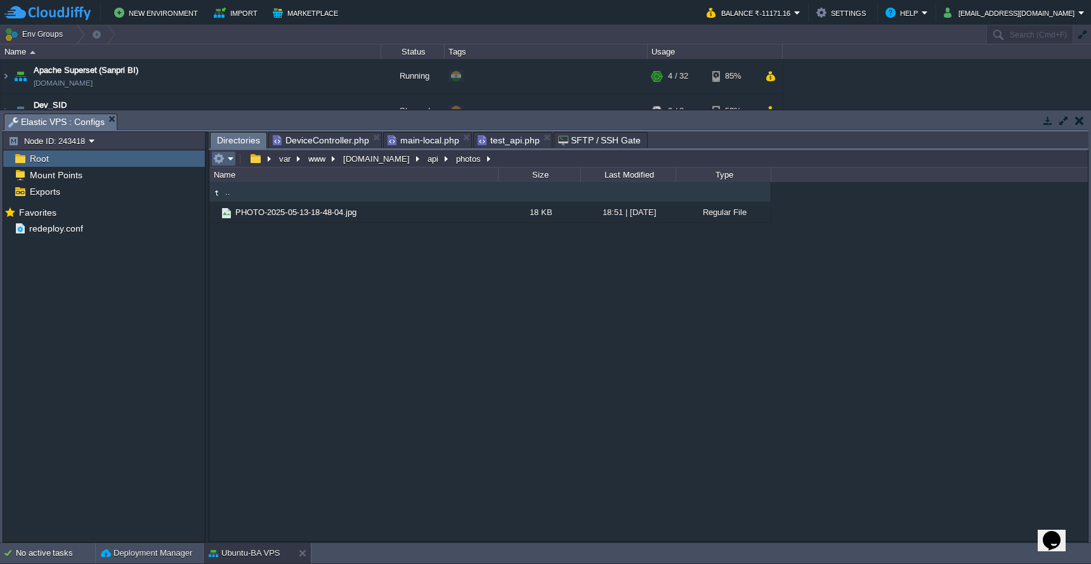
click at [223, 160] on button "button" at bounding box center [218, 158] width 11 height 11
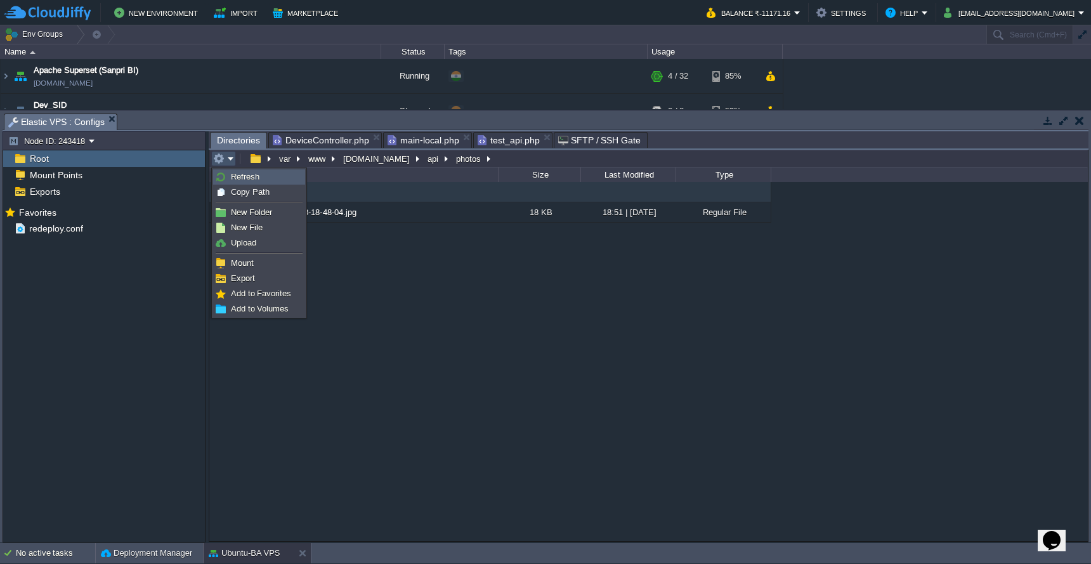
click at [225, 174] on img at bounding box center [221, 177] width 10 height 10
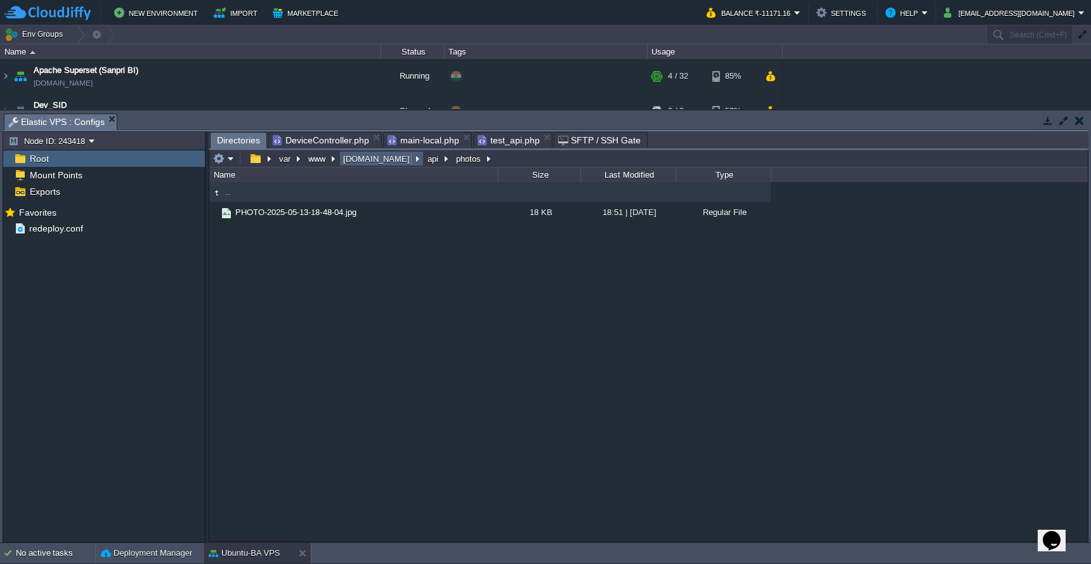
click at [341, 136] on span "DeviceController.php" at bounding box center [321, 140] width 96 height 15
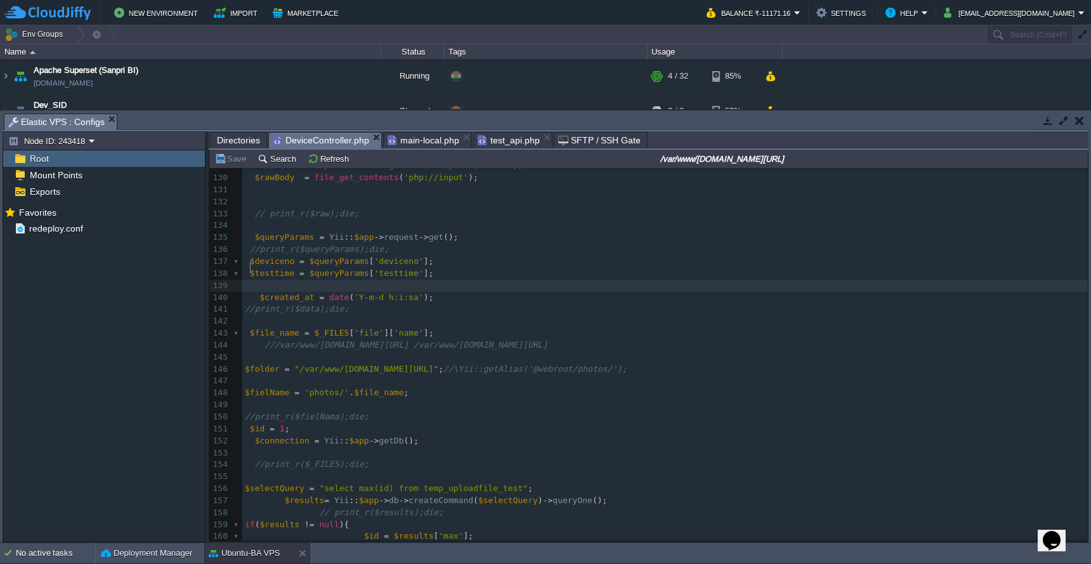
click at [582, 280] on pre at bounding box center [665, 286] width 846 height 12
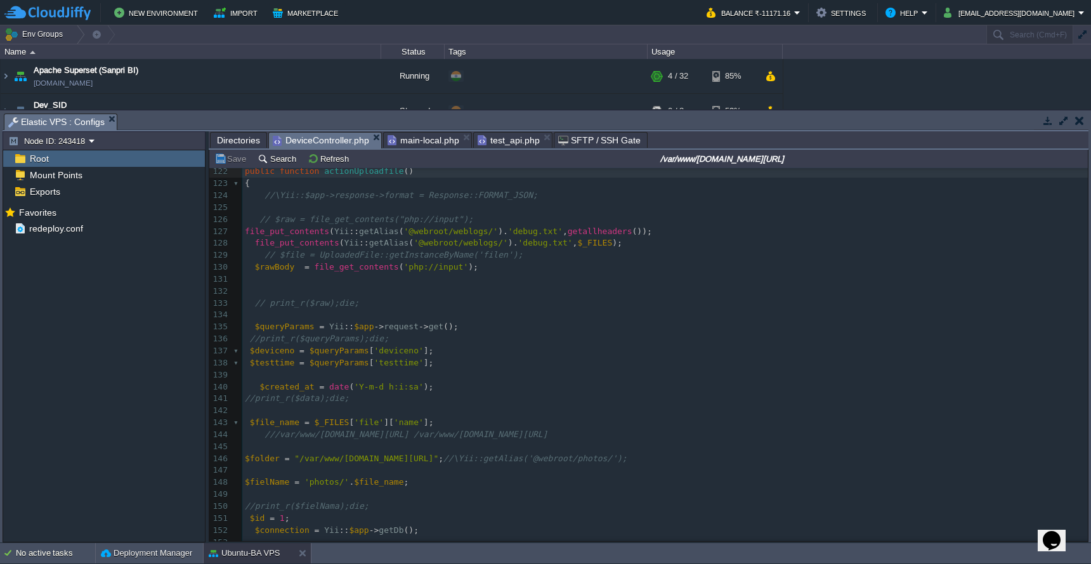
scroll to position [1384, 0]
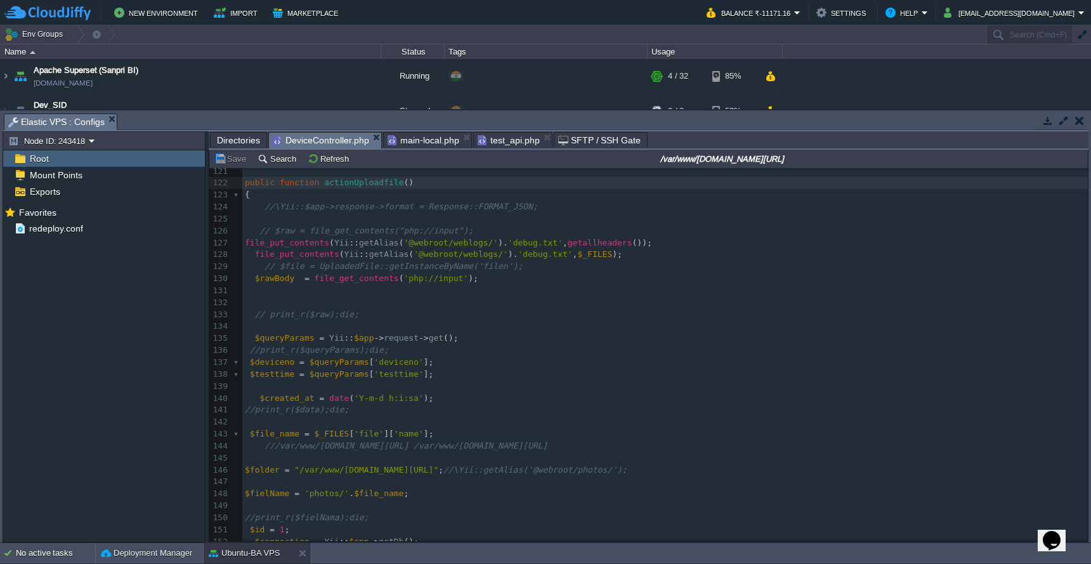
click at [234, 150] on div "Directories DeviceController.php main-local.php test_api.php SFTP / SSH Gate" at bounding box center [649, 140] width 880 height 18
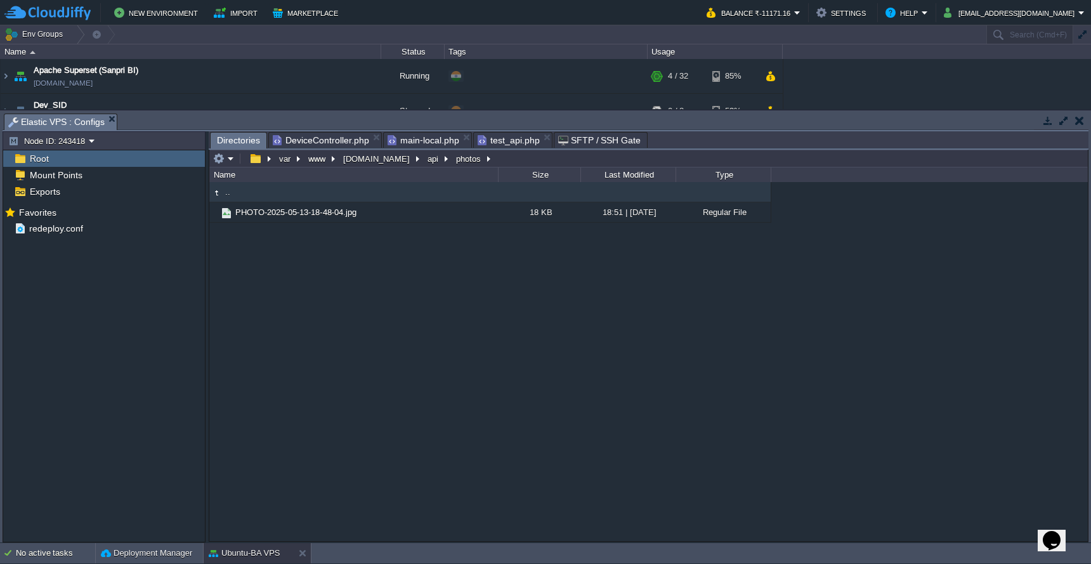
click at [233, 142] on span "Directories" at bounding box center [238, 141] width 43 height 16
click at [426, 164] on button "api" at bounding box center [434, 158] width 16 height 11
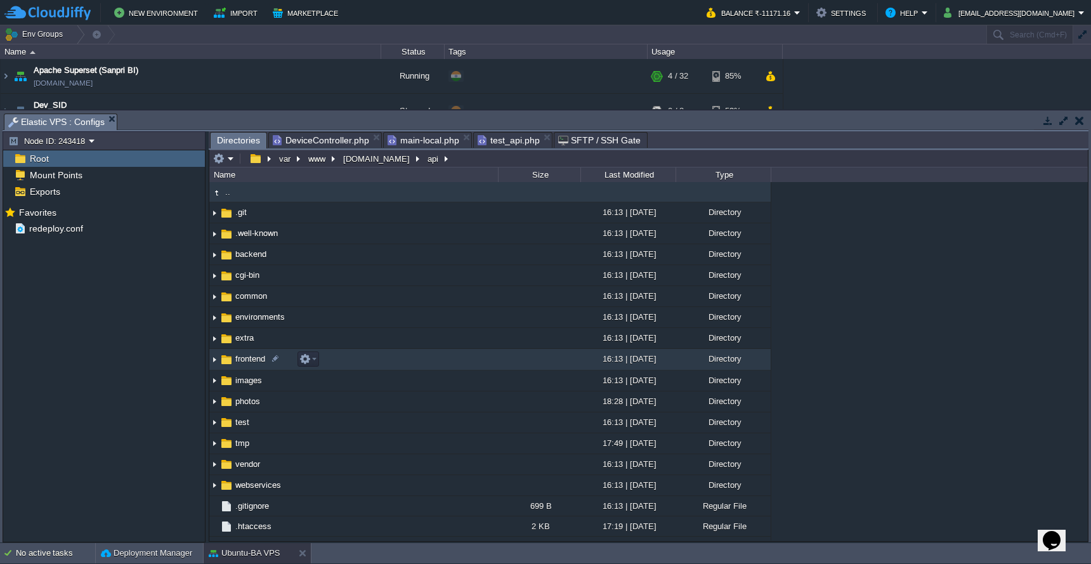
click at [395, 362] on td "frontend" at bounding box center [353, 359] width 289 height 21
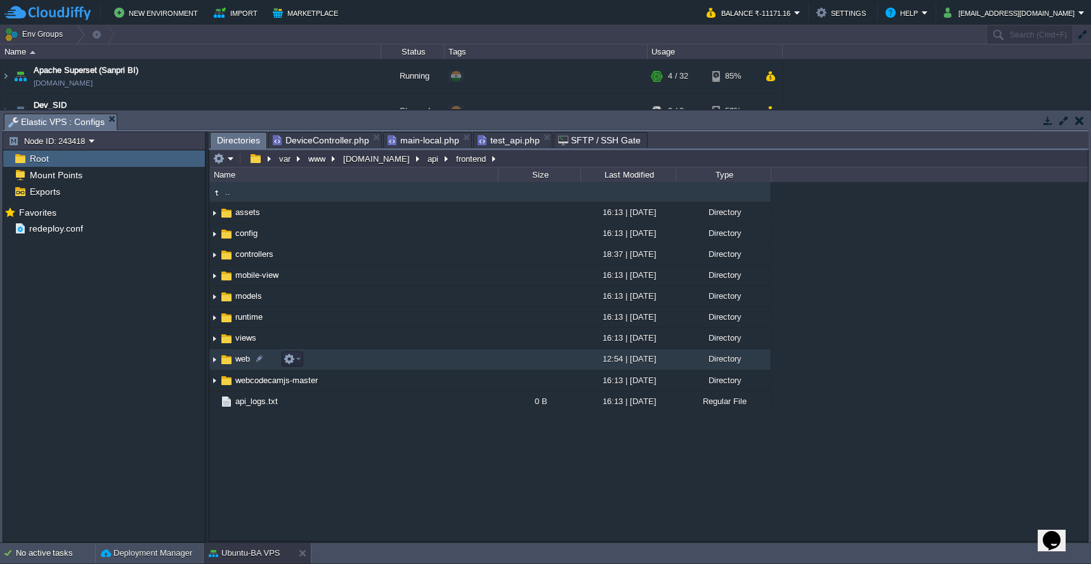
click at [395, 364] on td "web" at bounding box center [353, 359] width 289 height 21
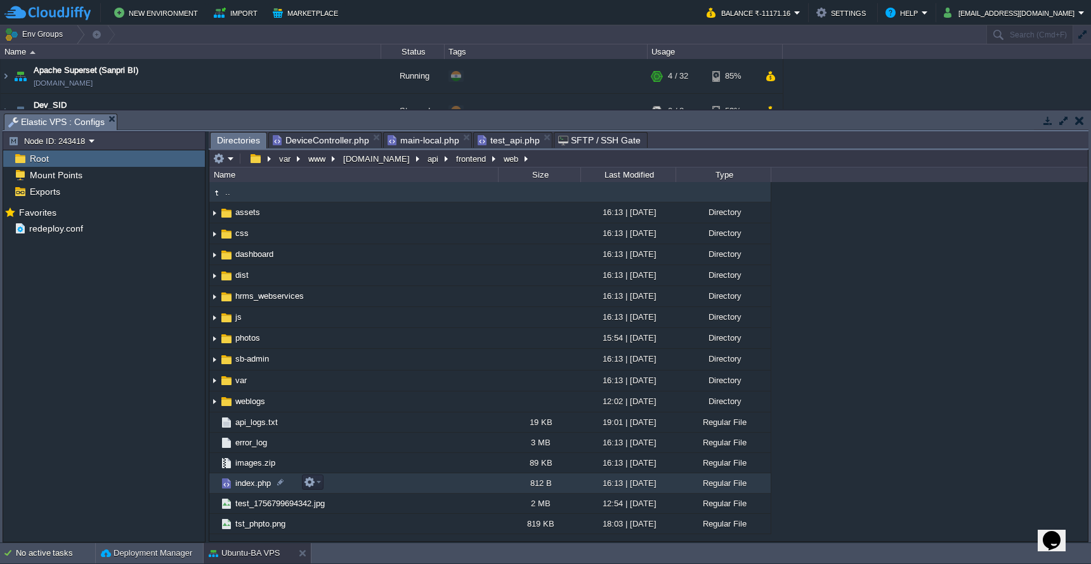
click at [381, 482] on td "index.php" at bounding box center [353, 483] width 289 height 20
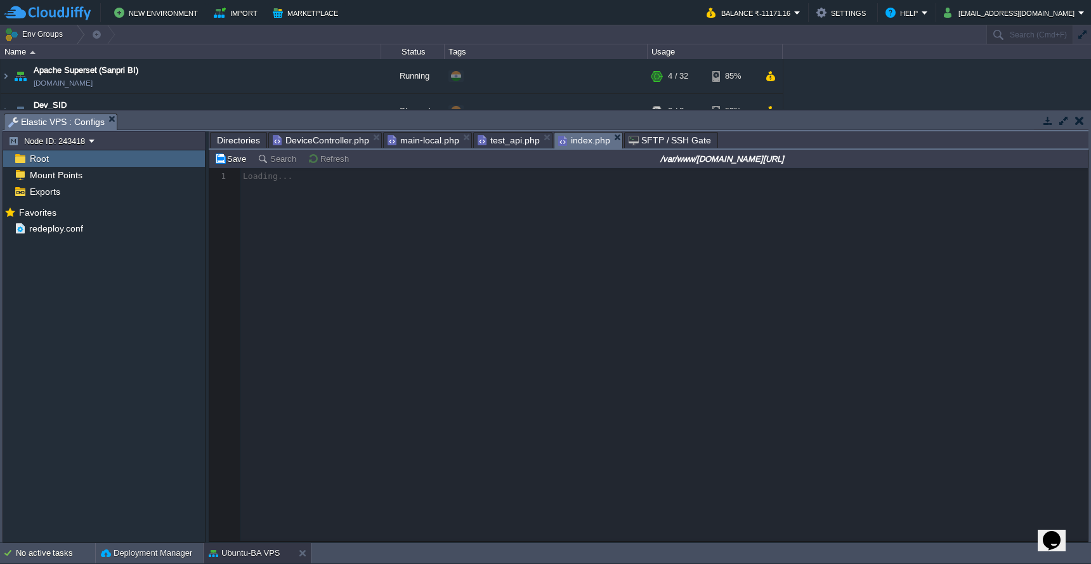
scroll to position [5, 0]
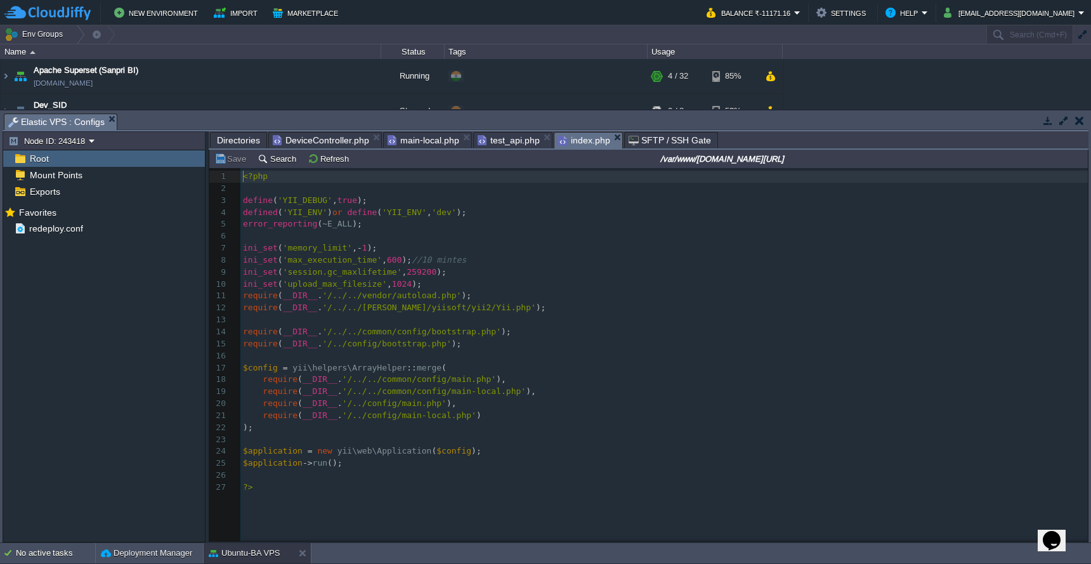
click at [341, 138] on span "DeviceController.php" at bounding box center [321, 140] width 96 height 15
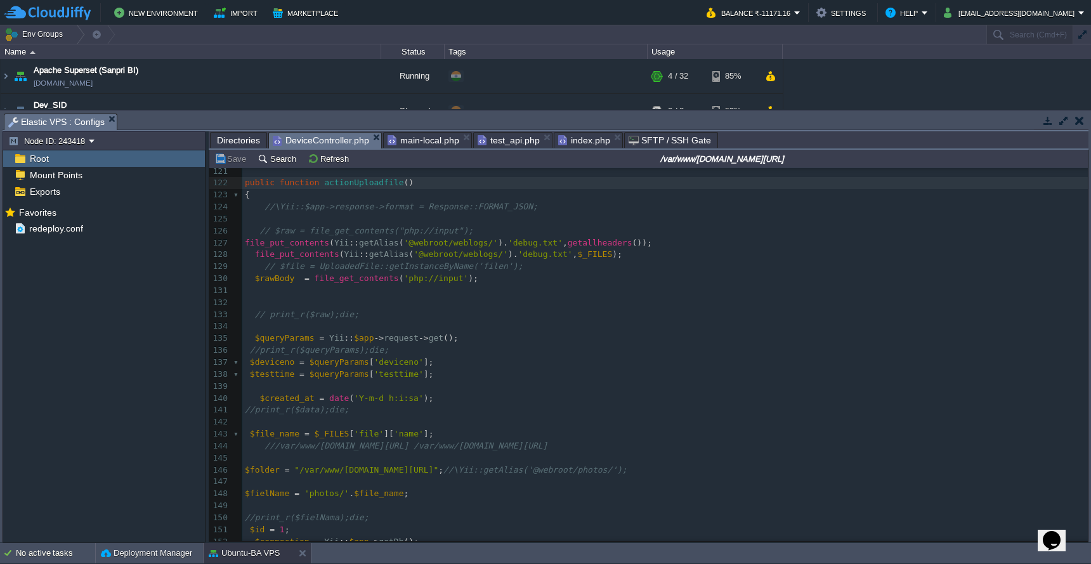
click at [645, 309] on pre "// print_r($raw);die;" at bounding box center [665, 315] width 846 height 12
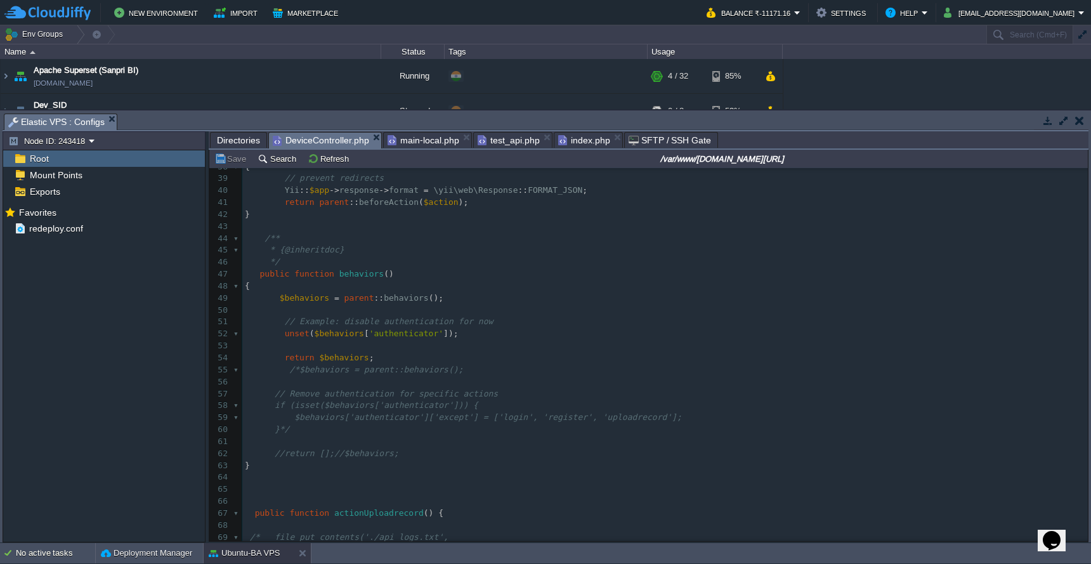
scroll to position [437, 0]
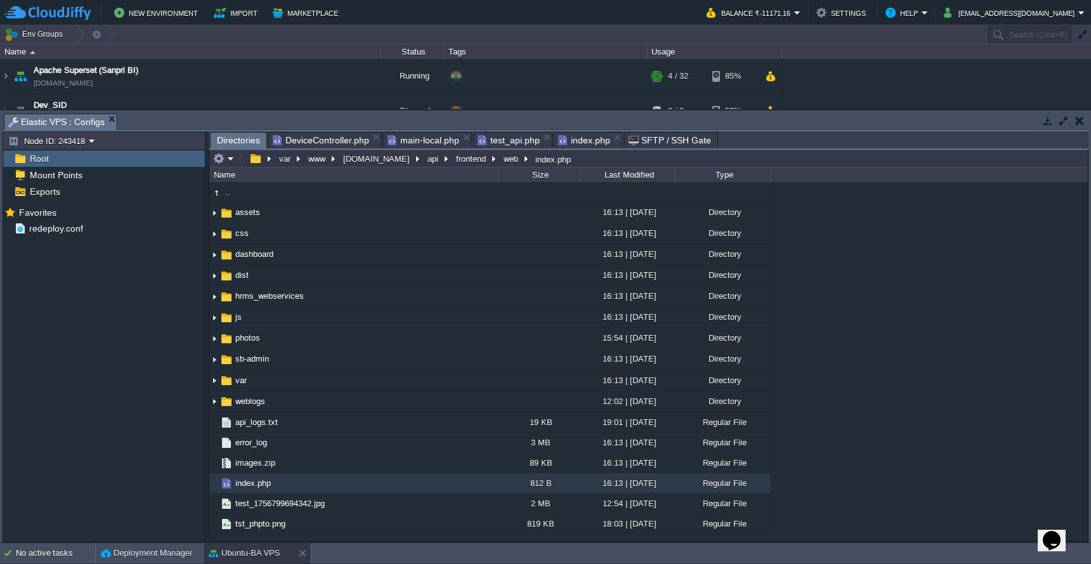
click at [221, 136] on span "Directories" at bounding box center [238, 141] width 43 height 16
click at [426, 164] on button "api" at bounding box center [434, 158] width 16 height 11
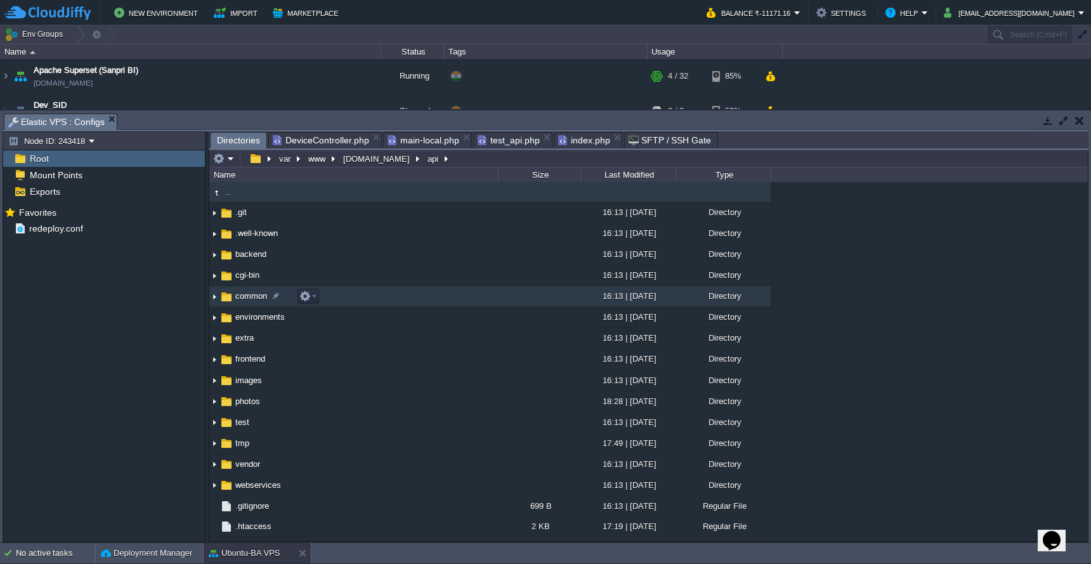
click at [416, 291] on td "common" at bounding box center [353, 296] width 289 height 21
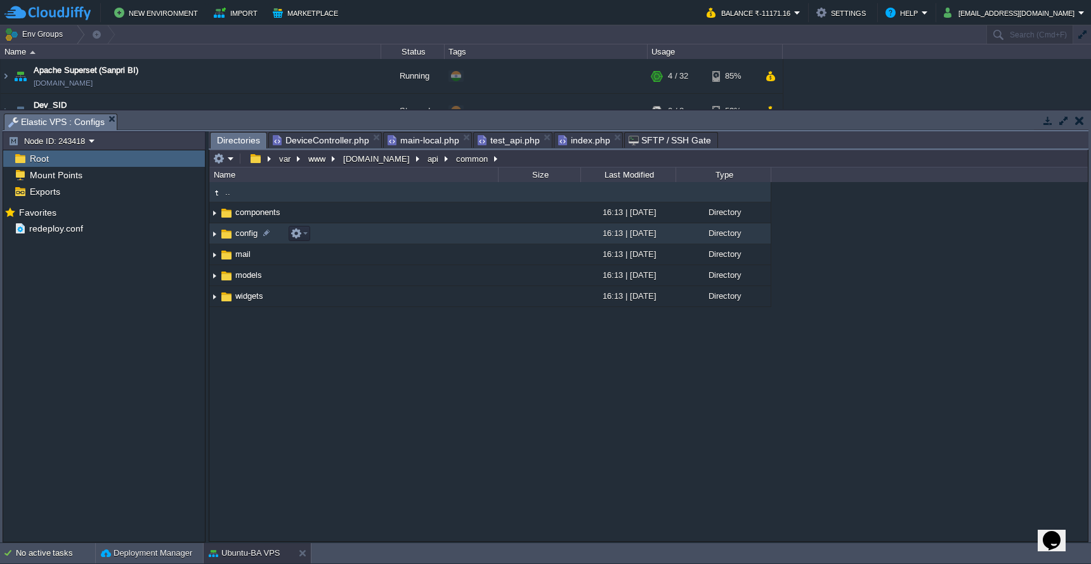
click at [428, 235] on td "config" at bounding box center [353, 233] width 289 height 21
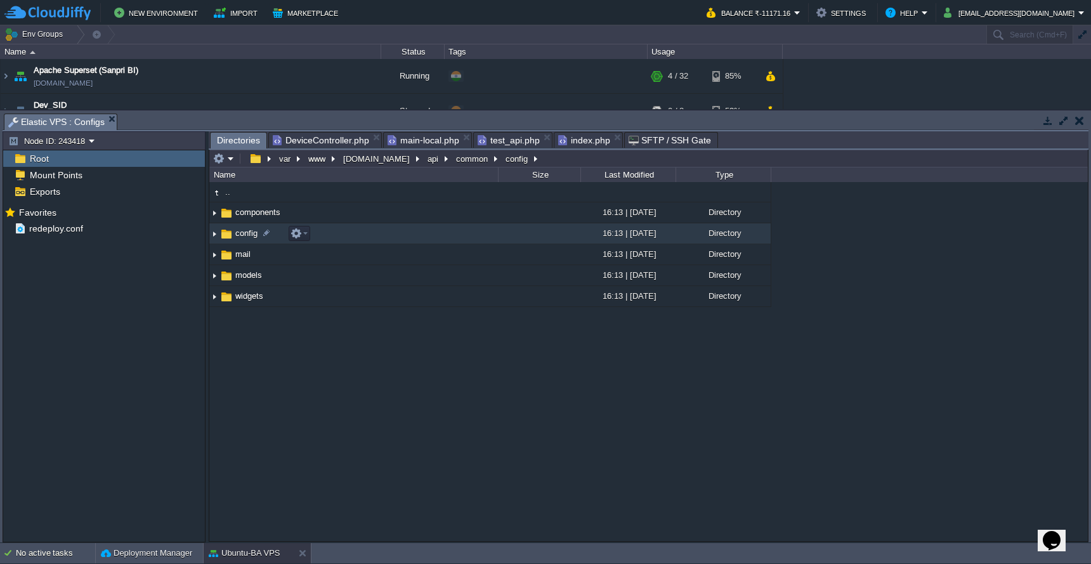
click at [428, 235] on td "config" at bounding box center [353, 233] width 289 height 21
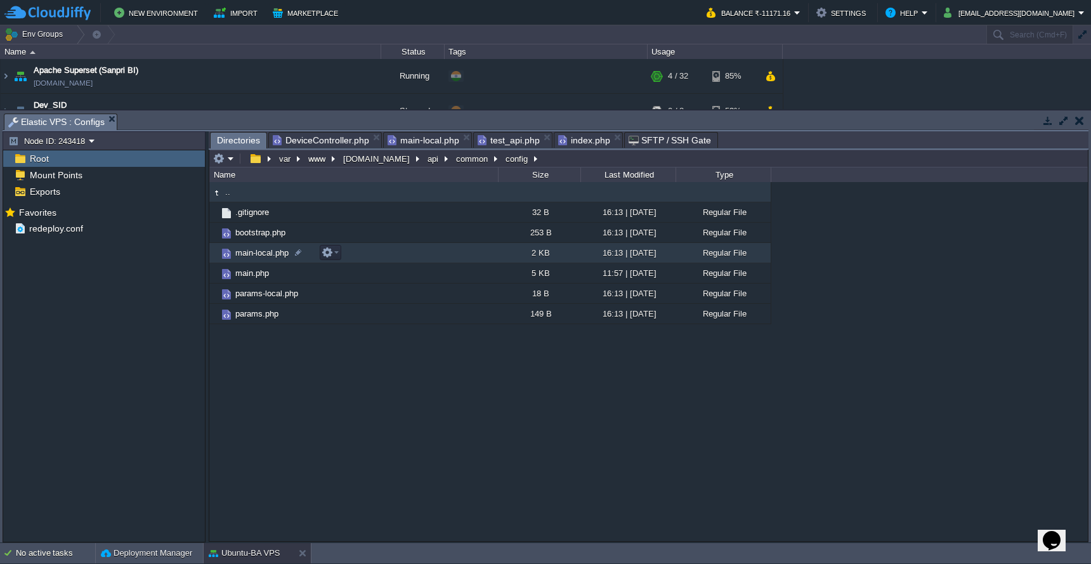
click at [423, 254] on td "main-local.php" at bounding box center [353, 253] width 289 height 20
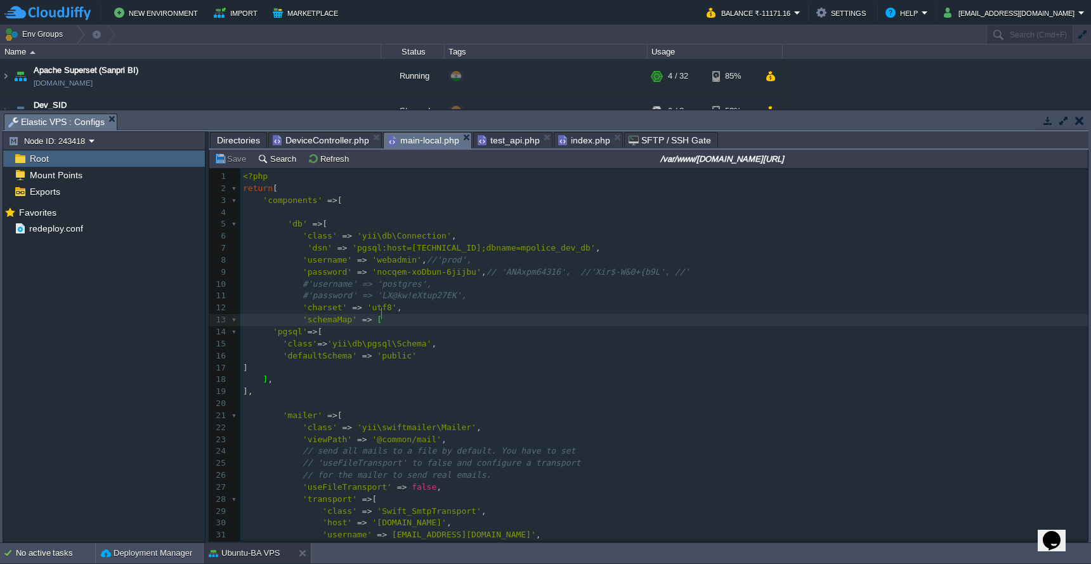
click at [239, 144] on span "Directories" at bounding box center [238, 140] width 43 height 15
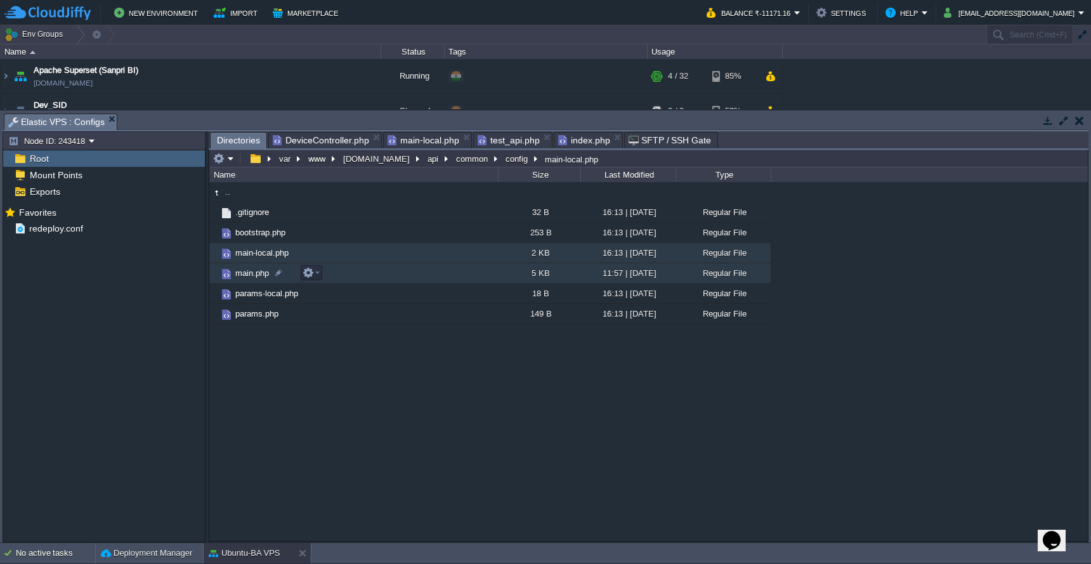
click at [397, 278] on td "main.php" at bounding box center [353, 273] width 289 height 20
click at [247, 142] on span "Directories" at bounding box center [238, 141] width 43 height 16
click at [426, 163] on button "api" at bounding box center [434, 158] width 16 height 11
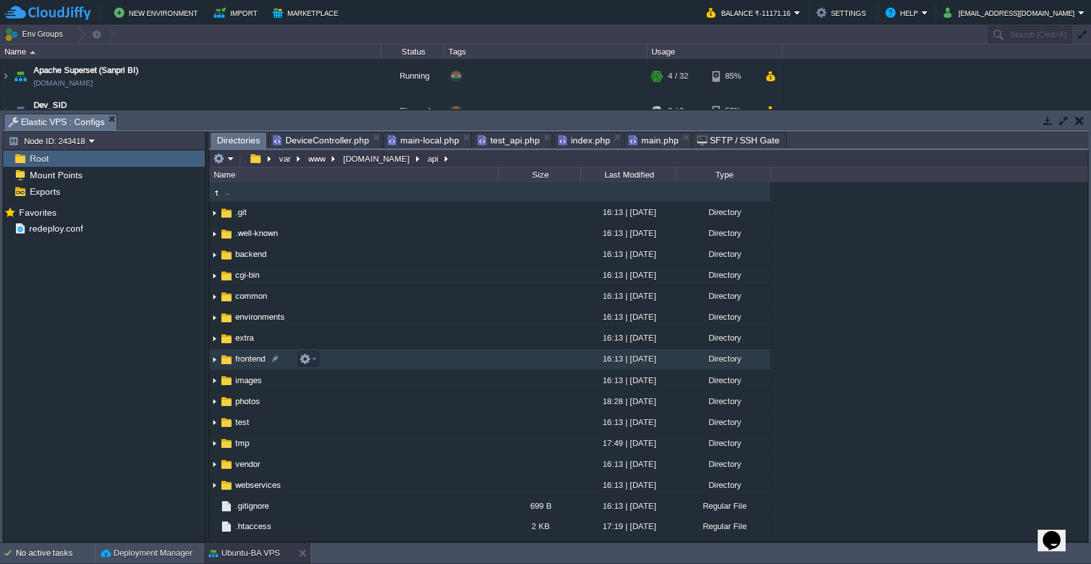
click at [432, 359] on td "frontend" at bounding box center [353, 359] width 289 height 21
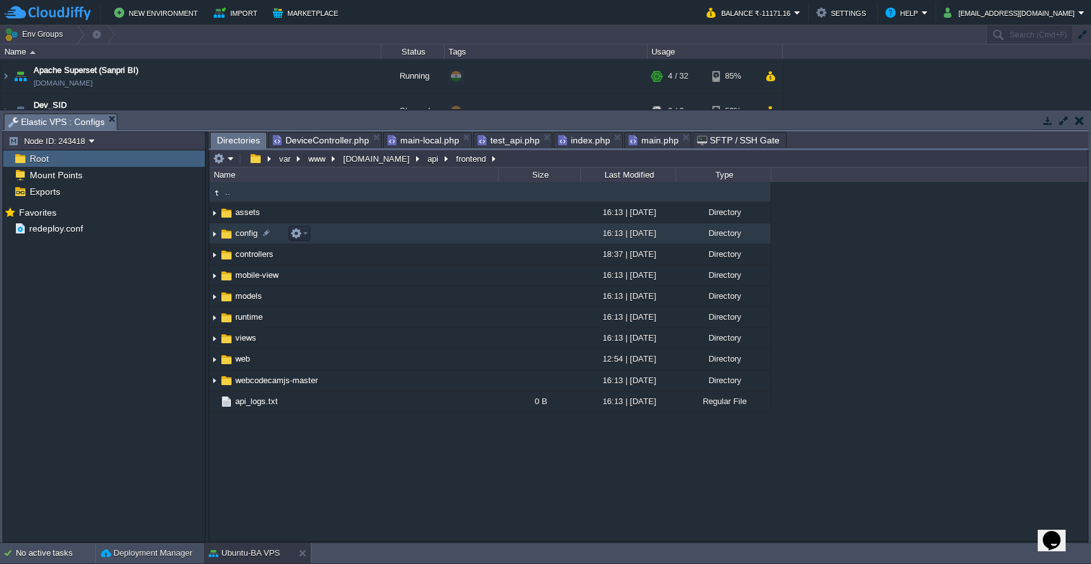
click at [409, 236] on td "config" at bounding box center [353, 233] width 289 height 21
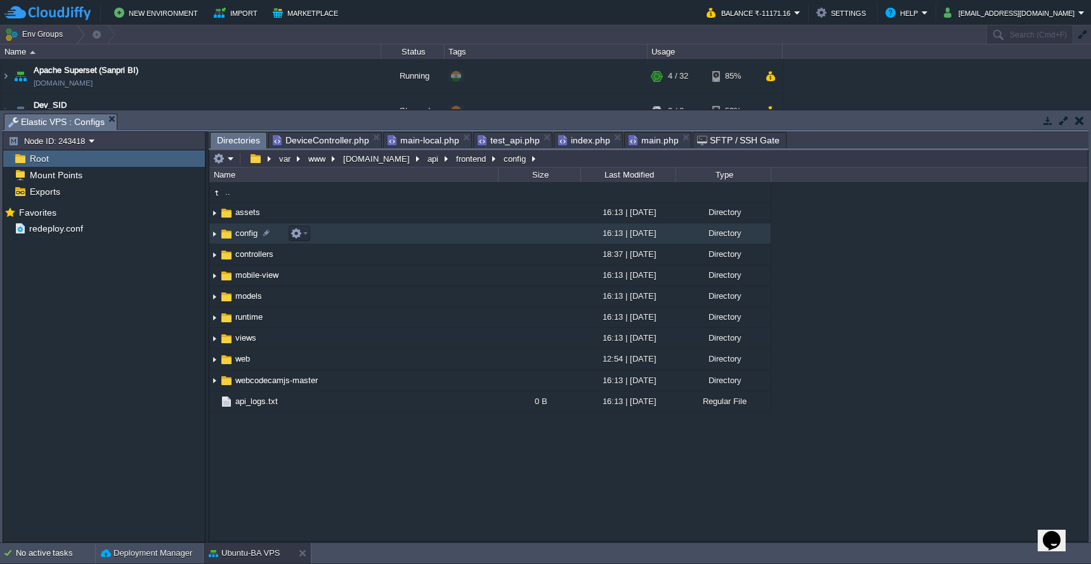
click at [409, 236] on td "config" at bounding box center [353, 233] width 289 height 21
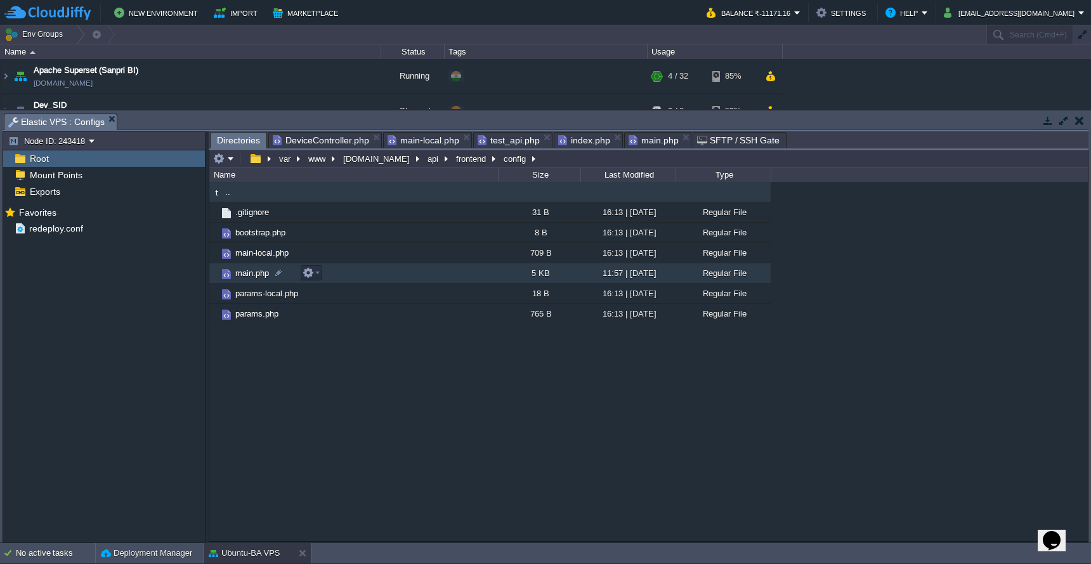
click at [403, 281] on td "main.php" at bounding box center [353, 273] width 289 height 20
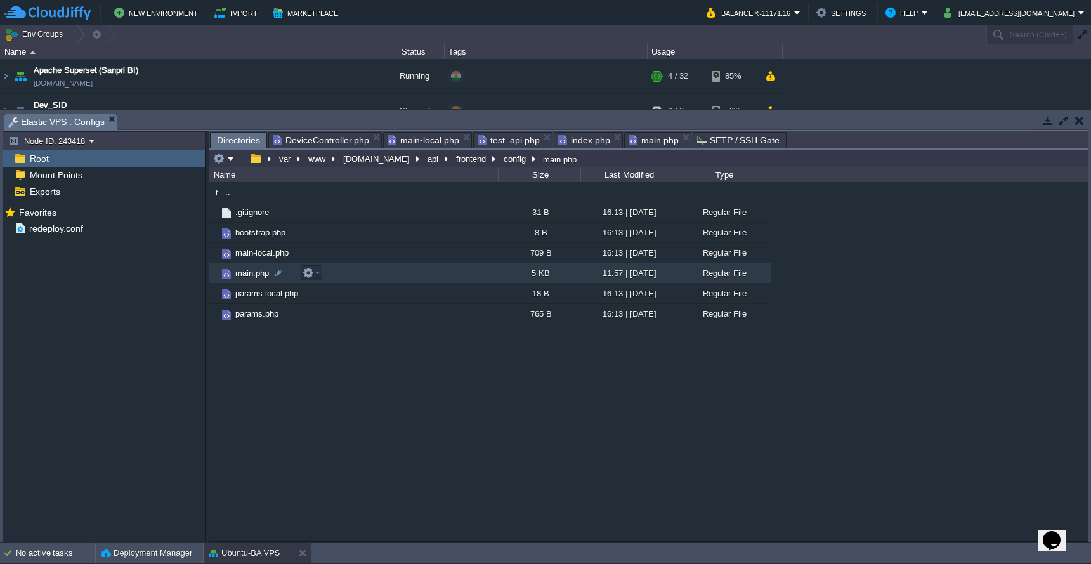
click at [403, 281] on td "main.php" at bounding box center [353, 273] width 289 height 20
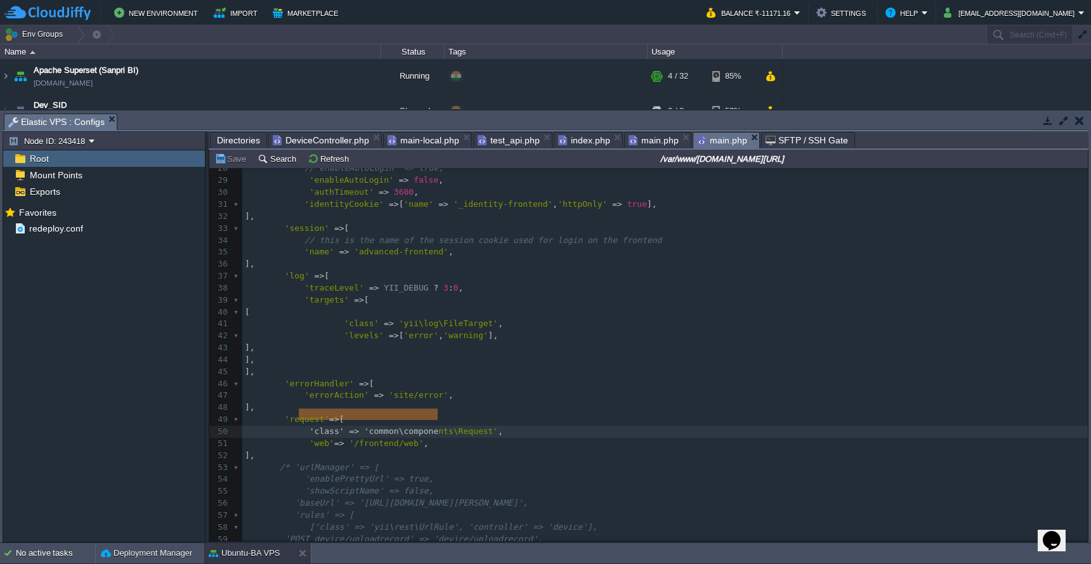
type textarea "'class' => 'common\components\Request', 'web'=> '/frontend/web',"
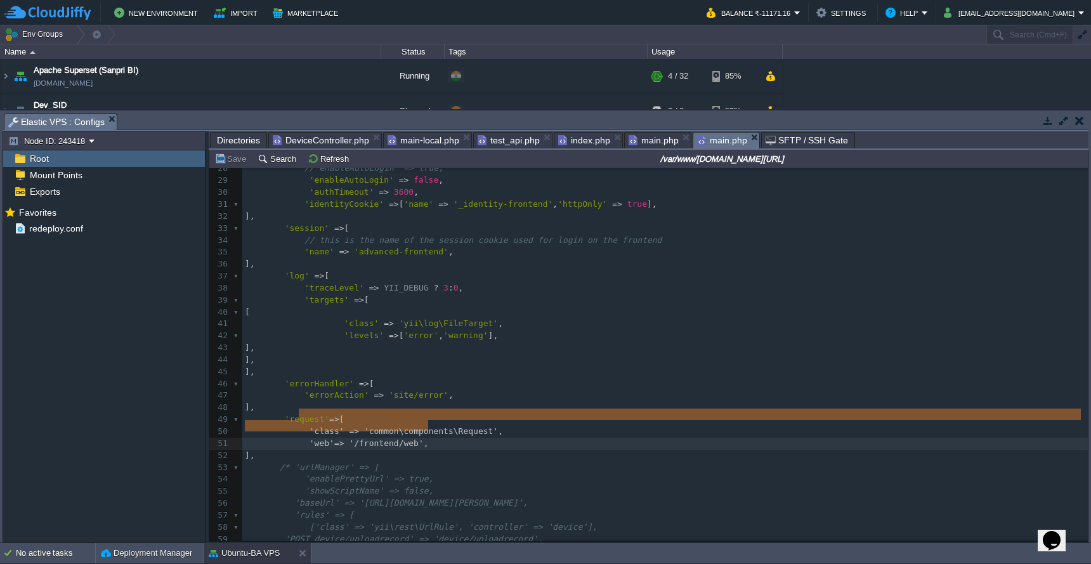
drag, startPoint x: 300, startPoint y: 414, endPoint x: 442, endPoint y: 425, distance: 142.5
click at [280, 405] on div "x 'components' => [ 18 'application/json' => 'yii\web\JsonParser' , 19 'multipa…" at bounding box center [665, 407] width 846 height 729
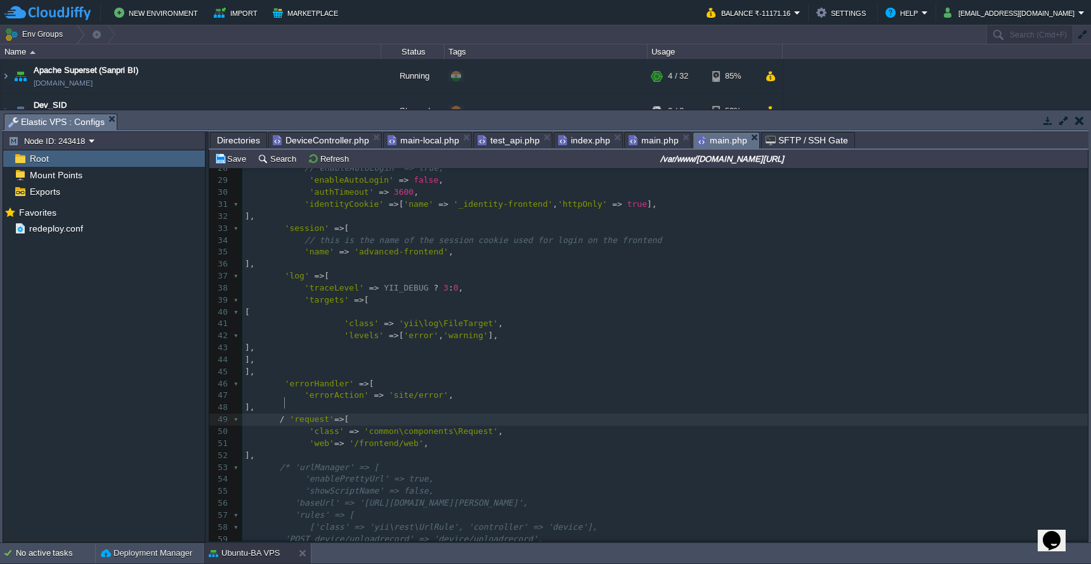
type textarea "/*"
click at [312, 450] on pre "]," at bounding box center [665, 456] width 846 height 12
type textarea "*/"
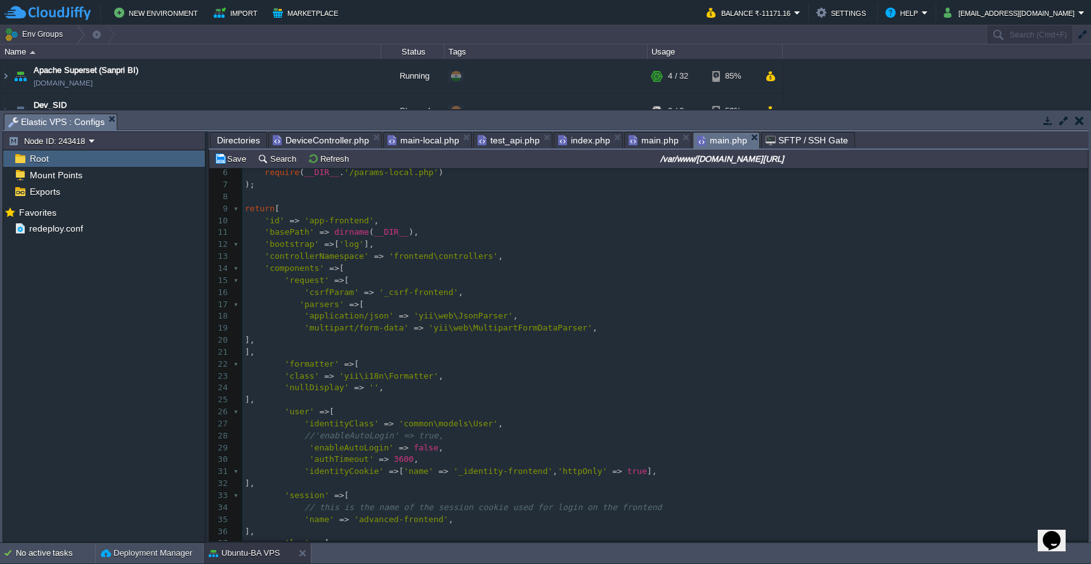
click at [508, 287] on pre "'csrfParam' => '_csrf-frontend' ," at bounding box center [665, 293] width 846 height 12
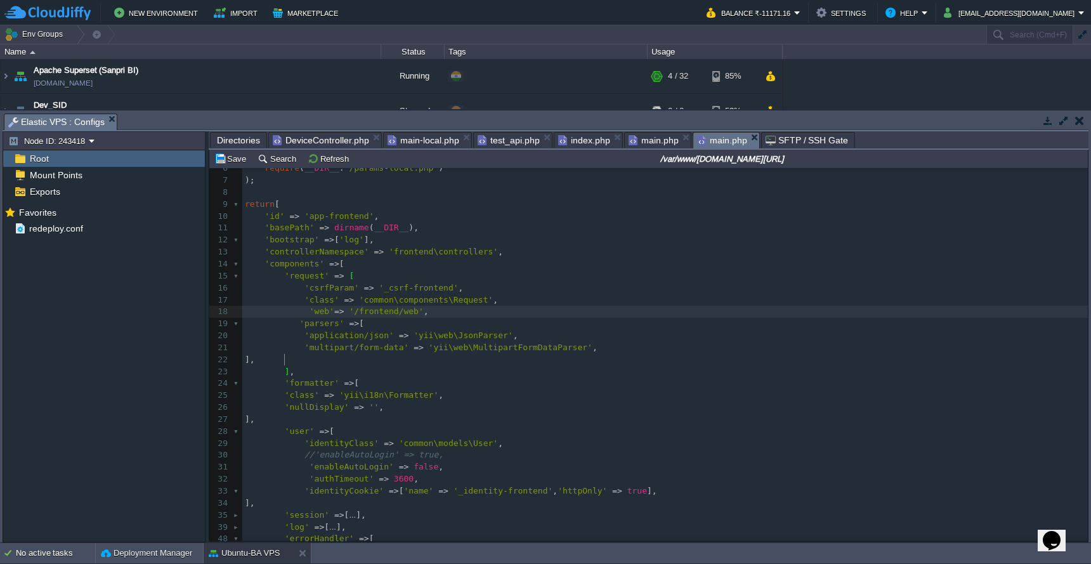
click at [281, 351] on div "xxxxxxxxxx 1 <?php 2 $params = array_merge ( 3 require ( __DIR__ . '/../../comm…" at bounding box center [665, 456] width 846 height 706
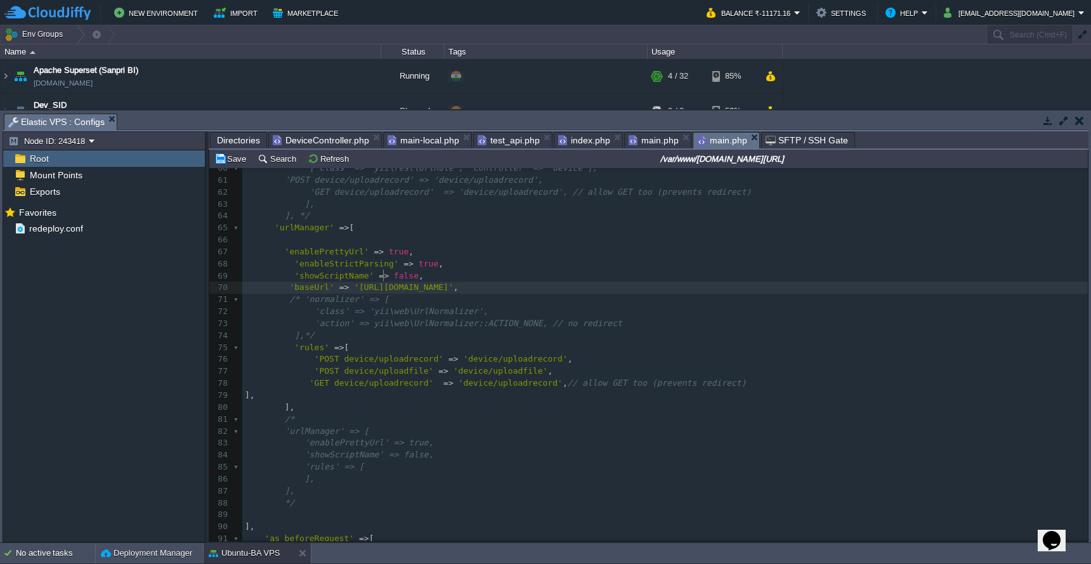
click at [383, 277] on div "xxxxxxxxxx ], 39 'log' => [ ... ], 48 'errorHandler' => [ 49 'errorAction' => '…" at bounding box center [665, 377] width 846 height 741
click at [233, 166] on td "Save" at bounding box center [232, 158] width 39 height 15
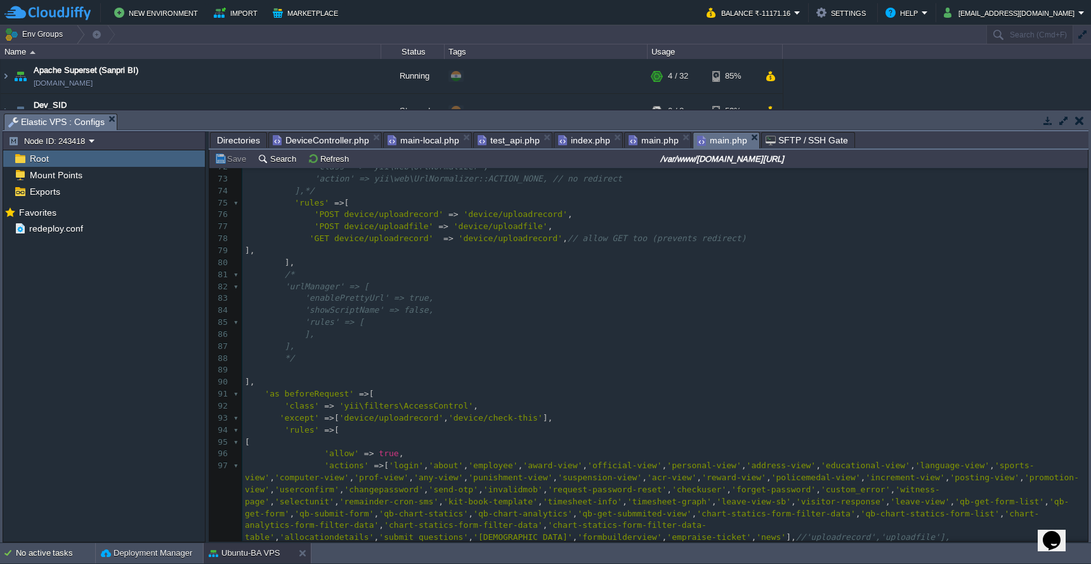
click at [517, 213] on div "xxxxxxxxxx ], 39 'log' => [ ... ], 48 'errorHandler' => [ 49 'errorAction' => '…" at bounding box center [665, 232] width 846 height 741
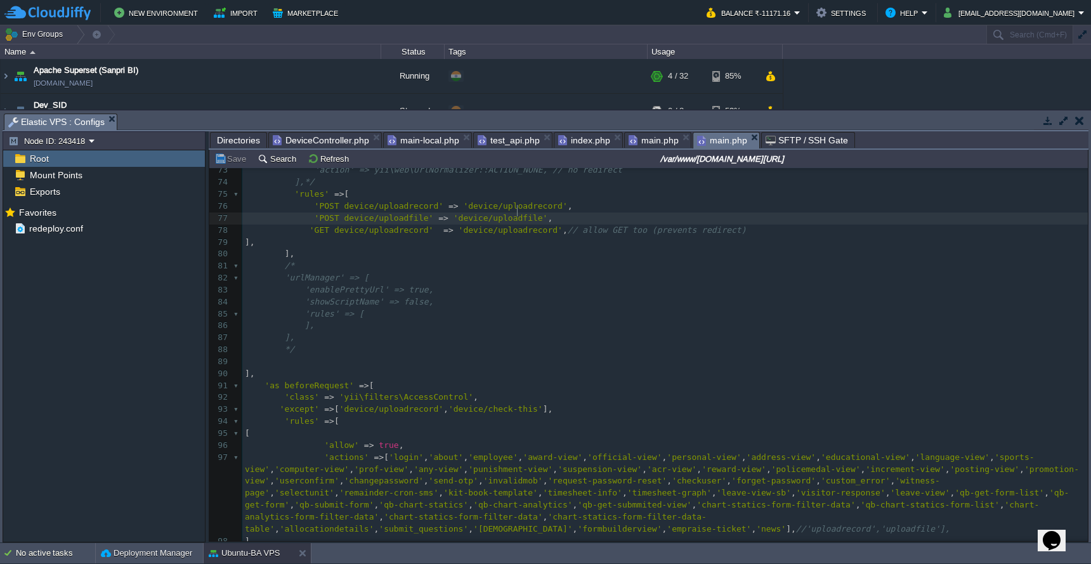
type textarea "uploadfile"
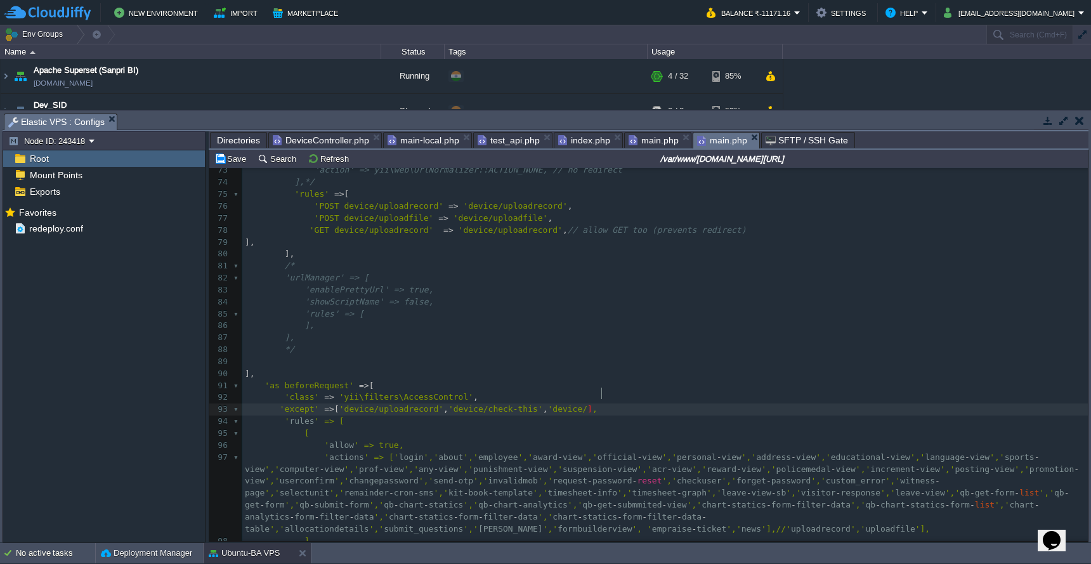
paste textarea "'"
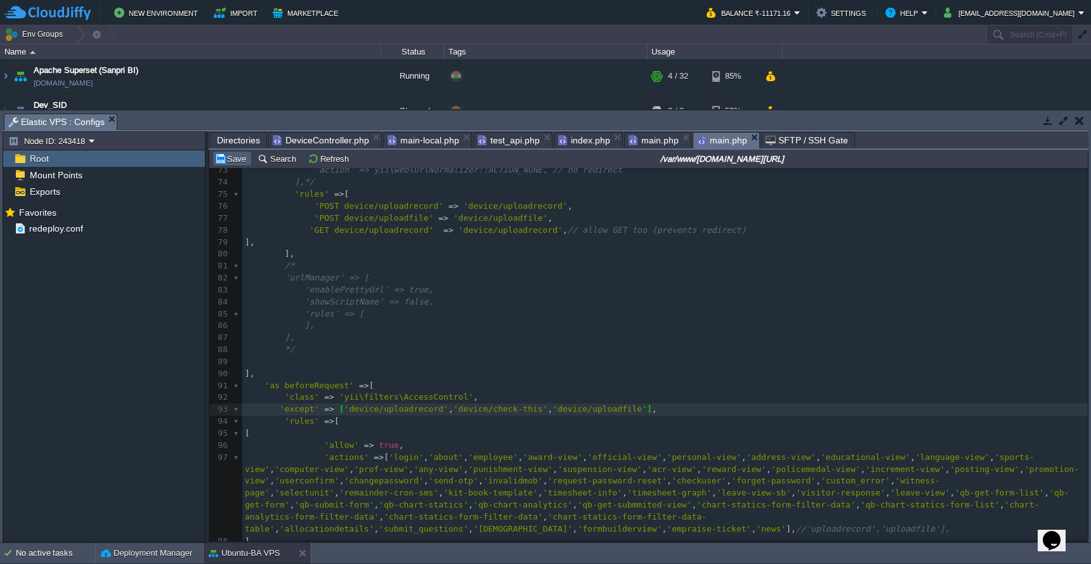
type textarea ", 'device/'"
click at [227, 160] on button "Save" at bounding box center [232, 158] width 36 height 11
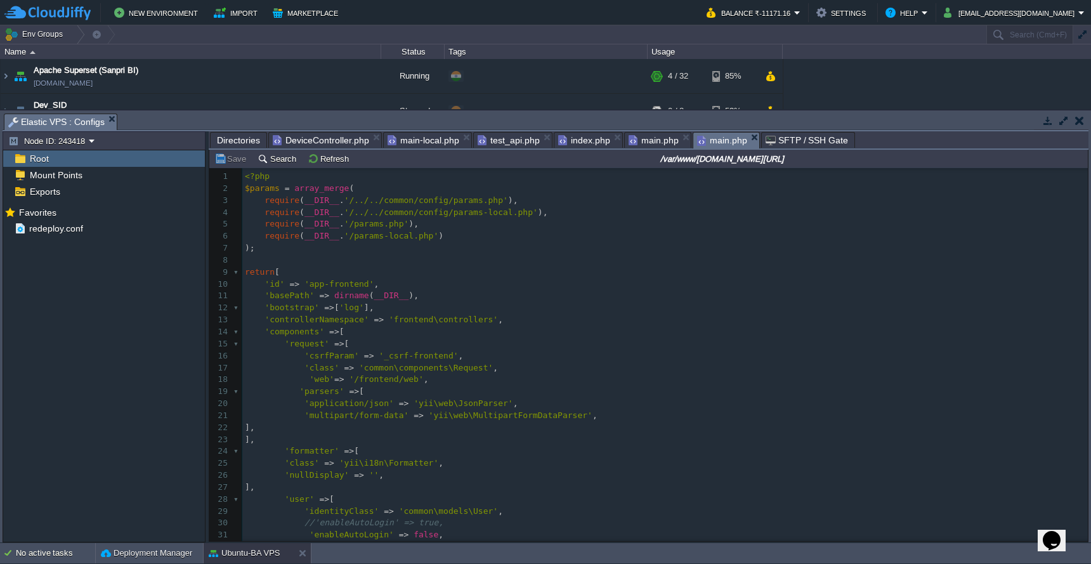
click at [242, 139] on span "Directories" at bounding box center [238, 140] width 43 height 15
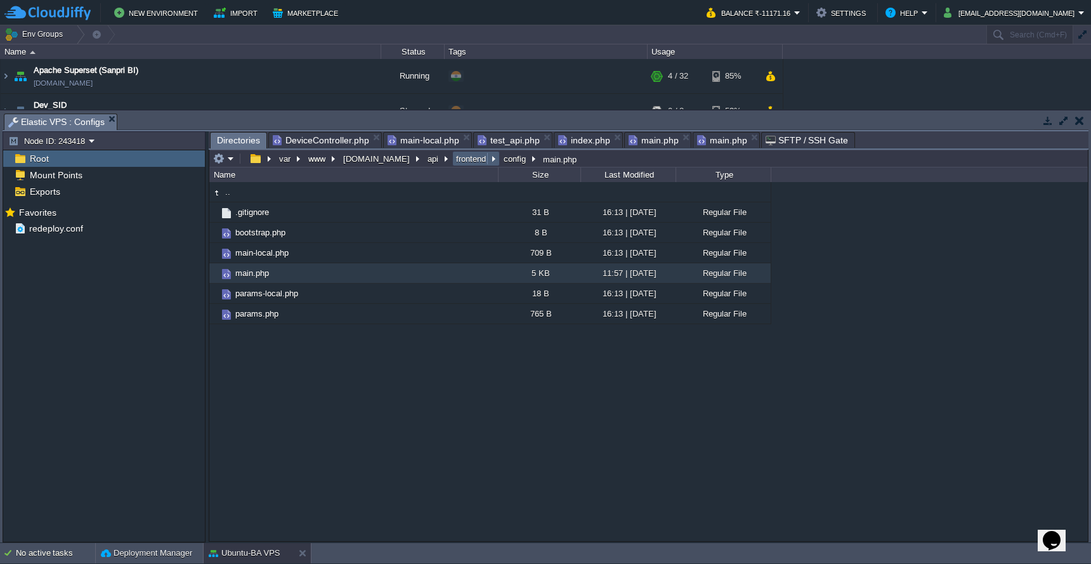
click at [454, 162] on button "frontend" at bounding box center [471, 158] width 35 height 11
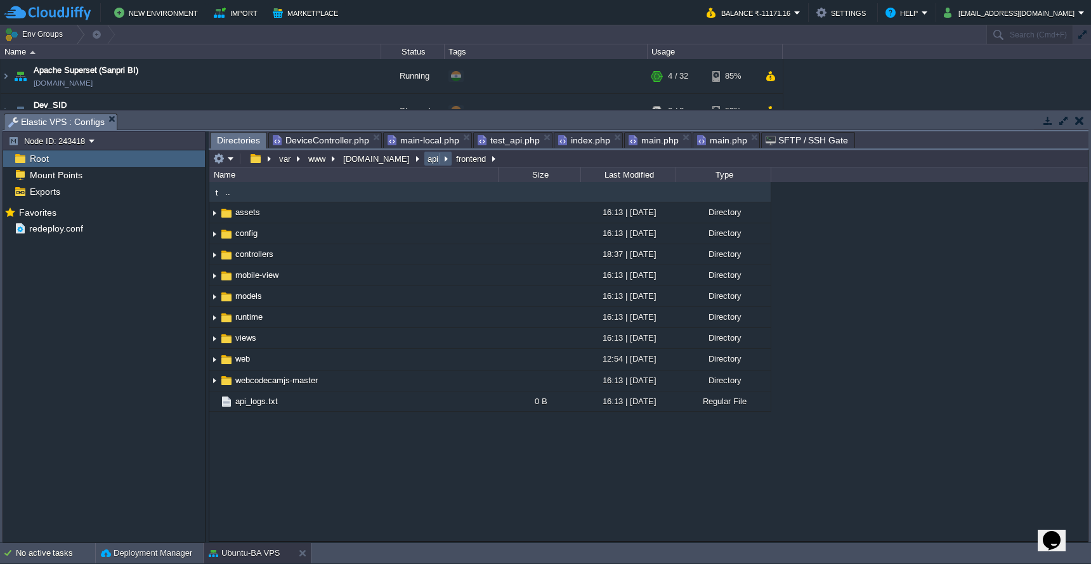
click at [426, 157] on button "api" at bounding box center [434, 158] width 16 height 11
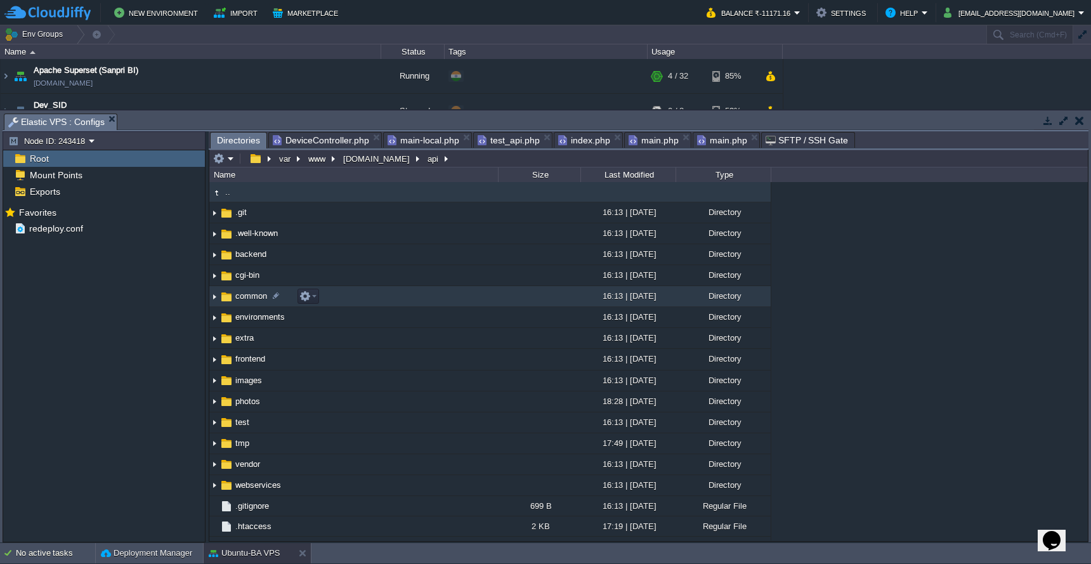
click at [404, 298] on td "common" at bounding box center [353, 296] width 289 height 21
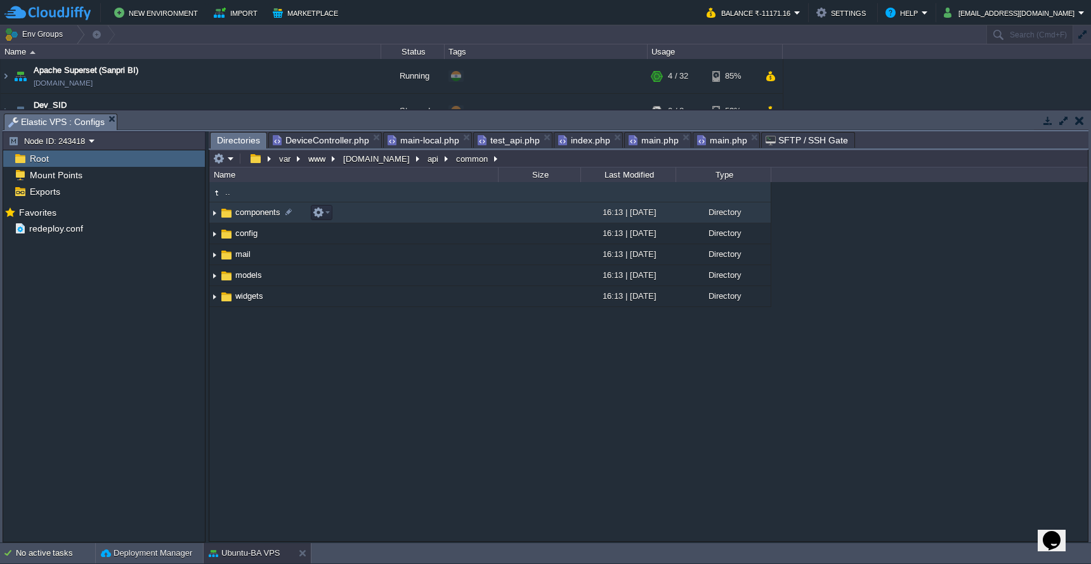
click at [410, 214] on td "components" at bounding box center [353, 212] width 289 height 21
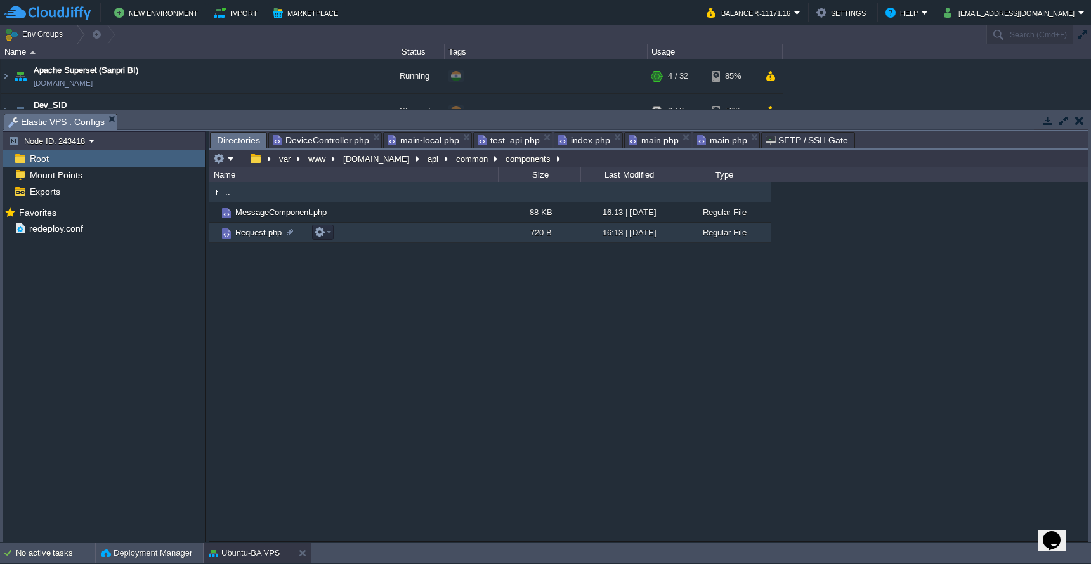
click at [402, 239] on td "Request.php" at bounding box center [353, 233] width 289 height 20
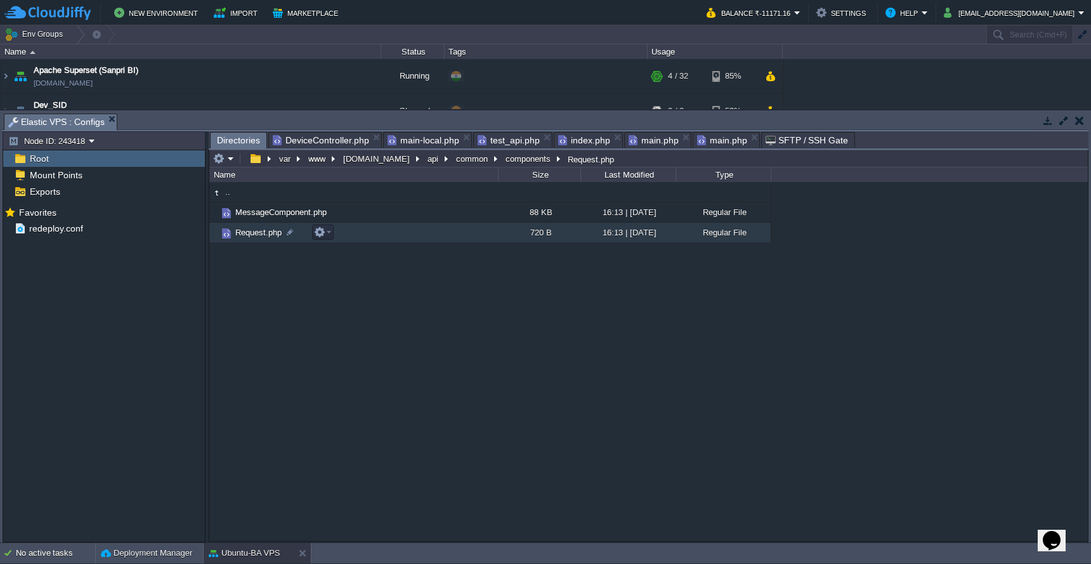
click at [402, 239] on td "Request.php" at bounding box center [353, 233] width 289 height 20
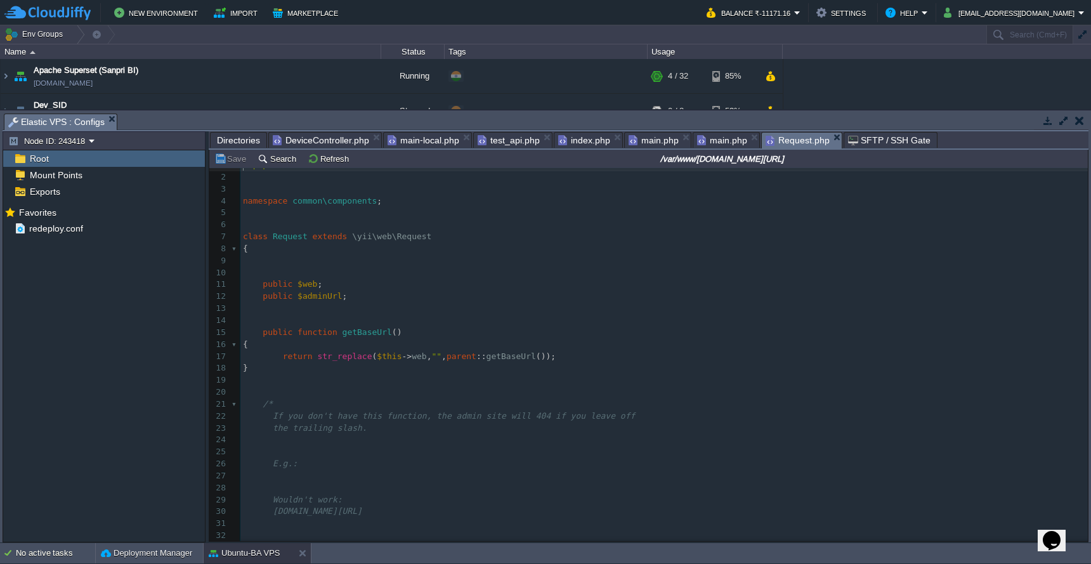
scroll to position [0, 0]
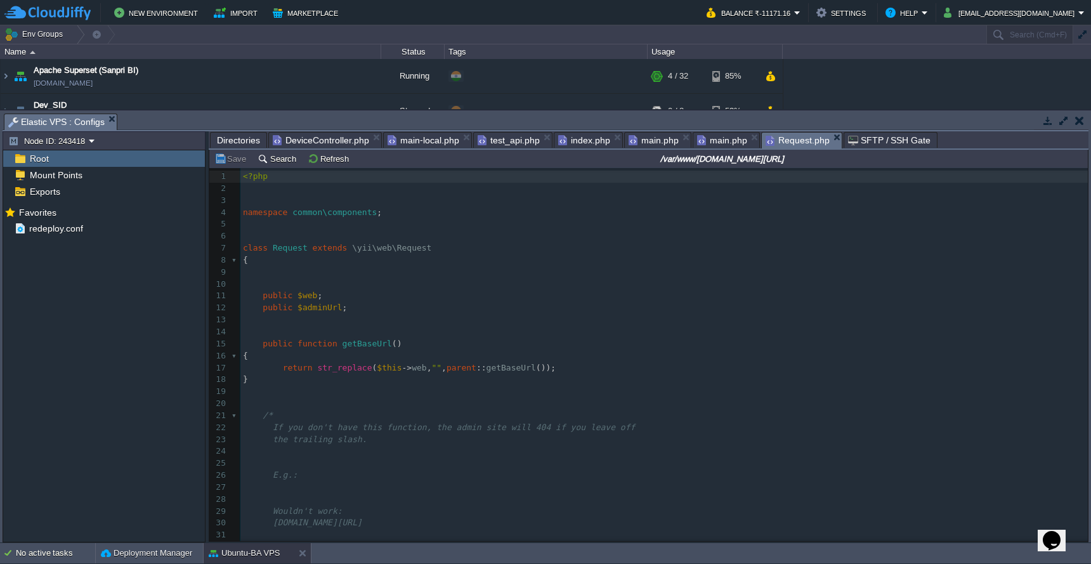
click at [719, 143] on span "main.php" at bounding box center [722, 140] width 50 height 15
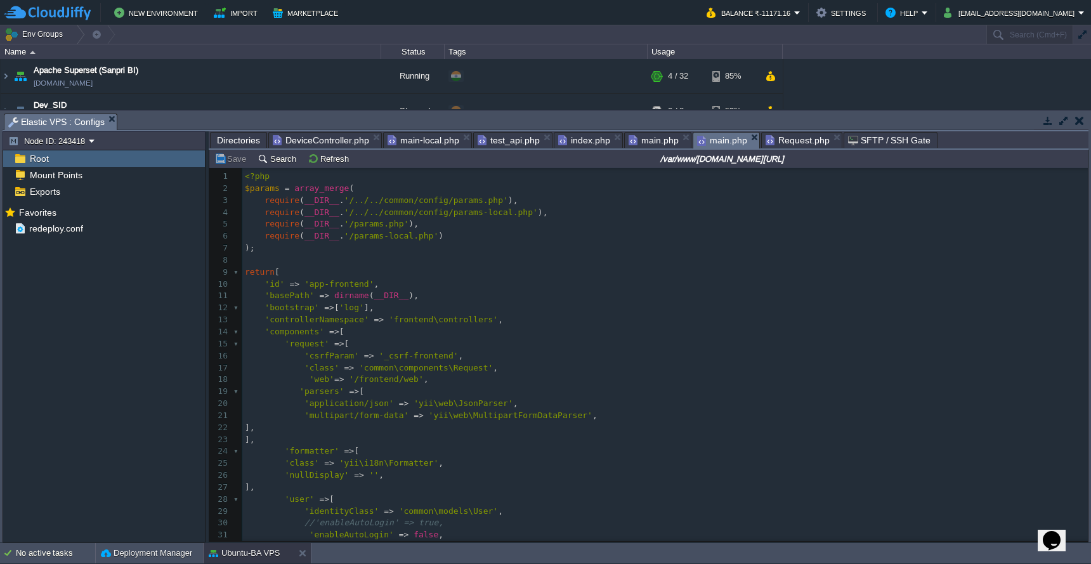
click at [585, 148] on span "index.php" at bounding box center [584, 140] width 52 height 15
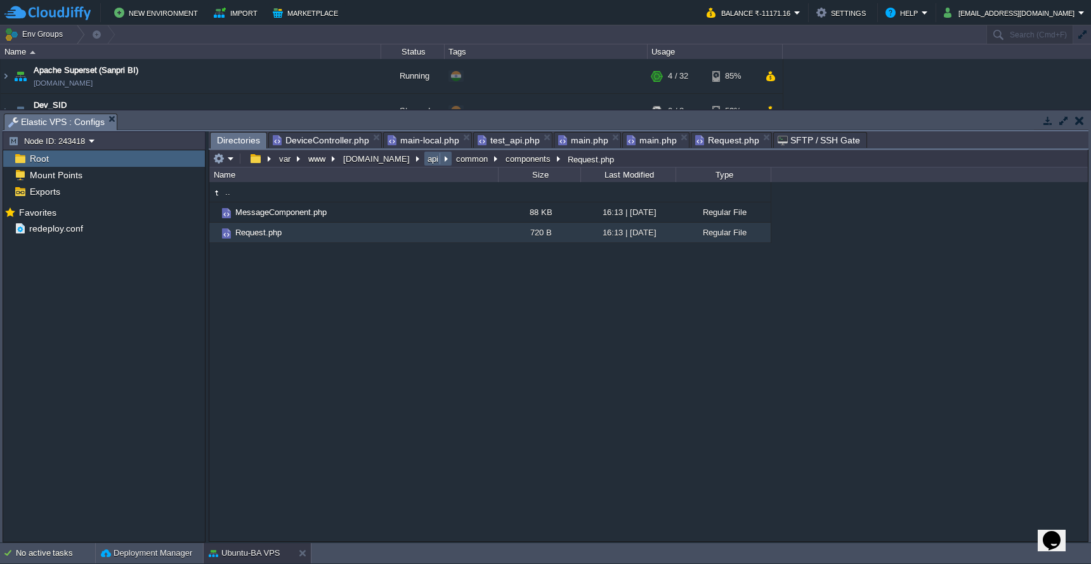
click at [426, 163] on button "api" at bounding box center [434, 158] width 16 height 11
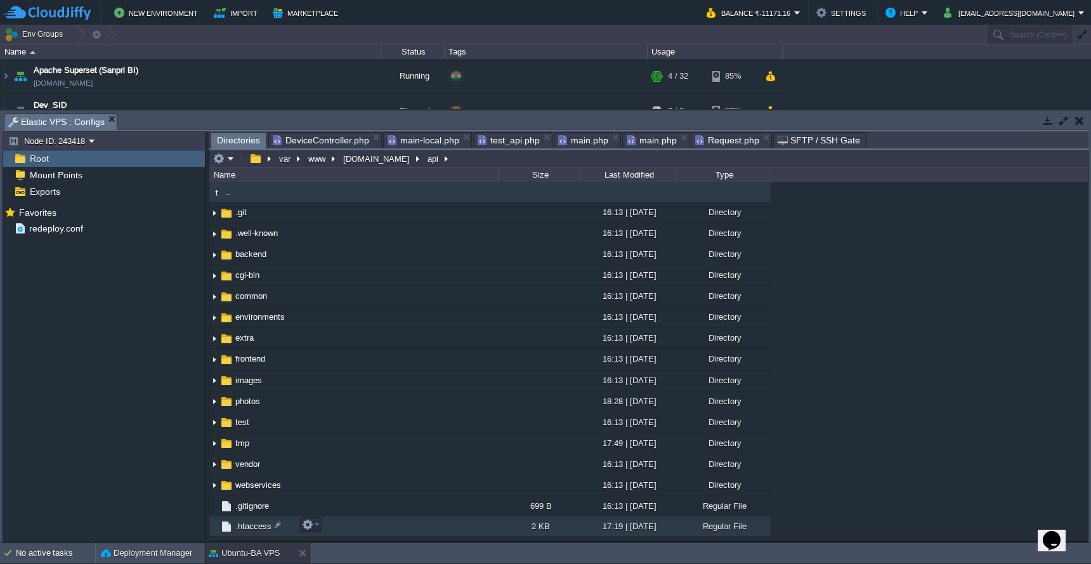
click at [352, 529] on td ".htaccess" at bounding box center [353, 526] width 289 height 20
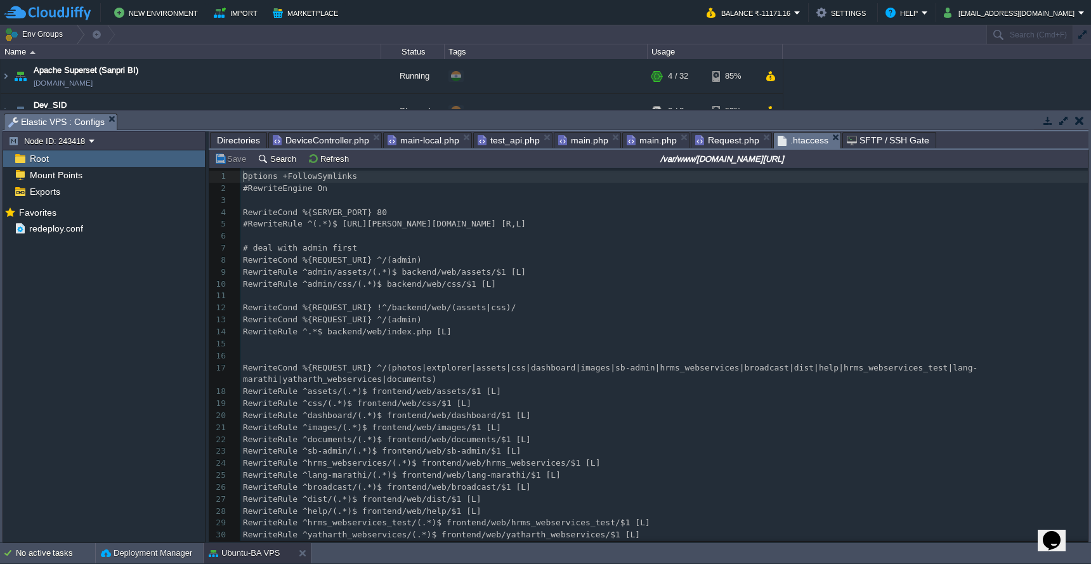
scroll to position [5, 0]
click at [247, 193] on div "44 1 Options +FollowSymlinks 2 #RewriteEngine On 3 ​ 4 RewriteCond %{SERVER_POR…" at bounding box center [664, 428] width 848 height 514
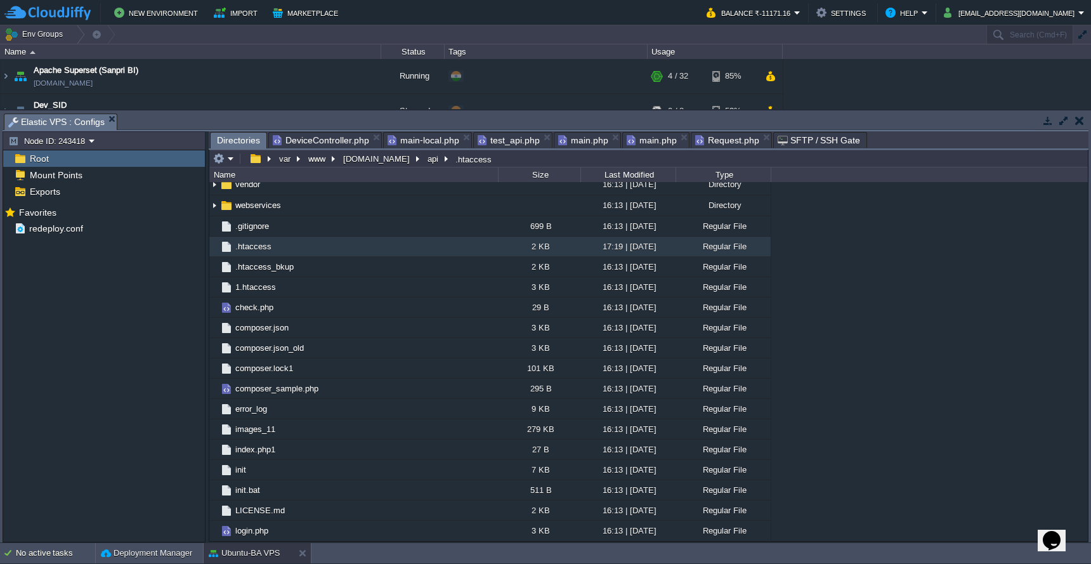
scroll to position [381, 0]
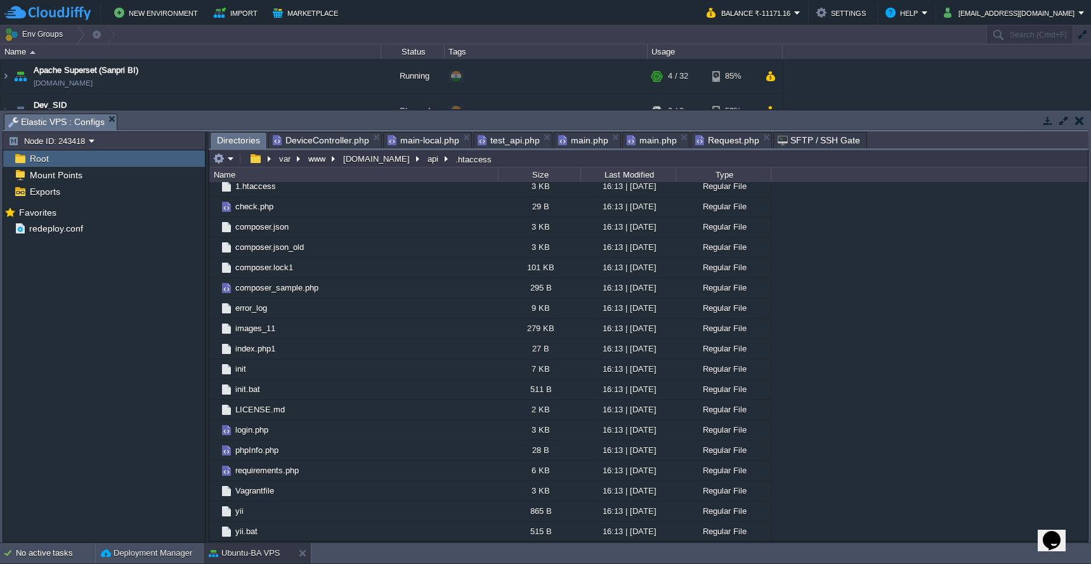
click at [649, 147] on span "main.php" at bounding box center [652, 140] width 50 height 15
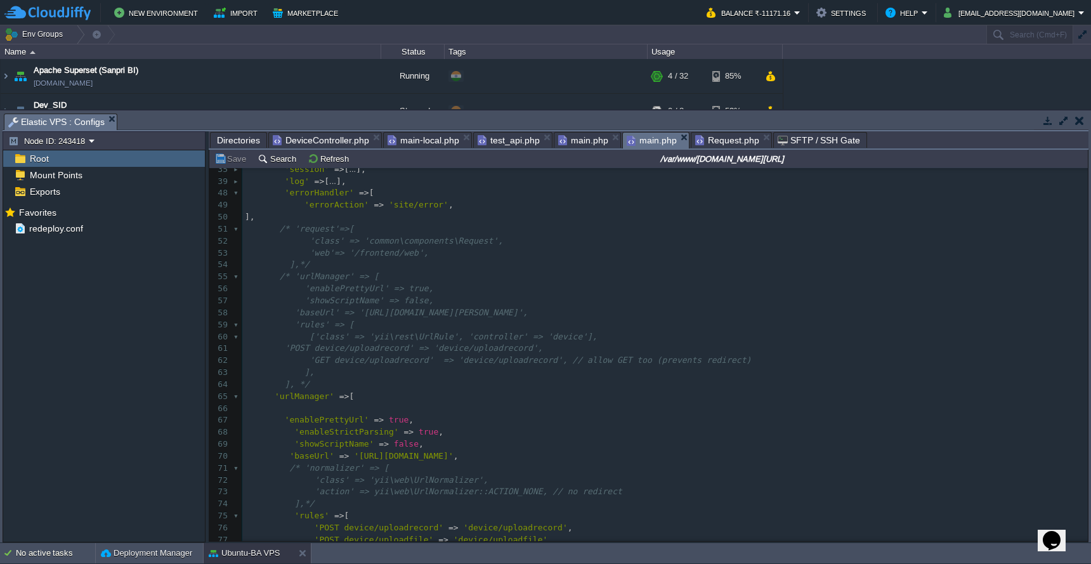
scroll to position [414, 0]
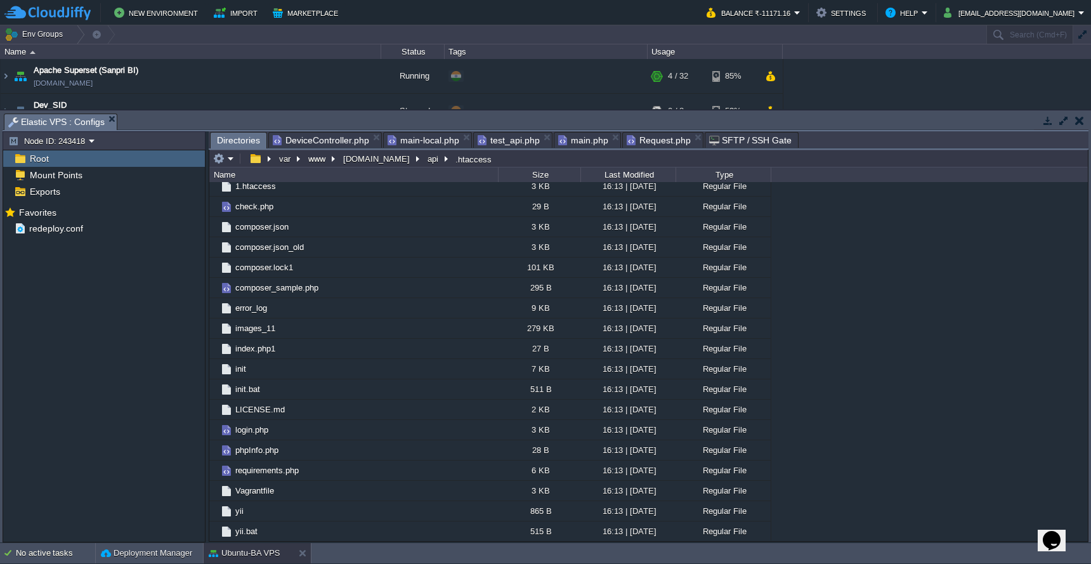
click at [581, 143] on span "main.php" at bounding box center [583, 140] width 50 height 15
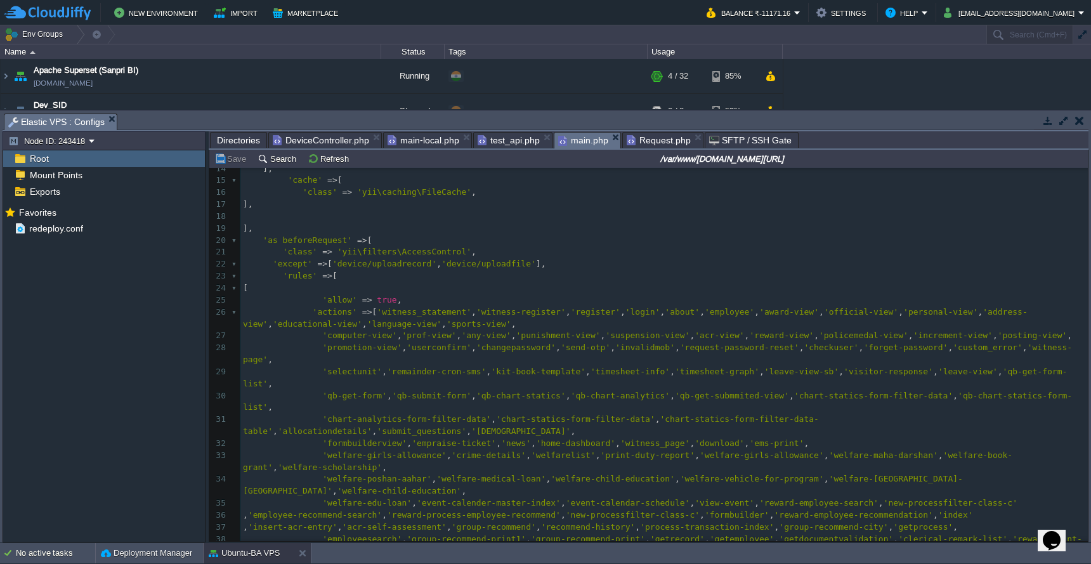
scroll to position [108, 0]
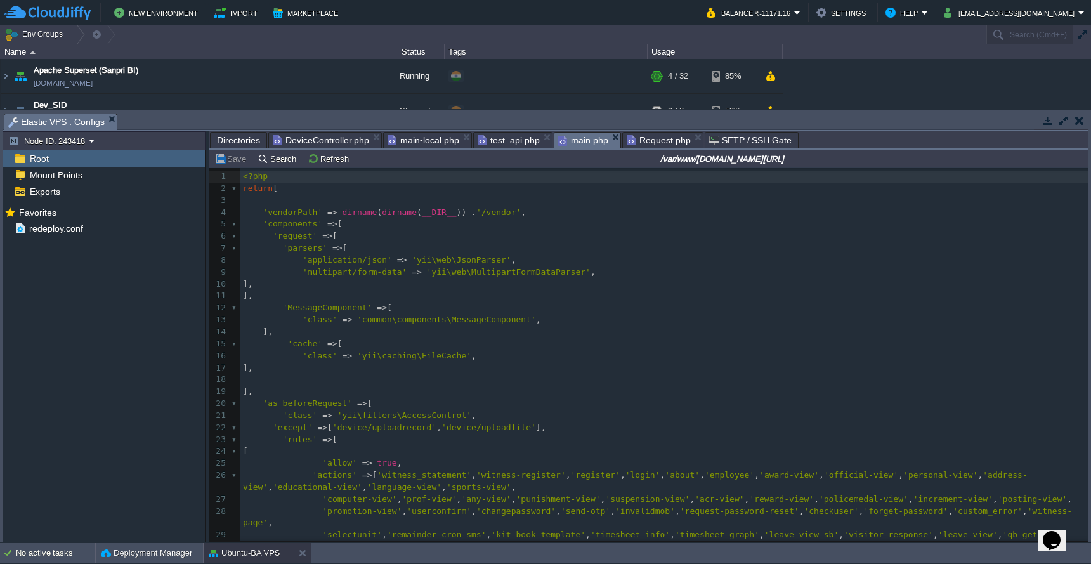
click at [244, 146] on span "Directories" at bounding box center [238, 140] width 43 height 15
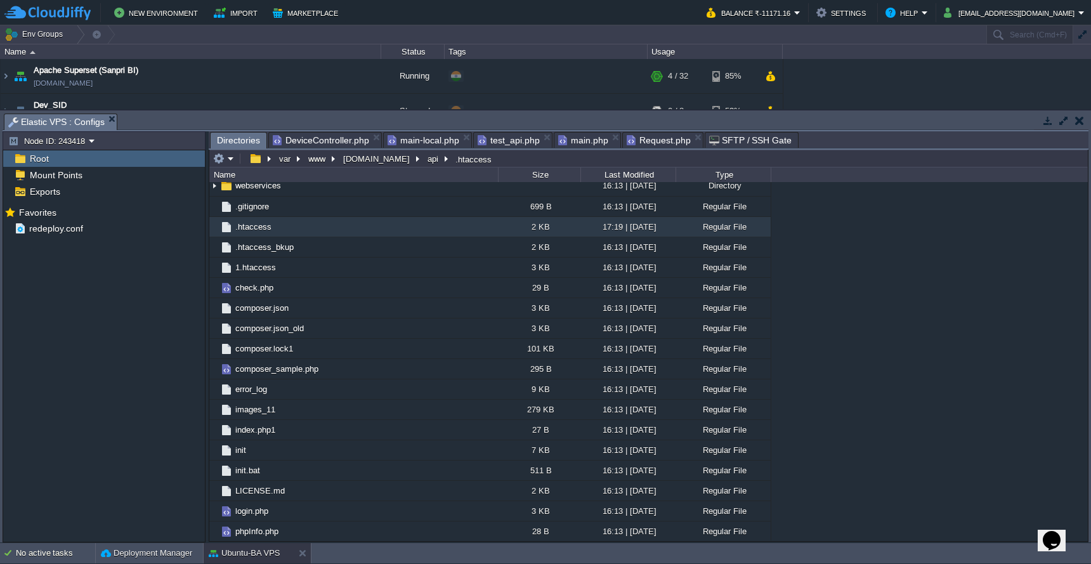
scroll to position [292, 0]
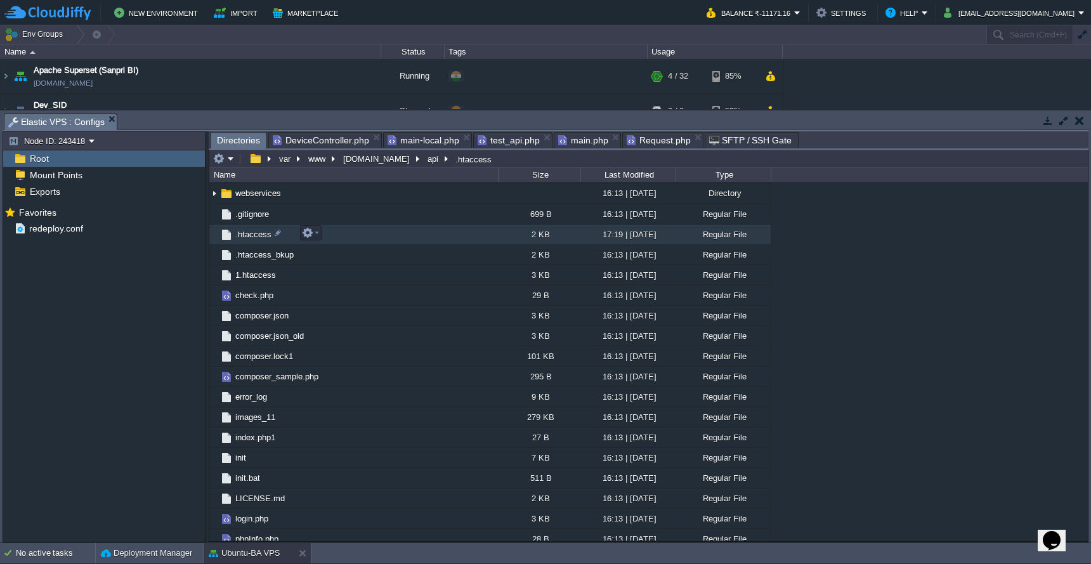
click at [378, 235] on td ".htaccess" at bounding box center [353, 235] width 289 height 20
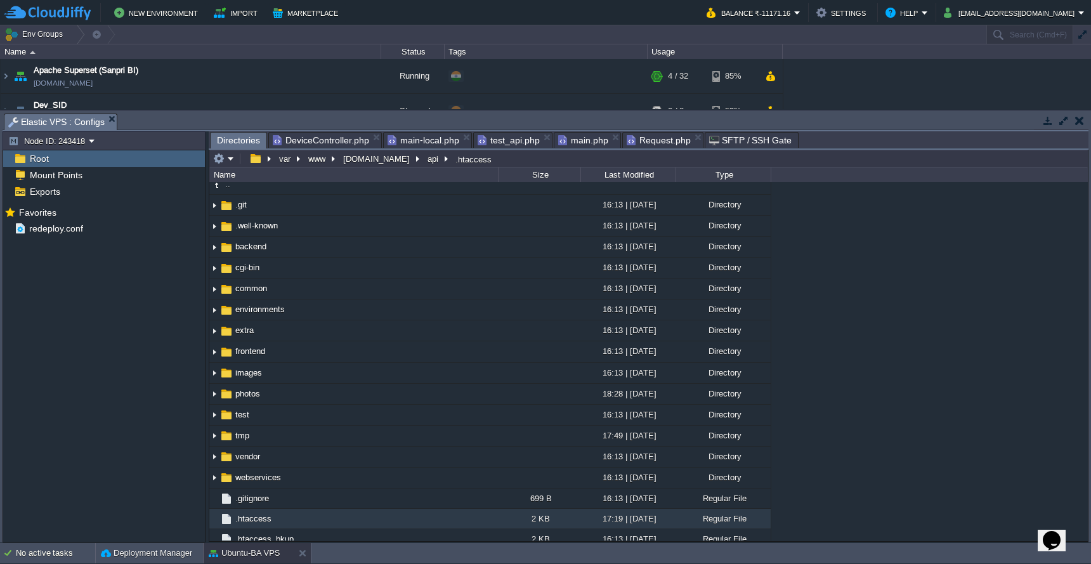
scroll to position [3, 0]
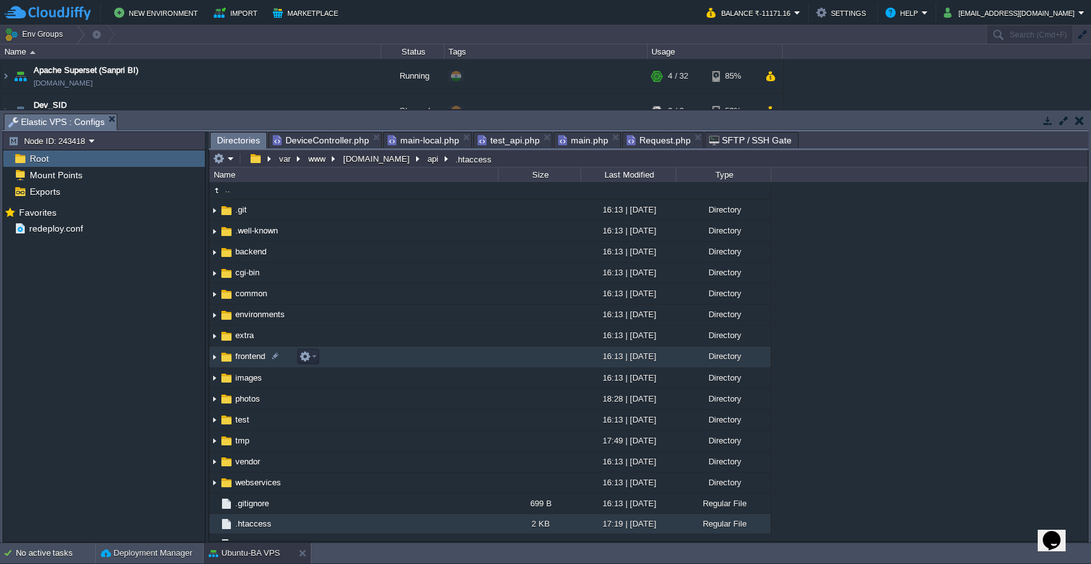
click at [400, 364] on td "frontend" at bounding box center [353, 356] width 289 height 21
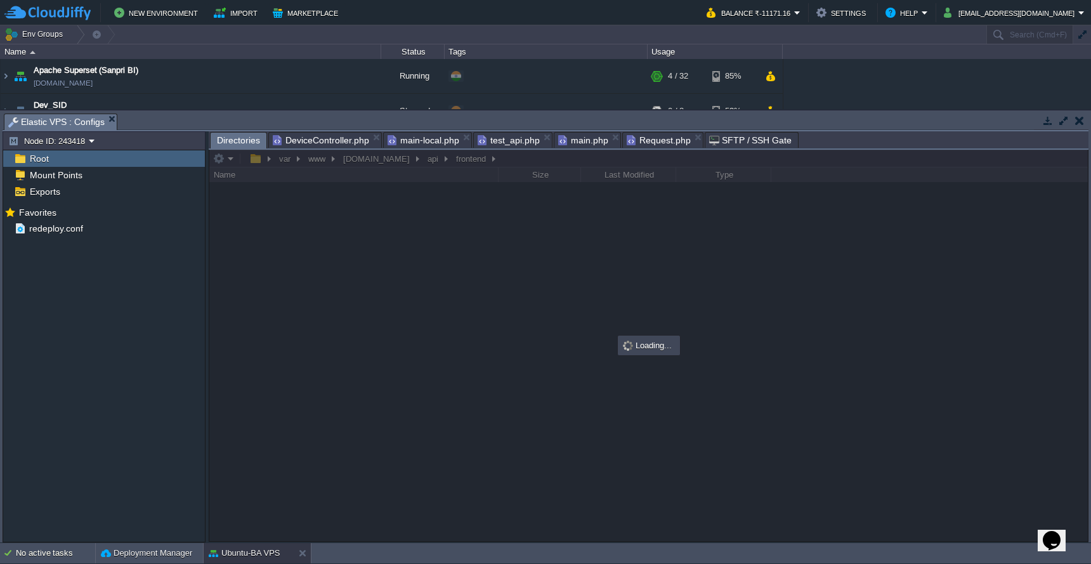
scroll to position [0, 0]
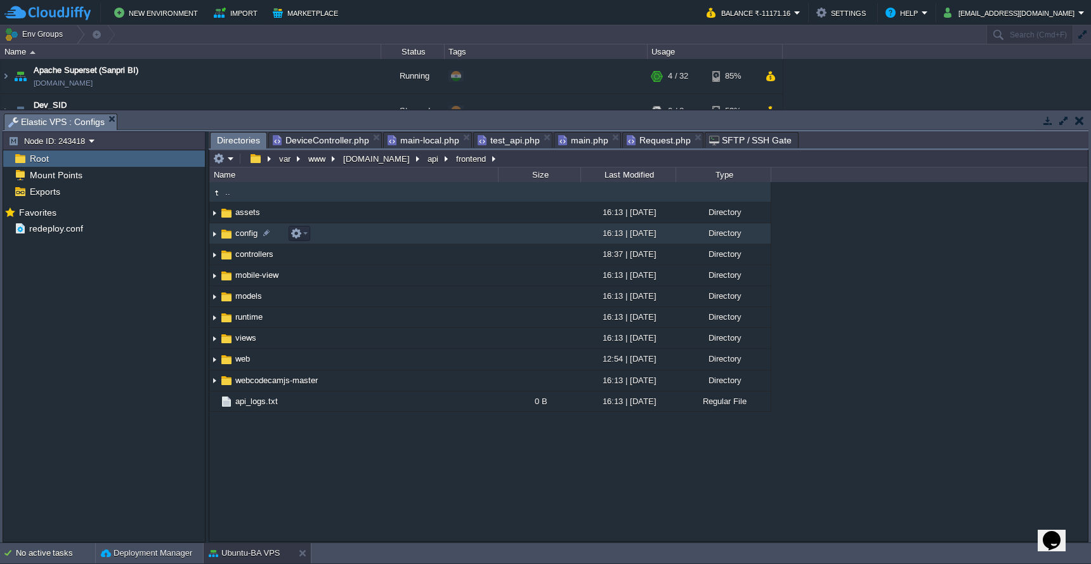
click at [439, 237] on td "config" at bounding box center [353, 233] width 289 height 21
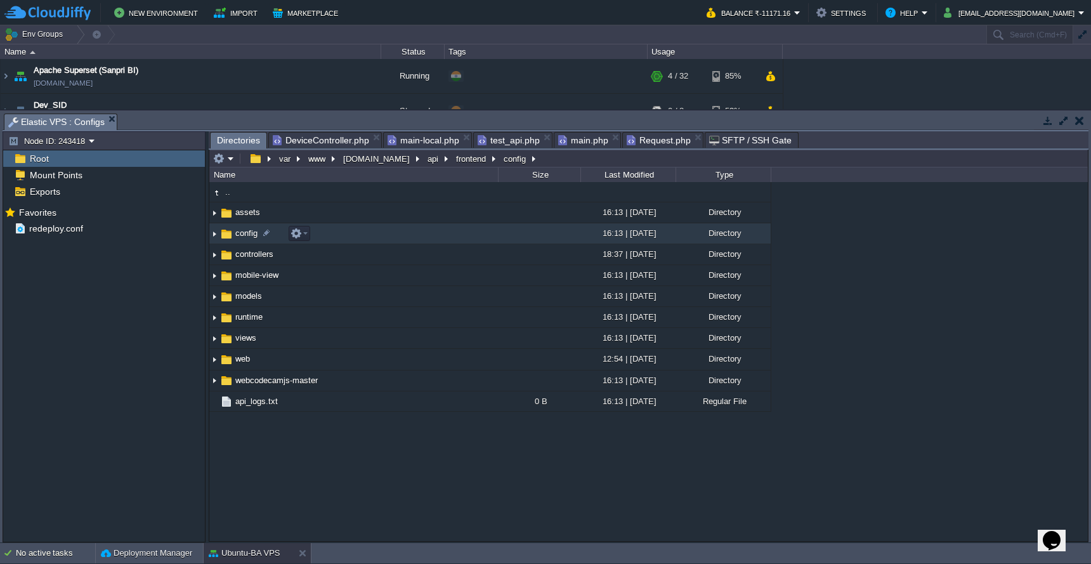
click at [439, 237] on td "config" at bounding box center [353, 233] width 289 height 21
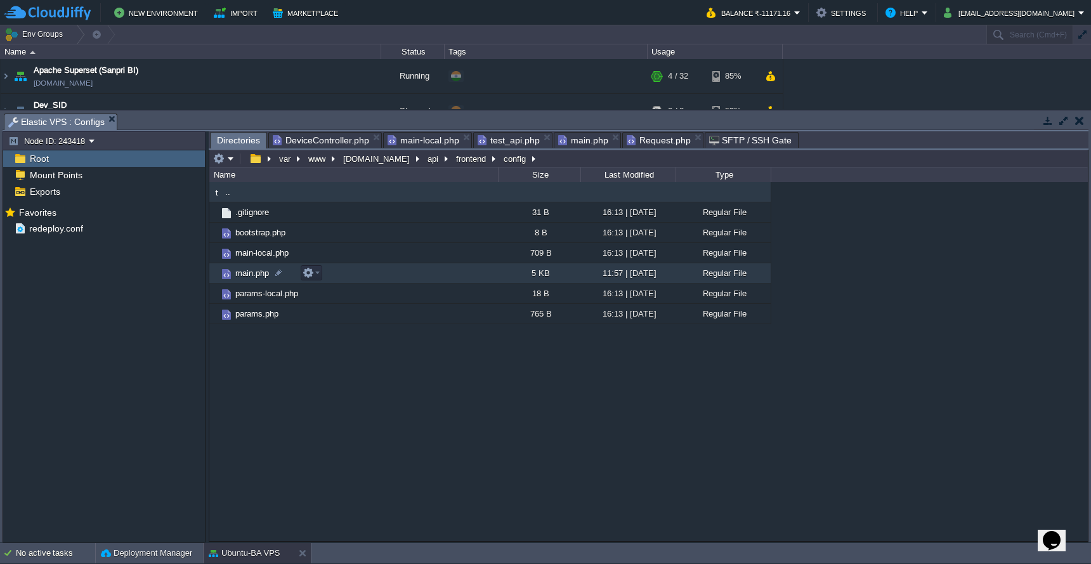
click at [430, 276] on td "main.php" at bounding box center [353, 273] width 289 height 20
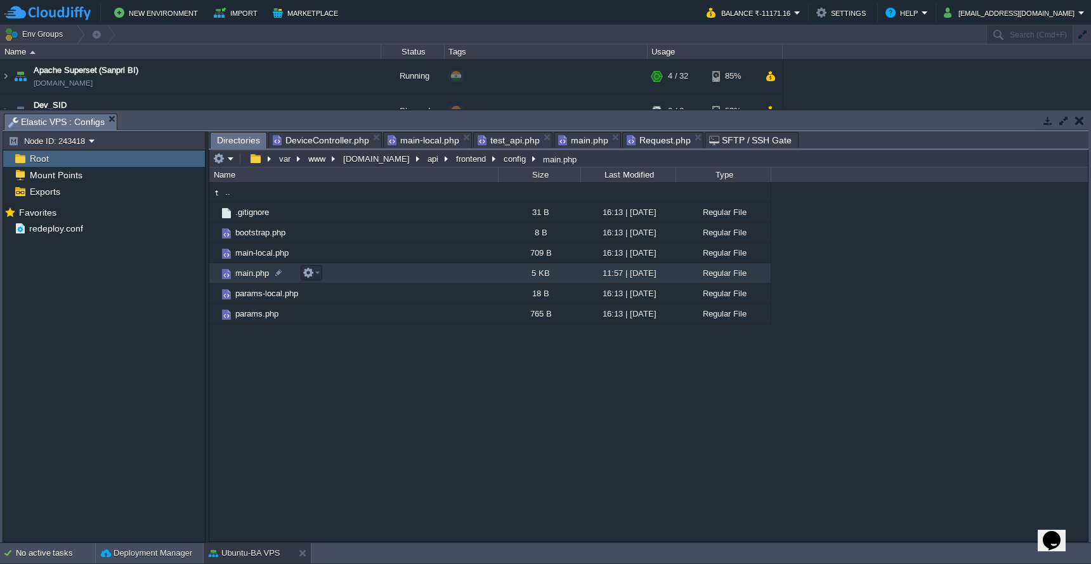
click at [430, 276] on td "main.php" at bounding box center [353, 273] width 289 height 20
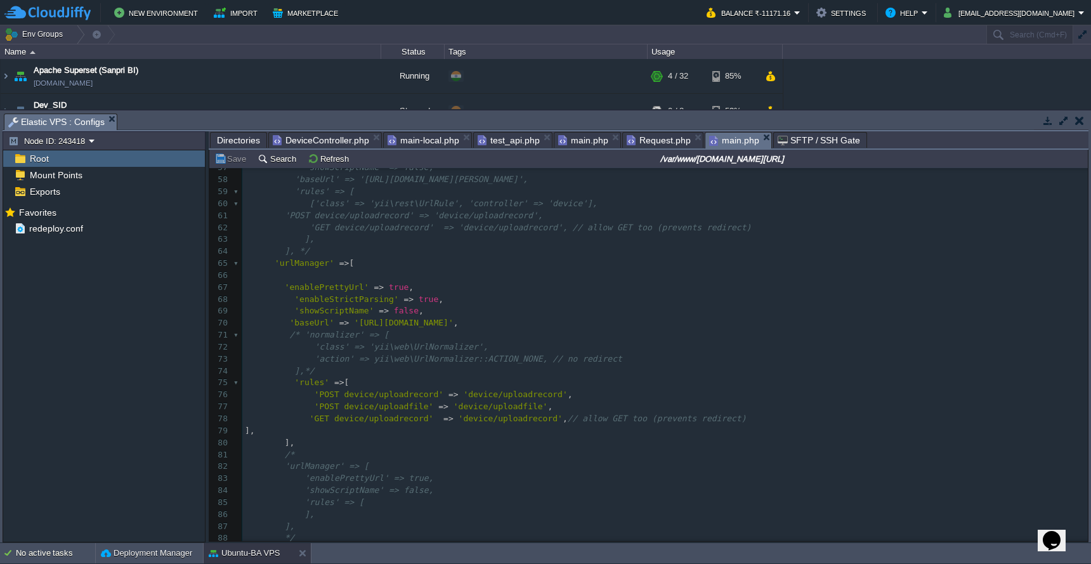
scroll to position [664, 0]
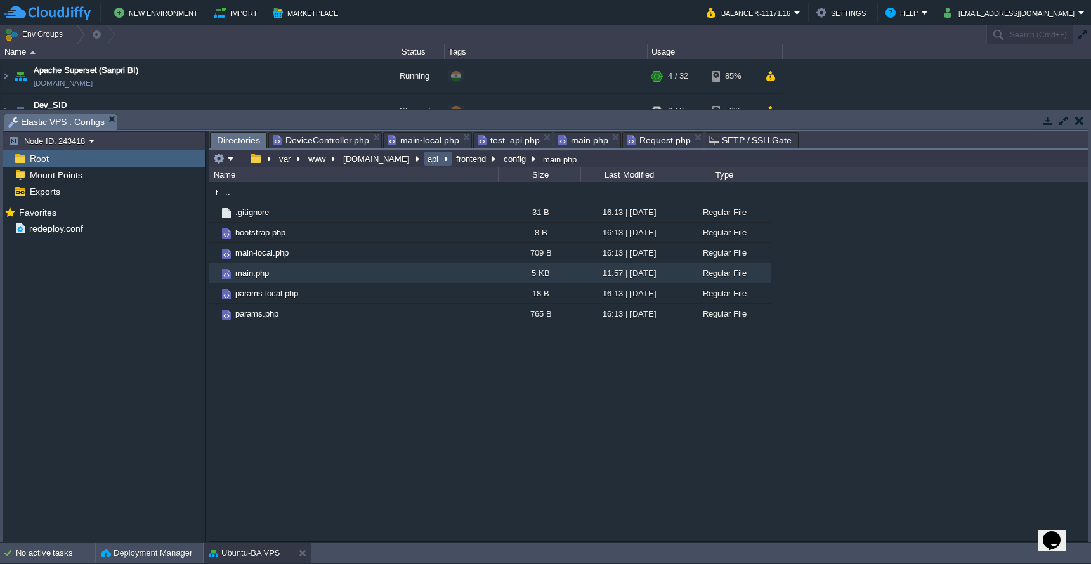
click at [426, 162] on button "api" at bounding box center [434, 158] width 16 height 11
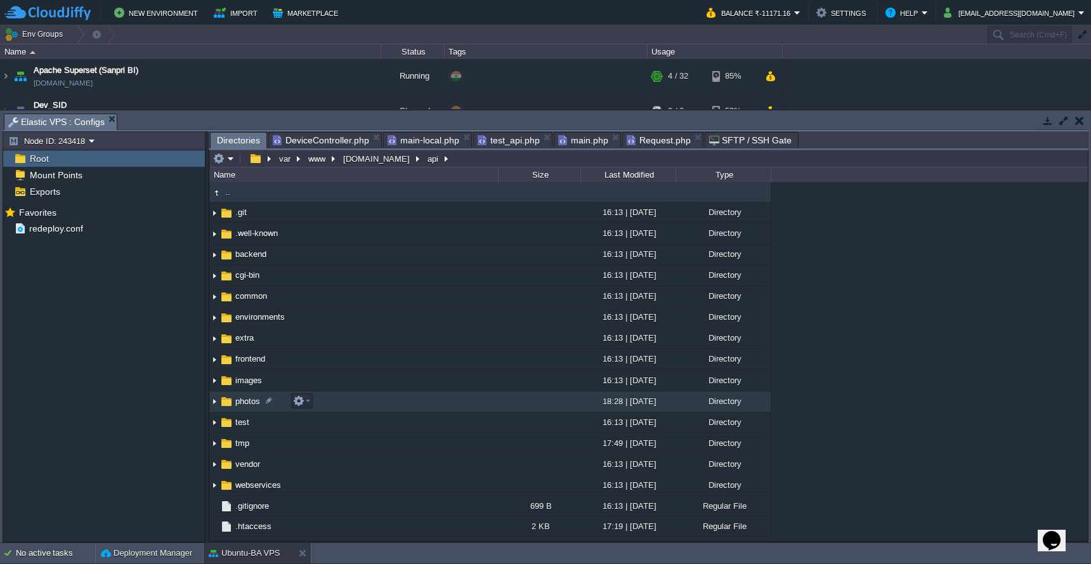
click at [404, 405] on td "photos" at bounding box center [353, 401] width 289 height 21
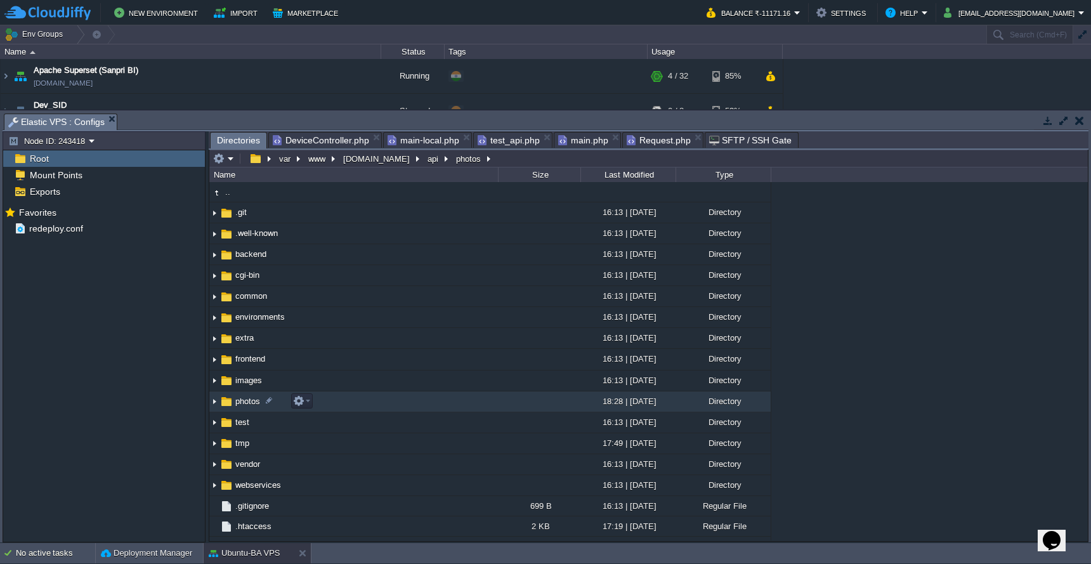
click at [404, 405] on td "photos" at bounding box center [353, 401] width 289 height 21
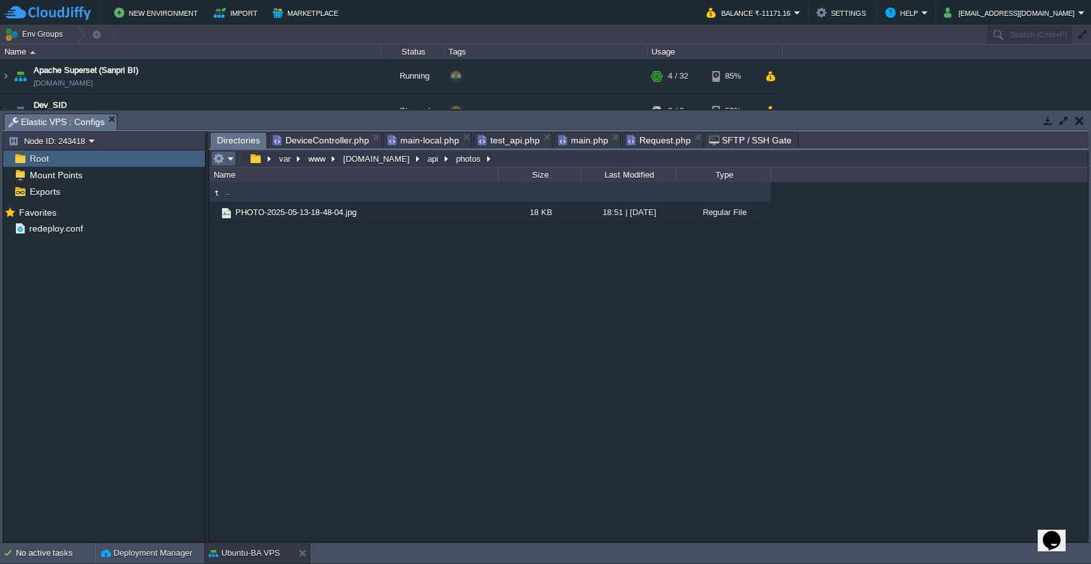
click at [227, 162] on em at bounding box center [223, 158] width 21 height 11
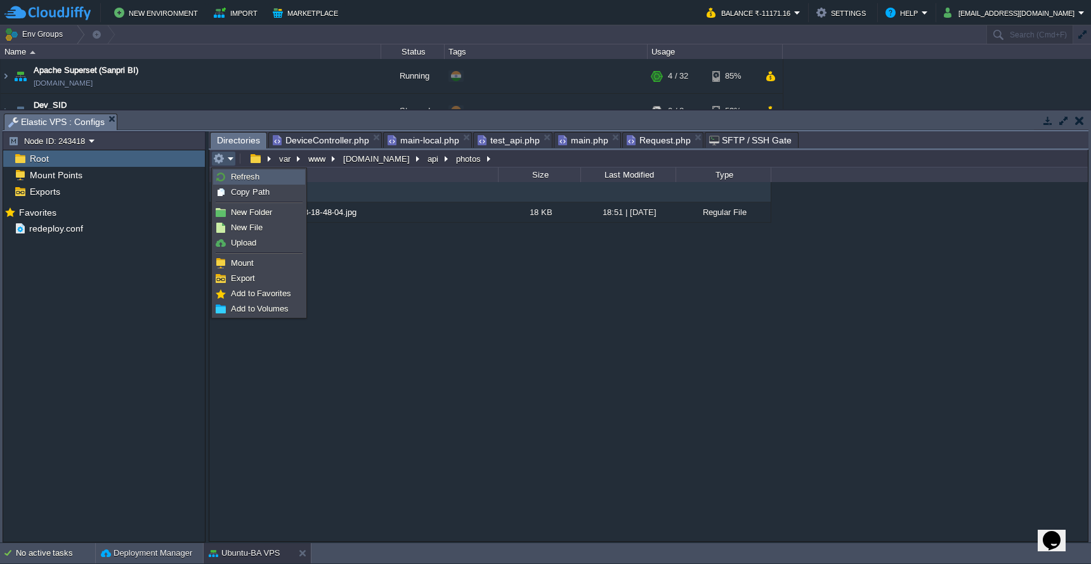
click at [227, 177] on link "Refresh" at bounding box center [259, 177] width 91 height 14
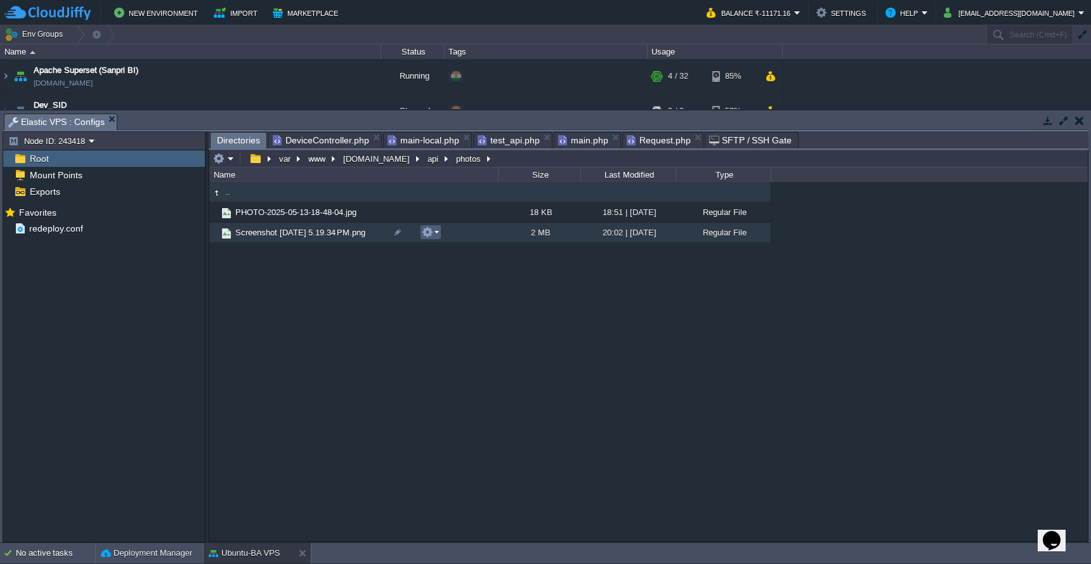
click at [437, 232] on em at bounding box center [430, 232] width 17 height 11
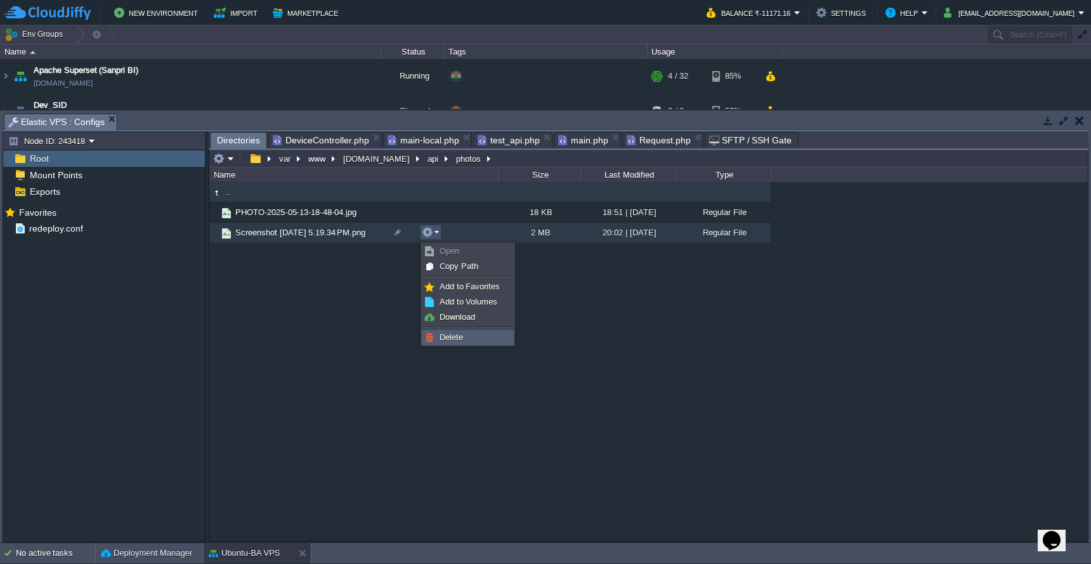
click at [444, 339] on span "Delete" at bounding box center [451, 337] width 23 height 10
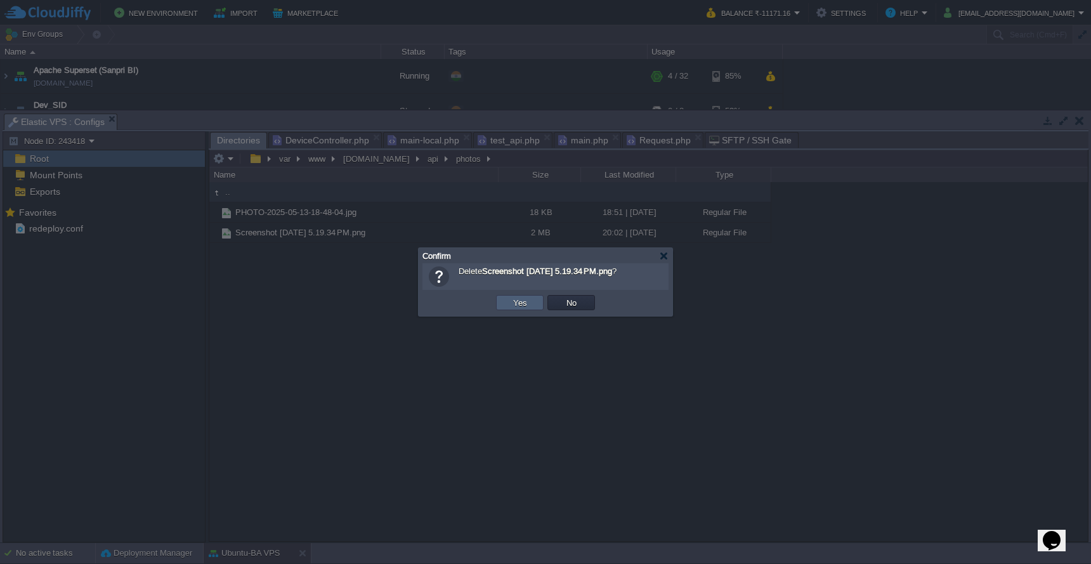
click at [517, 305] on button "Yes" at bounding box center [520, 302] width 22 height 11
